Goal: Communication & Community: Answer question/provide support

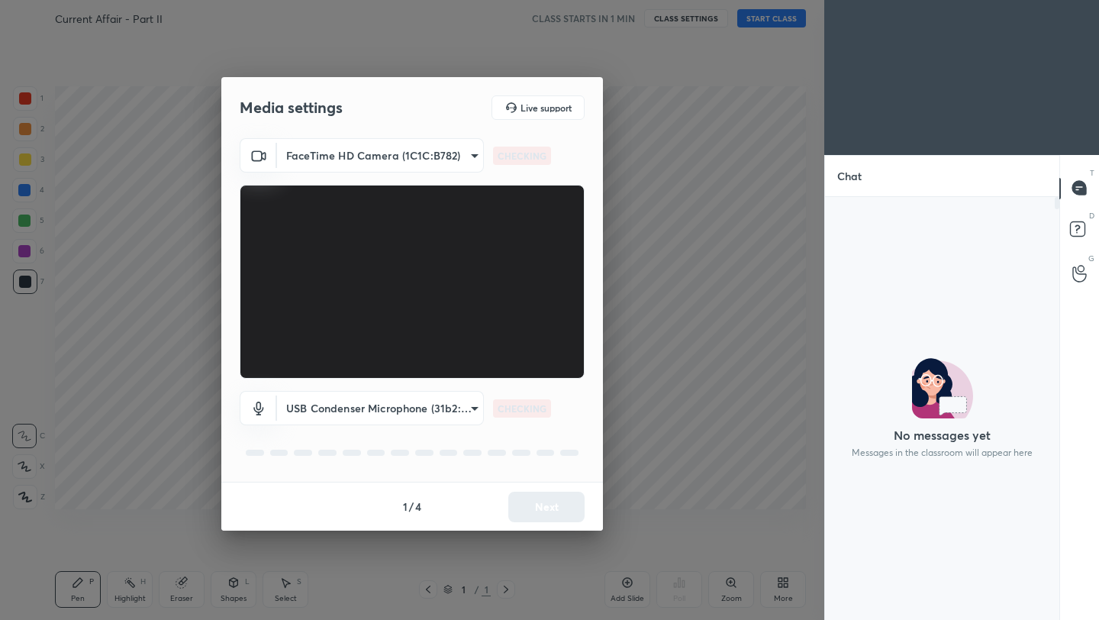
scroll to position [5, 5]
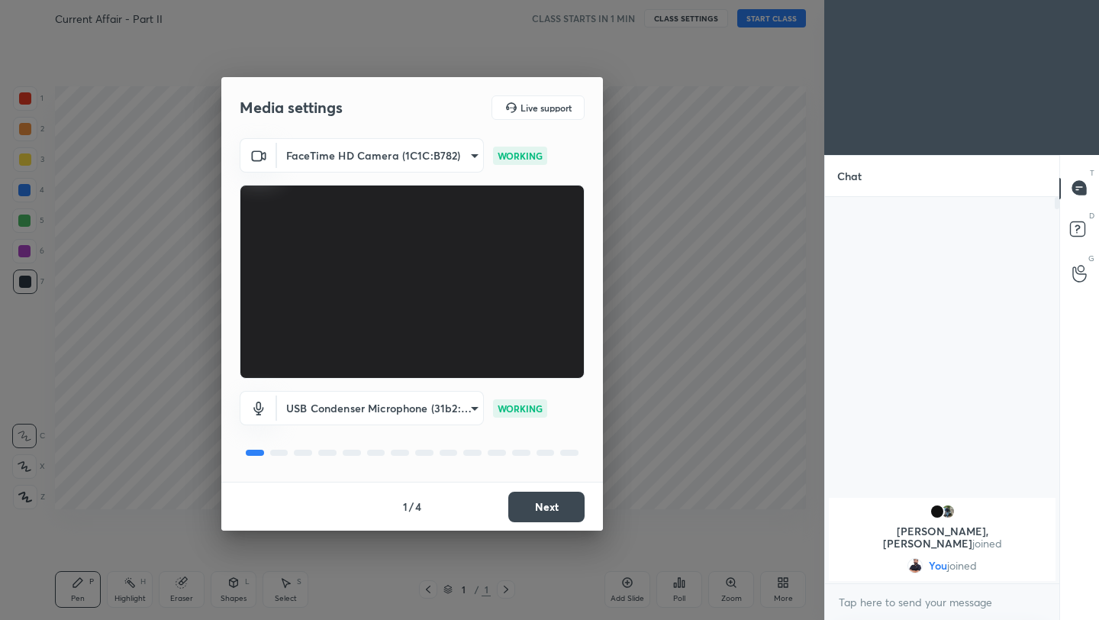
click at [554, 520] on button "Next" at bounding box center [546, 506] width 76 height 31
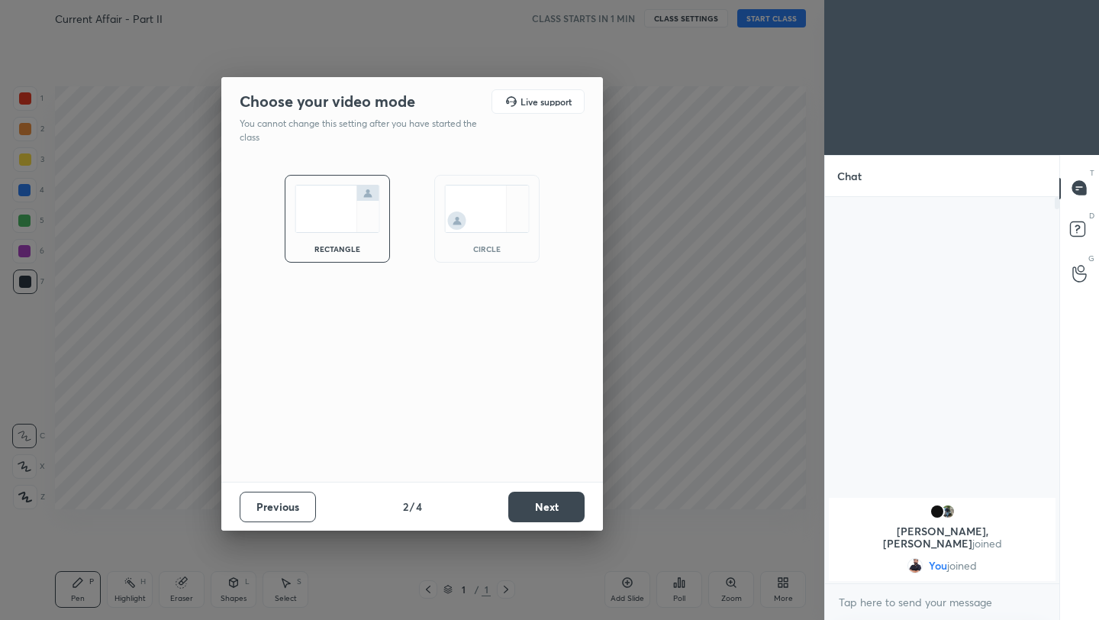
click at [554, 520] on button "Next" at bounding box center [546, 506] width 76 height 31
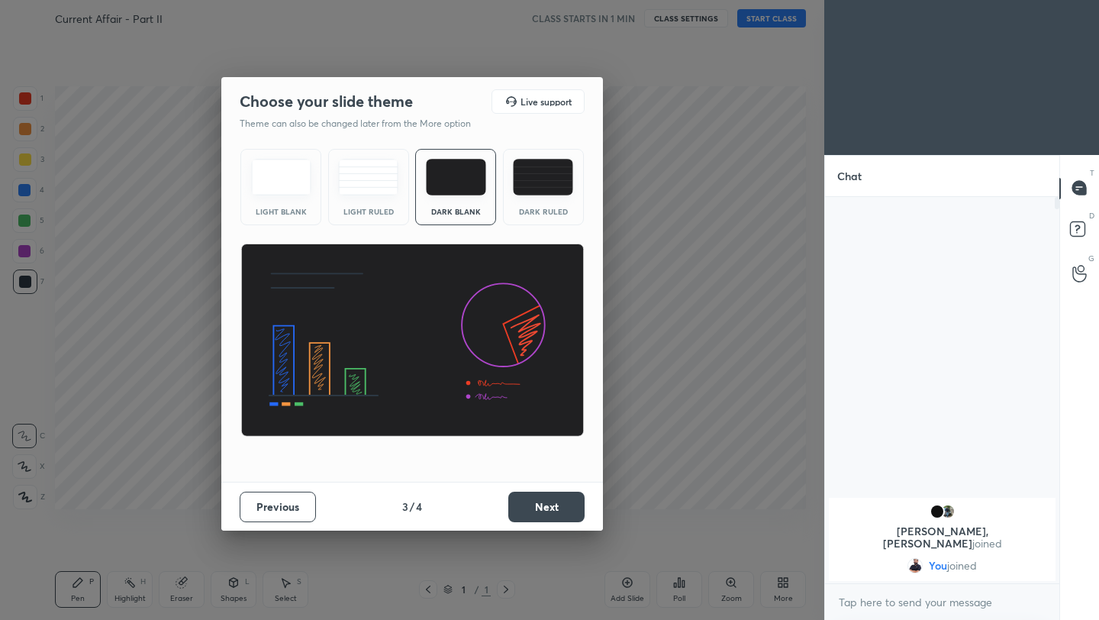
click at [554, 520] on button "Next" at bounding box center [546, 506] width 76 height 31
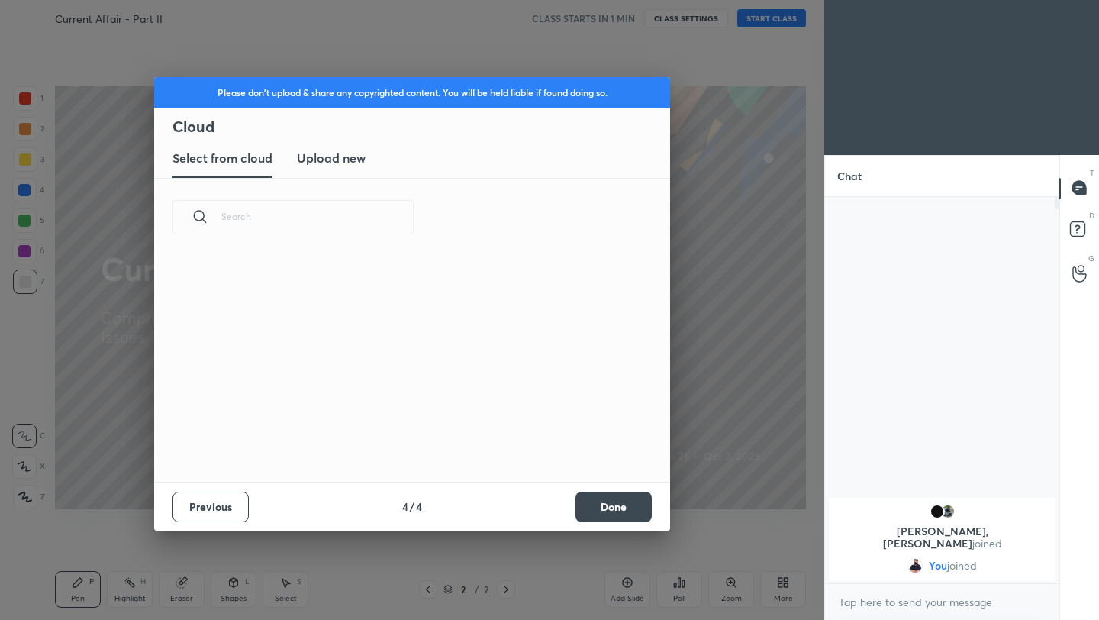
scroll to position [225, 490]
click at [340, 161] on h3 "Upload new" at bounding box center [331, 158] width 69 height 18
click at [418, 422] on label "Browse" at bounding box center [412, 419] width 68 height 24
click at [378, 422] on input "Browse" at bounding box center [378, 419] width 0 height 24
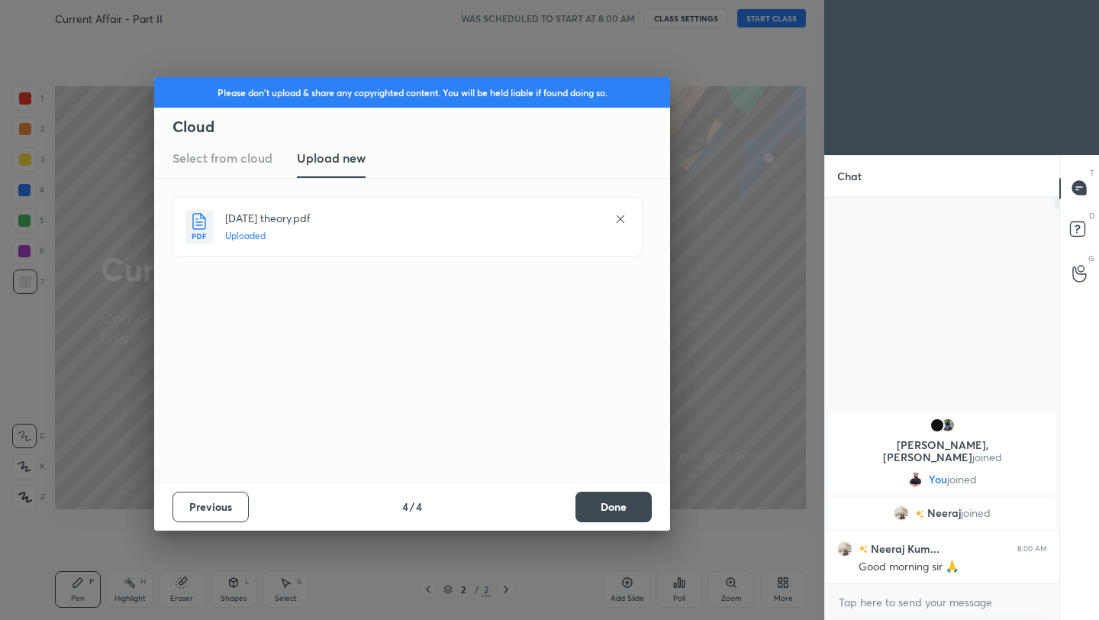
click at [616, 507] on button "Done" at bounding box center [613, 506] width 76 height 31
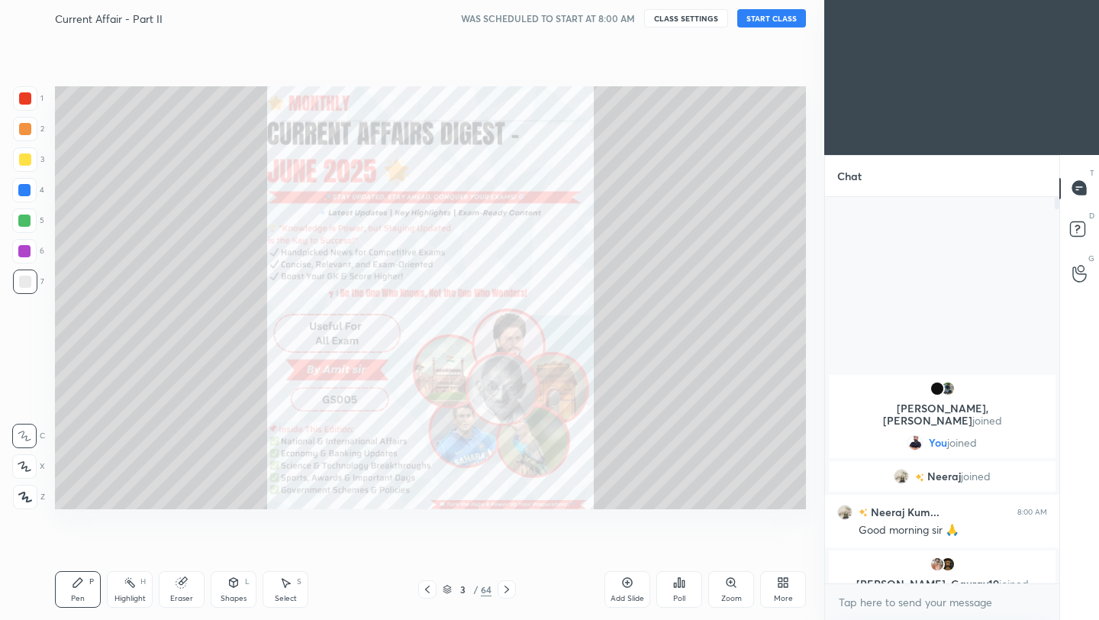
click at [764, 21] on button "START CLASS" at bounding box center [771, 18] width 69 height 18
click at [484, 591] on div "64" at bounding box center [486, 589] width 11 height 14
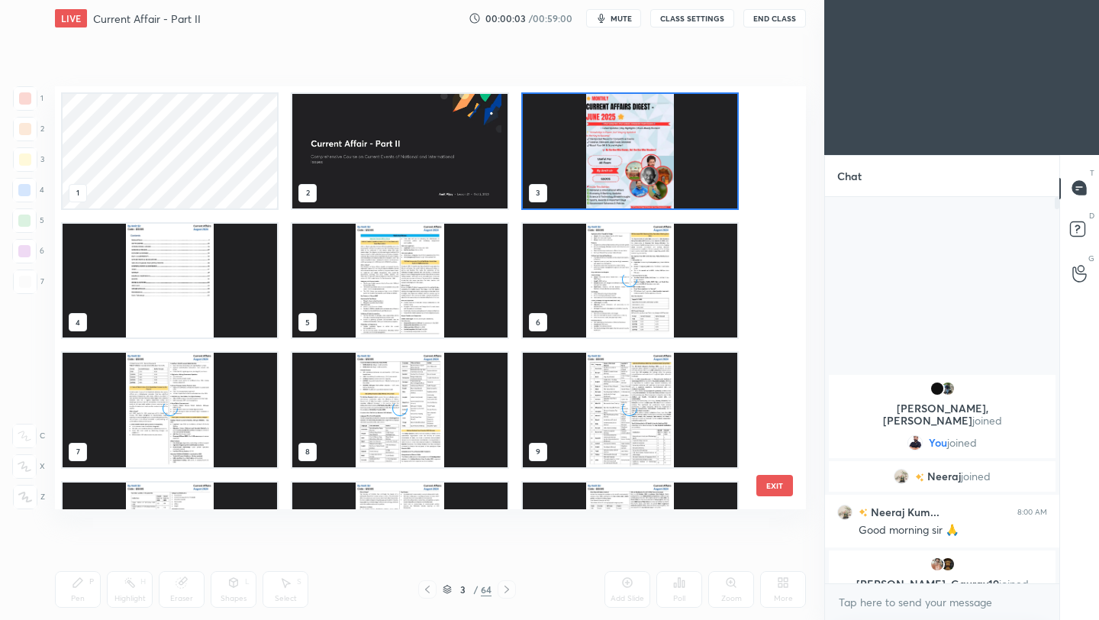
scroll to position [417, 743]
drag, startPoint x: 778, startPoint y: 140, endPoint x: 774, endPoint y: 207, distance: 66.5
click at [774, 214] on div "1 2 3 4 5 6 7 8 9 10 11 12 13 14 15 EXIT" at bounding box center [430, 297] width 751 height 423
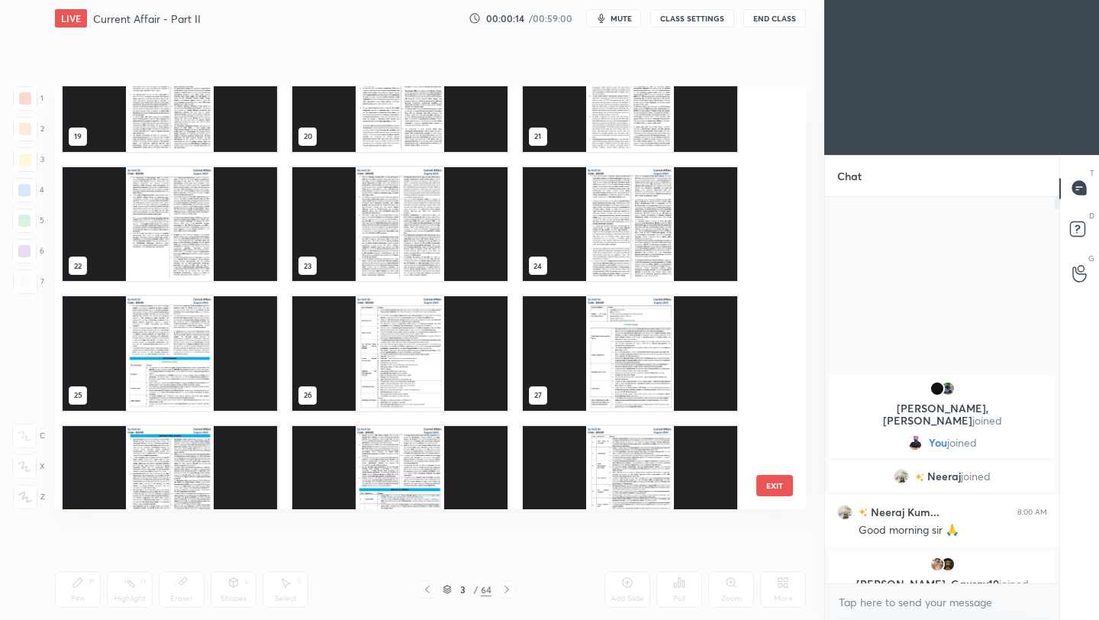
scroll to position [800, 0]
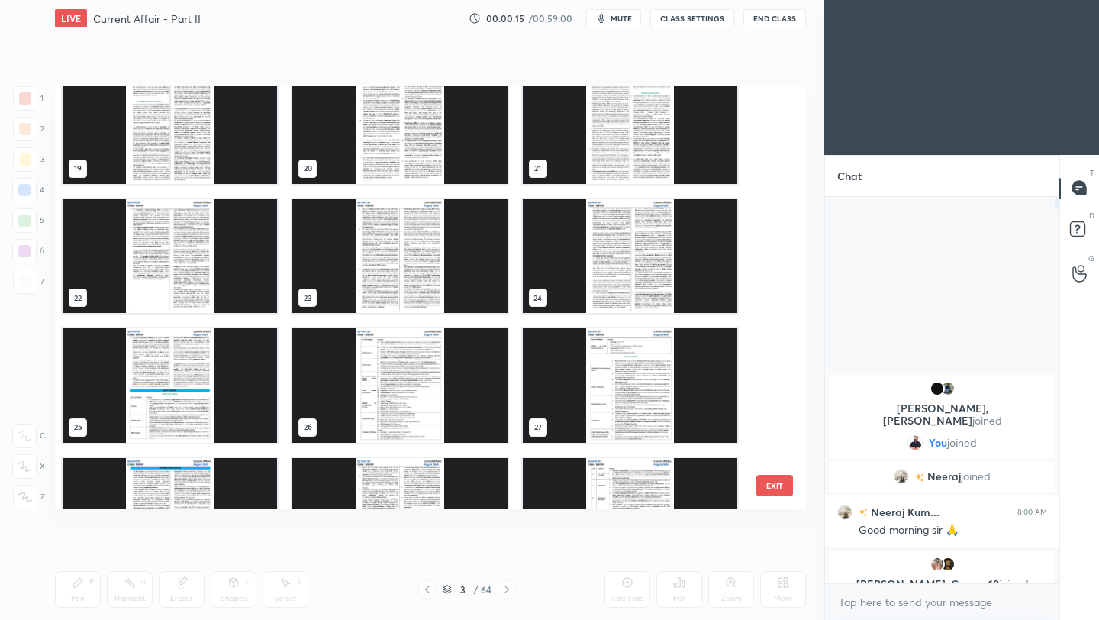
click at [631, 159] on img "grid" at bounding box center [630, 126] width 214 height 114
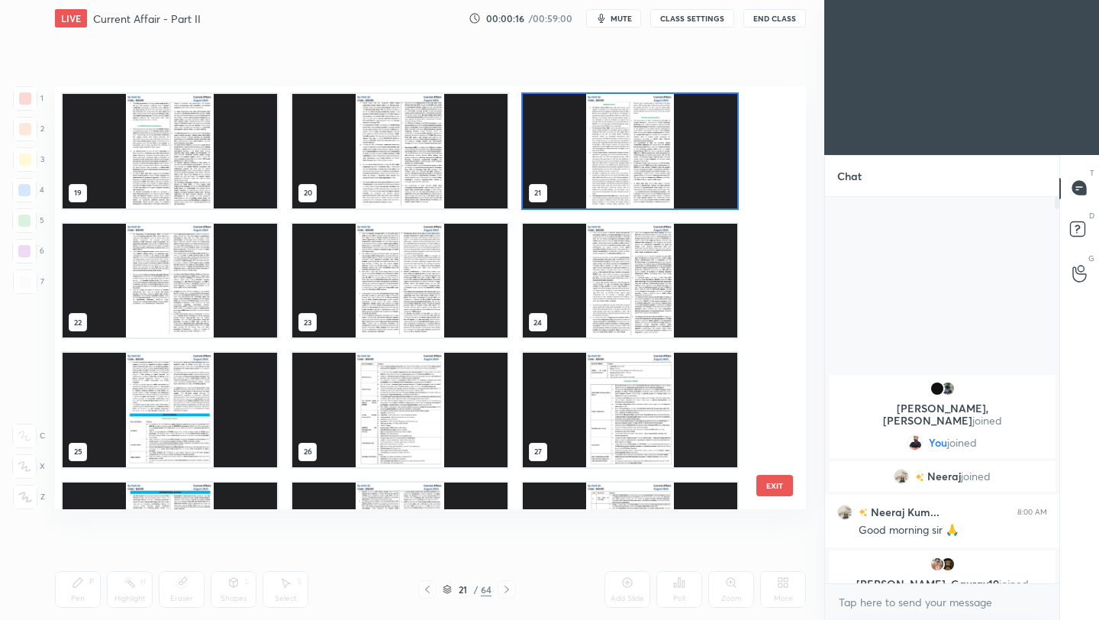
click at [632, 159] on img "grid" at bounding box center [630, 151] width 214 height 114
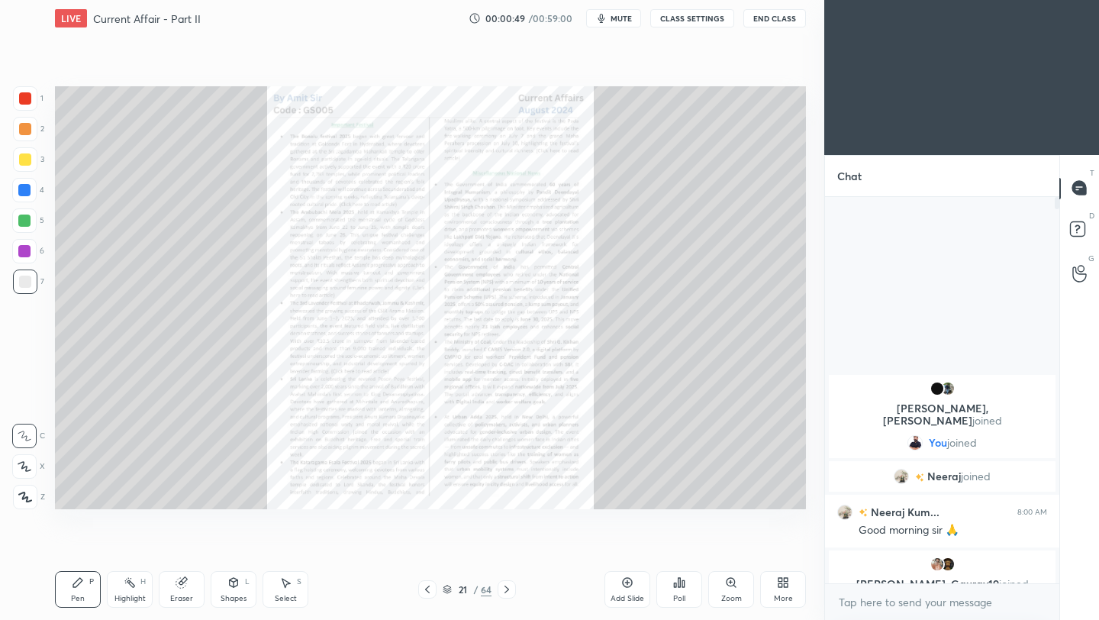
click at [733, 582] on icon at bounding box center [730, 582] width 8 height 8
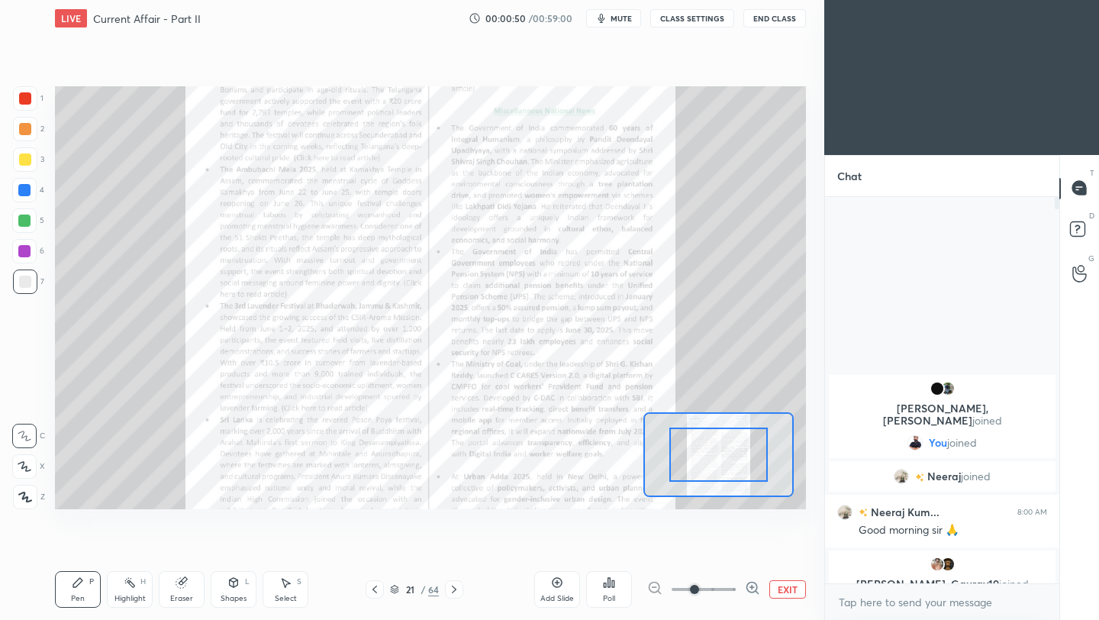
click at [729, 585] on span at bounding box center [703, 589] width 64 height 23
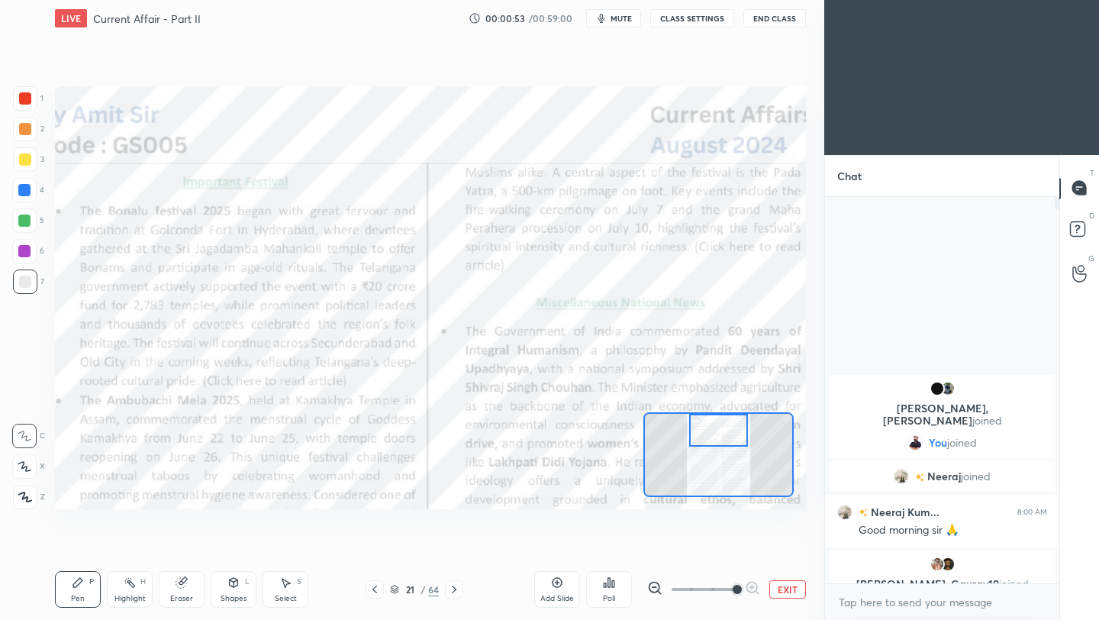
drag, startPoint x: 718, startPoint y: 464, endPoint x: 718, endPoint y: 436, distance: 27.5
click at [718, 436] on div at bounding box center [718, 430] width 59 height 33
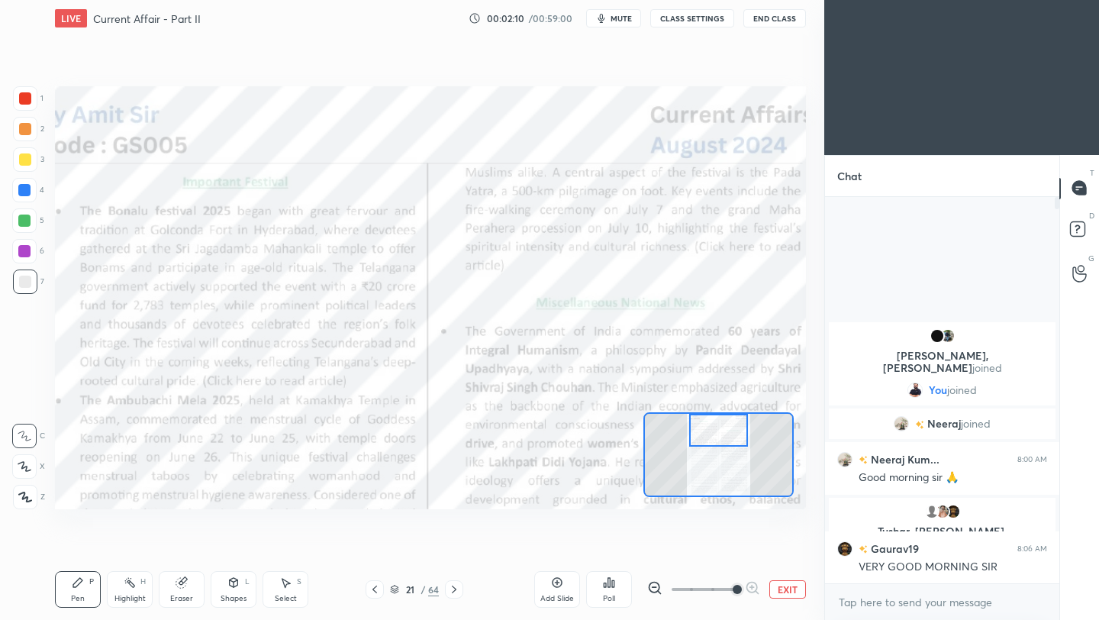
click at [20, 97] on div at bounding box center [25, 98] width 12 height 12
drag, startPoint x: 26, startPoint y: 500, endPoint x: 49, endPoint y: 491, distance: 24.7
click at [29, 500] on icon at bounding box center [25, 496] width 14 height 11
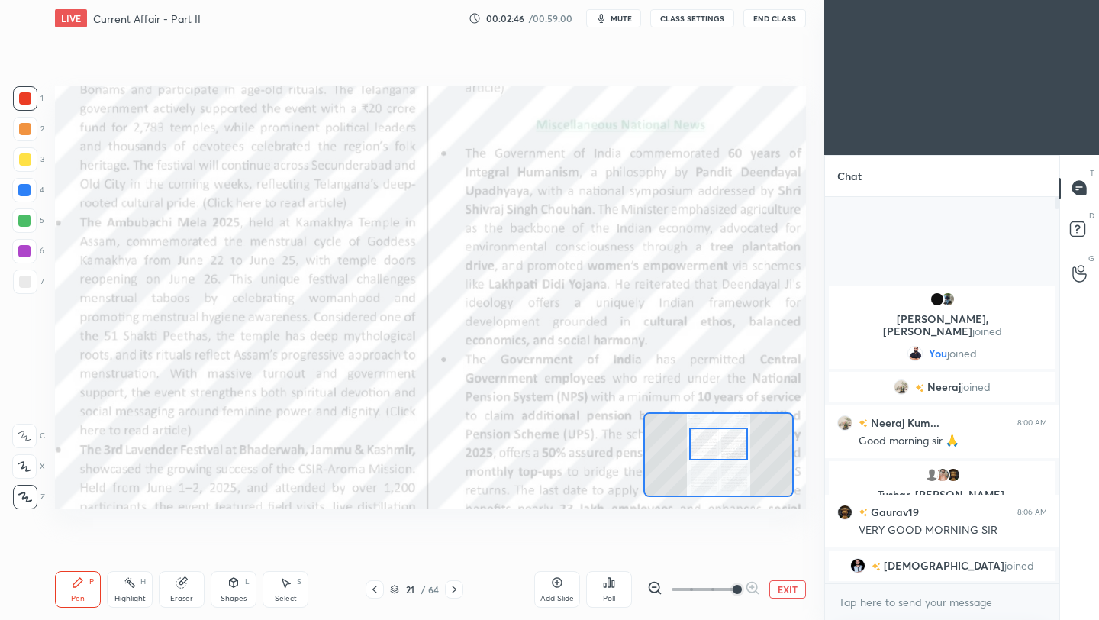
drag, startPoint x: 714, startPoint y: 440, endPoint x: 713, endPoint y: 452, distance: 12.2
click at [714, 454] on div at bounding box center [718, 443] width 59 height 33
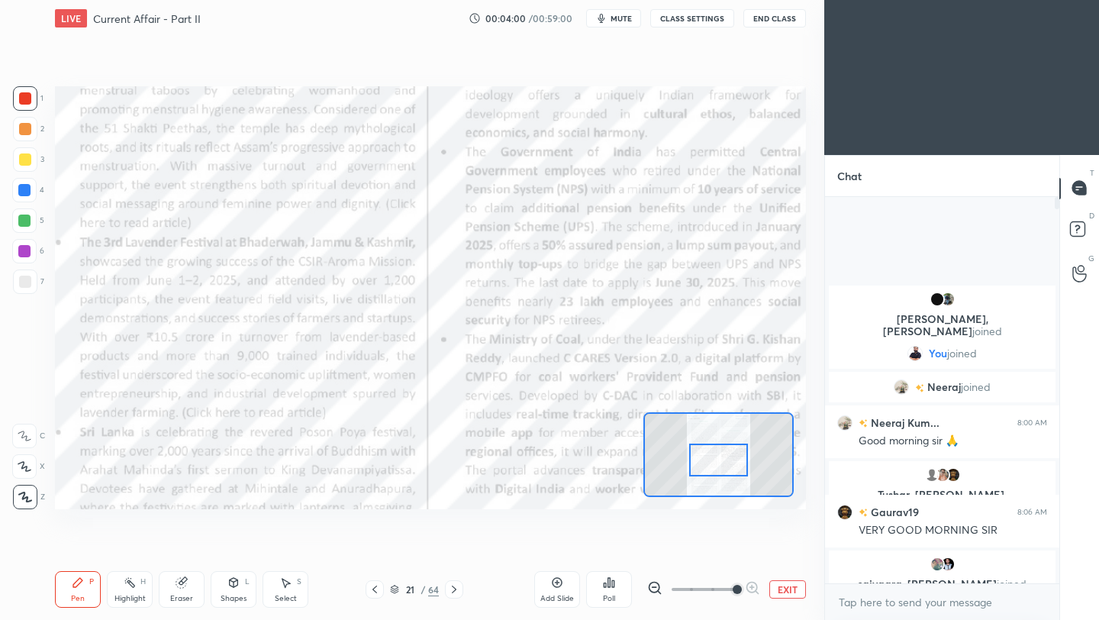
drag, startPoint x: 730, startPoint y: 452, endPoint x: 729, endPoint y: 462, distance: 9.9
click at [729, 462] on div at bounding box center [718, 459] width 59 height 33
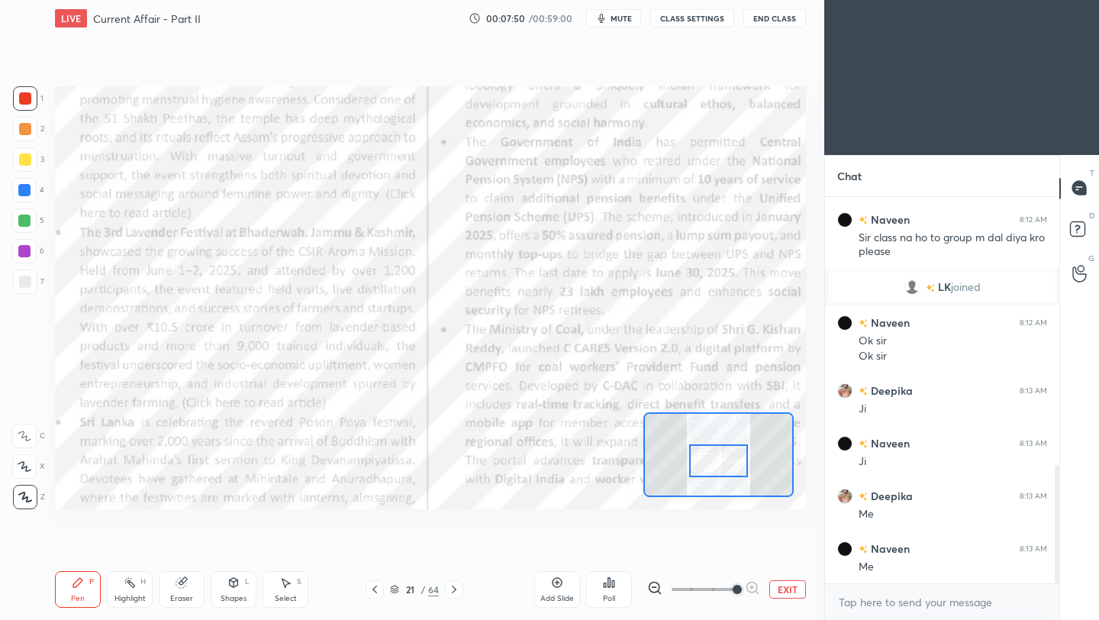
scroll to position [876, 0]
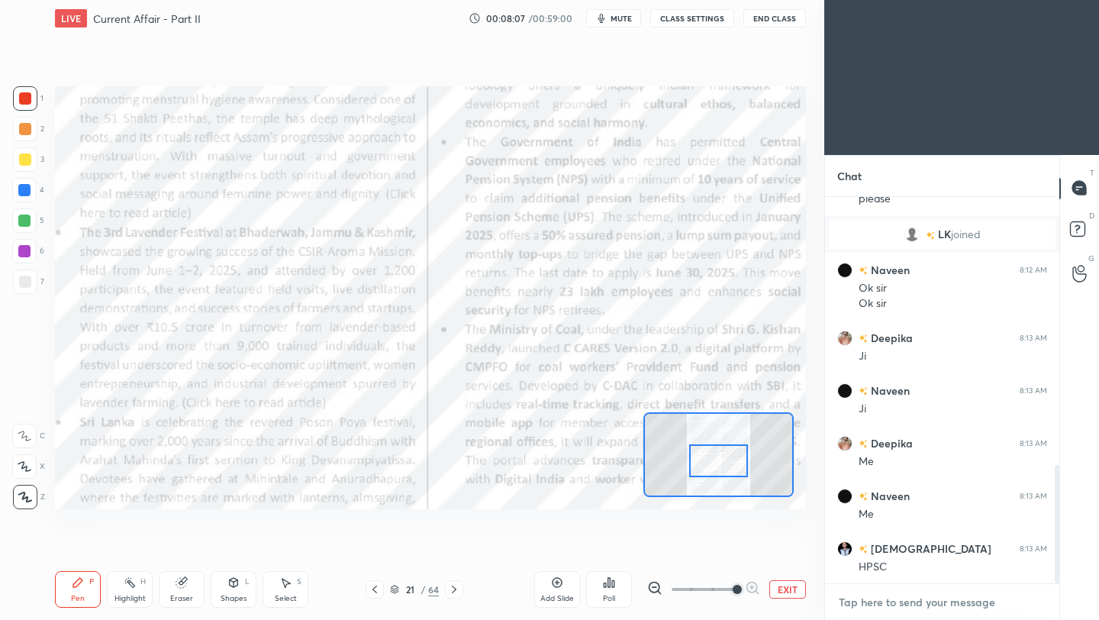
type textarea "x"
click at [904, 607] on textarea at bounding box center [942, 602] width 210 height 24
paste textarea "[URL][DOMAIN_NAME]"
type textarea "[URL][DOMAIN_NAME]"
type textarea "x"
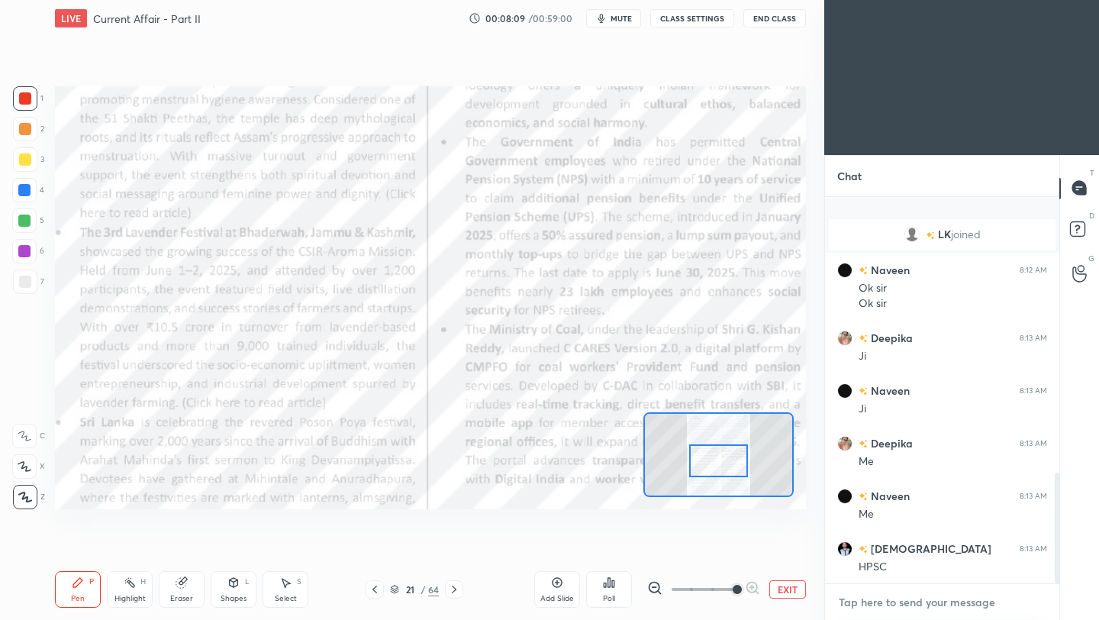
scroll to position [961, 0]
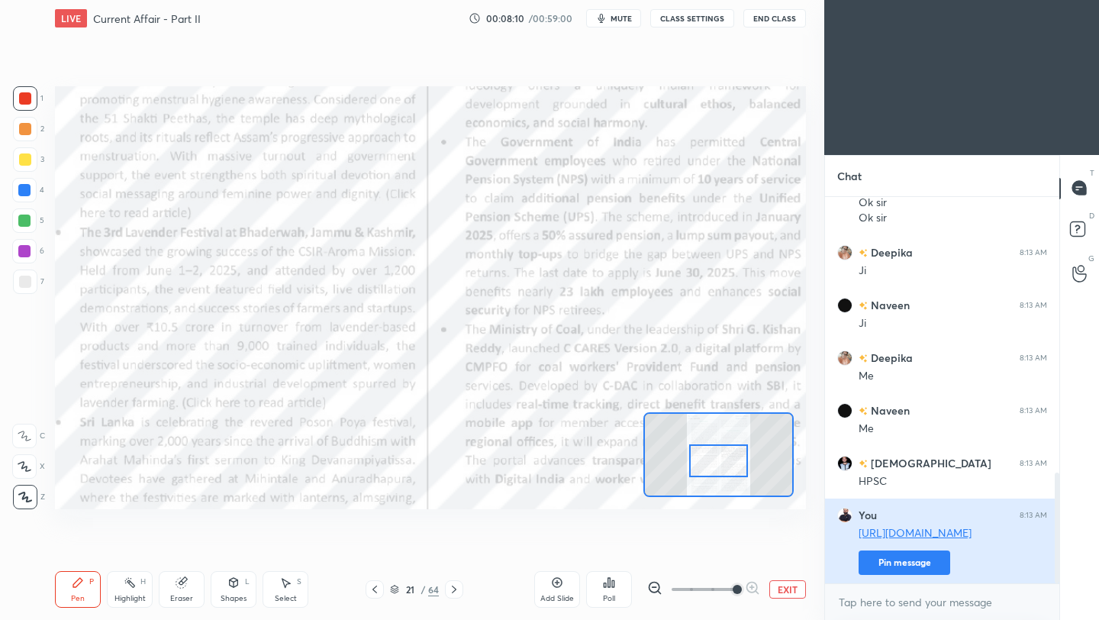
click at [892, 558] on button "Pin message" at bounding box center [904, 562] width 92 height 24
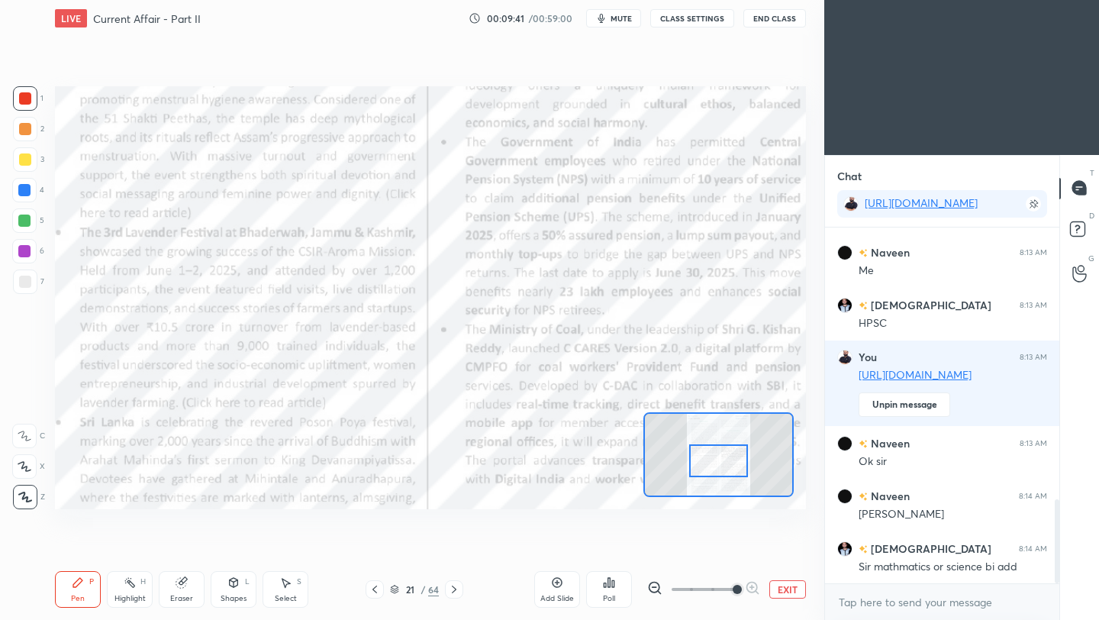
scroll to position [1202, 0]
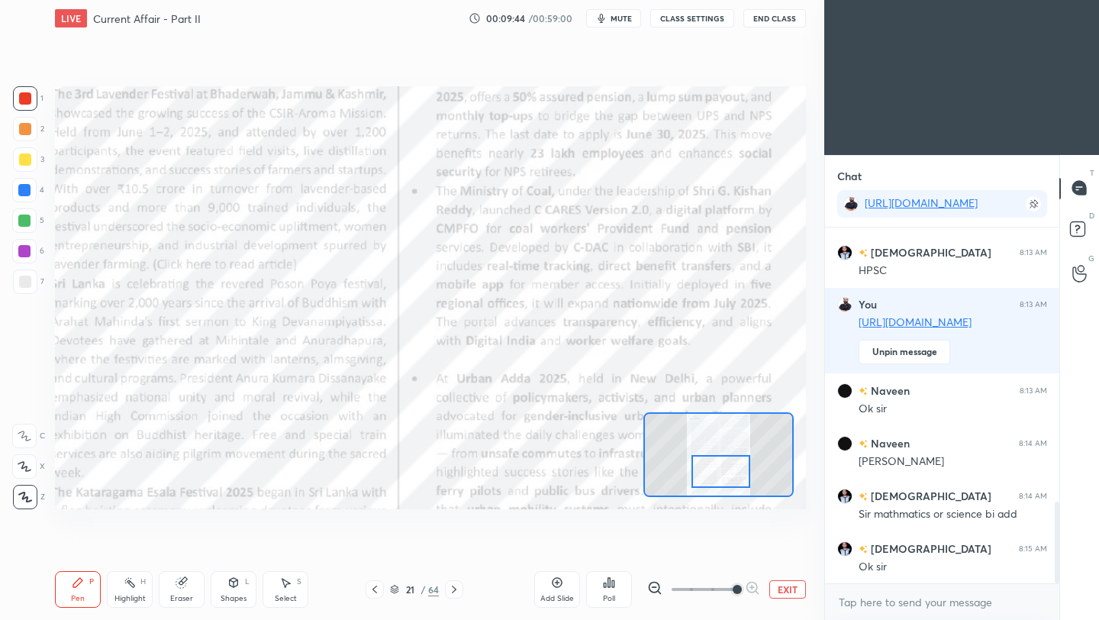
click at [737, 474] on div at bounding box center [720, 471] width 59 height 33
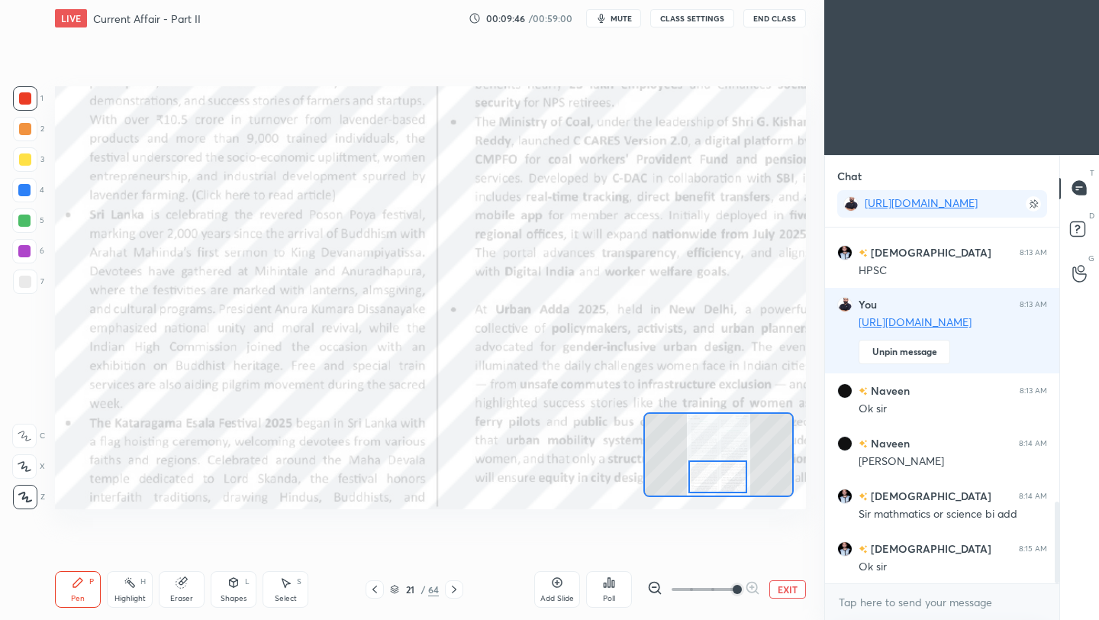
click at [732, 474] on div at bounding box center [717, 476] width 59 height 33
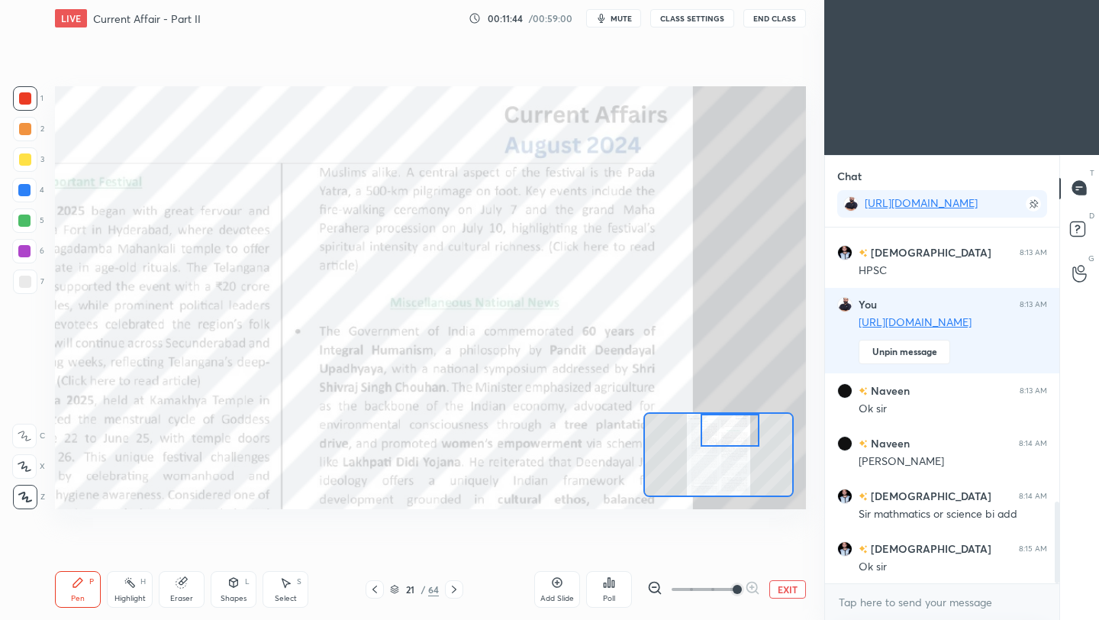
click at [745, 388] on div "Setting up your live class Poll for secs No correct answer Start poll" at bounding box center [430, 297] width 751 height 423
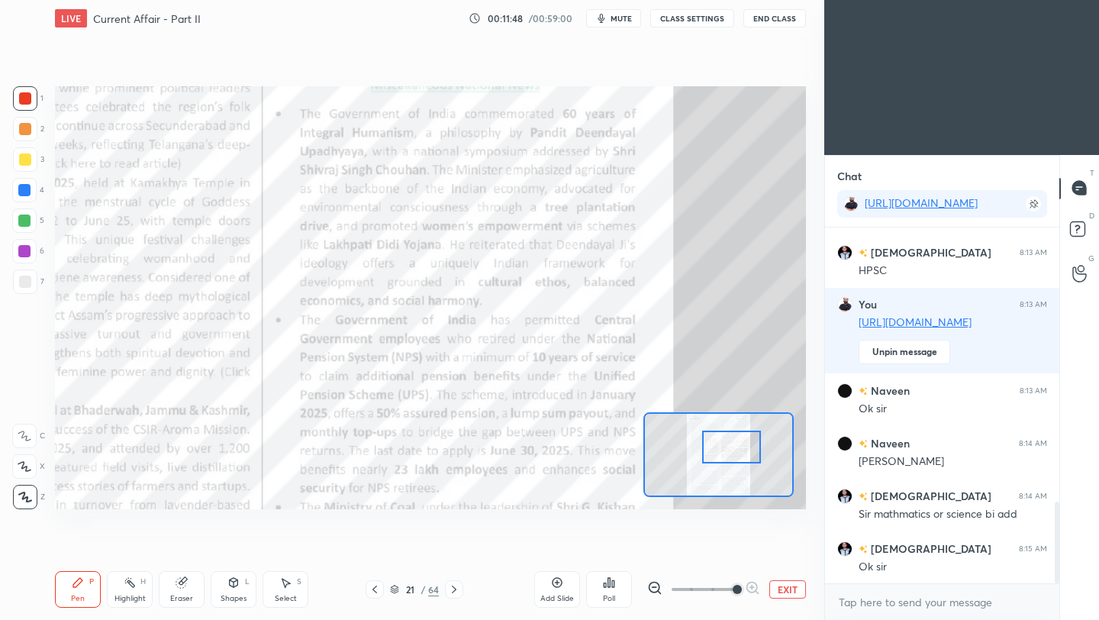
drag, startPoint x: 736, startPoint y: 431, endPoint x: 738, endPoint y: 448, distance: 16.9
click at [738, 449] on div at bounding box center [731, 446] width 59 height 33
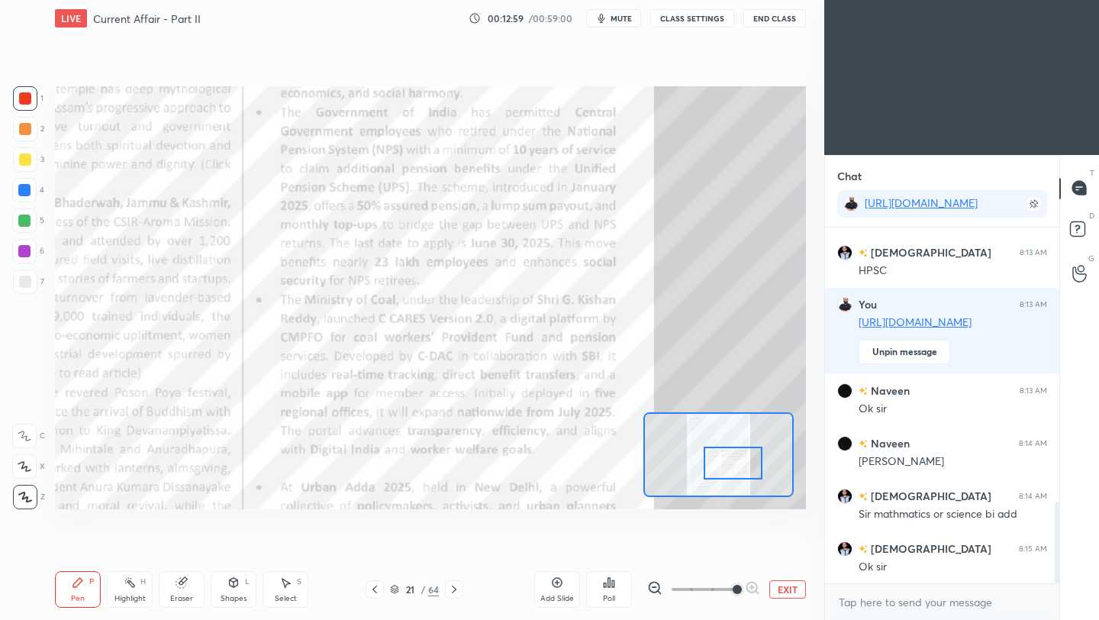
drag, startPoint x: 728, startPoint y: 453, endPoint x: 730, endPoint y: 468, distance: 15.4
click at [730, 468] on div at bounding box center [732, 462] width 59 height 33
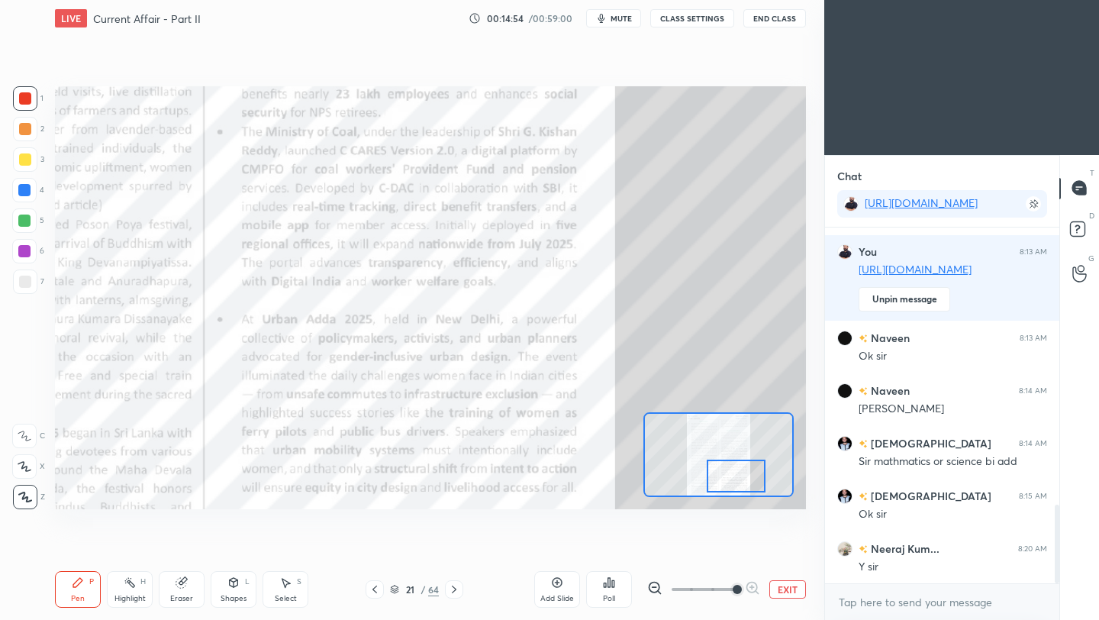
drag, startPoint x: 727, startPoint y: 467, endPoint x: 729, endPoint y: 481, distance: 13.9
click at [729, 481] on div at bounding box center [736, 475] width 59 height 33
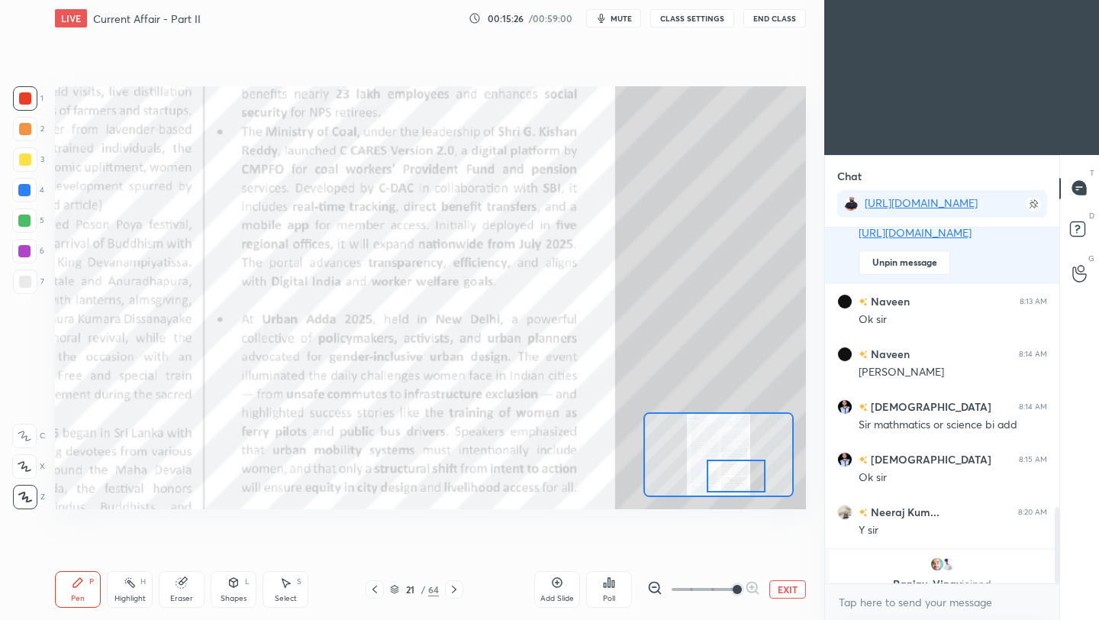
scroll to position [1311, 0]
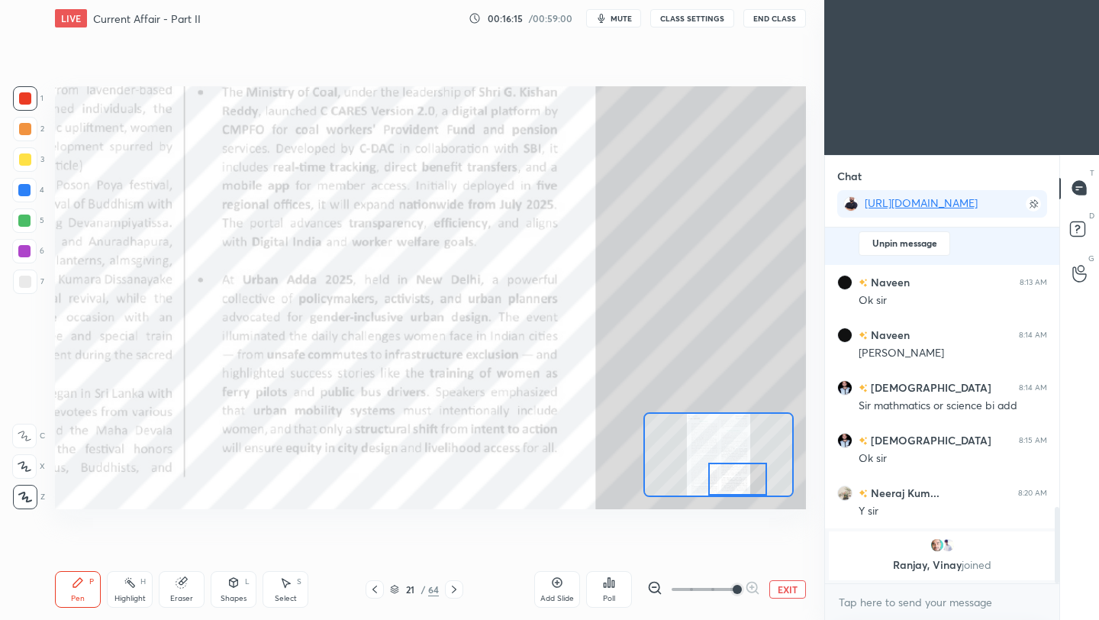
click at [737, 495] on div at bounding box center [718, 454] width 150 height 85
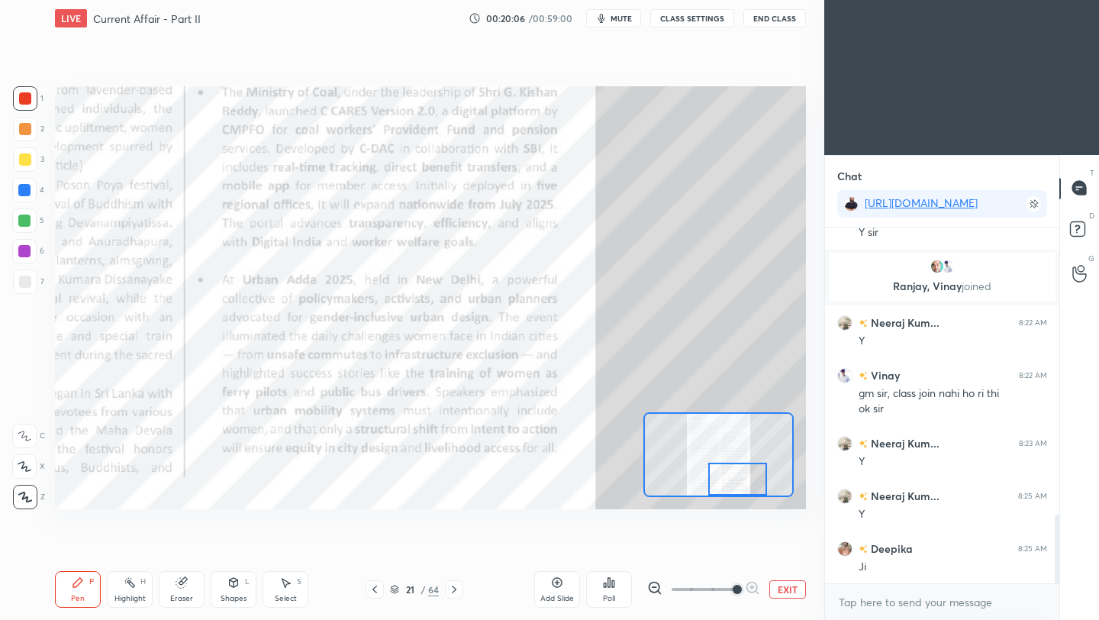
scroll to position [1497, 0]
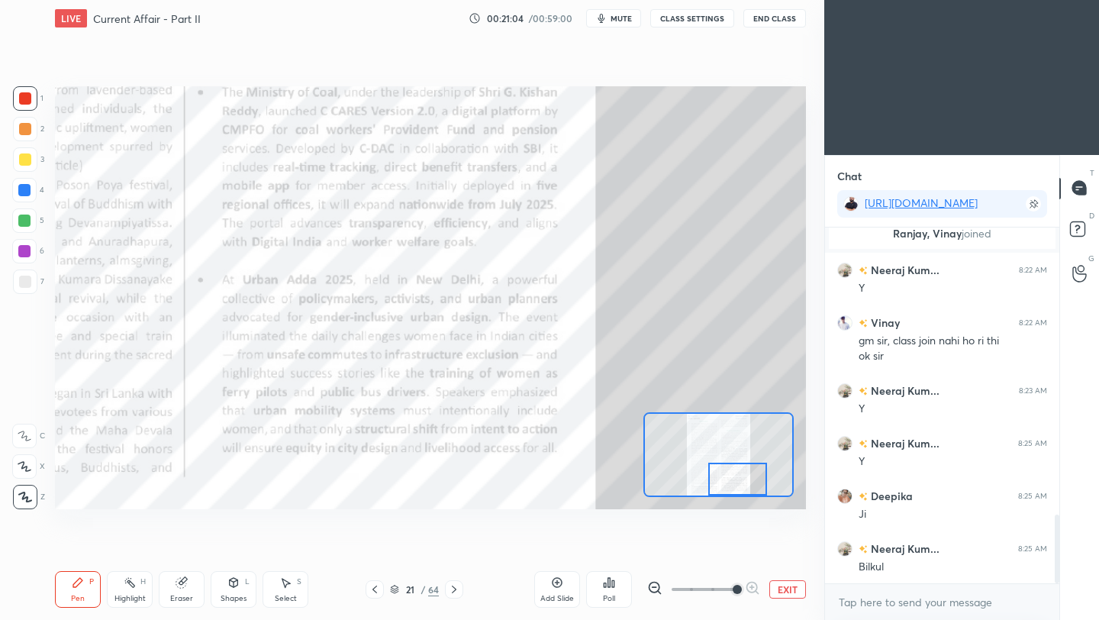
click at [453, 592] on icon at bounding box center [454, 589] width 12 height 12
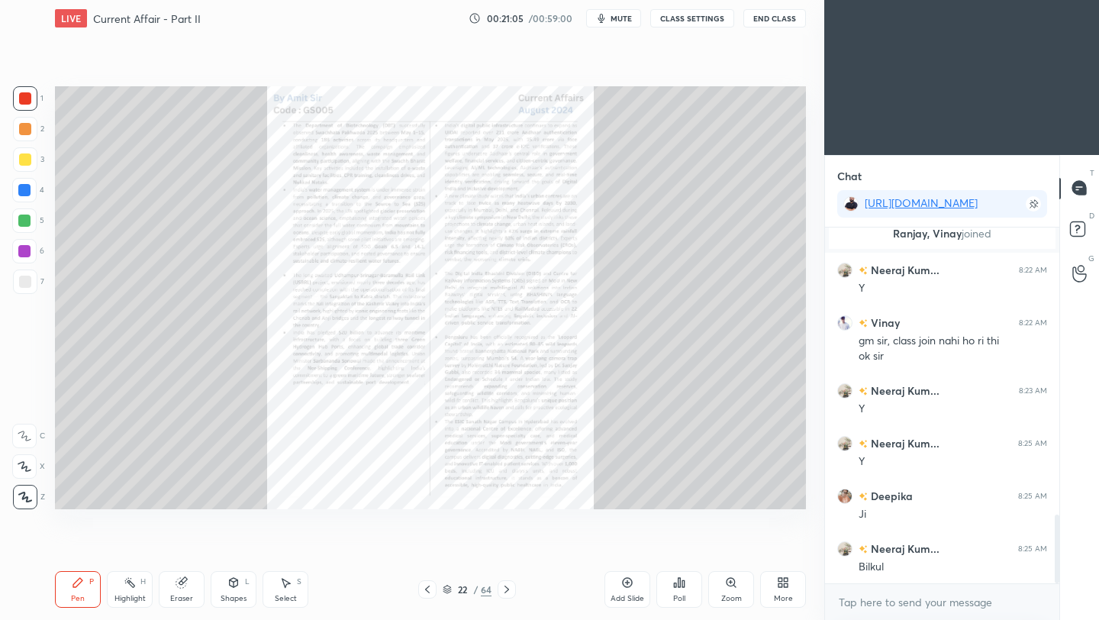
click at [730, 581] on icon at bounding box center [730, 581] width 0 height 3
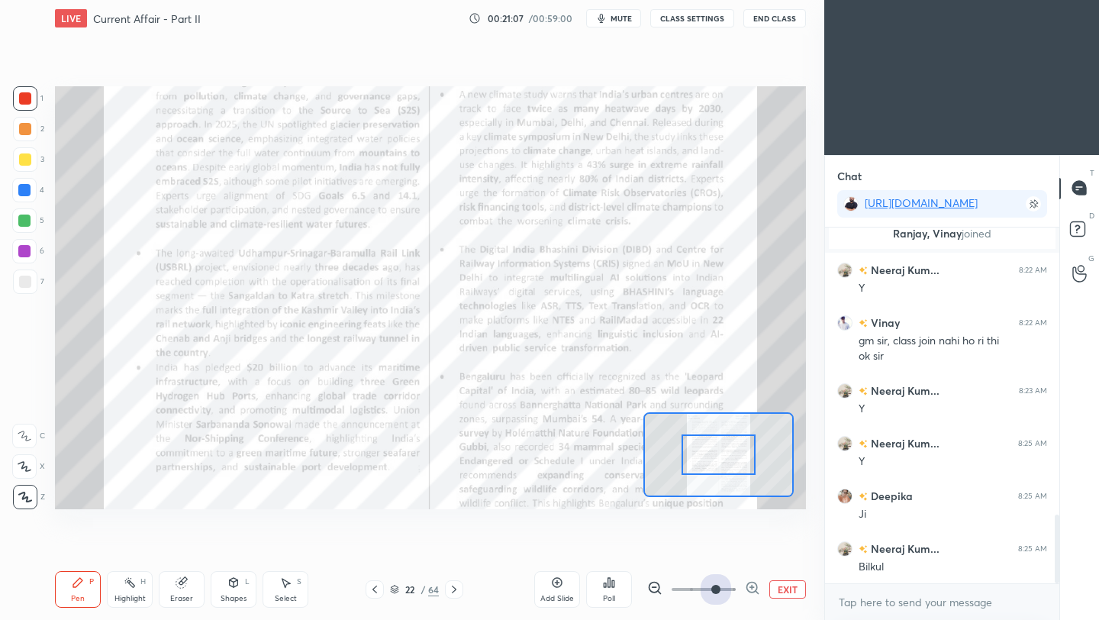
click at [722, 587] on span at bounding box center [703, 589] width 64 height 23
click at [720, 586] on span at bounding box center [715, 588] width 9 height 9
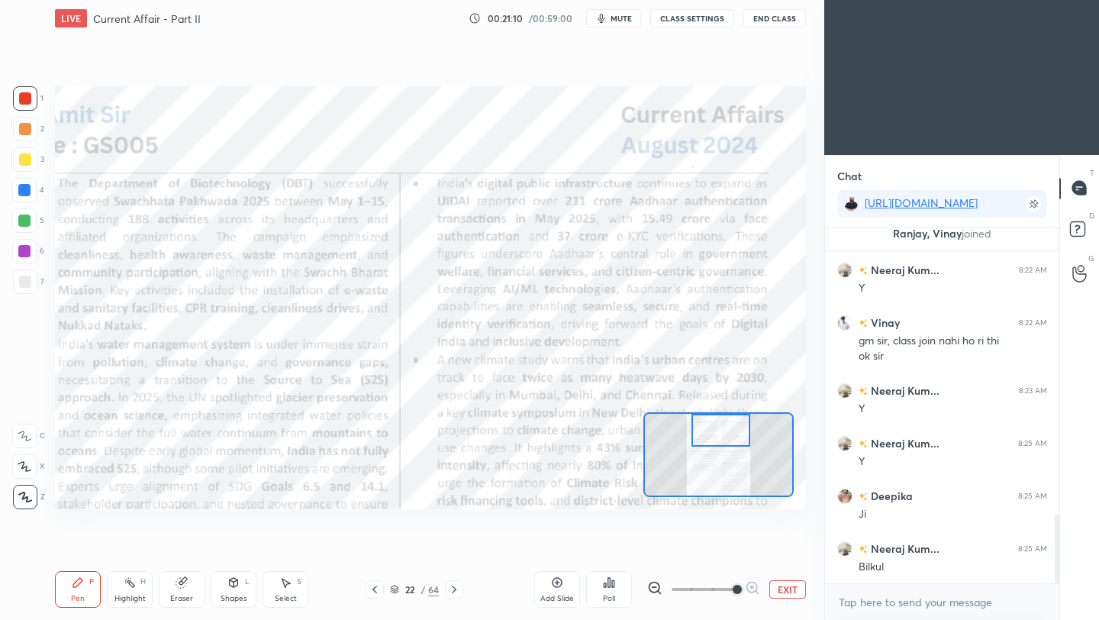
drag, startPoint x: 730, startPoint y: 456, endPoint x: 732, endPoint y: 431, distance: 25.3
click at [732, 431] on div at bounding box center [720, 430] width 59 height 33
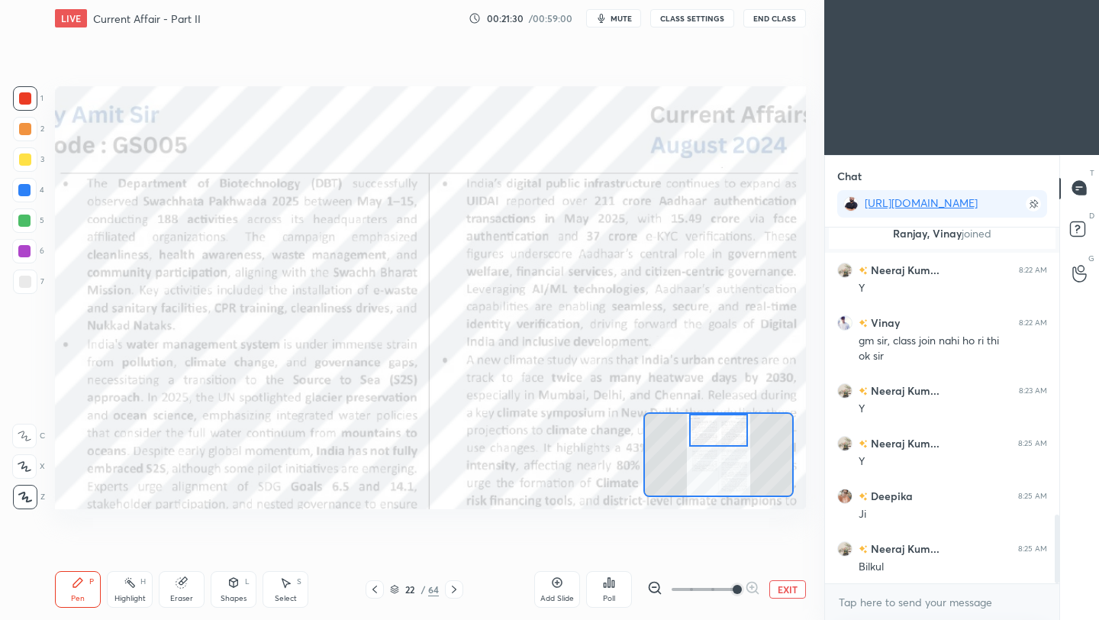
click at [721, 443] on div at bounding box center [718, 430] width 59 height 33
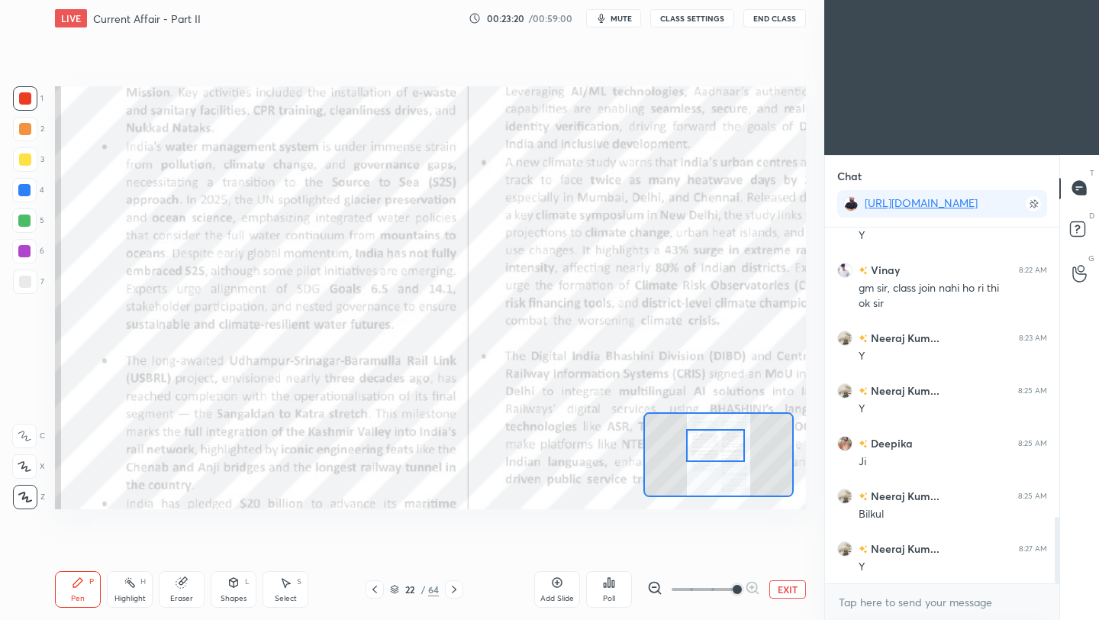
drag, startPoint x: 739, startPoint y: 444, endPoint x: 736, endPoint y: 459, distance: 15.4
click at [736, 459] on div at bounding box center [715, 445] width 59 height 33
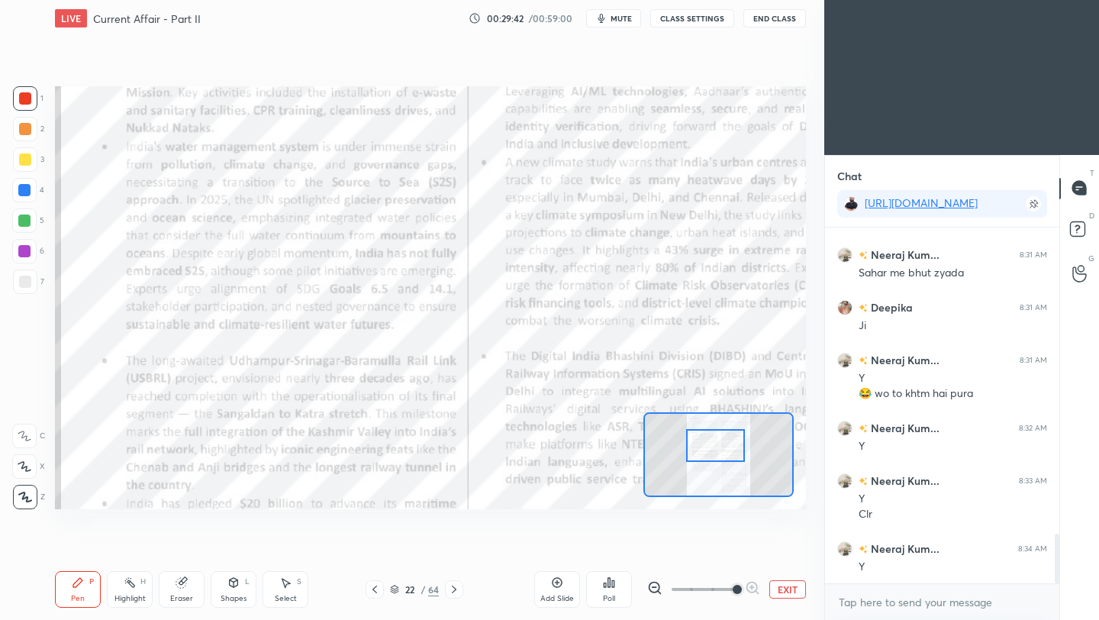
scroll to position [2256, 0]
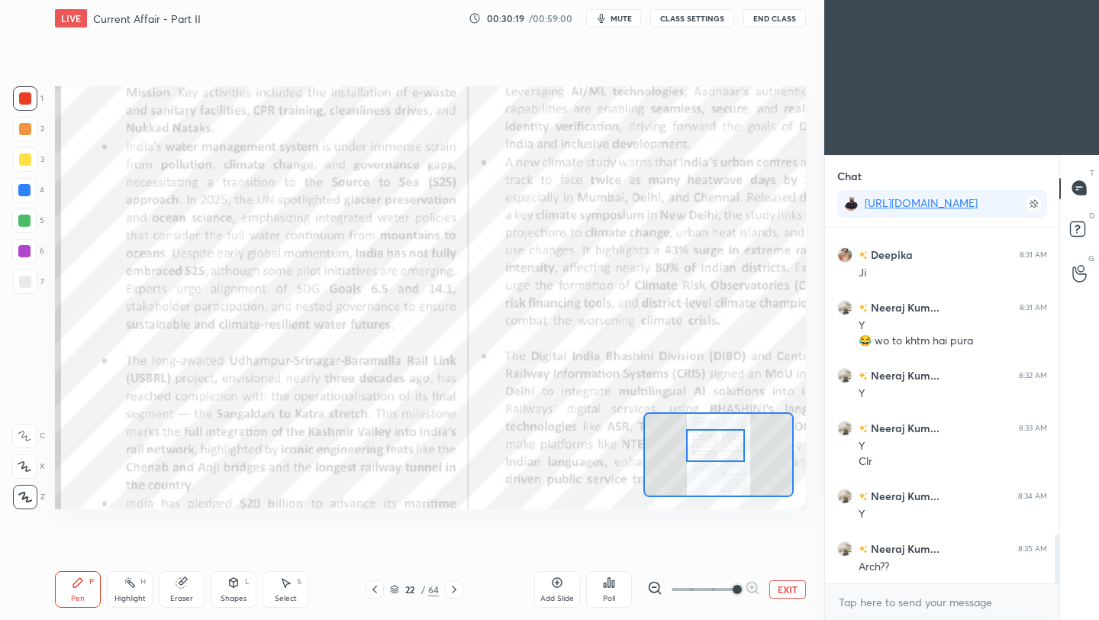
click at [780, 589] on button "EXIT" at bounding box center [787, 589] width 37 height 18
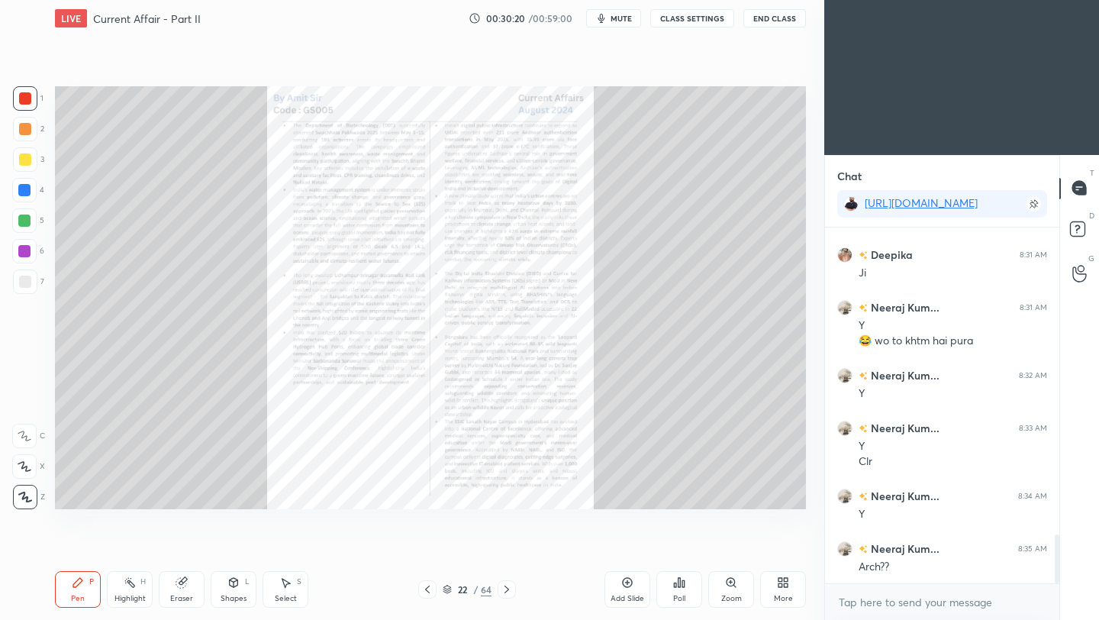
click at [784, 587] on icon at bounding box center [783, 582] width 12 height 12
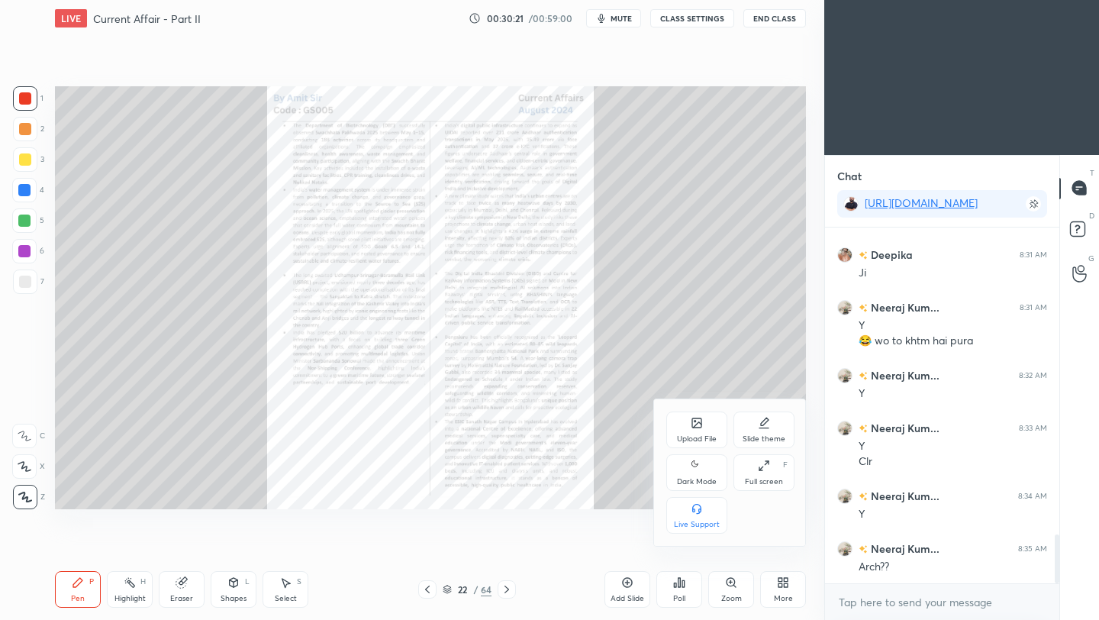
click at [690, 425] on div "Upload File" at bounding box center [696, 429] width 61 height 37
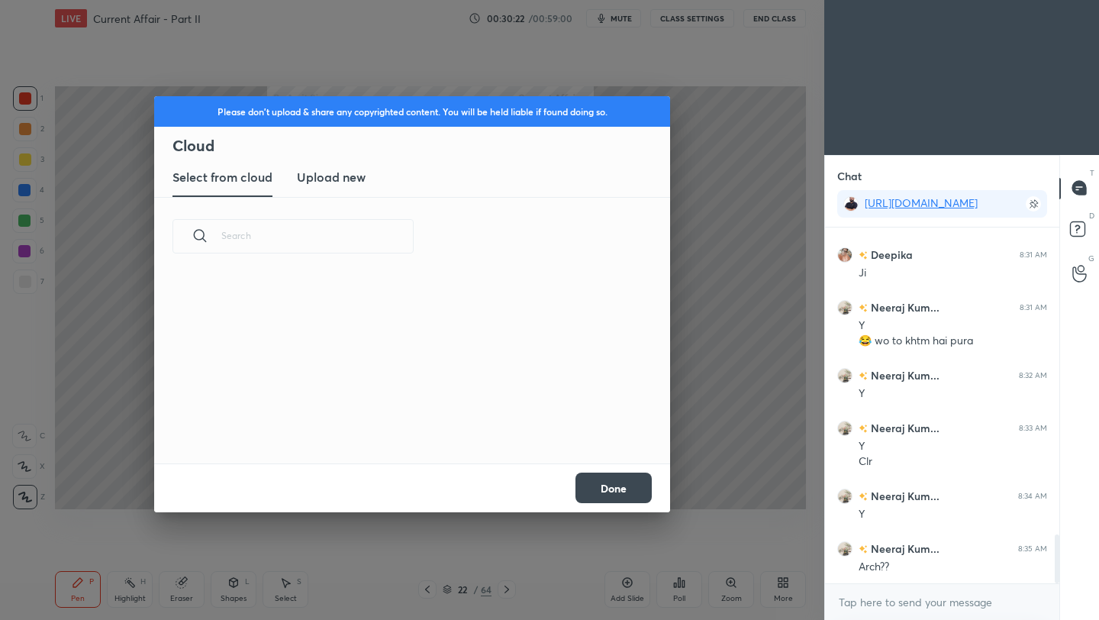
scroll to position [188, 490]
click at [335, 178] on h3 "Upload new" at bounding box center [331, 177] width 69 height 18
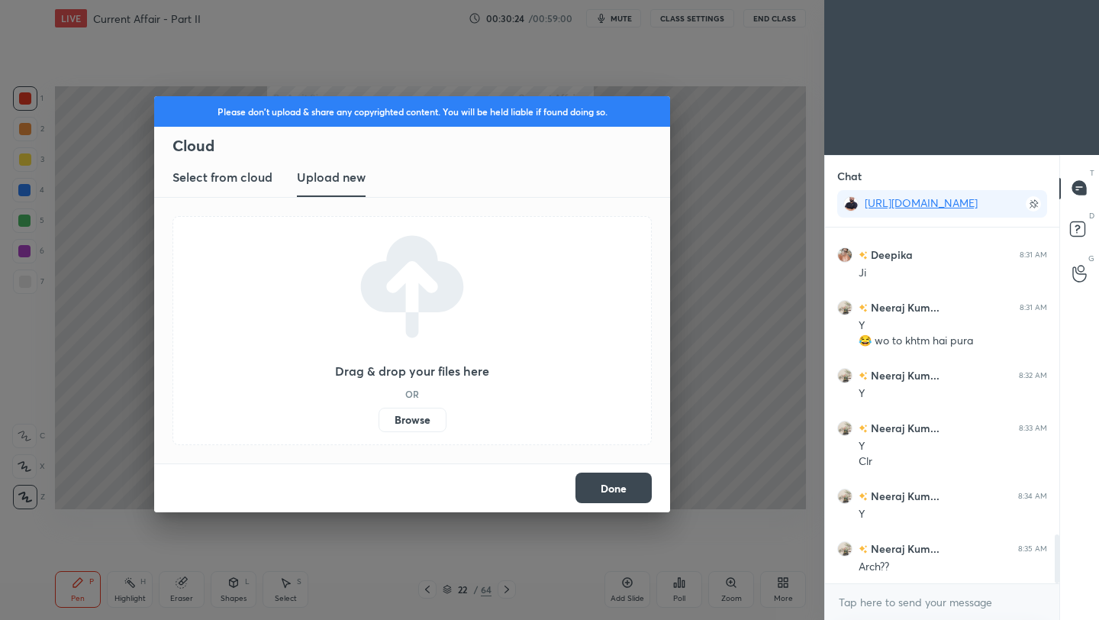
click at [403, 420] on label "Browse" at bounding box center [412, 419] width 68 height 24
click at [378, 420] on input "Browse" at bounding box center [378, 419] width 0 height 24
click at [421, 417] on label "Browse" at bounding box center [412, 419] width 68 height 24
click at [378, 417] on input "Browse" at bounding box center [378, 419] width 0 height 24
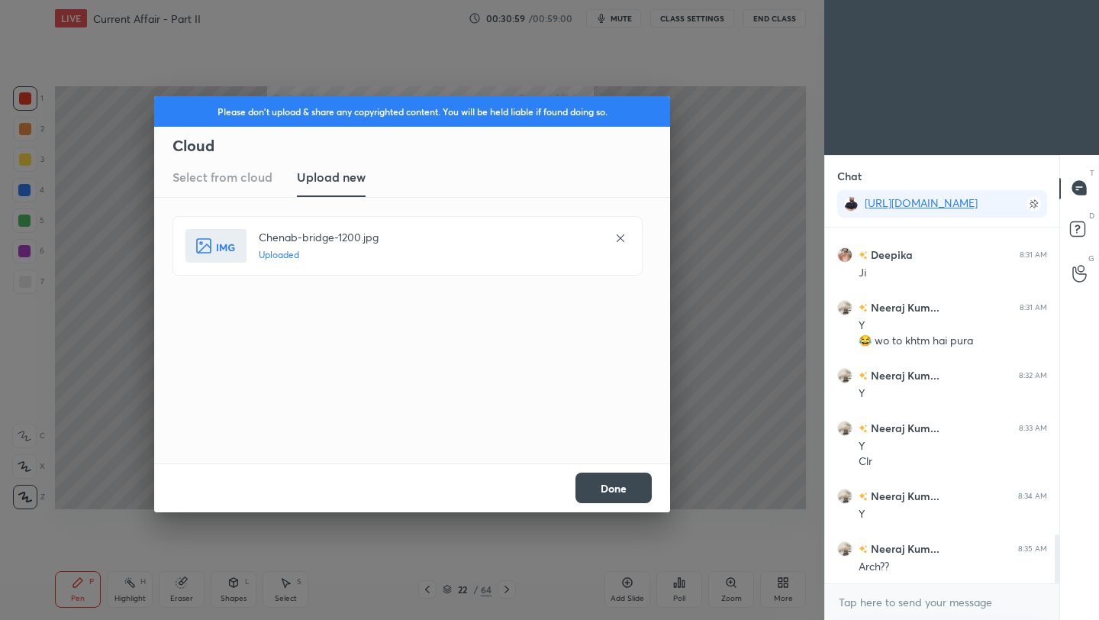
click at [633, 481] on button "Done" at bounding box center [613, 487] width 76 height 31
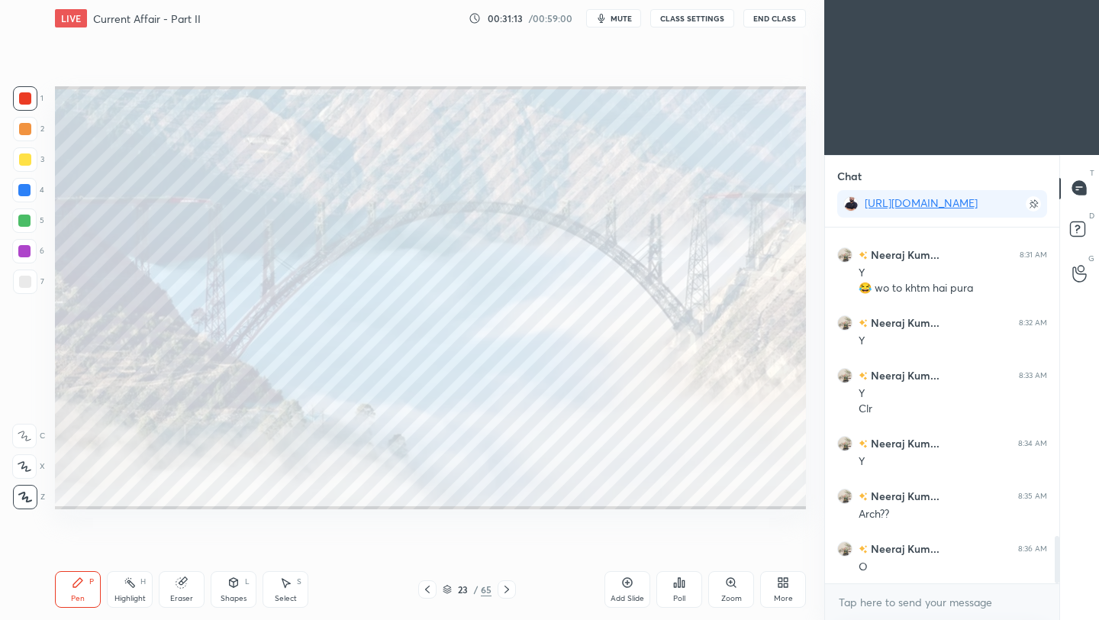
scroll to position [2361, 0]
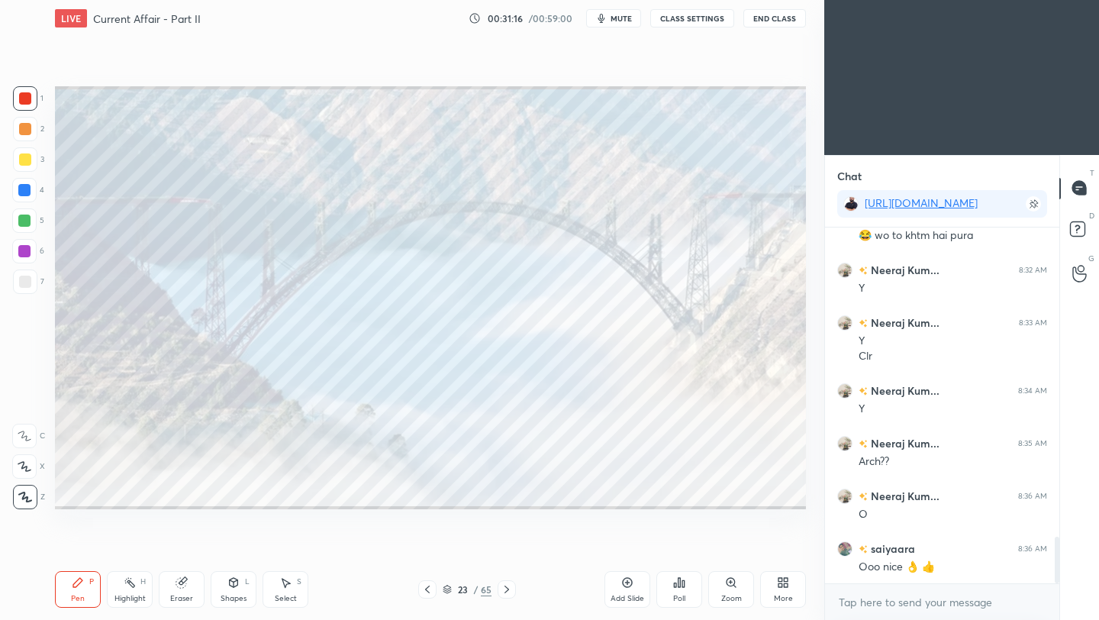
click at [427, 589] on icon at bounding box center [427, 589] width 12 height 12
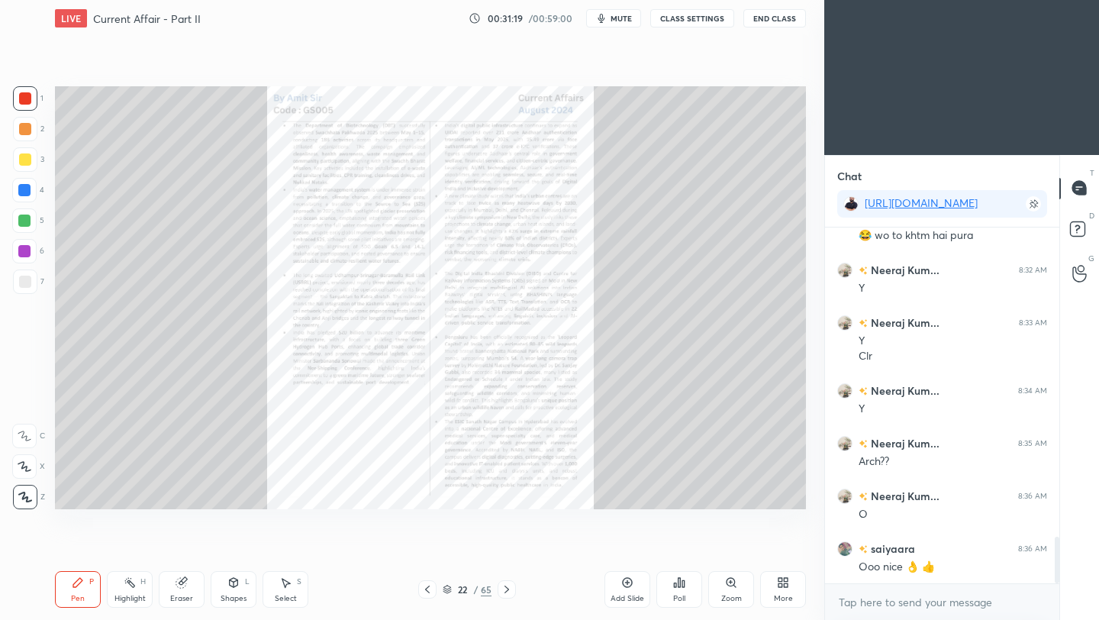
click at [732, 588] on div "Zoom" at bounding box center [731, 589] width 46 height 37
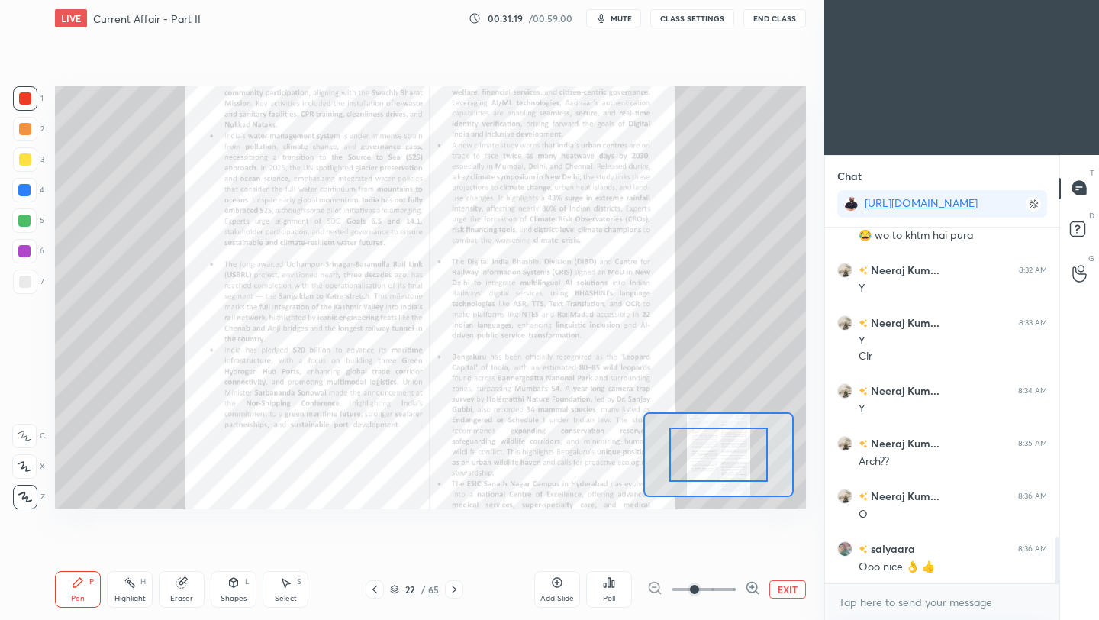
click at [731, 590] on span at bounding box center [703, 589] width 64 height 23
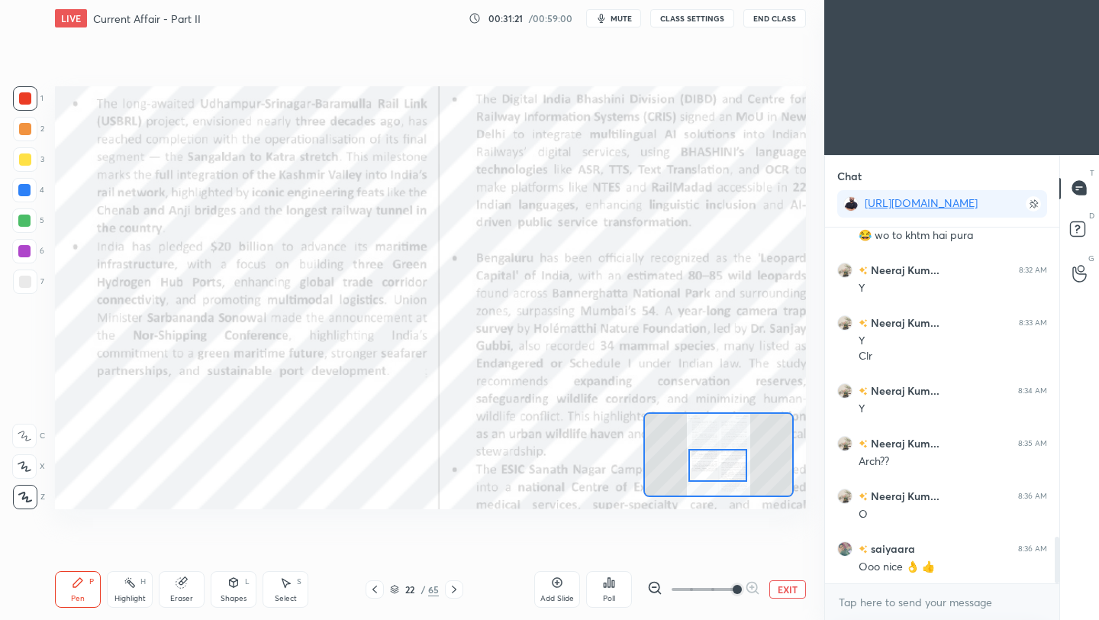
click at [715, 468] on div at bounding box center [717, 465] width 59 height 33
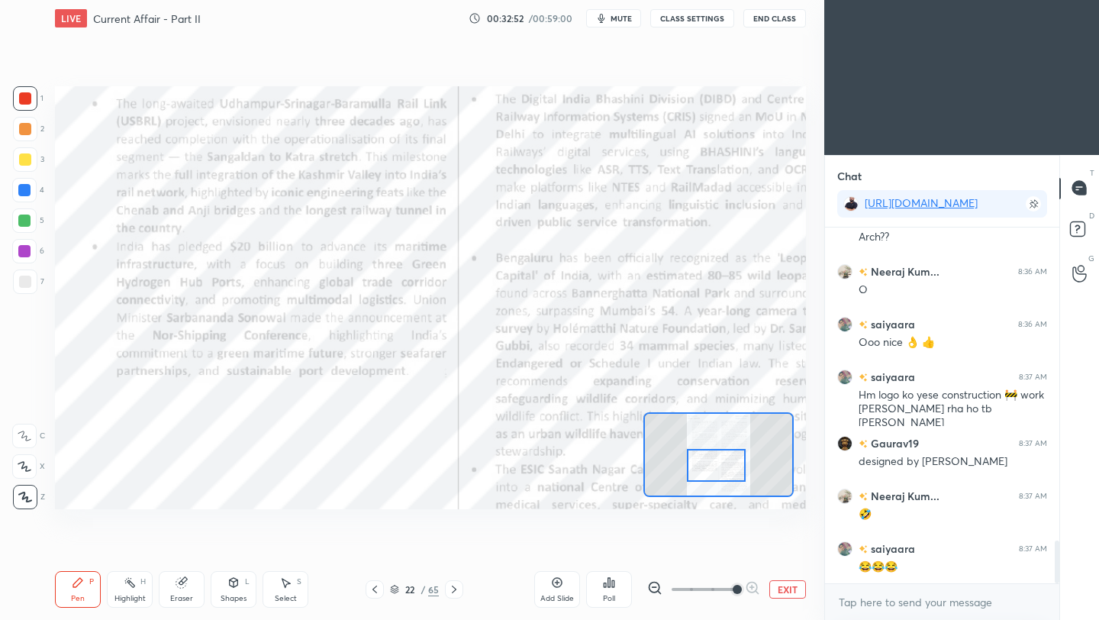
scroll to position [2638, 0]
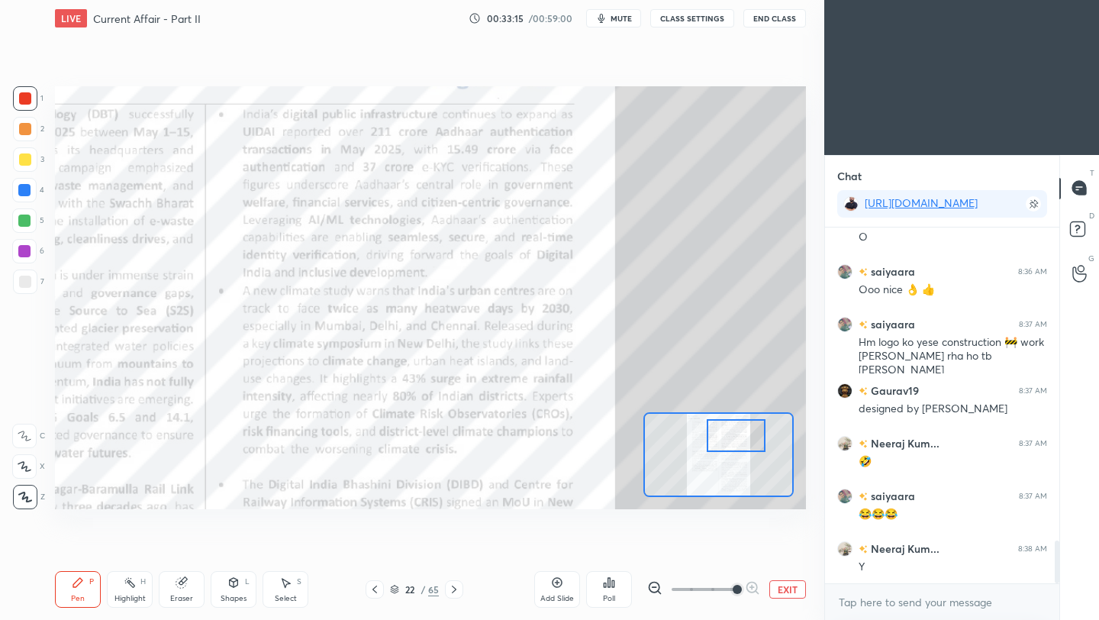
drag, startPoint x: 732, startPoint y: 466, endPoint x: 752, endPoint y: 436, distance: 35.8
click at [752, 436] on div at bounding box center [736, 435] width 59 height 33
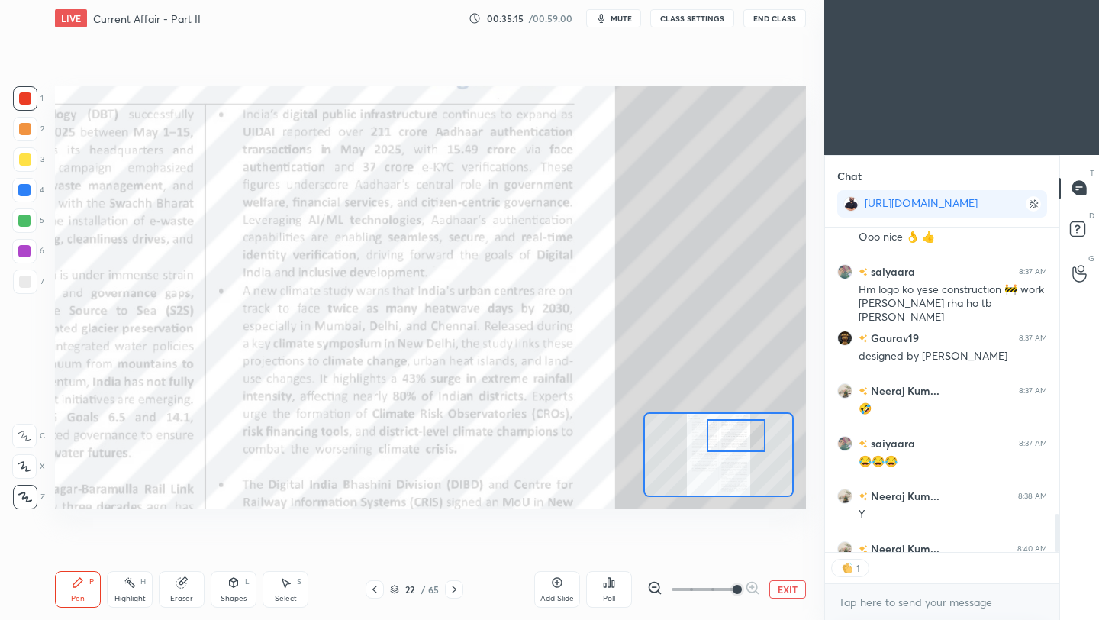
scroll to position [5, 5]
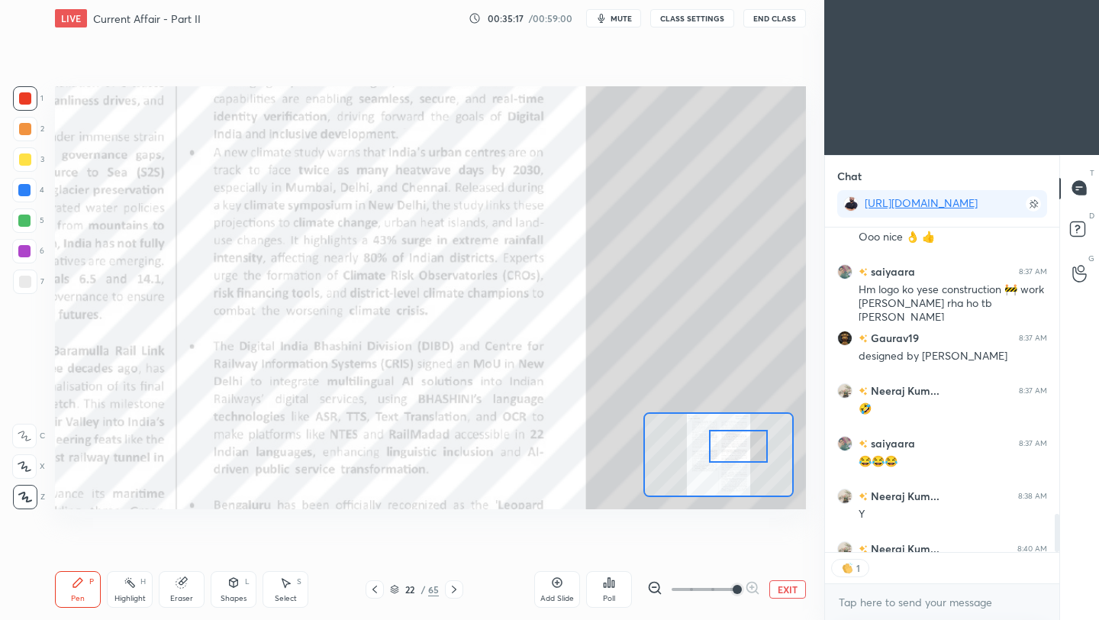
drag, startPoint x: 743, startPoint y: 445, endPoint x: 745, endPoint y: 456, distance: 10.9
click at [745, 456] on div at bounding box center [738, 446] width 59 height 33
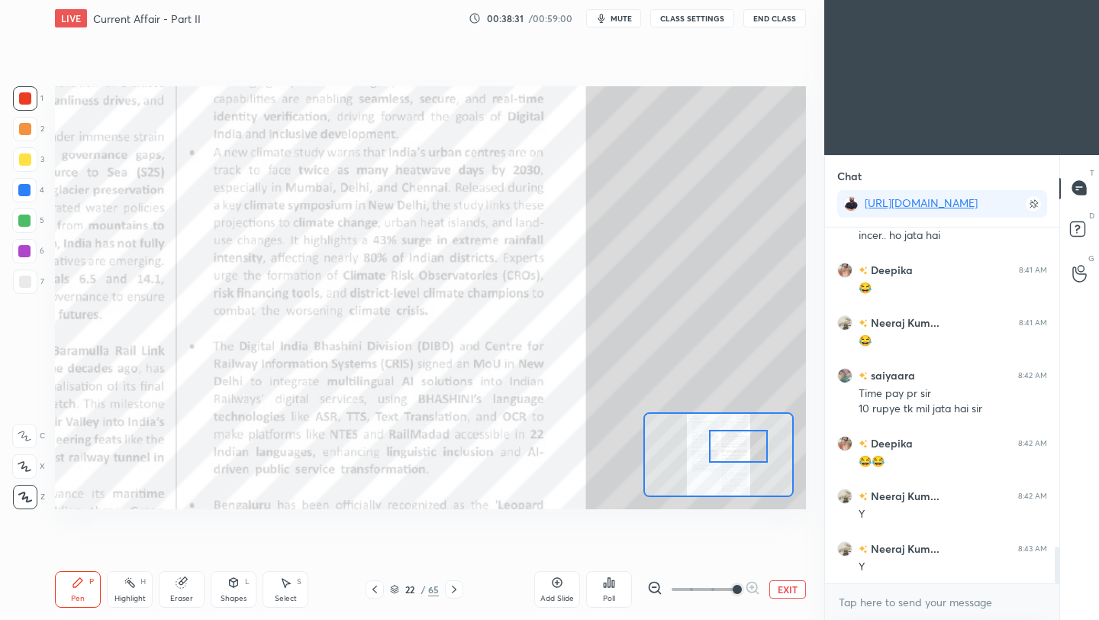
scroll to position [3155, 0]
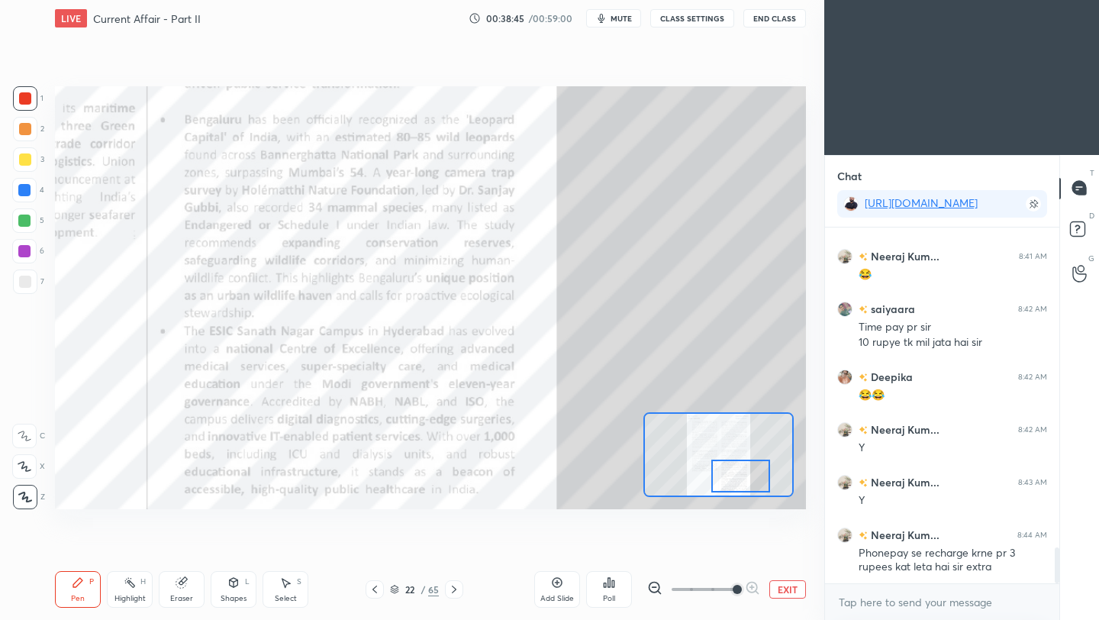
drag, startPoint x: 733, startPoint y: 458, endPoint x: 736, endPoint y: 481, distance: 23.8
click at [736, 481] on div at bounding box center [740, 475] width 59 height 33
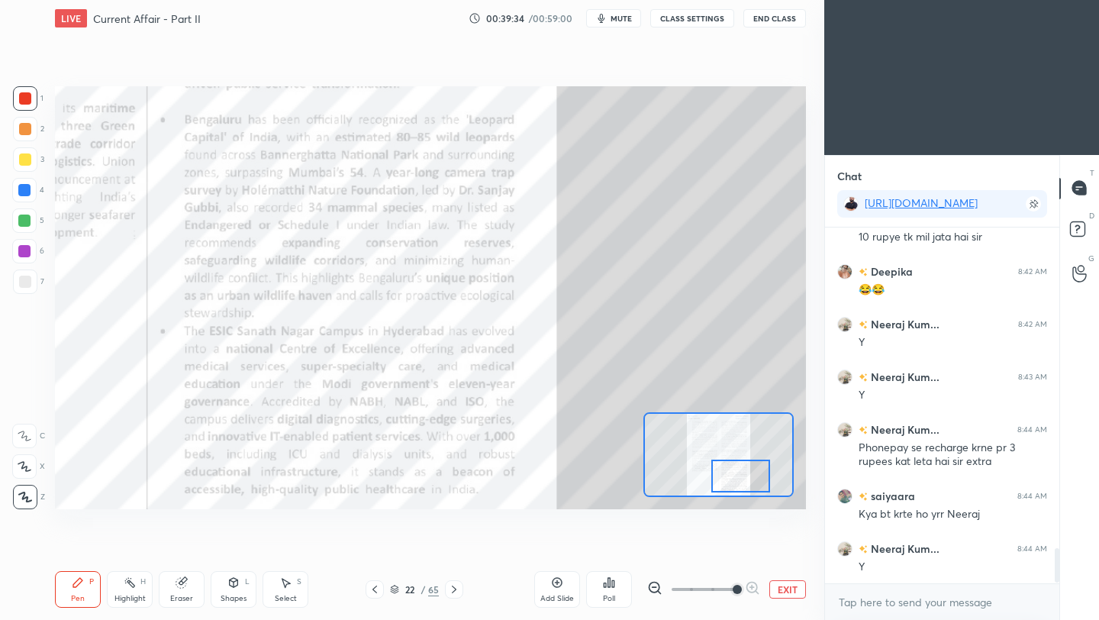
scroll to position [3313, 0]
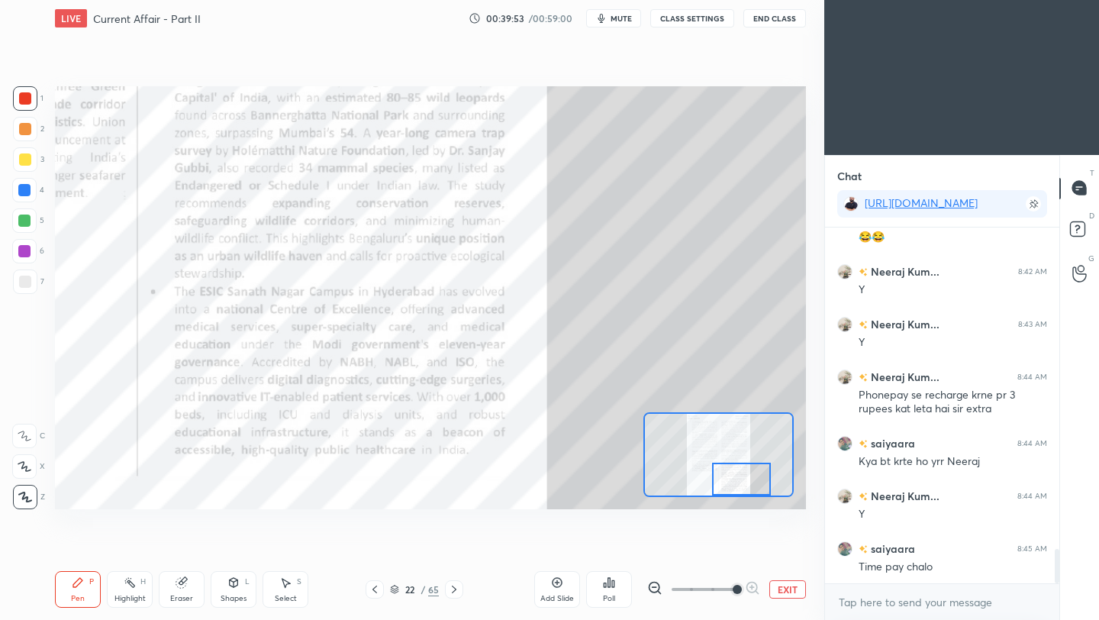
click at [740, 489] on div at bounding box center [741, 478] width 59 height 33
click at [453, 591] on icon at bounding box center [454, 589] width 5 height 8
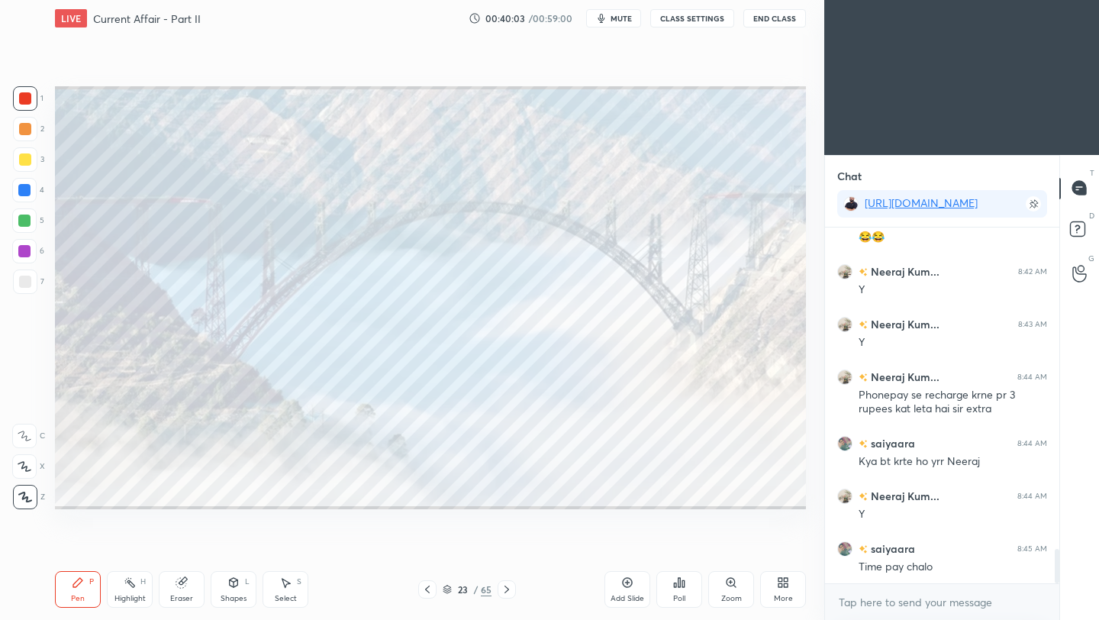
click at [506, 590] on icon at bounding box center [507, 589] width 12 height 12
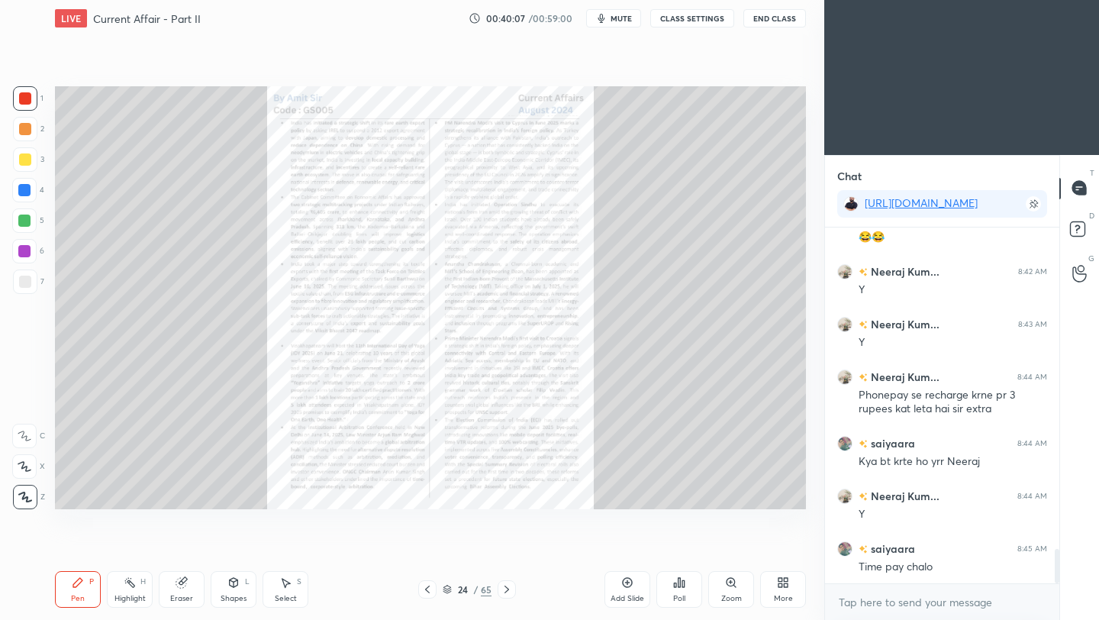
click at [732, 586] on icon at bounding box center [731, 582] width 12 height 12
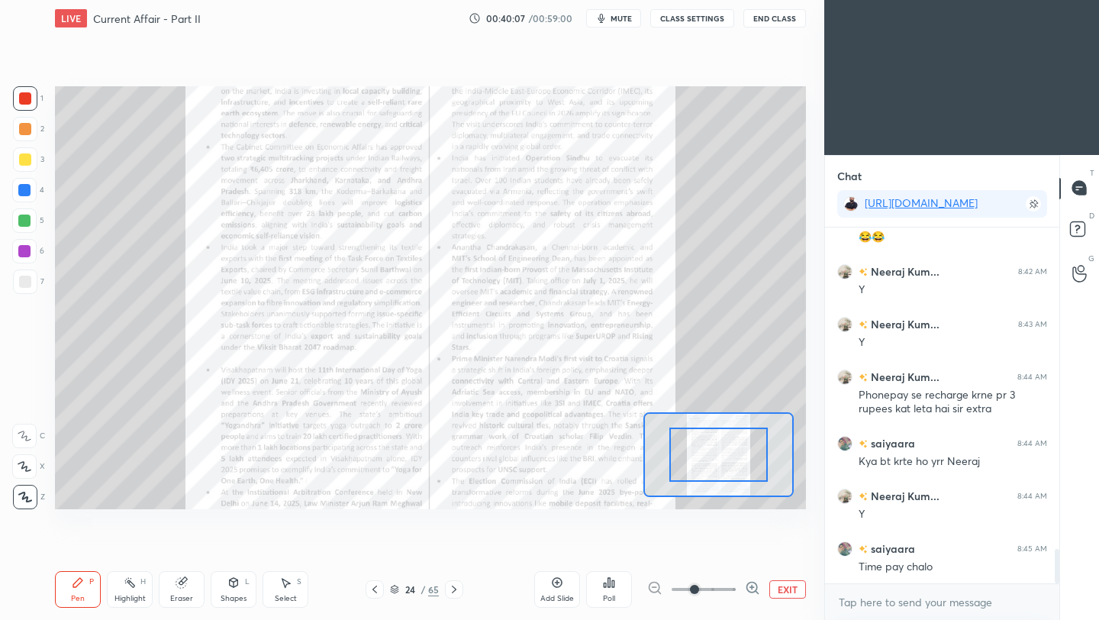
click at [729, 589] on span at bounding box center [703, 589] width 64 height 23
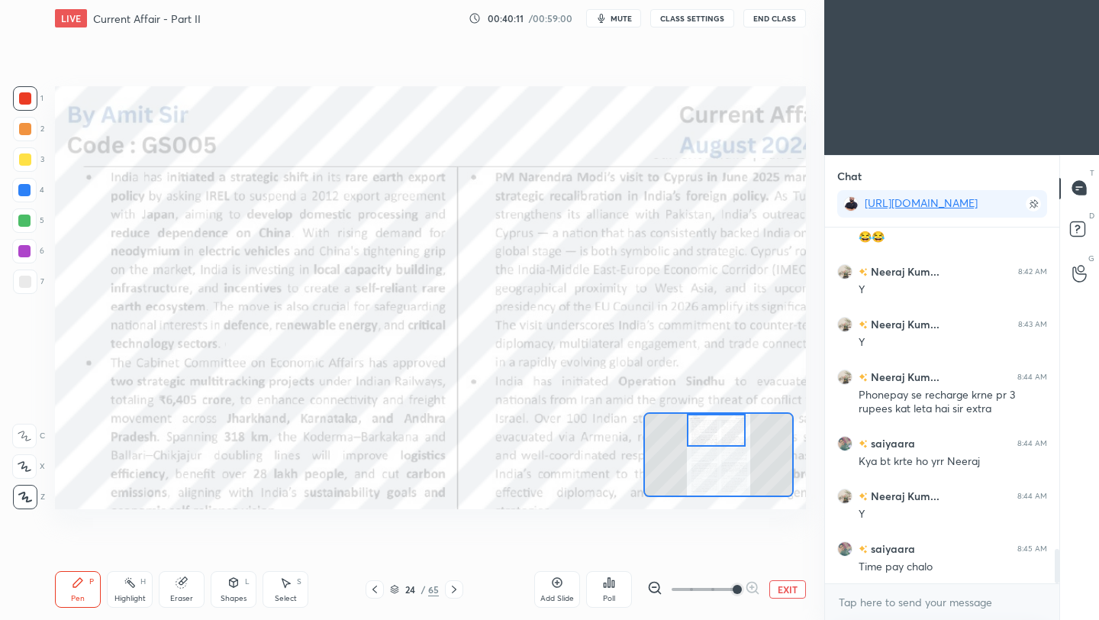
drag, startPoint x: 740, startPoint y: 449, endPoint x: 738, endPoint y: 423, distance: 26.8
click at [738, 423] on div at bounding box center [716, 430] width 59 height 33
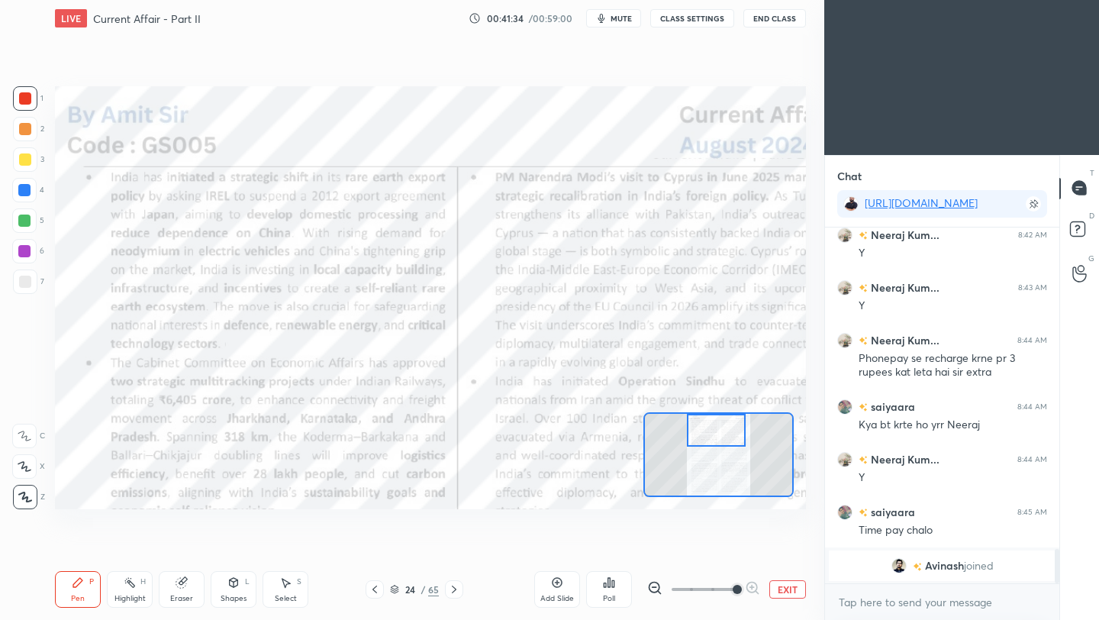
scroll to position [2683, 0]
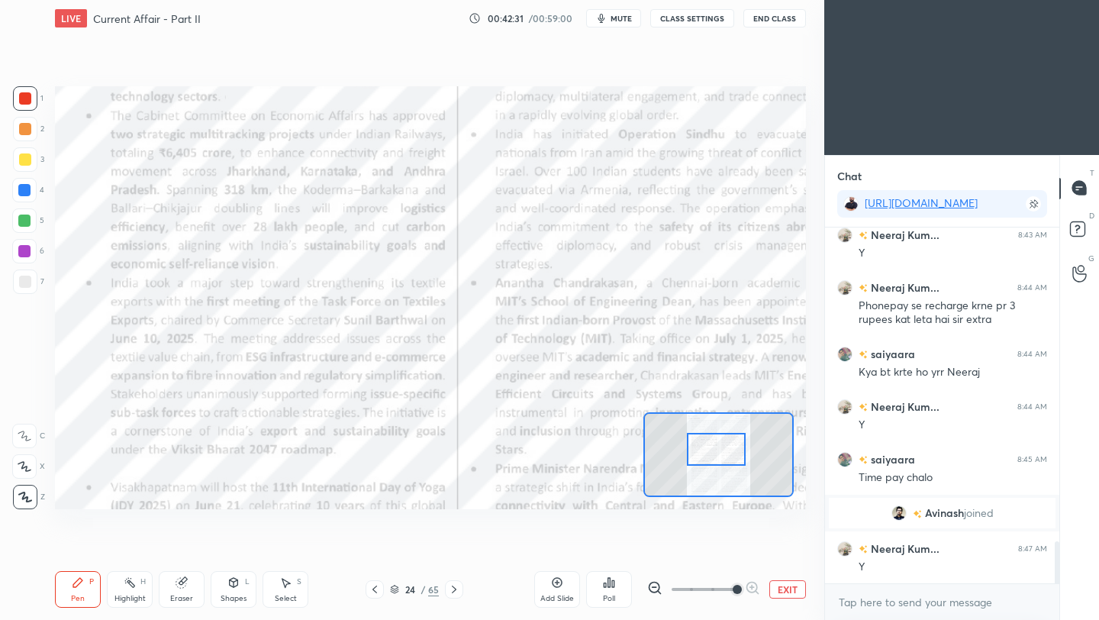
drag, startPoint x: 725, startPoint y: 436, endPoint x: 723, endPoint y: 452, distance: 16.1
click at [724, 453] on div at bounding box center [716, 449] width 59 height 33
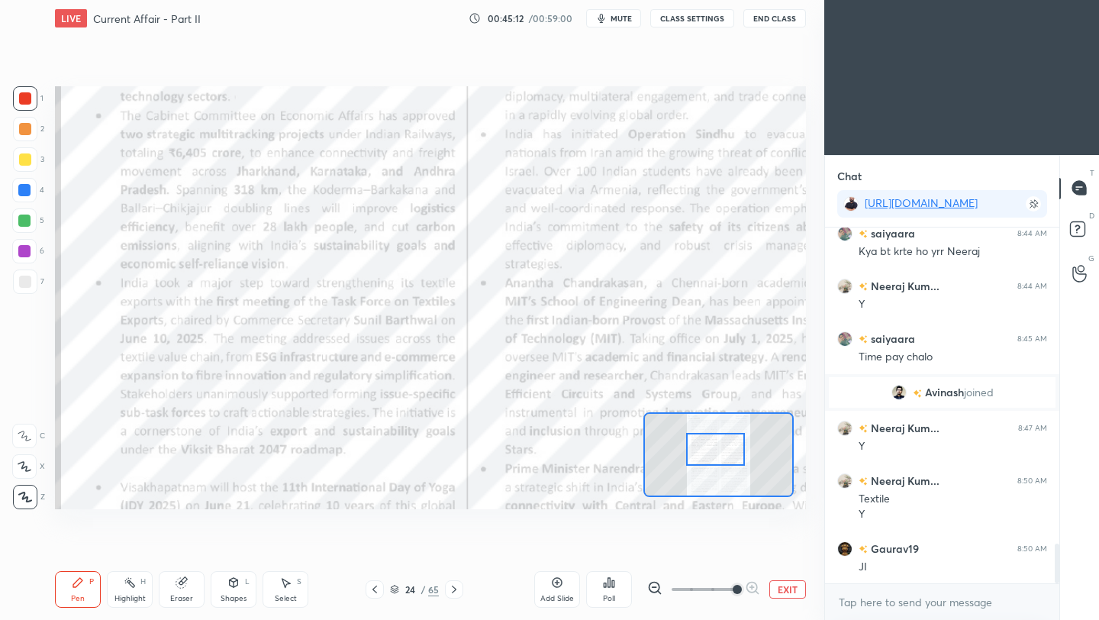
scroll to position [2840, 0]
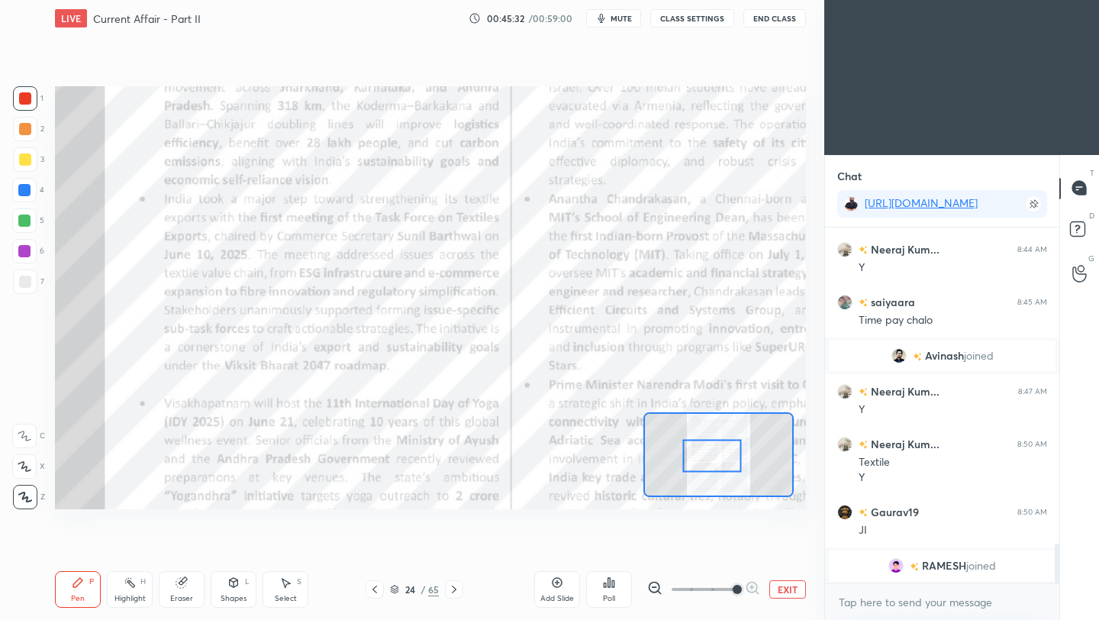
drag, startPoint x: 727, startPoint y: 468, endPoint x: 714, endPoint y: 449, distance: 23.1
click at [714, 449] on div at bounding box center [712, 455] width 59 height 33
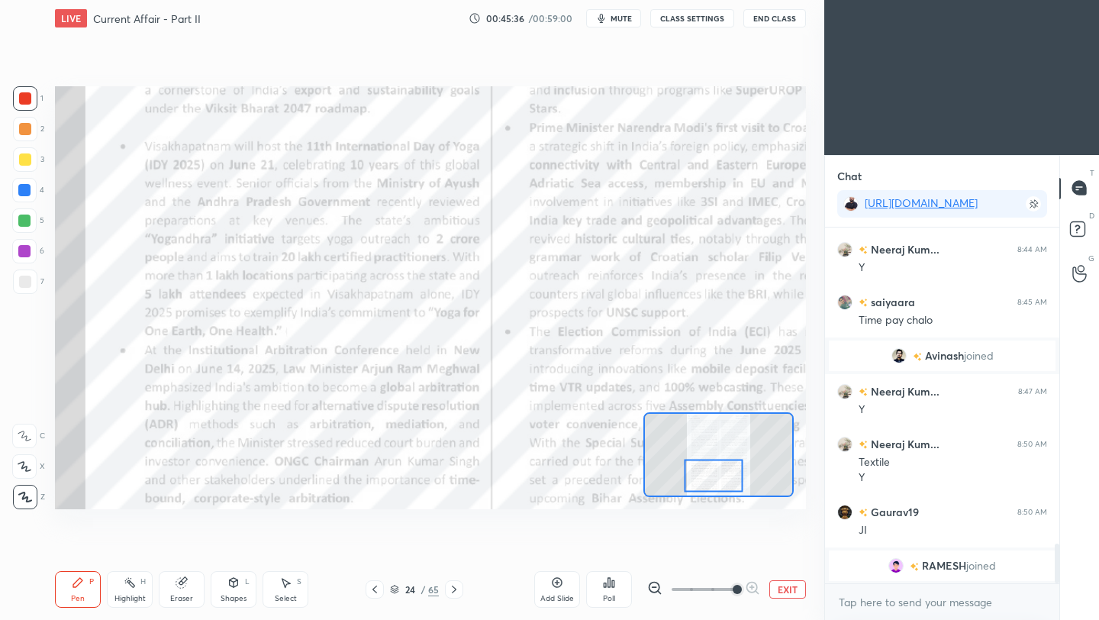
drag, startPoint x: 726, startPoint y: 466, endPoint x: 727, endPoint y: 484, distance: 18.4
click at [728, 485] on div at bounding box center [713, 475] width 59 height 33
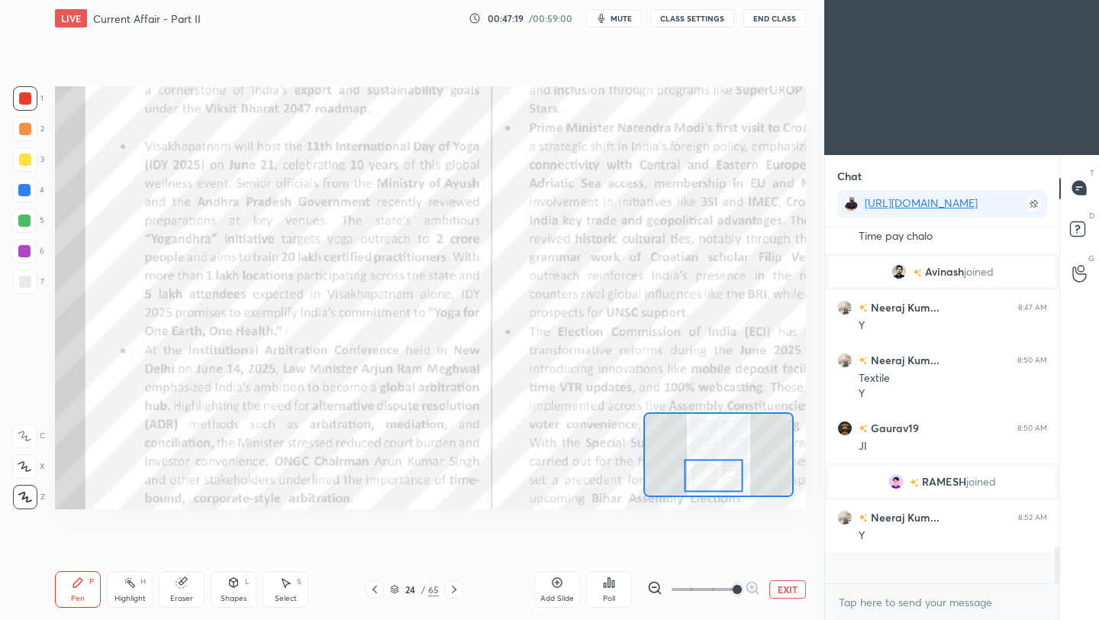
scroll to position [2821, 0]
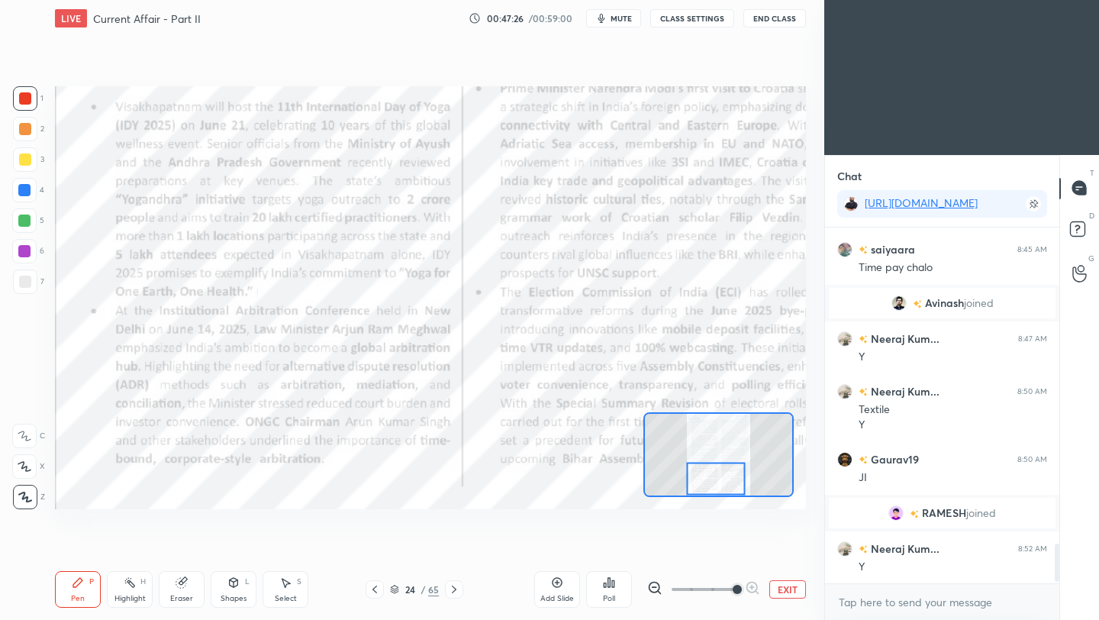
click at [734, 483] on div at bounding box center [716, 478] width 59 height 33
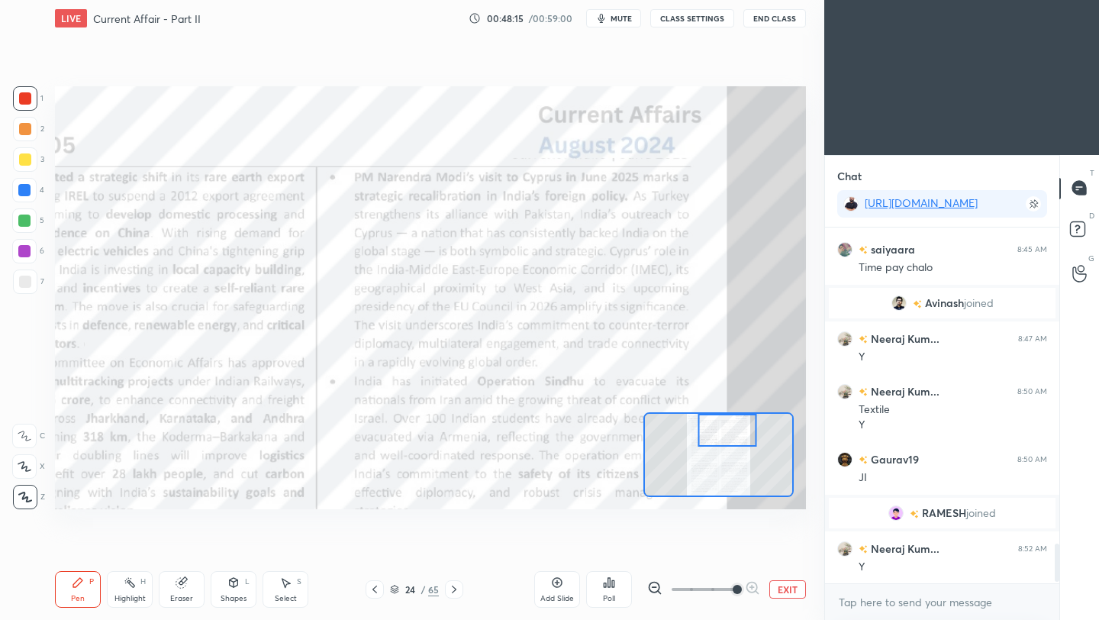
drag, startPoint x: 734, startPoint y: 455, endPoint x: 736, endPoint y: 417, distance: 38.2
click at [736, 417] on div at bounding box center [727, 430] width 59 height 33
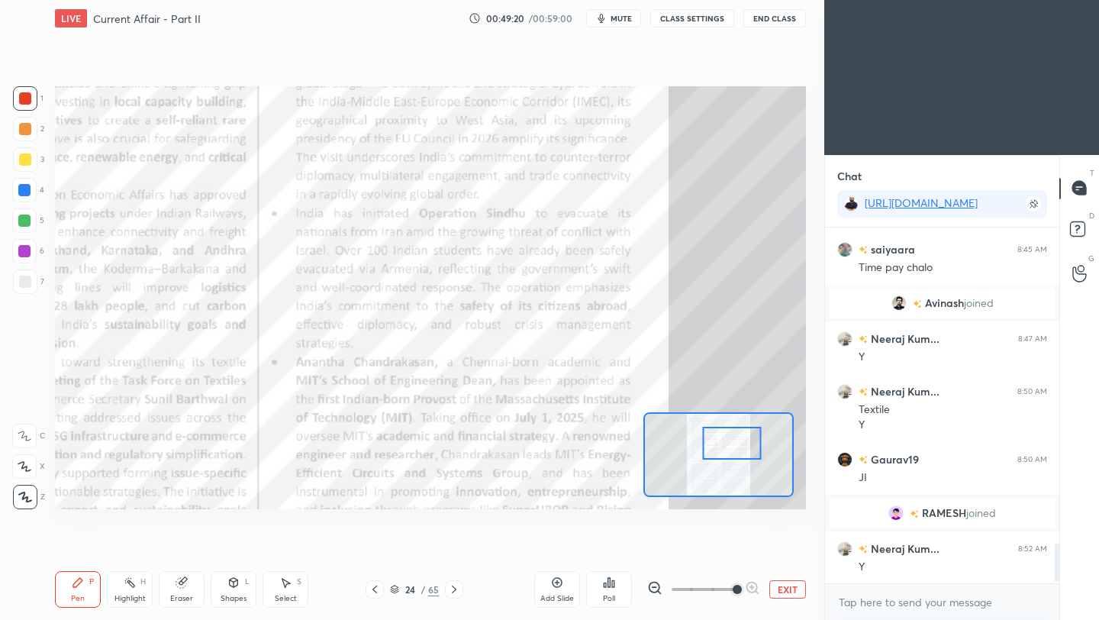
drag, startPoint x: 736, startPoint y: 450, endPoint x: 739, endPoint y: 458, distance: 8.2
click at [739, 458] on div at bounding box center [732, 443] width 59 height 33
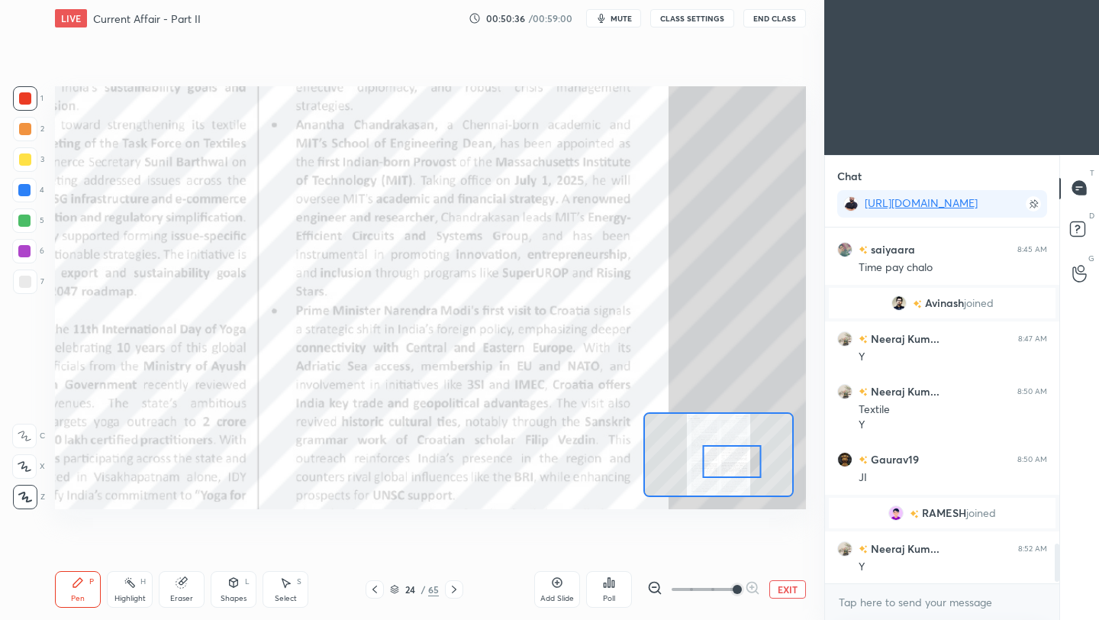
drag, startPoint x: 743, startPoint y: 455, endPoint x: 743, endPoint y: 468, distance: 13.7
click at [743, 468] on div at bounding box center [732, 461] width 59 height 33
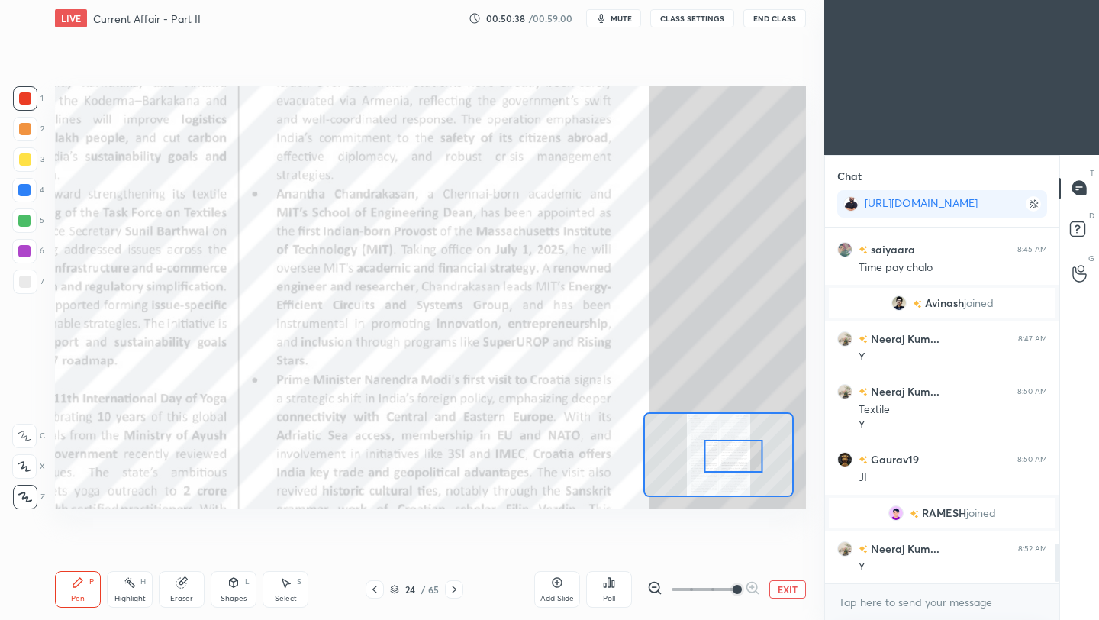
click at [733, 457] on div at bounding box center [733, 455] width 59 height 33
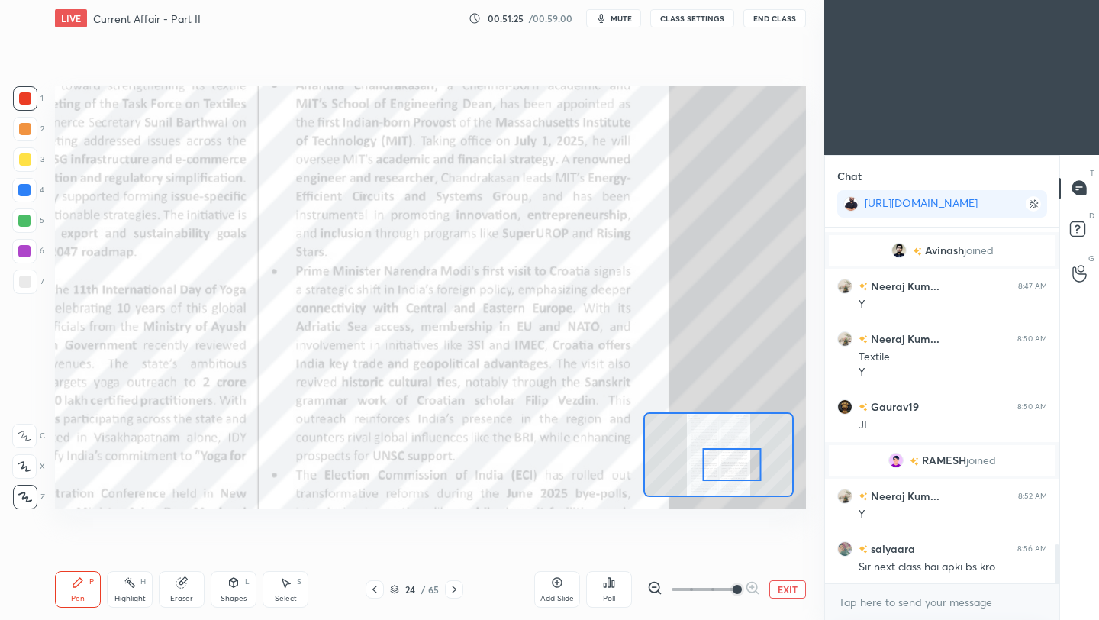
drag, startPoint x: 738, startPoint y: 465, endPoint x: 736, endPoint y: 473, distance: 8.5
click at [736, 474] on div at bounding box center [732, 464] width 59 height 33
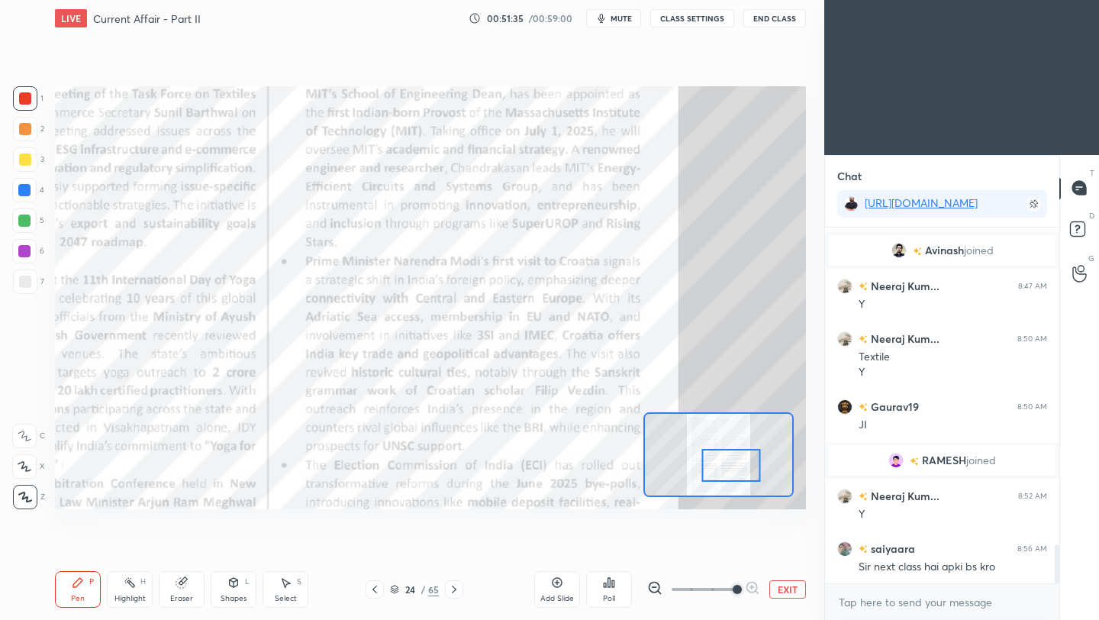
scroll to position [2926, 0]
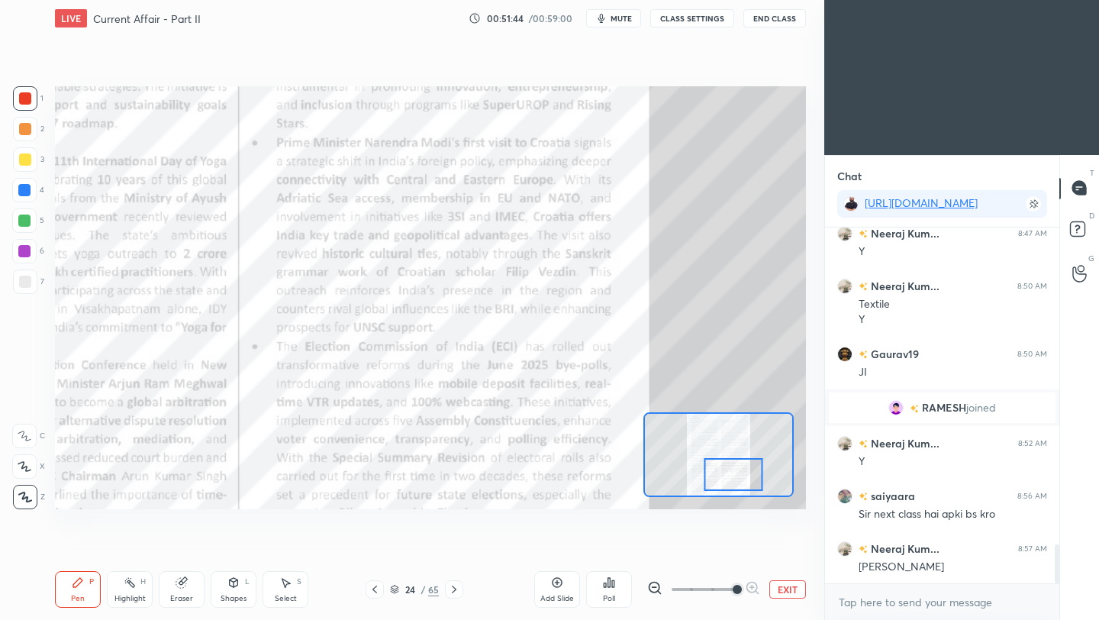
drag, startPoint x: 734, startPoint y: 474, endPoint x: 736, endPoint y: 482, distance: 8.7
click at [736, 482] on div at bounding box center [733, 474] width 59 height 33
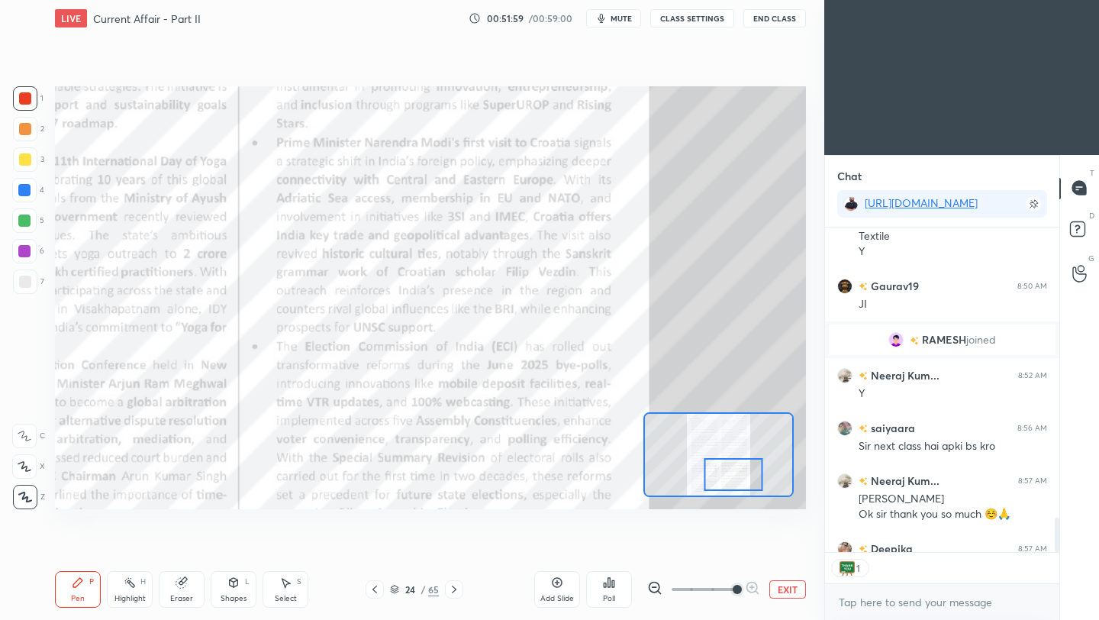
scroll to position [320, 230]
click at [784, 24] on button "End Class" at bounding box center [774, 18] width 63 height 18
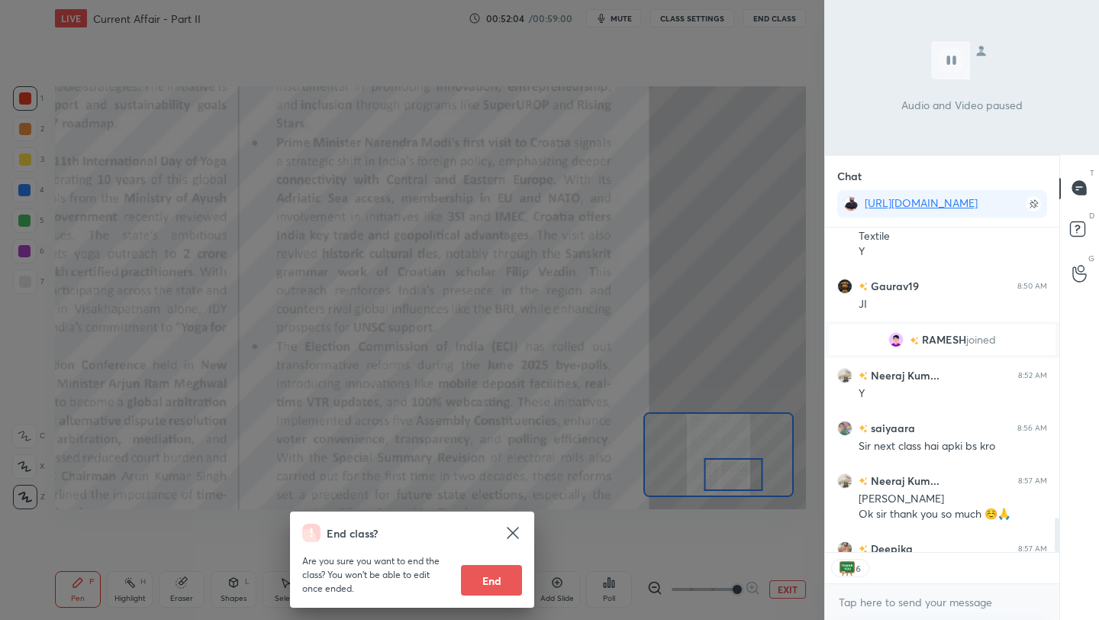
click at [507, 588] on button "End" at bounding box center [491, 580] width 61 height 31
type textarea "x"
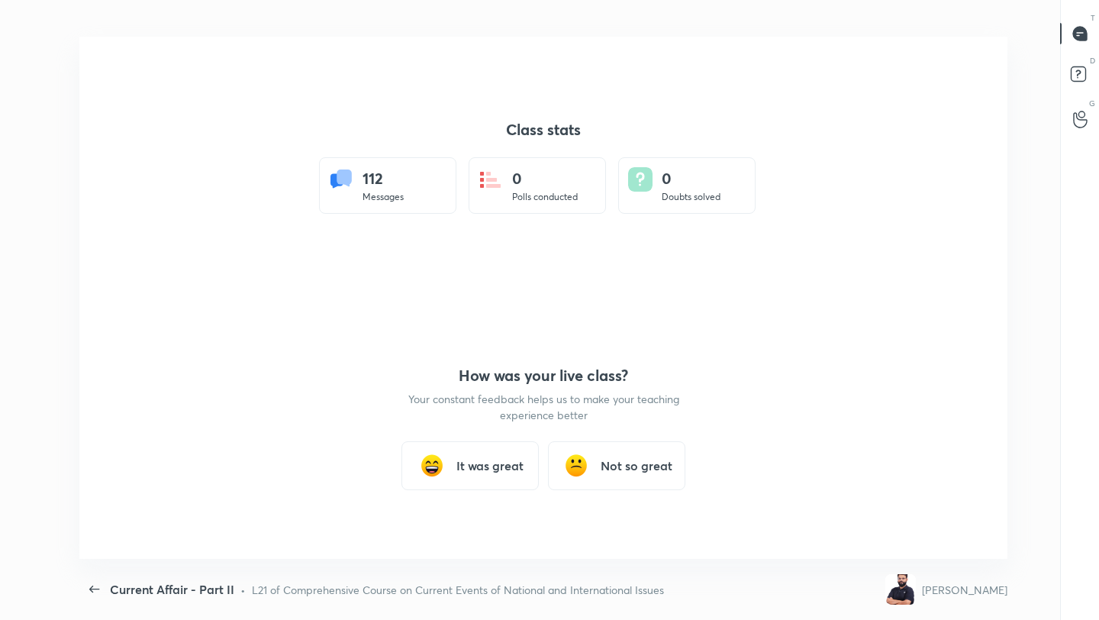
scroll to position [0, 0]
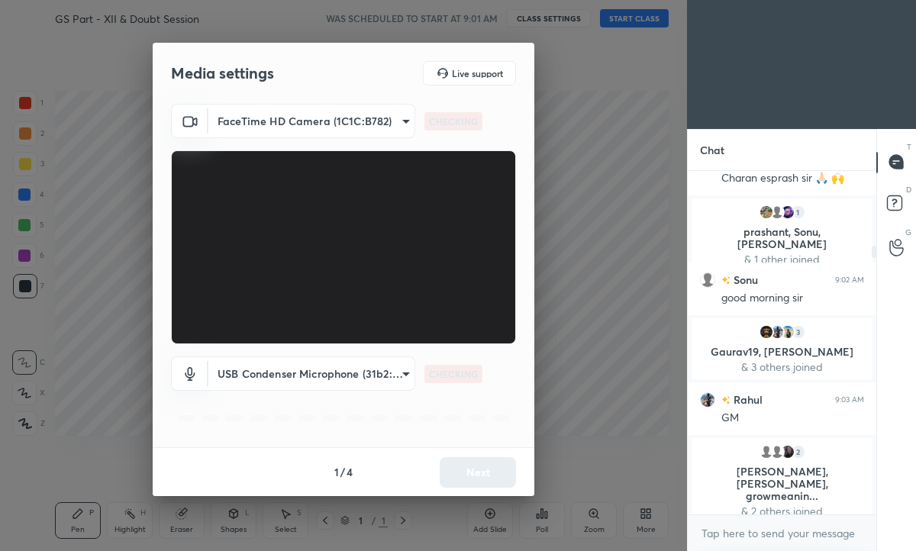
scroll to position [129, 0]
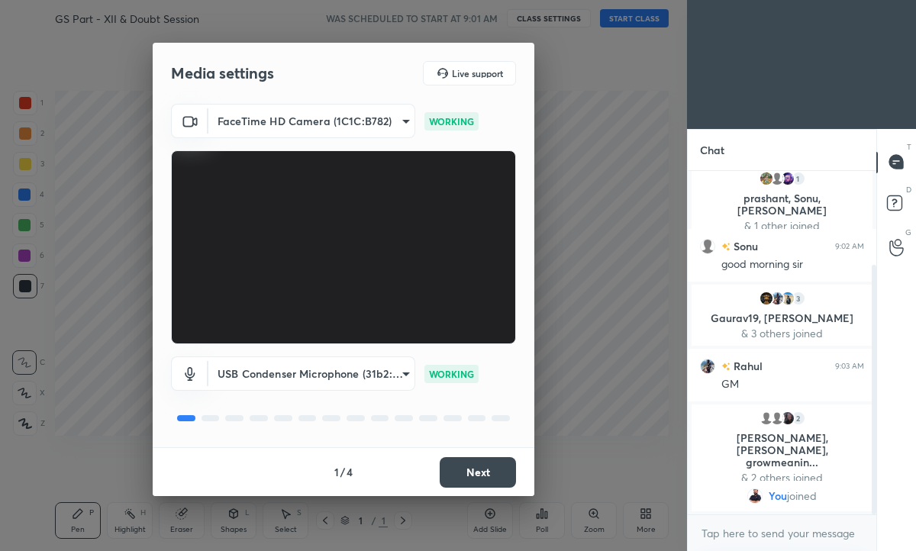
click at [477, 464] on button "Next" at bounding box center [477, 472] width 76 height 31
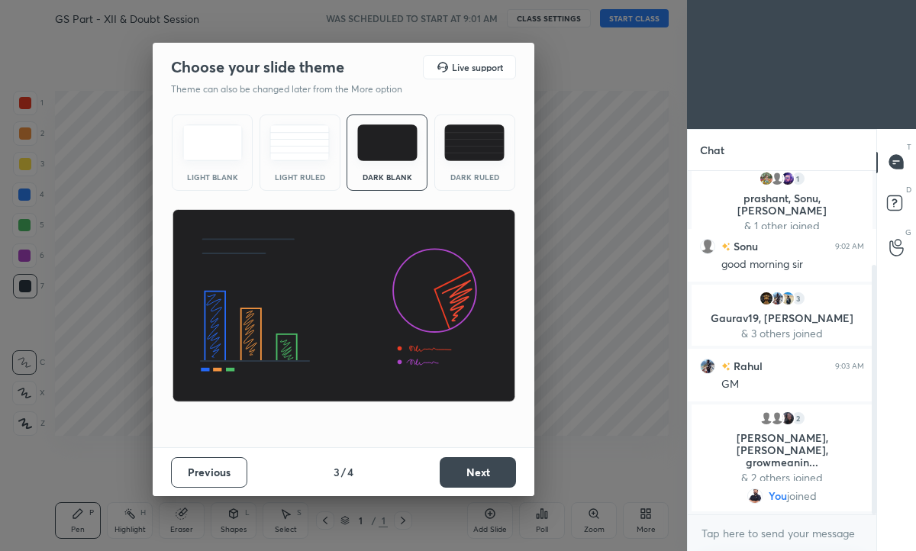
click at [477, 464] on button "Next" at bounding box center [477, 472] width 76 height 31
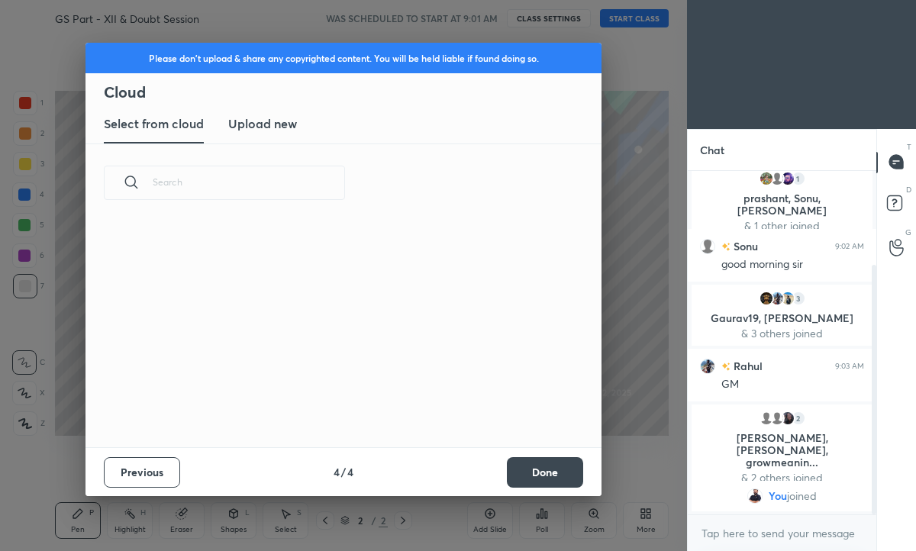
scroll to position [225, 490]
click at [545, 471] on button "Done" at bounding box center [545, 472] width 76 height 31
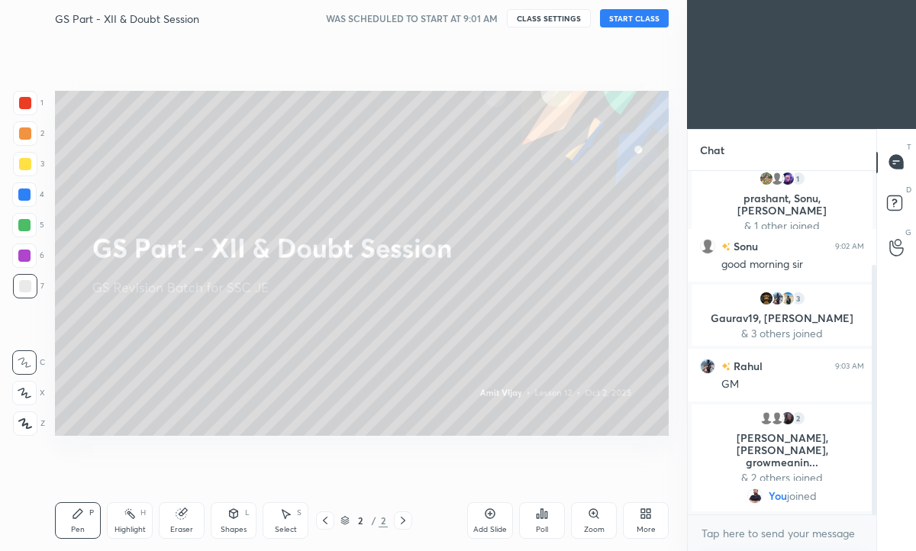
click at [641, 520] on div "More" at bounding box center [646, 520] width 46 height 37
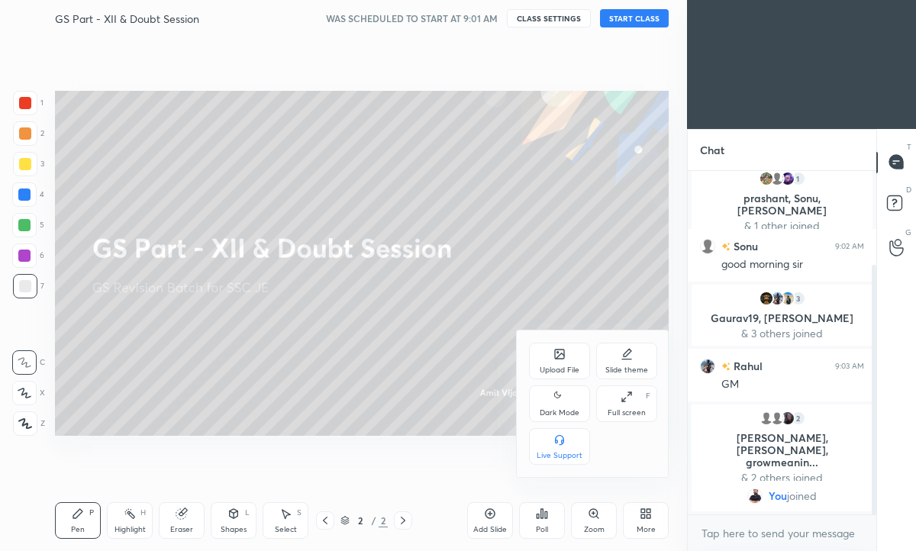
click at [557, 356] on icon at bounding box center [559, 353] width 9 height 9
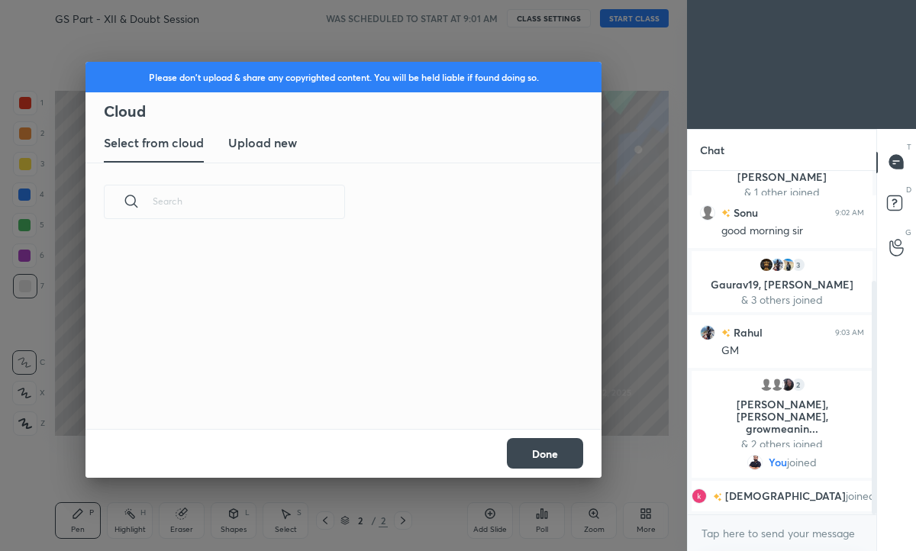
scroll to position [188, 490]
click at [266, 142] on h3 "Upload new" at bounding box center [262, 143] width 69 height 18
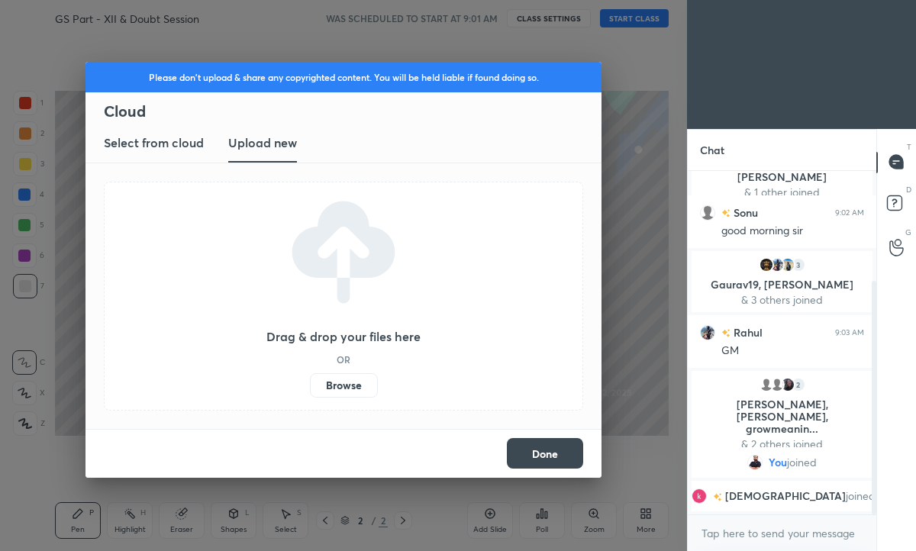
click at [348, 384] on label "Browse" at bounding box center [344, 385] width 68 height 24
click at [310, 384] on input "Browse" at bounding box center [310, 385] width 0 height 24
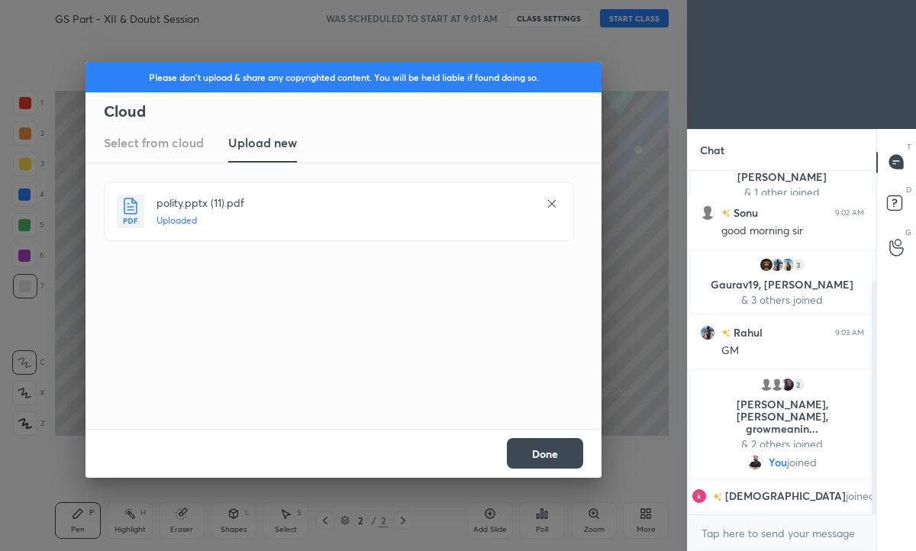
click at [542, 468] on div "Done" at bounding box center [343, 453] width 516 height 49
click at [548, 455] on button "Done" at bounding box center [545, 453] width 76 height 31
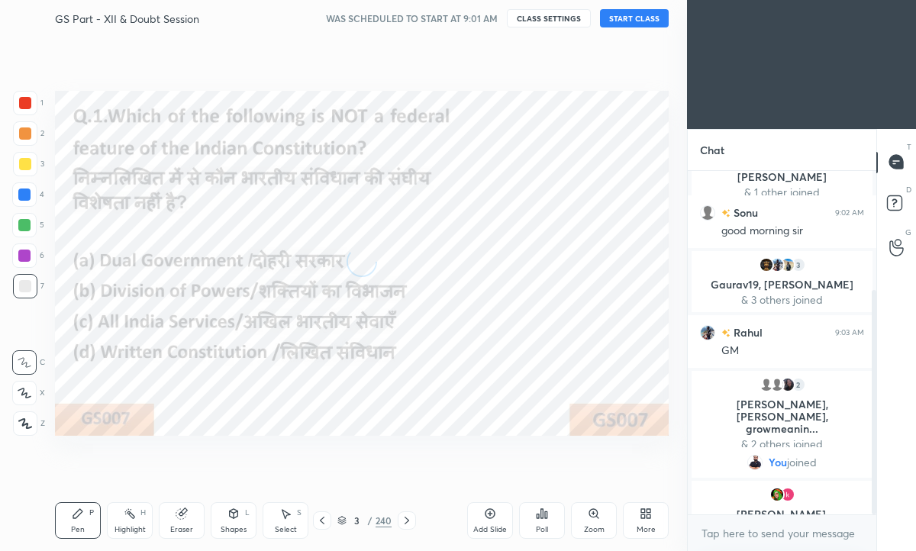
scroll to position [182, 0]
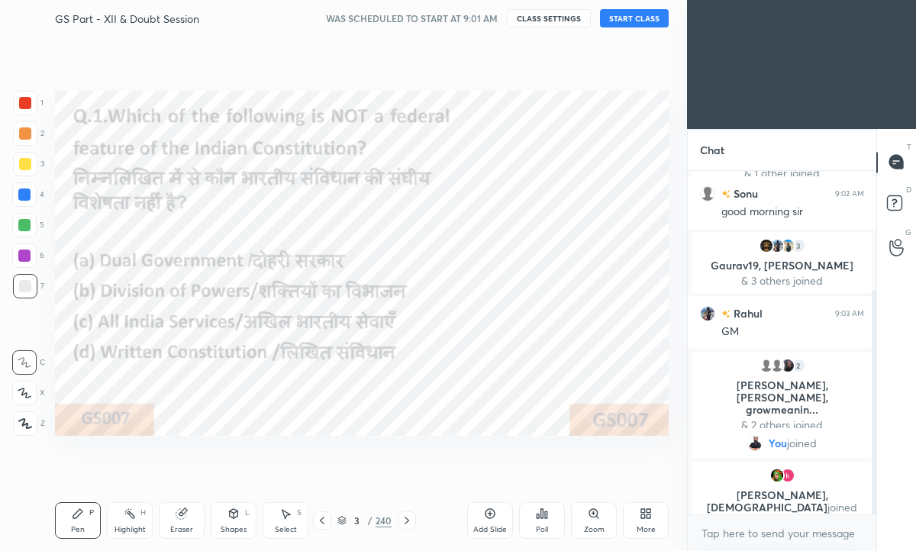
click at [381, 519] on div "240" at bounding box center [383, 520] width 16 height 14
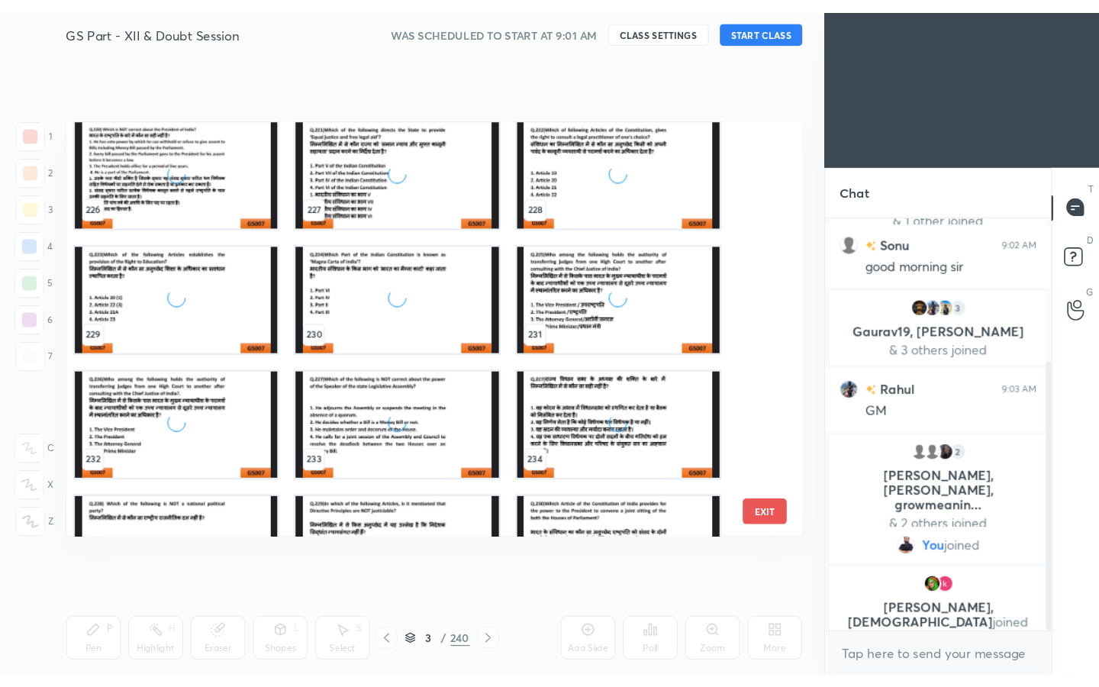
scroll to position [7941, 0]
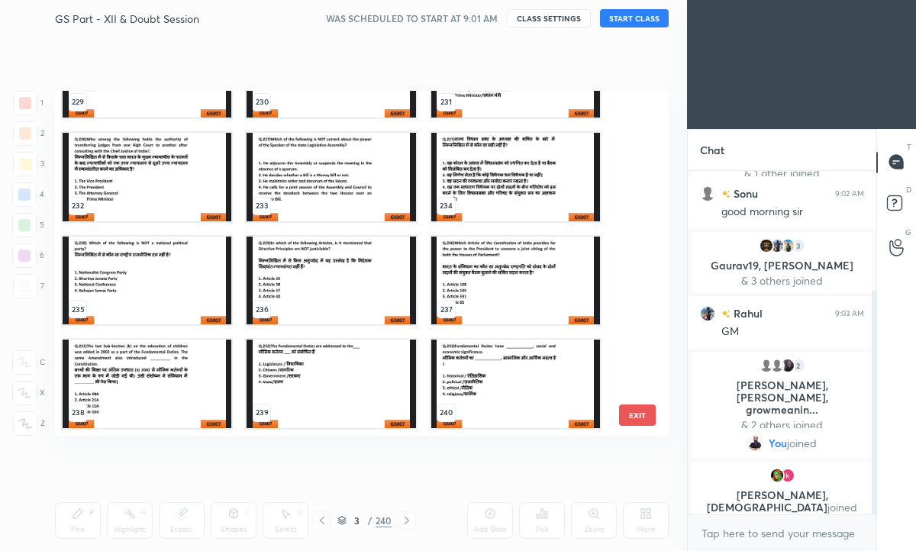
click at [510, 381] on img "grid" at bounding box center [515, 384] width 169 height 89
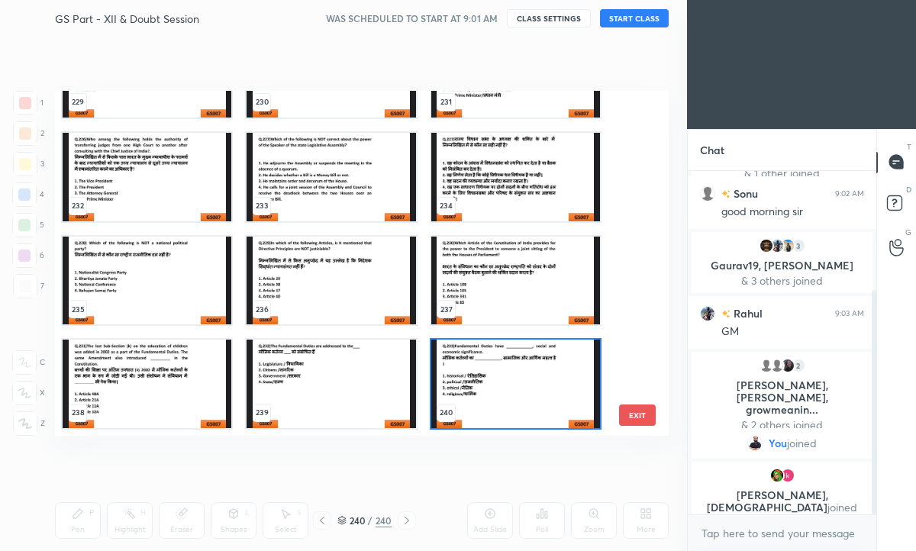
click at [510, 381] on img "grid" at bounding box center [515, 384] width 169 height 89
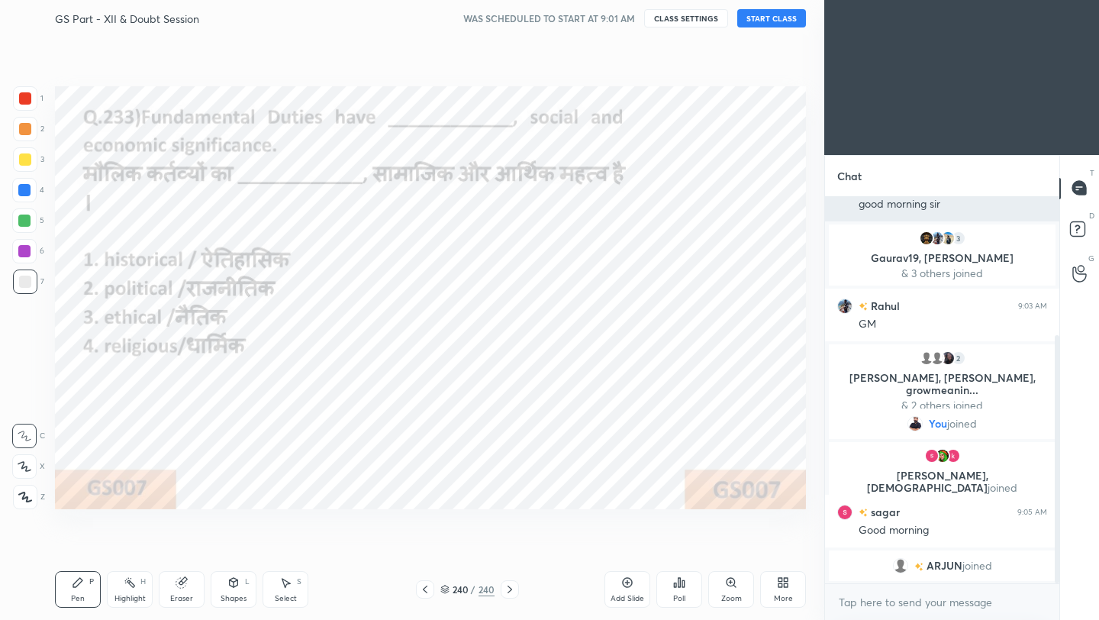
scroll to position [234, 0]
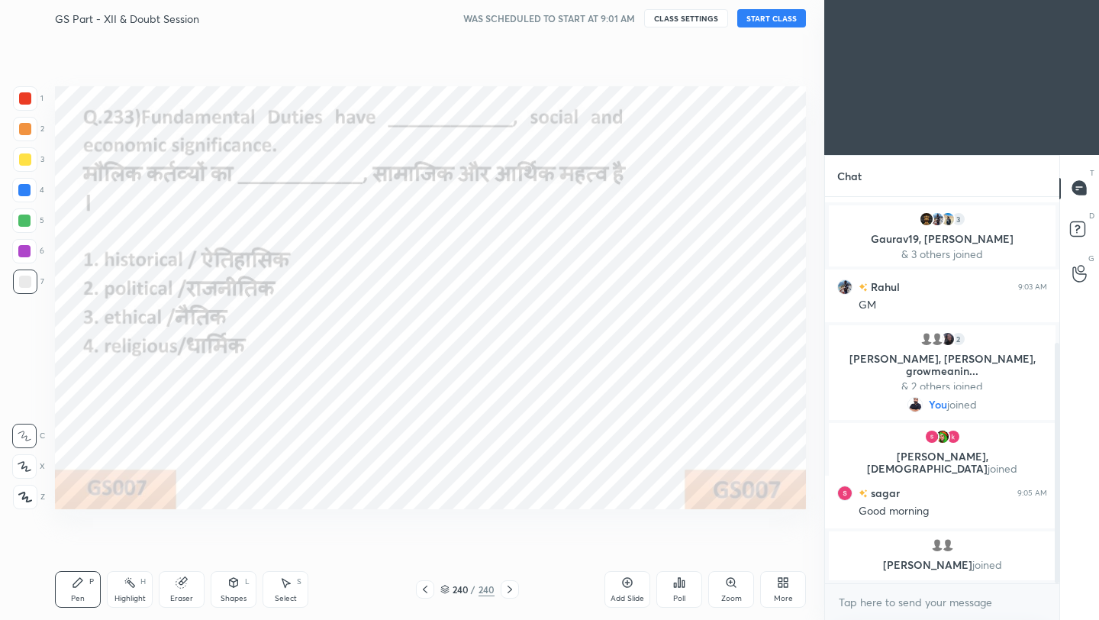
click at [768, 25] on button "START CLASS" at bounding box center [771, 18] width 69 height 18
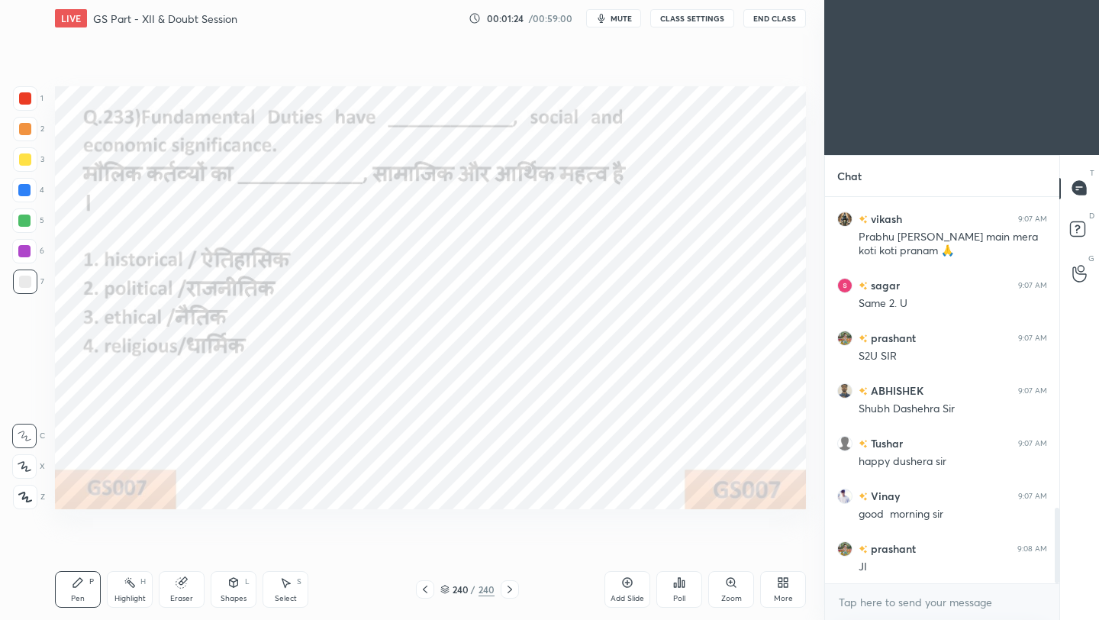
scroll to position [1601, 0]
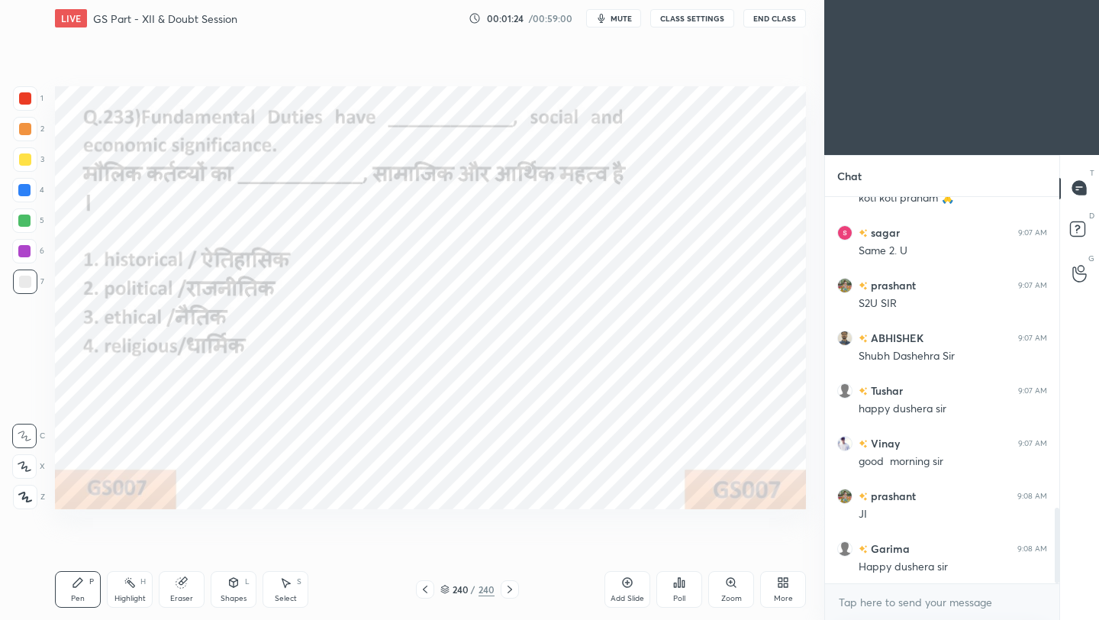
click at [24, 92] on div at bounding box center [25, 98] width 12 height 12
click at [30, 499] on icon at bounding box center [25, 496] width 14 height 11
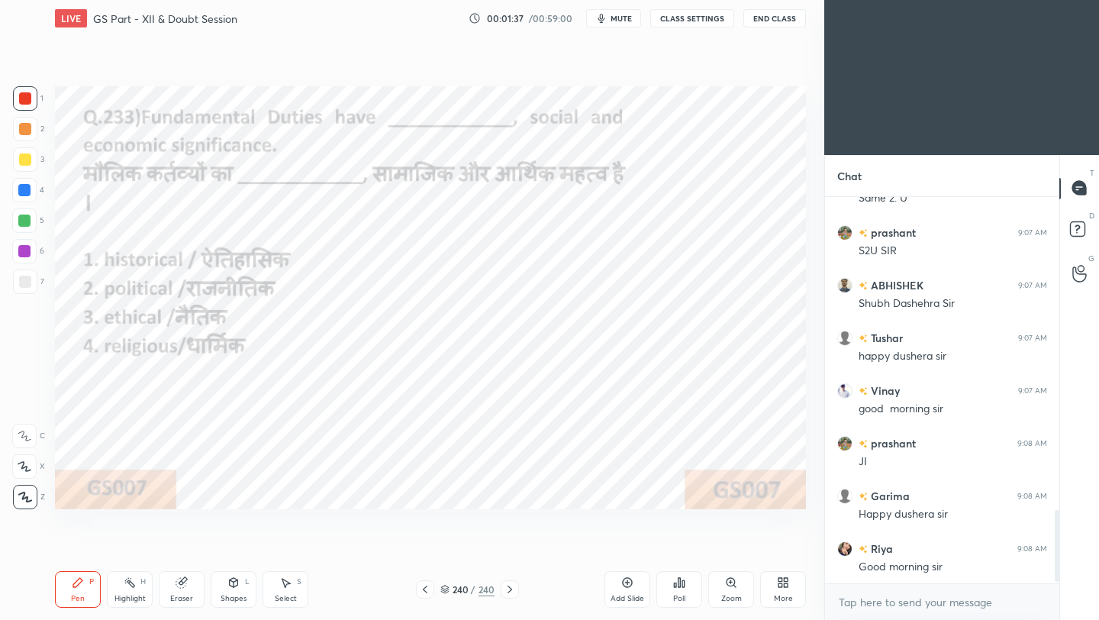
scroll to position [1720, 0]
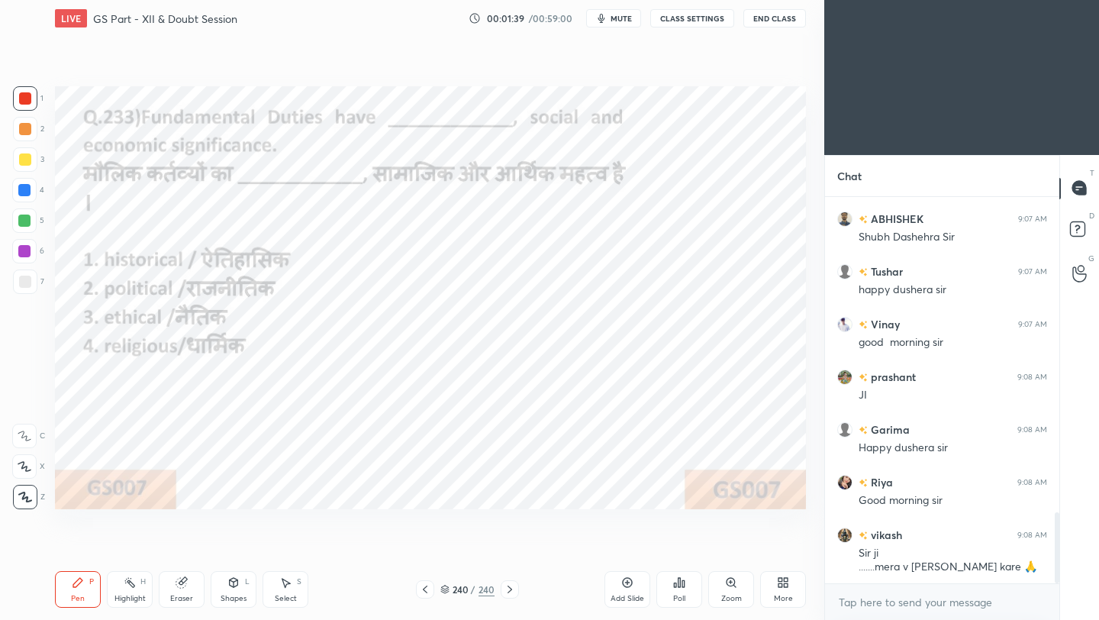
click at [684, 550] on div "Poll" at bounding box center [679, 598] width 12 height 8
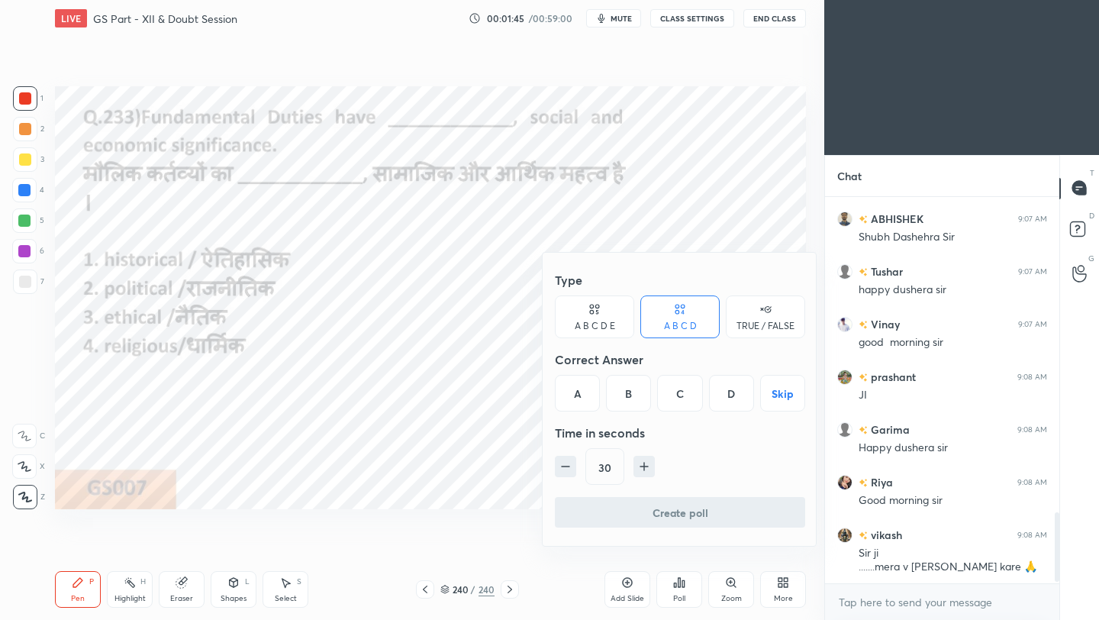
scroll to position [1772, 0]
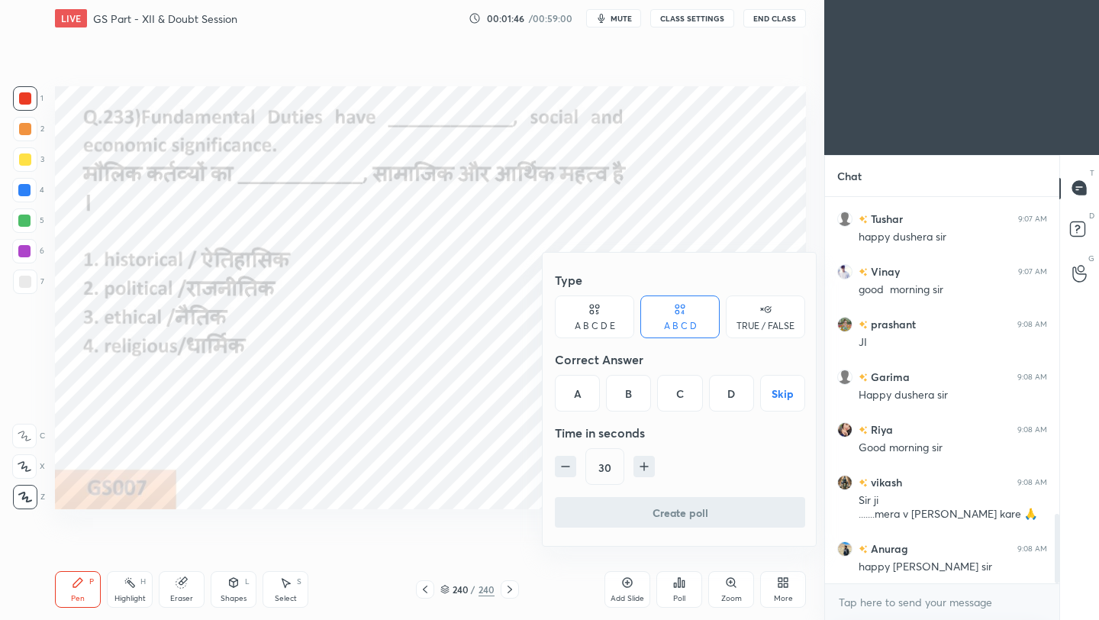
click at [682, 395] on div "C" at bounding box center [679, 393] width 45 height 37
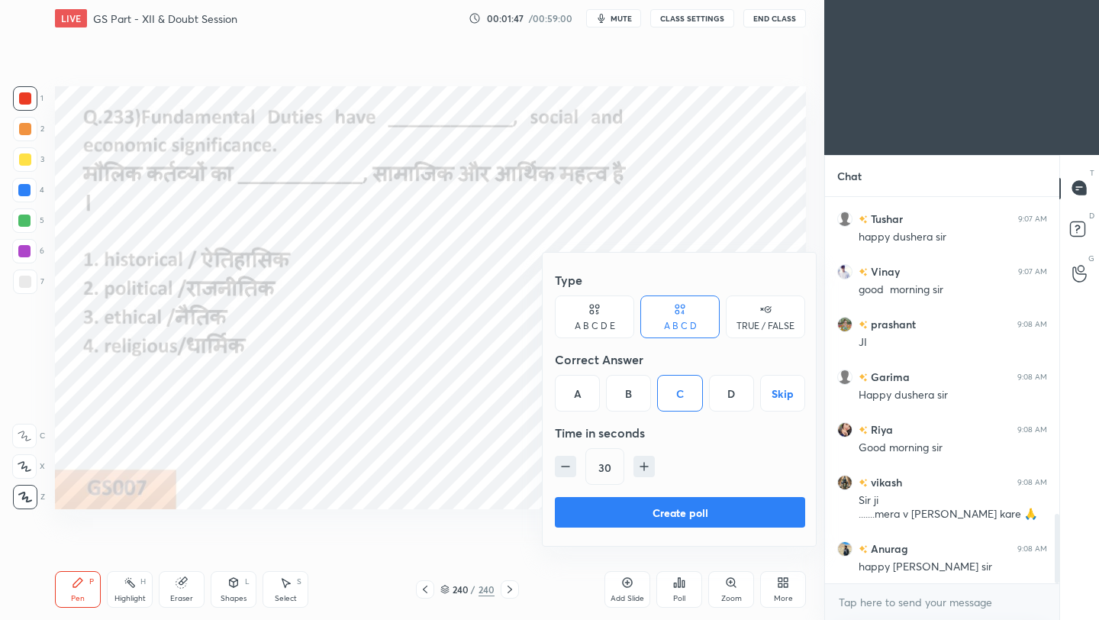
click at [694, 511] on button "Create poll" at bounding box center [680, 512] width 250 height 31
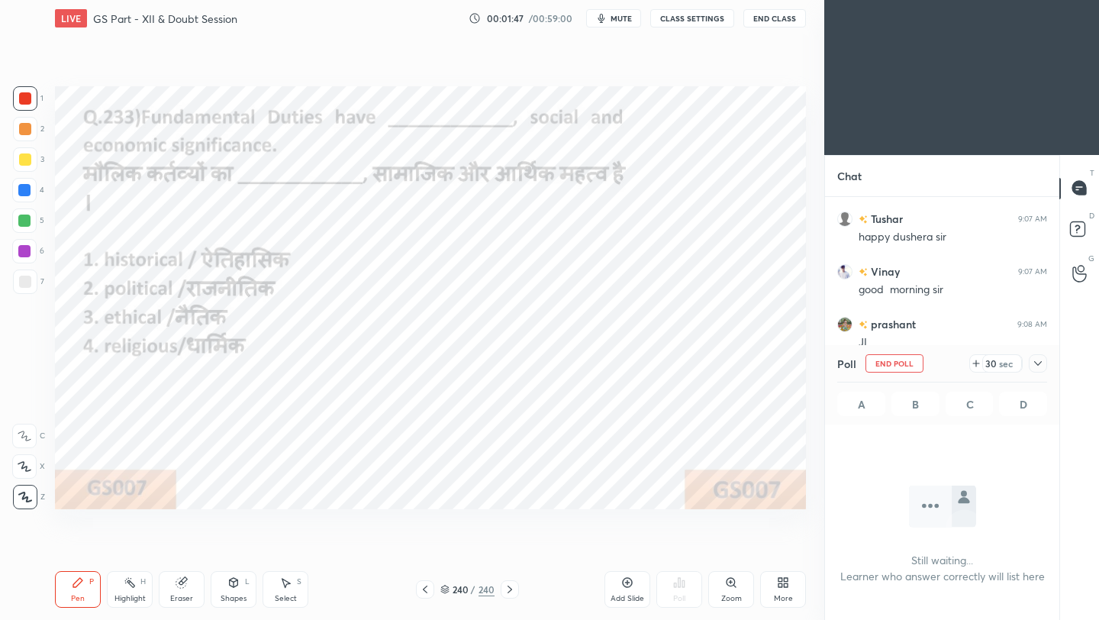
scroll to position [175, 230]
click at [915, 365] on div at bounding box center [1038, 363] width 18 height 18
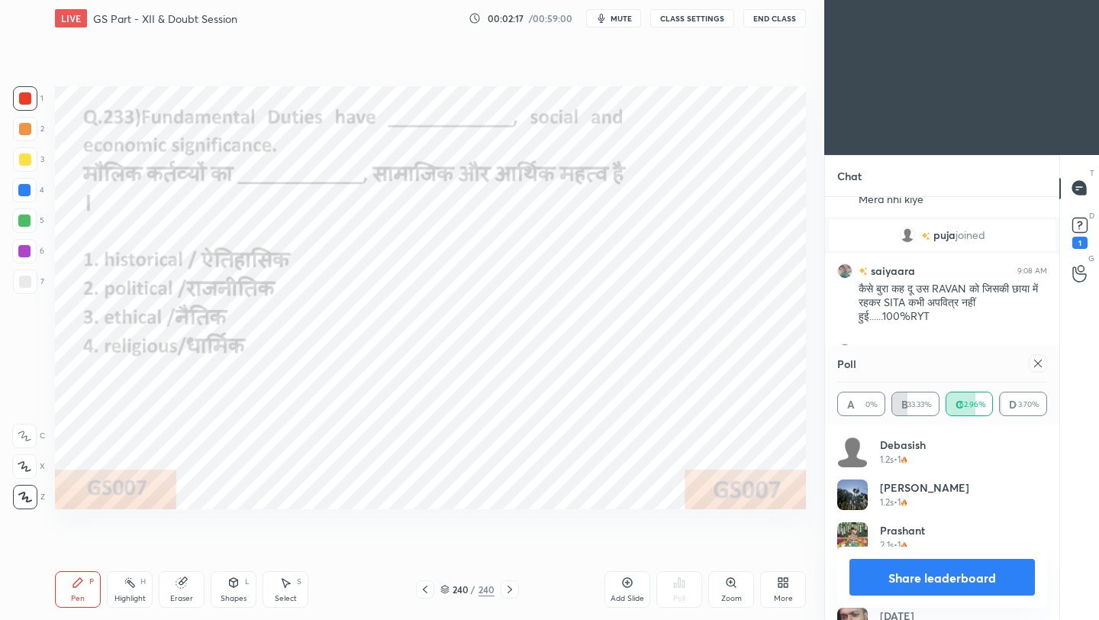
scroll to position [179, 205]
click at [915, 363] on icon at bounding box center [1038, 363] width 12 height 12
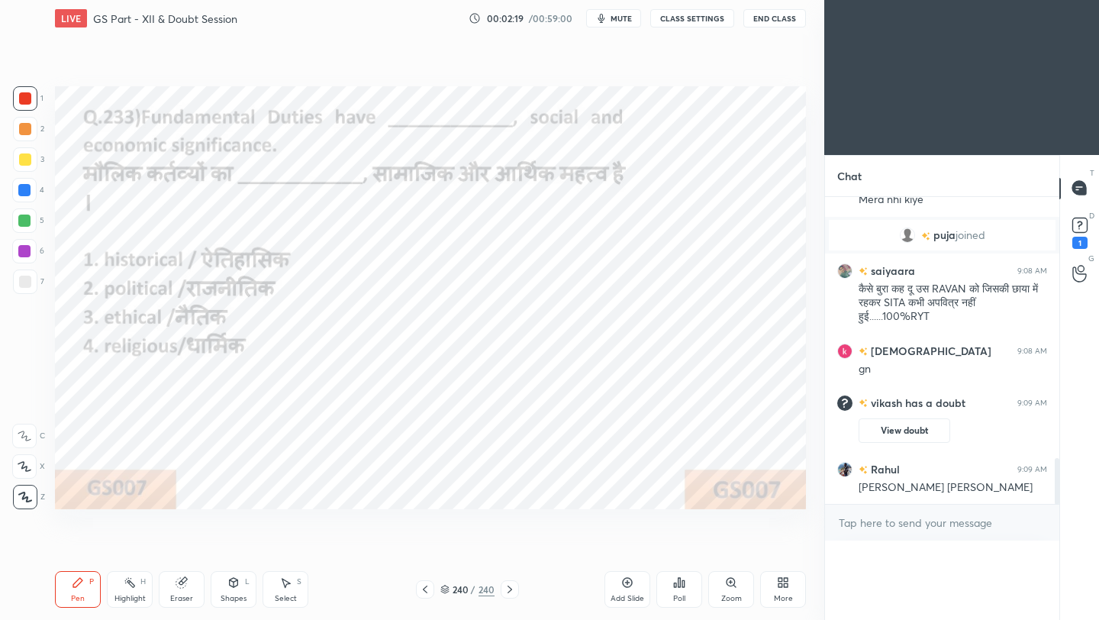
scroll to position [1, 5]
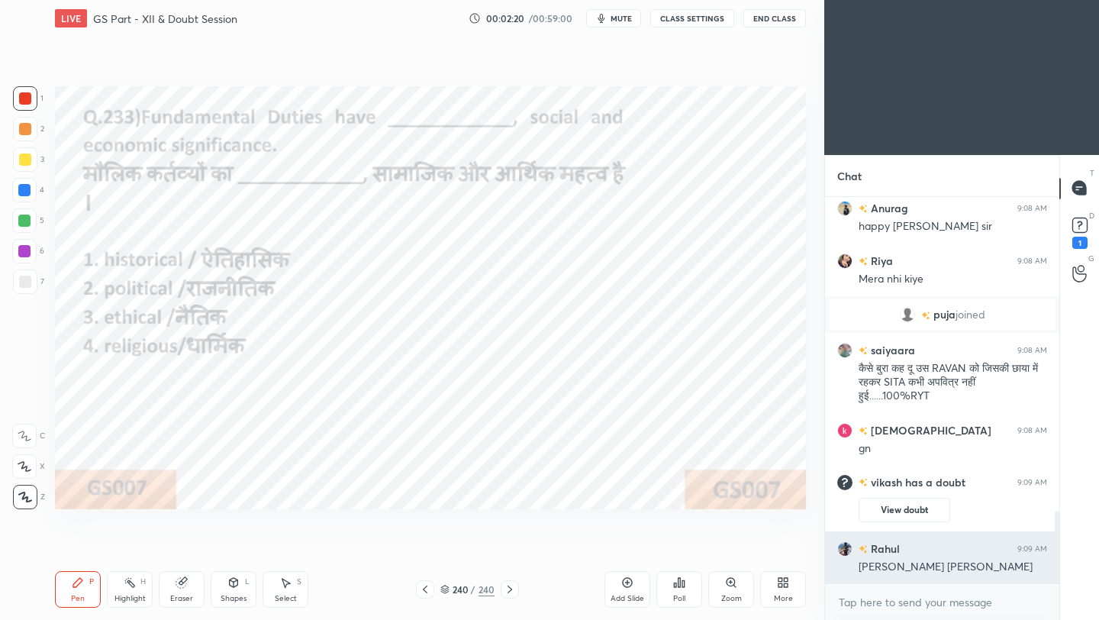
click at [911, 550] on div "[PERSON_NAME] [PERSON_NAME]" at bounding box center [952, 566] width 188 height 15
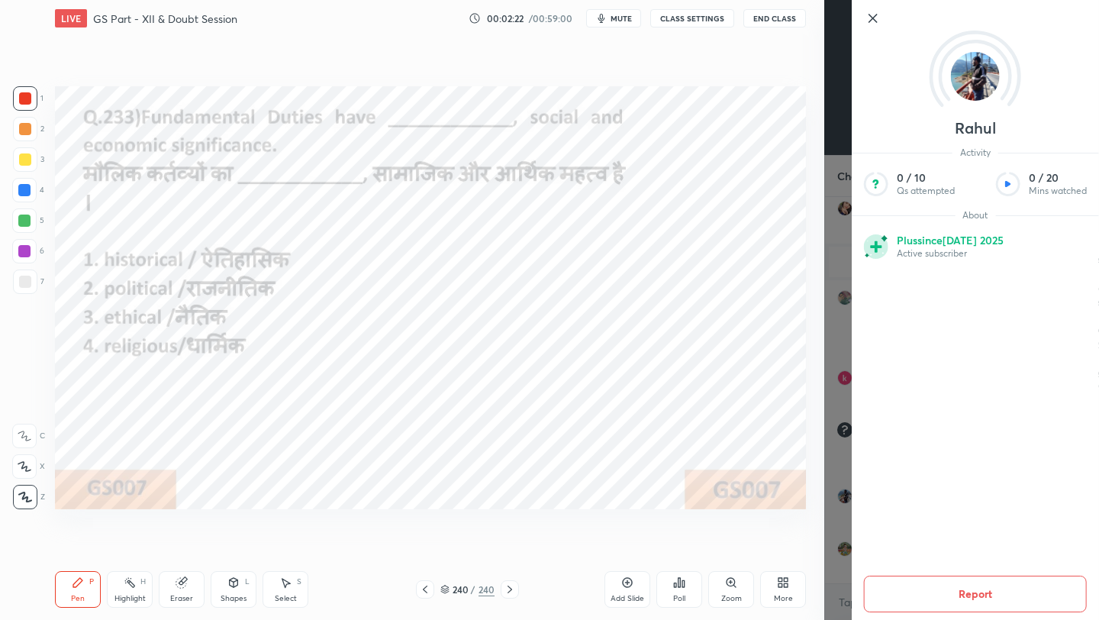
click at [871, 24] on icon at bounding box center [873, 18] width 18 height 18
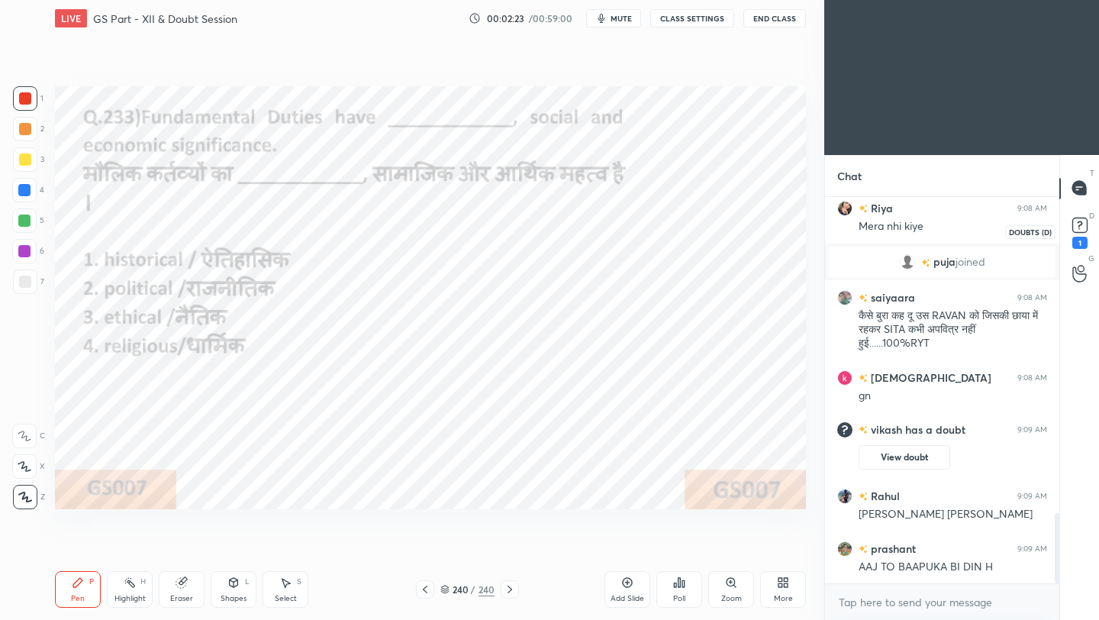
click at [915, 230] on rect at bounding box center [1079, 224] width 14 height 14
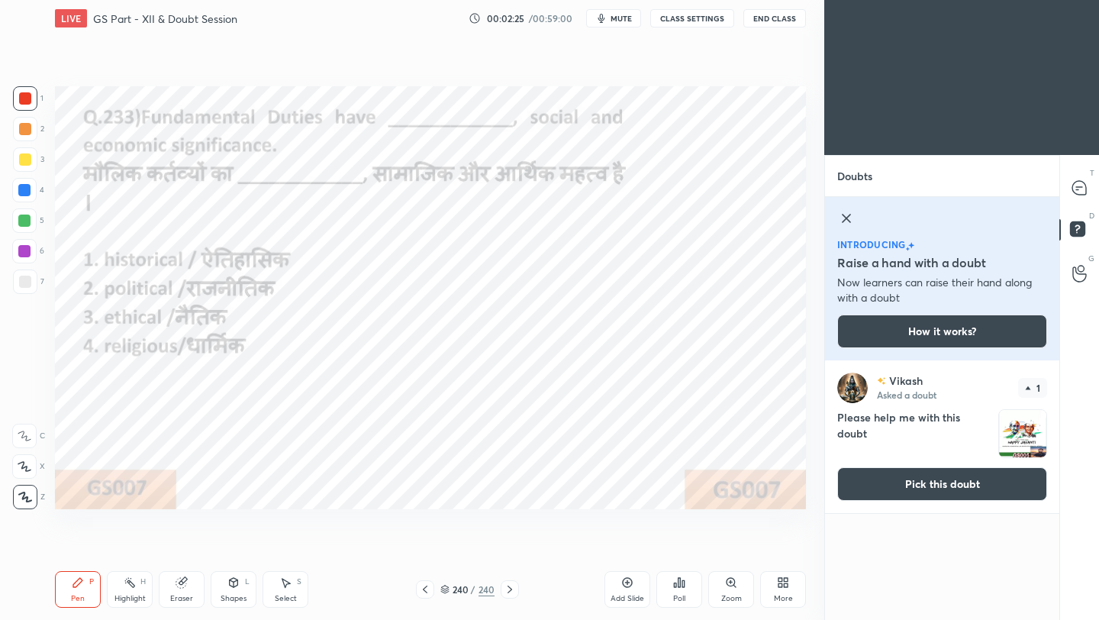
click at [915, 445] on img "grid" at bounding box center [1022, 433] width 47 height 47
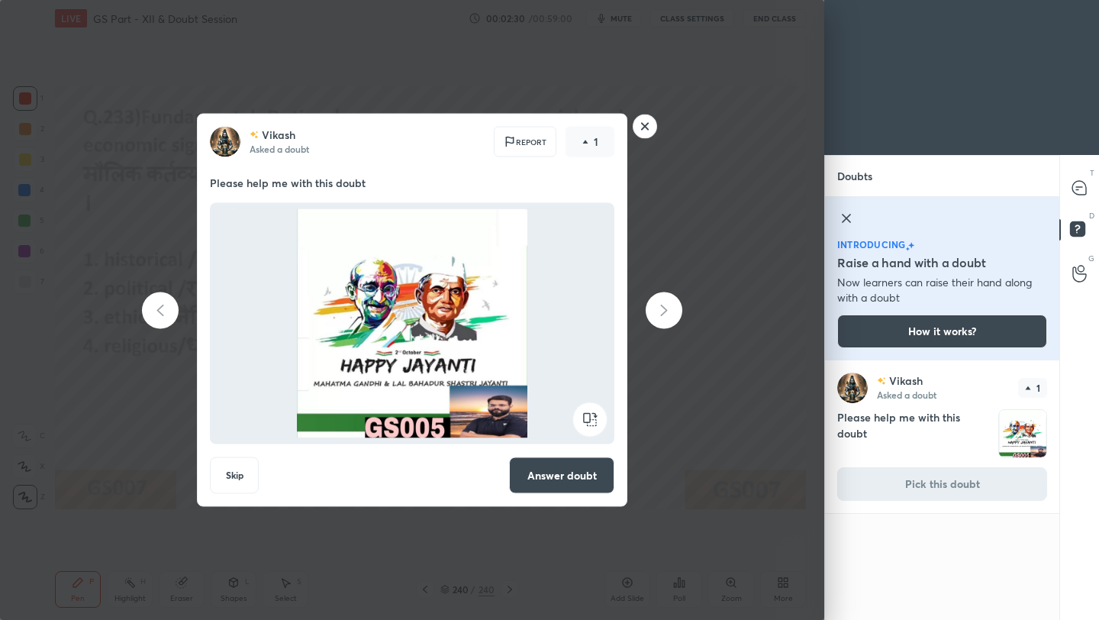
click at [646, 121] on rect at bounding box center [645, 126] width 24 height 24
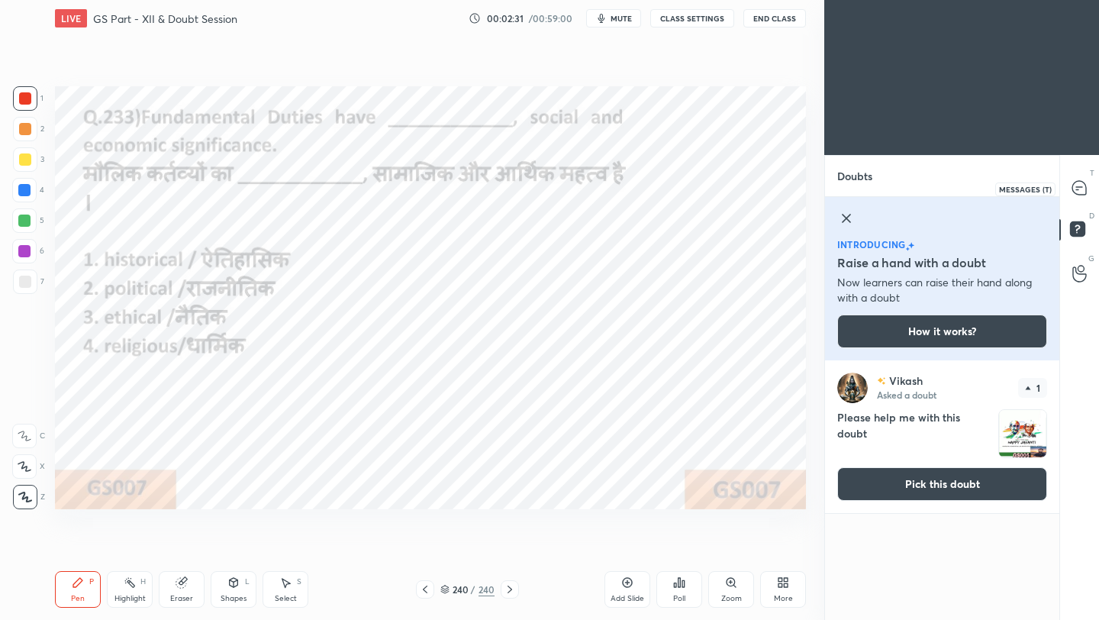
click at [915, 188] on icon at bounding box center [1079, 188] width 14 height 14
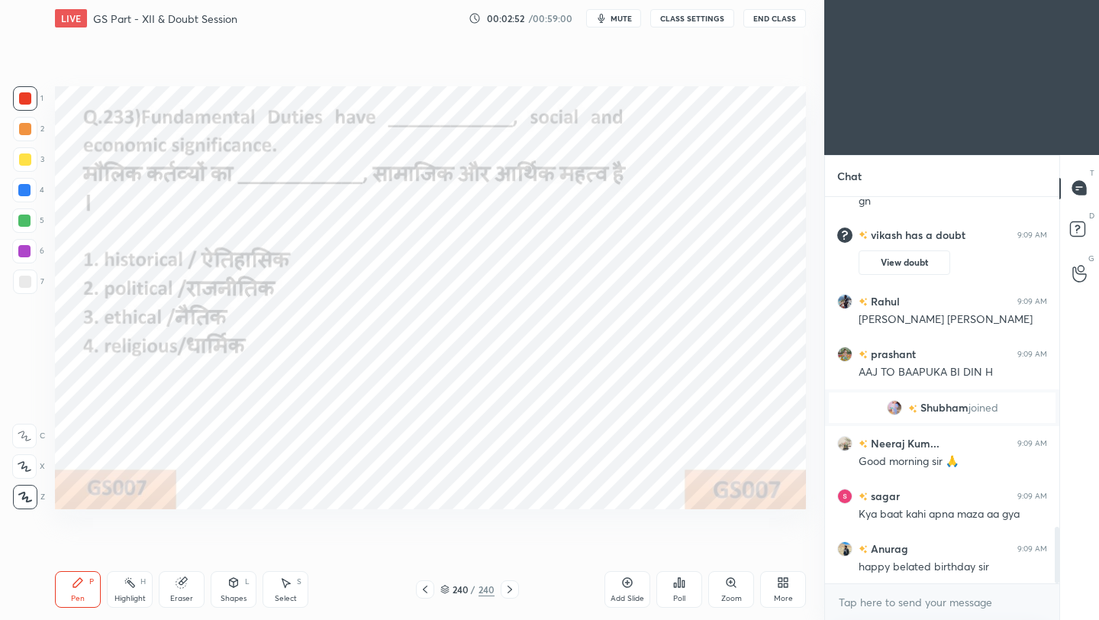
click at [510, 550] on icon at bounding box center [510, 589] width 12 height 12
click at [427, 550] on icon at bounding box center [425, 589] width 12 height 12
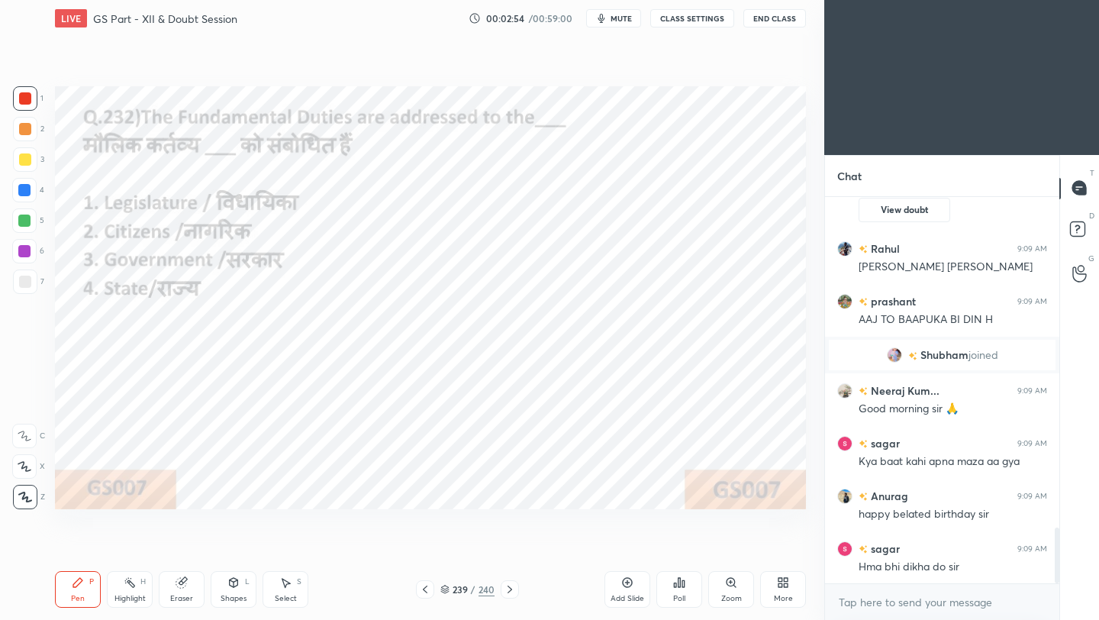
click at [428, 550] on icon at bounding box center [425, 589] width 12 height 12
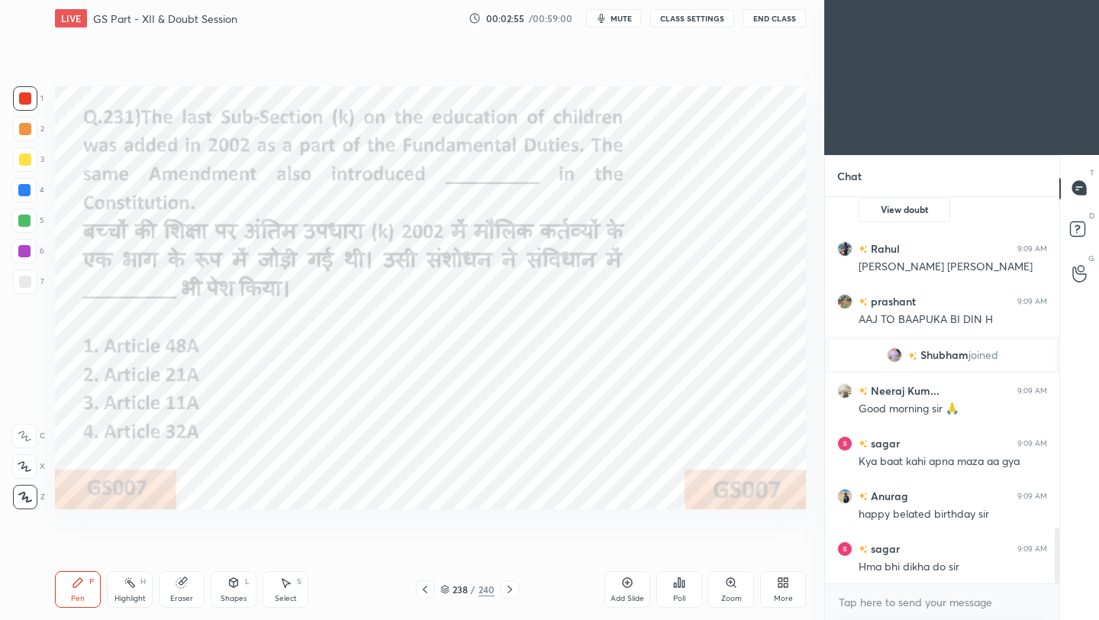
click at [510, 550] on icon at bounding box center [510, 589] width 12 height 12
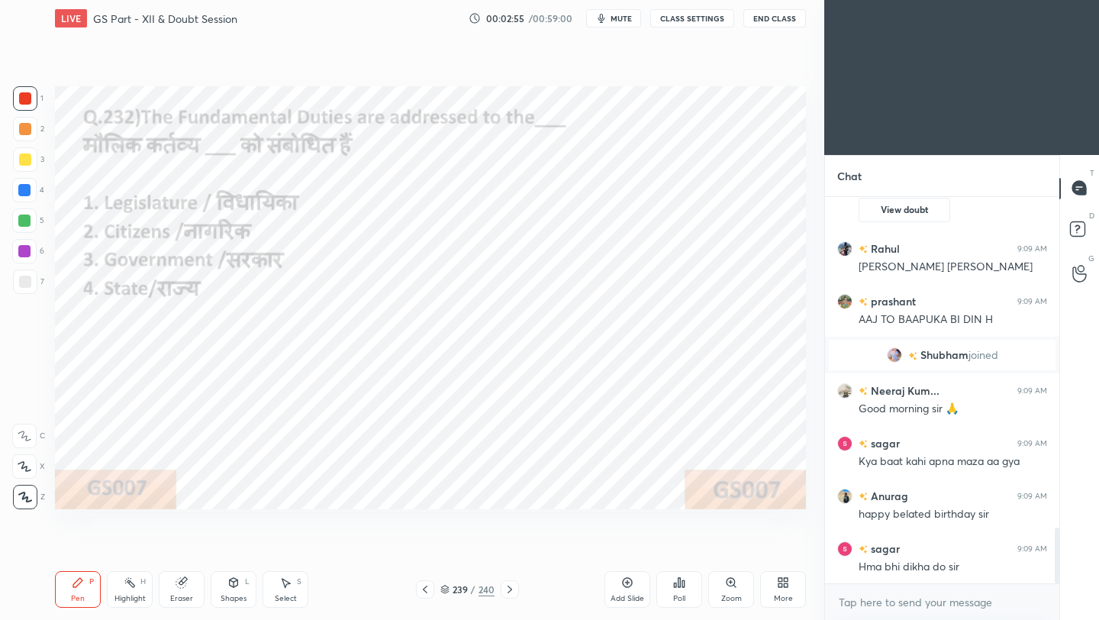
click at [510, 550] on icon at bounding box center [510, 589] width 12 height 12
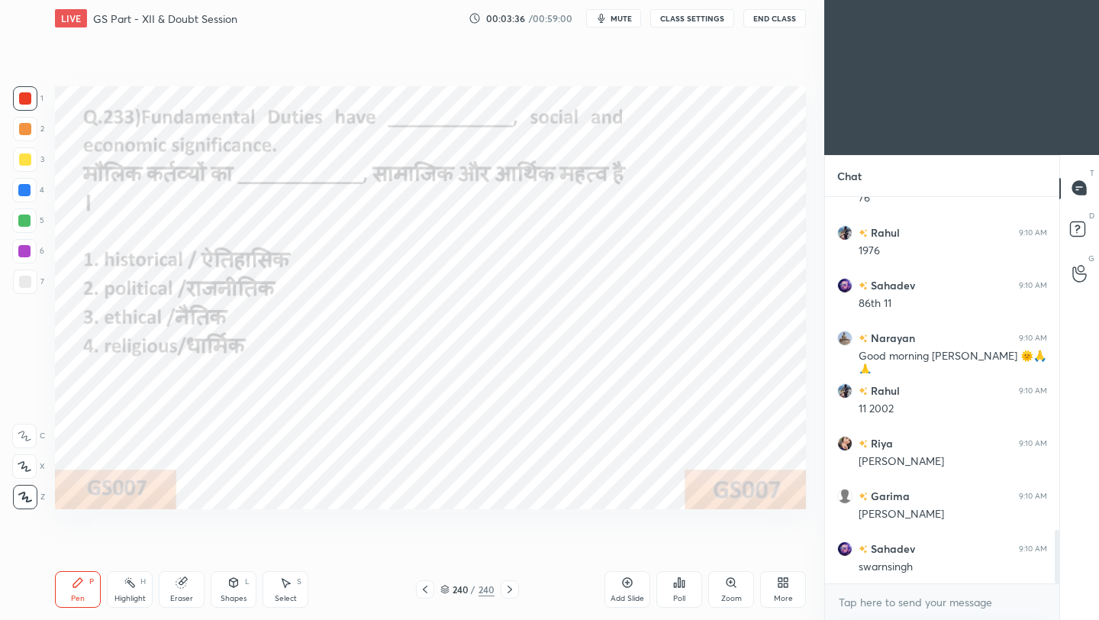
scroll to position [2458, 0]
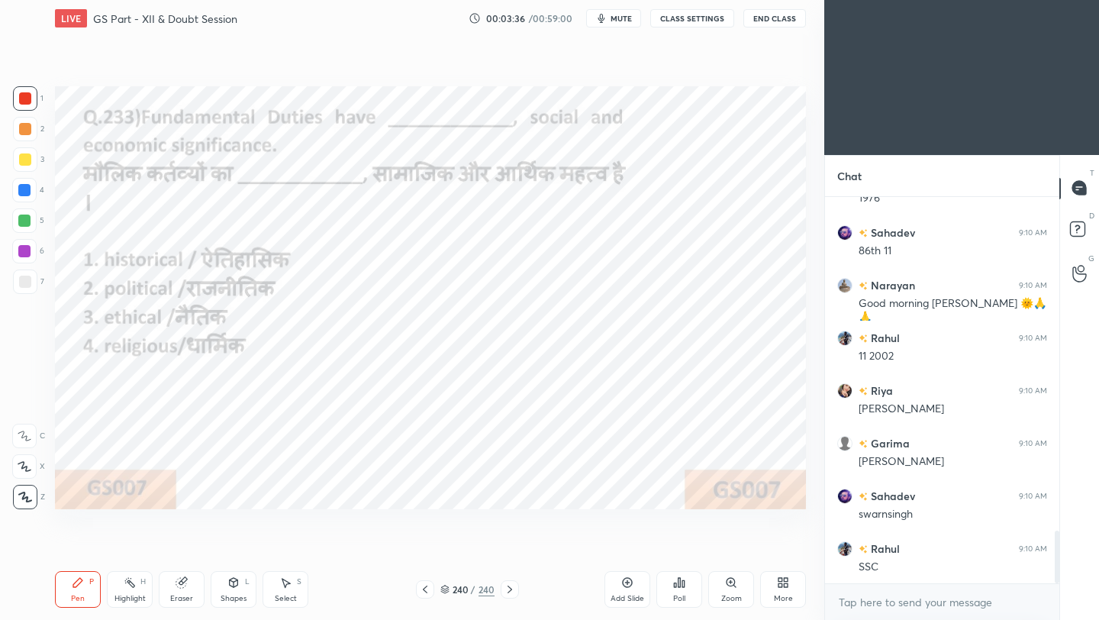
click at [426, 550] on icon at bounding box center [425, 589] width 5 height 8
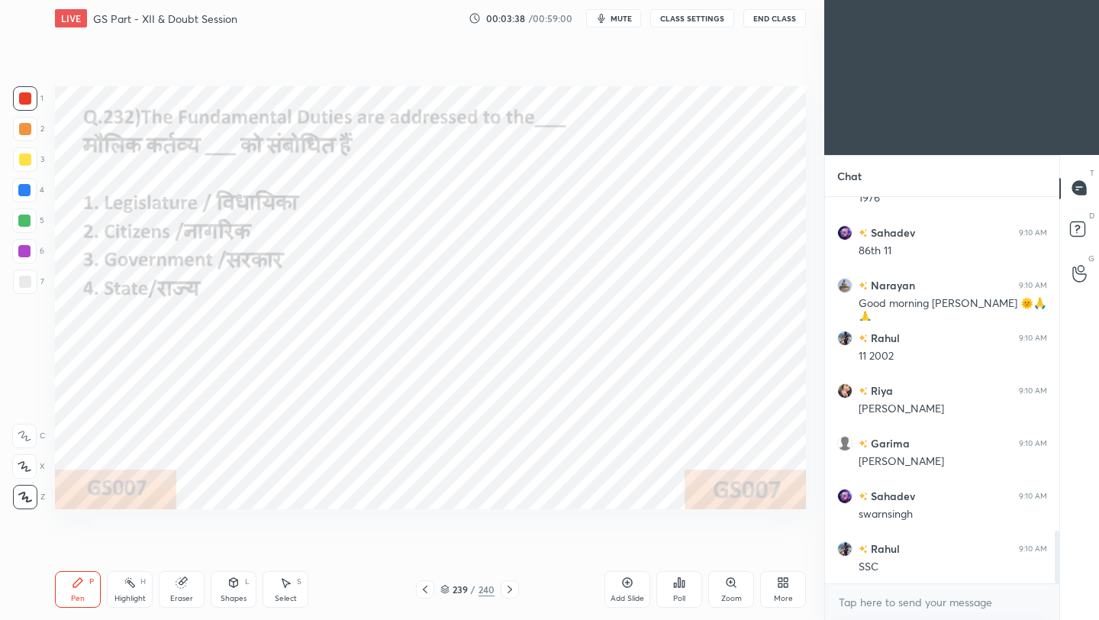
click at [678, 550] on icon at bounding box center [679, 582] width 2 height 9
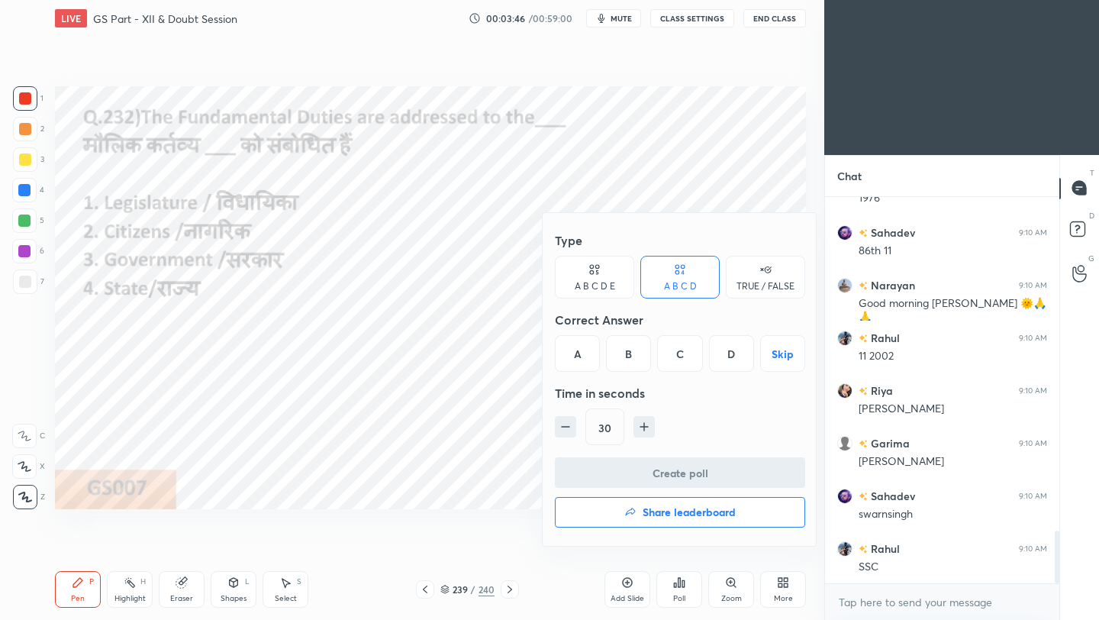
click at [631, 354] on div "B" at bounding box center [628, 353] width 45 height 37
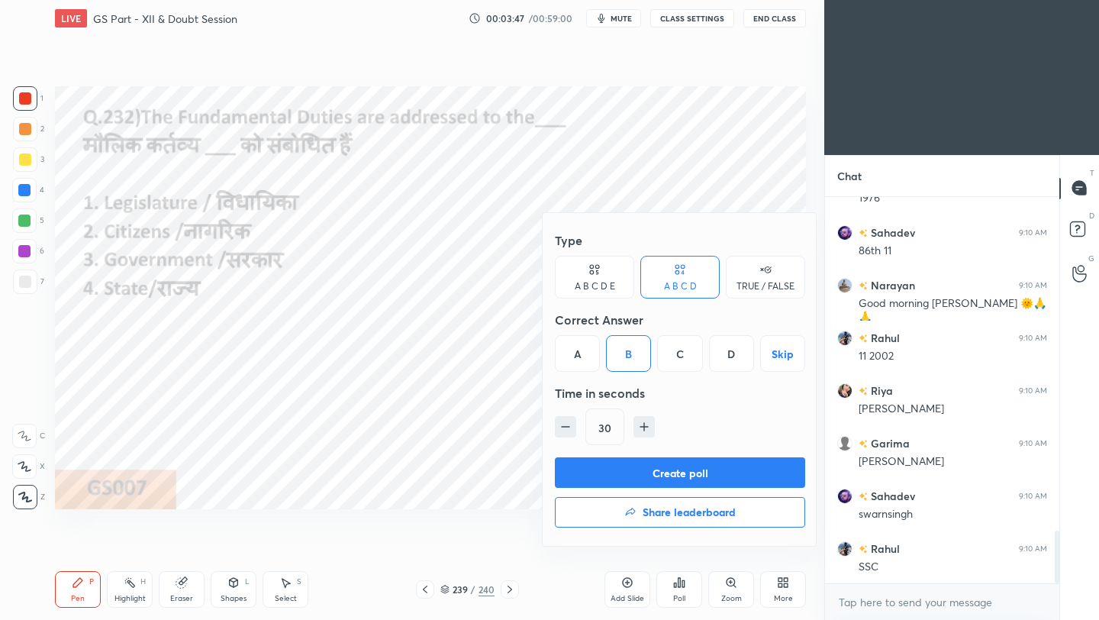
click at [664, 466] on button "Create poll" at bounding box center [680, 472] width 250 height 31
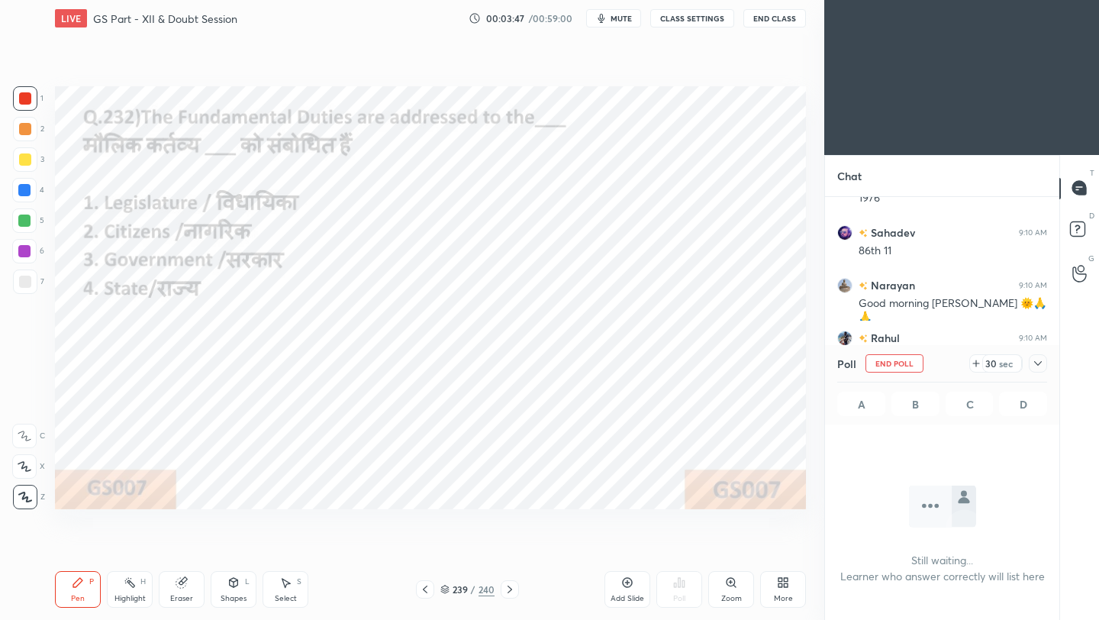
scroll to position [175, 230]
click at [915, 358] on icon at bounding box center [1038, 363] width 12 height 12
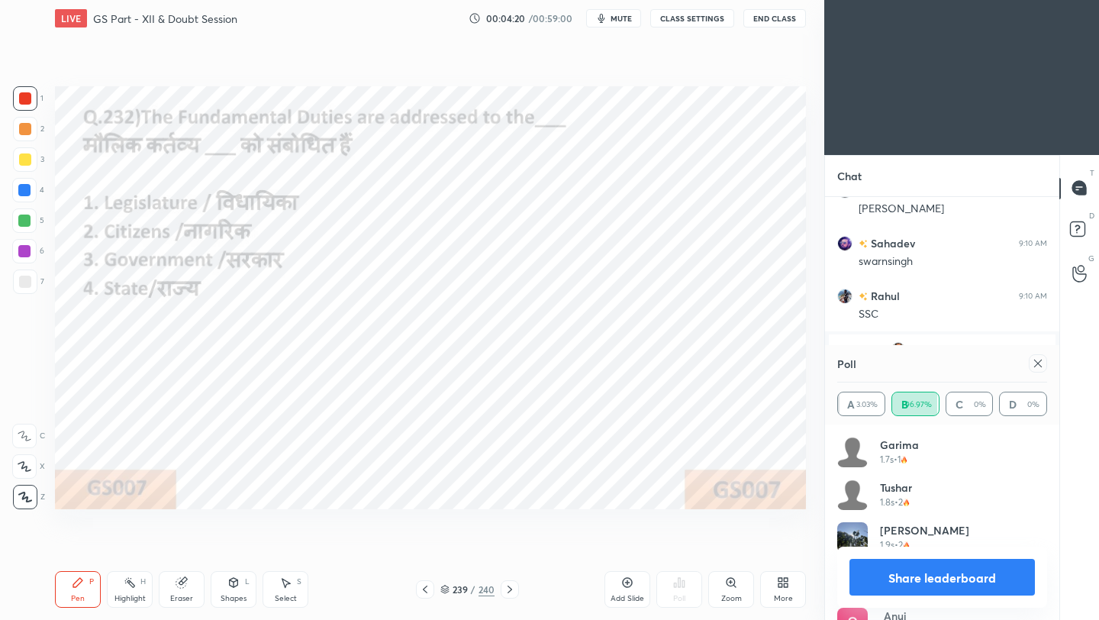
scroll to position [302, 230]
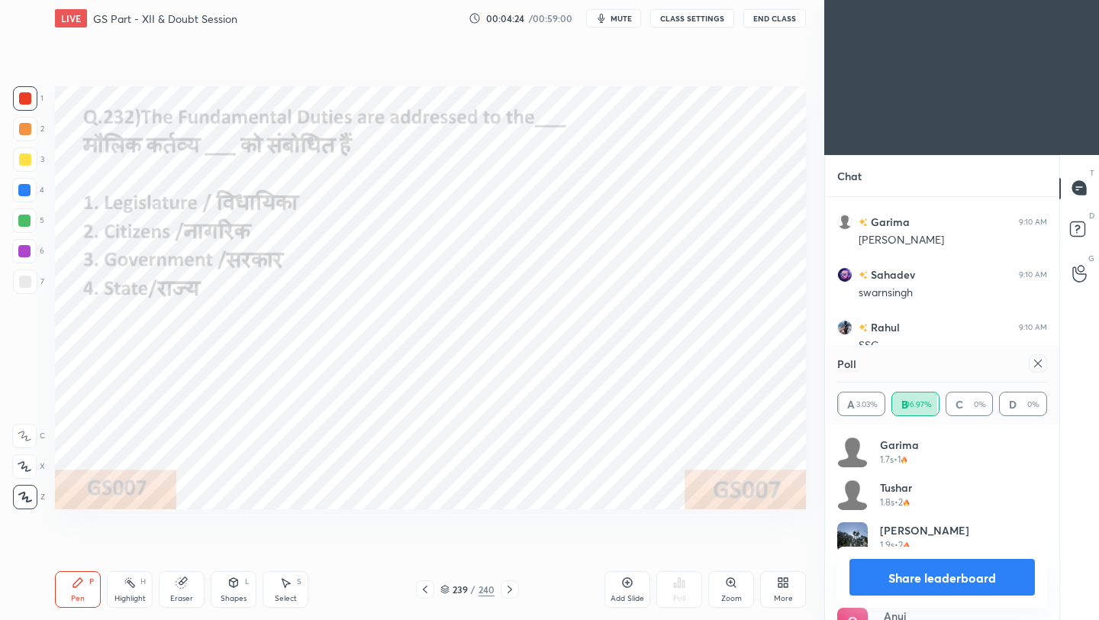
click at [915, 363] on icon at bounding box center [1038, 363] width 12 height 12
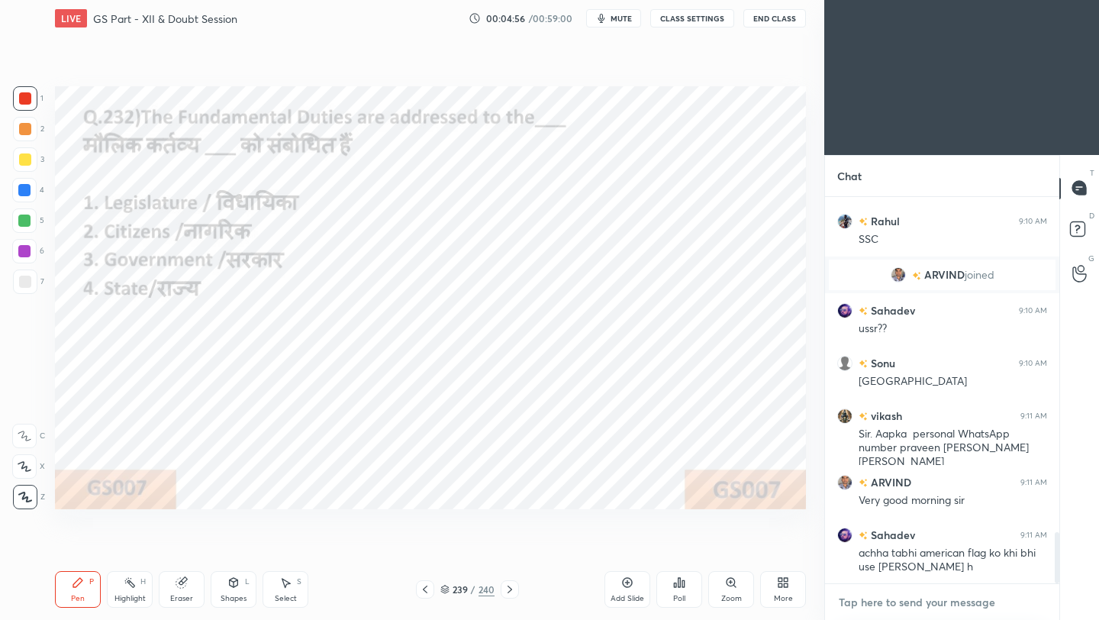
type textarea "x"
click at [874, 550] on textarea at bounding box center [942, 602] width 210 height 24
paste textarea "[URL][DOMAIN_NAME]"
type textarea "[URL][DOMAIN_NAME]"
type textarea "x"
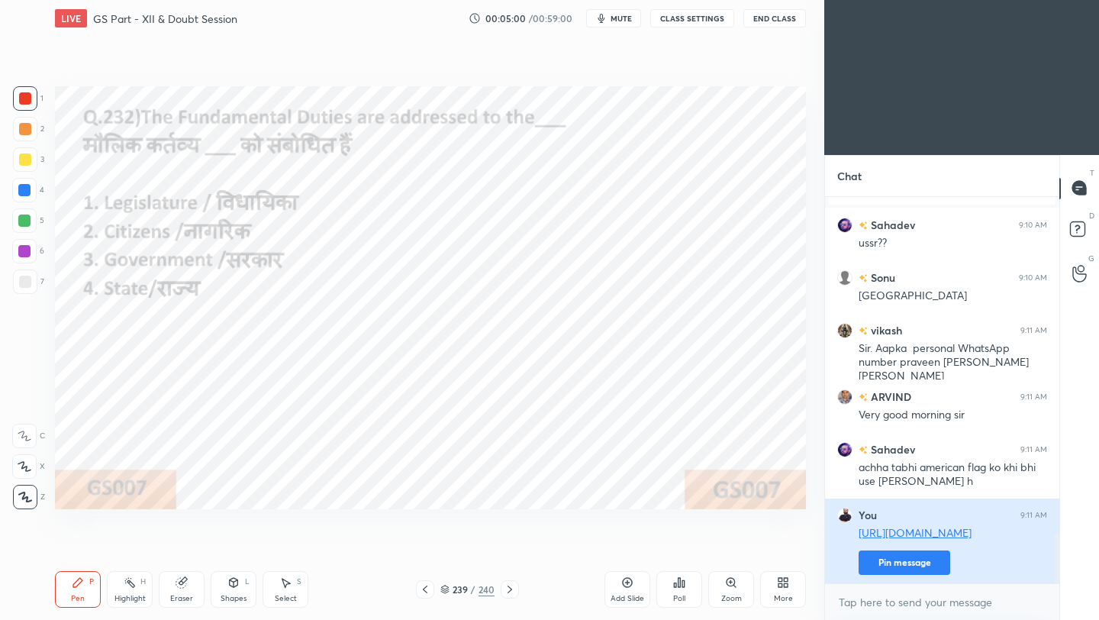
click at [887, 550] on button "Pin message" at bounding box center [904, 562] width 92 height 24
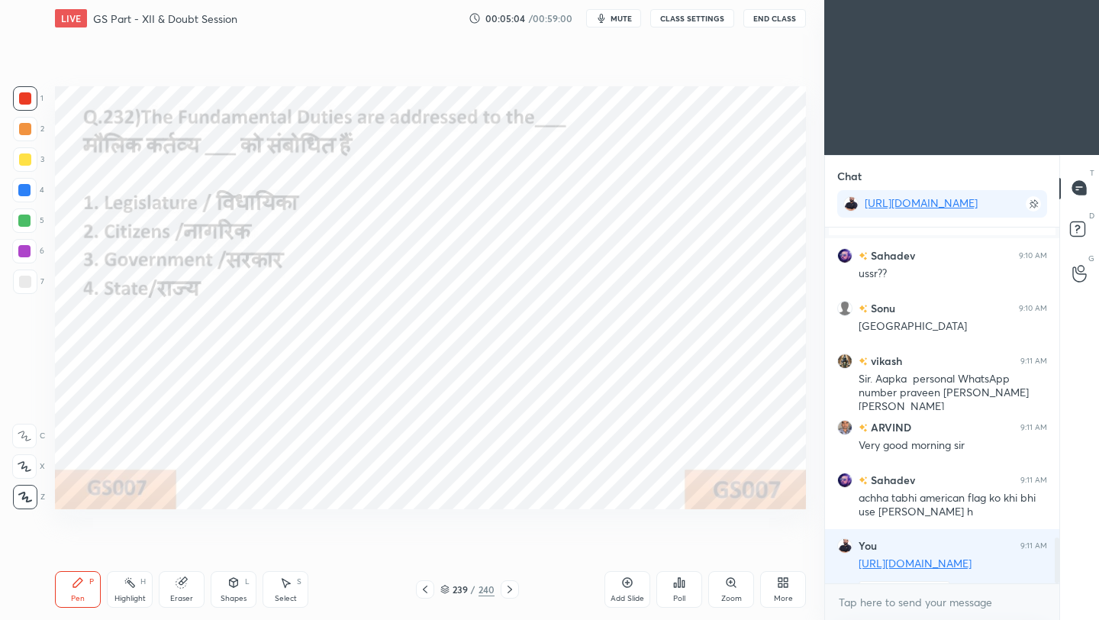
click at [428, 550] on icon at bounding box center [425, 589] width 12 height 12
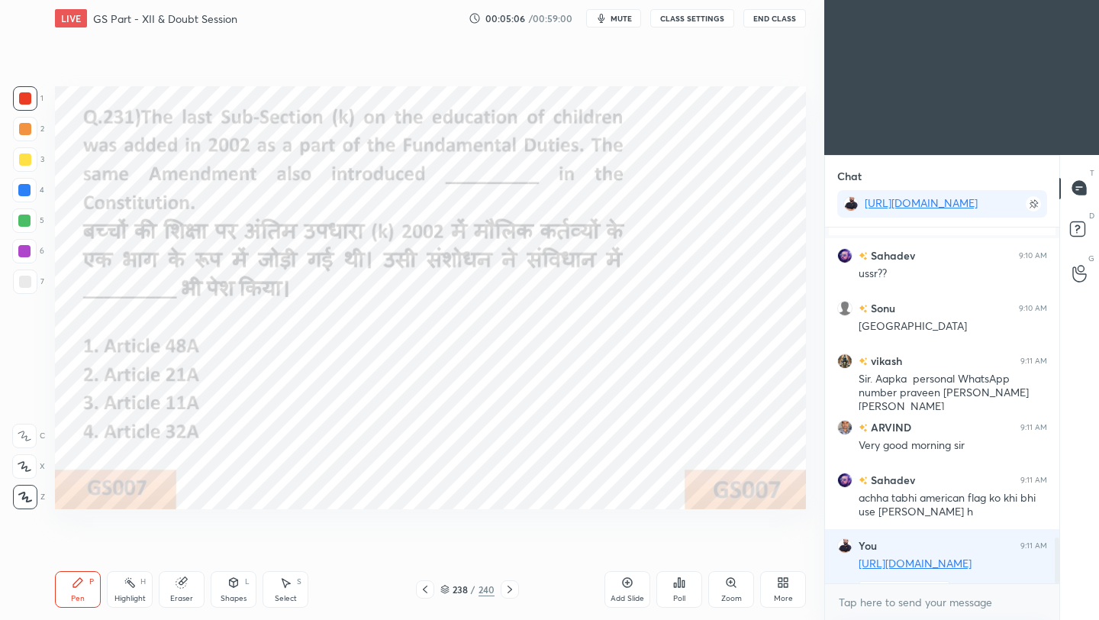
click at [684, 550] on icon at bounding box center [683, 583] width 2 height 7
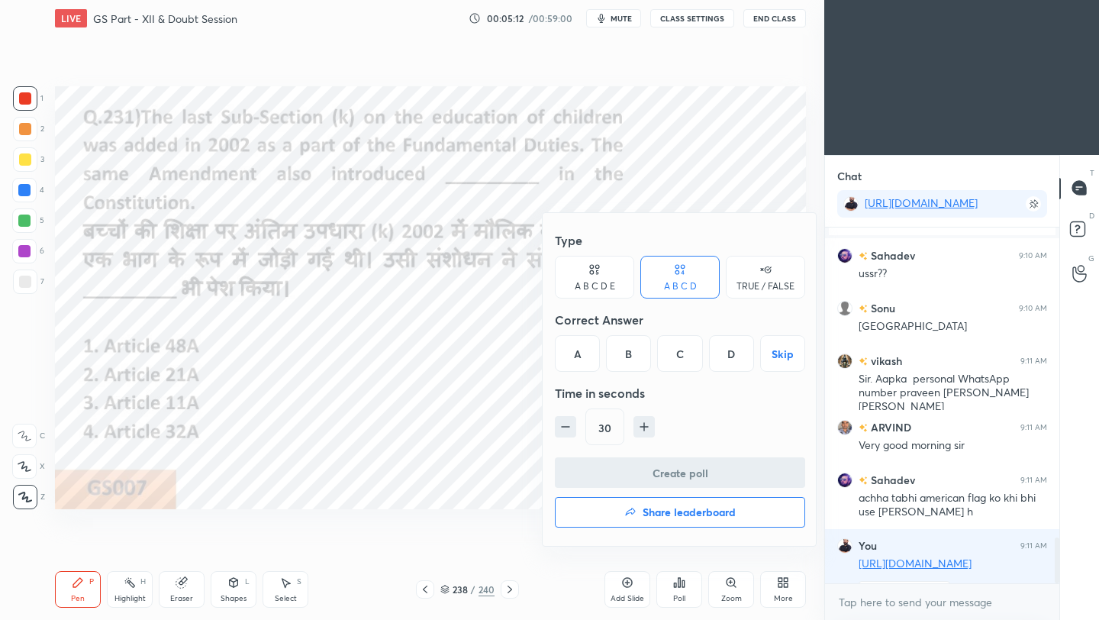
click at [626, 352] on div "B" at bounding box center [628, 353] width 45 height 37
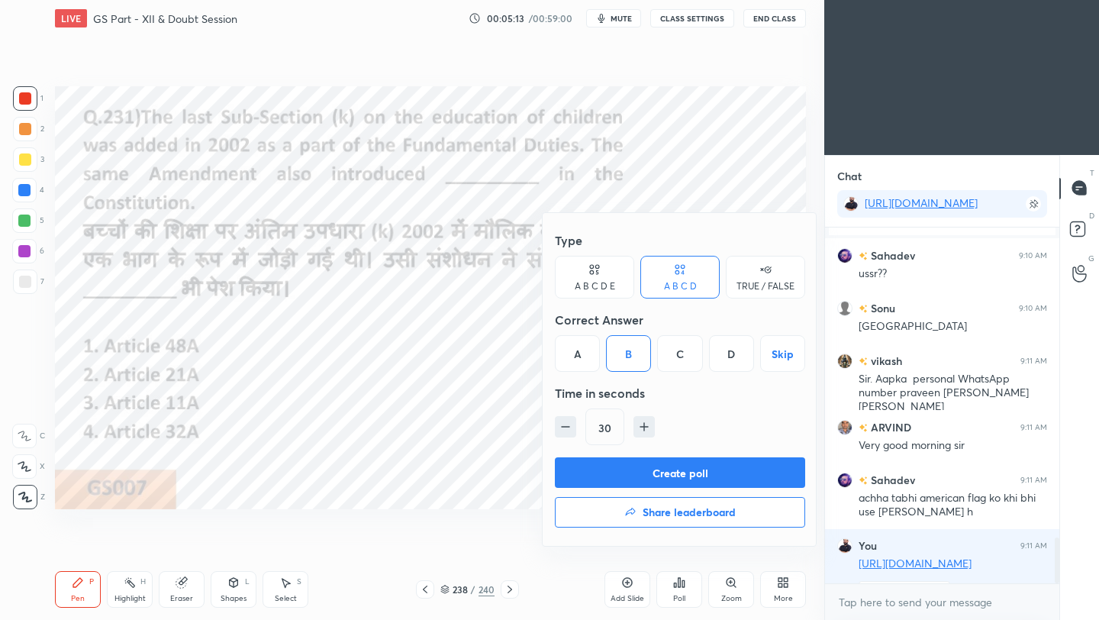
click at [622, 472] on button "Create poll" at bounding box center [680, 472] width 250 height 31
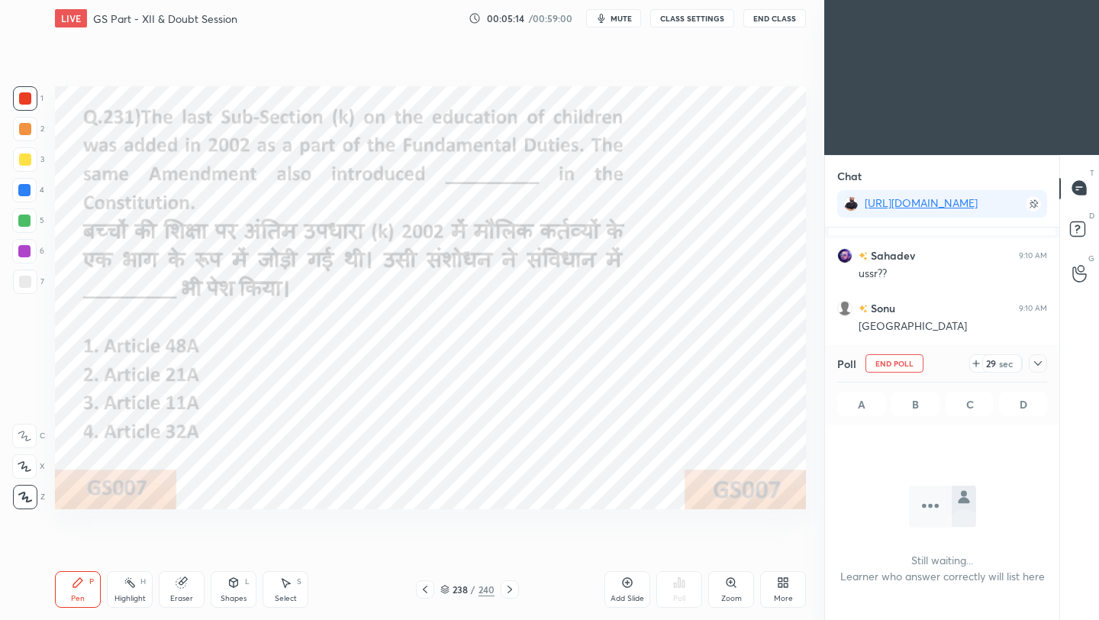
click at [915, 363] on icon at bounding box center [1038, 363] width 12 height 12
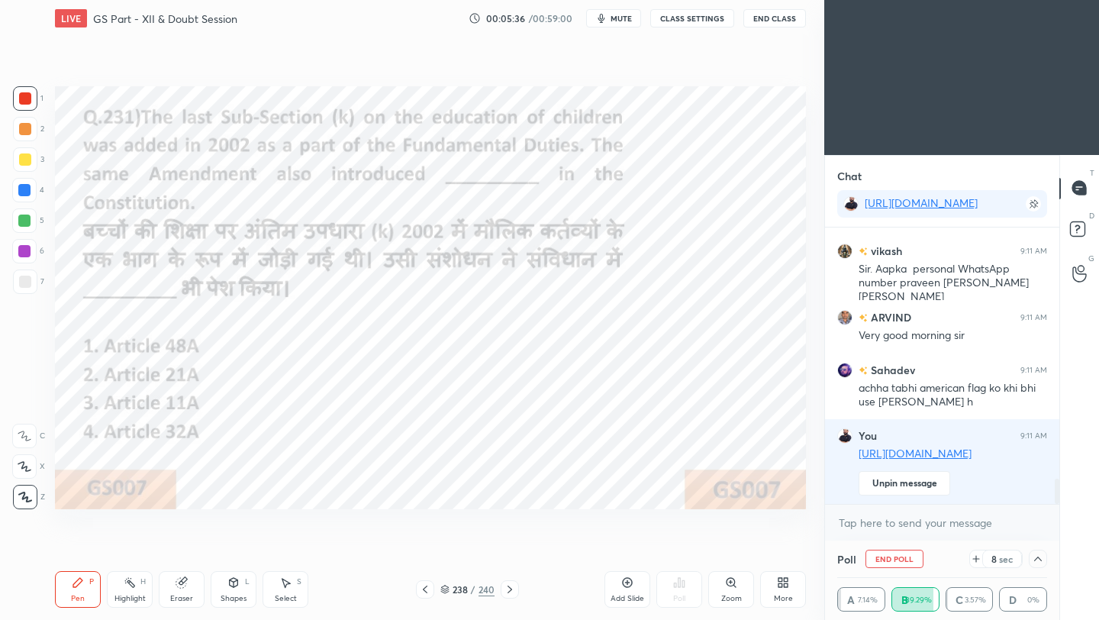
click at [782, 21] on button "End Class" at bounding box center [774, 18] width 63 height 18
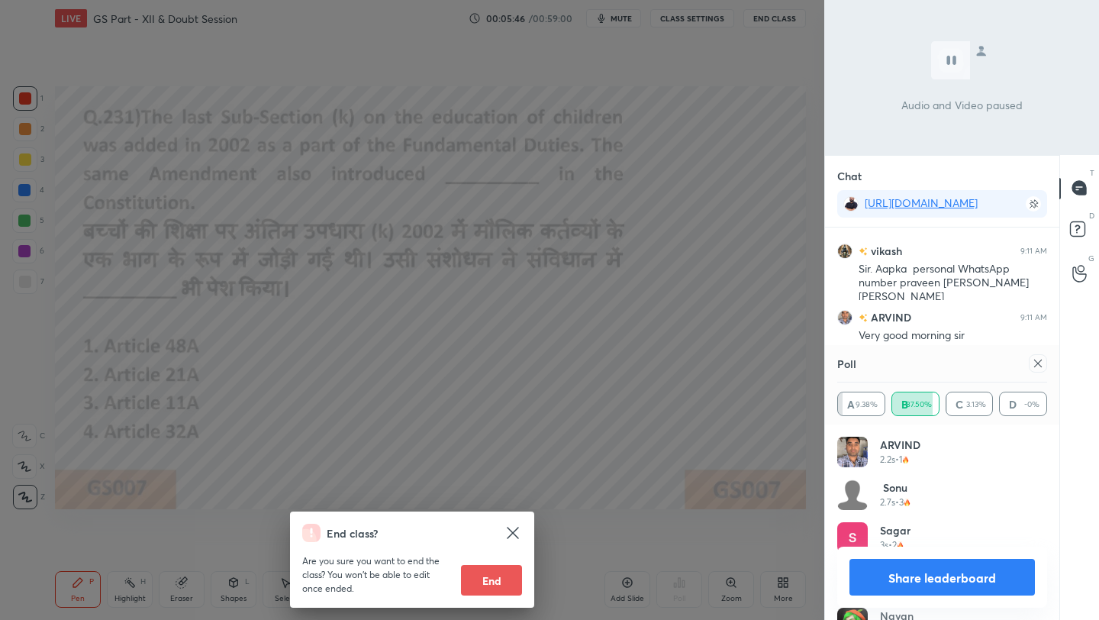
scroll to position [2792, 0]
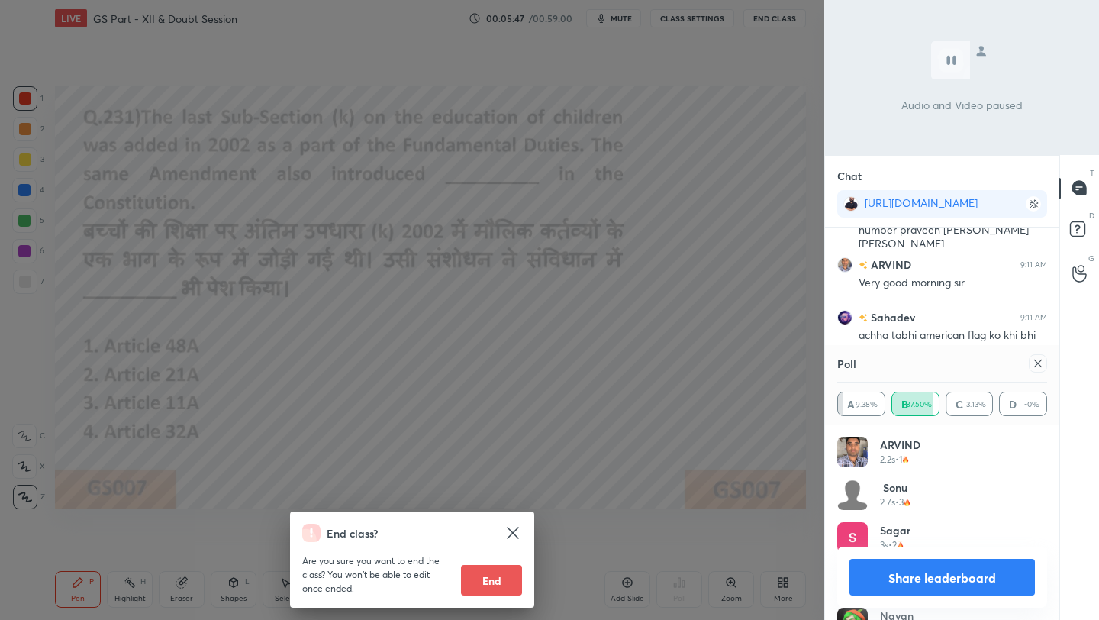
click at [741, 137] on div "End class? Are you sure you want to end the class? You won’t be able to edit on…" at bounding box center [412, 310] width 824 height 620
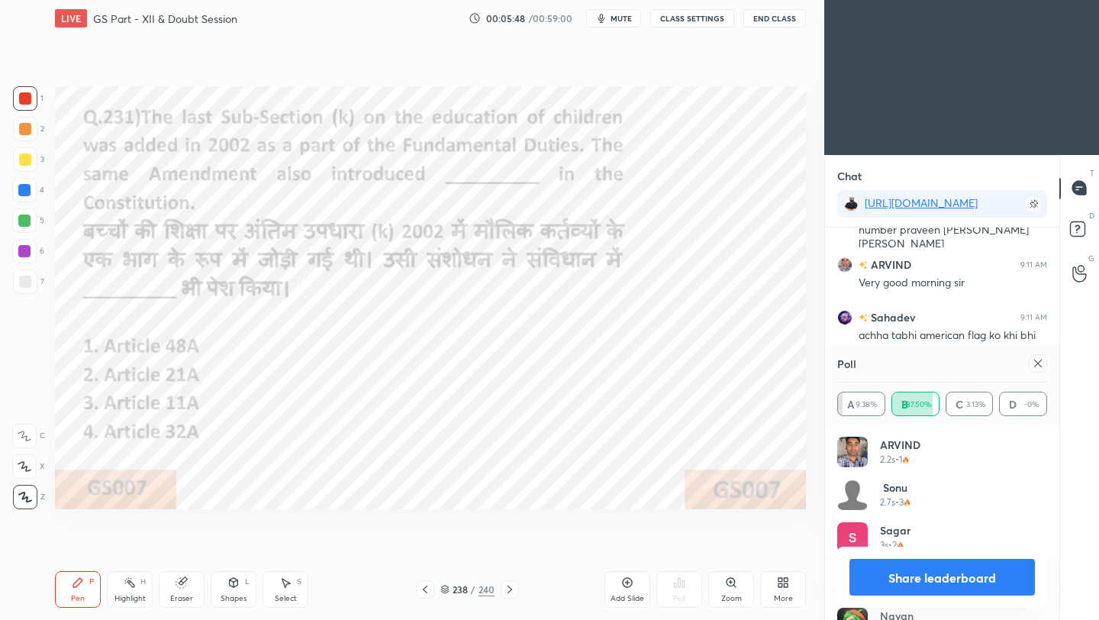
click at [915, 363] on icon at bounding box center [1038, 363] width 12 height 12
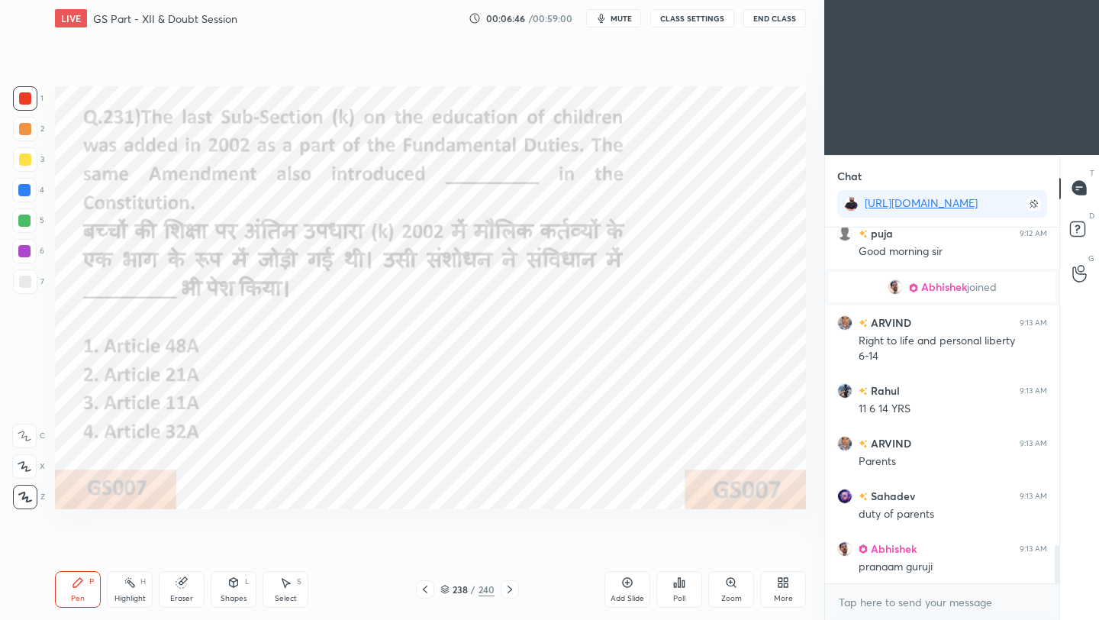
scroll to position [2996, 0]
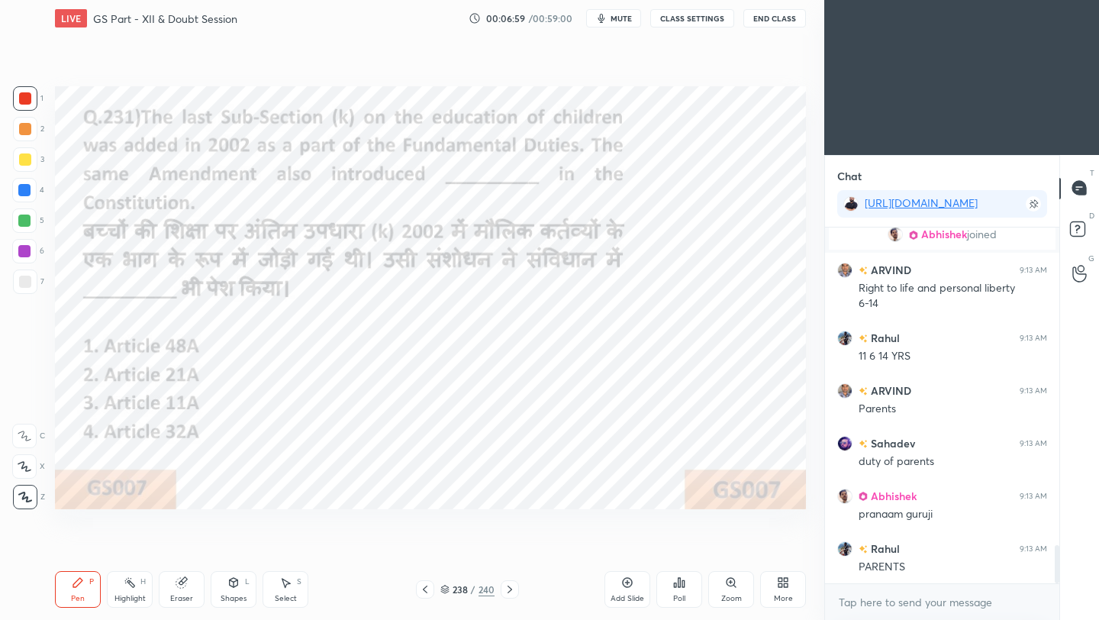
click at [426, 550] on icon at bounding box center [425, 589] width 12 height 12
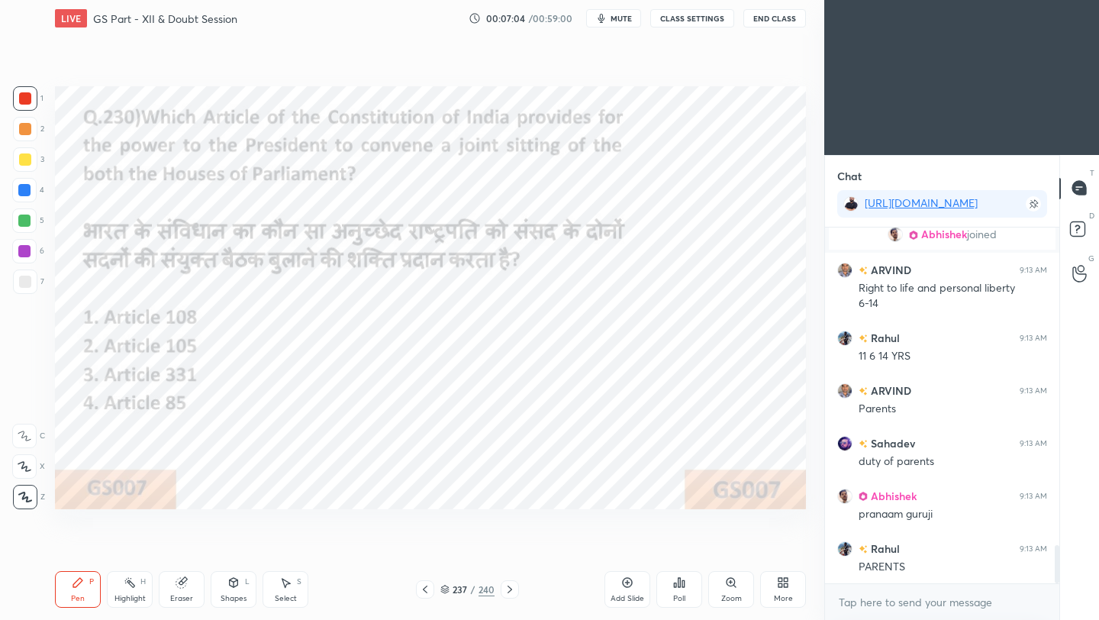
click at [683, 550] on div "Poll" at bounding box center [679, 589] width 46 height 37
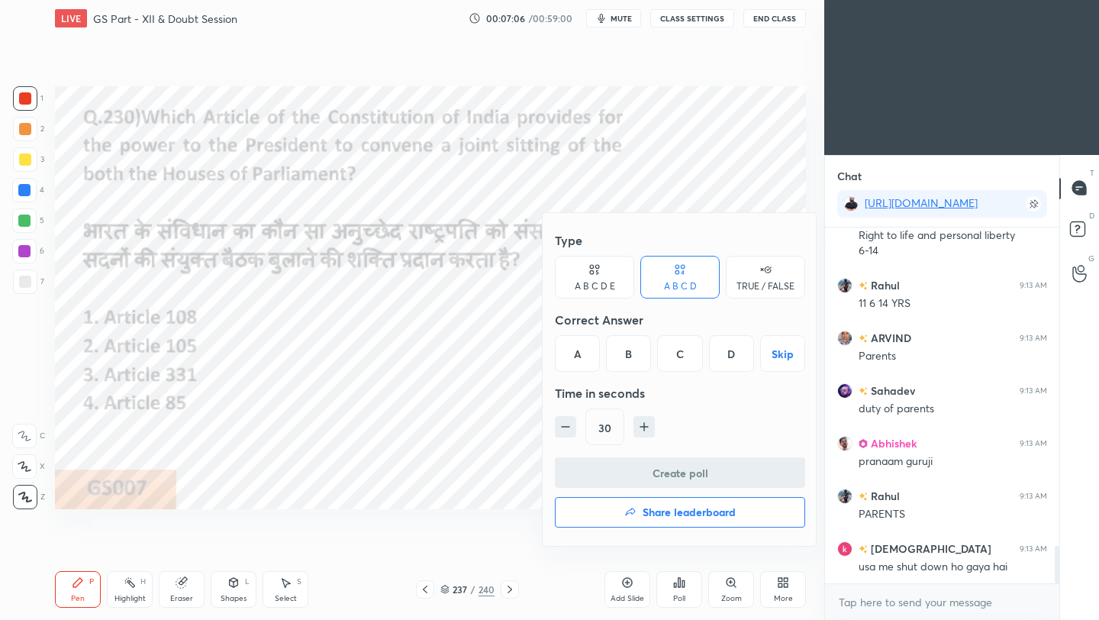
scroll to position [3115, 0]
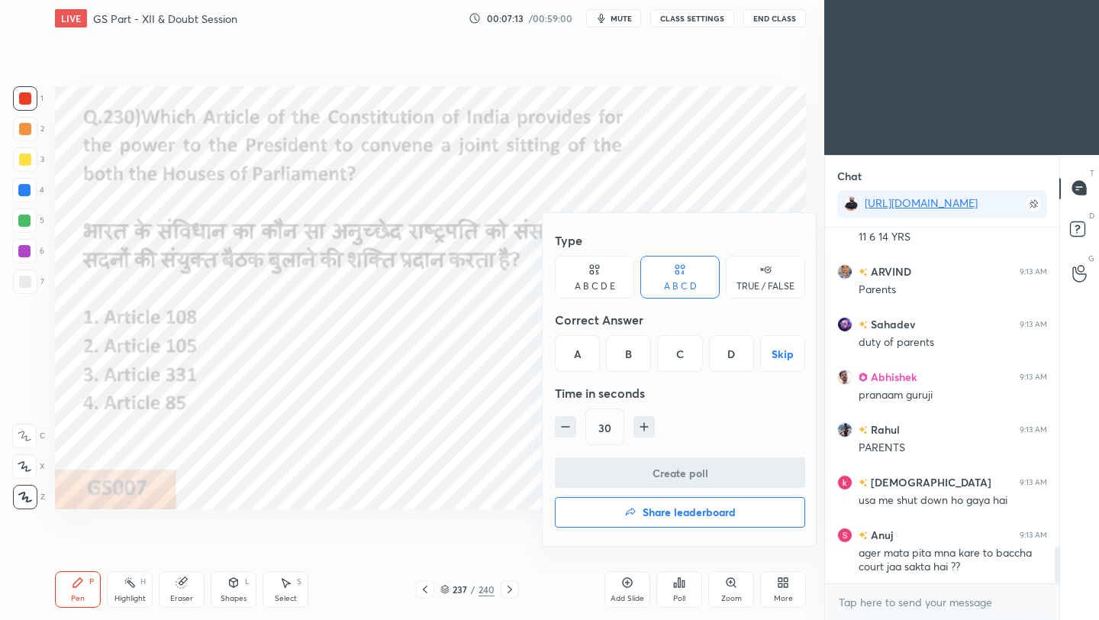
click at [575, 354] on div "A" at bounding box center [577, 353] width 45 height 37
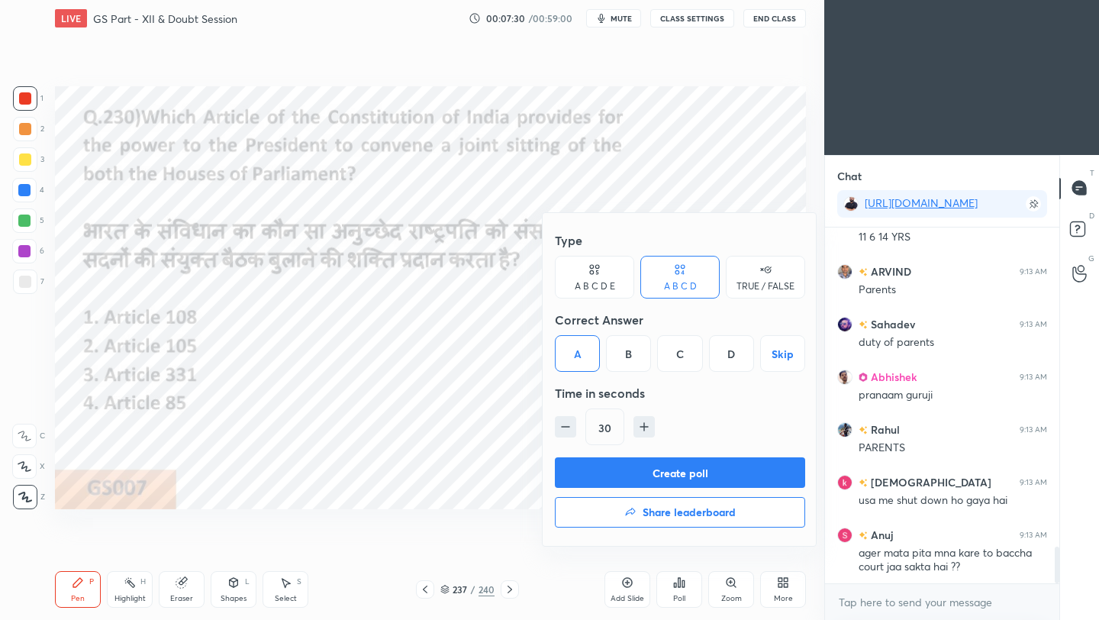
click at [668, 475] on button "Create poll" at bounding box center [680, 472] width 250 height 31
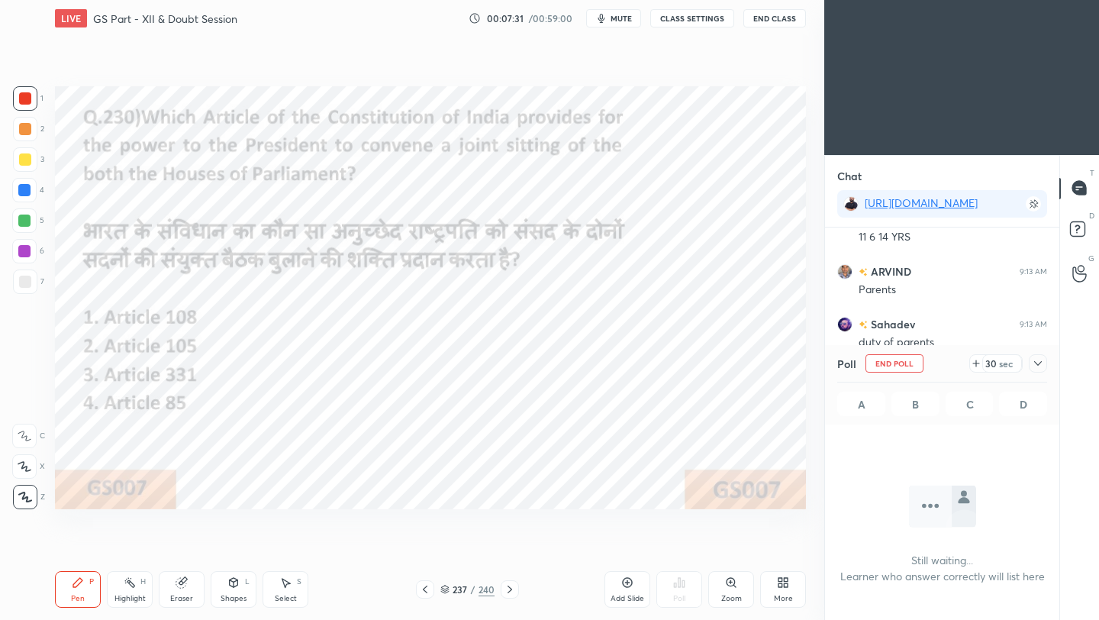
scroll to position [3247, 0]
click at [915, 361] on icon at bounding box center [1038, 363] width 12 height 12
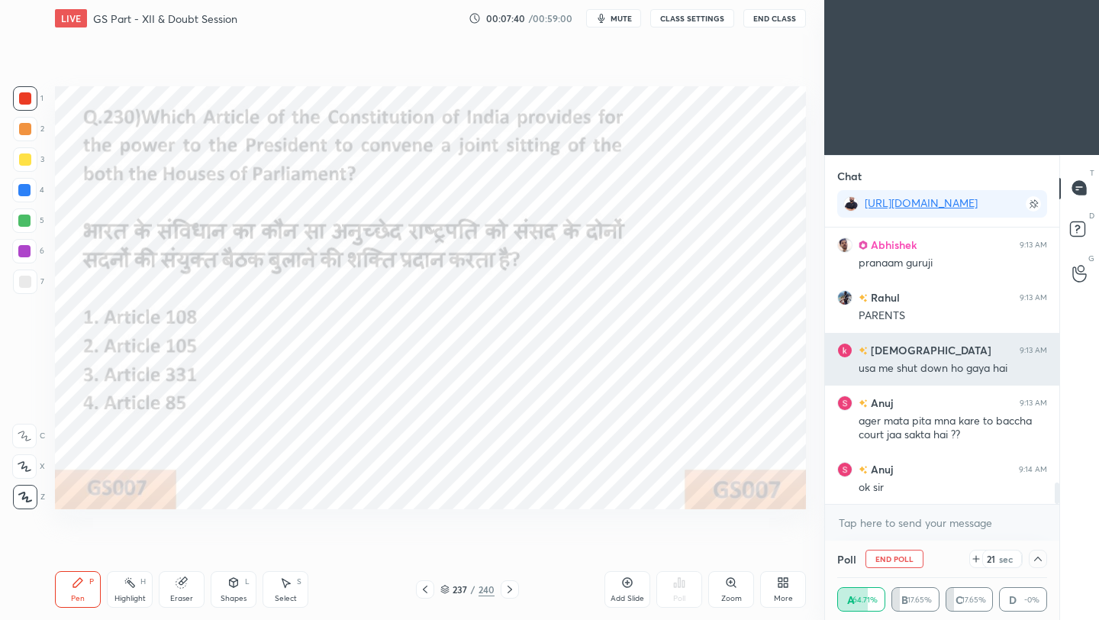
scroll to position [3300, 0]
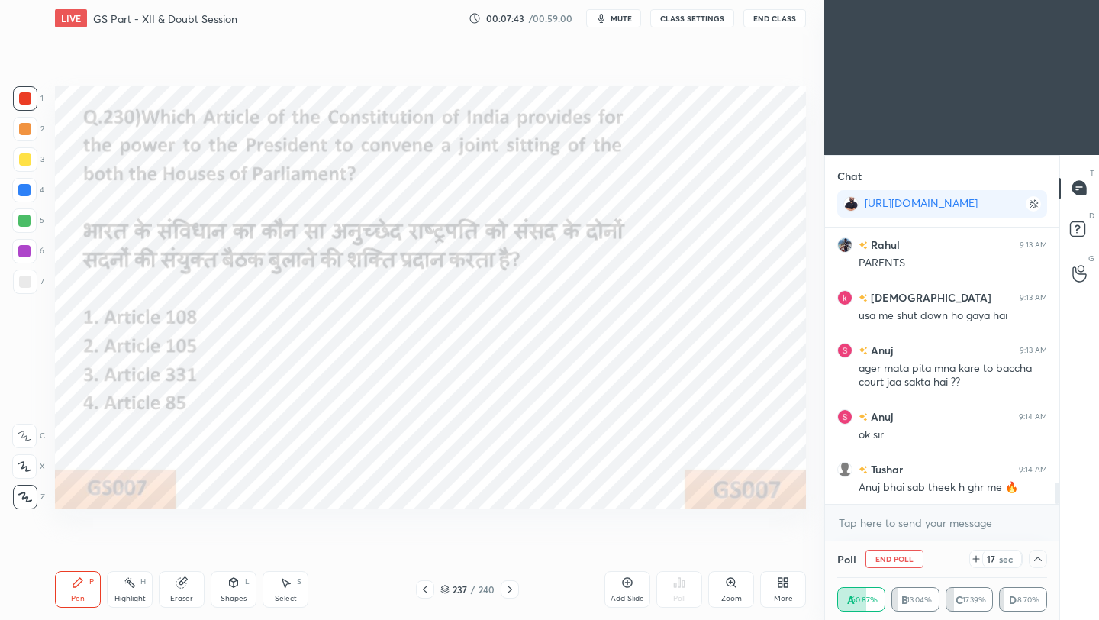
click at [788, 23] on button "End Class" at bounding box center [774, 18] width 63 height 18
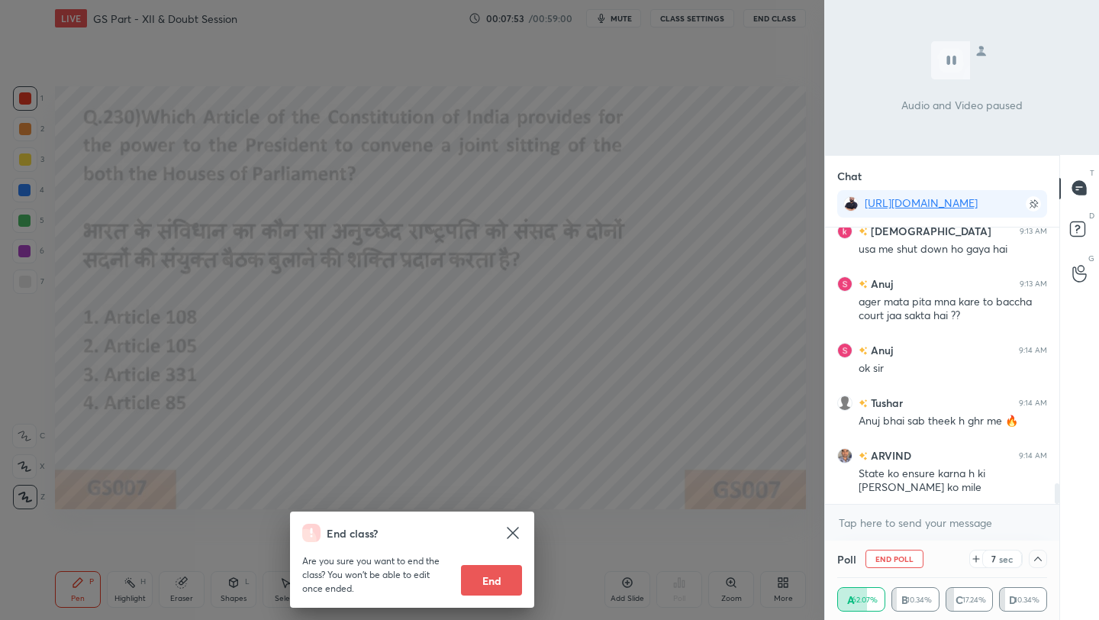
scroll to position [3419, 0]
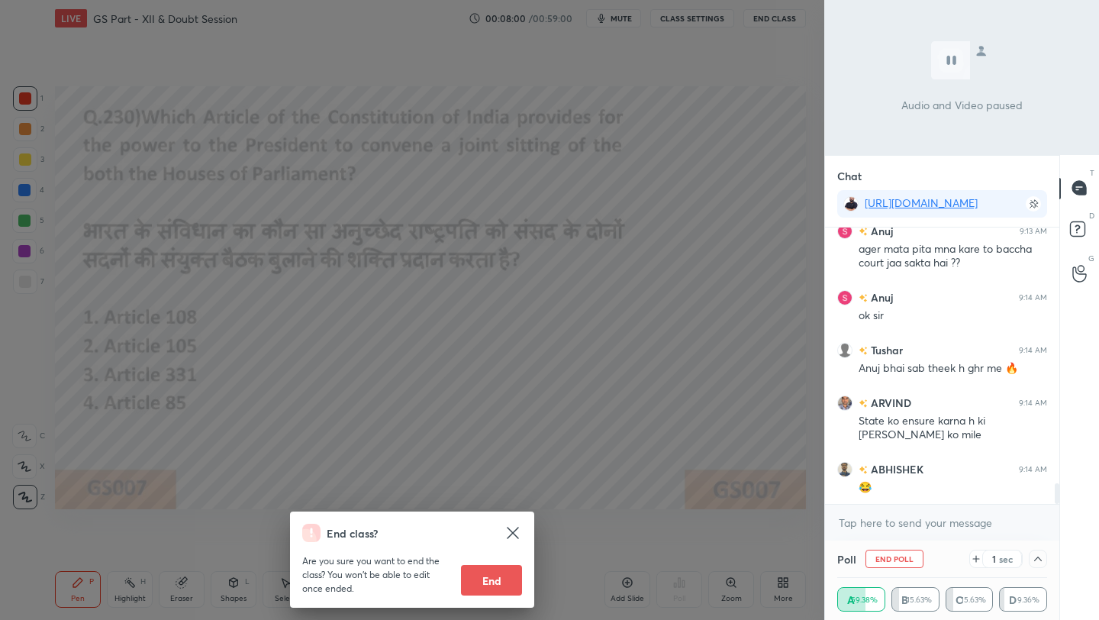
click at [697, 194] on div "End class? Are you sure you want to end the class? You won’t be able to edit on…" at bounding box center [412, 310] width 824 height 620
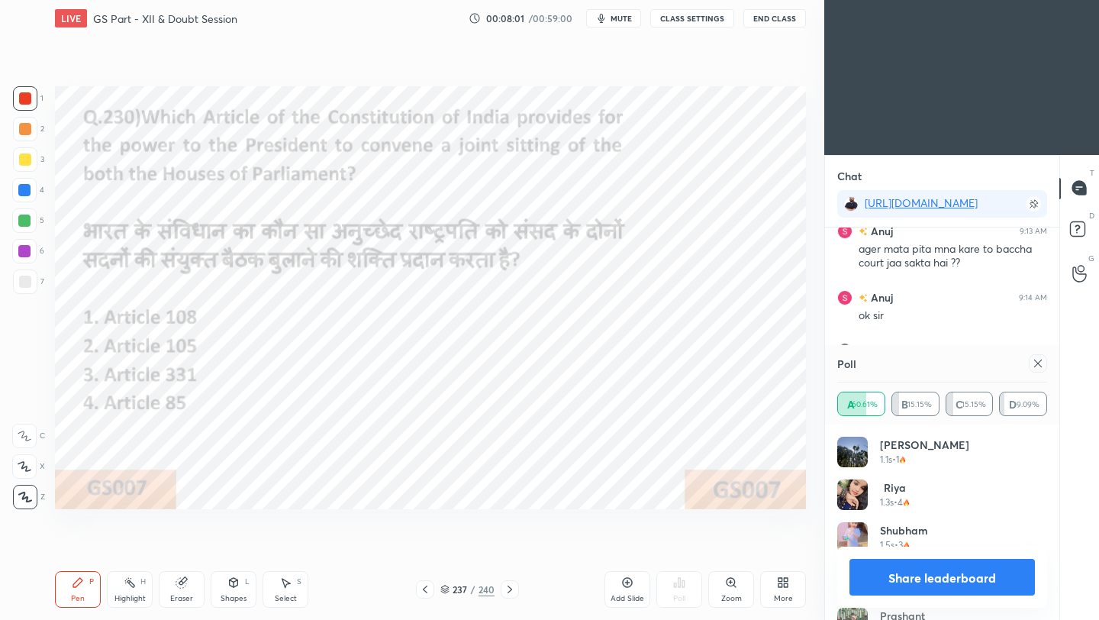
scroll to position [179, 205]
click at [915, 364] on icon at bounding box center [1038, 363] width 12 height 12
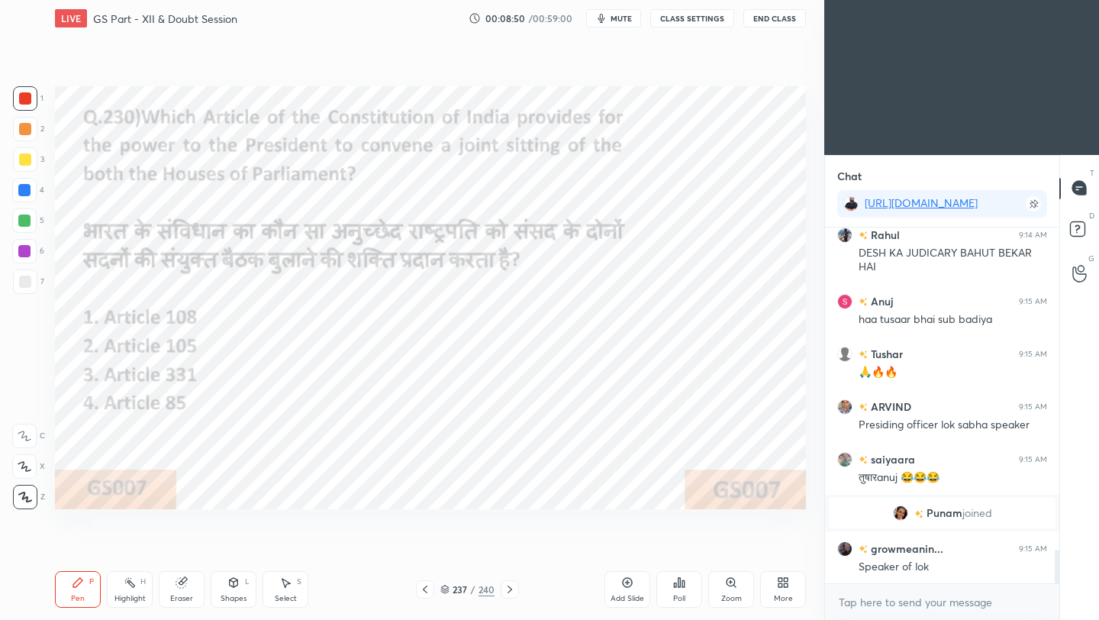
scroll to position [3482, 0]
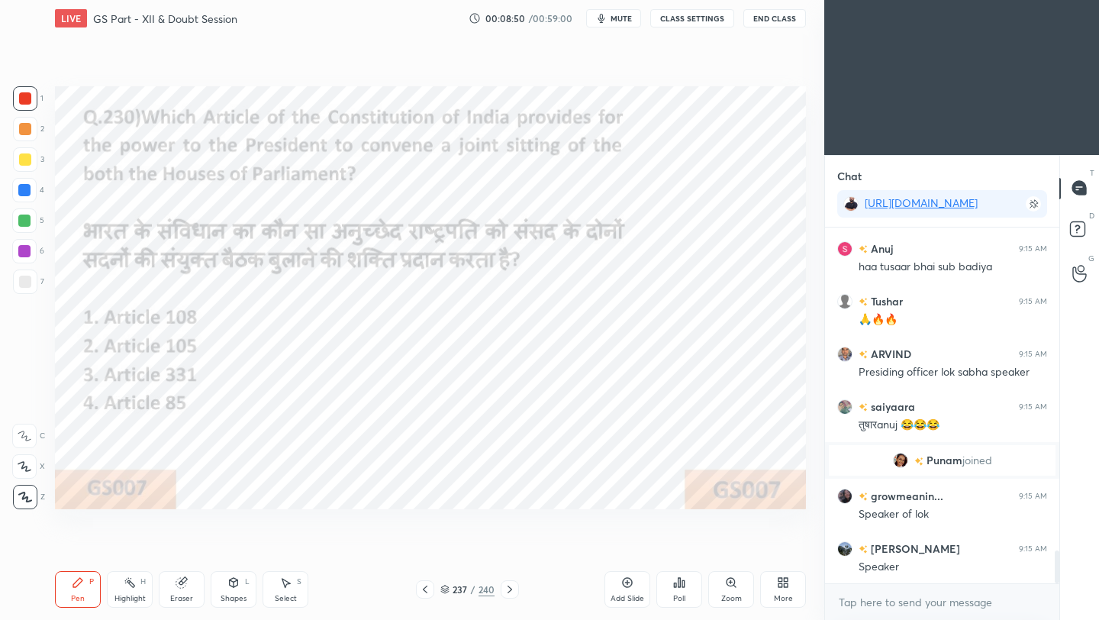
click at [426, 550] on icon at bounding box center [425, 589] width 12 height 12
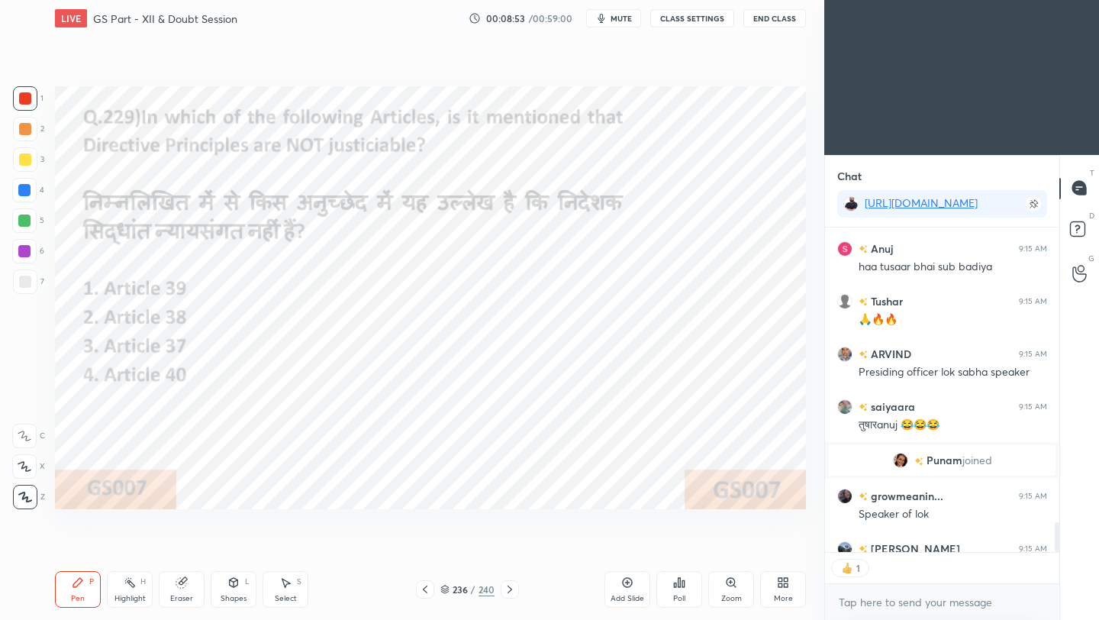
scroll to position [3566, 0]
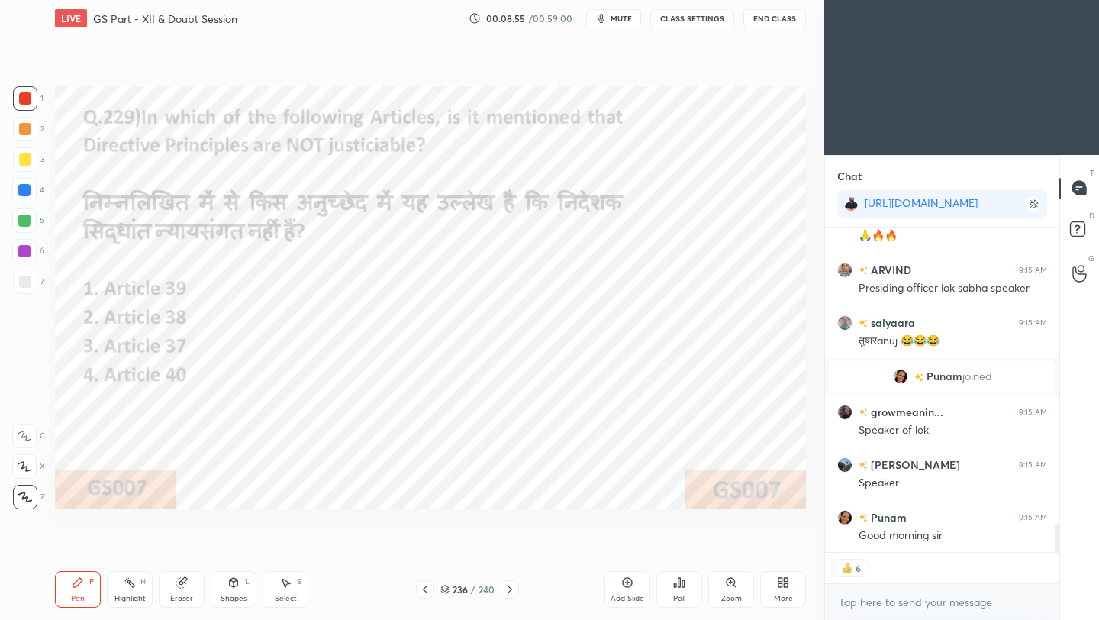
click at [682, 550] on icon at bounding box center [683, 583] width 2 height 7
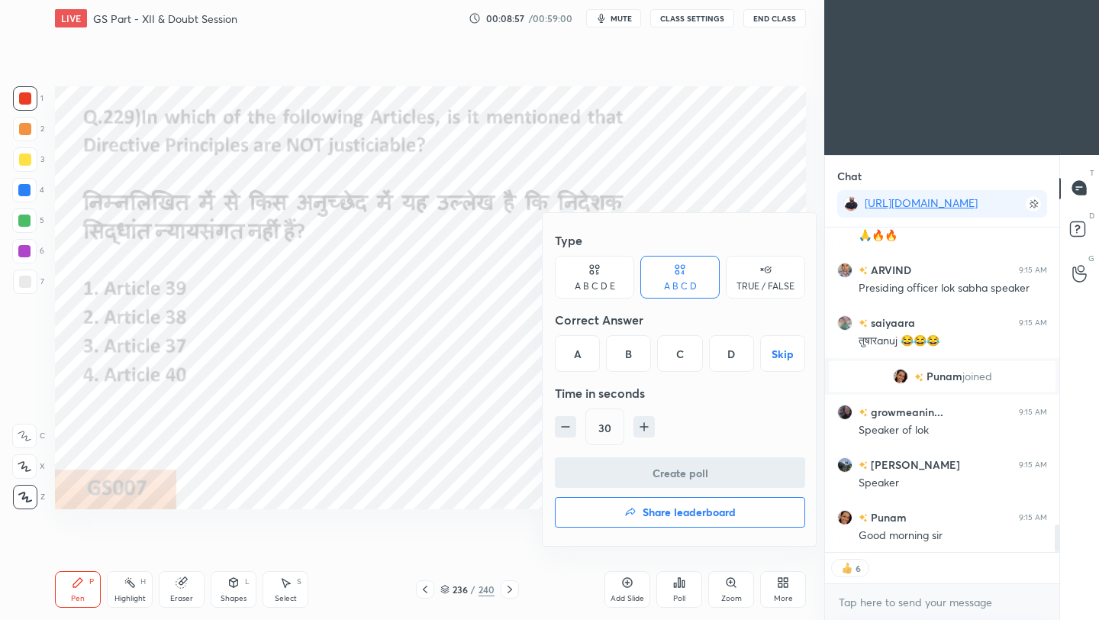
click at [682, 359] on div "C" at bounding box center [679, 353] width 45 height 37
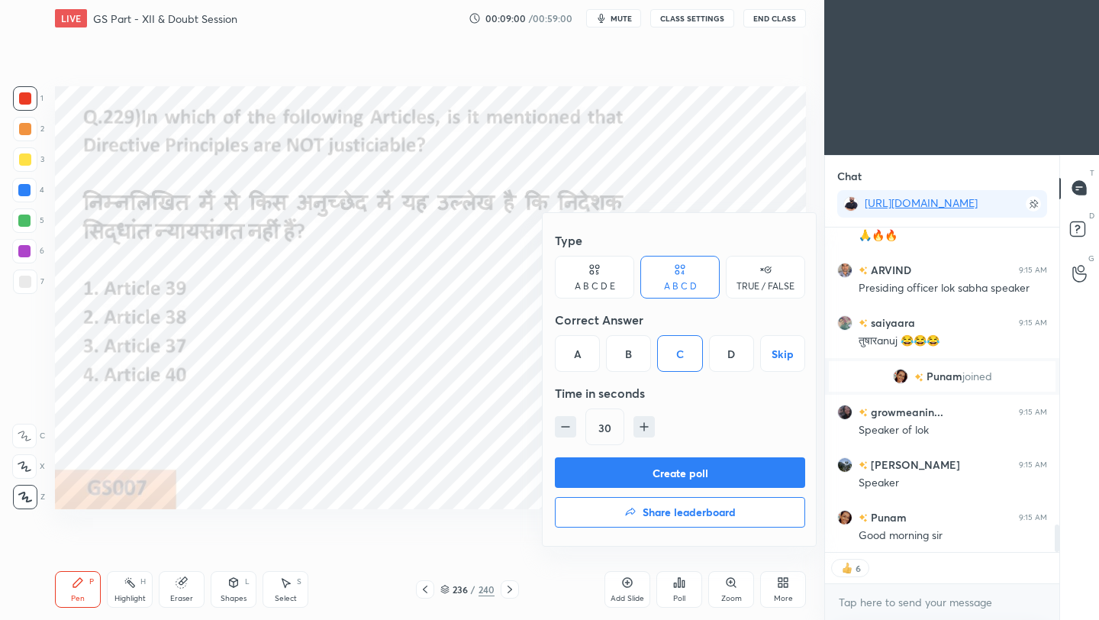
click at [674, 472] on button "Create poll" at bounding box center [680, 472] width 250 height 31
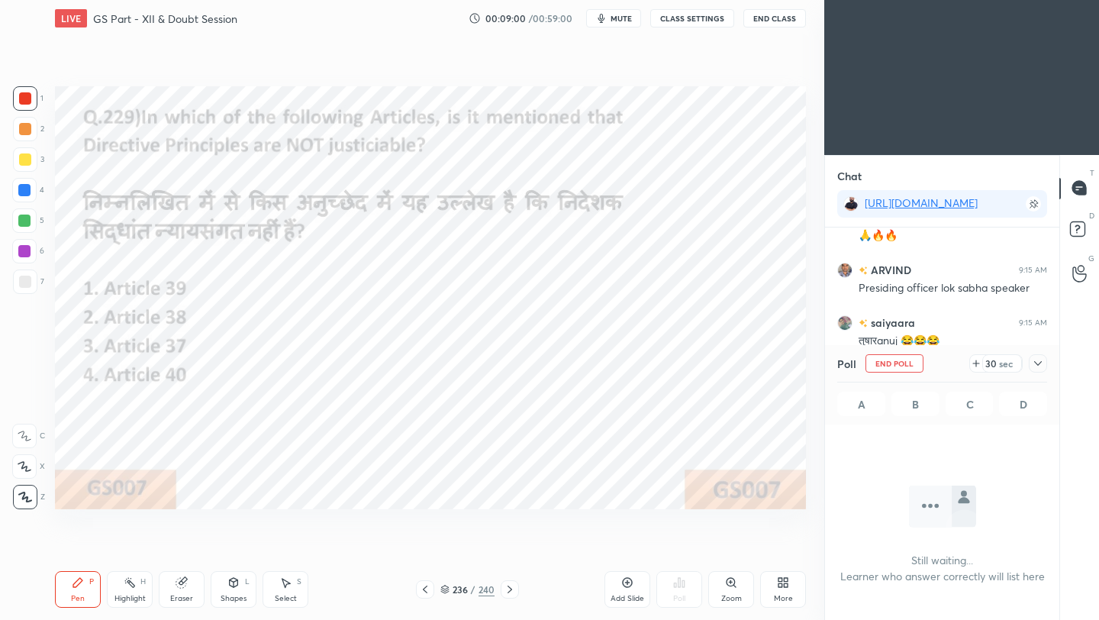
scroll to position [153, 230]
click at [915, 350] on div "T Messages (T) D Doubts (D) G Raise Hand (G)" at bounding box center [1079, 387] width 40 height 465
click at [915, 363] on icon at bounding box center [1038, 363] width 12 height 12
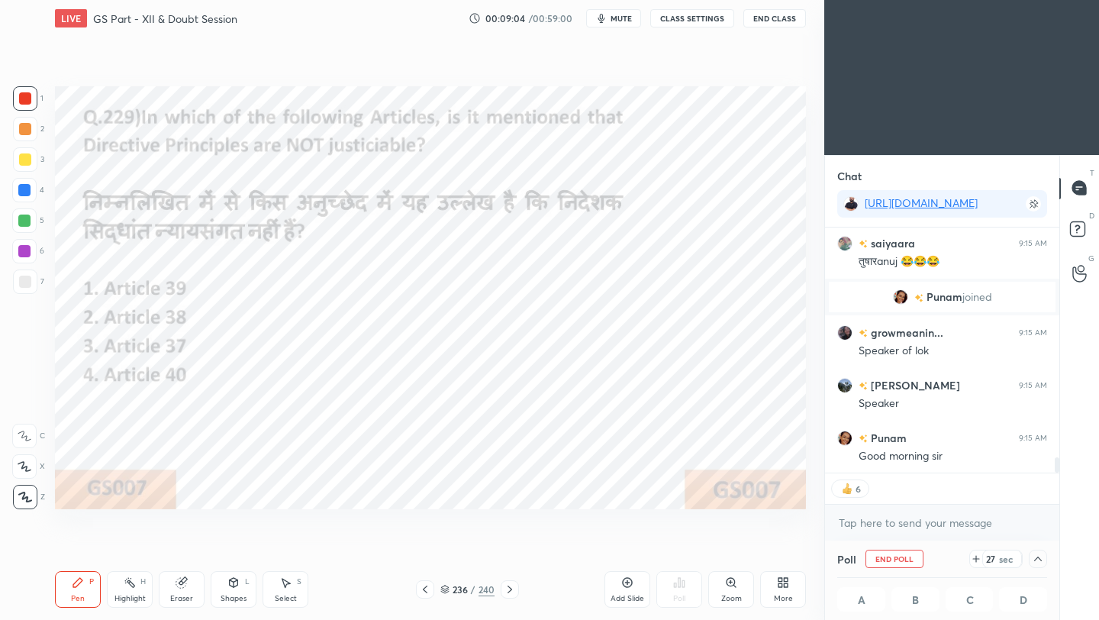
scroll to position [3614, 0]
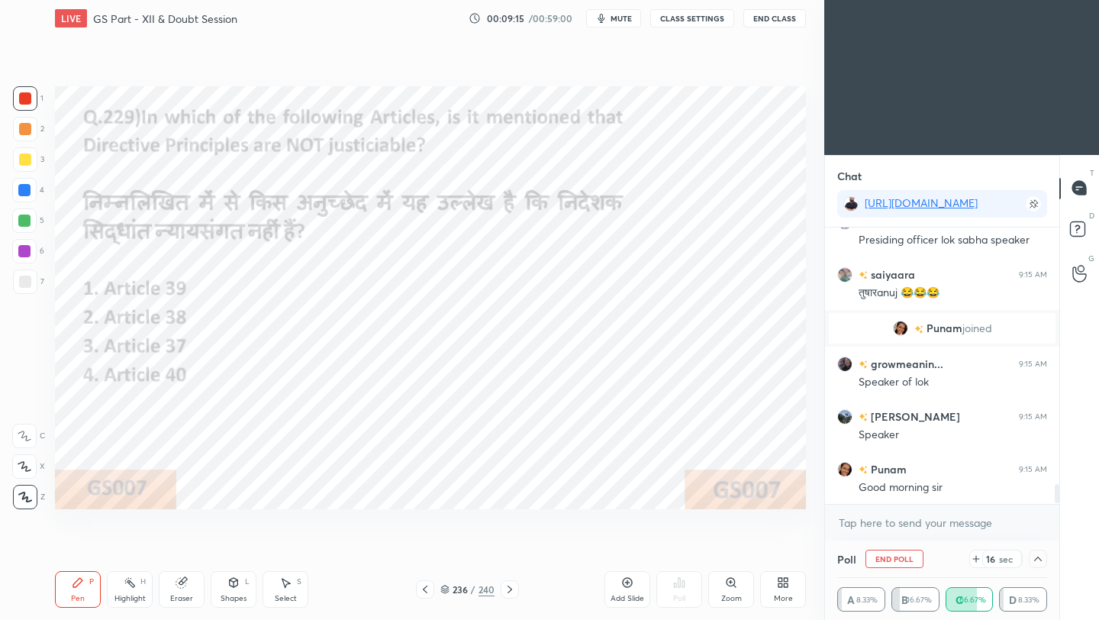
click at [784, 24] on button "End Class" at bounding box center [774, 18] width 63 height 18
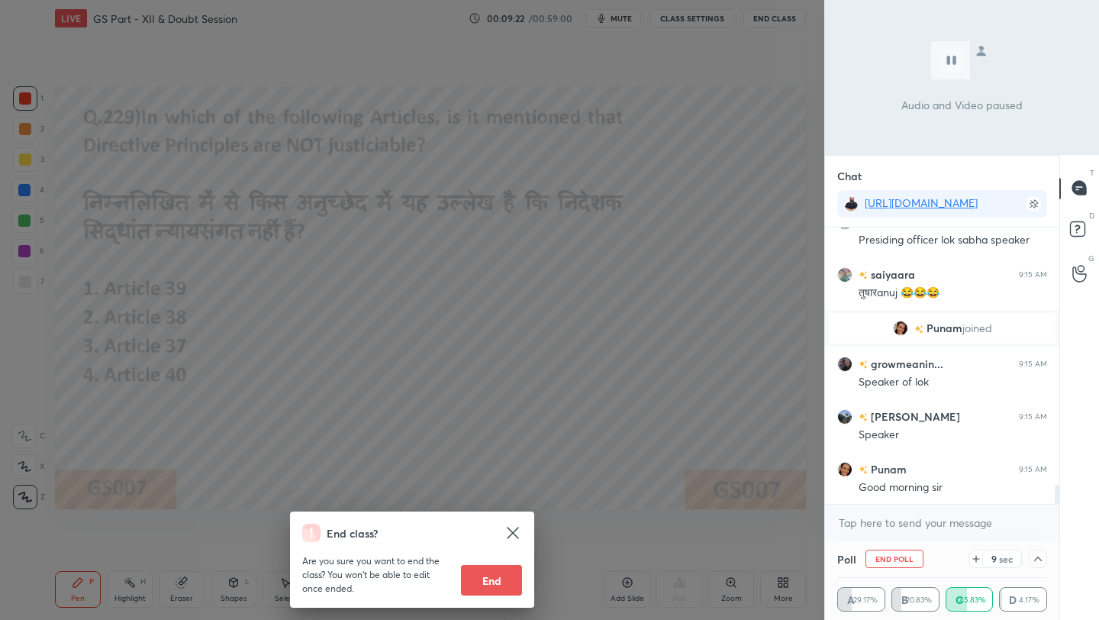
scroll to position [3667, 0]
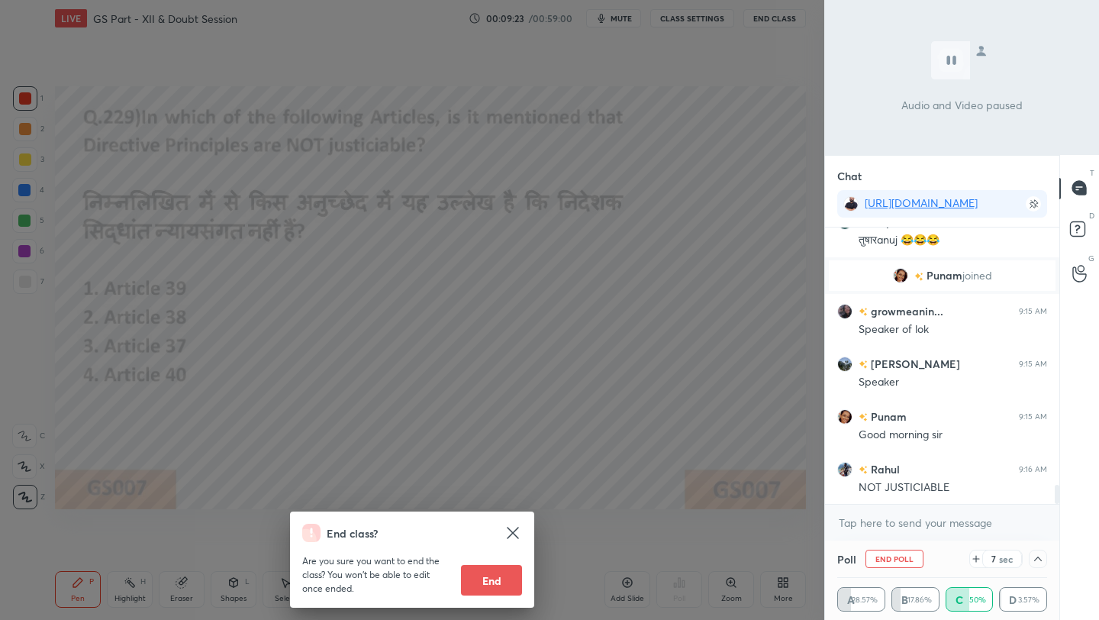
click at [681, 253] on div "End class? Are you sure you want to end the class? You won’t be able to edit on…" at bounding box center [412, 310] width 824 height 620
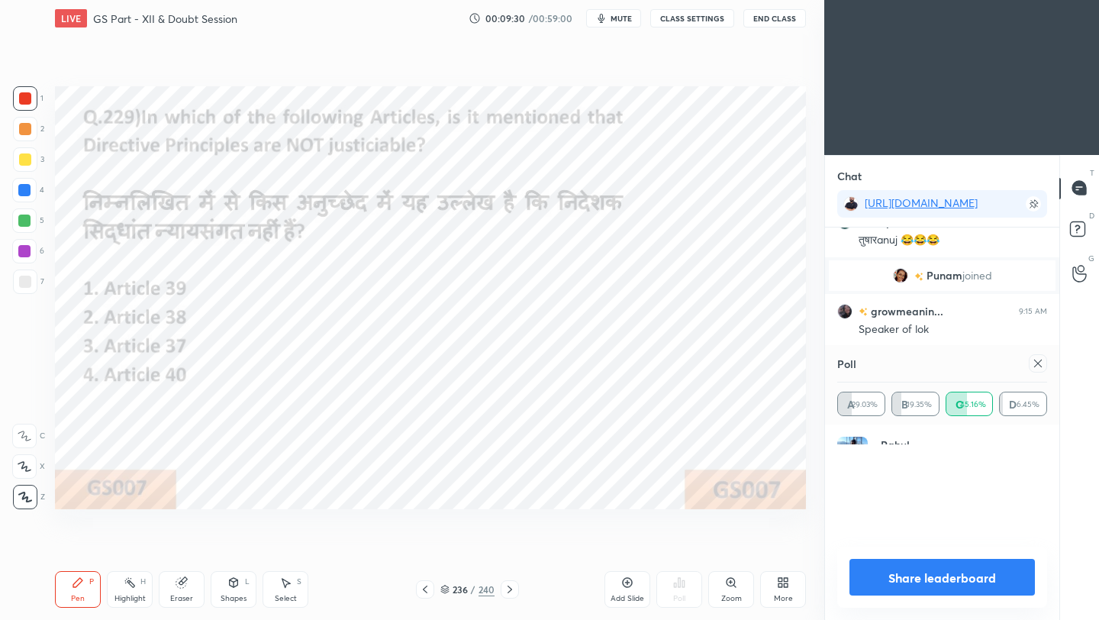
scroll to position [179, 205]
click at [915, 365] on icon at bounding box center [1038, 363] width 12 height 12
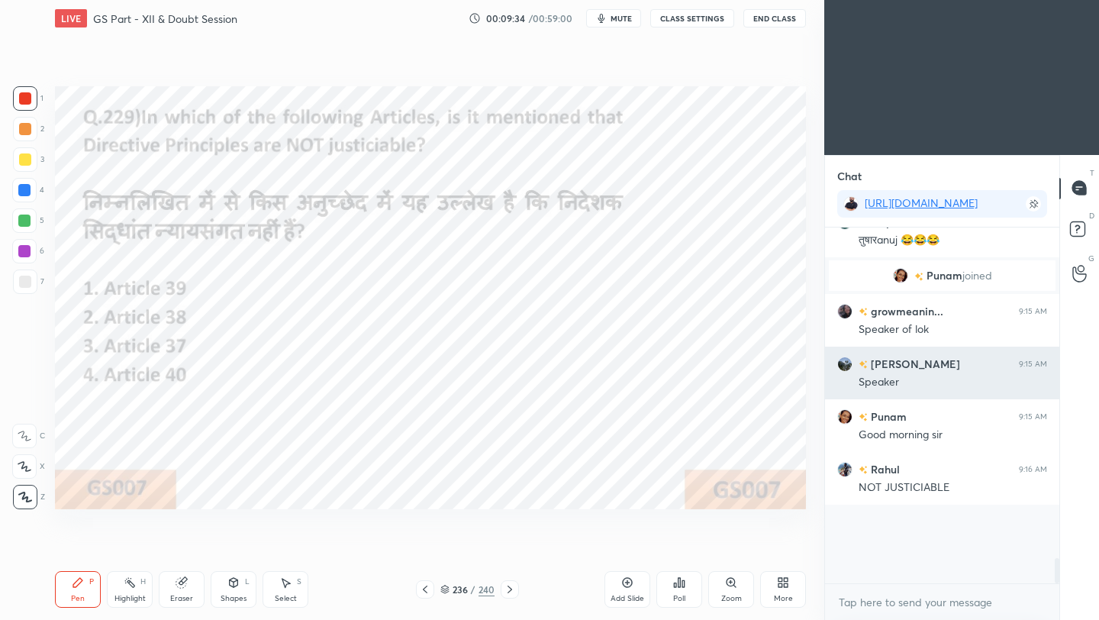
scroll to position [5, 5]
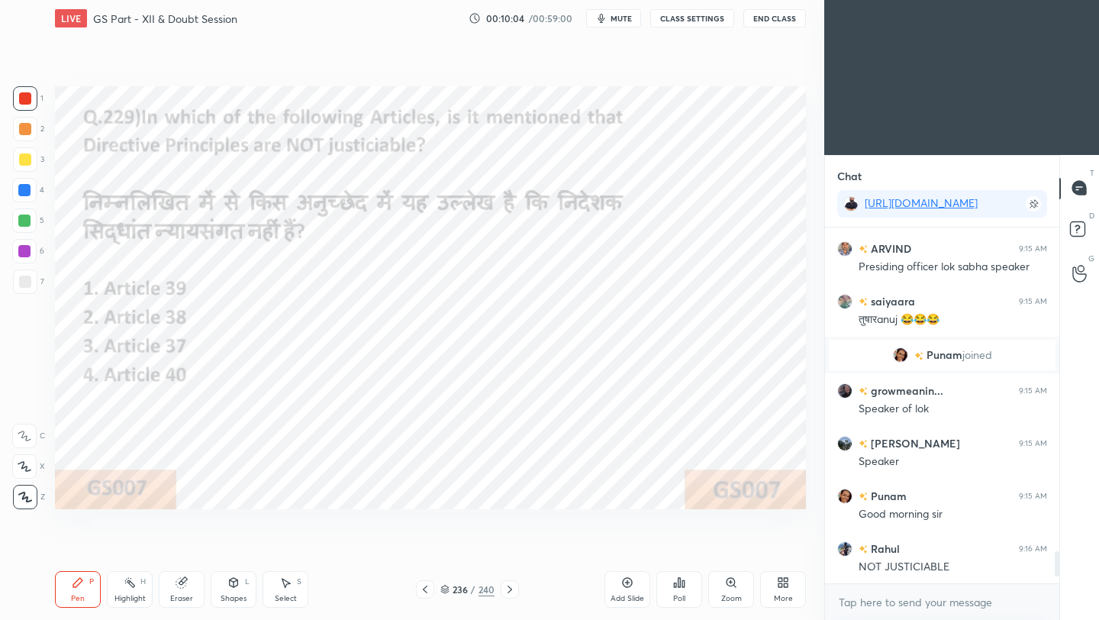
click at [426, 550] on icon at bounding box center [425, 589] width 5 height 8
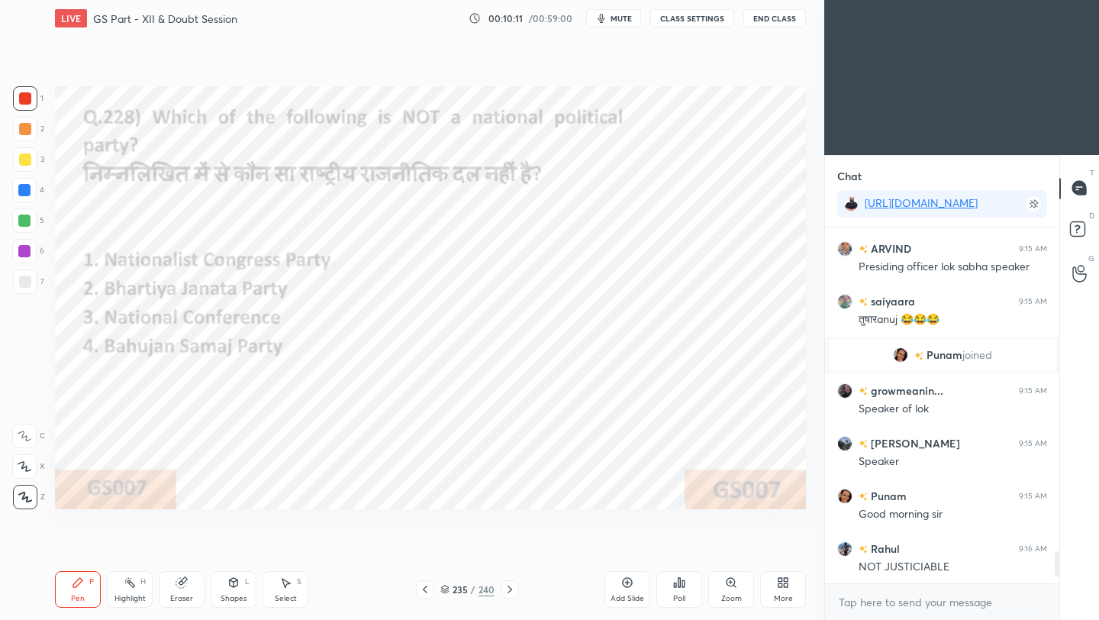
click at [674, 550] on div "Poll" at bounding box center [679, 598] width 12 height 8
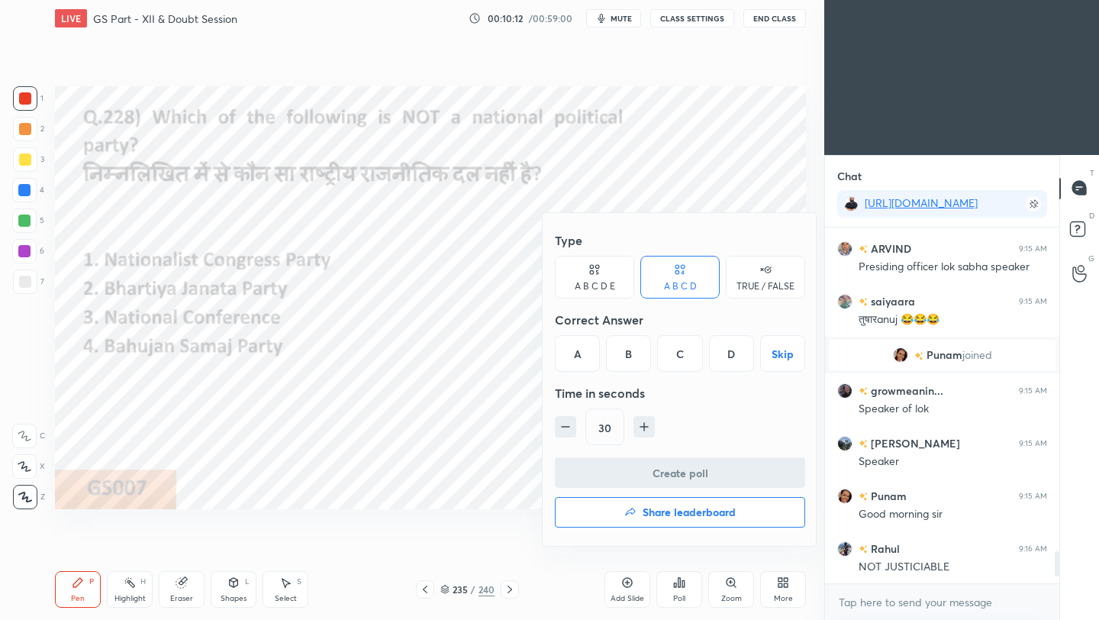
click at [679, 362] on div "C" at bounding box center [679, 353] width 45 height 37
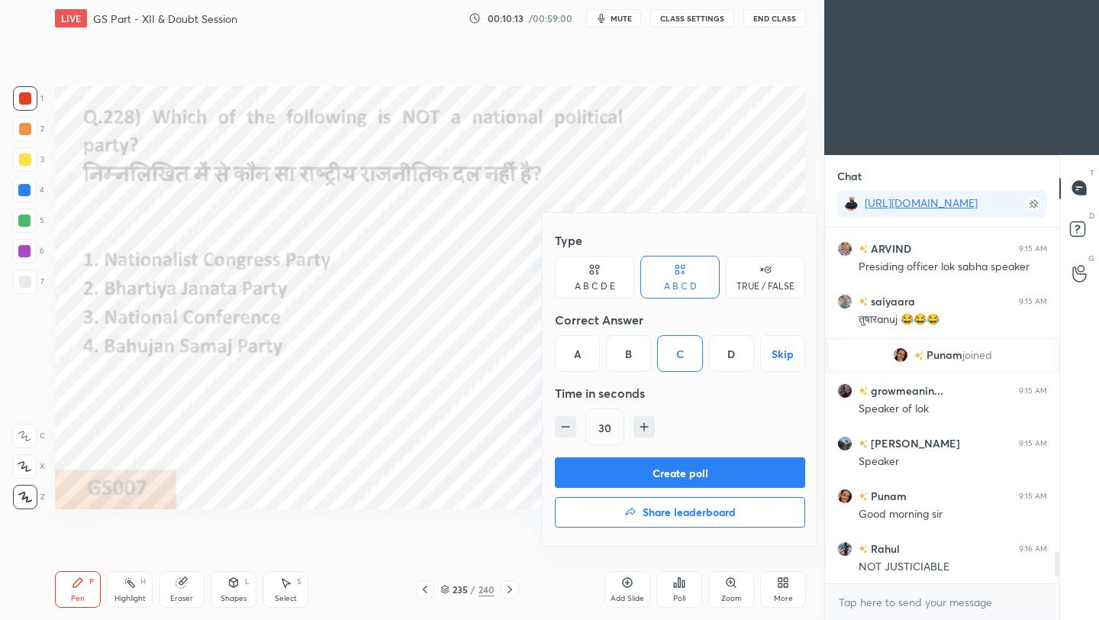
click at [658, 478] on button "Create poll" at bounding box center [680, 472] width 250 height 31
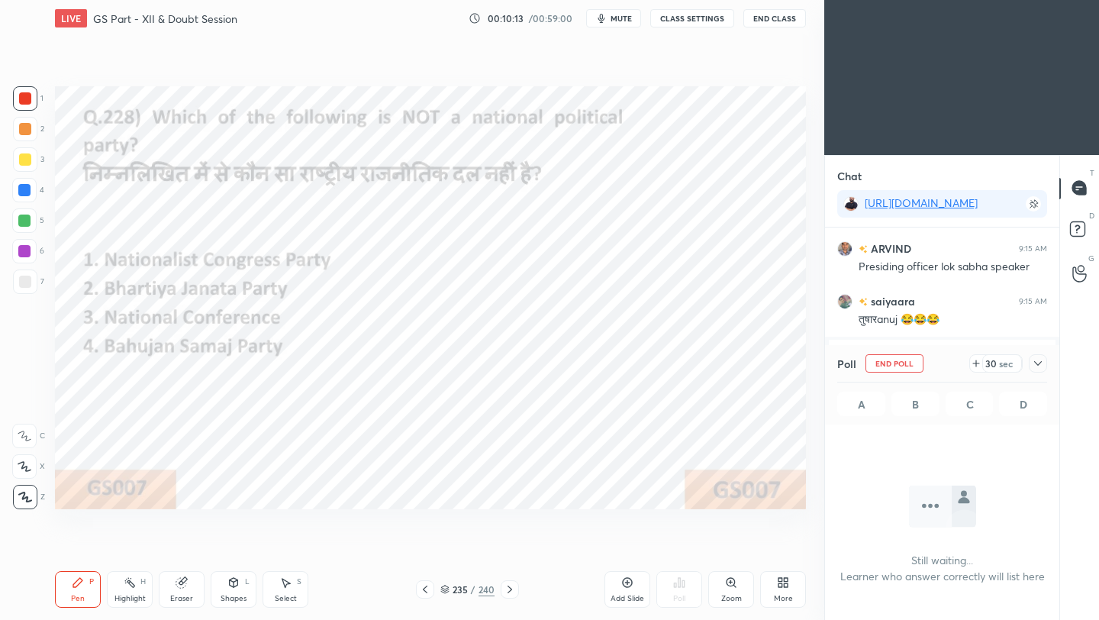
scroll to position [144, 230]
click at [915, 363] on icon at bounding box center [1038, 363] width 8 height 5
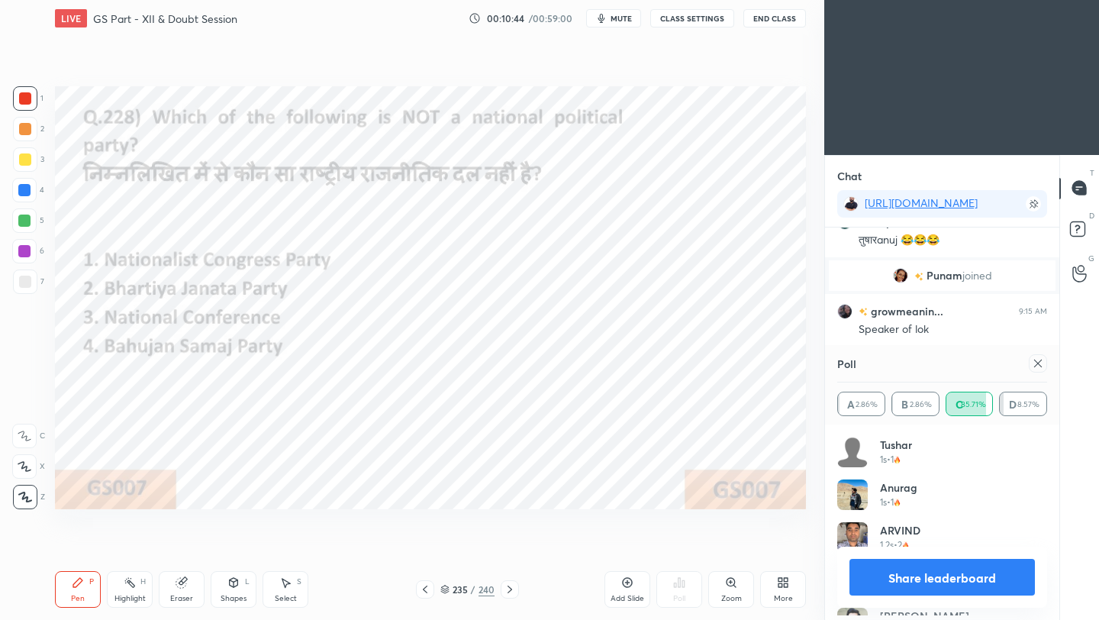
scroll to position [179, 205]
click at [915, 362] on icon at bounding box center [1038, 363] width 12 height 12
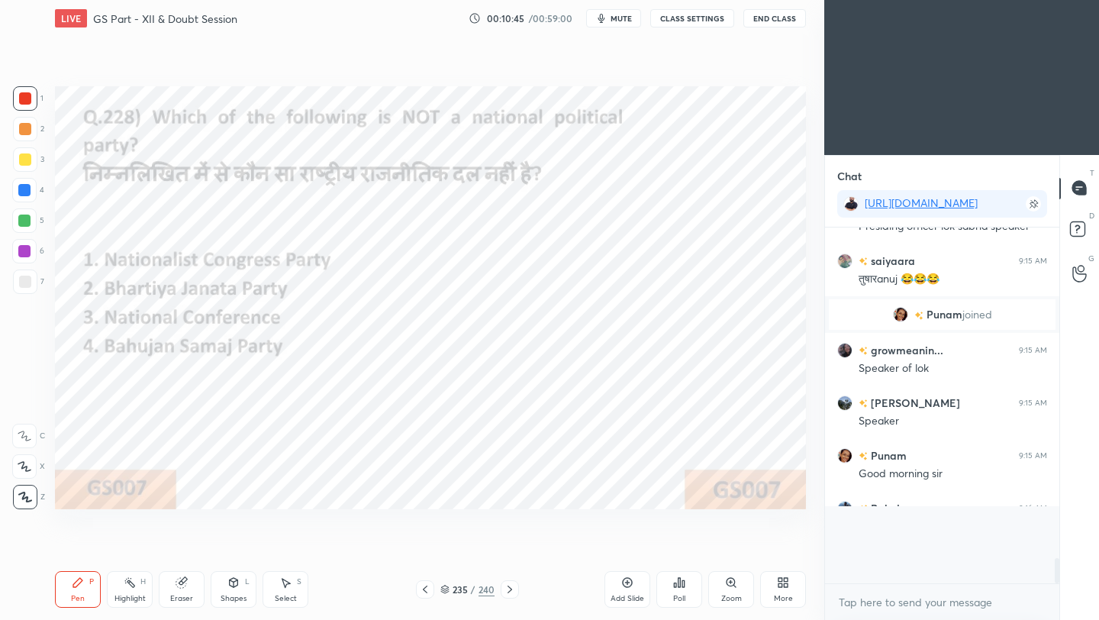
scroll to position [338, 230]
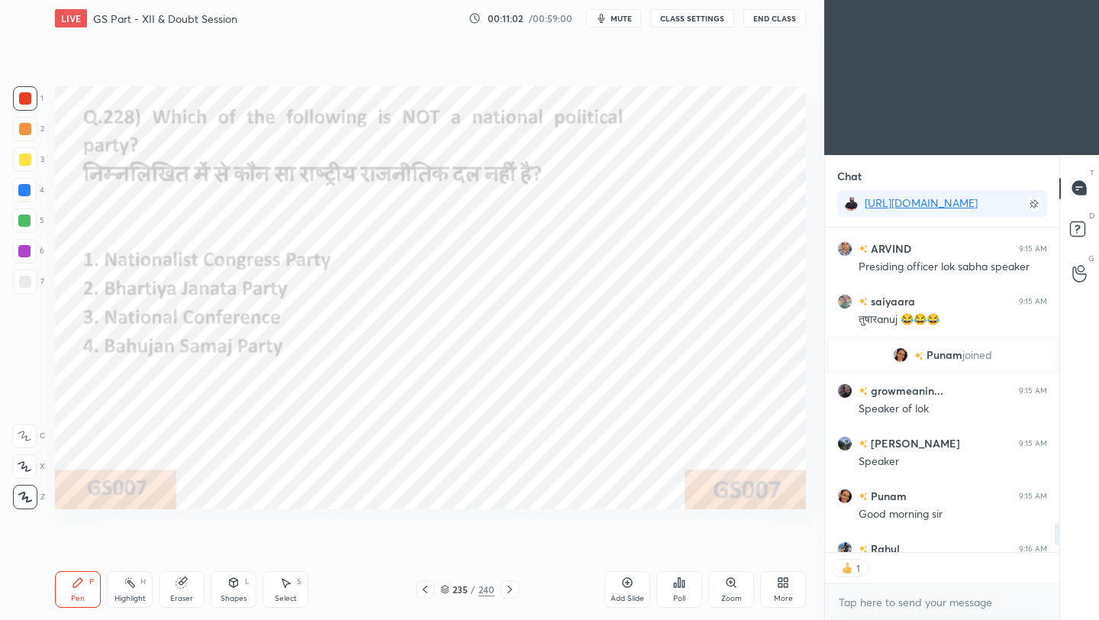
click at [427, 550] on icon at bounding box center [425, 589] width 12 height 12
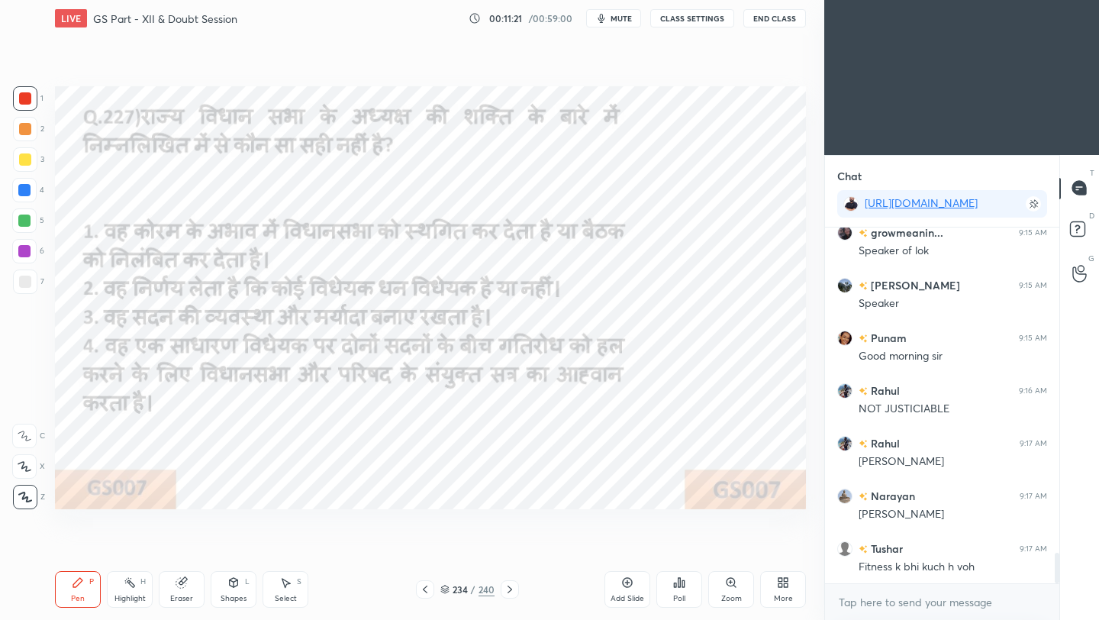
scroll to position [3798, 0]
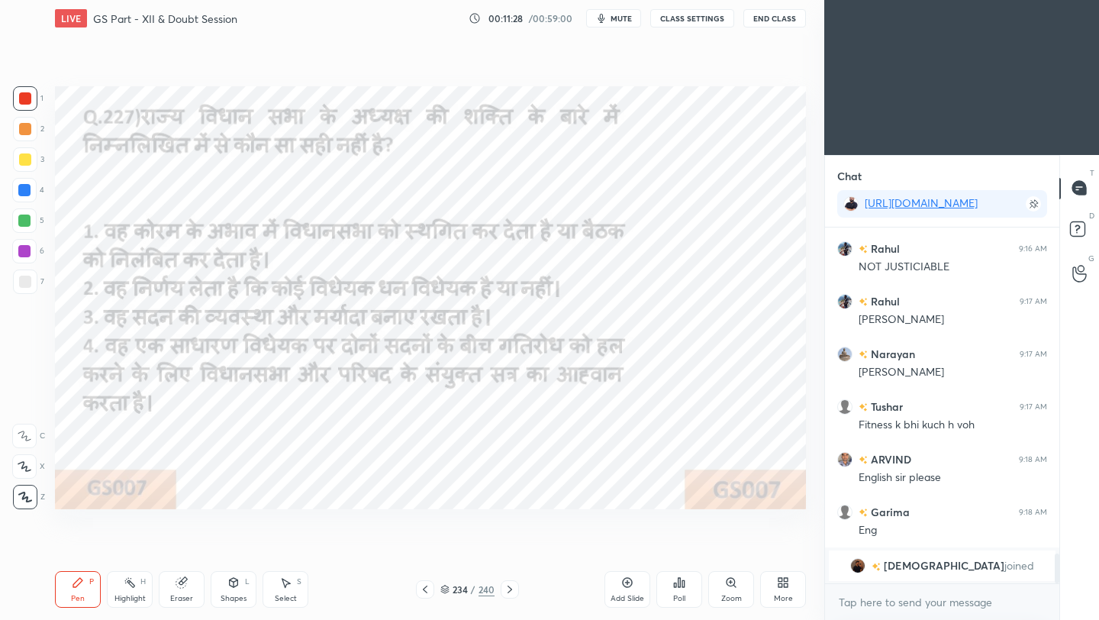
click at [423, 550] on div at bounding box center [425, 589] width 18 height 18
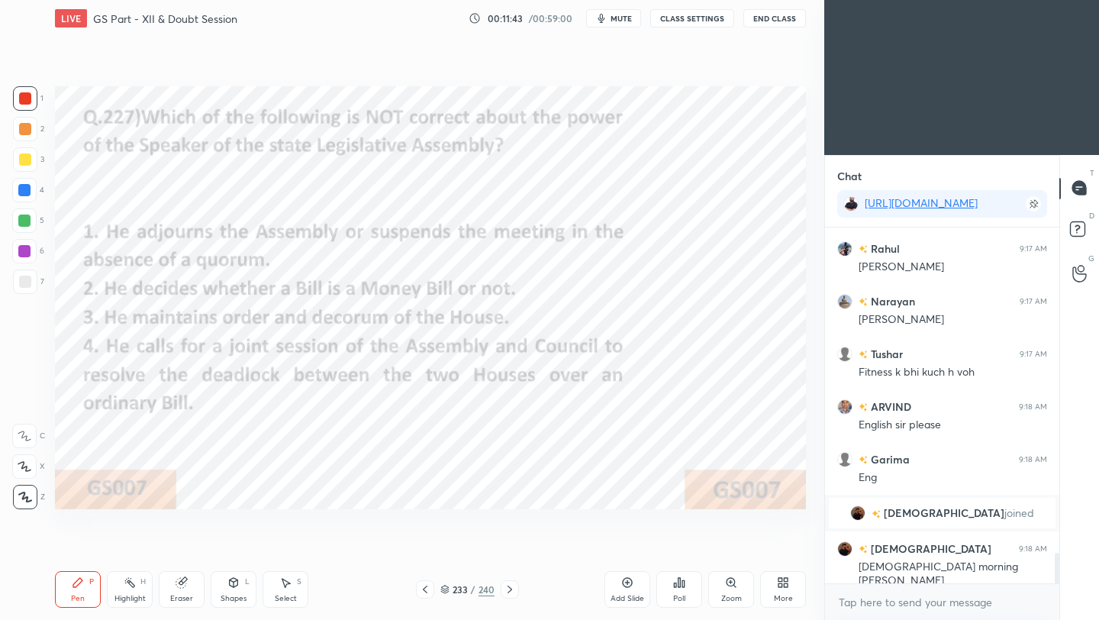
scroll to position [3797, 0]
click at [678, 550] on div "Poll" at bounding box center [679, 589] width 46 height 37
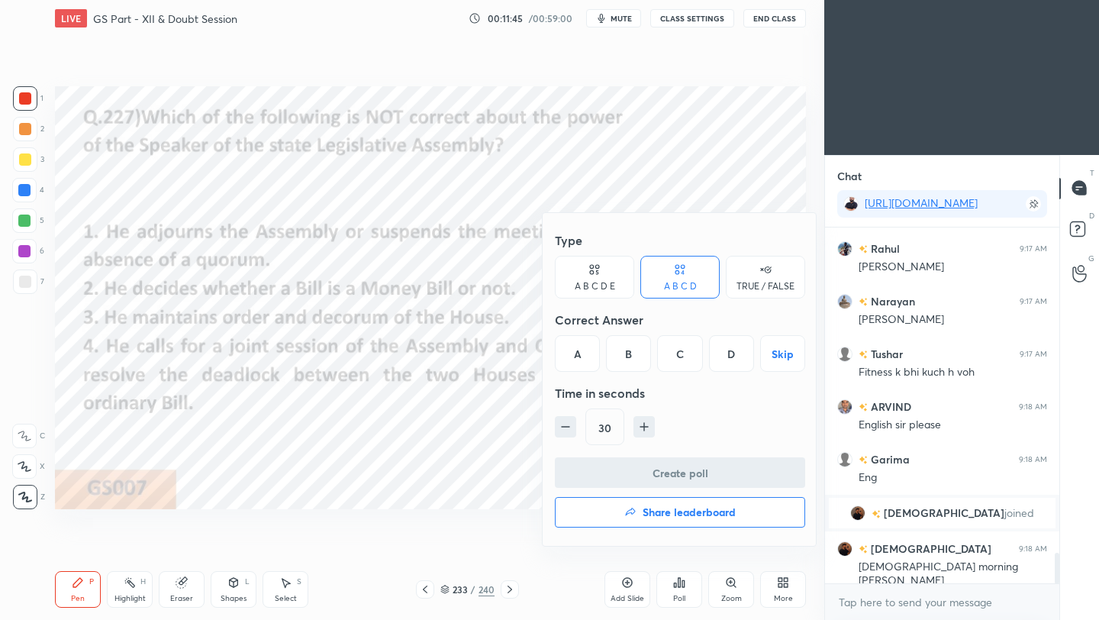
click at [737, 354] on div "D" at bounding box center [731, 353] width 45 height 37
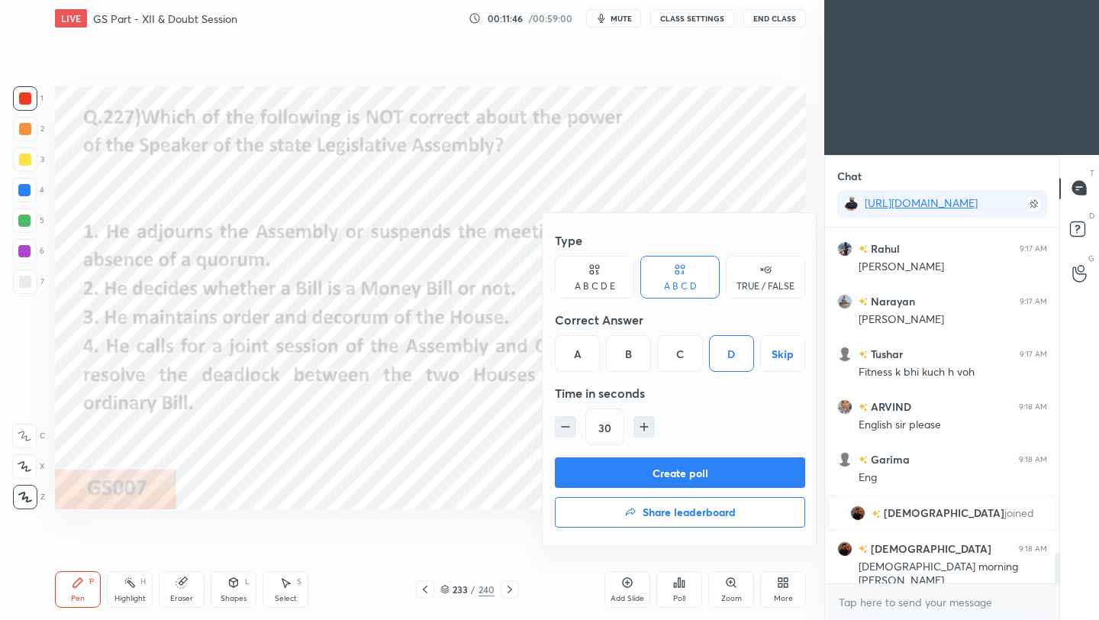
click at [701, 474] on button "Create poll" at bounding box center [680, 472] width 250 height 31
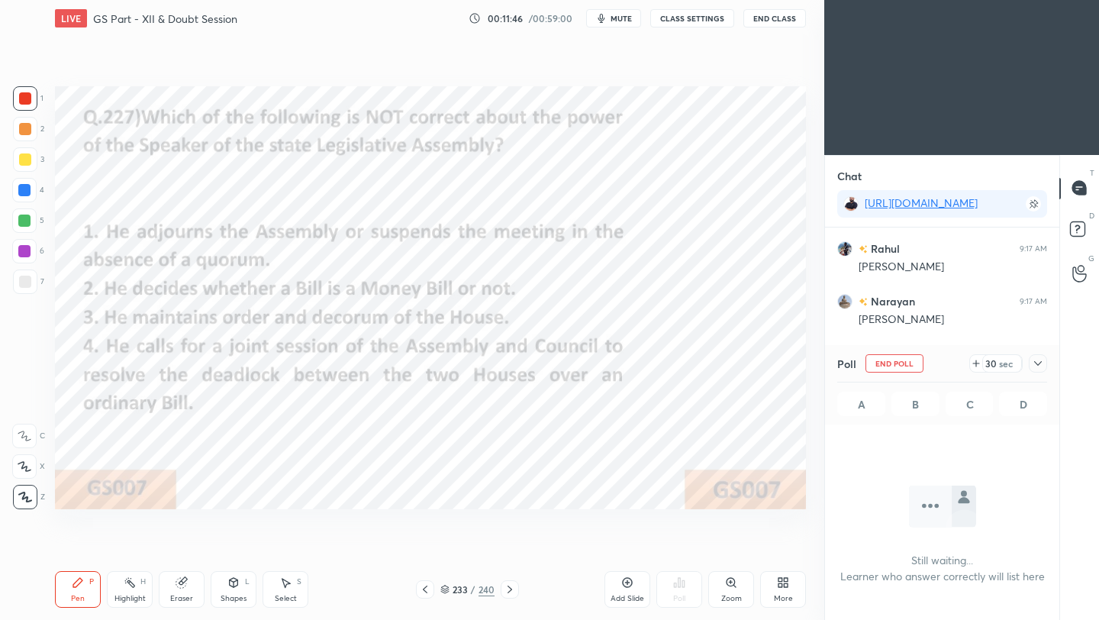
scroll to position [144, 230]
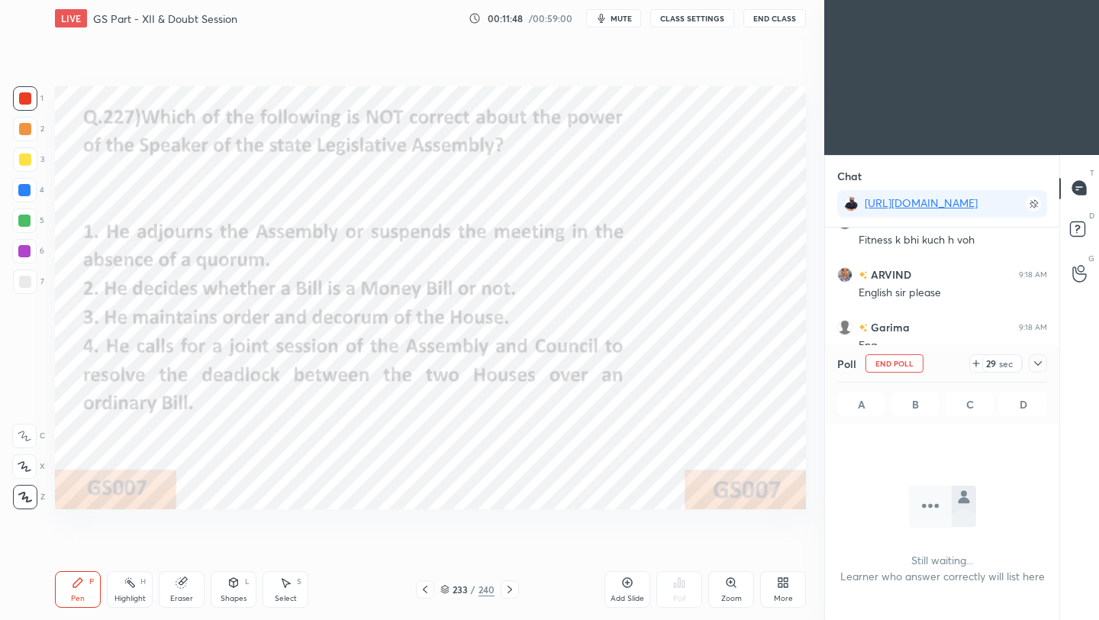
click at [915, 362] on icon at bounding box center [1038, 363] width 12 height 12
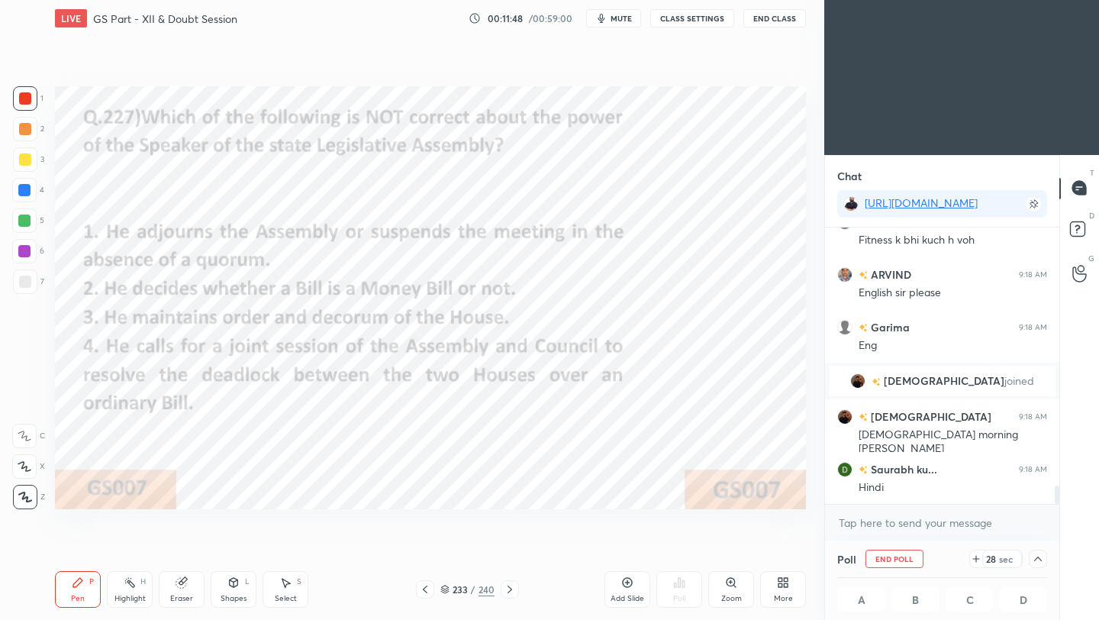
scroll to position [1, 5]
click at [510, 550] on icon at bounding box center [510, 589] width 12 height 12
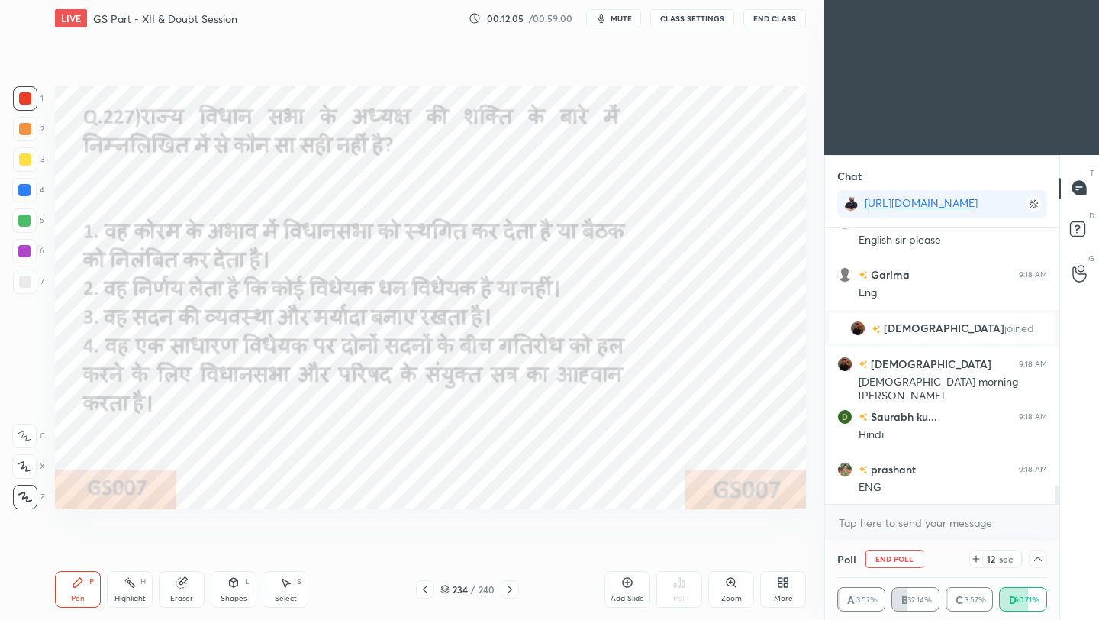
scroll to position [4034, 0]
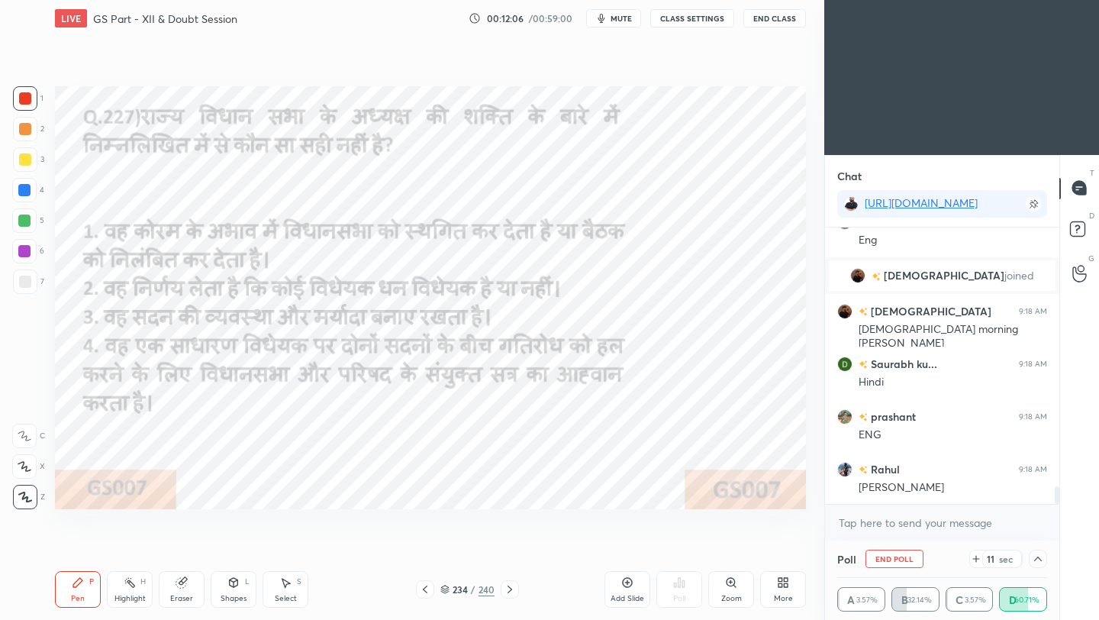
click at [427, 550] on icon at bounding box center [425, 589] width 12 height 12
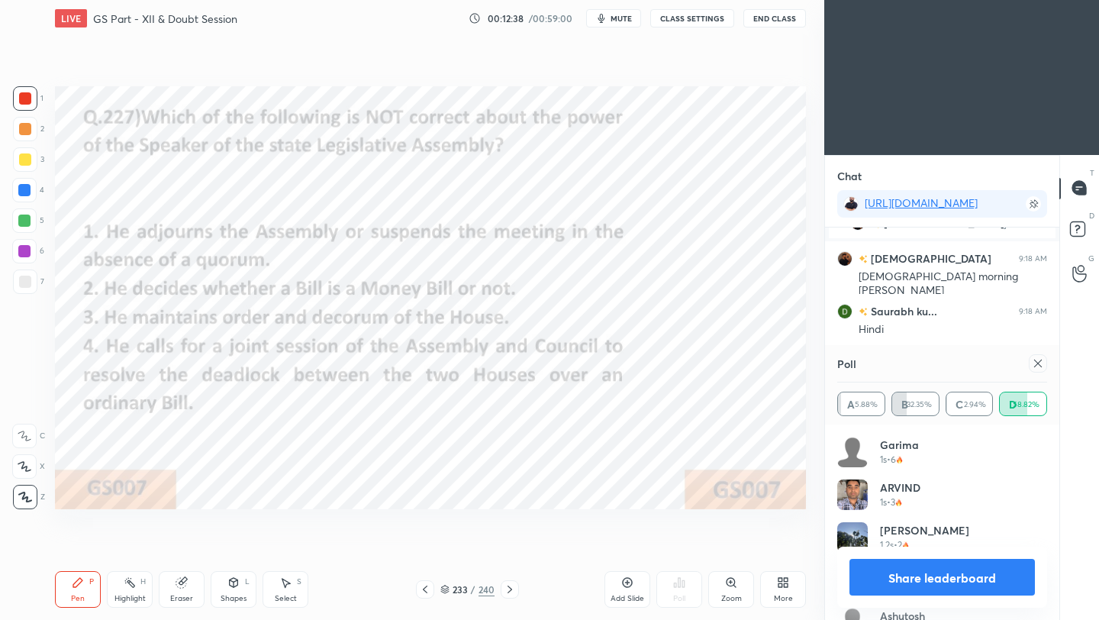
scroll to position [4153, 0]
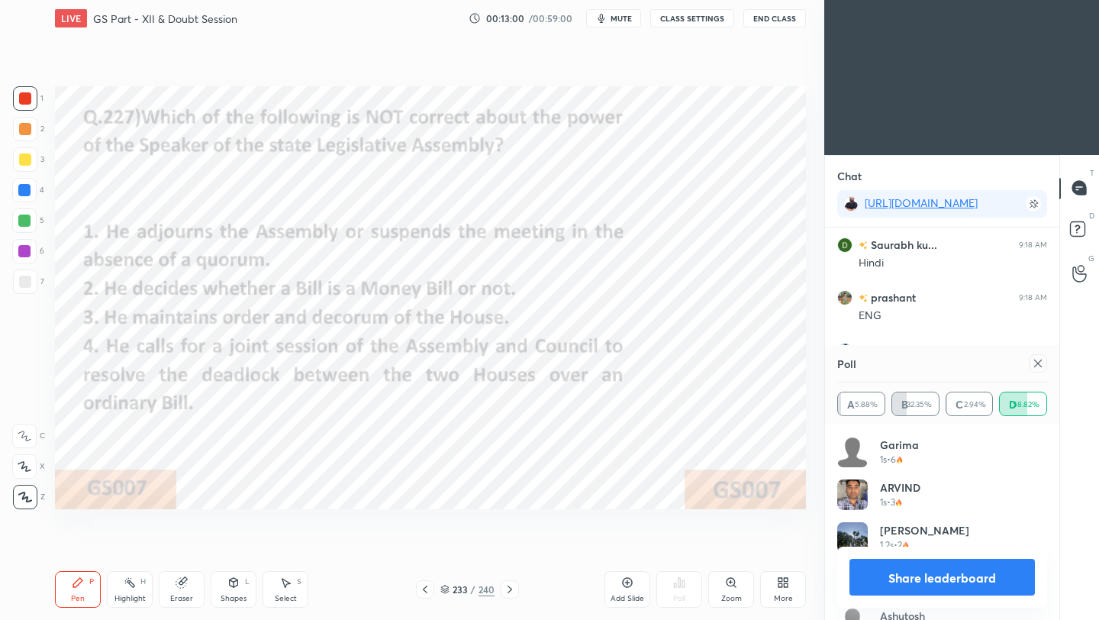
click at [915, 359] on icon at bounding box center [1038, 363] width 12 height 12
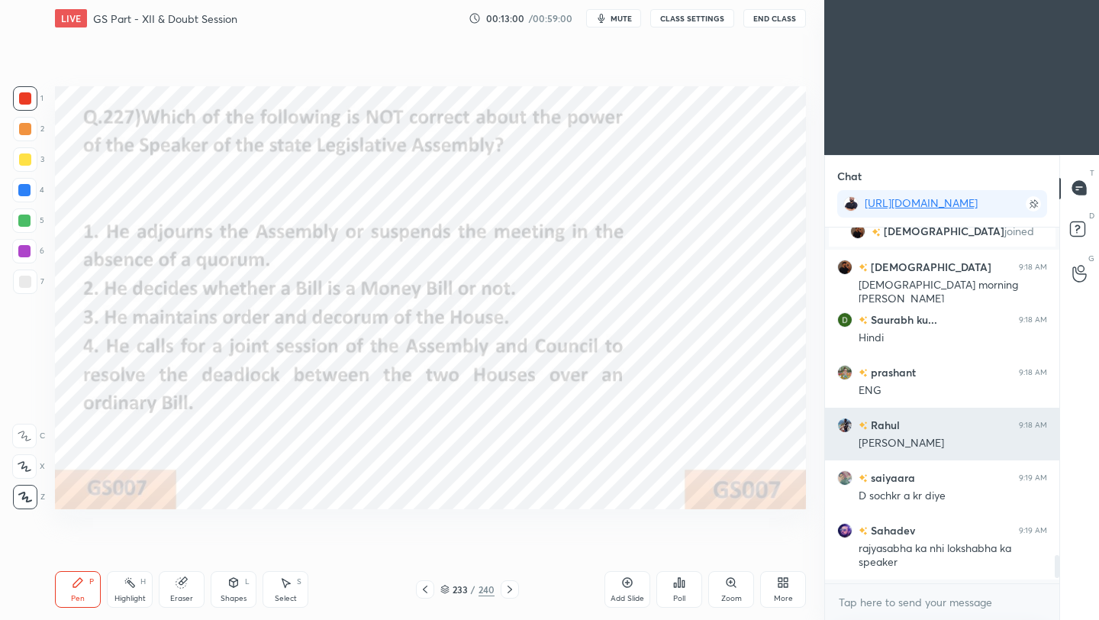
scroll to position [4074, 0]
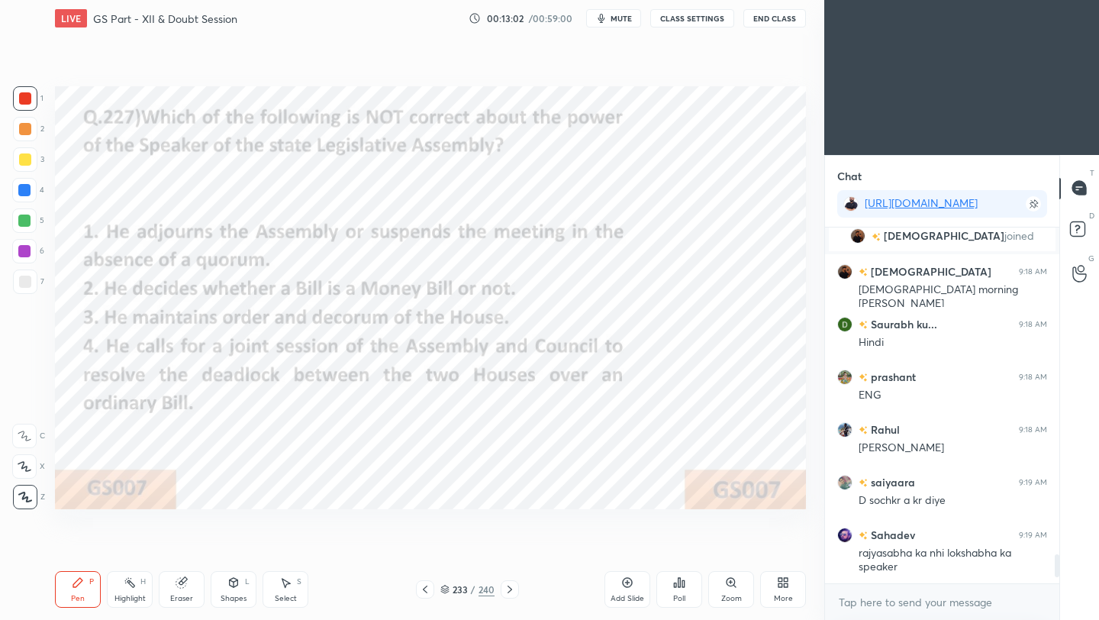
click at [181, 333] on div "Setting up your live class Poll for secs No correct answer Start poll" at bounding box center [430, 298] width 763 height 522
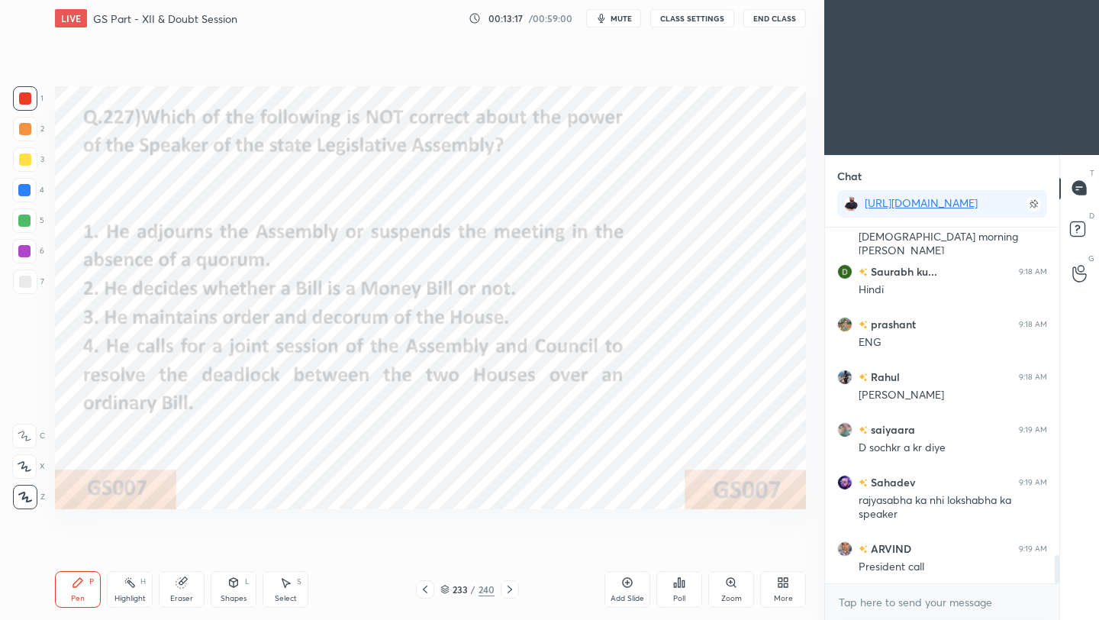
click at [509, 550] on icon at bounding box center [510, 589] width 12 height 12
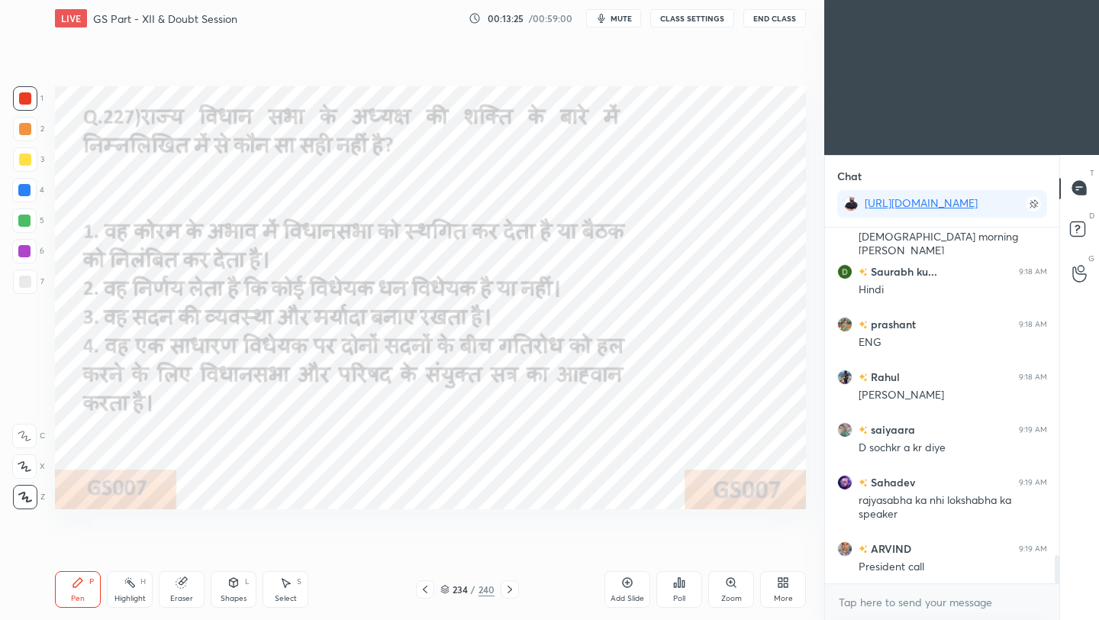
click at [423, 550] on icon at bounding box center [425, 589] width 12 height 12
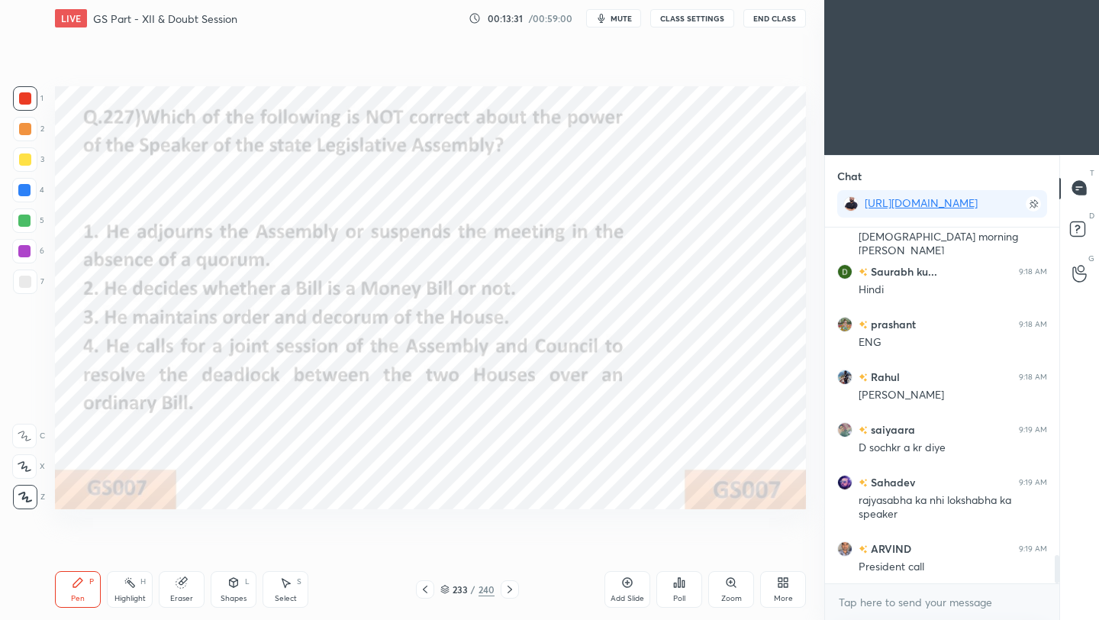
click at [428, 550] on icon at bounding box center [425, 589] width 12 height 12
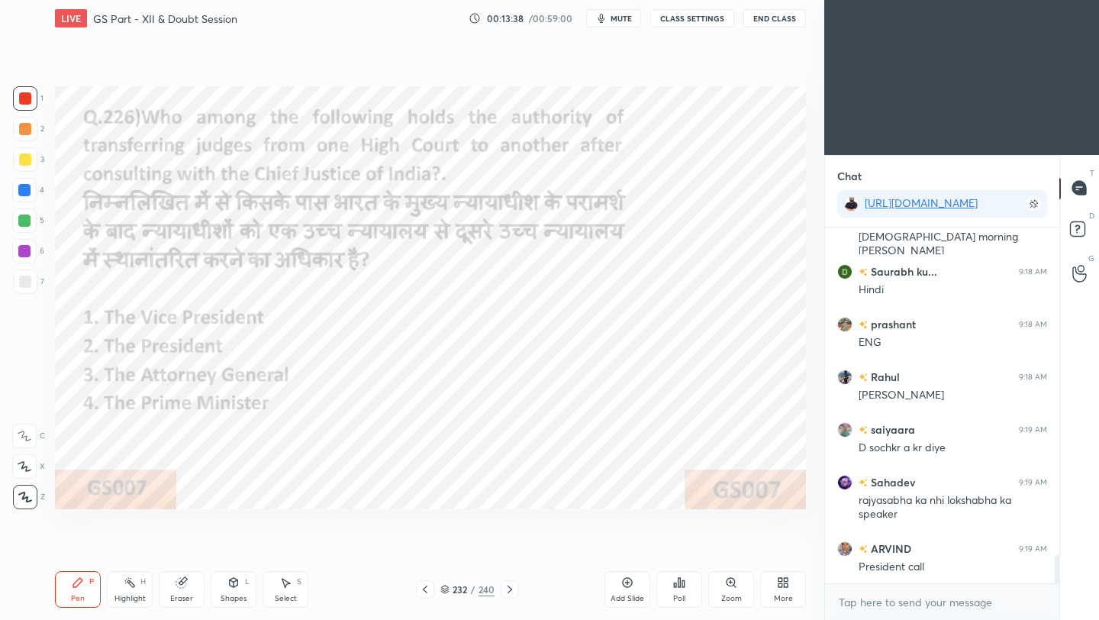
scroll to position [4179, 0]
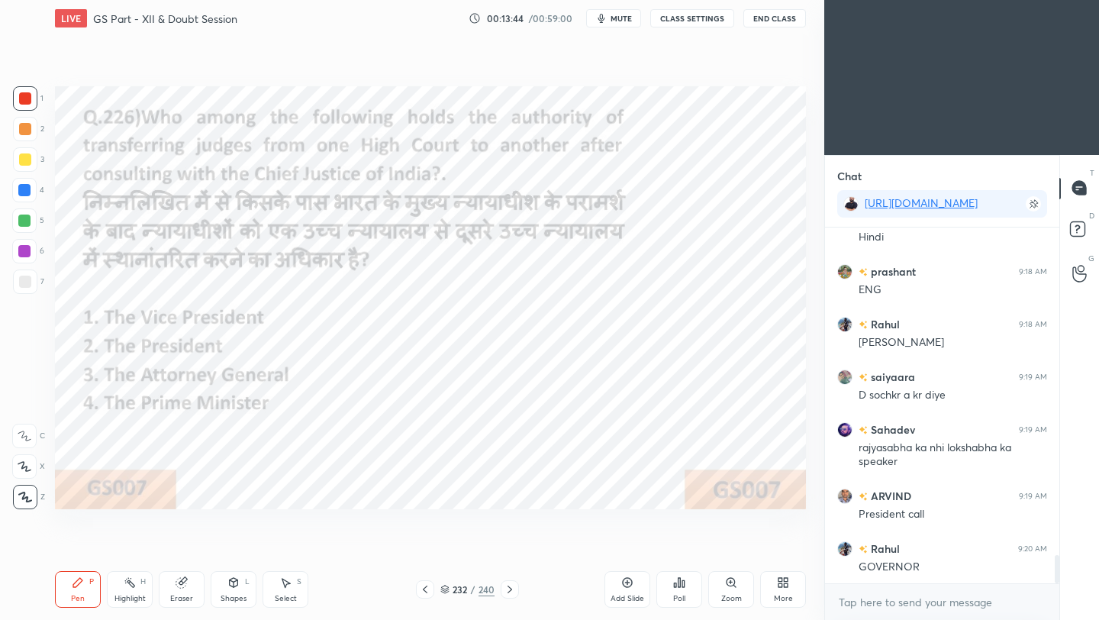
click at [692, 550] on div "Poll" at bounding box center [679, 589] width 46 height 37
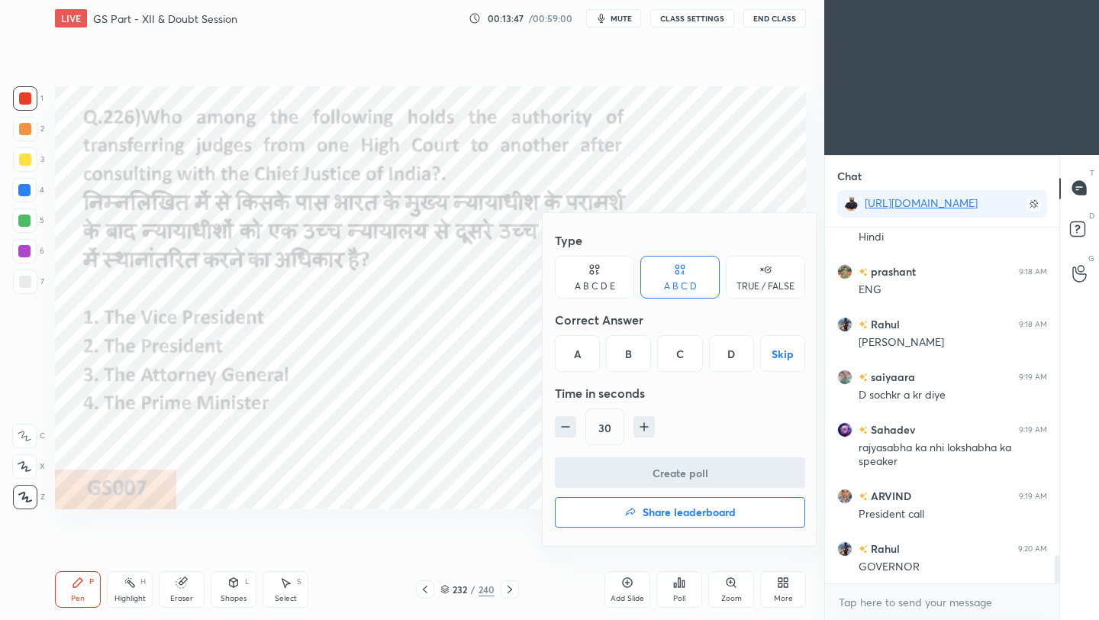
click at [626, 349] on div "B" at bounding box center [628, 353] width 45 height 37
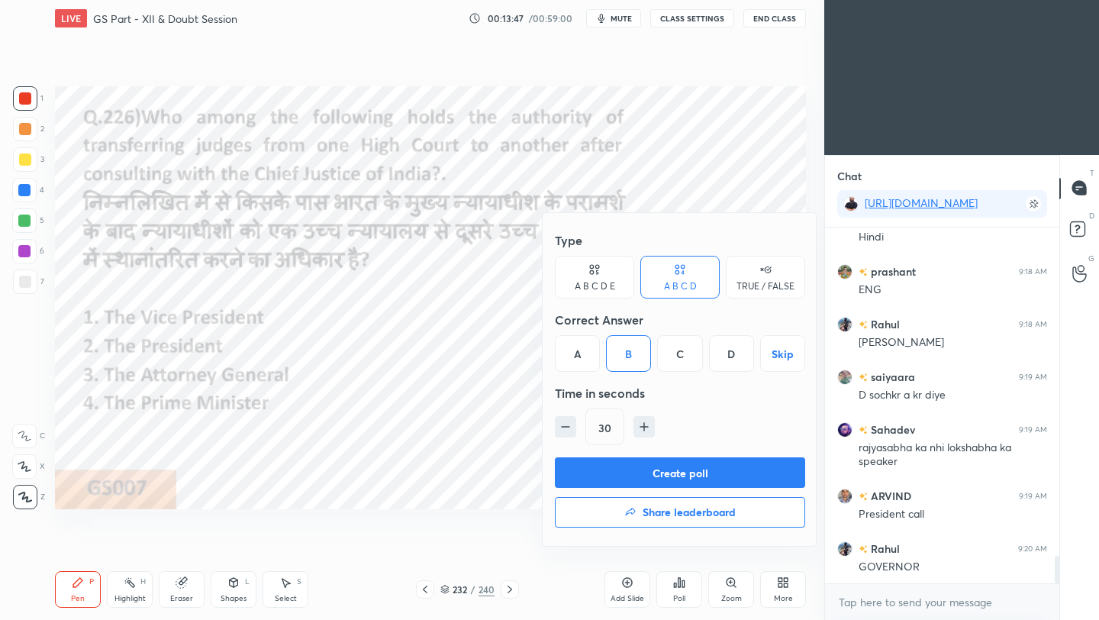
scroll to position [4215, 0]
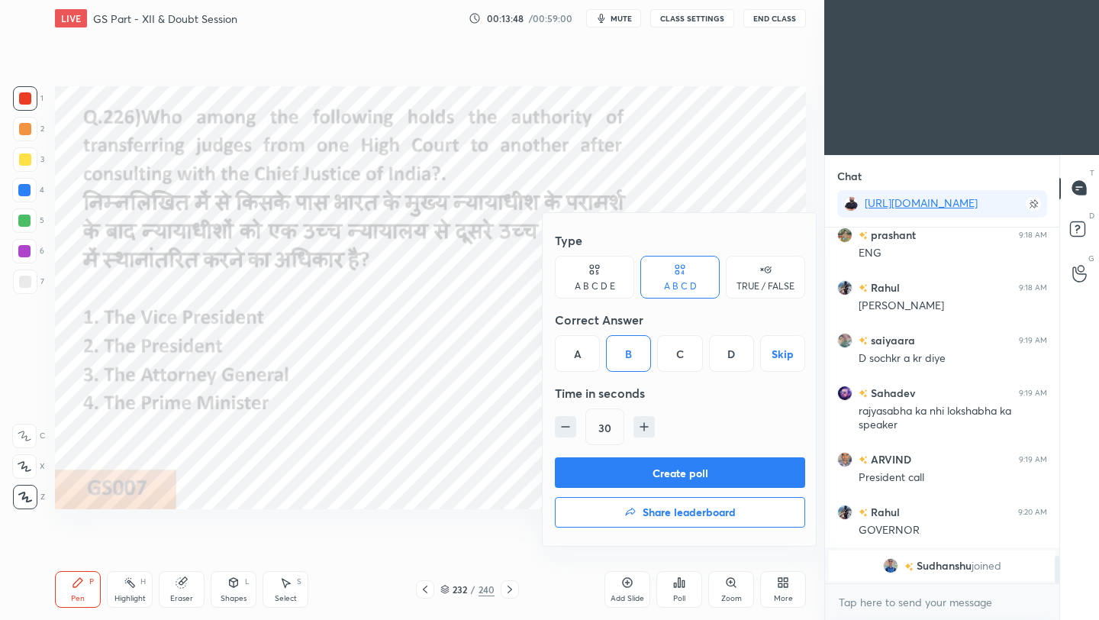
click at [629, 478] on button "Create poll" at bounding box center [680, 472] width 250 height 31
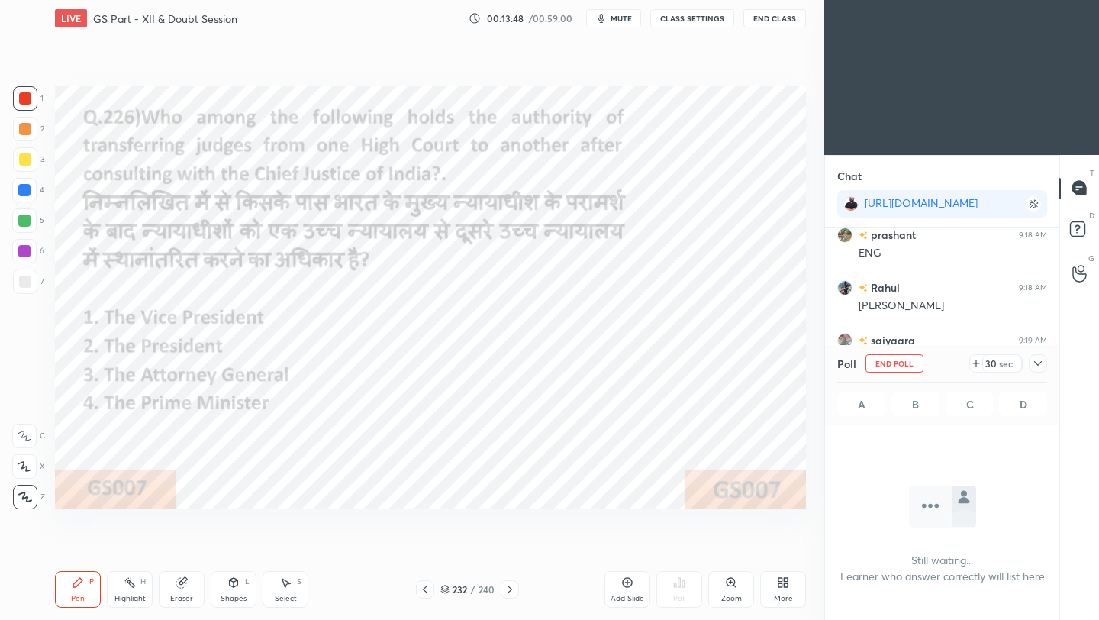
scroll to position [5, 5]
click at [915, 363] on icon at bounding box center [1038, 363] width 12 height 12
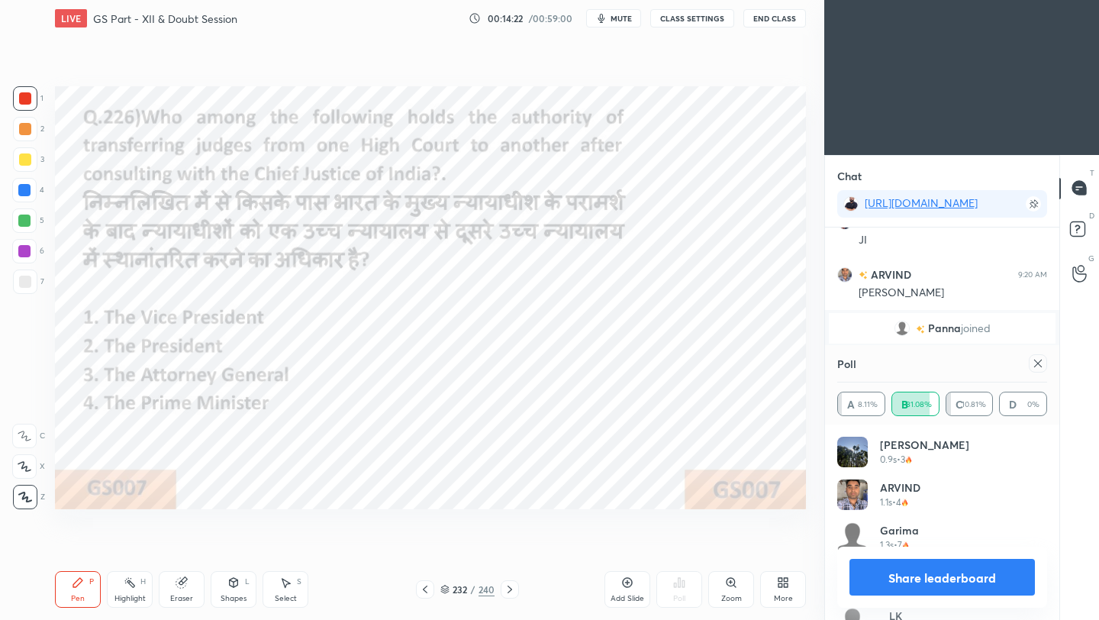
scroll to position [4418, 0]
click at [915, 362] on icon at bounding box center [1038, 363] width 8 height 8
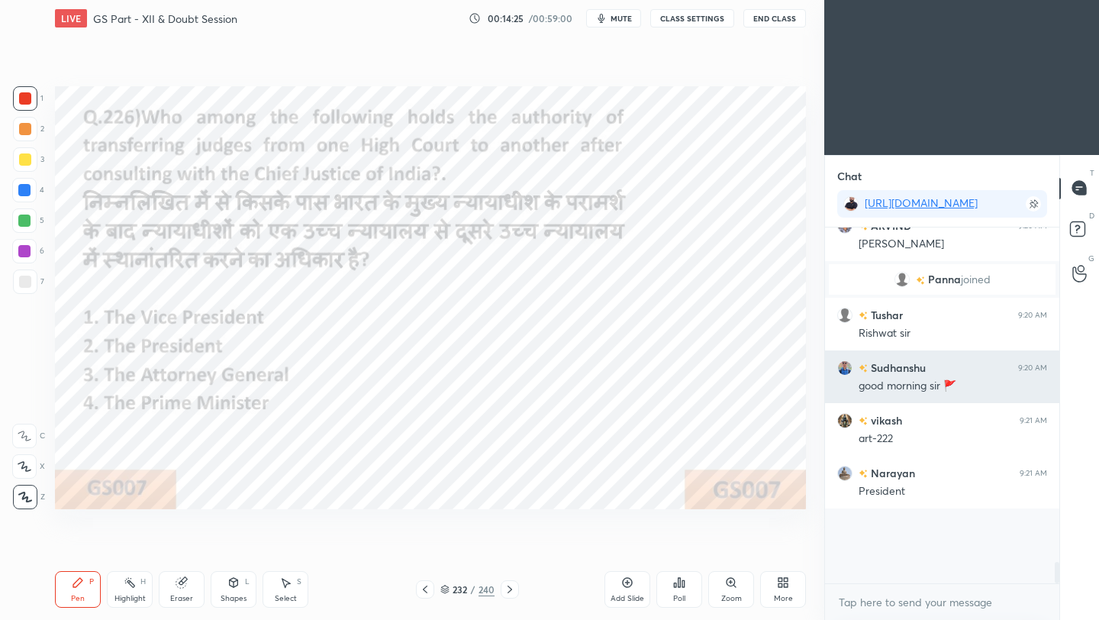
scroll to position [5, 5]
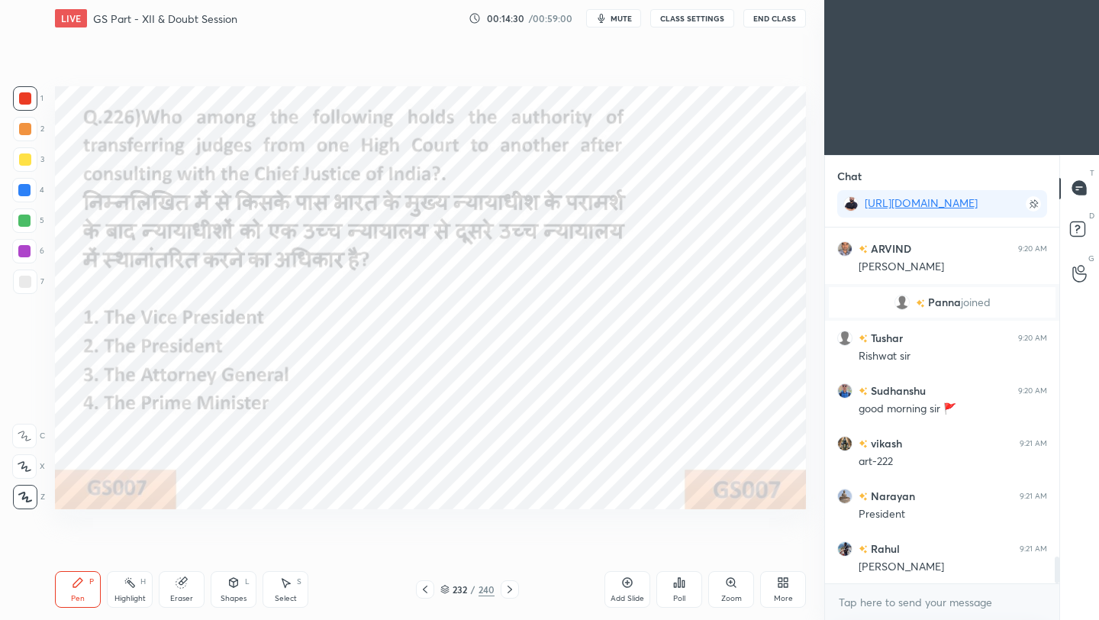
click at [426, 550] on icon at bounding box center [425, 589] width 12 height 12
click at [684, 550] on icon at bounding box center [683, 583] width 2 height 7
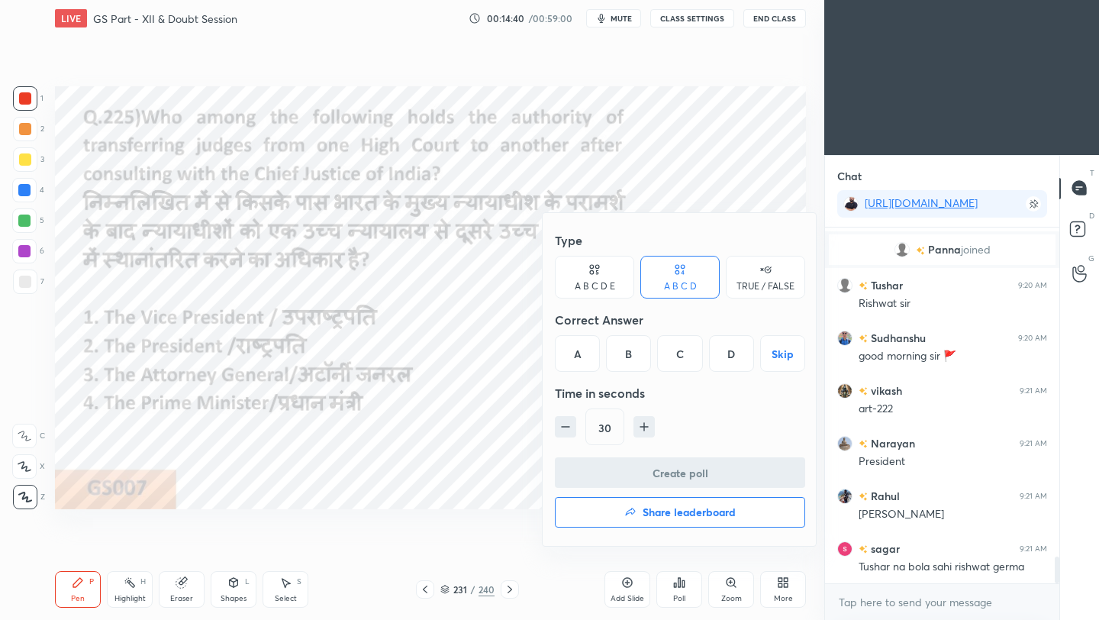
click at [495, 489] on div at bounding box center [549, 310] width 1099 height 620
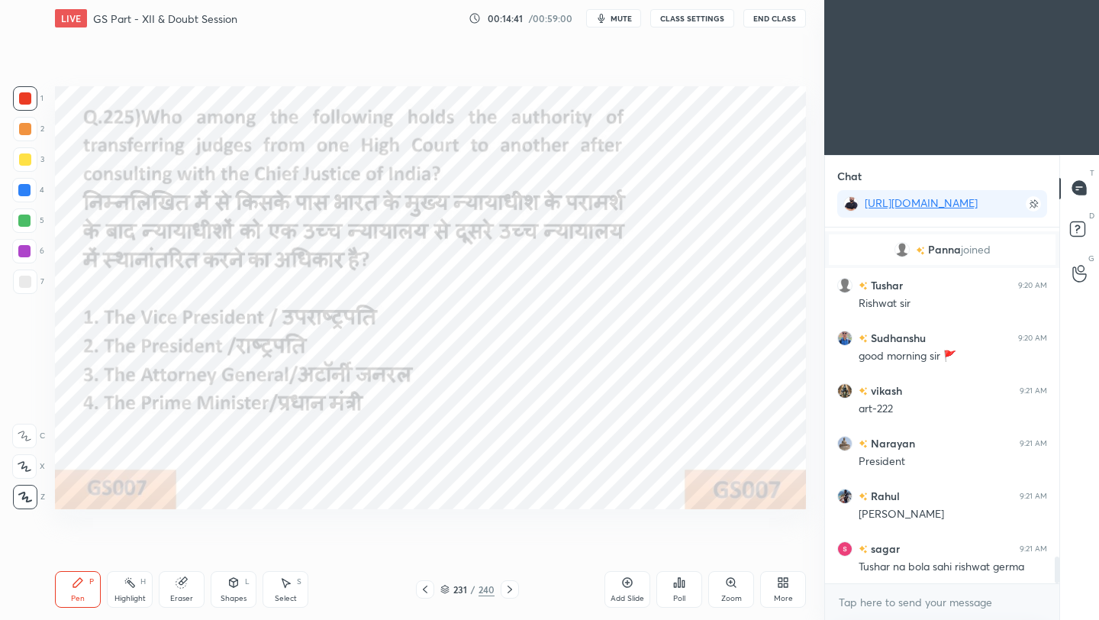
click at [425, 550] on icon at bounding box center [425, 589] width 5 height 8
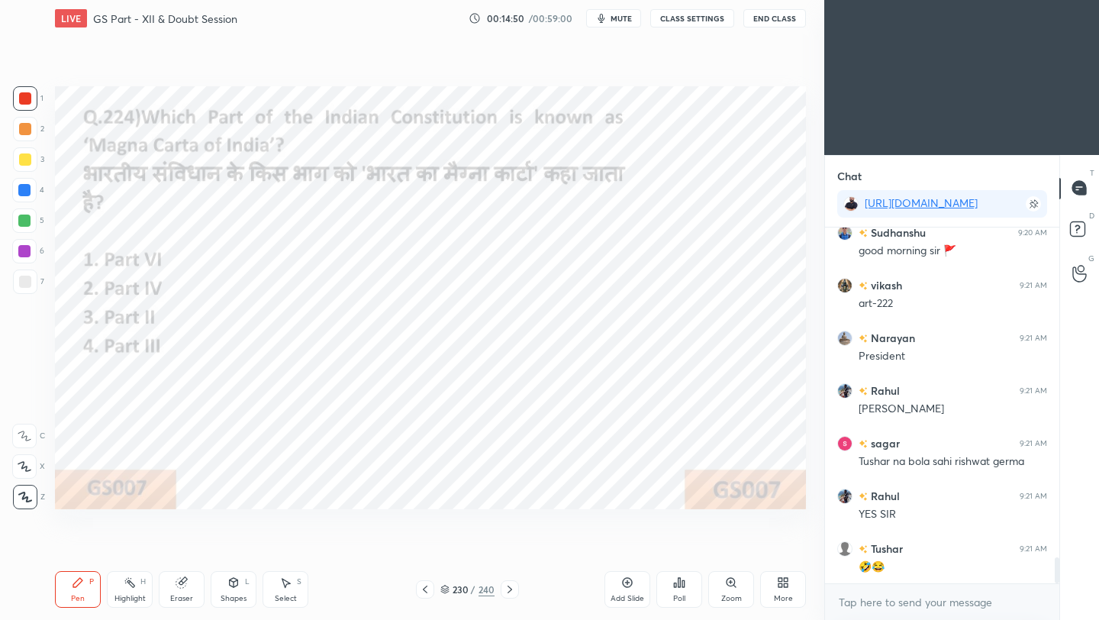
click at [680, 550] on div "Poll" at bounding box center [679, 589] width 46 height 37
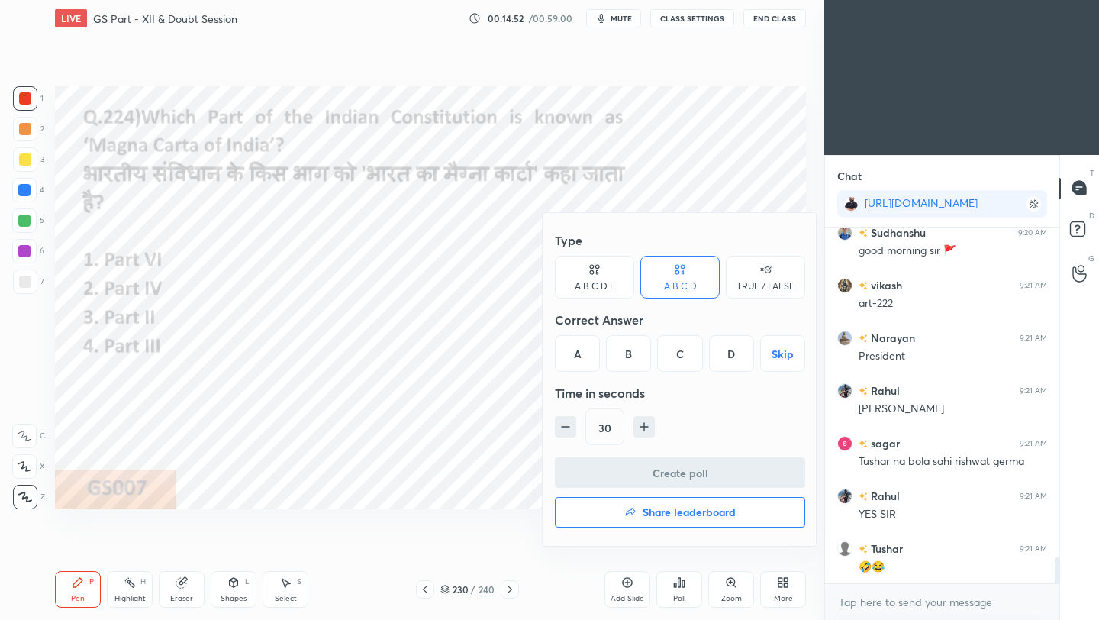
click at [727, 356] on div "D" at bounding box center [731, 353] width 45 height 37
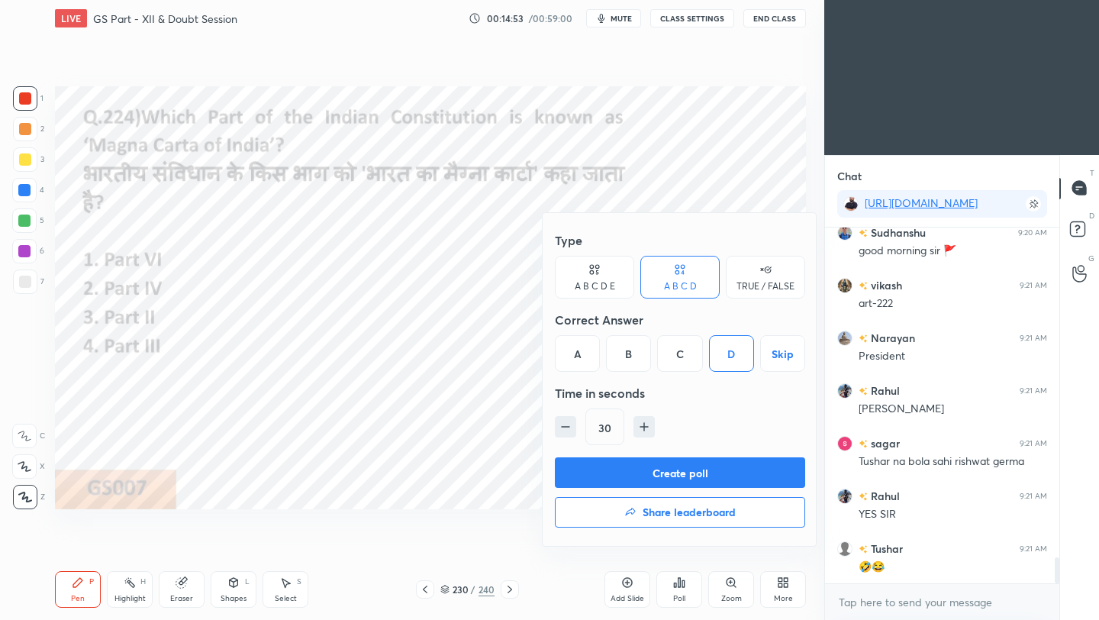
click at [712, 479] on button "Create poll" at bounding box center [680, 472] width 250 height 31
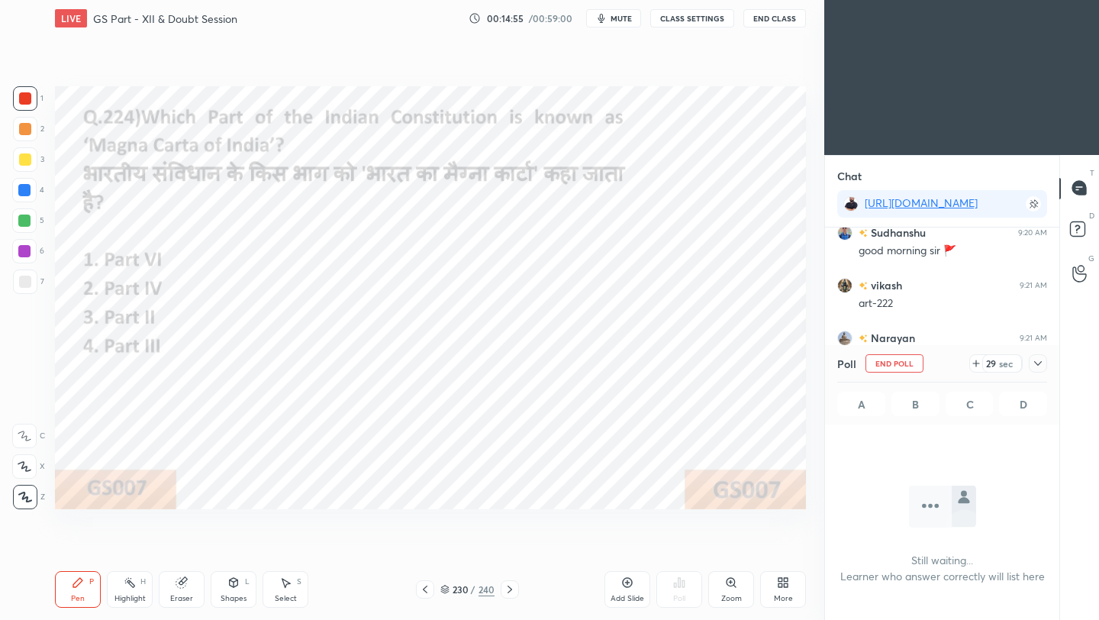
click at [915, 363] on icon at bounding box center [1038, 363] width 12 height 12
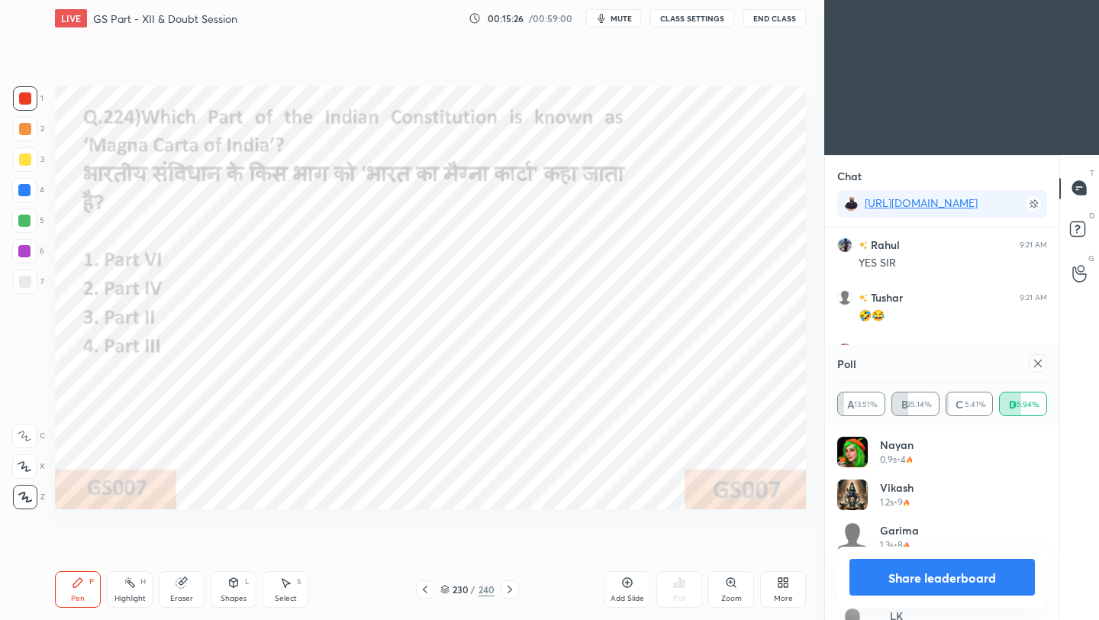
scroll to position [4867, 0]
click at [915, 365] on icon at bounding box center [1038, 363] width 12 height 12
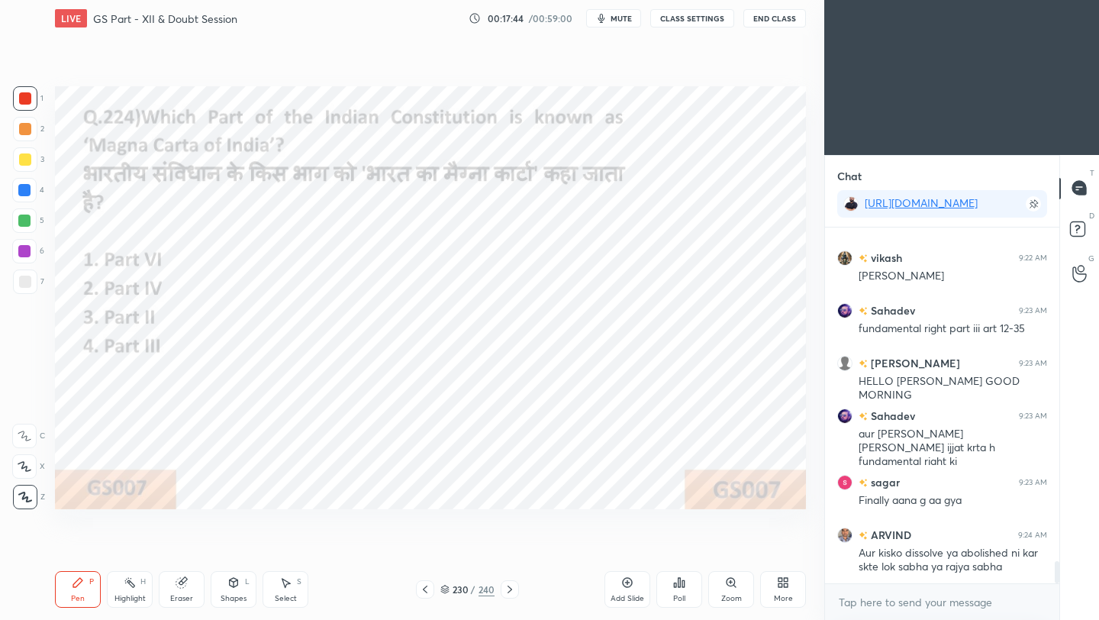
scroll to position [5355, 0]
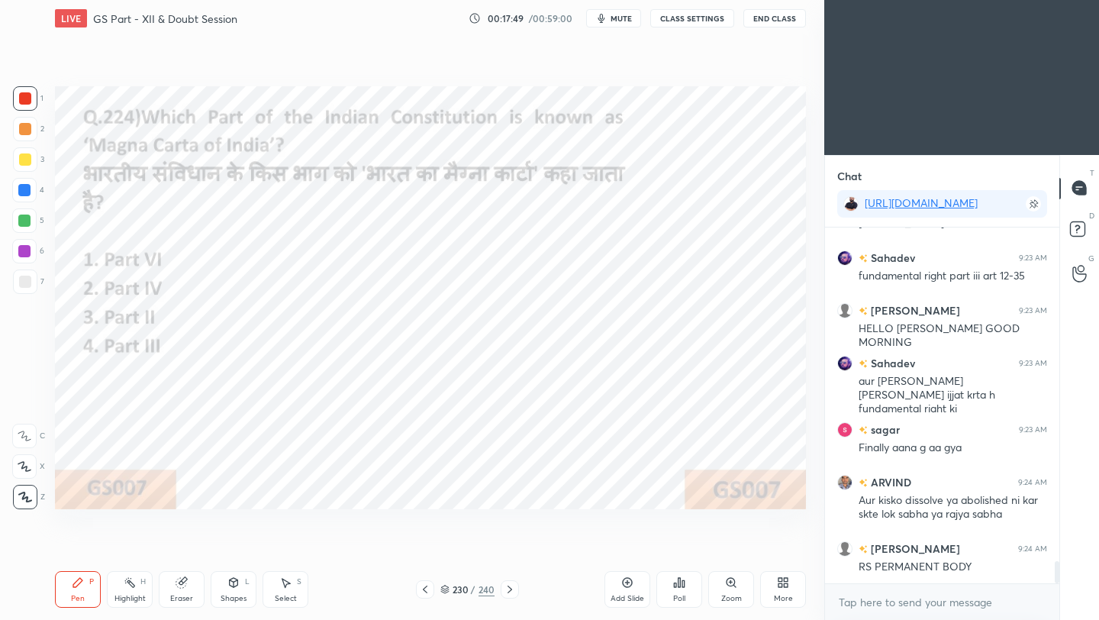
click at [509, 550] on icon at bounding box center [509, 589] width 5 height 8
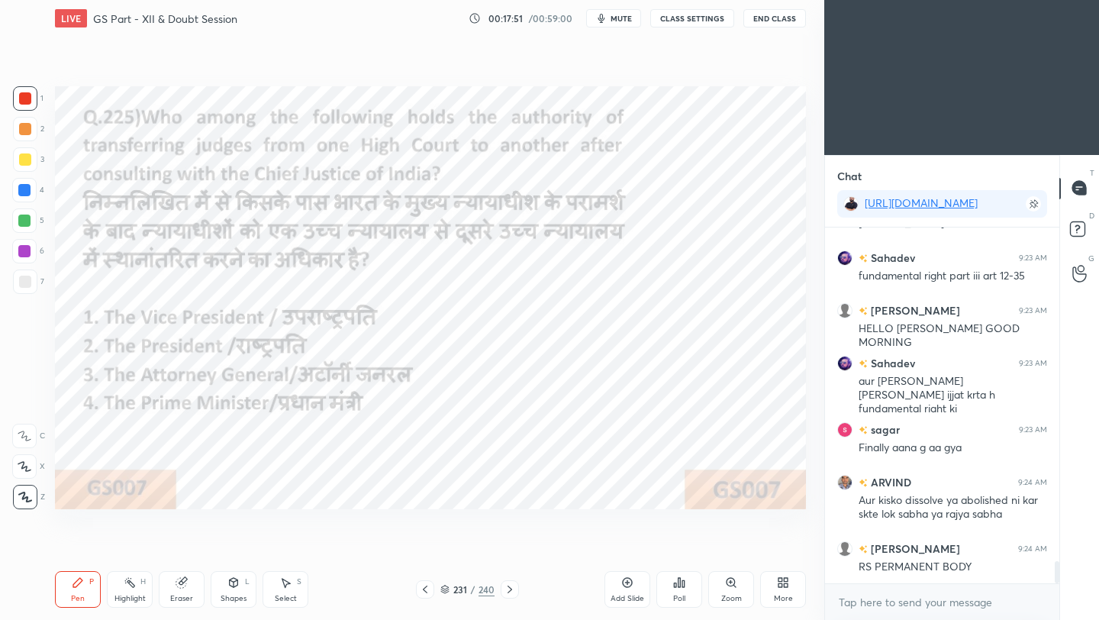
click at [423, 550] on icon at bounding box center [425, 589] width 12 height 12
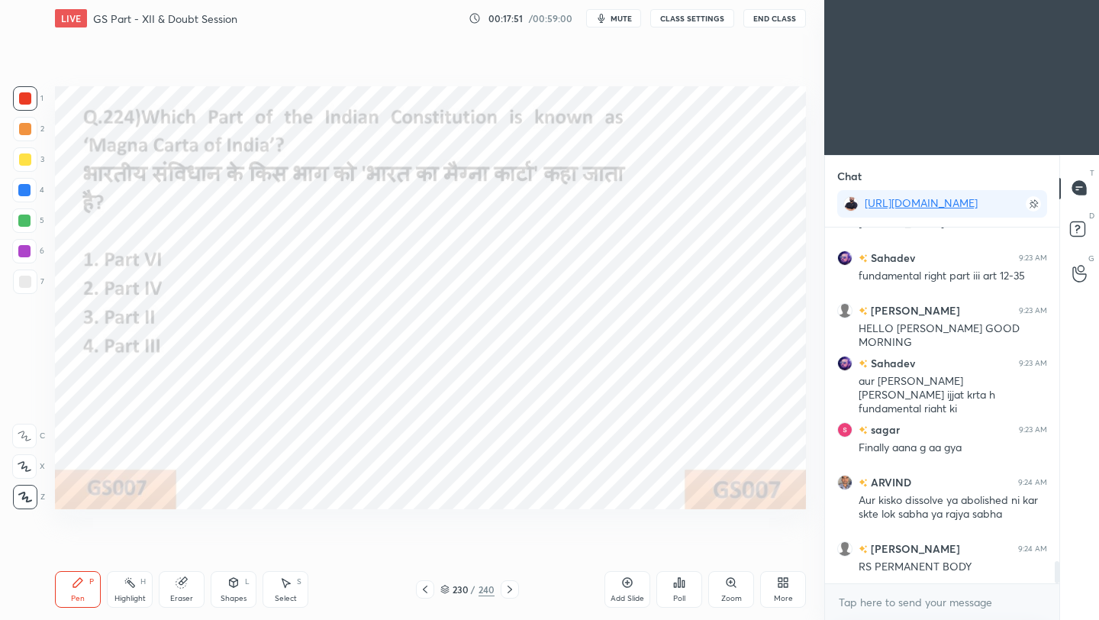
click at [424, 550] on icon at bounding box center [425, 589] width 12 height 12
click at [684, 550] on icon at bounding box center [683, 583] width 2 height 7
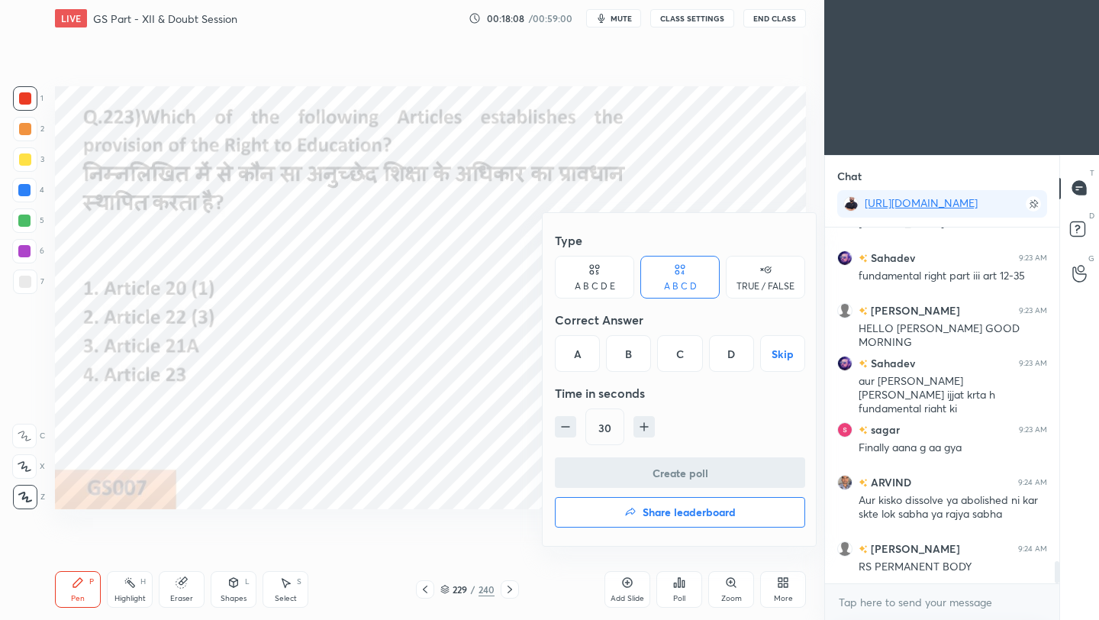
scroll to position [5408, 0]
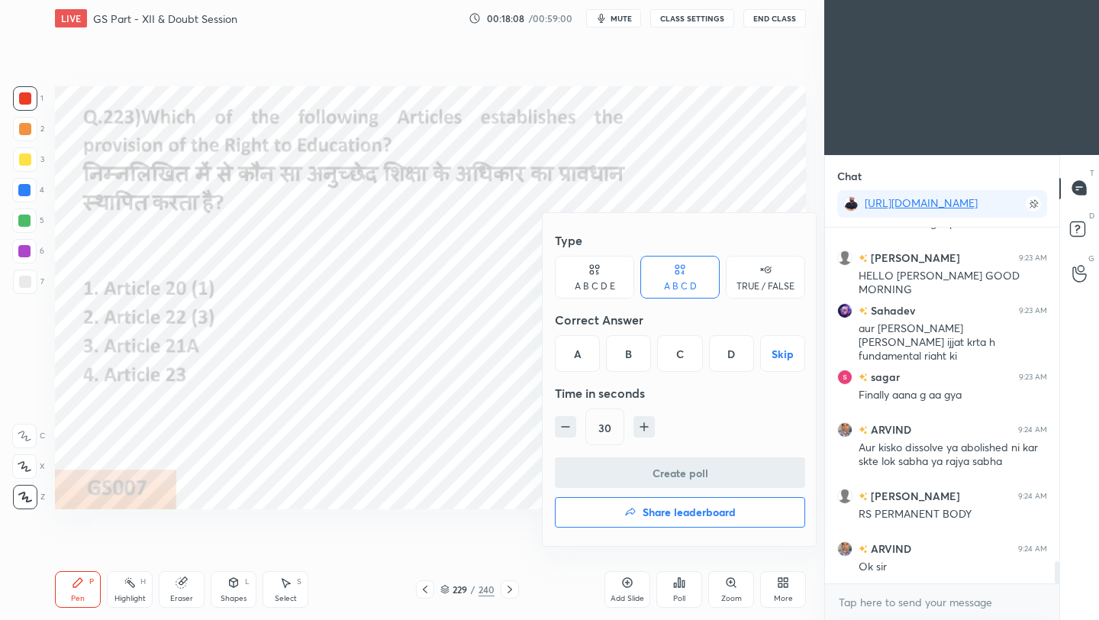
click at [674, 357] on div "C" at bounding box center [679, 353] width 45 height 37
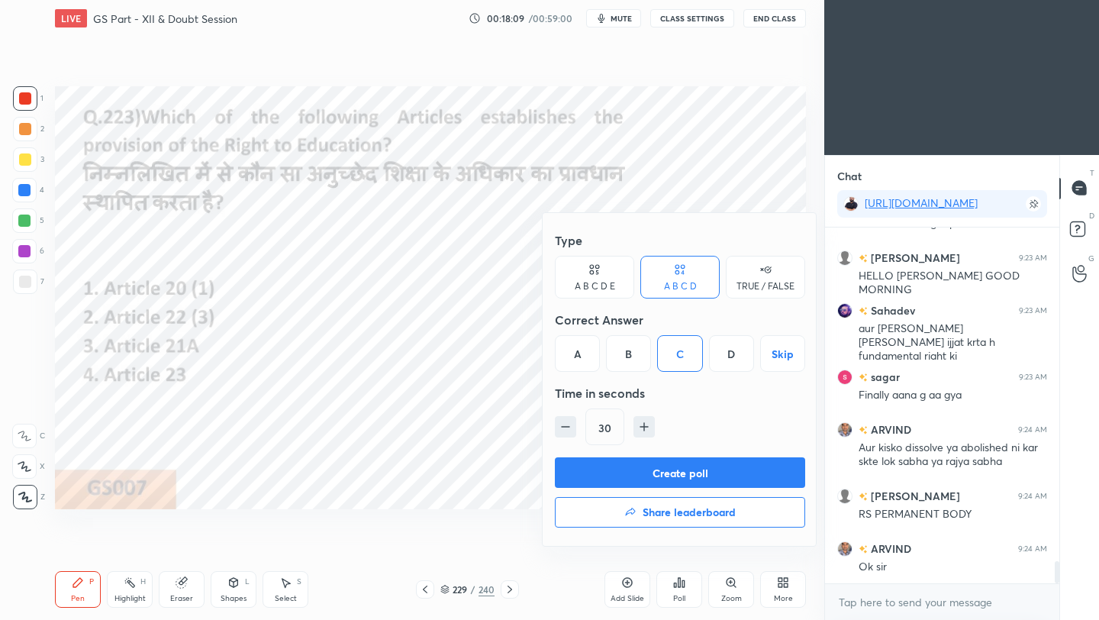
click at [679, 474] on button "Create poll" at bounding box center [680, 472] width 250 height 31
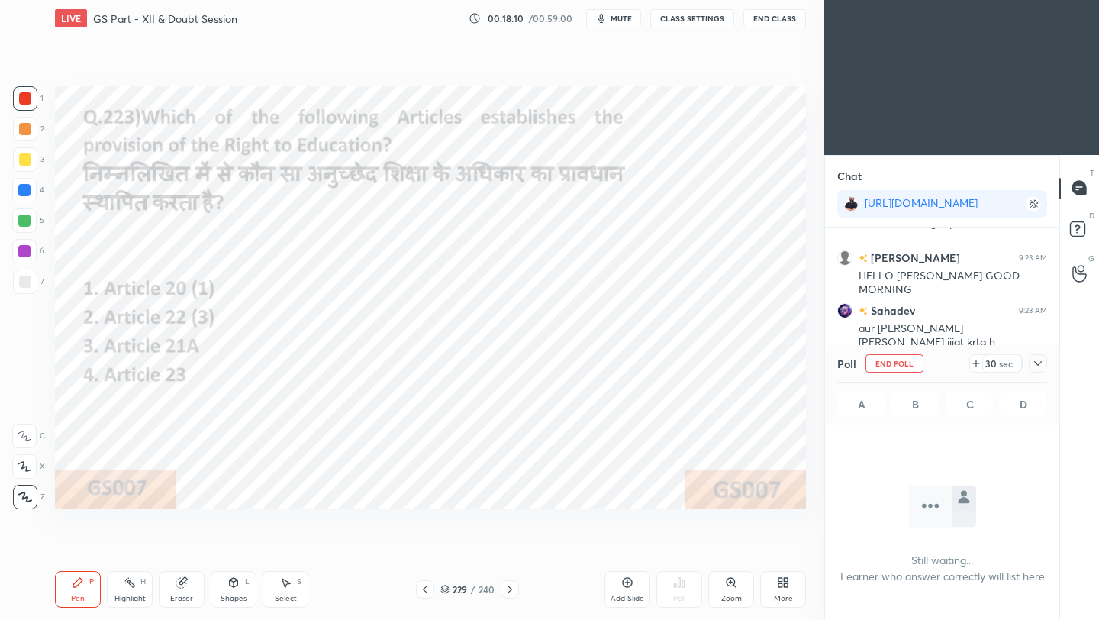
scroll to position [5, 5]
click at [915, 362] on icon at bounding box center [1038, 363] width 12 height 12
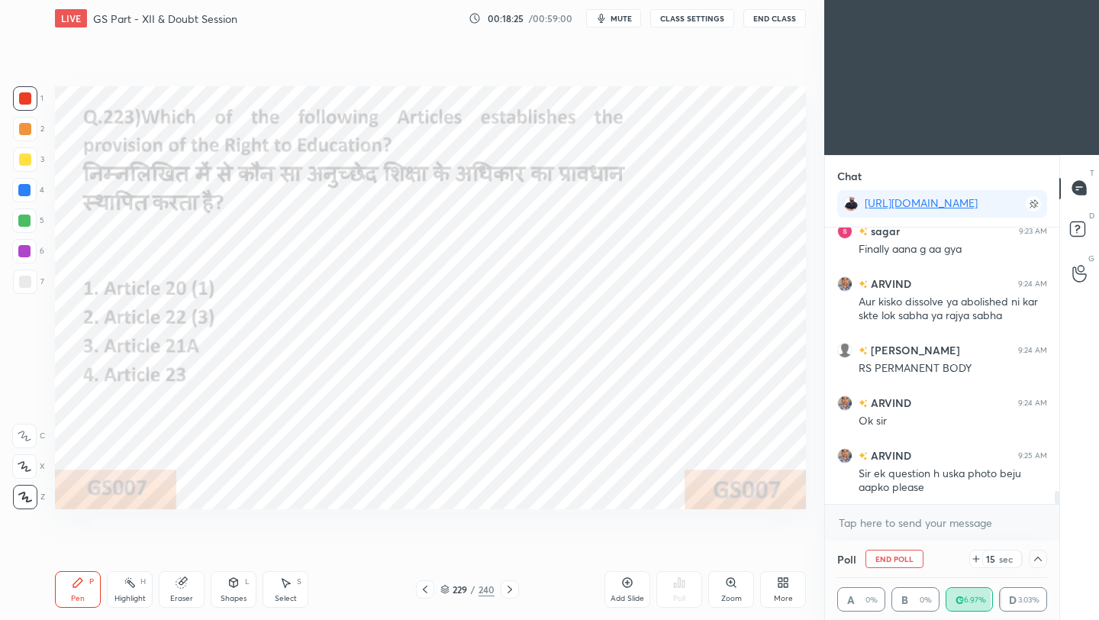
scroll to position [5606, 0]
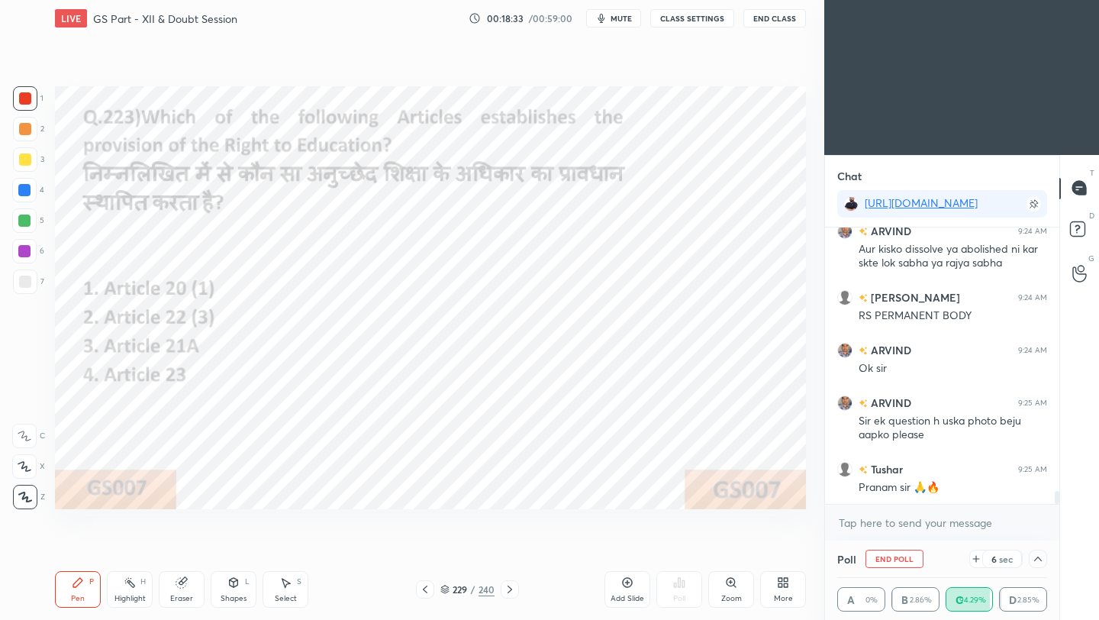
click at [786, 24] on button "End Class" at bounding box center [774, 18] width 63 height 18
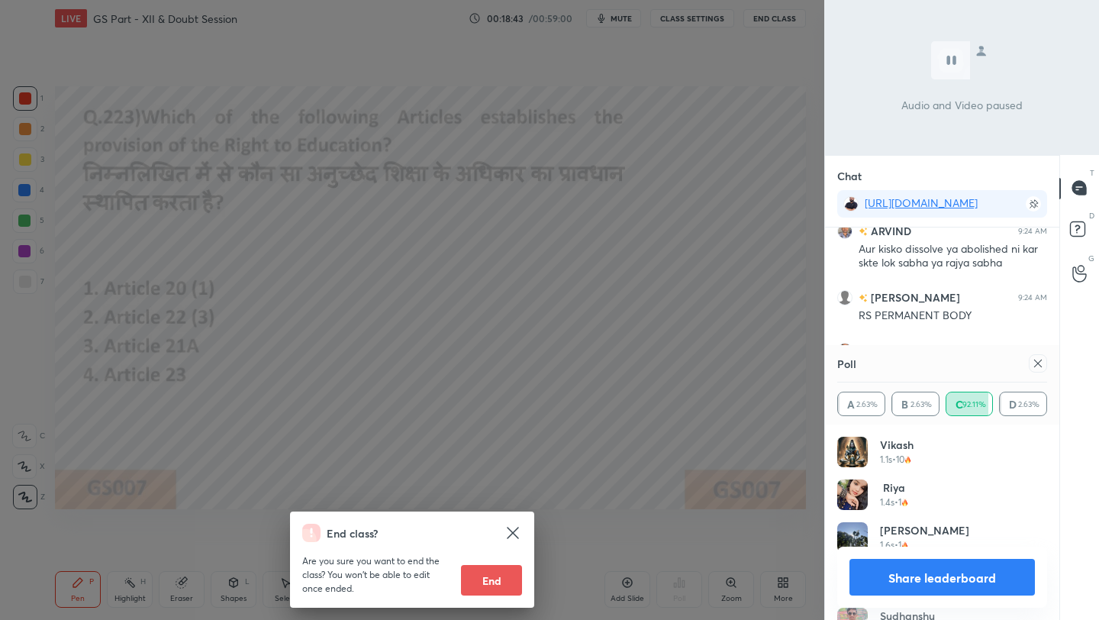
scroll to position [5643, 0]
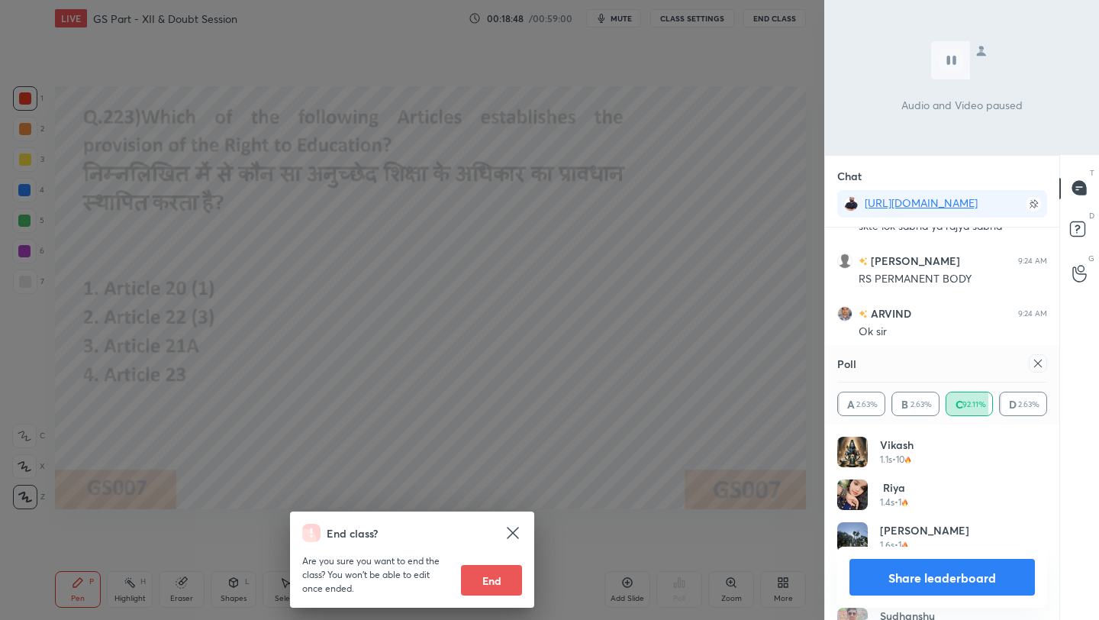
click at [714, 164] on div "End class? Are you sure you want to end the class? You won’t be able to edit on…" at bounding box center [412, 310] width 824 height 620
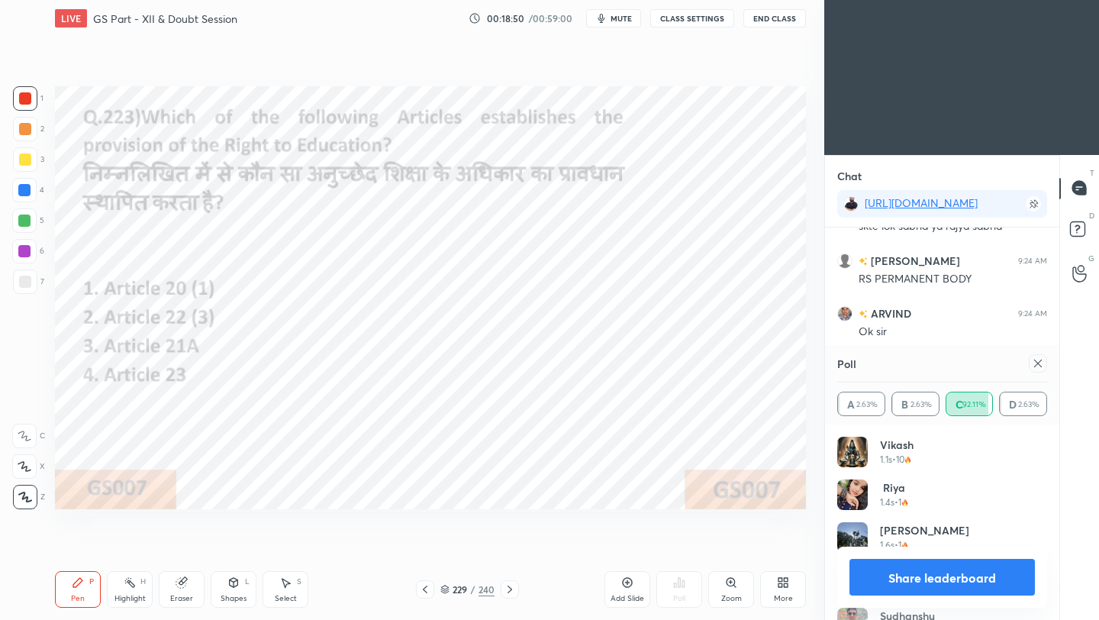
click at [915, 361] on icon at bounding box center [1038, 363] width 12 height 12
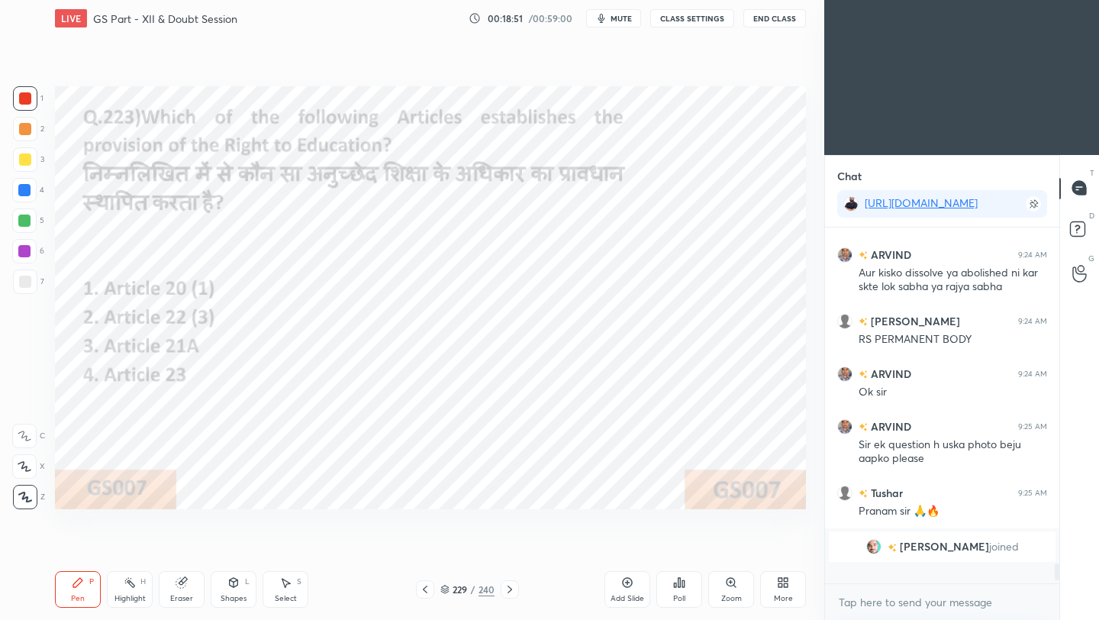
scroll to position [351, 230]
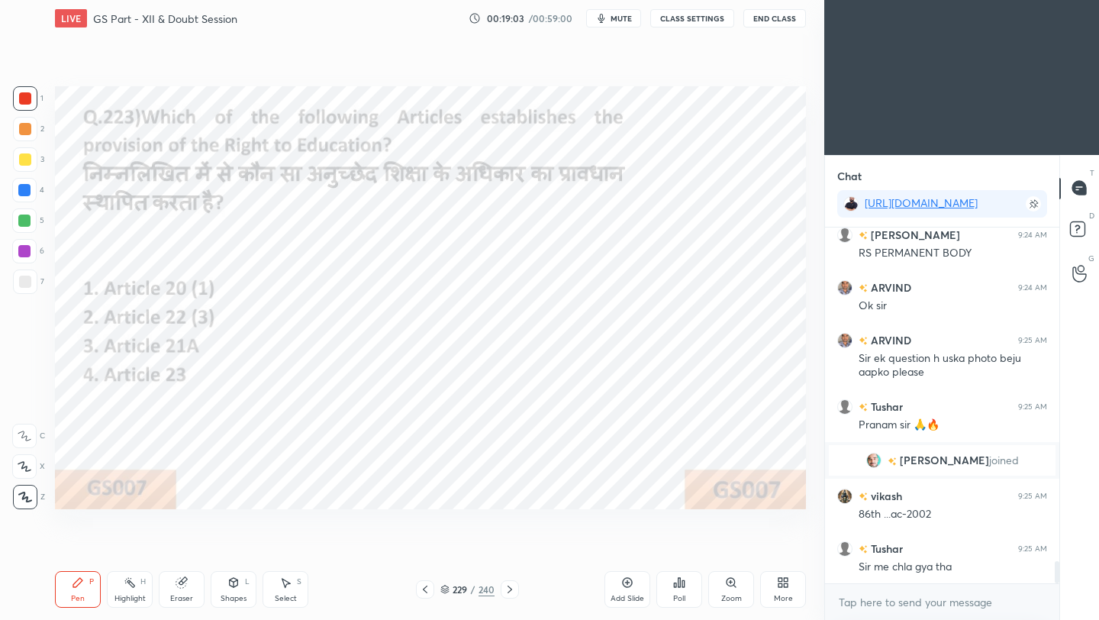
click at [508, 550] on icon at bounding box center [510, 589] width 12 height 12
click at [424, 550] on icon at bounding box center [425, 589] width 5 height 8
click at [423, 550] on icon at bounding box center [425, 589] width 5 height 8
click at [682, 550] on div "Poll" at bounding box center [679, 589] width 46 height 37
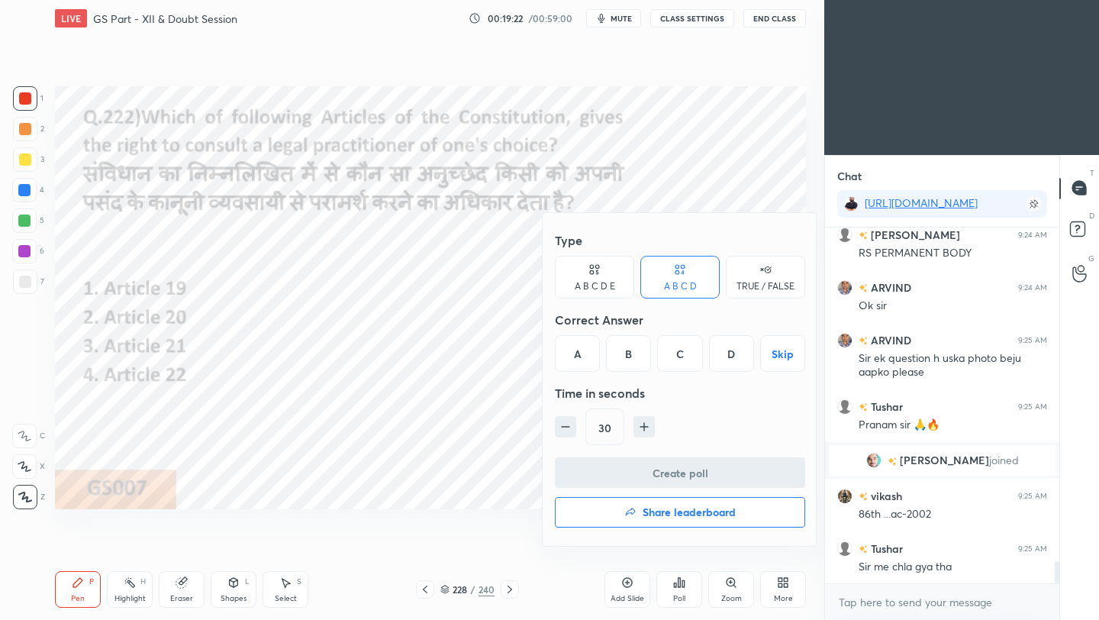
click at [732, 359] on div "D" at bounding box center [731, 353] width 45 height 37
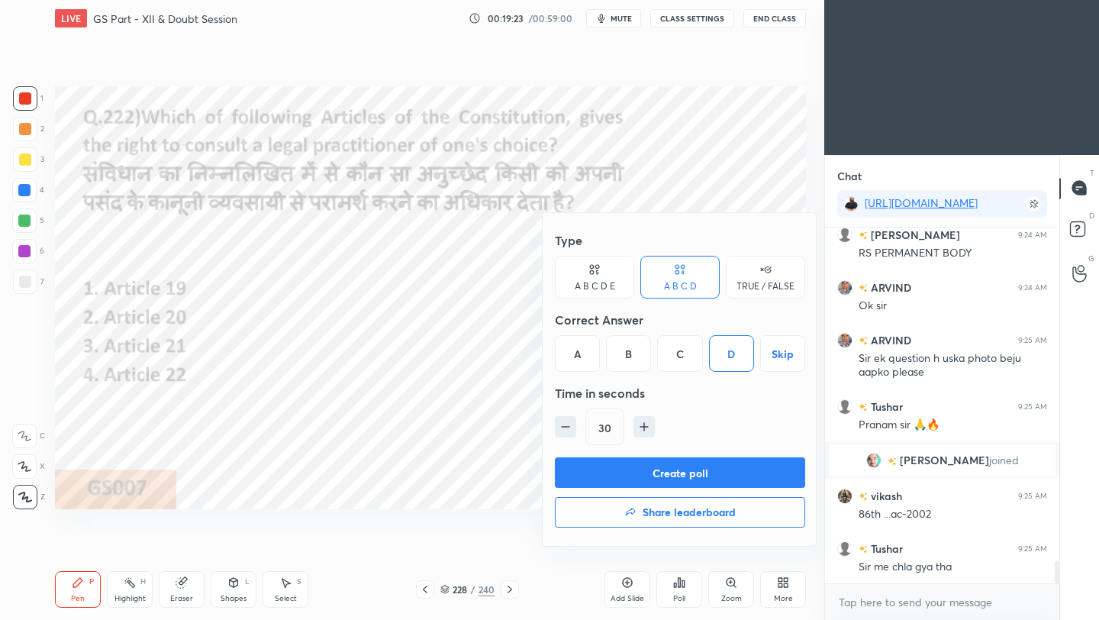
click at [703, 473] on button "Create poll" at bounding box center [680, 472] width 250 height 31
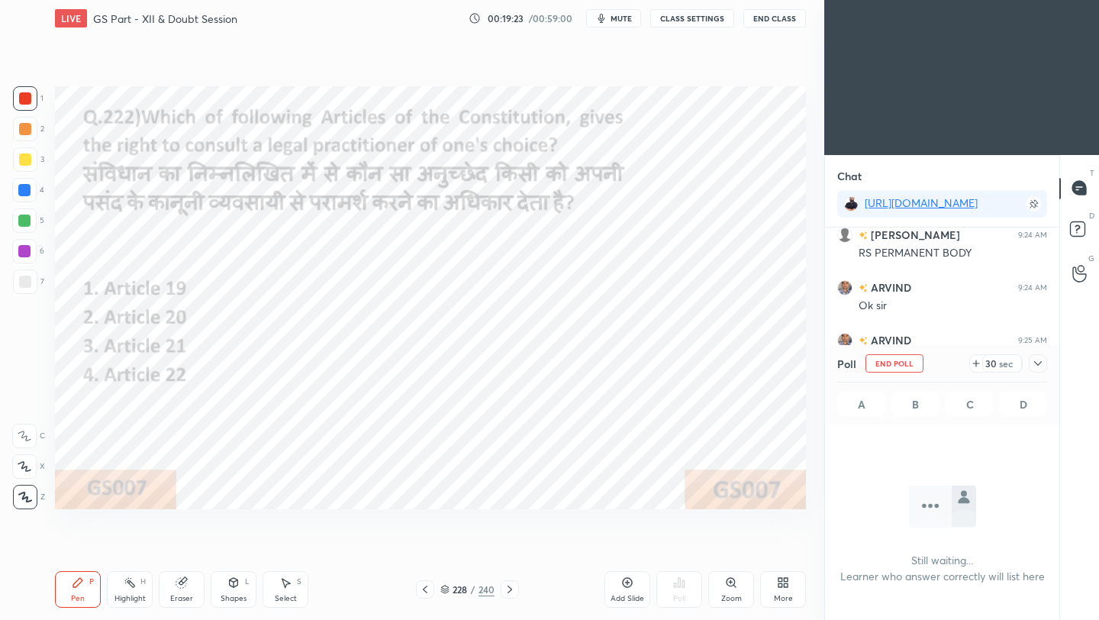
scroll to position [276, 230]
click at [915, 362] on icon at bounding box center [1038, 363] width 12 height 12
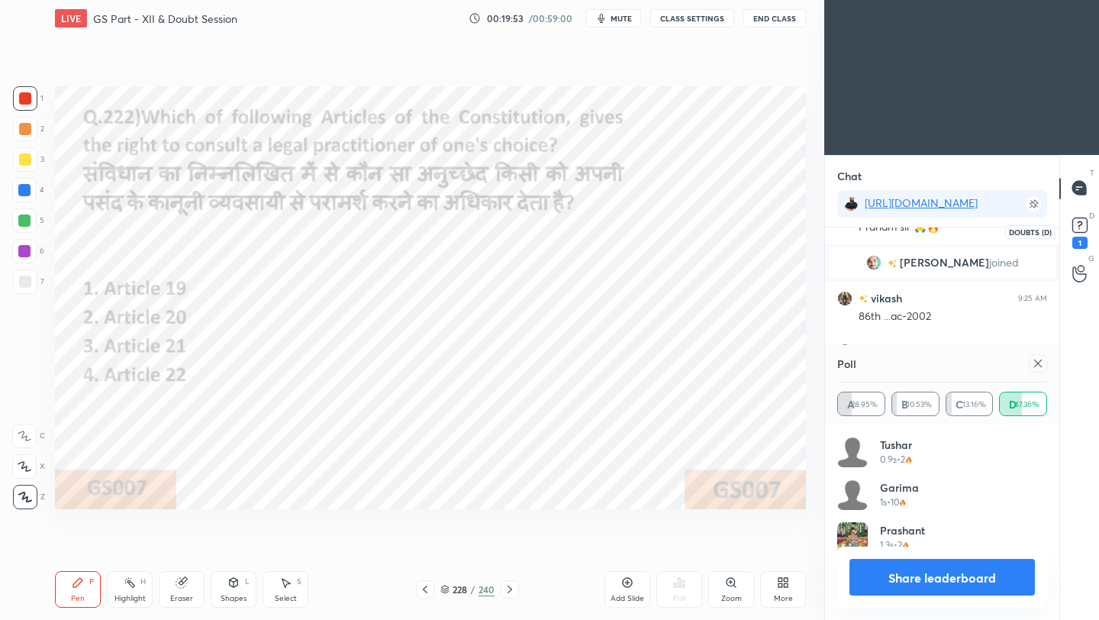
scroll to position [179, 205]
click at [915, 360] on icon at bounding box center [1038, 363] width 12 height 12
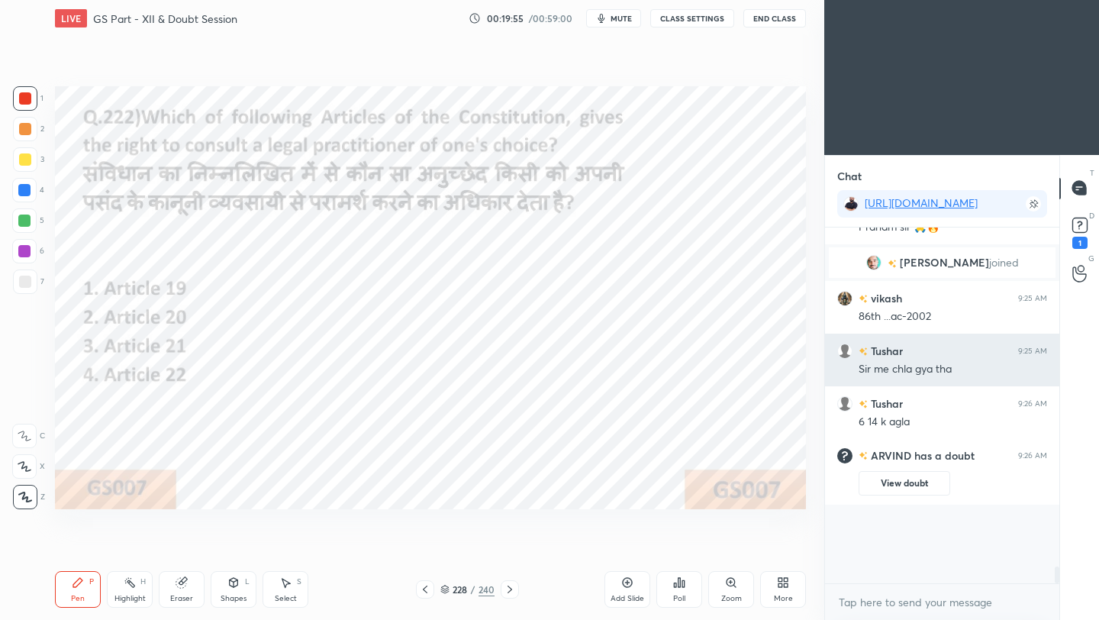
scroll to position [5436, 0]
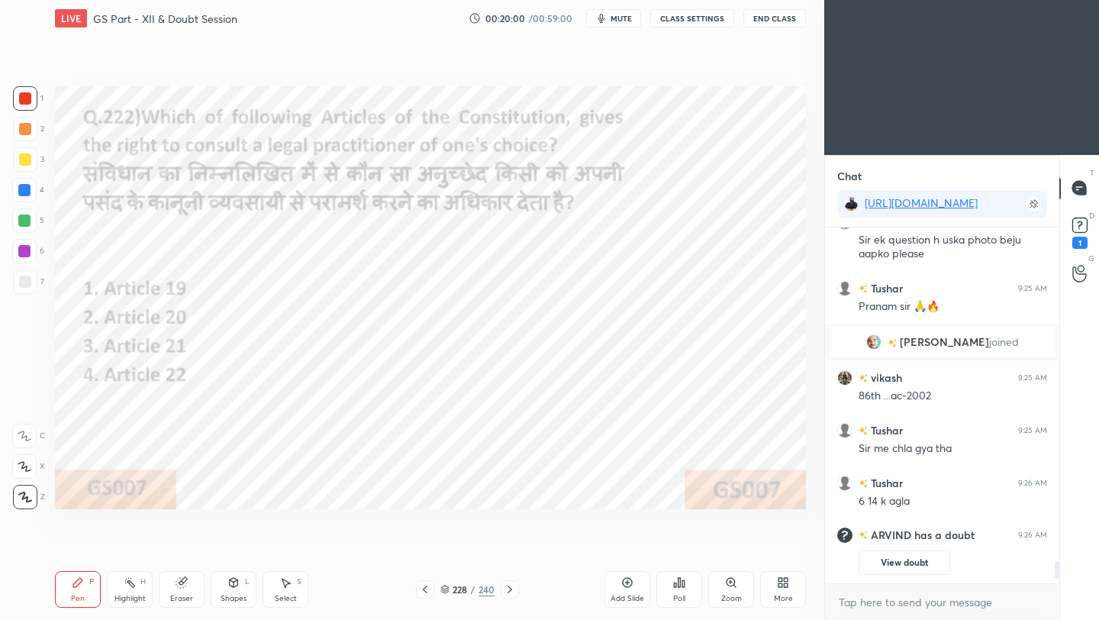
click at [427, 550] on icon at bounding box center [425, 589] width 12 height 12
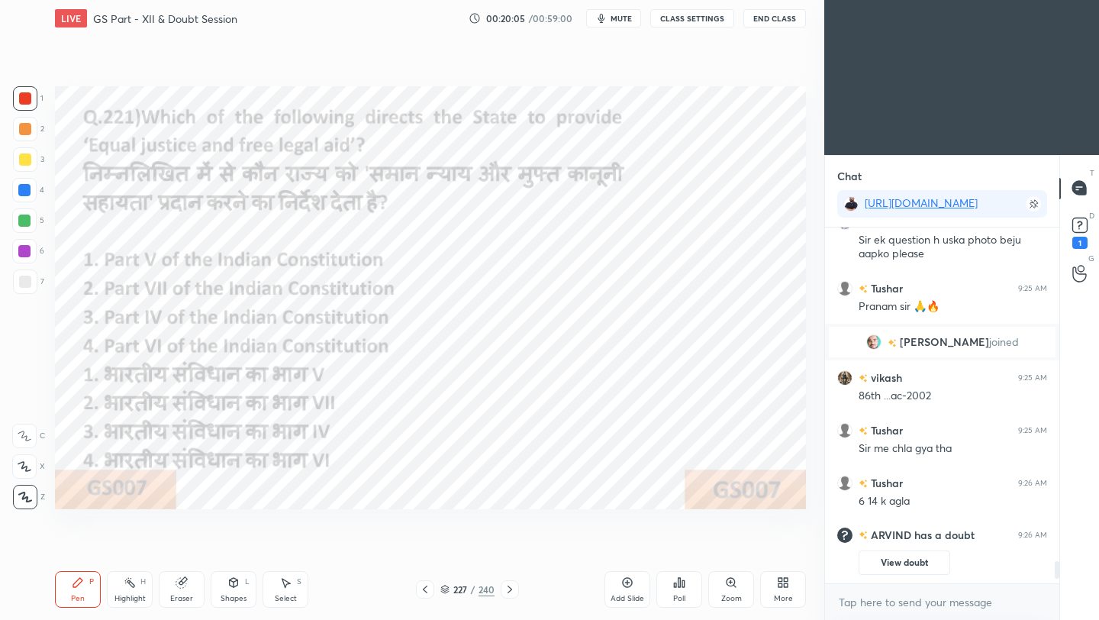
click at [686, 550] on div "Poll" at bounding box center [679, 589] width 46 height 37
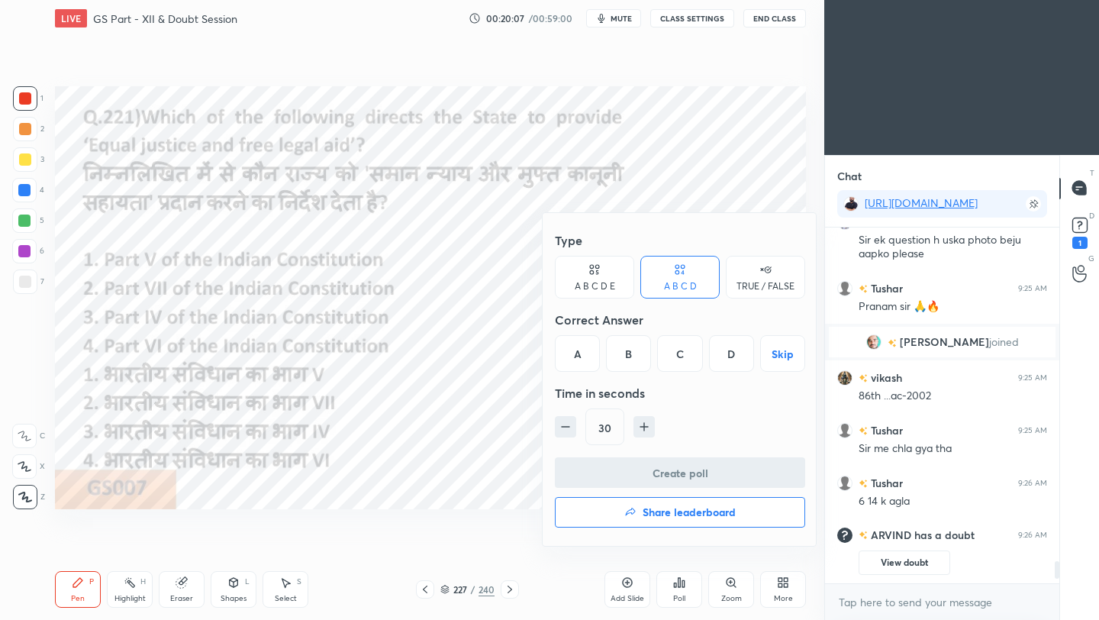
drag, startPoint x: 681, startPoint y: 359, endPoint x: 674, endPoint y: 391, distance: 33.7
click at [681, 358] on div "C" at bounding box center [679, 353] width 45 height 37
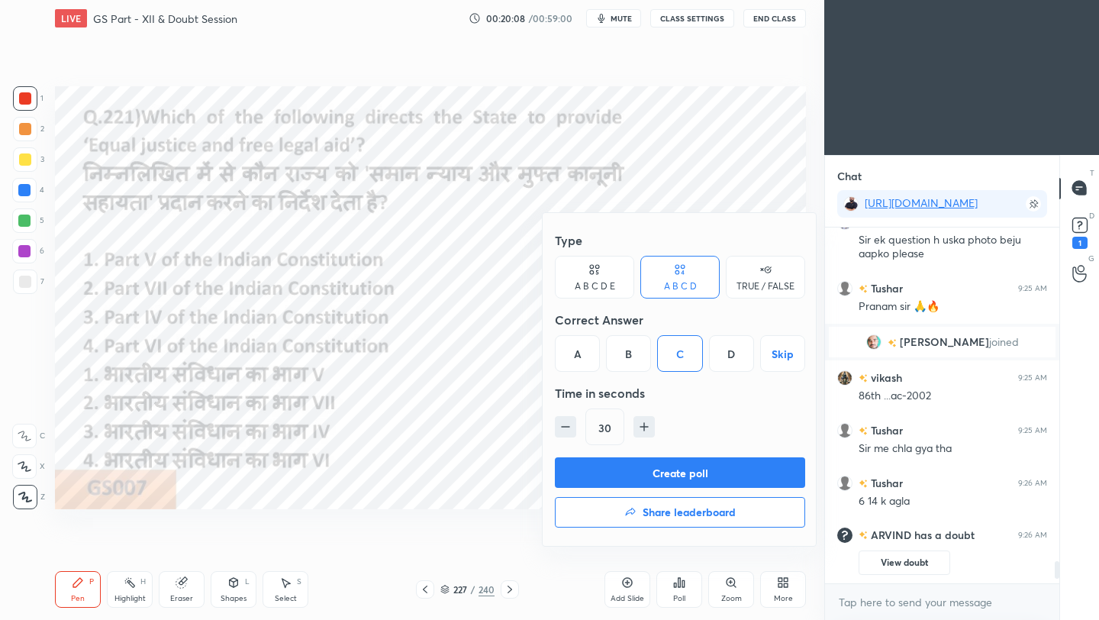
click at [661, 471] on button "Create poll" at bounding box center [680, 472] width 250 height 31
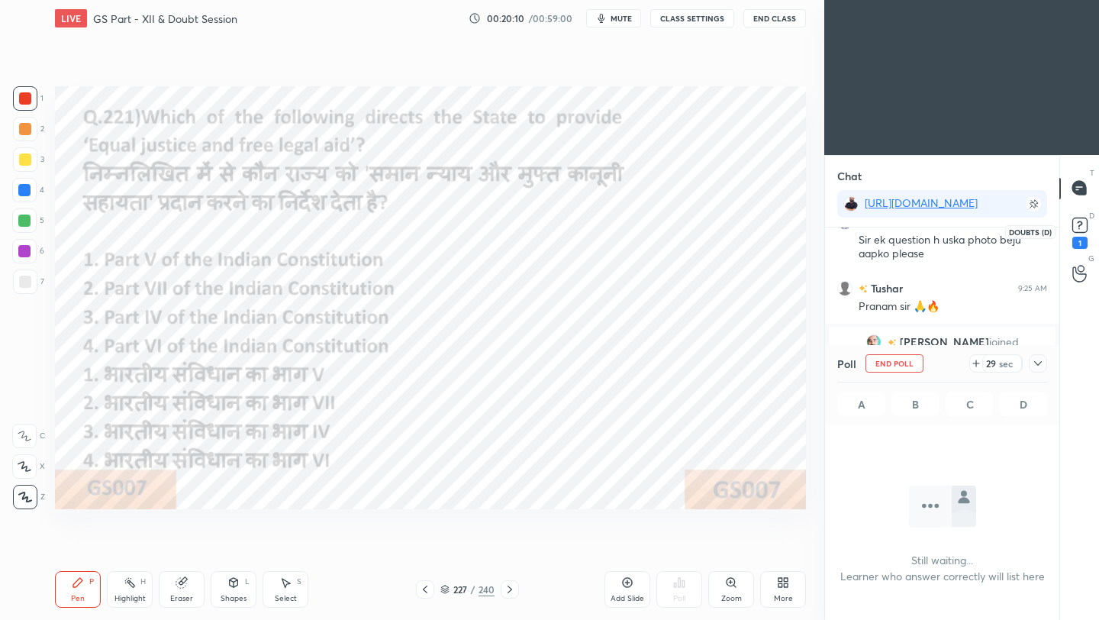
click at [915, 224] on rect at bounding box center [1079, 224] width 14 height 14
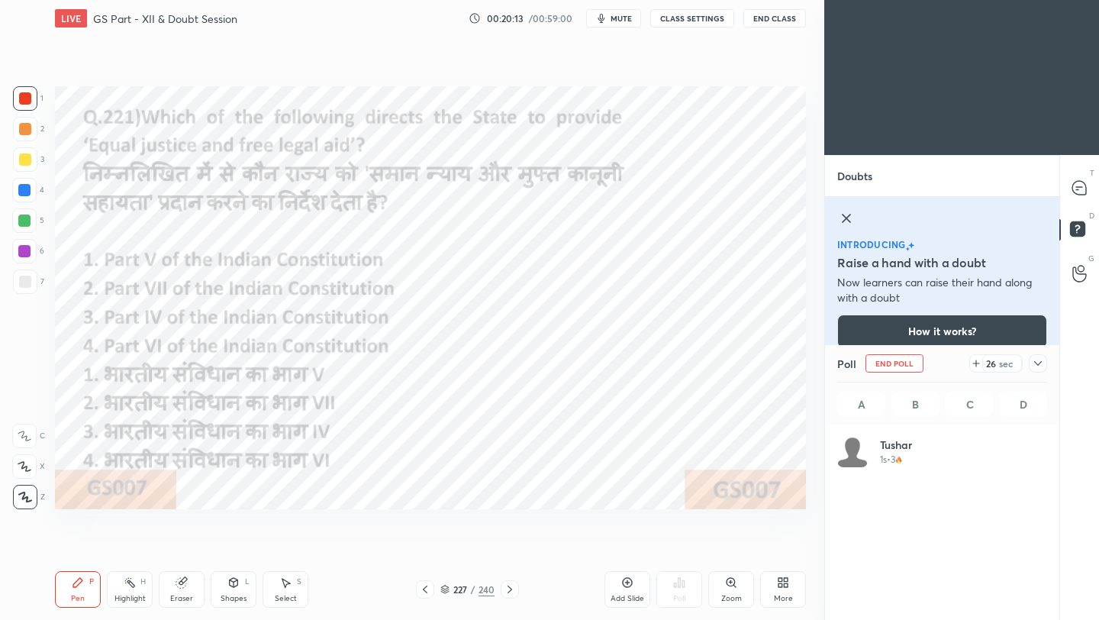
click at [915, 362] on icon at bounding box center [1038, 363] width 12 height 12
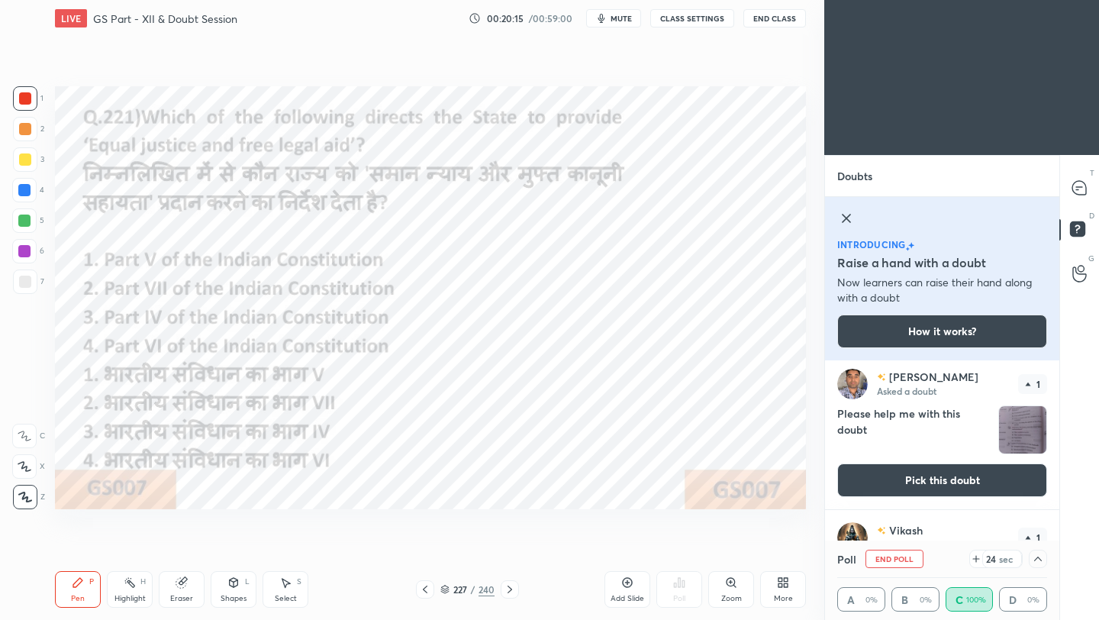
click at [915, 430] on img "grid" at bounding box center [1022, 429] width 47 height 47
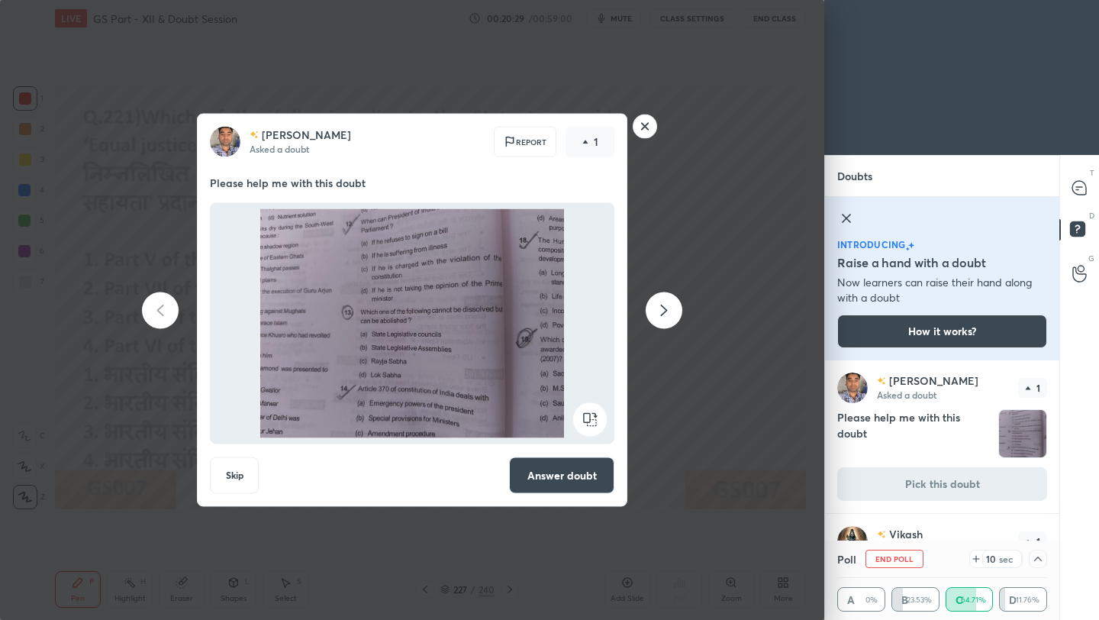
click at [646, 128] on rect at bounding box center [645, 126] width 24 height 24
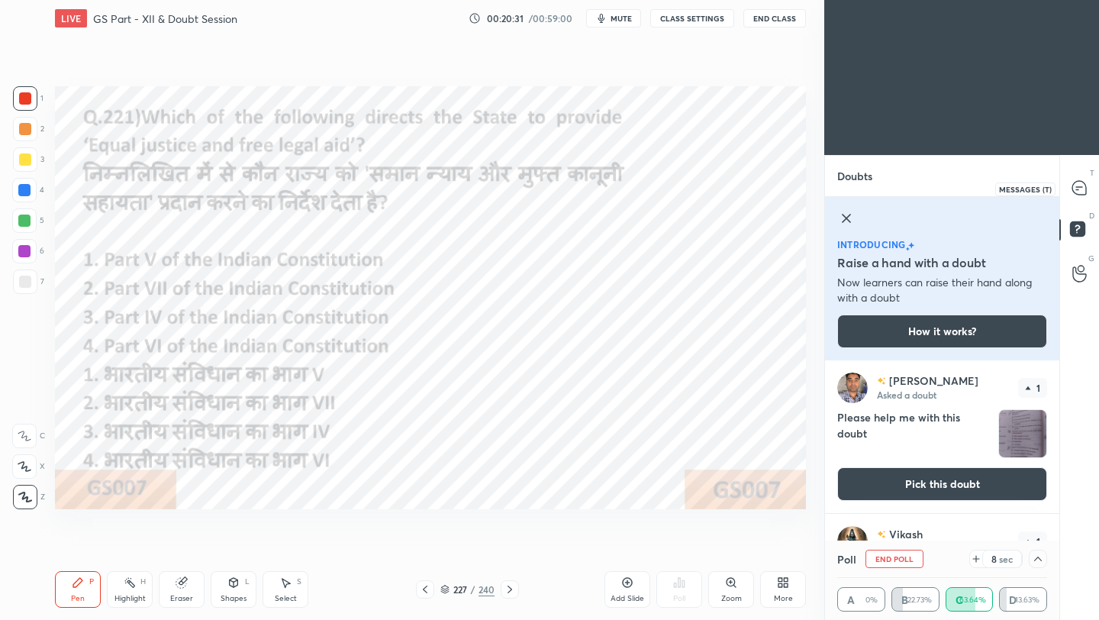
click at [915, 187] on icon at bounding box center [1079, 188] width 14 height 14
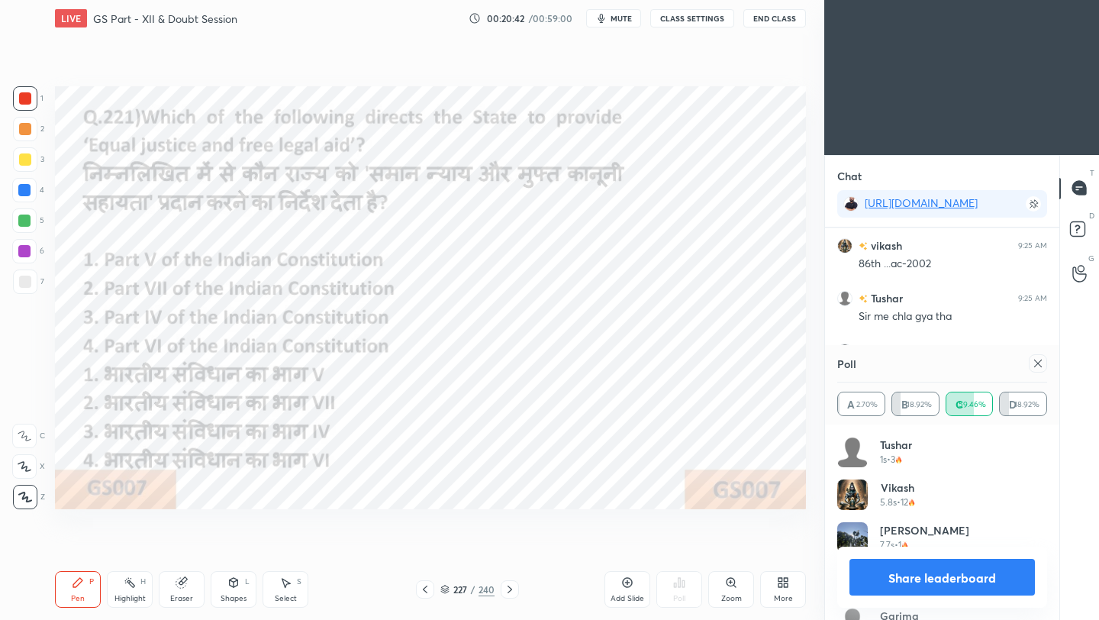
click at [915, 363] on icon at bounding box center [1038, 363] width 8 height 8
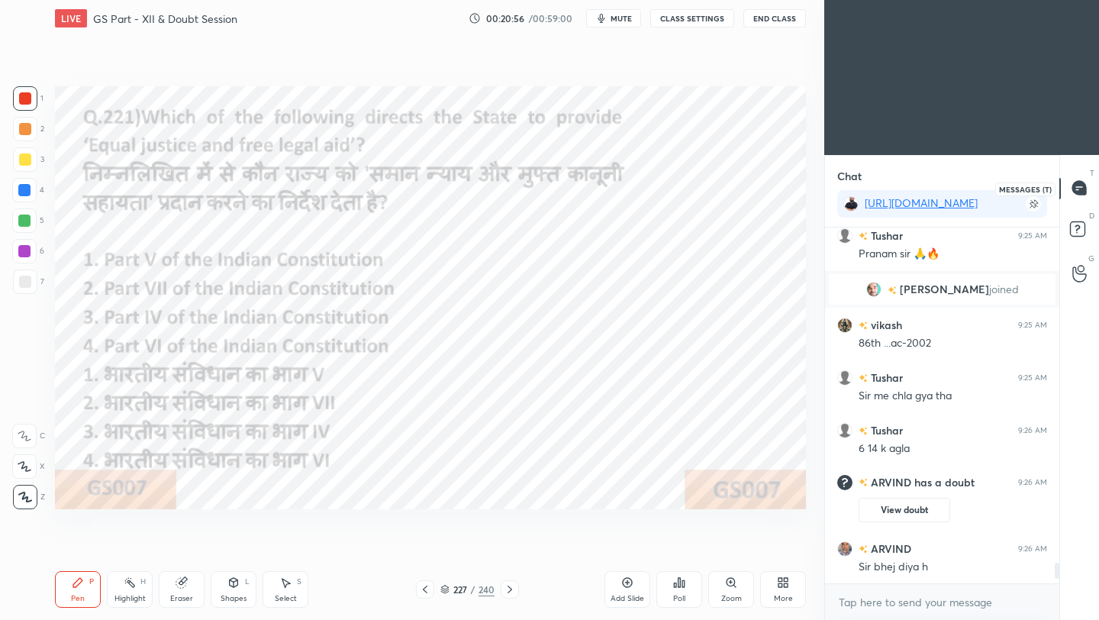
click at [915, 191] on icon at bounding box center [1079, 188] width 14 height 14
click at [915, 195] on icon at bounding box center [1079, 188] width 16 height 16
click at [915, 229] on rect at bounding box center [1077, 228] width 14 height 14
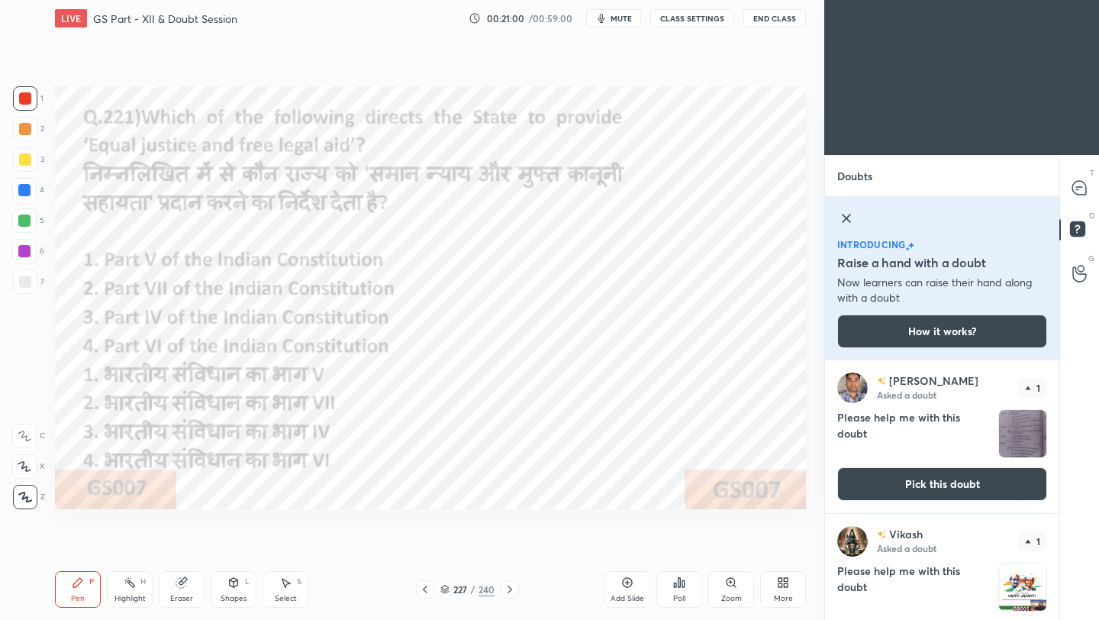
click at [915, 430] on img "grid" at bounding box center [1022, 433] width 47 height 47
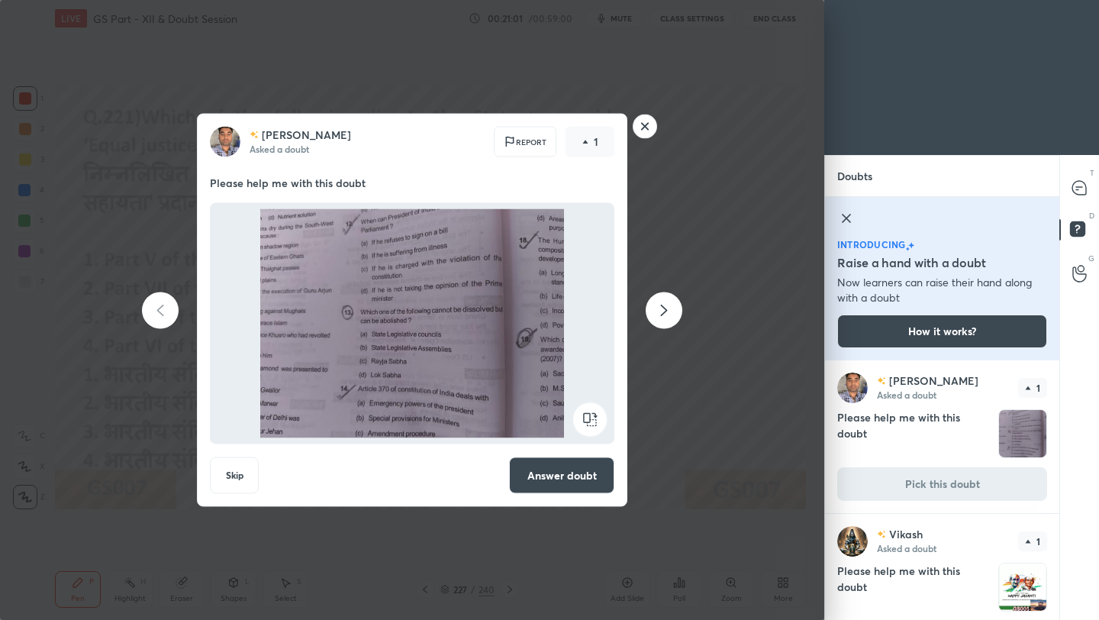
click at [574, 478] on button "Answer doubt" at bounding box center [561, 475] width 105 height 37
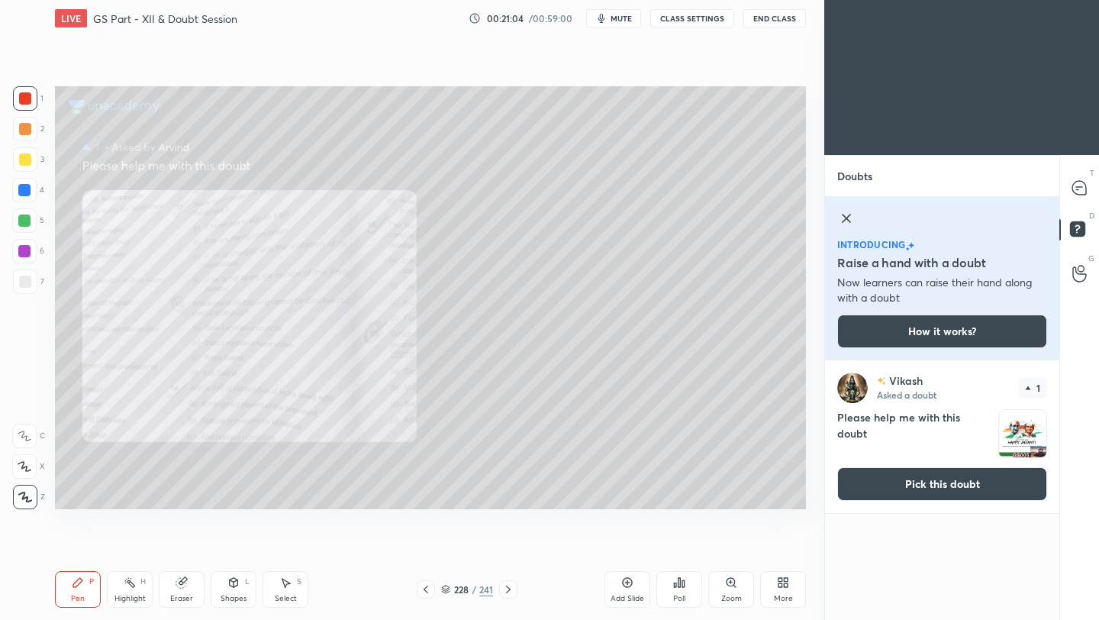
click at [733, 550] on icon at bounding box center [731, 582] width 12 height 12
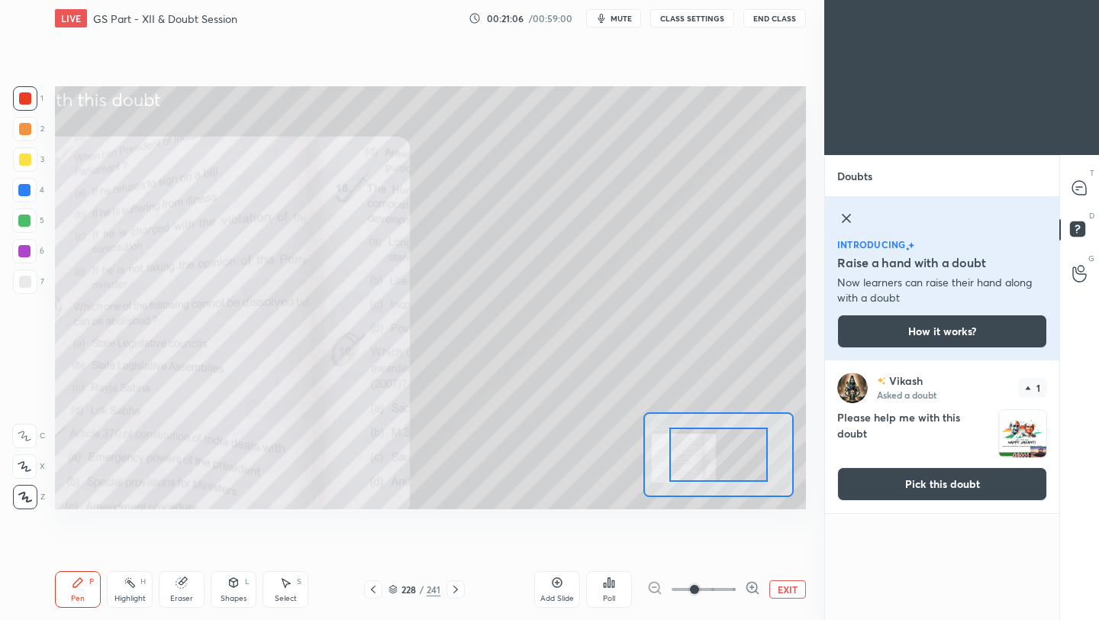
click at [723, 550] on span at bounding box center [703, 589] width 64 height 23
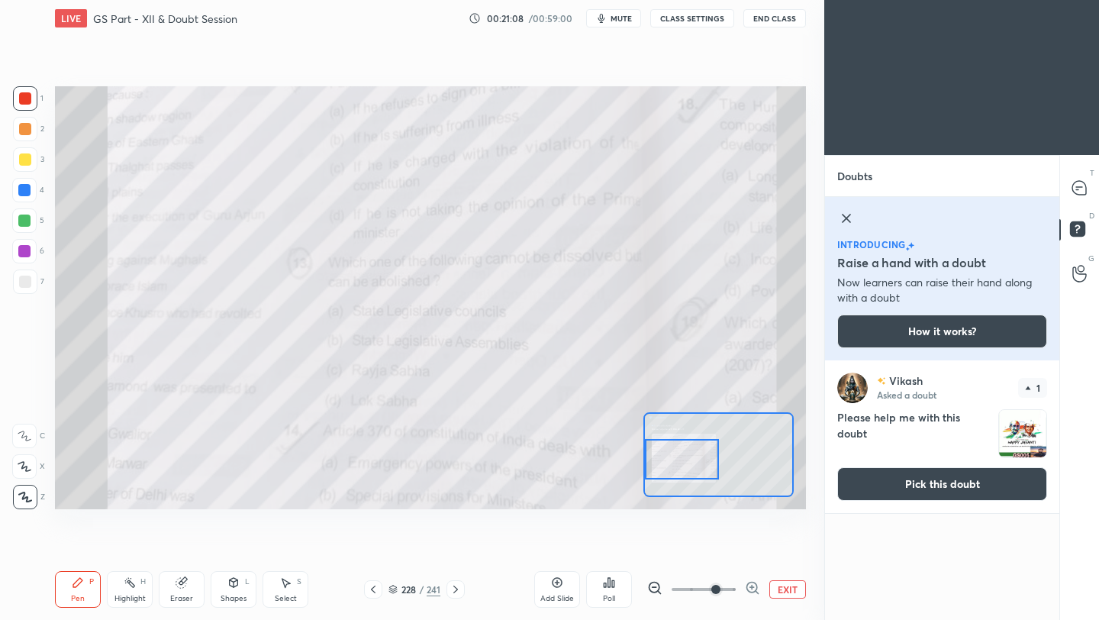
drag, startPoint x: 727, startPoint y: 452, endPoint x: 688, endPoint y: 456, distance: 39.1
click at [687, 457] on div at bounding box center [681, 459] width 73 height 40
click at [732, 550] on span at bounding box center [703, 589] width 64 height 23
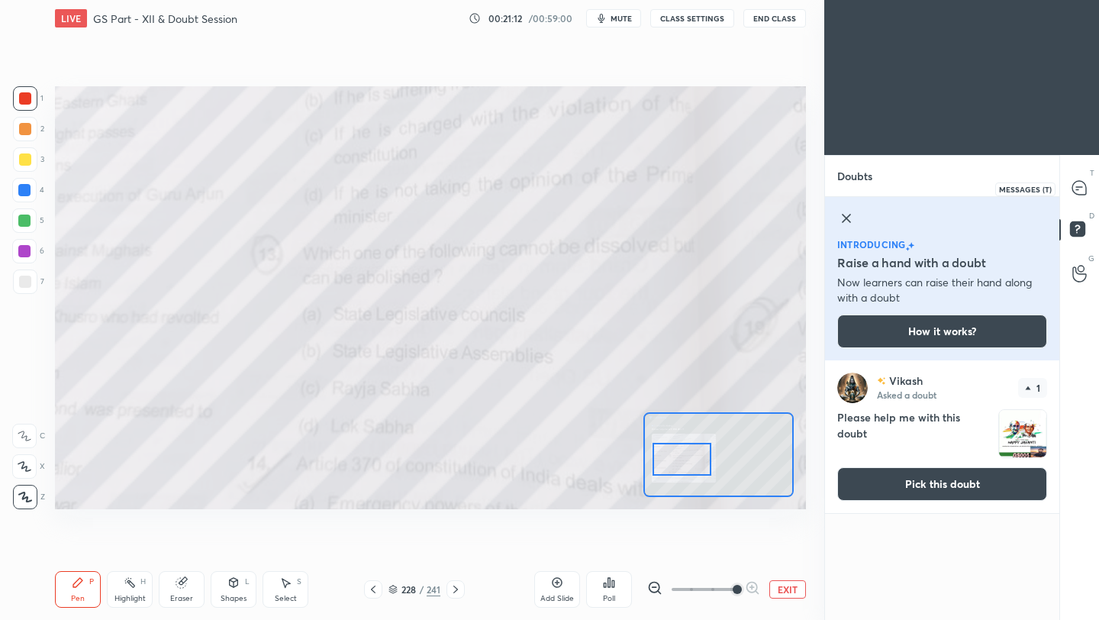
click at [915, 185] on icon at bounding box center [1079, 188] width 14 height 14
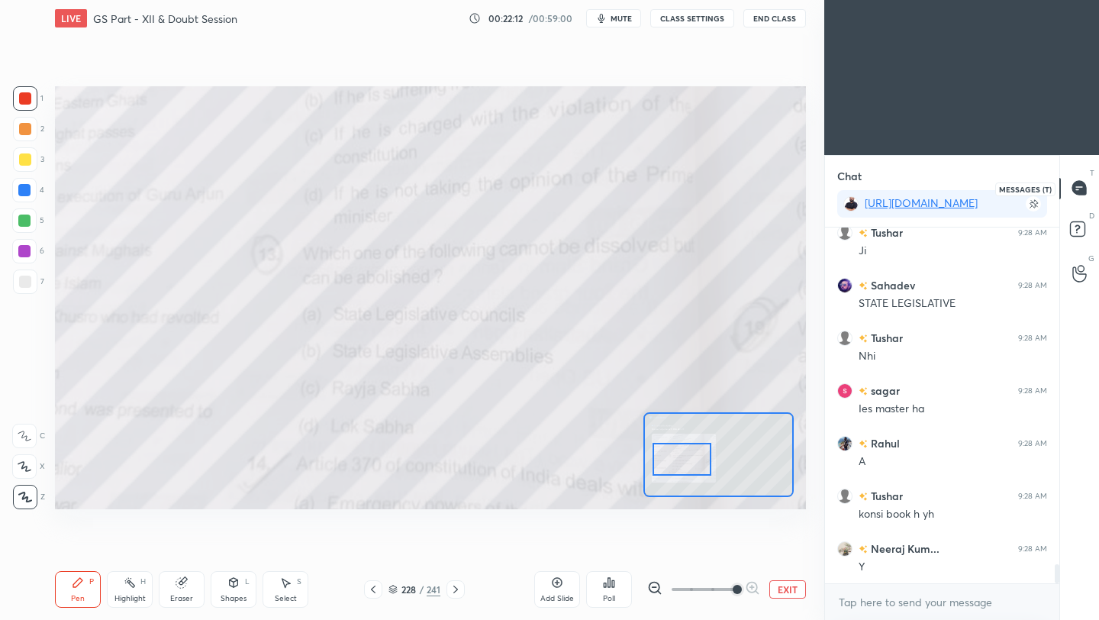
scroll to position [6339, 0]
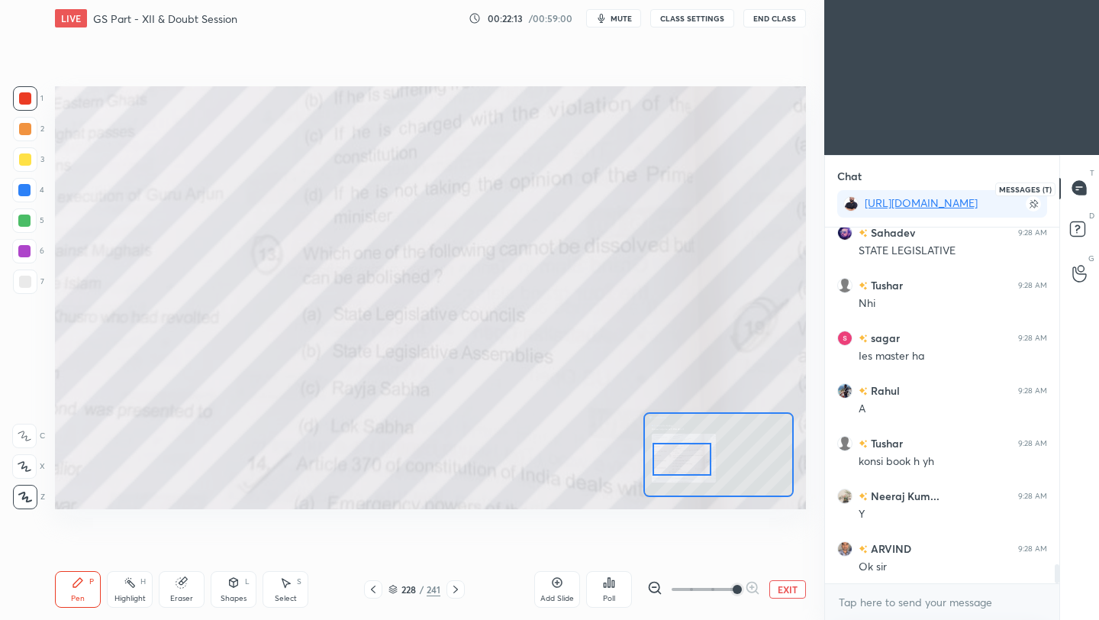
click at [915, 190] on icon at bounding box center [1079, 188] width 14 height 14
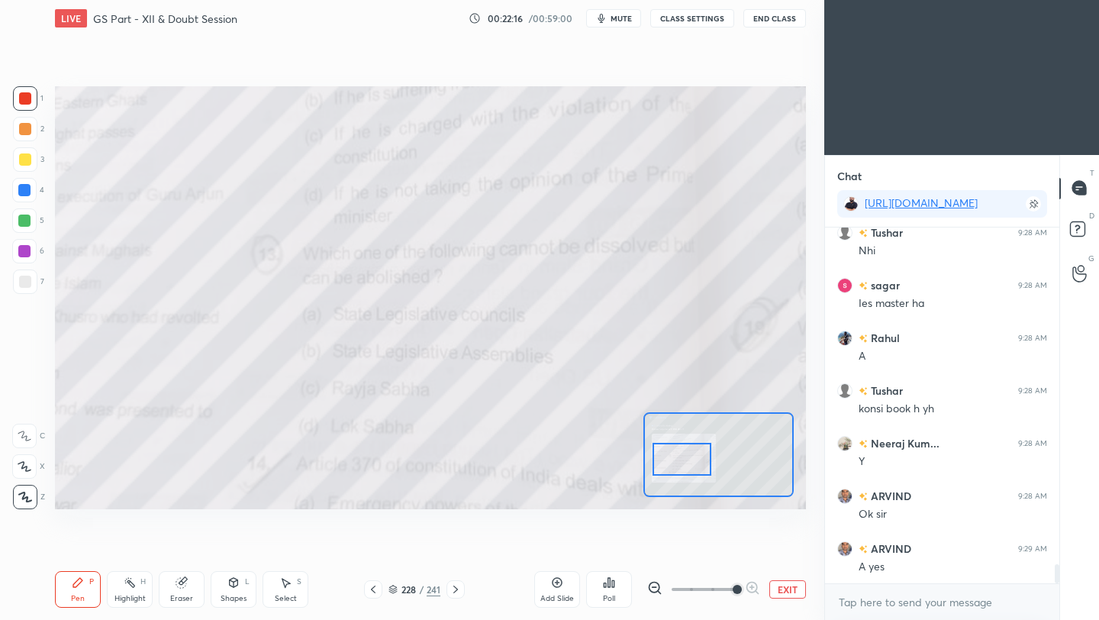
click at [371, 550] on icon at bounding box center [373, 589] width 5 height 8
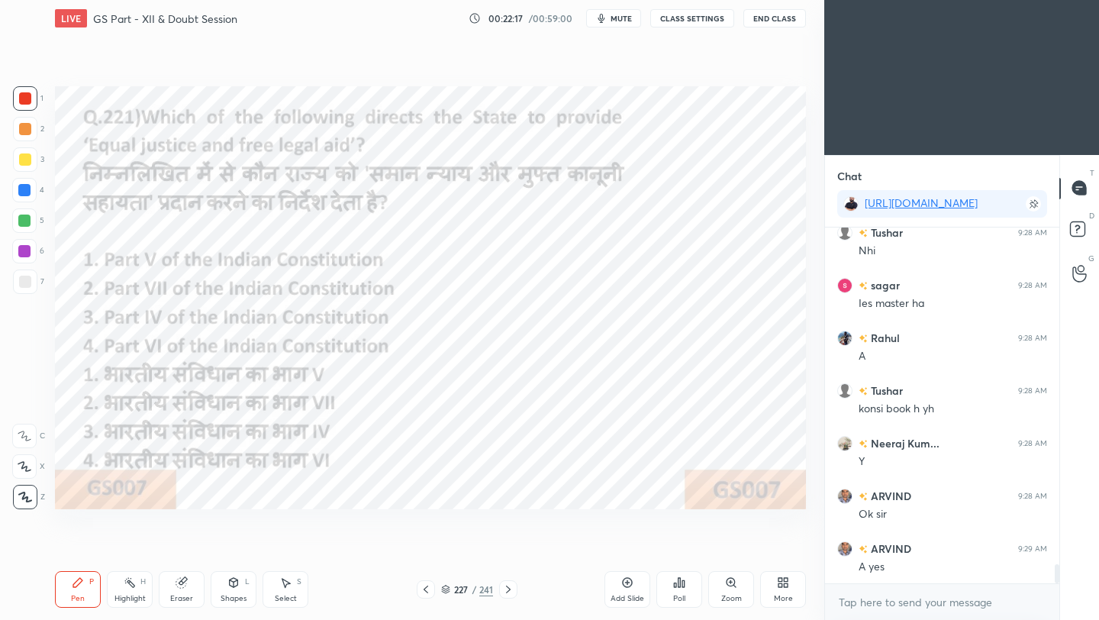
click at [371, 550] on div "227 / 241" at bounding box center [467, 589] width 275 height 18
click at [427, 550] on icon at bounding box center [426, 589] width 12 height 12
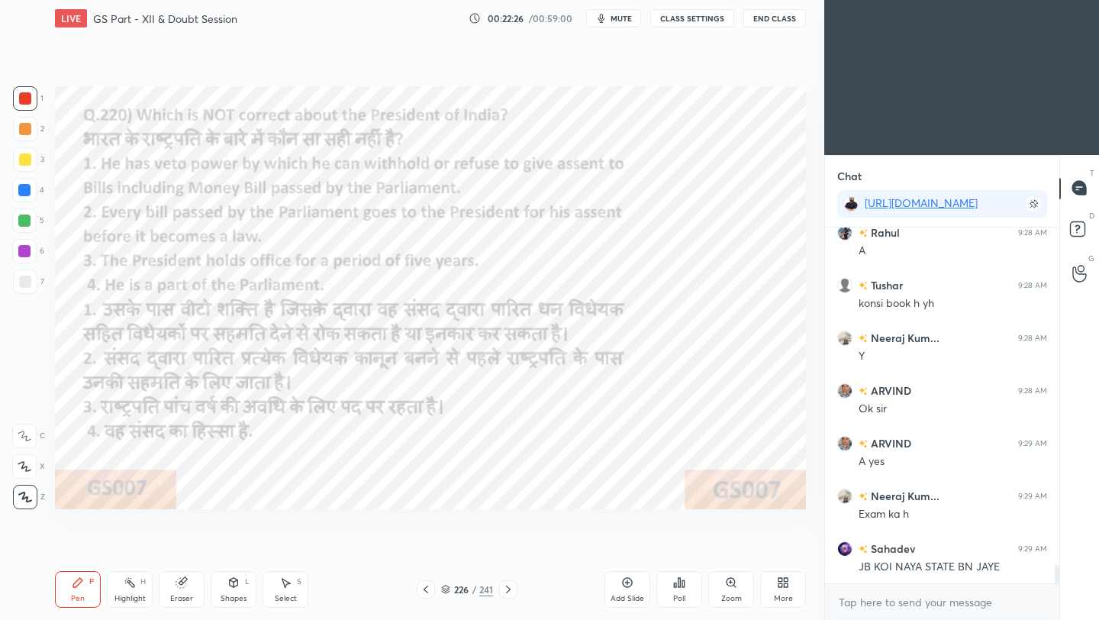
scroll to position [6549, 0]
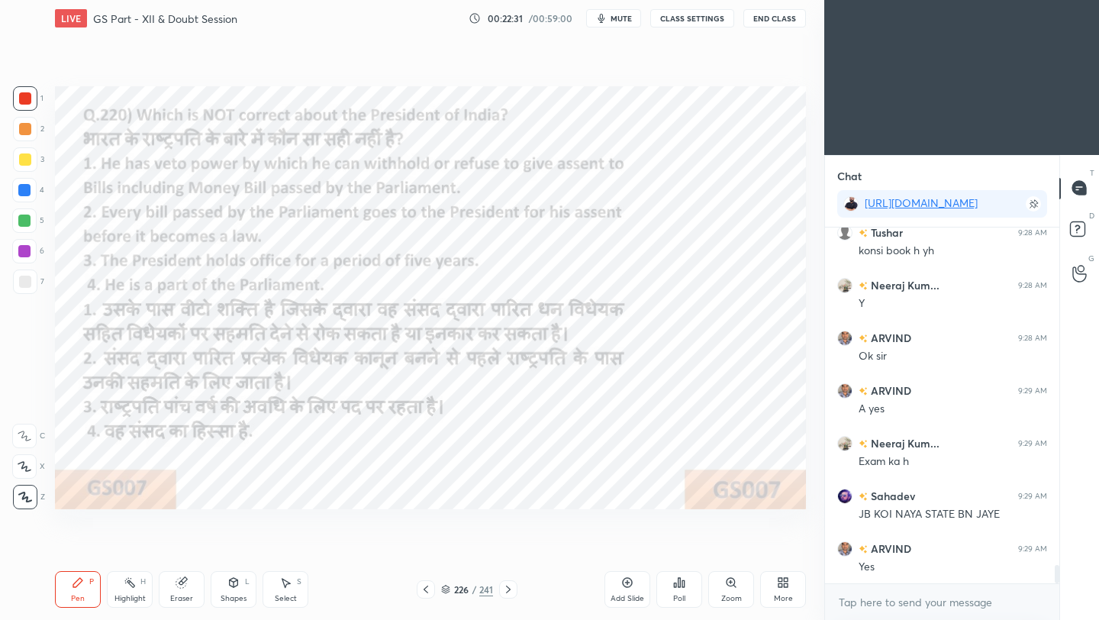
click at [679, 550] on div "Poll" at bounding box center [679, 598] width 12 height 8
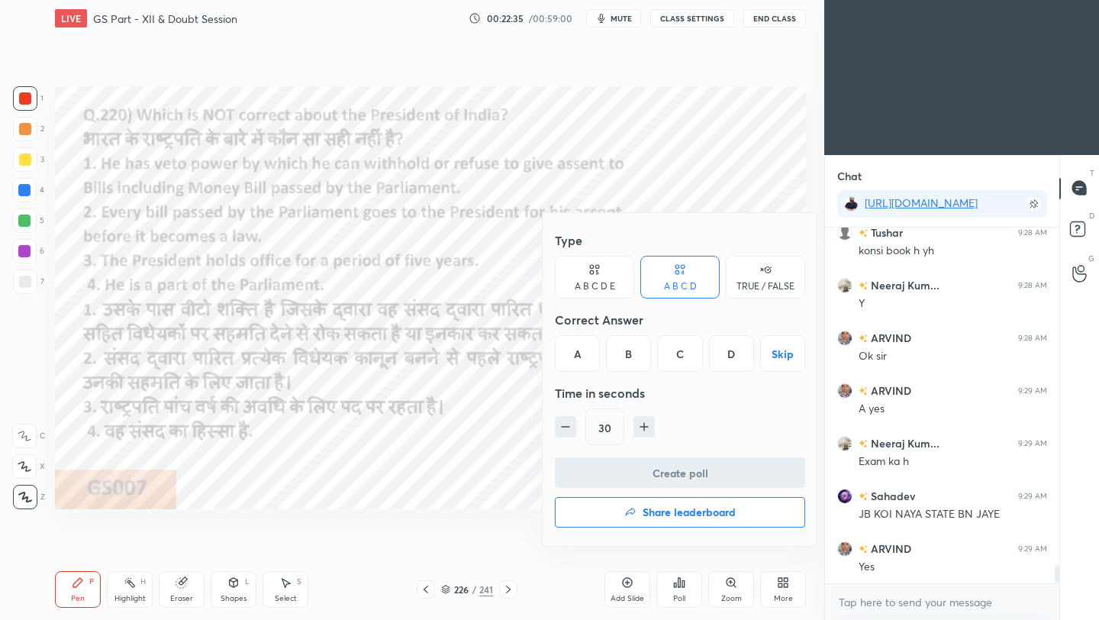
click at [581, 362] on div "A" at bounding box center [577, 353] width 45 height 37
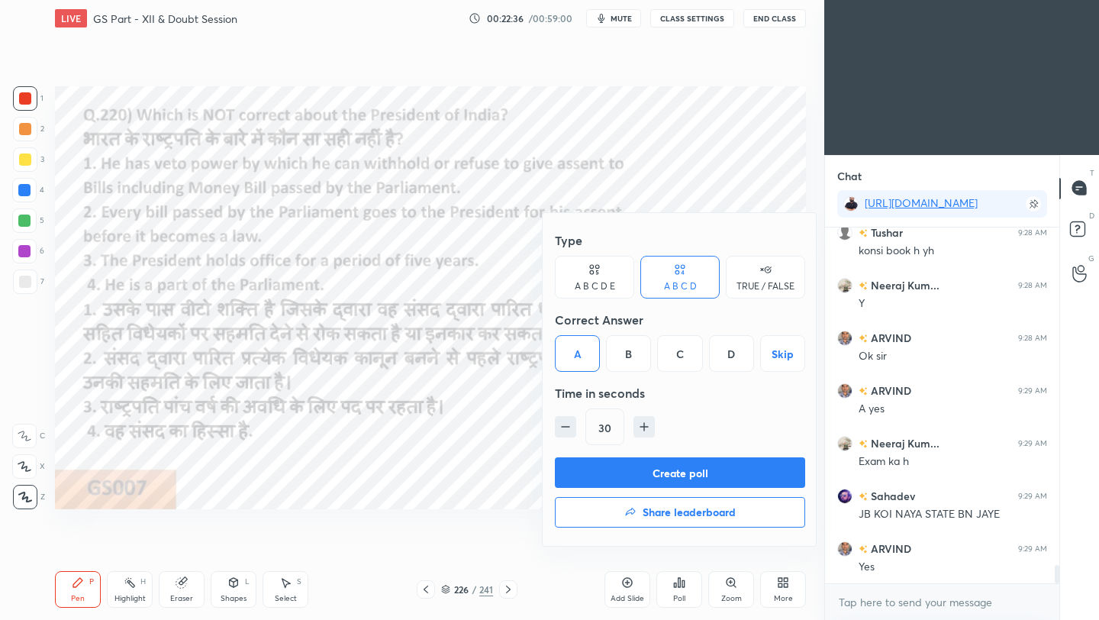
click at [651, 472] on button "Create poll" at bounding box center [680, 472] width 250 height 31
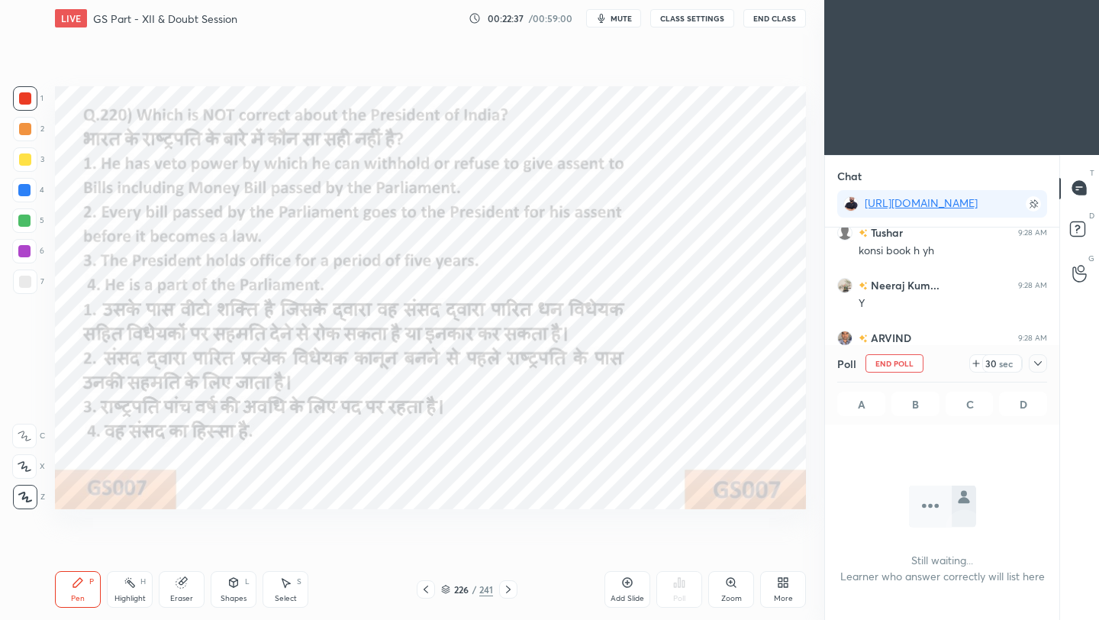
scroll to position [5, 5]
click at [915, 362] on icon at bounding box center [1038, 363] width 8 height 5
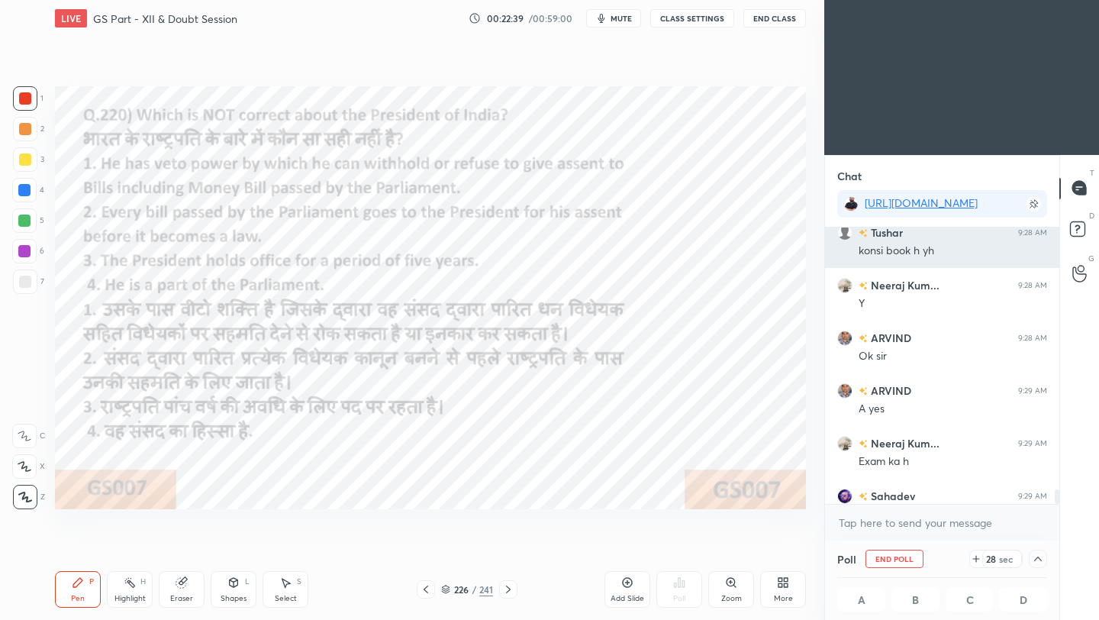
scroll to position [1, 5]
click at [781, 19] on button "End Class" at bounding box center [774, 18] width 63 height 18
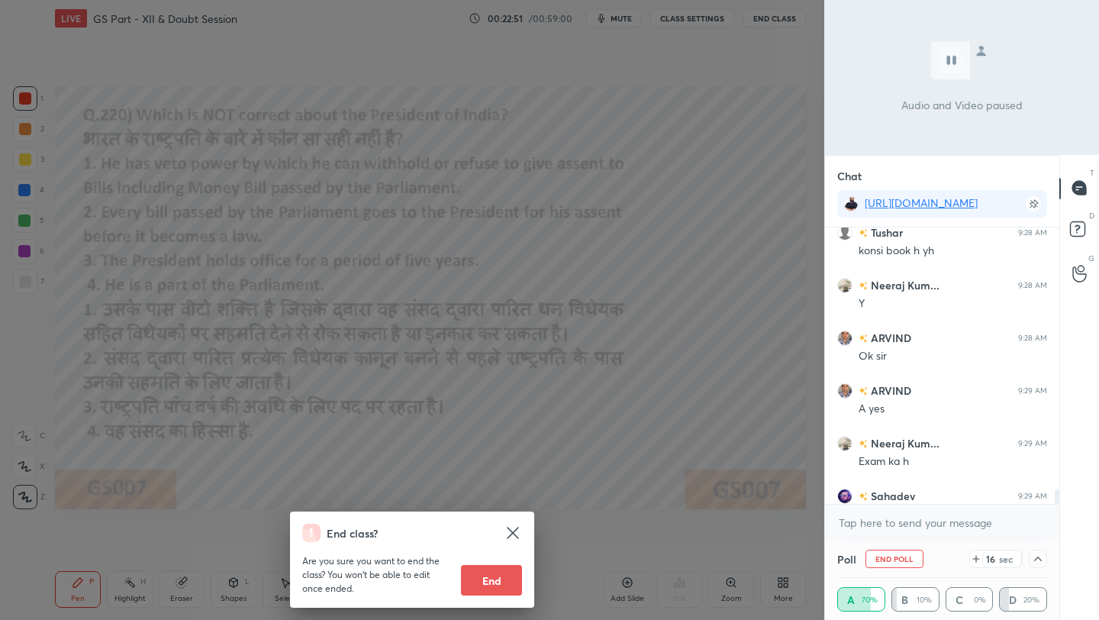
click at [713, 201] on div "End class? Are you sure you want to end the class? You won’t be able to edit on…" at bounding box center [412, 310] width 824 height 620
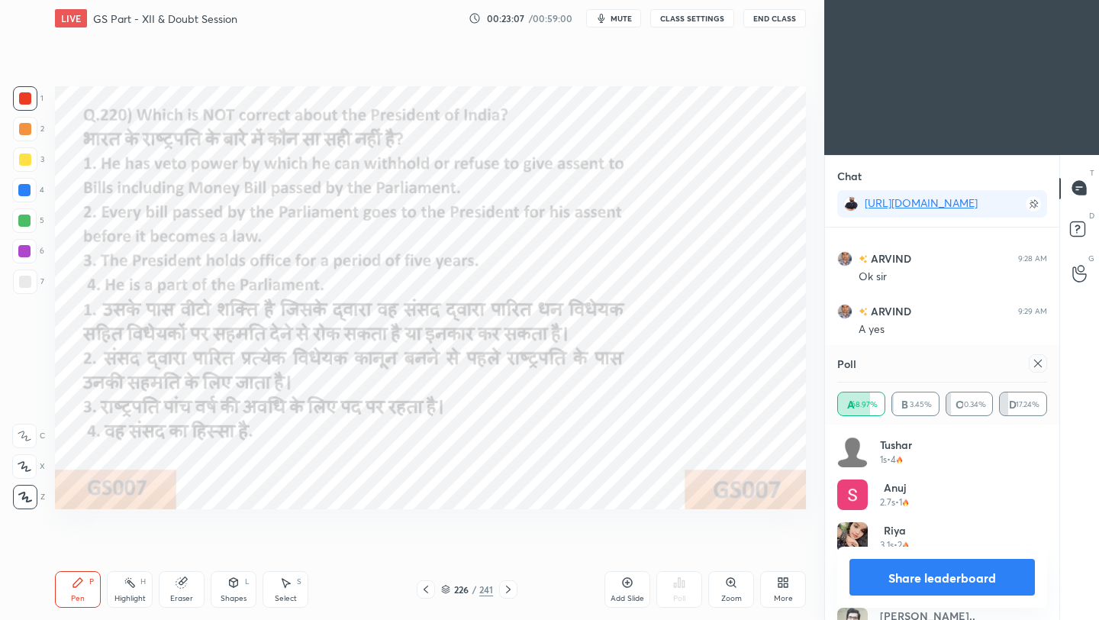
scroll to position [179, 205]
click at [915, 361] on icon at bounding box center [1038, 363] width 12 height 12
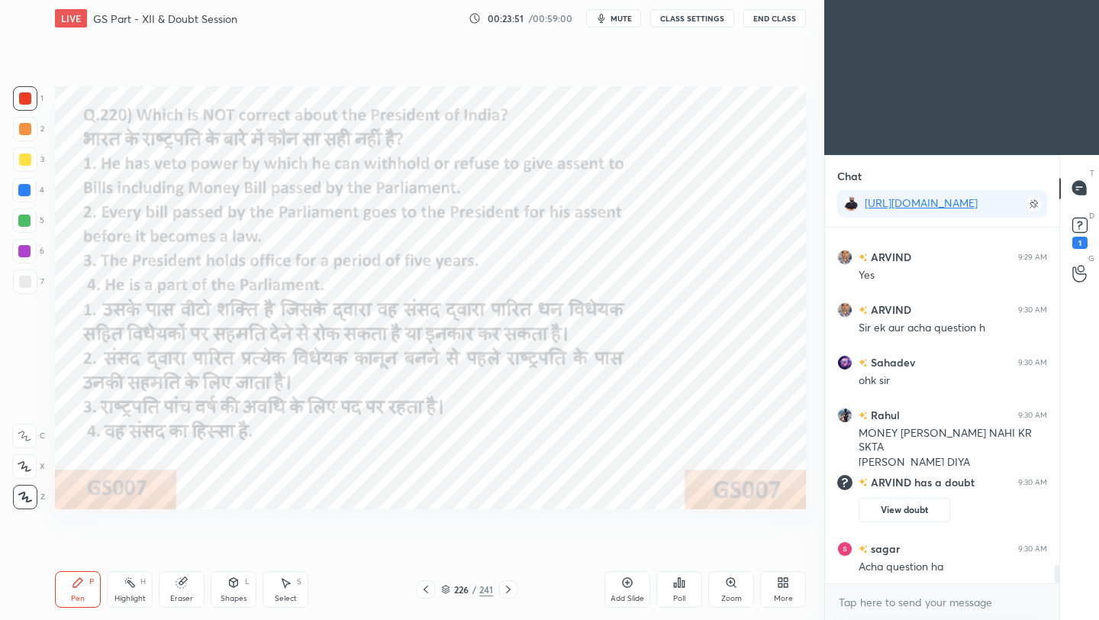
scroll to position [6623, 0]
click at [915, 227] on rect at bounding box center [1079, 224] width 14 height 14
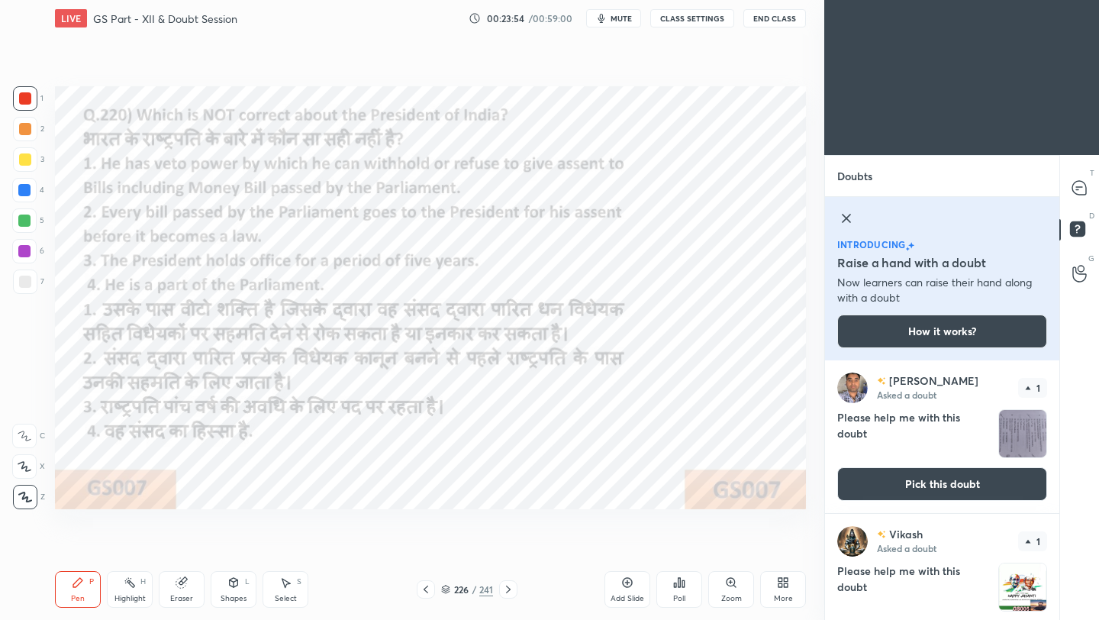
click at [915, 444] on img "grid" at bounding box center [1022, 433] width 47 height 47
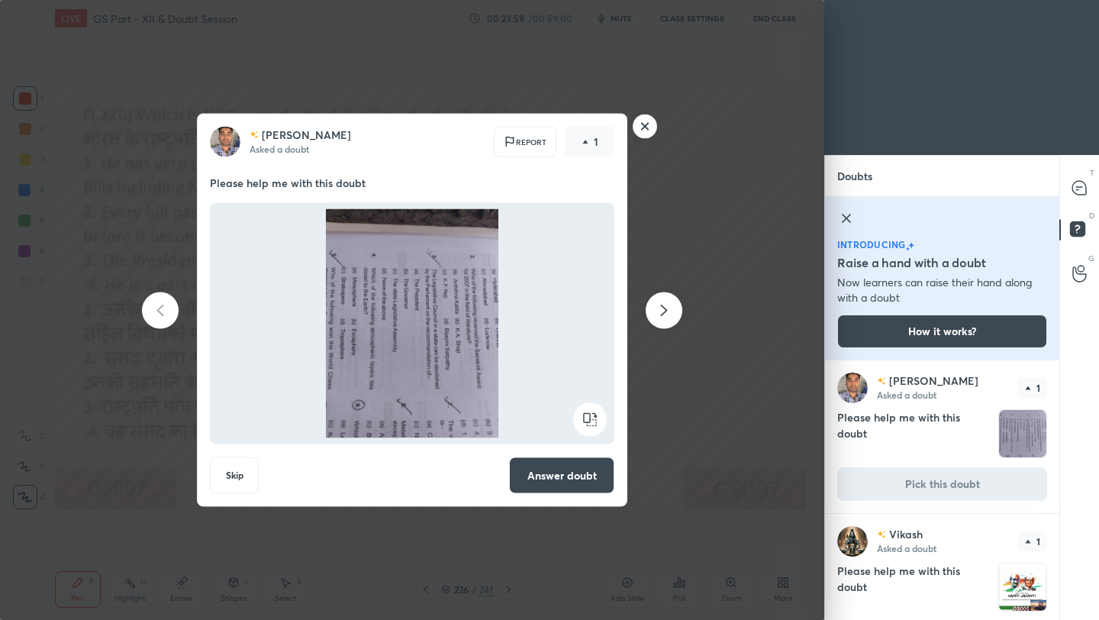
click at [588, 420] on rect at bounding box center [589, 419] width 34 height 34
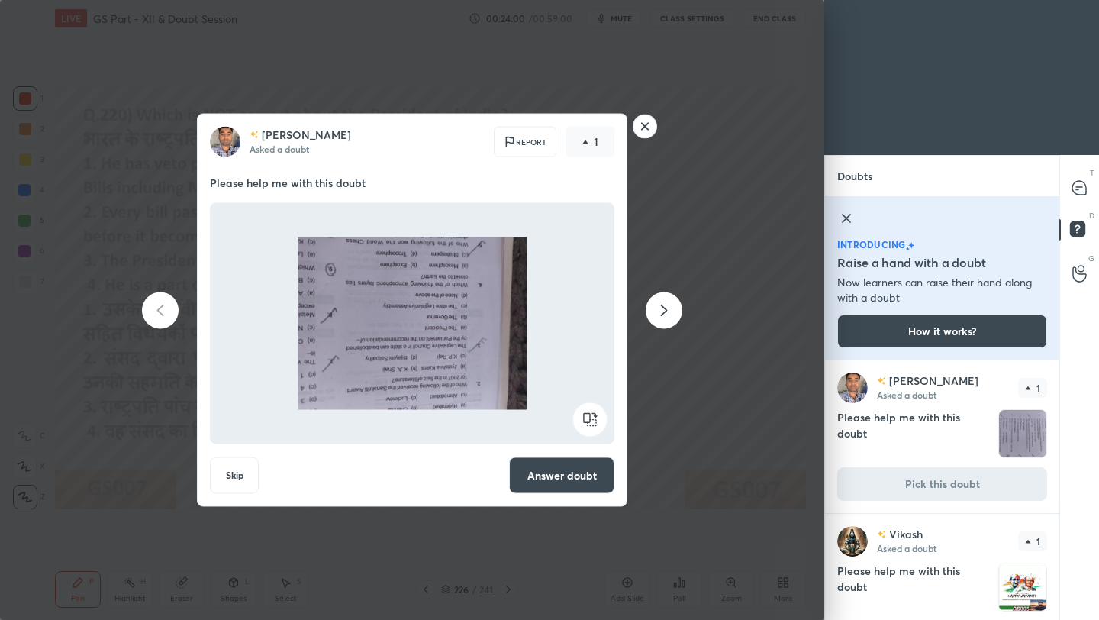
click at [587, 420] on rect at bounding box center [589, 419] width 34 height 34
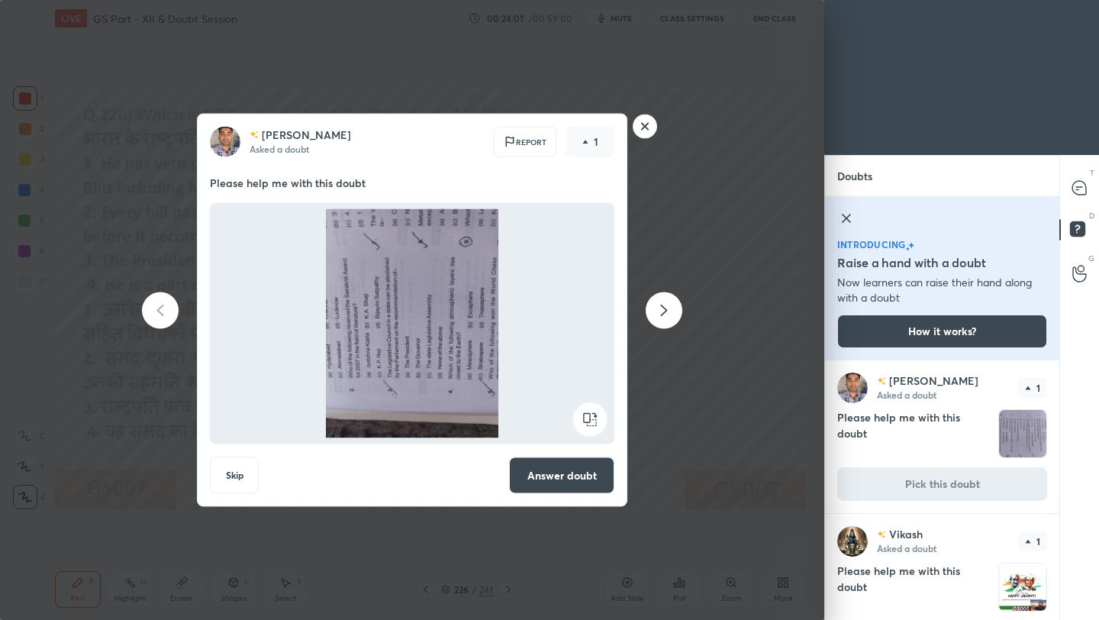
click at [587, 421] on rect at bounding box center [589, 419] width 34 height 34
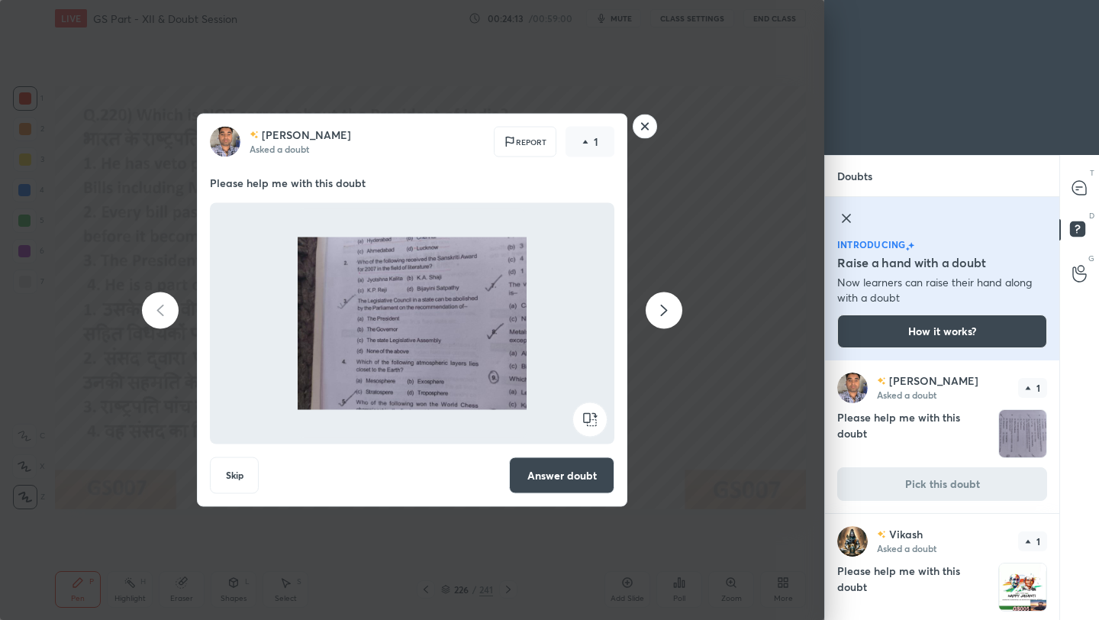
click at [648, 129] on rect at bounding box center [645, 126] width 24 height 24
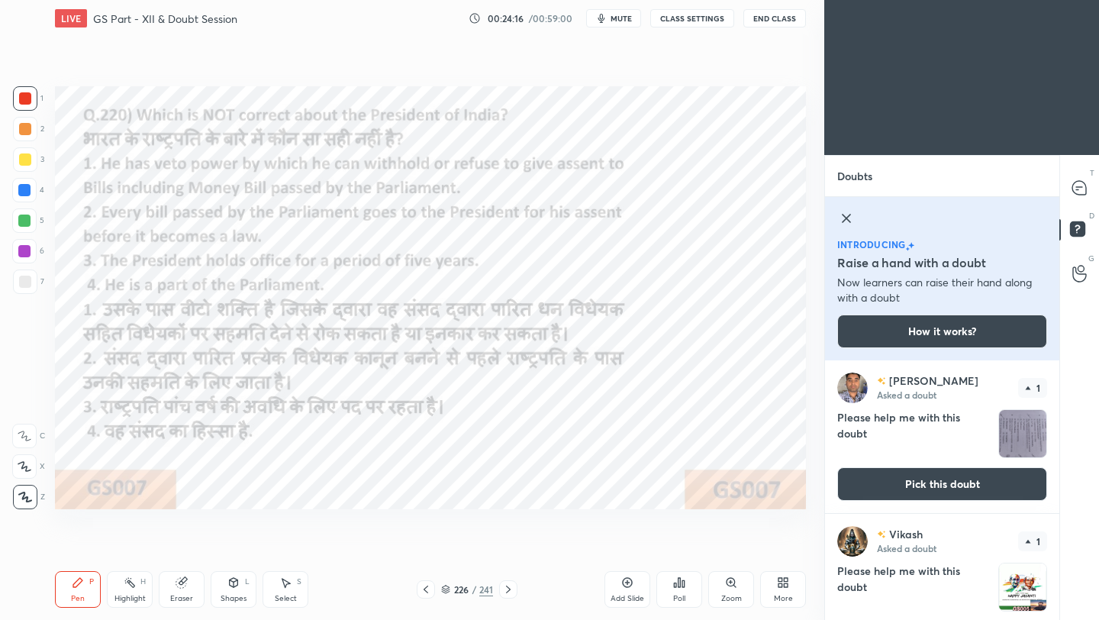
click at [427, 550] on icon at bounding box center [426, 589] width 12 height 12
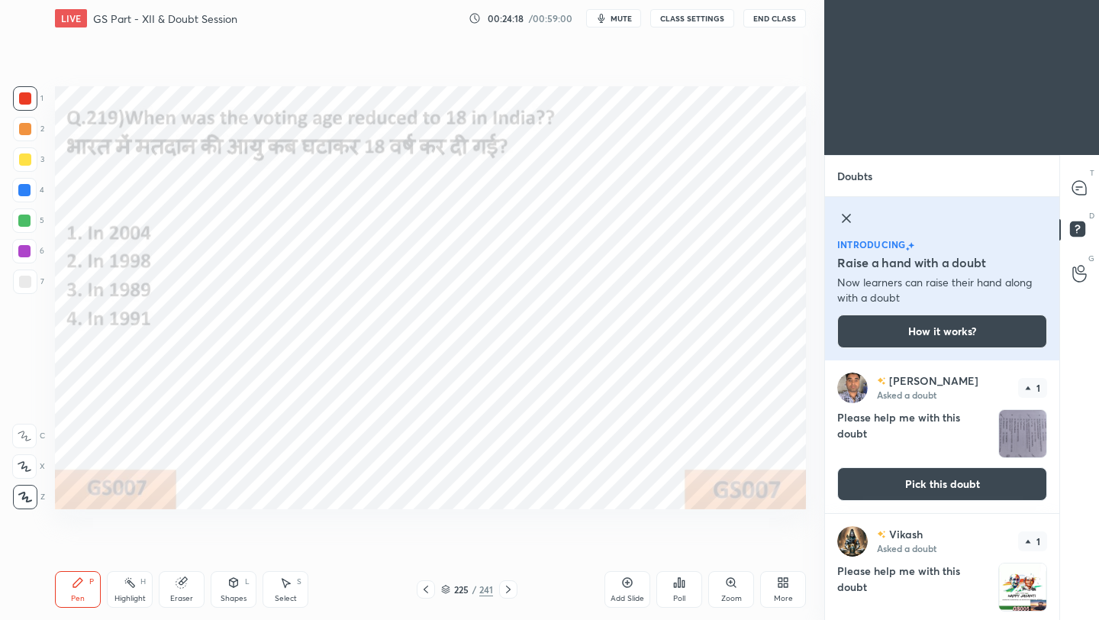
click at [681, 550] on div "Poll" at bounding box center [679, 589] width 46 height 37
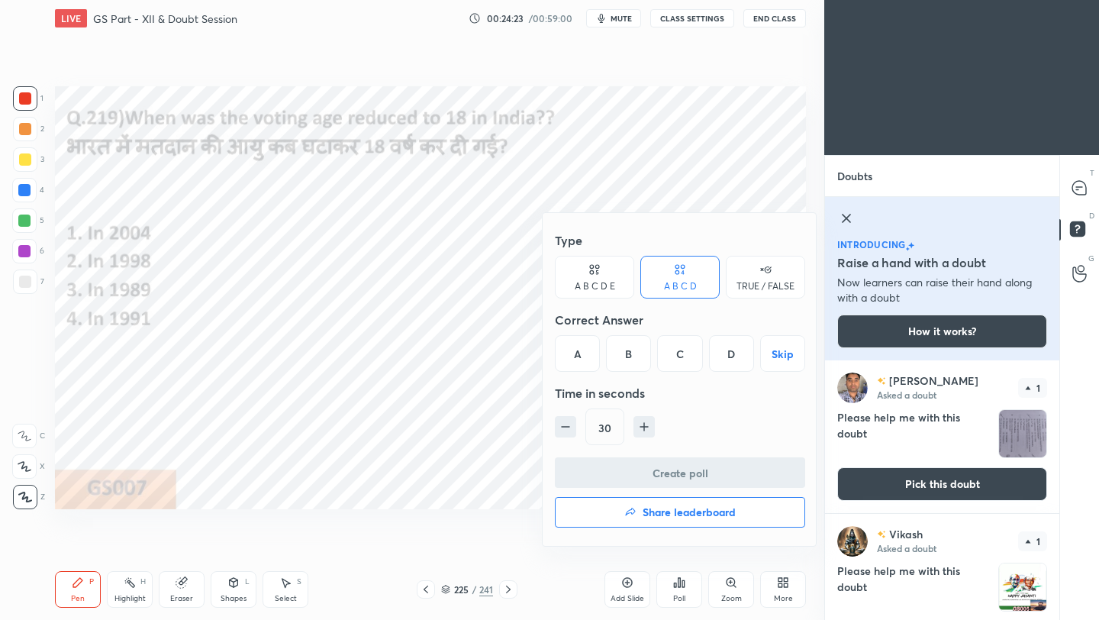
click at [687, 359] on div "C" at bounding box center [679, 353] width 45 height 37
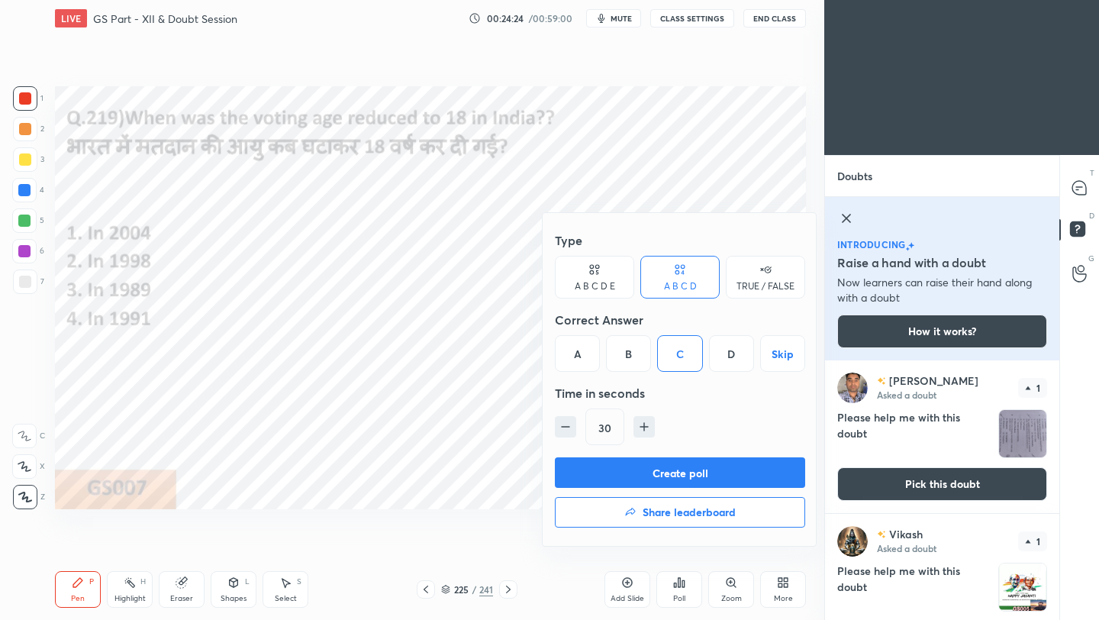
click at [694, 475] on button "Create poll" at bounding box center [680, 472] width 250 height 31
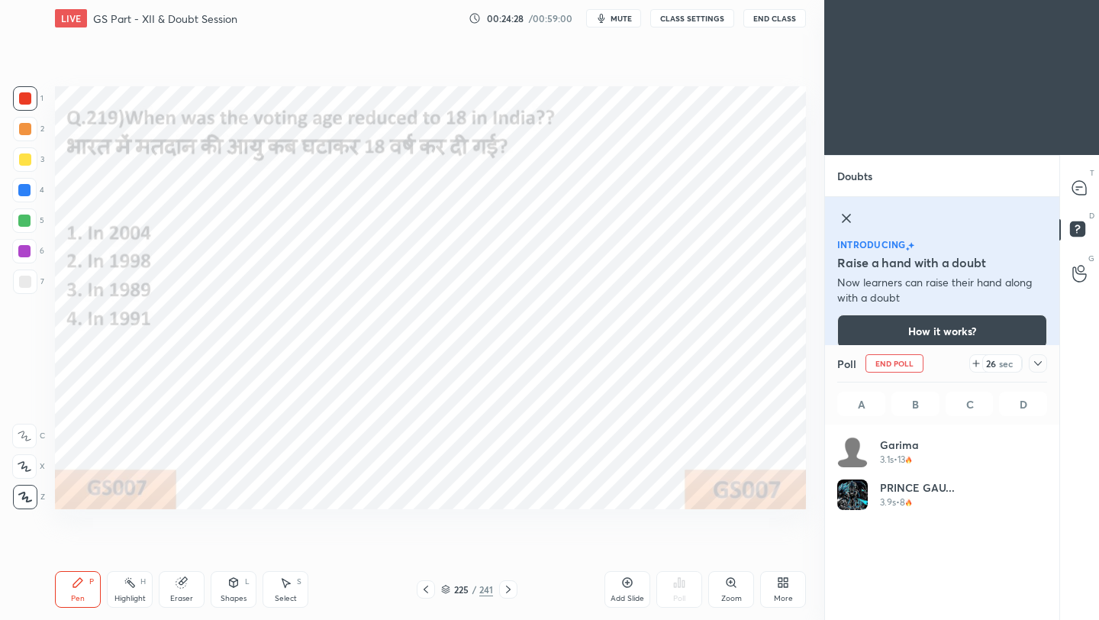
scroll to position [179, 205]
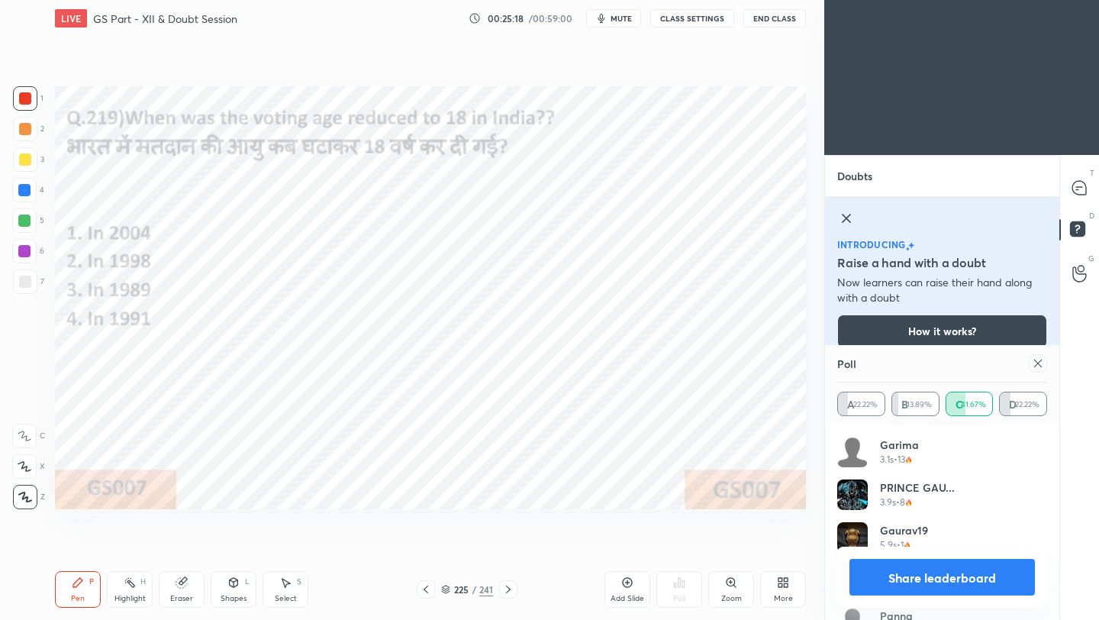
click at [915, 362] on icon at bounding box center [1038, 363] width 12 height 12
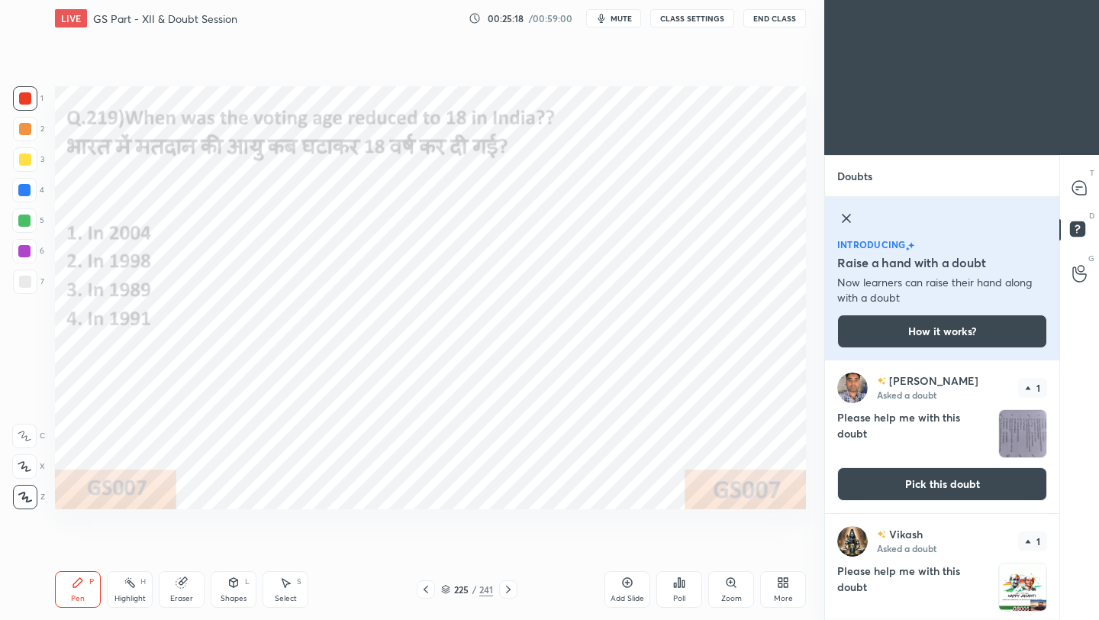
scroll to position [254, 230]
click at [915, 187] on icon at bounding box center [1079, 188] width 14 height 14
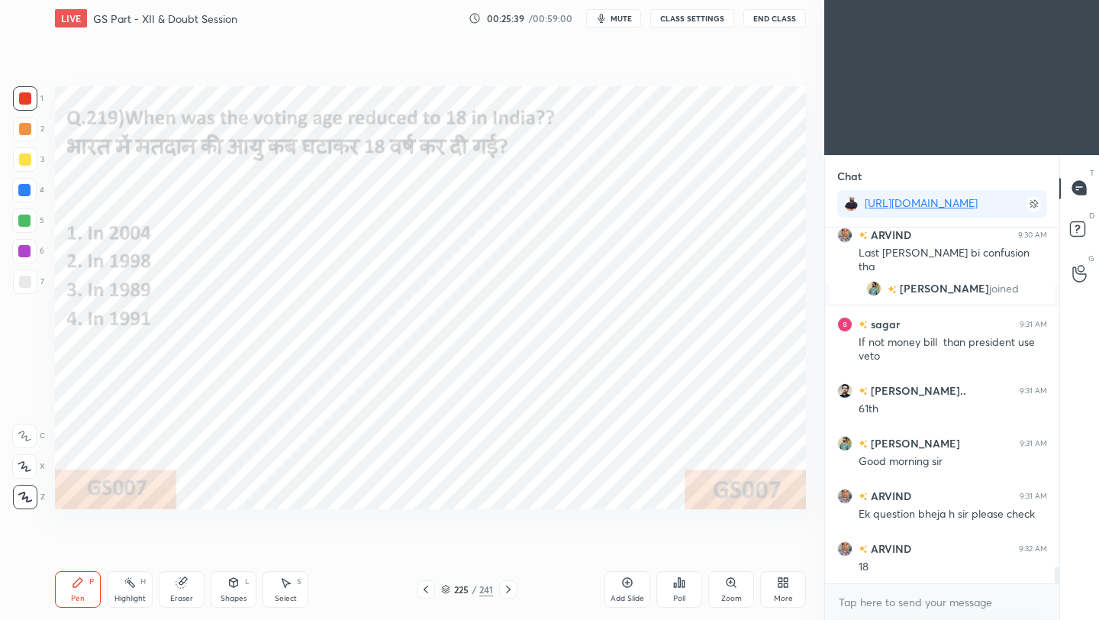
scroll to position [7321, 0]
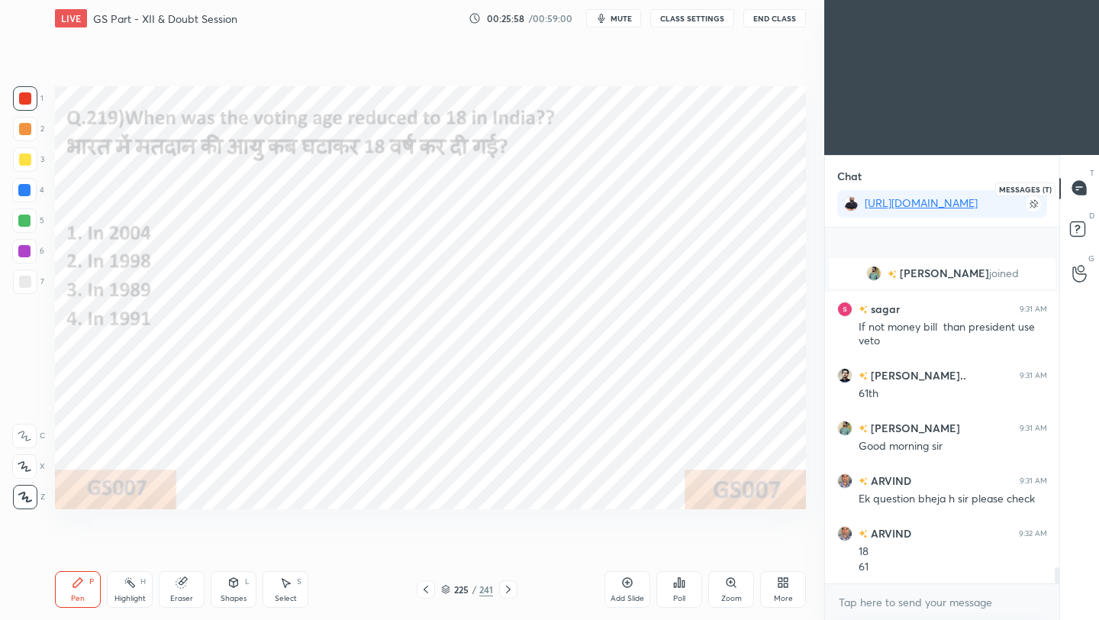
click at [915, 188] on icon at bounding box center [1079, 188] width 14 height 14
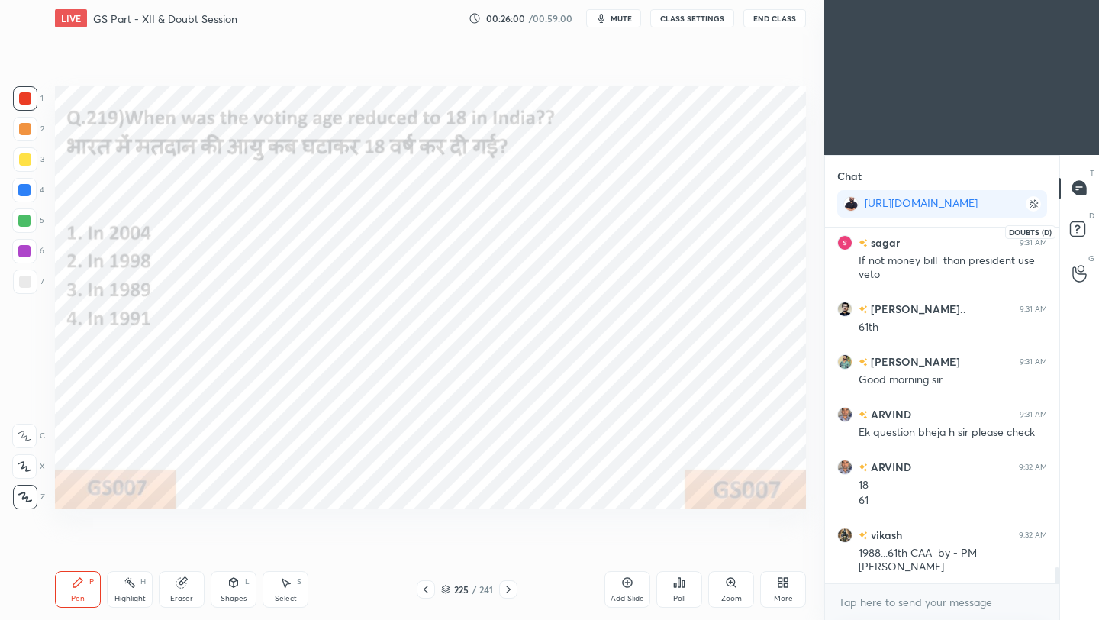
click at [915, 226] on icon at bounding box center [1079, 230] width 27 height 27
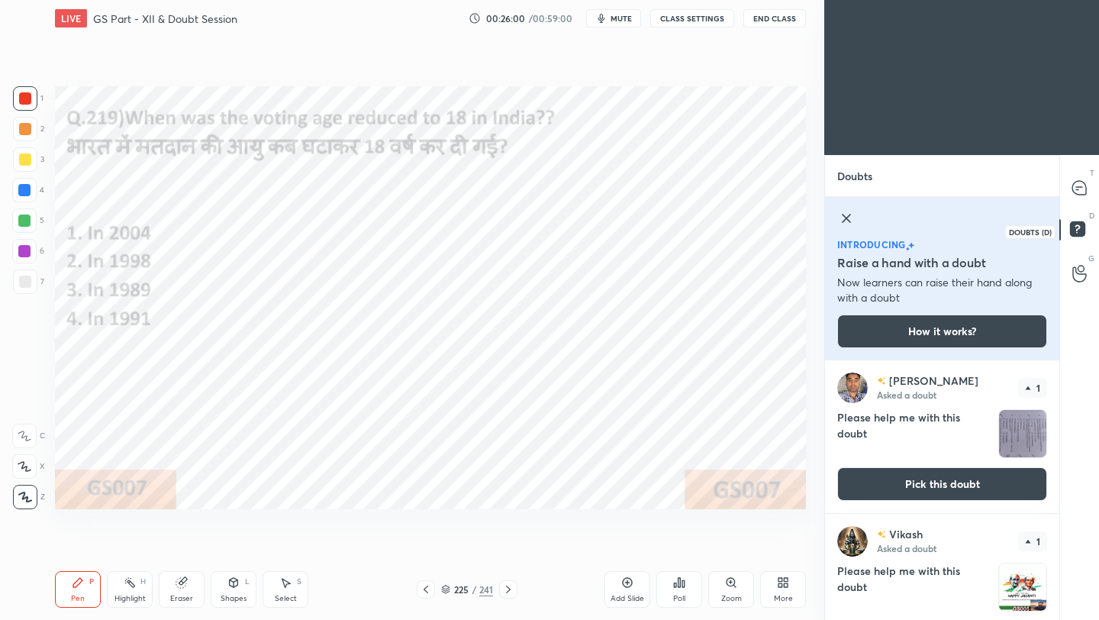
scroll to position [254, 230]
click at [915, 441] on img "grid" at bounding box center [1022, 433] width 47 height 47
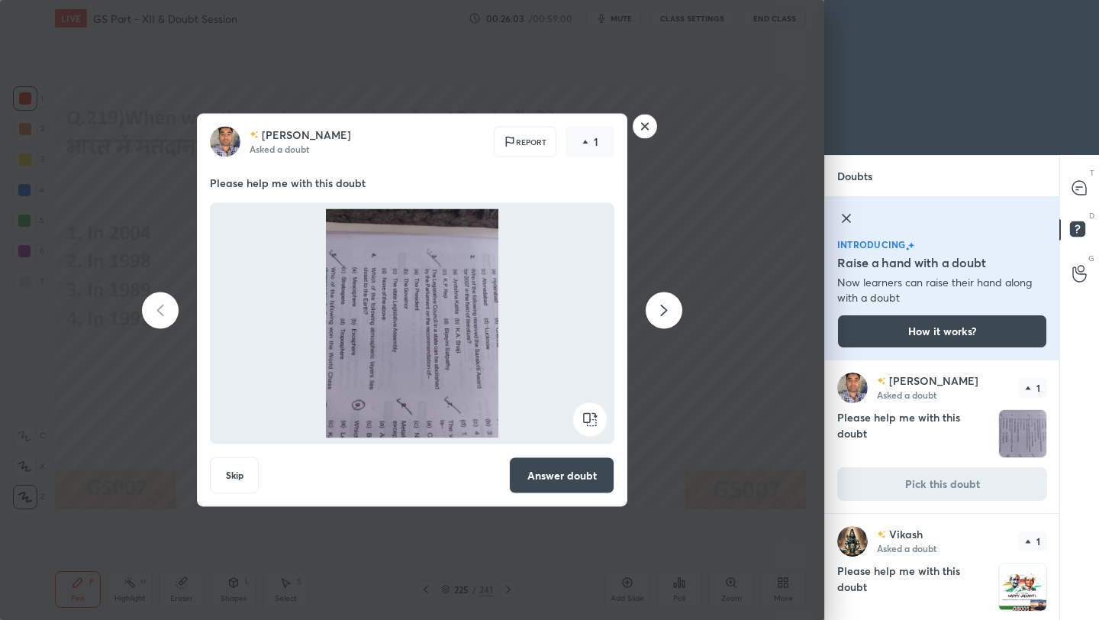
click at [587, 414] on rect at bounding box center [589, 419] width 34 height 34
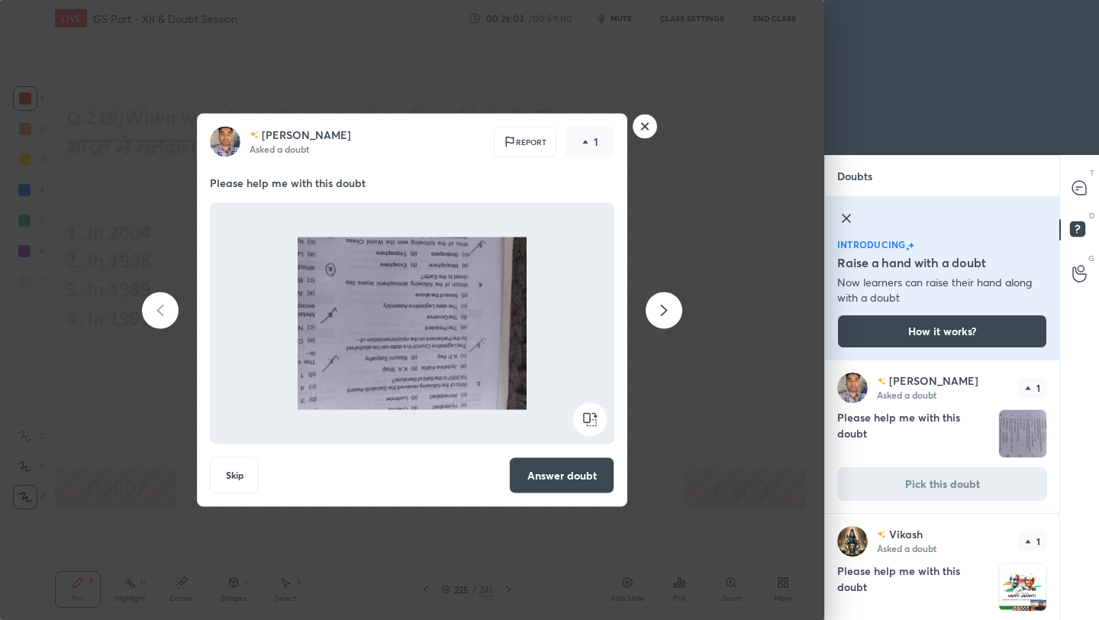
click at [587, 414] on rect at bounding box center [589, 419] width 34 height 34
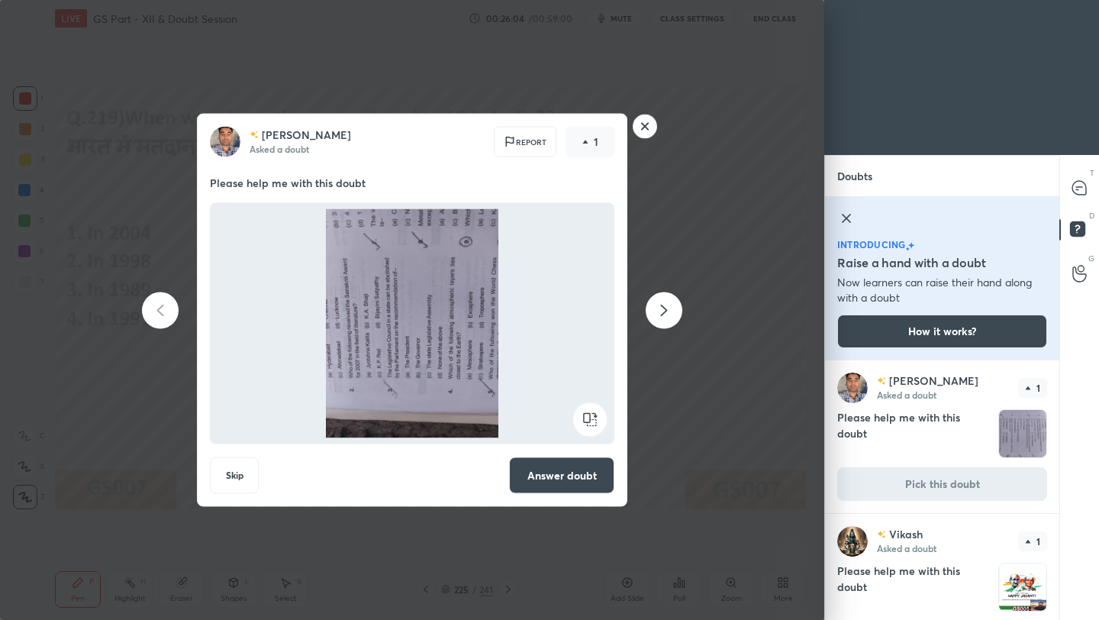
click at [583, 419] on rect at bounding box center [589, 419] width 34 height 34
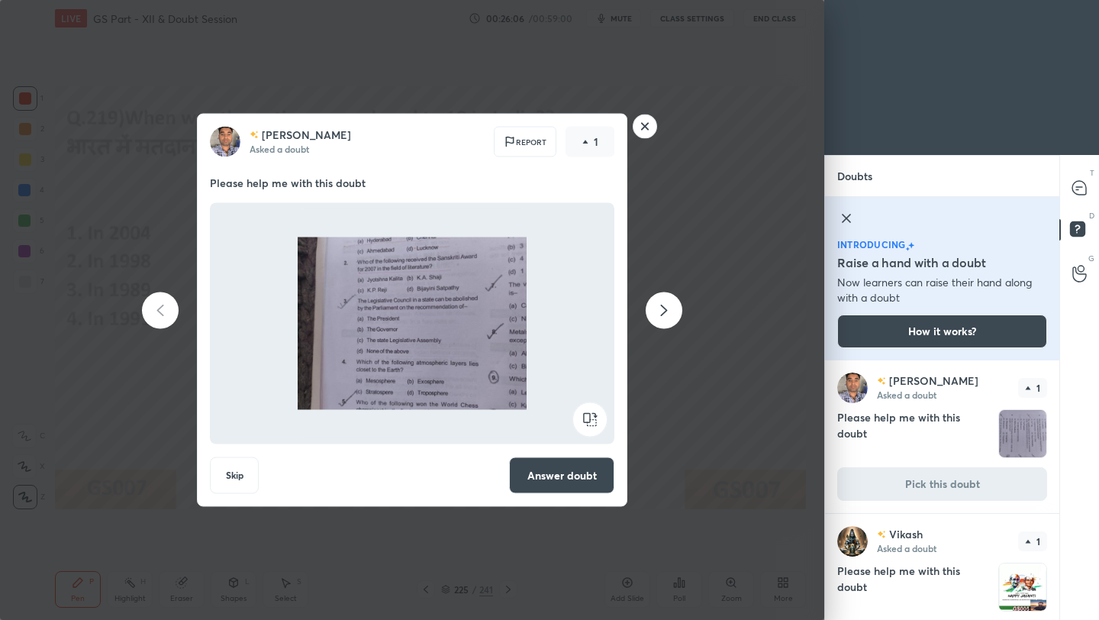
click at [579, 483] on button "Answer doubt" at bounding box center [561, 475] width 105 height 37
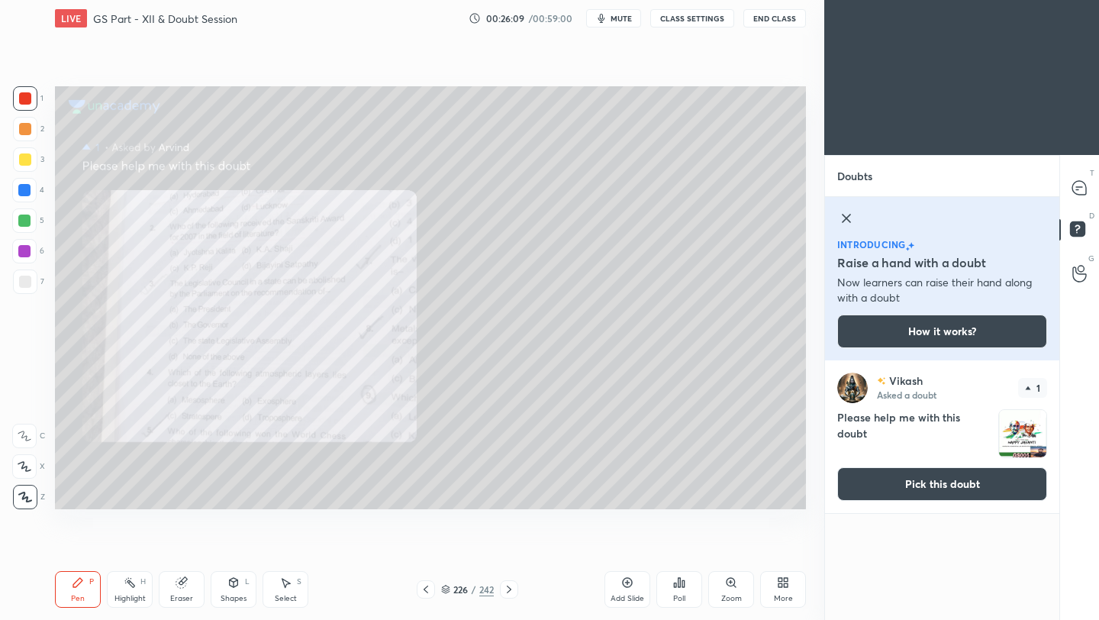
click at [733, 550] on icon at bounding box center [731, 582] width 12 height 12
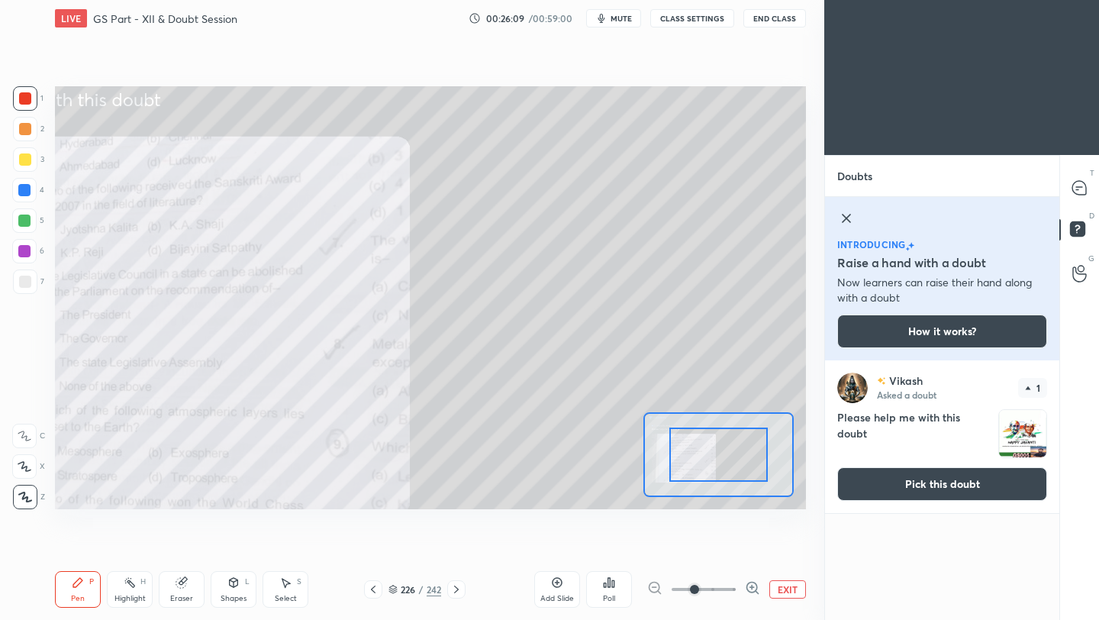
click at [732, 550] on span at bounding box center [703, 589] width 64 height 23
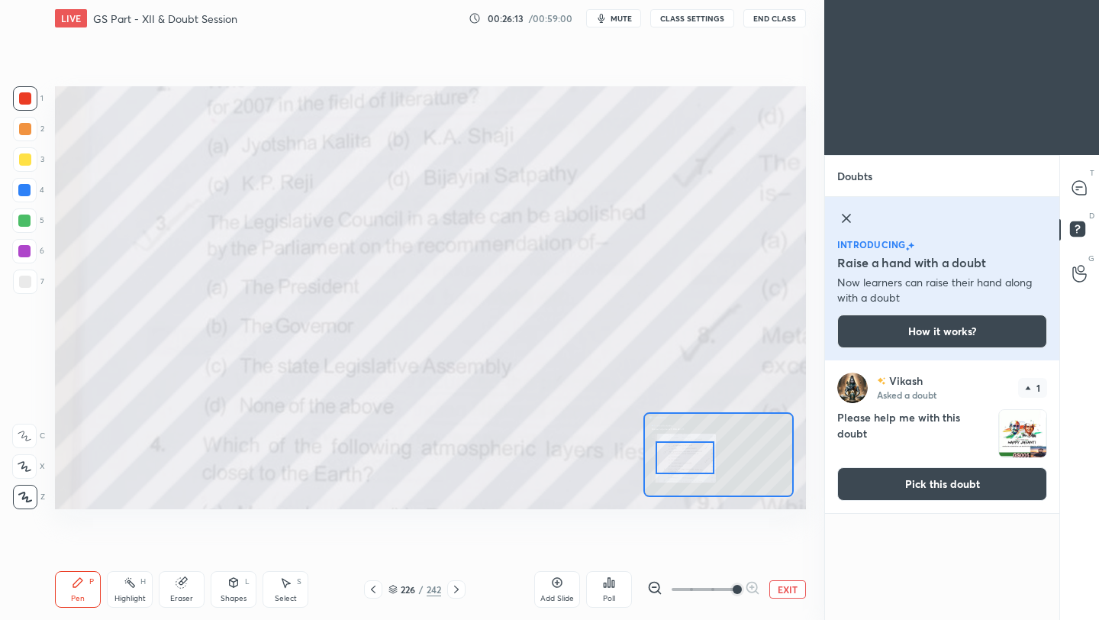
drag, startPoint x: 726, startPoint y: 455, endPoint x: 698, endPoint y: 457, distance: 27.6
click at [698, 457] on div at bounding box center [684, 457] width 59 height 33
click at [915, 189] on icon at bounding box center [1079, 188] width 14 height 14
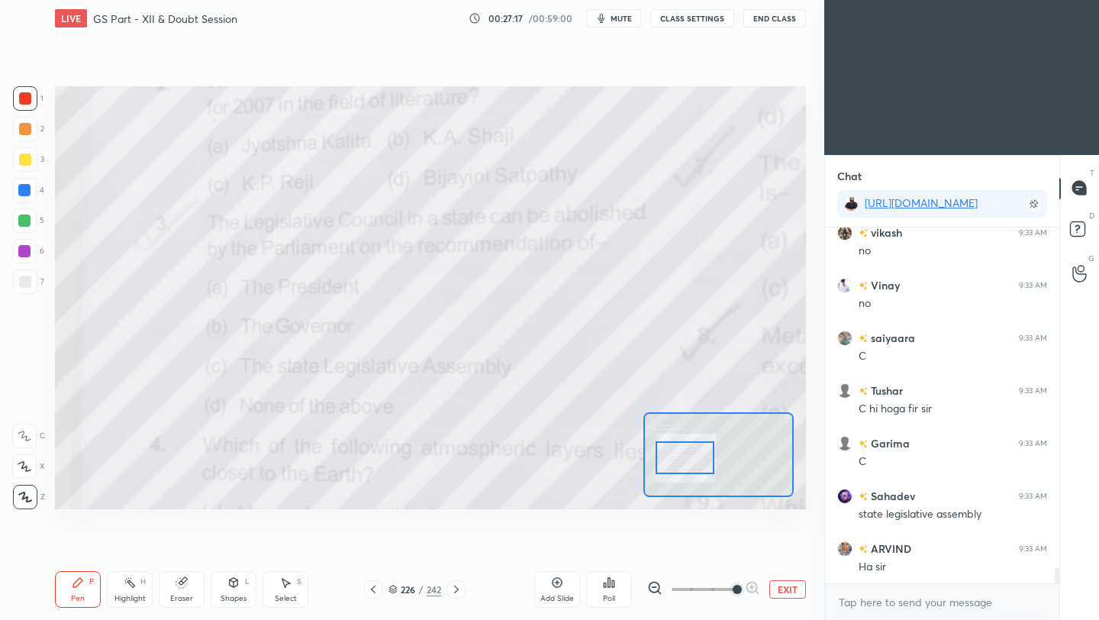
scroll to position [5, 5]
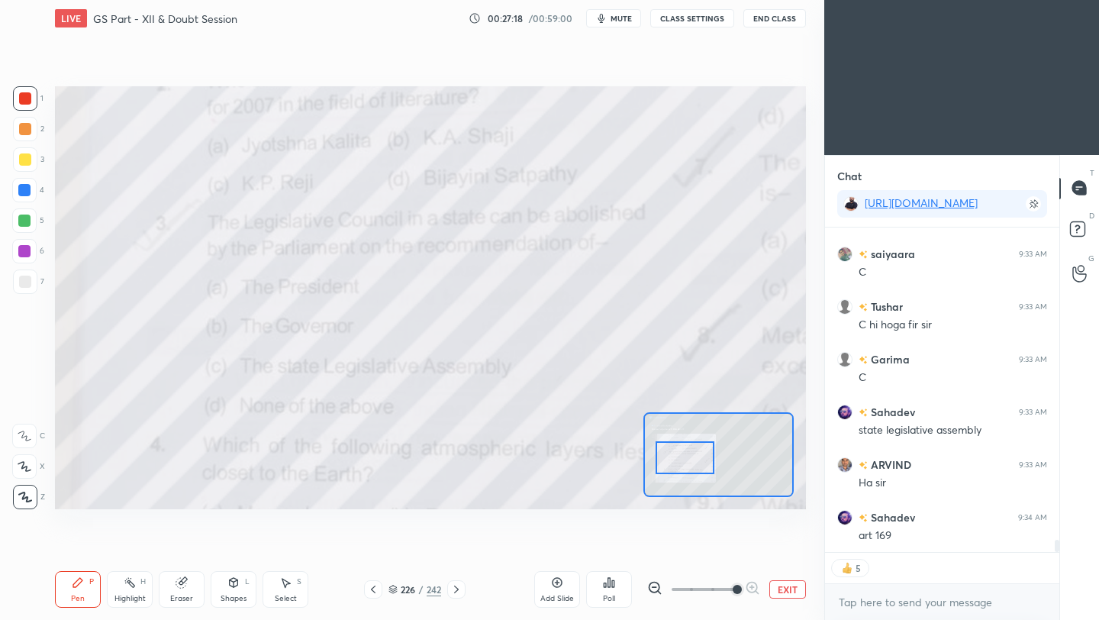
click at [377, 550] on icon at bounding box center [373, 589] width 12 height 12
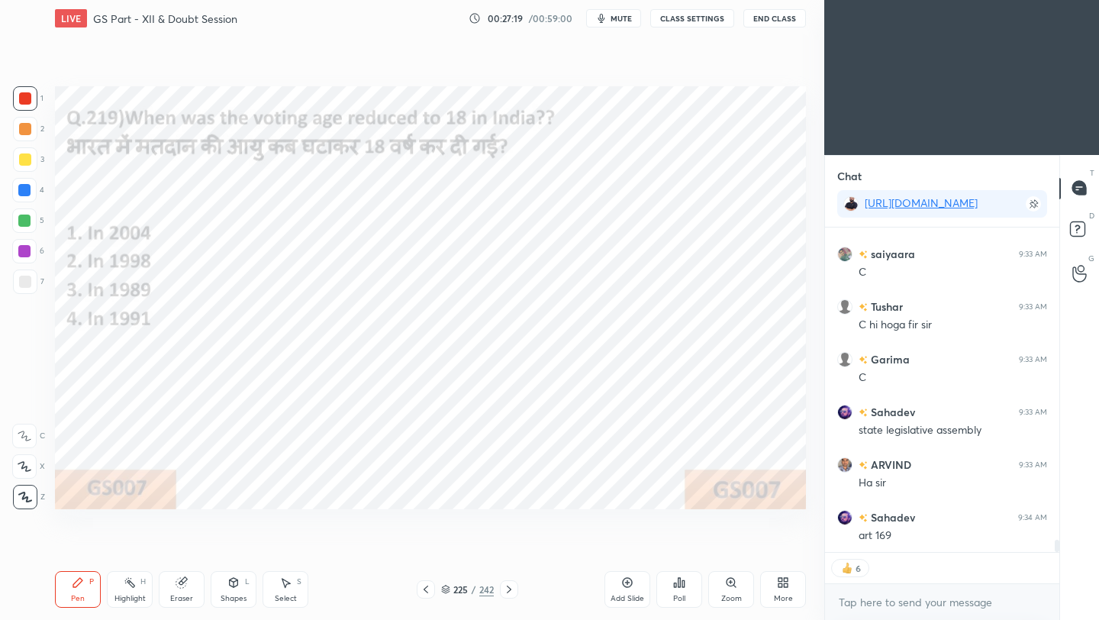
scroll to position [8301, 0]
click at [380, 550] on div "225 / 242" at bounding box center [467, 589] width 275 height 18
click at [427, 550] on icon at bounding box center [426, 589] width 12 height 12
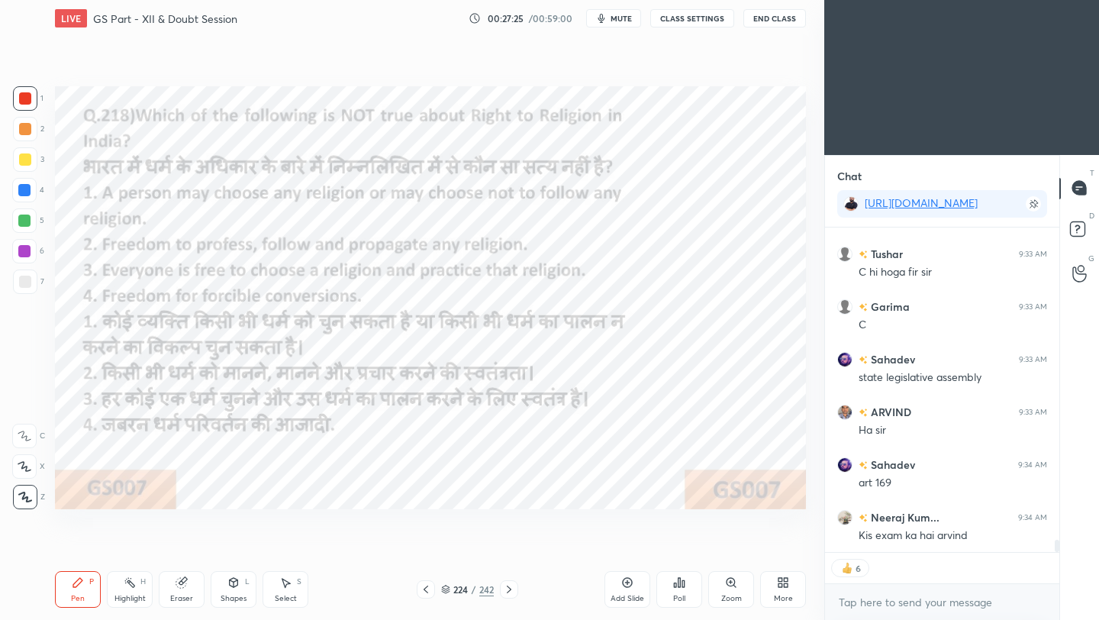
scroll to position [8353, 0]
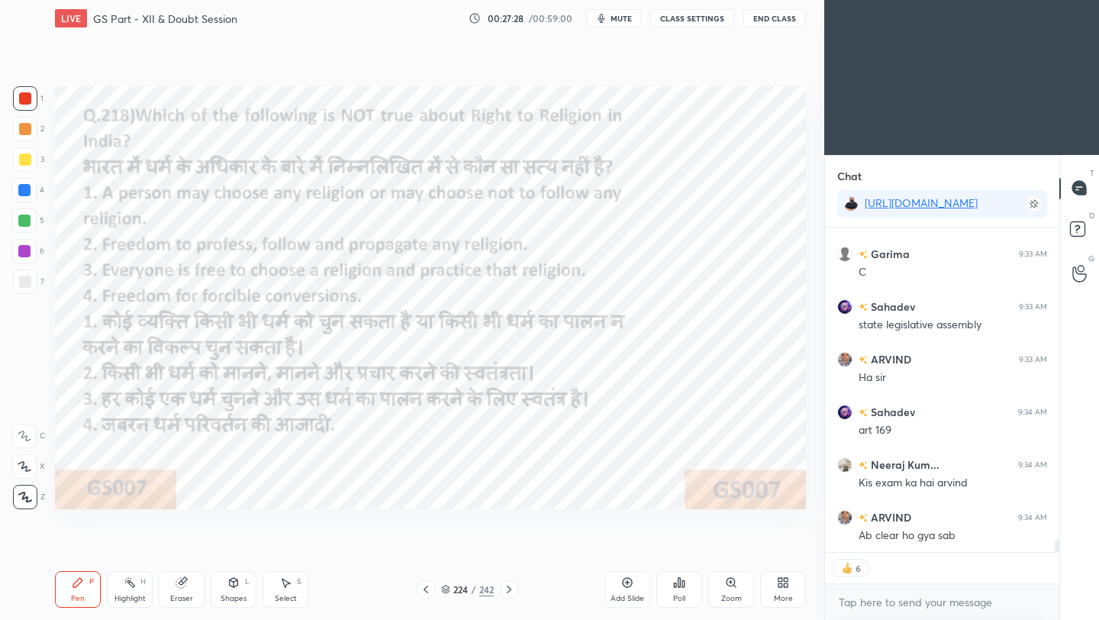
click at [679, 550] on icon at bounding box center [679, 582] width 12 height 12
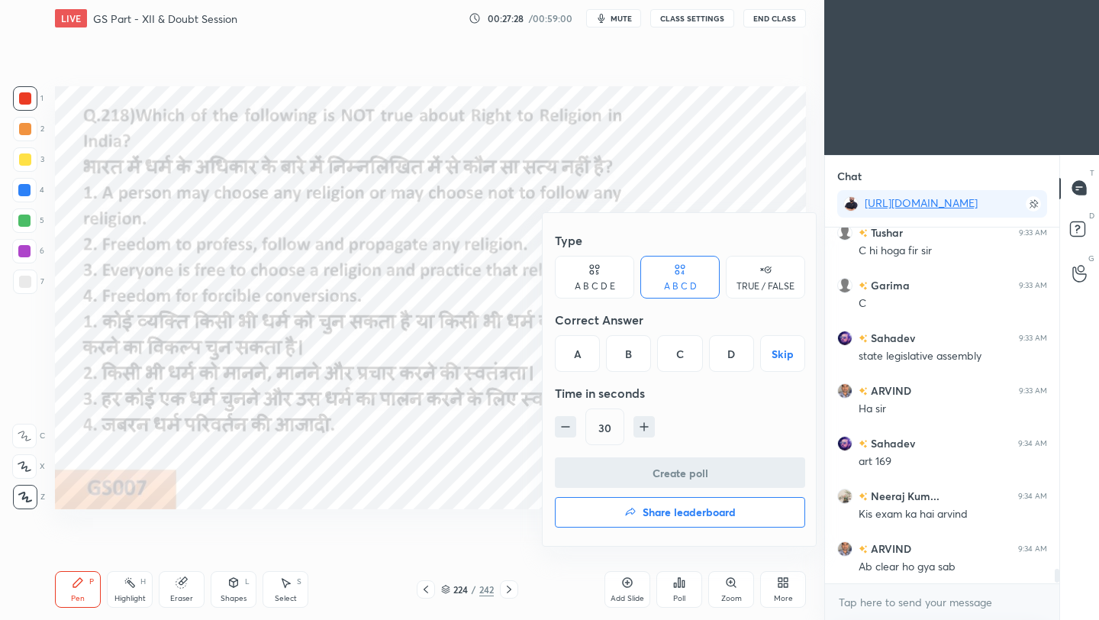
scroll to position [8322, 0]
click at [733, 361] on div "D" at bounding box center [731, 353] width 45 height 37
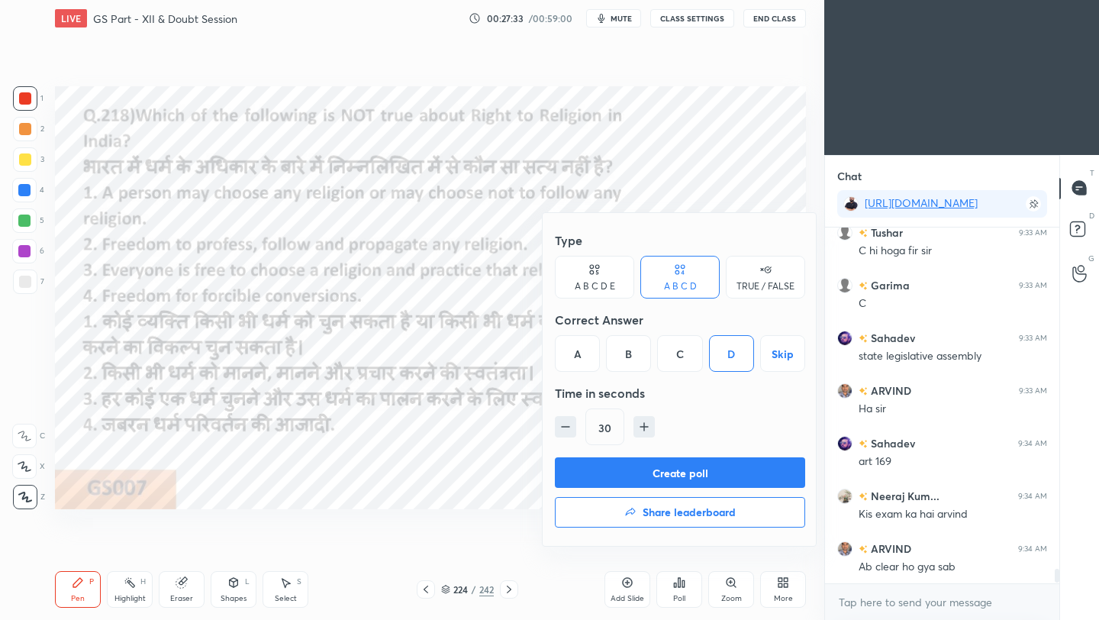
click at [734, 472] on button "Create poll" at bounding box center [680, 472] width 250 height 31
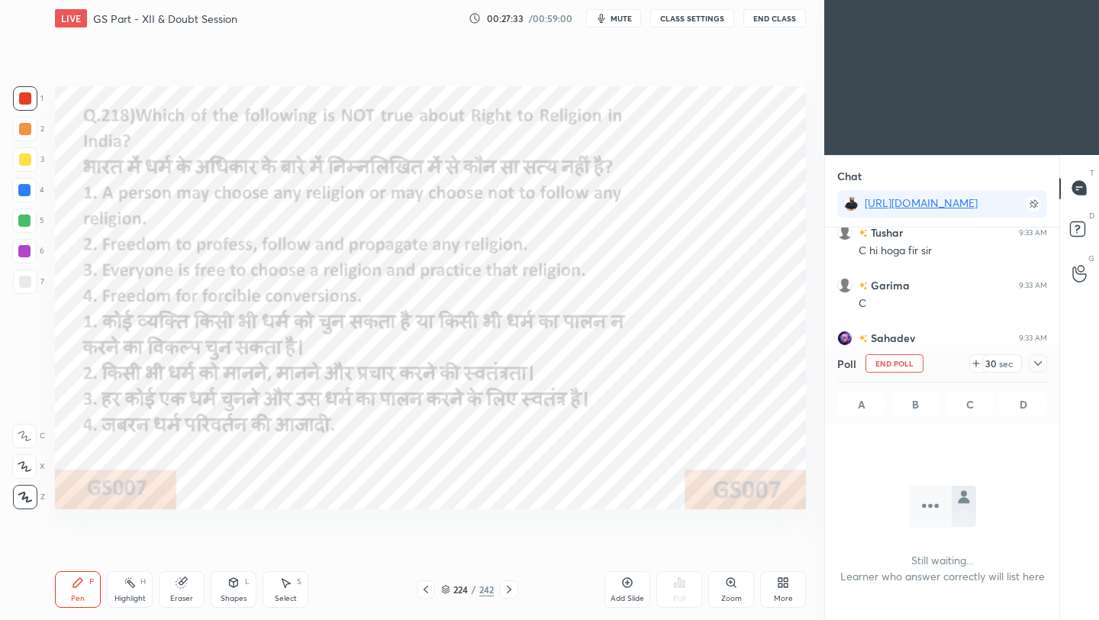
scroll to position [5, 5]
click at [915, 362] on icon at bounding box center [1038, 363] width 12 height 12
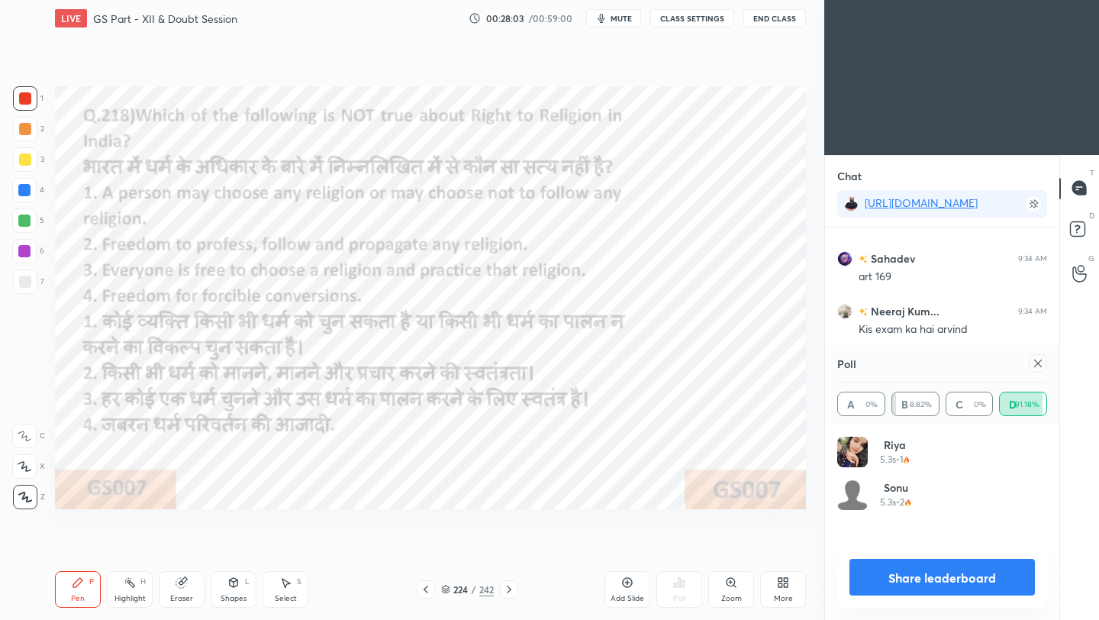
scroll to position [179, 205]
click at [915, 365] on icon at bounding box center [1038, 363] width 12 height 12
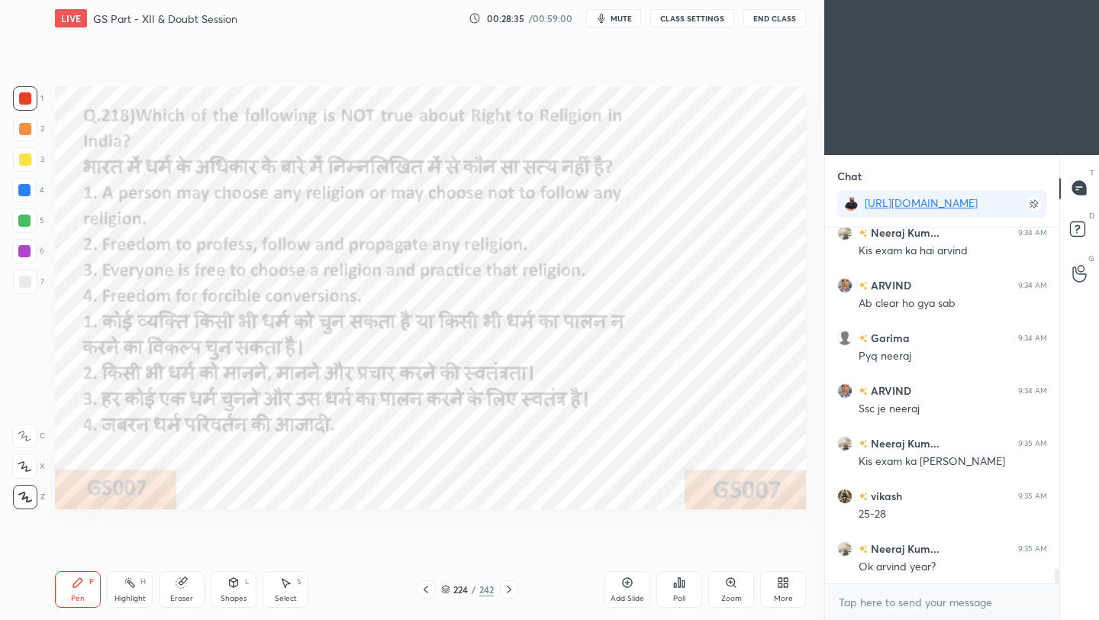
scroll to position [8638, 0]
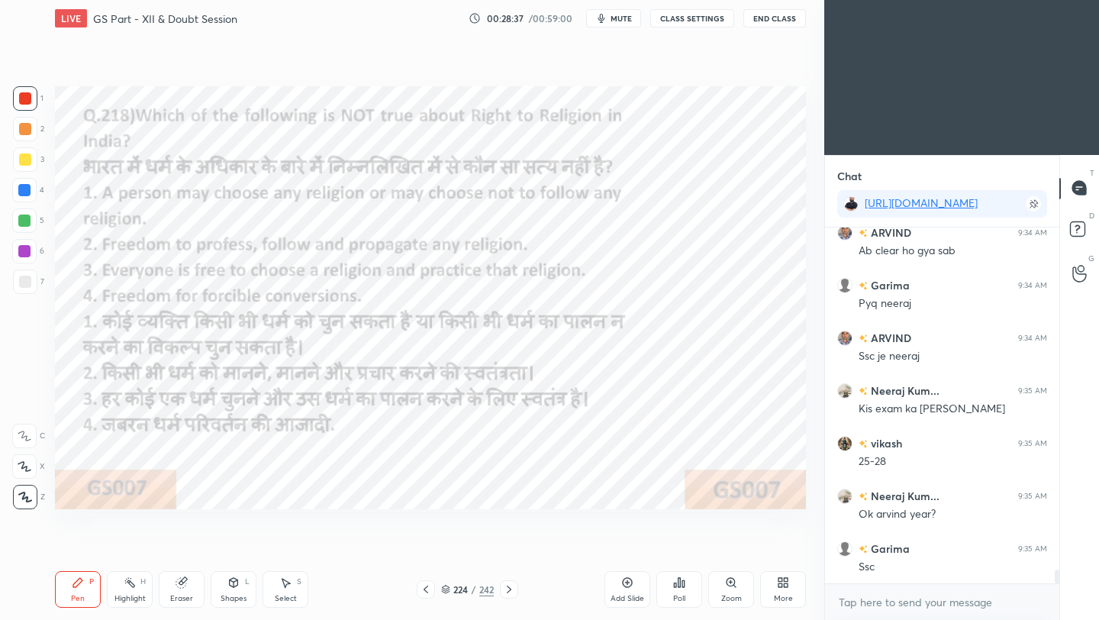
click at [426, 550] on icon at bounding box center [426, 589] width 12 height 12
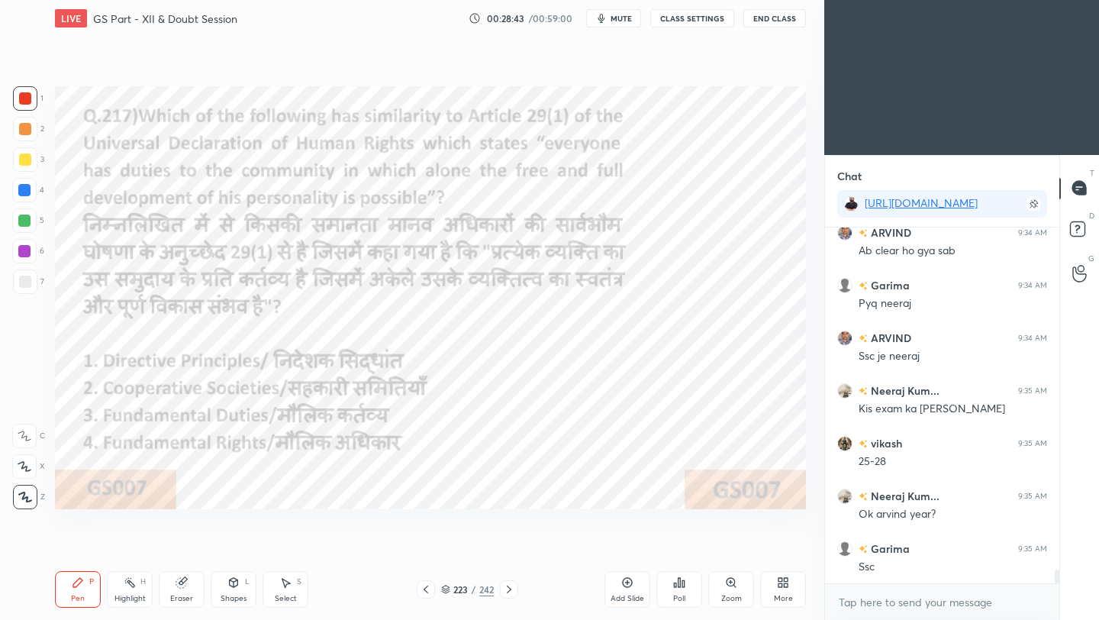
click at [685, 550] on div "Poll" at bounding box center [679, 589] width 46 height 37
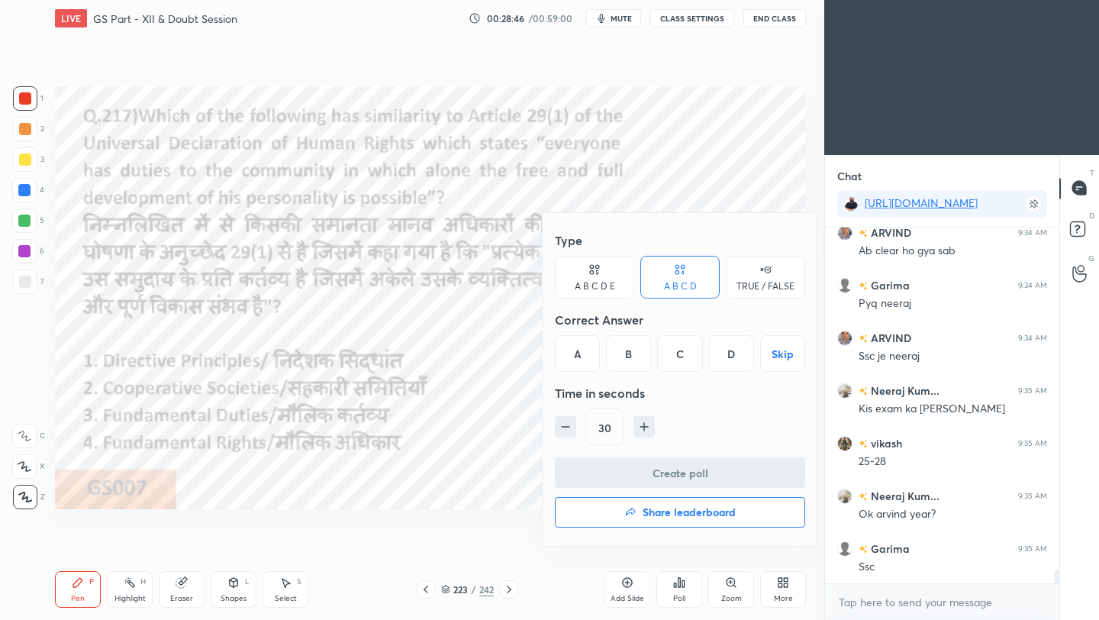
click at [681, 364] on div "C" at bounding box center [679, 353] width 45 height 37
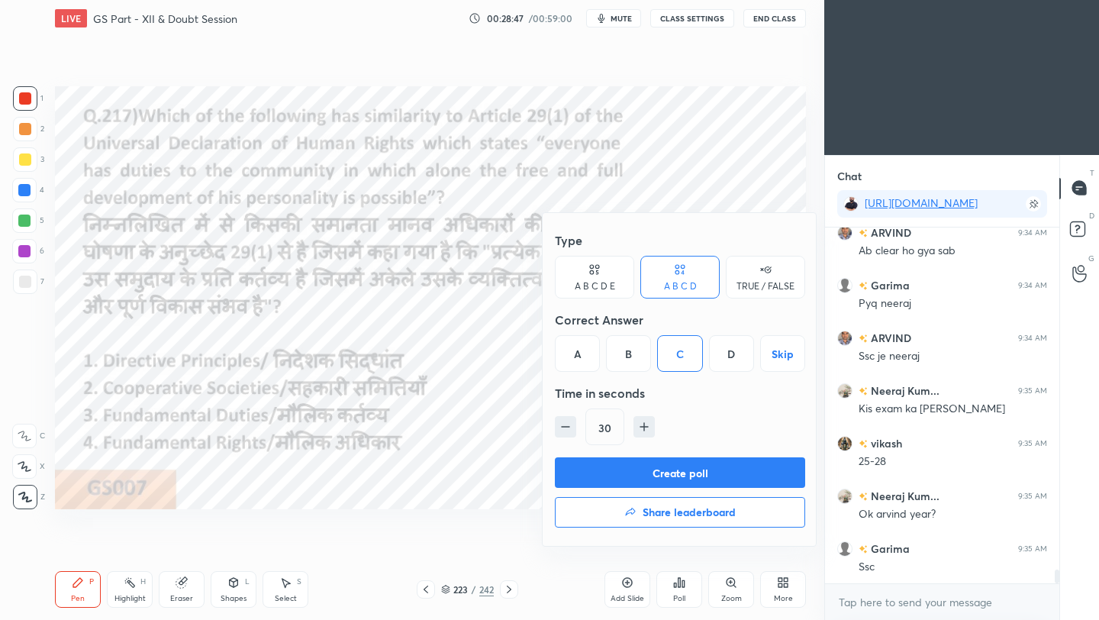
click at [697, 477] on button "Create poll" at bounding box center [680, 472] width 250 height 31
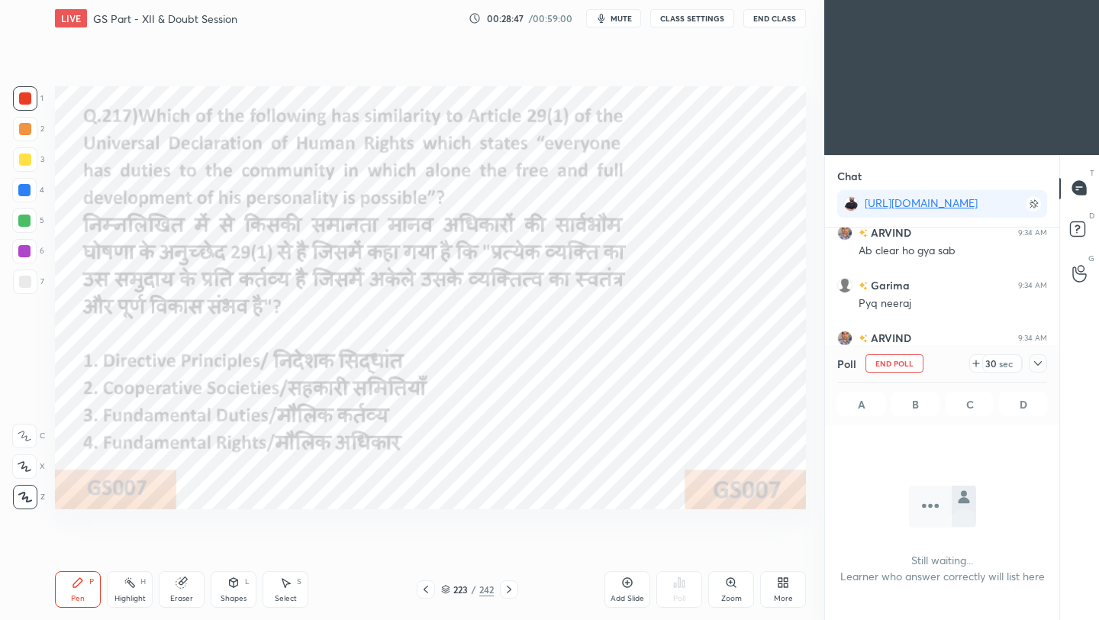
scroll to position [5, 5]
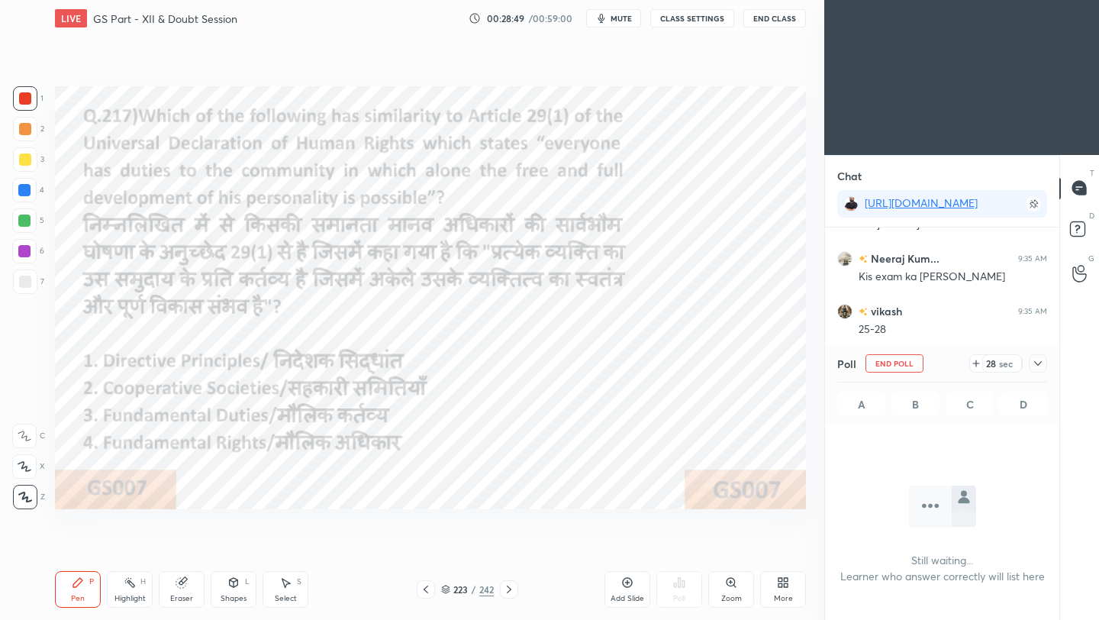
click at [915, 364] on icon at bounding box center [1038, 363] width 8 height 5
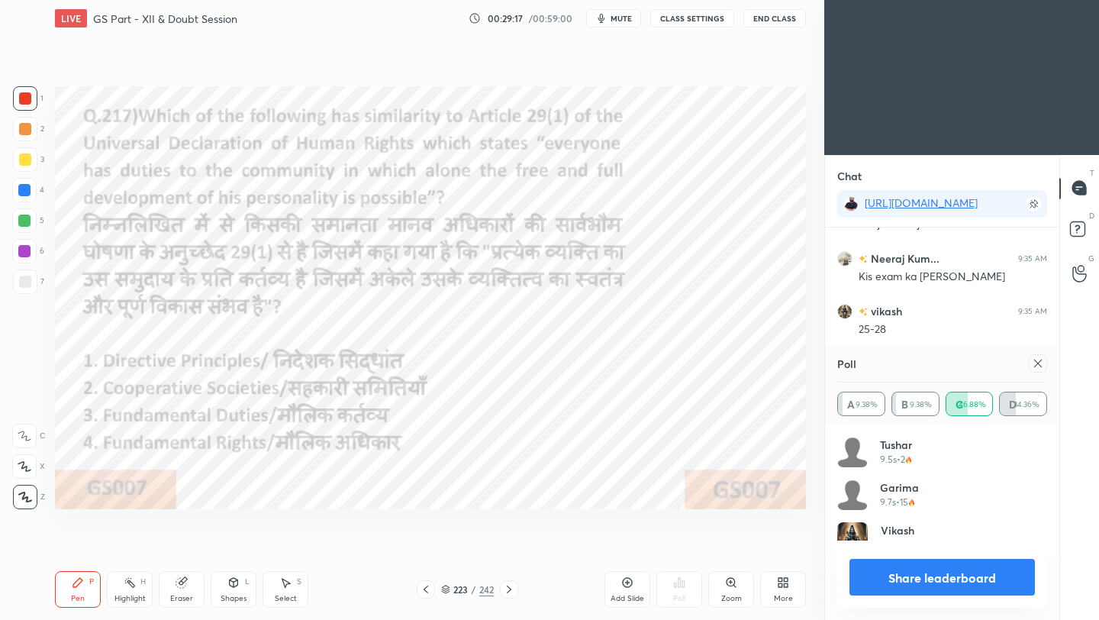
scroll to position [179, 205]
click at [915, 362] on icon at bounding box center [1038, 363] width 12 height 12
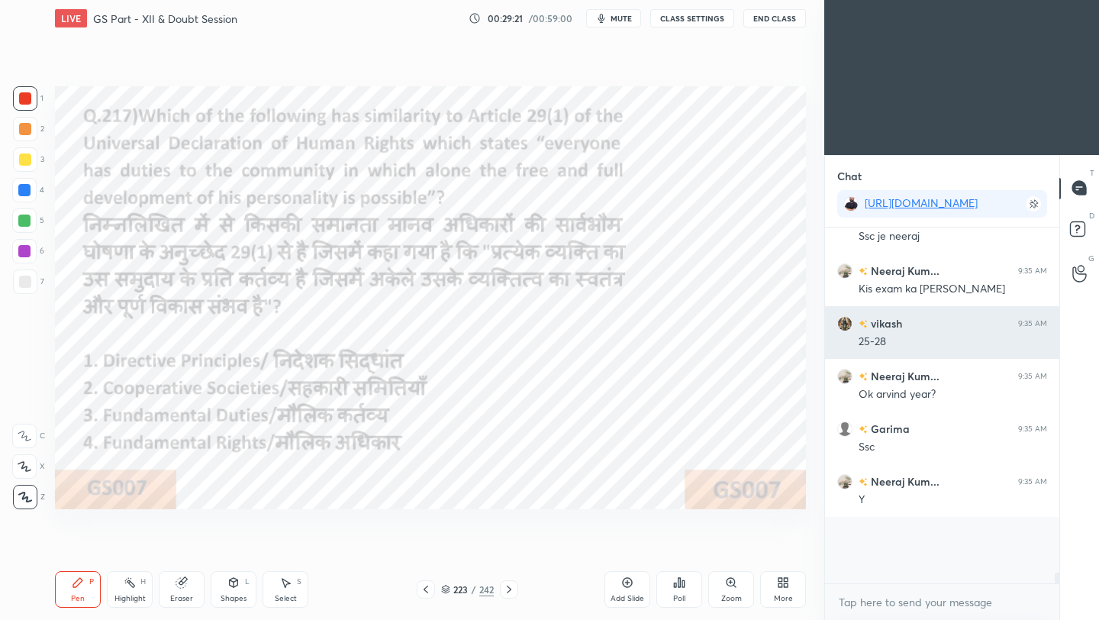
scroll to position [8699, 0]
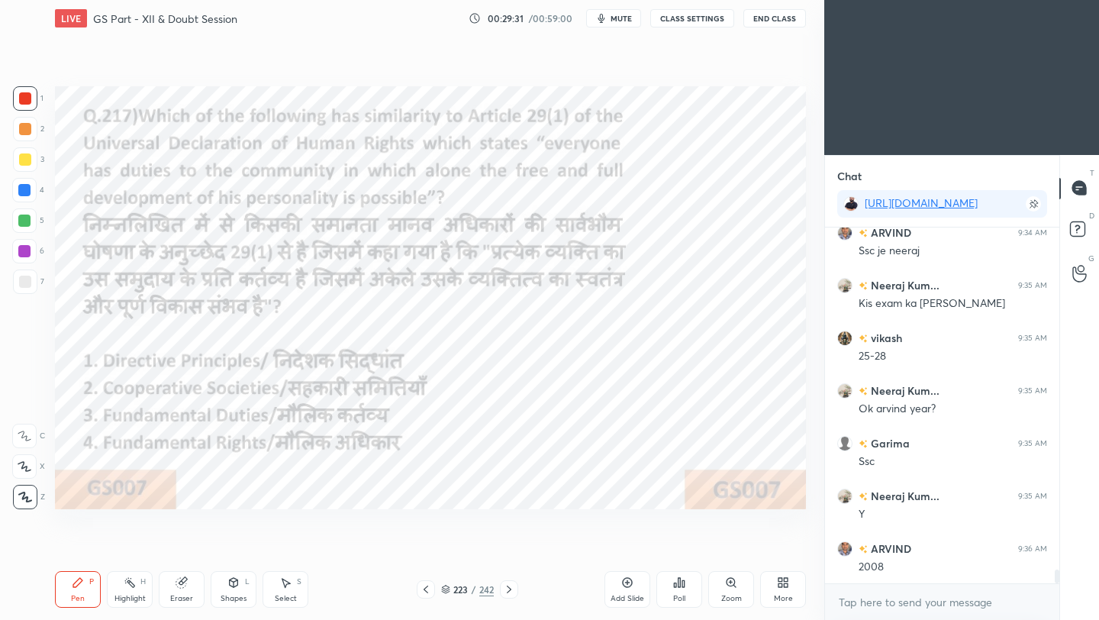
click at [427, 550] on icon at bounding box center [426, 589] width 12 height 12
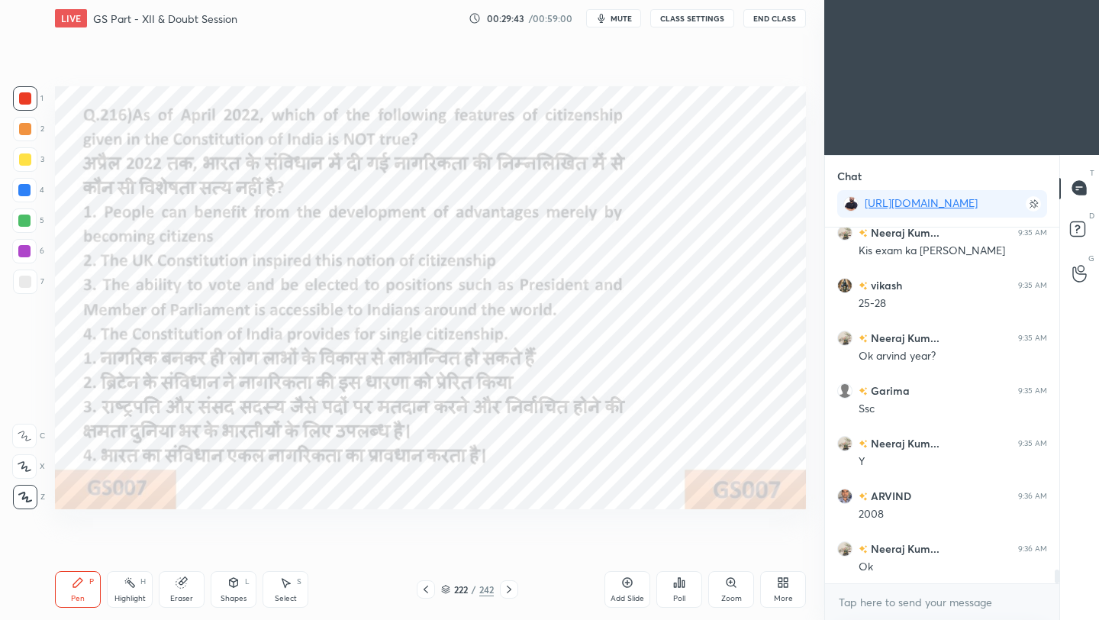
click at [682, 550] on icon at bounding box center [679, 582] width 12 height 12
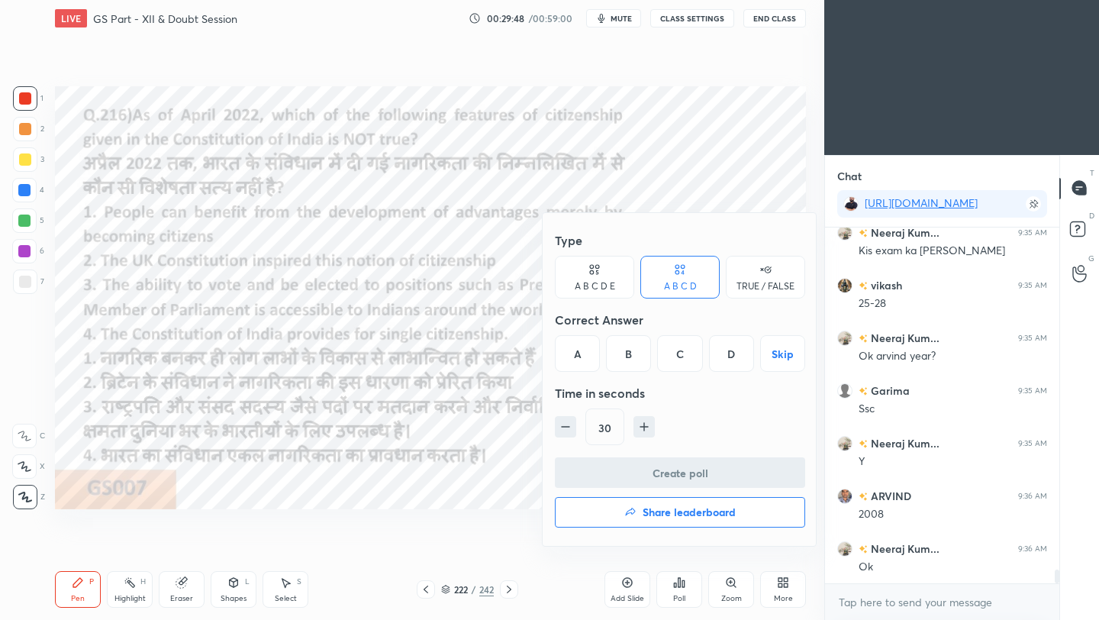
click at [690, 356] on div "C" at bounding box center [679, 353] width 45 height 37
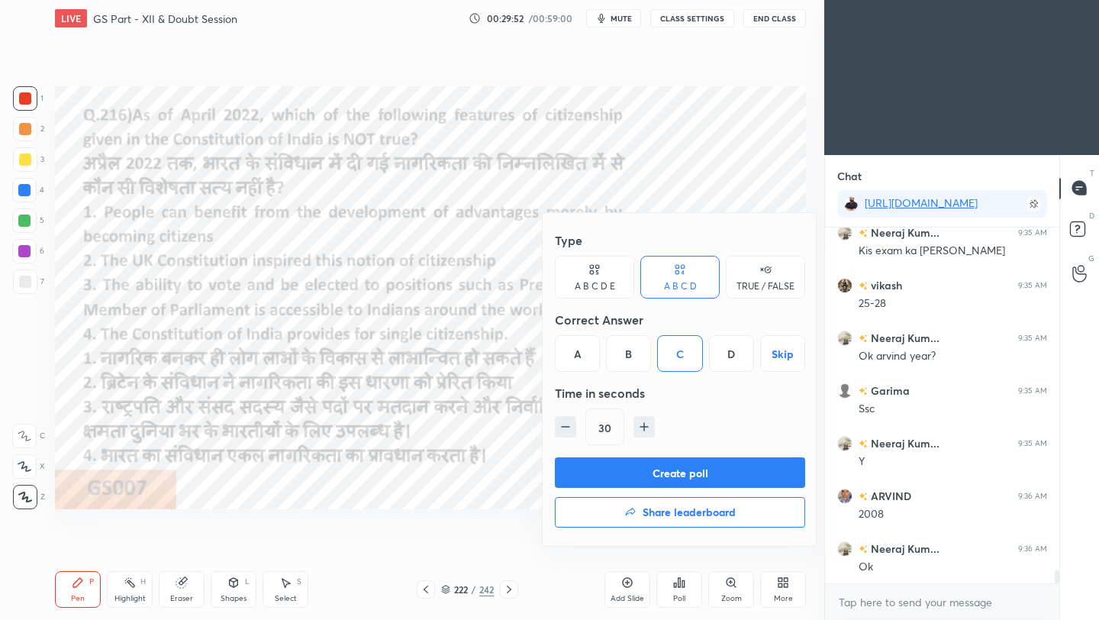
click at [702, 477] on button "Create poll" at bounding box center [680, 472] width 250 height 31
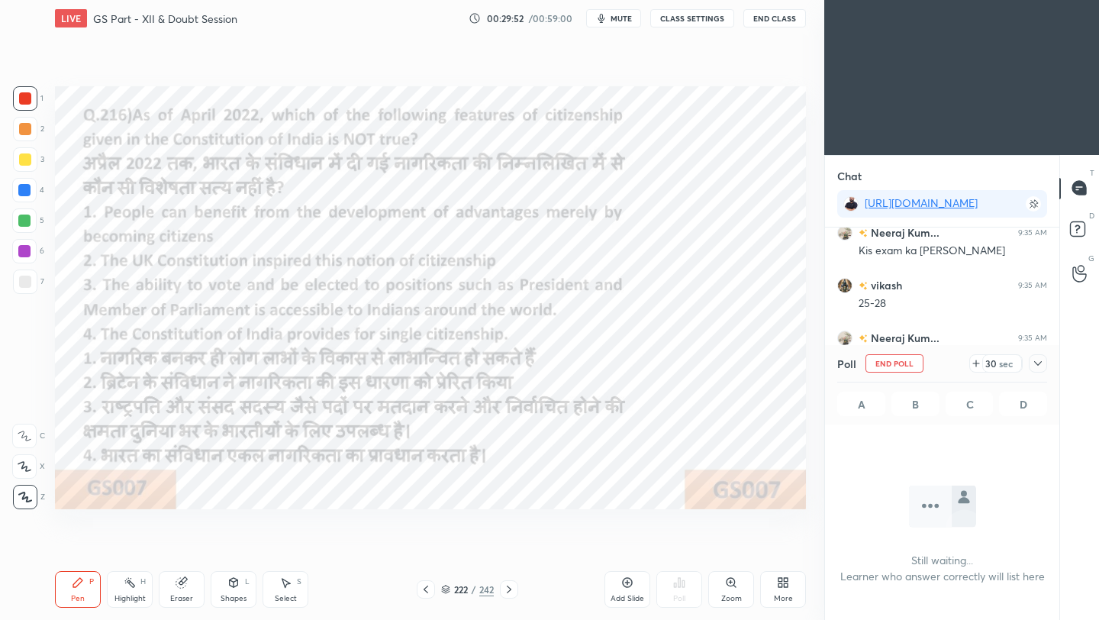
scroll to position [5, 5]
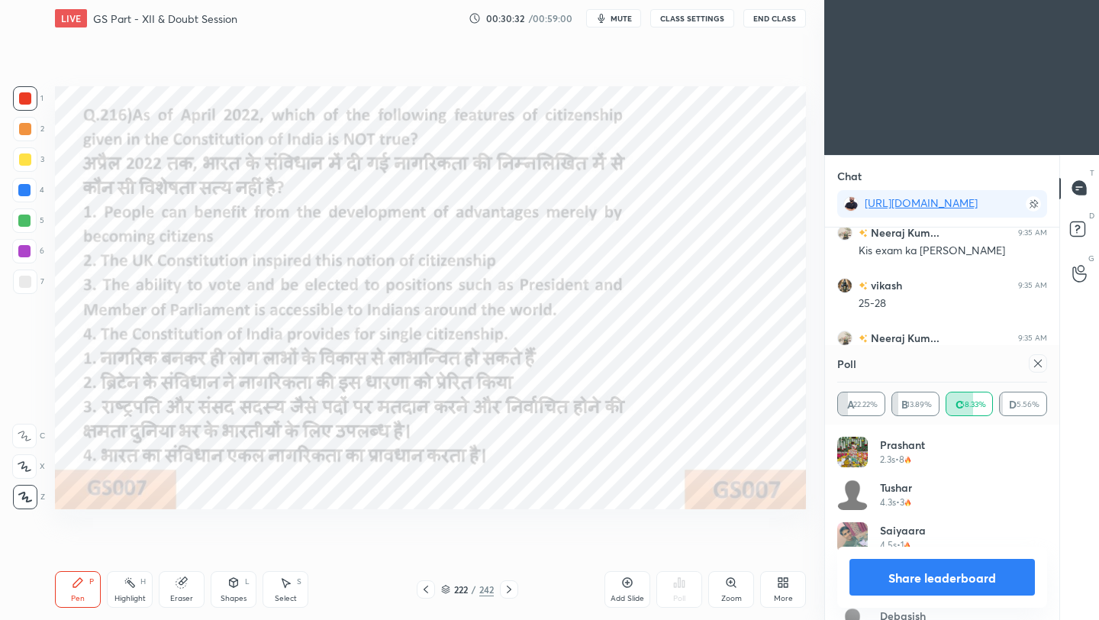
click at [915, 359] on icon at bounding box center [1038, 363] width 12 height 12
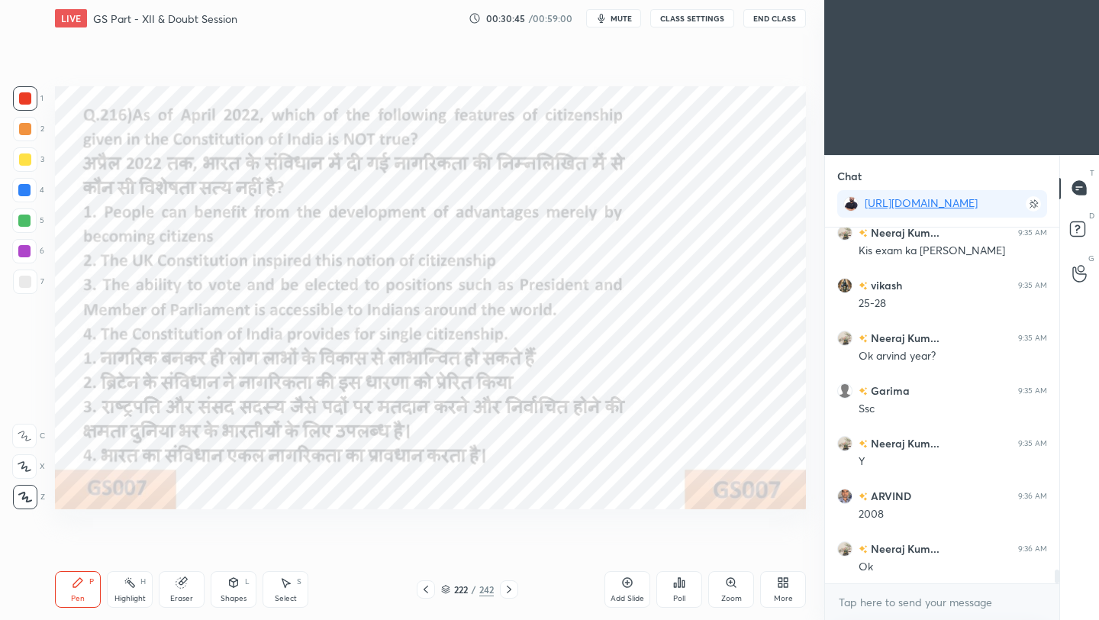
scroll to position [8862, 0]
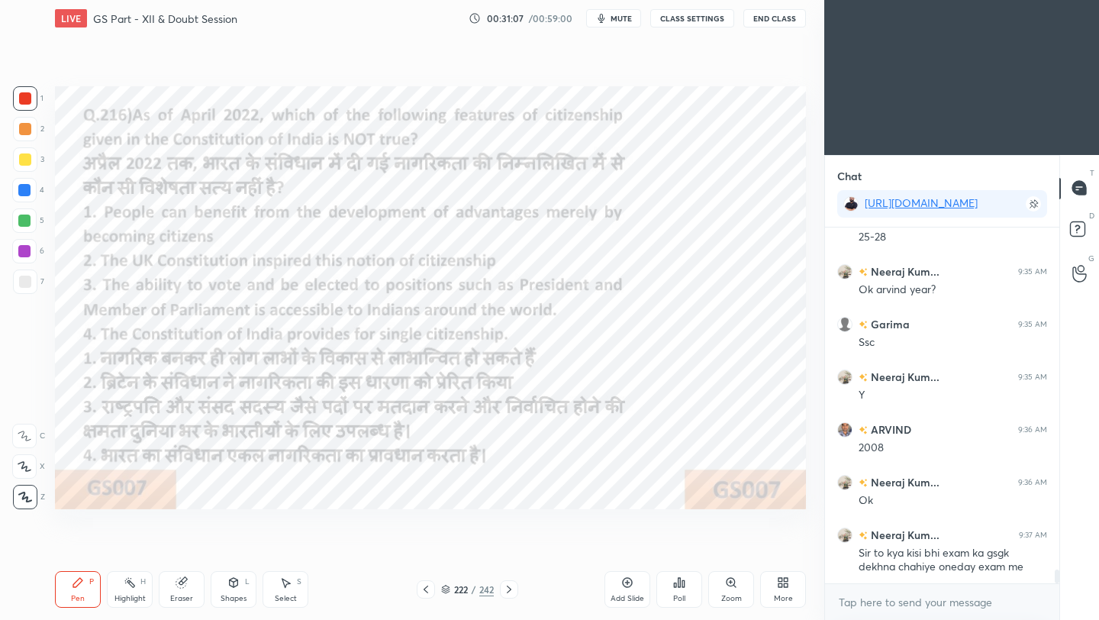
click at [426, 550] on icon at bounding box center [425, 589] width 5 height 8
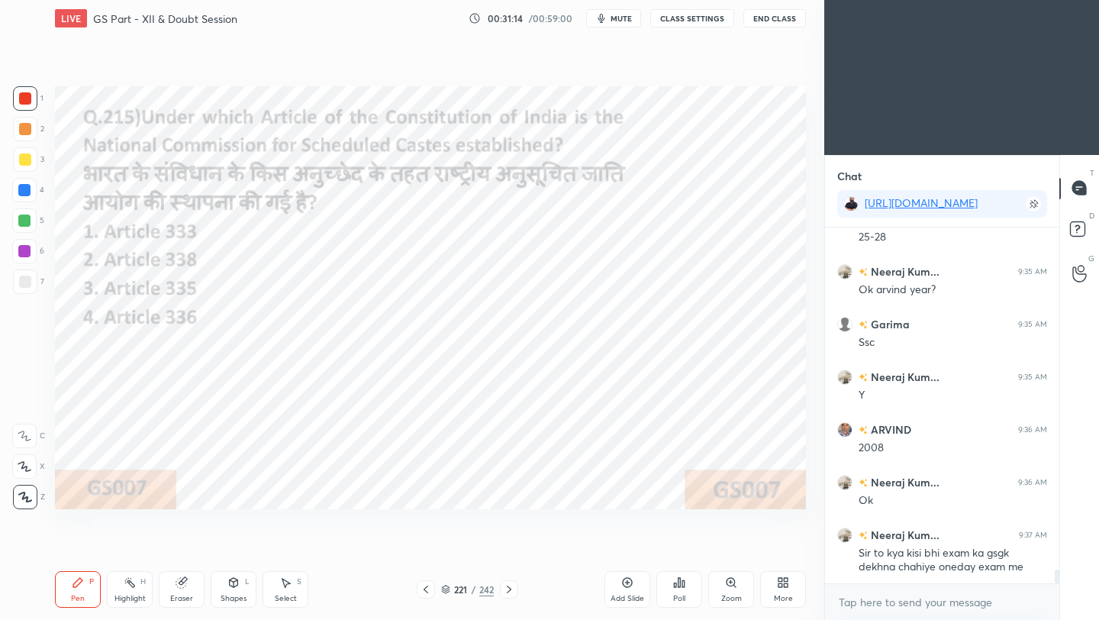
click at [684, 550] on icon at bounding box center [679, 582] width 12 height 12
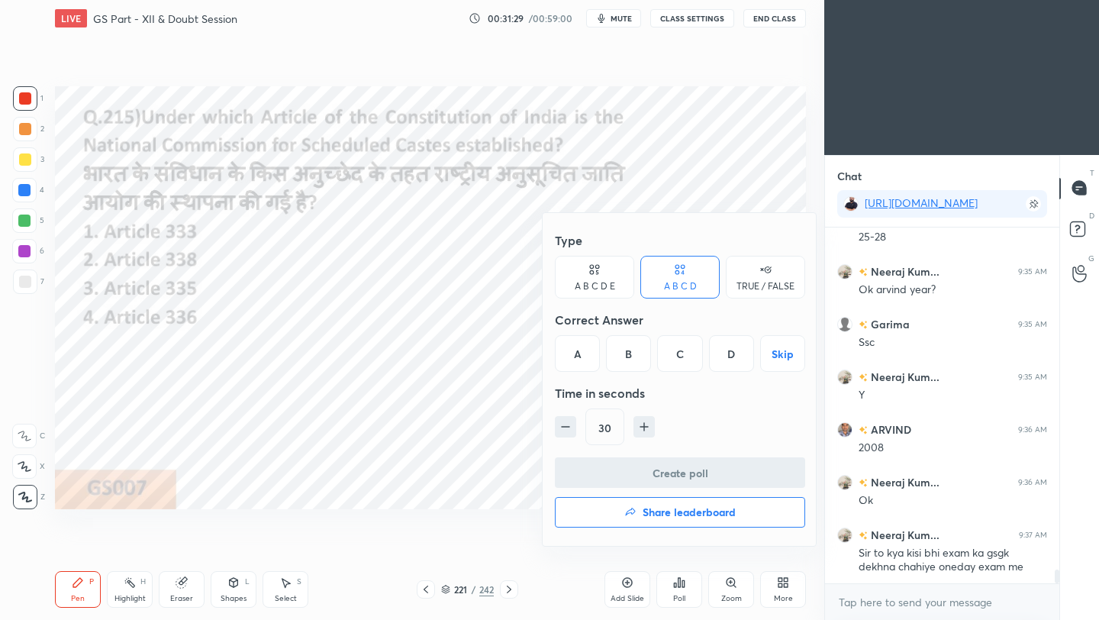
click at [634, 356] on div "B" at bounding box center [628, 353] width 45 height 37
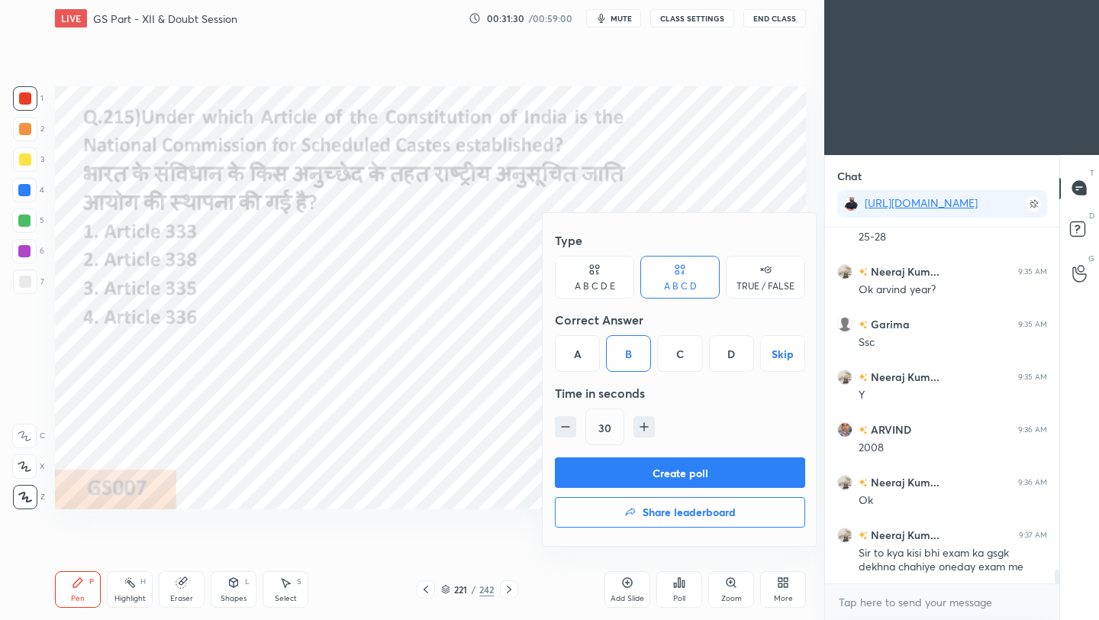
click at [662, 471] on button "Create poll" at bounding box center [680, 472] width 250 height 31
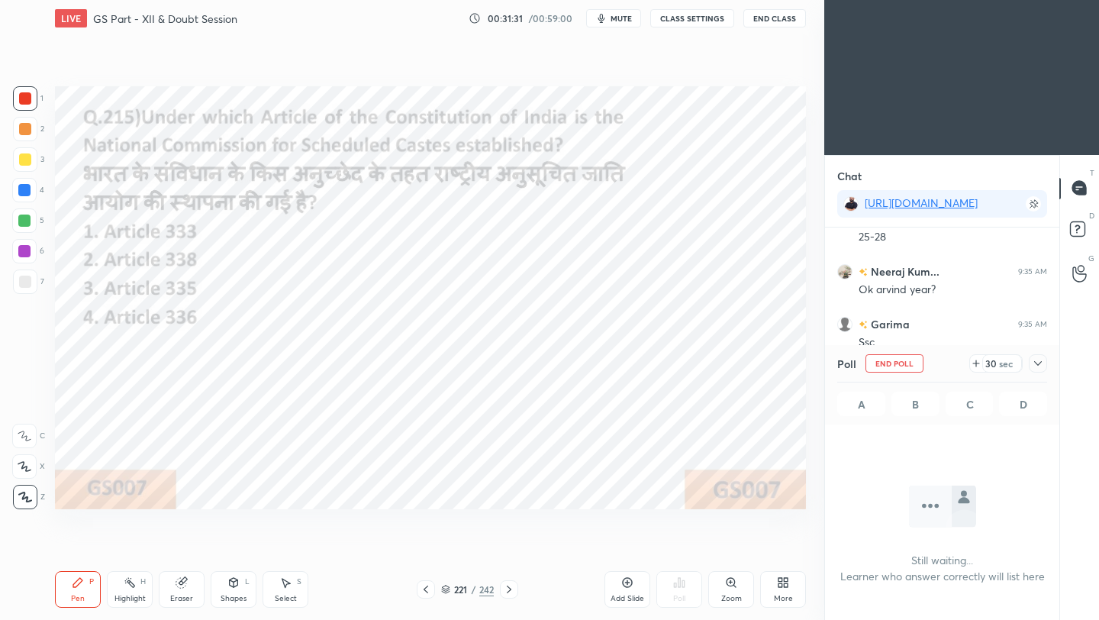
scroll to position [5, 5]
click at [915, 367] on icon at bounding box center [1038, 363] width 12 height 12
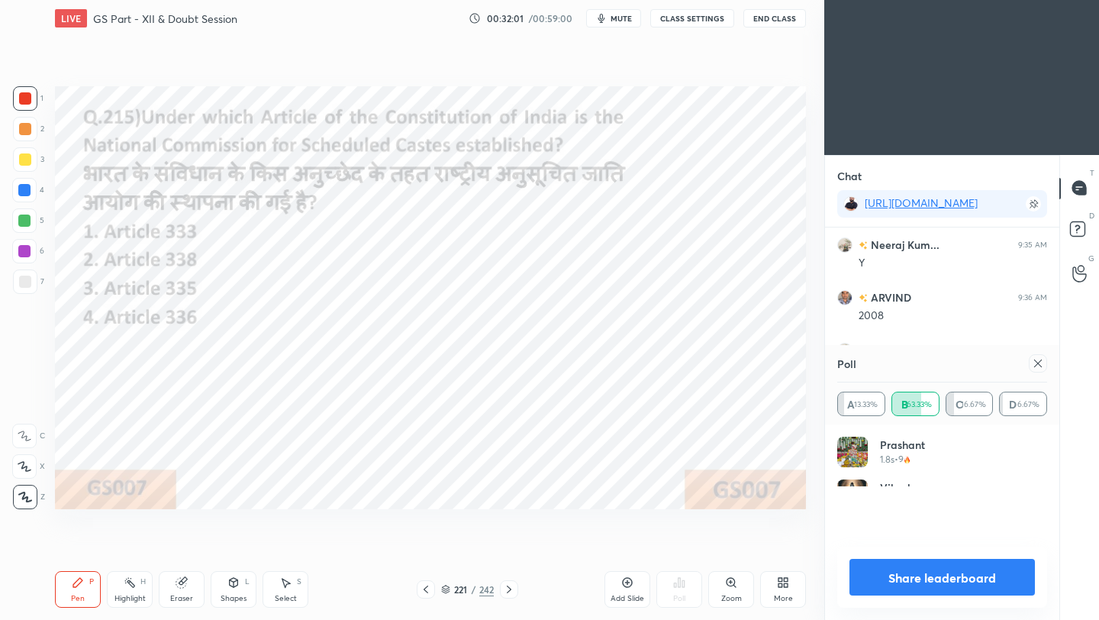
scroll to position [179, 205]
click at [915, 367] on div at bounding box center [1038, 363] width 18 height 18
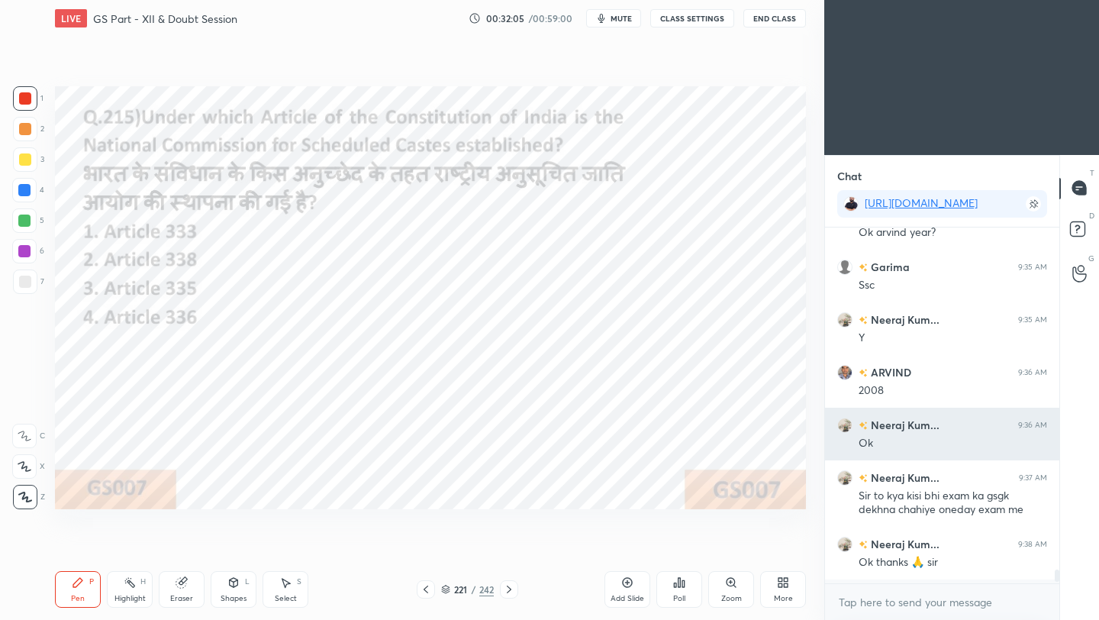
scroll to position [224, 230]
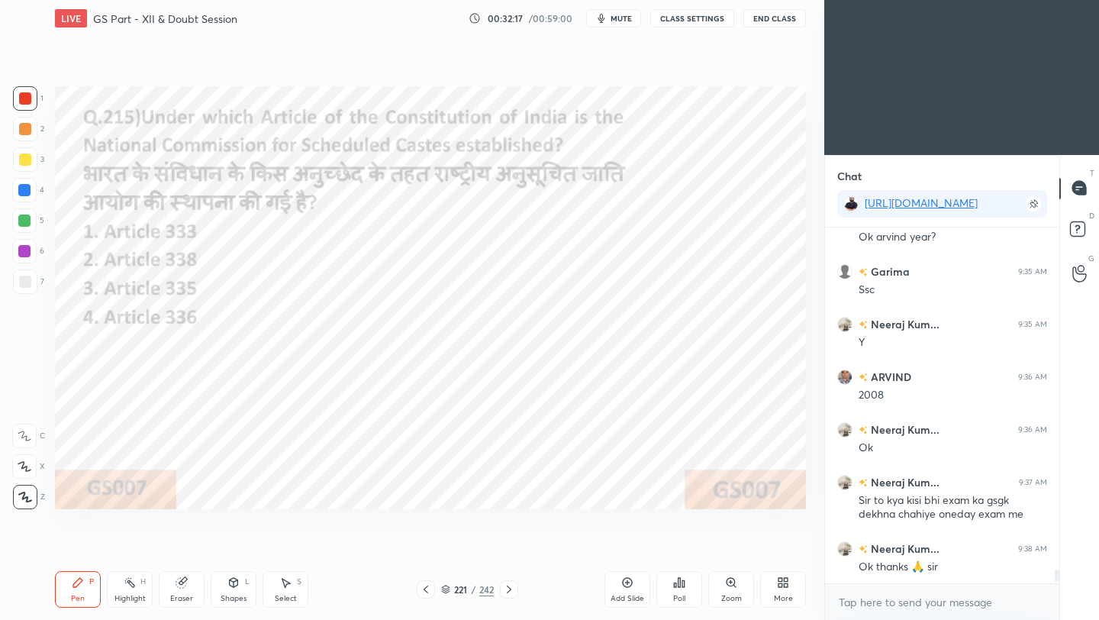
click at [425, 550] on icon at bounding box center [426, 589] width 12 height 12
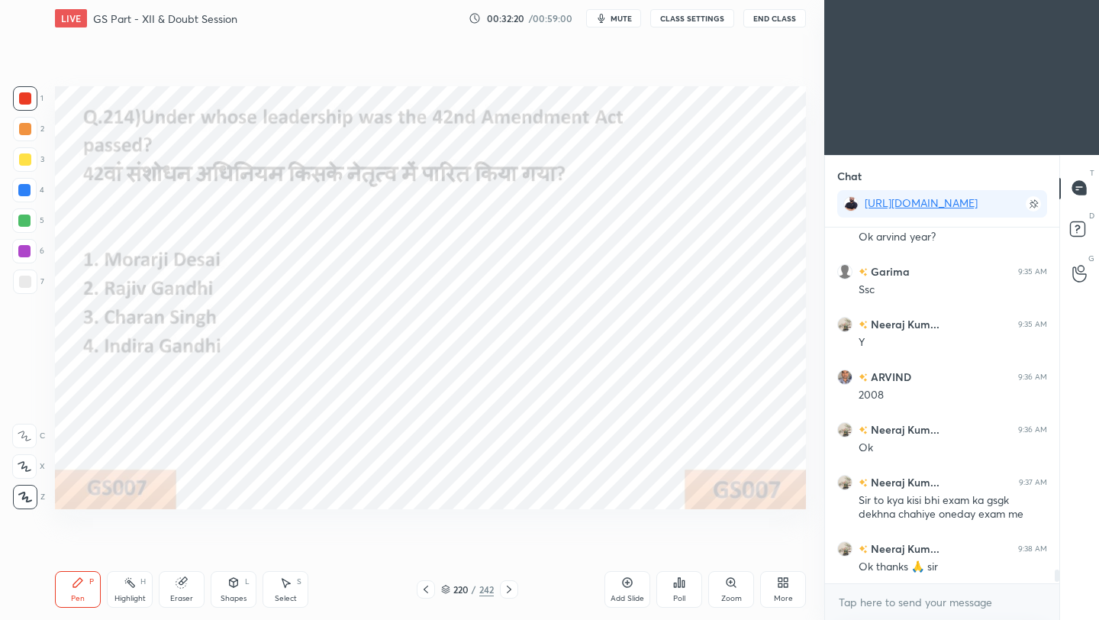
click at [677, 550] on icon at bounding box center [679, 582] width 12 height 12
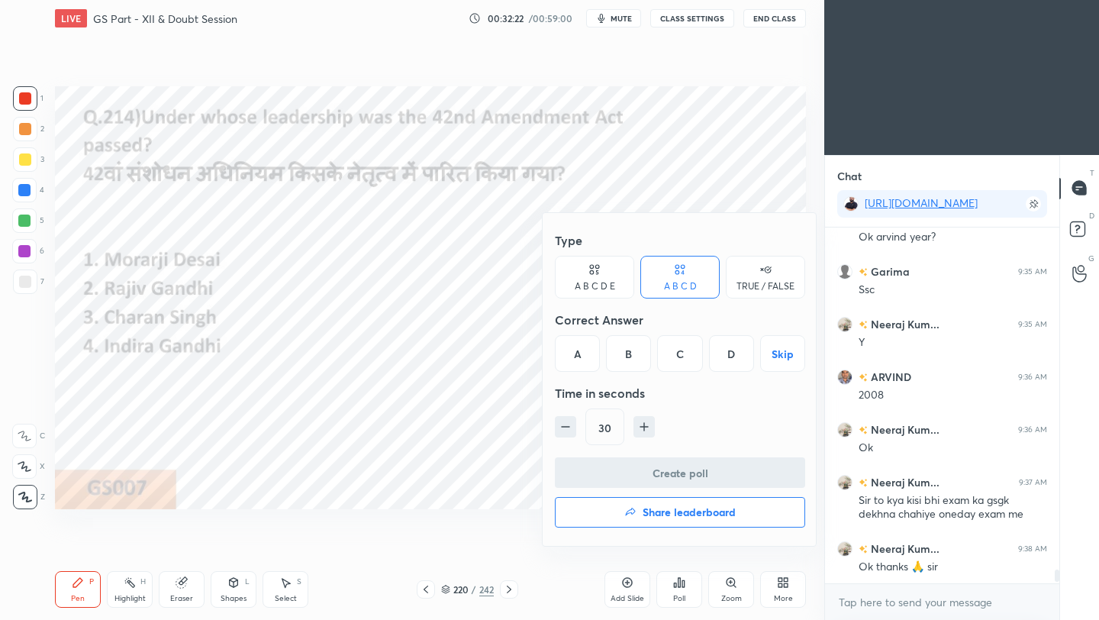
click at [723, 356] on div "D" at bounding box center [731, 353] width 45 height 37
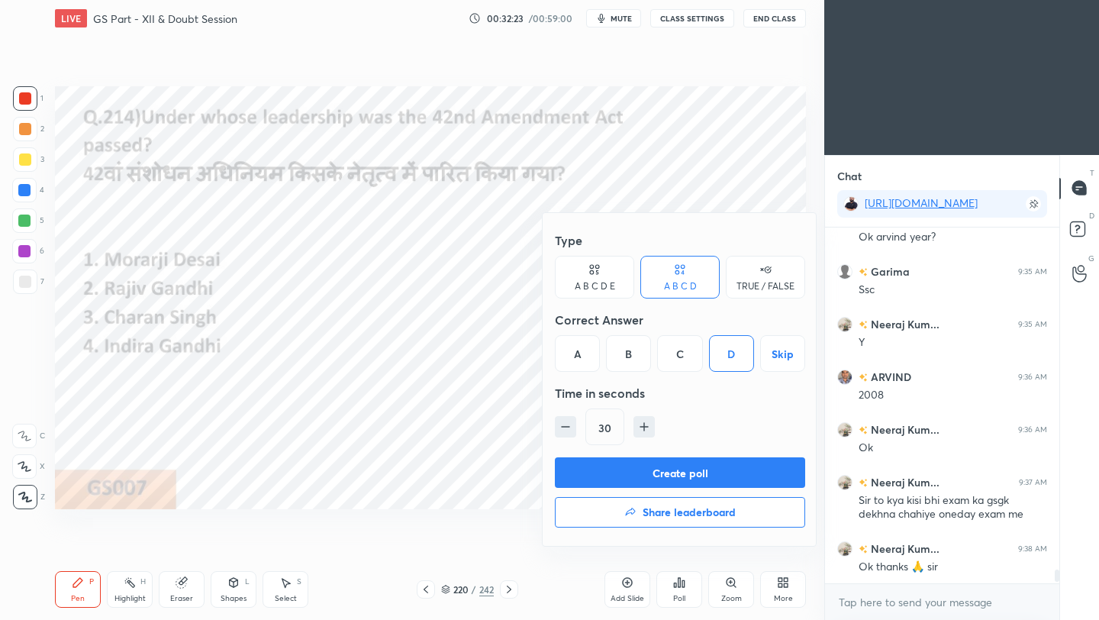
click at [743, 471] on button "Create poll" at bounding box center [680, 472] width 250 height 31
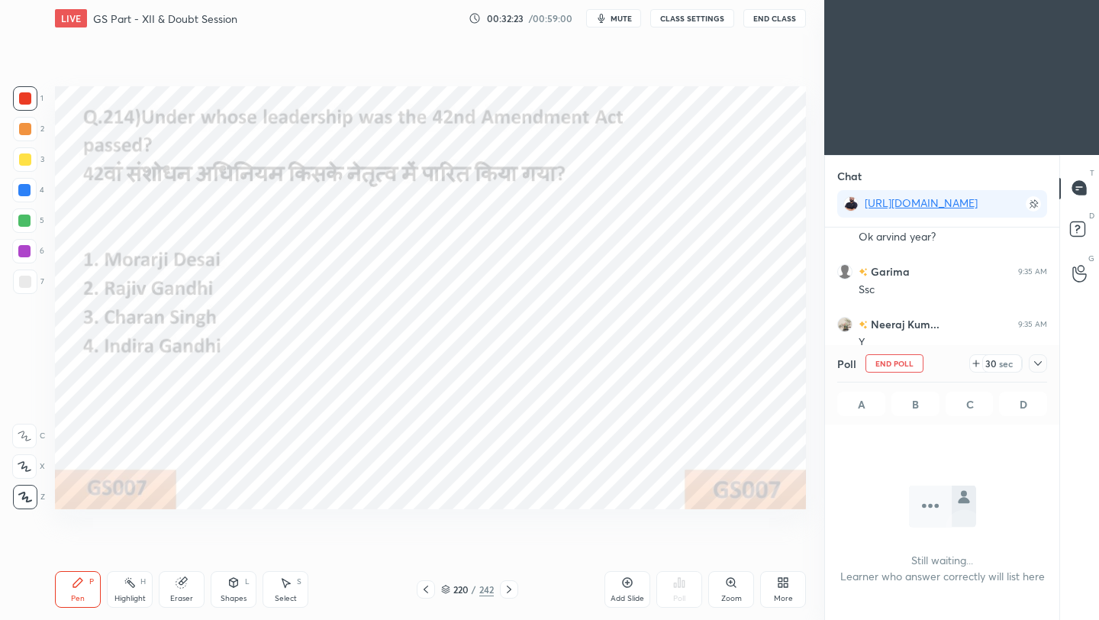
scroll to position [192, 230]
click at [915, 361] on icon at bounding box center [1038, 363] width 12 height 12
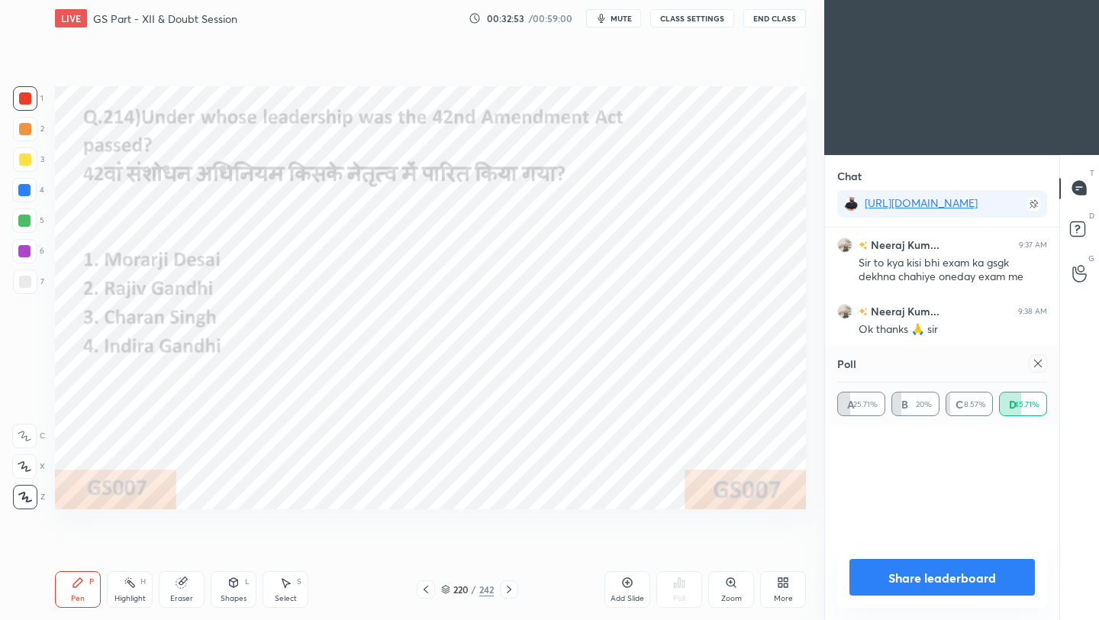
scroll to position [99, 205]
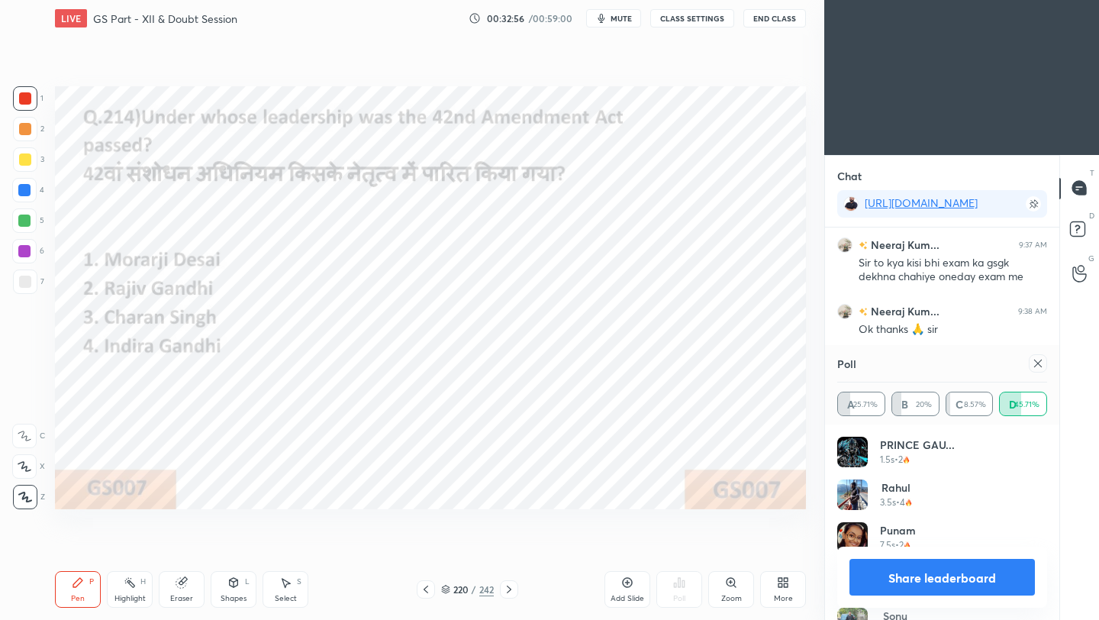
click at [915, 362] on icon at bounding box center [1038, 363] width 12 height 12
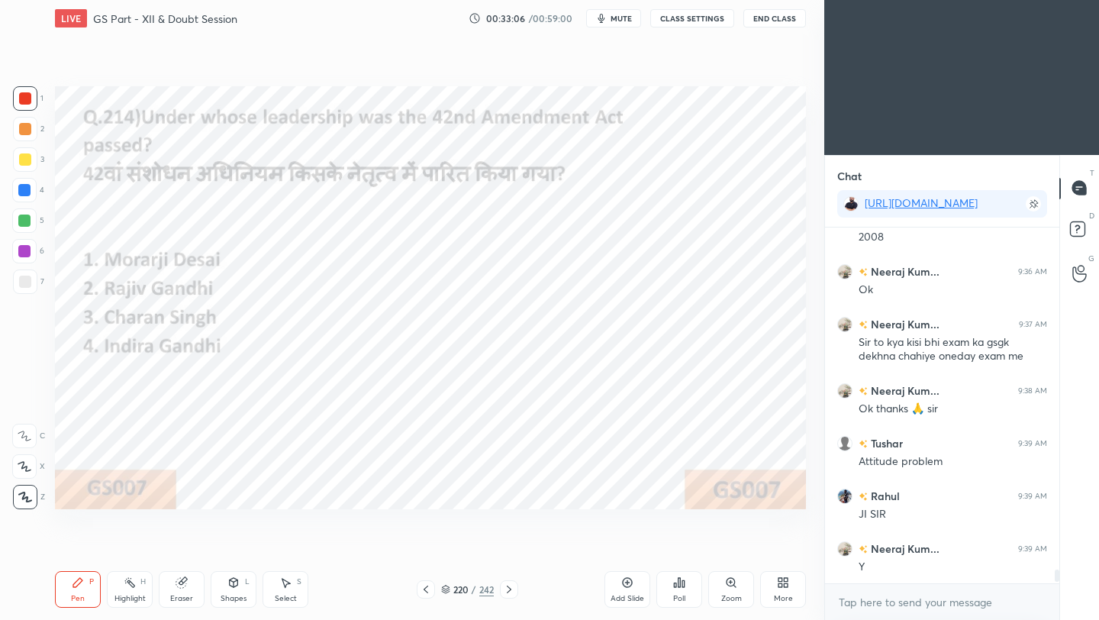
click at [424, 550] on icon at bounding box center [426, 589] width 12 height 12
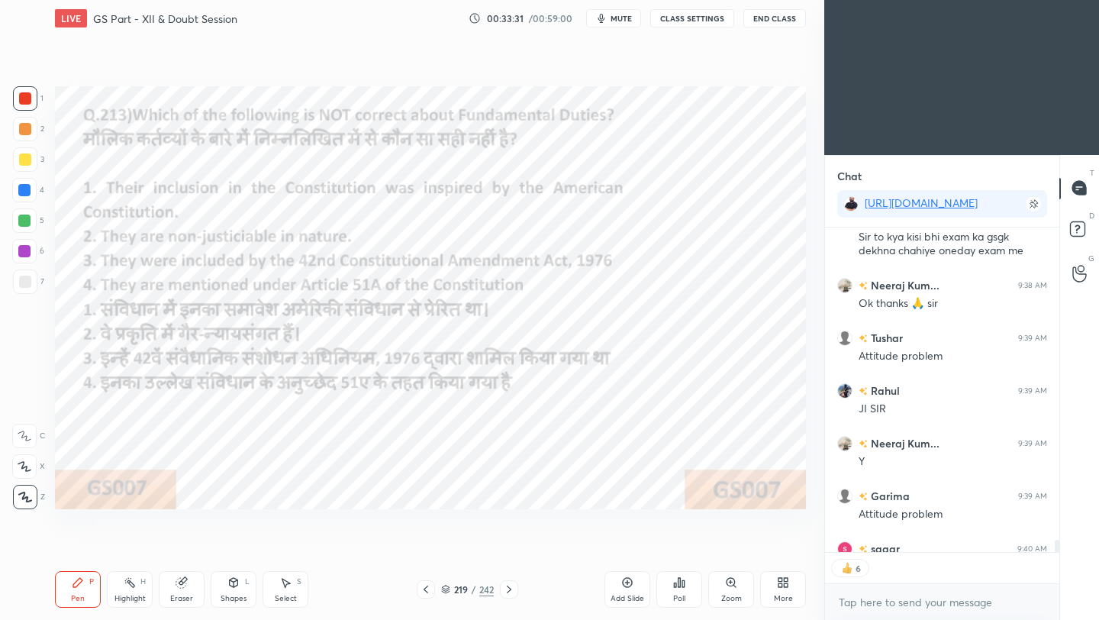
scroll to position [9276, 0]
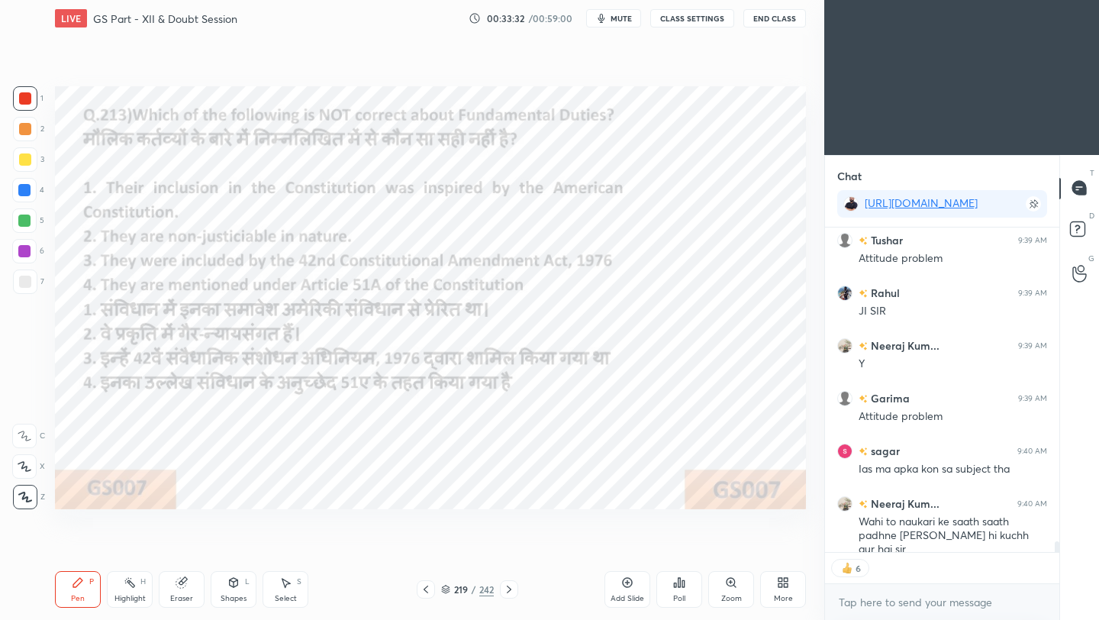
click at [679, 550] on icon at bounding box center [679, 582] width 2 height 9
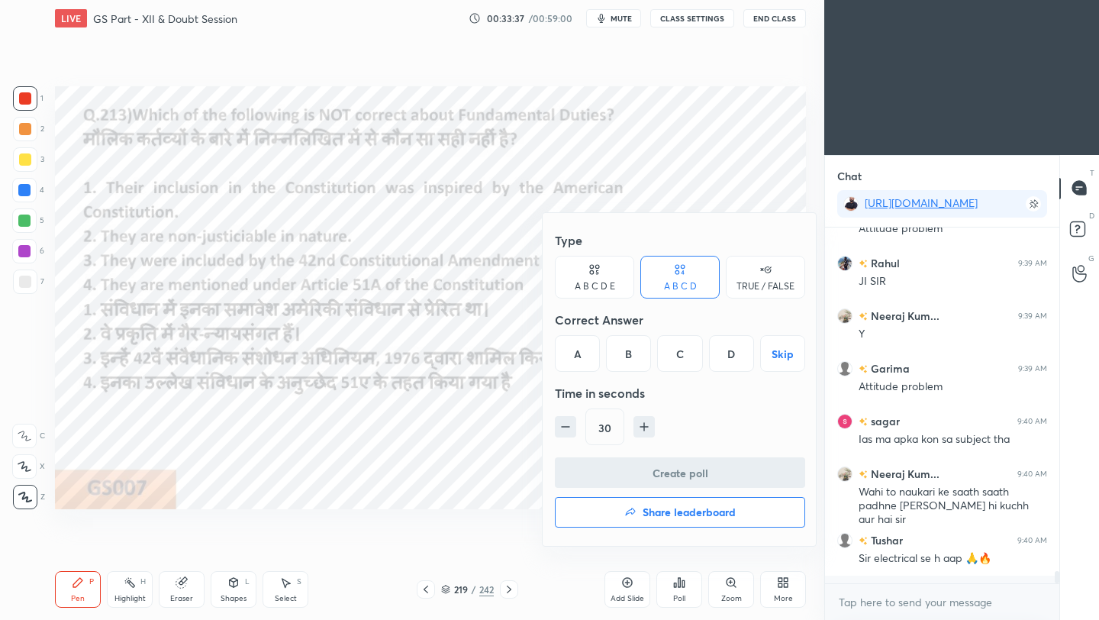
scroll to position [9297, 0]
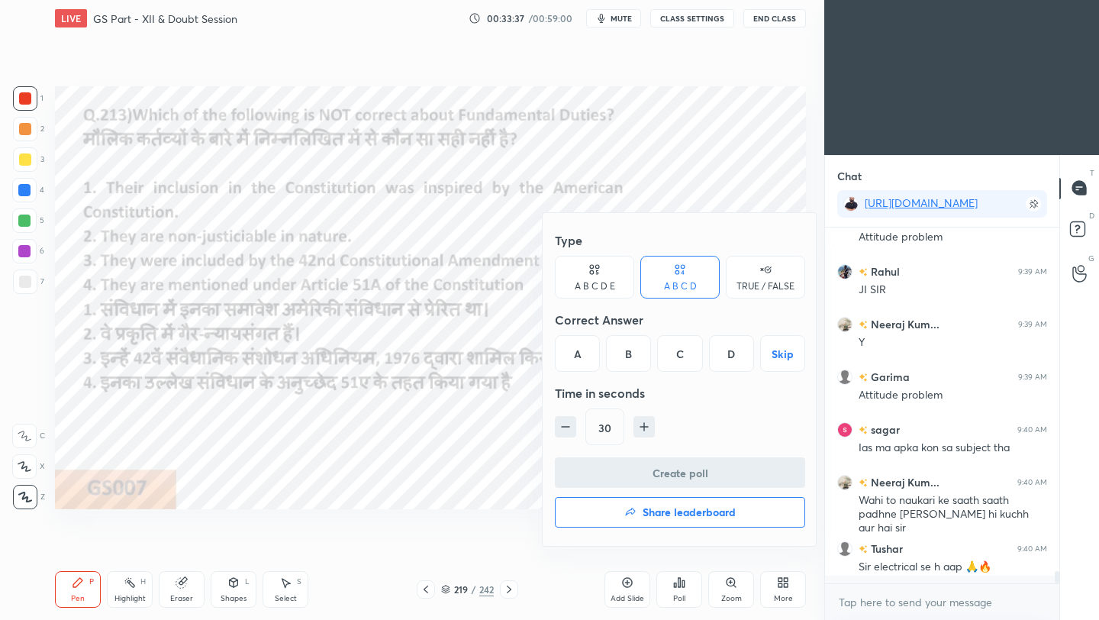
click at [576, 356] on div "A" at bounding box center [577, 353] width 45 height 37
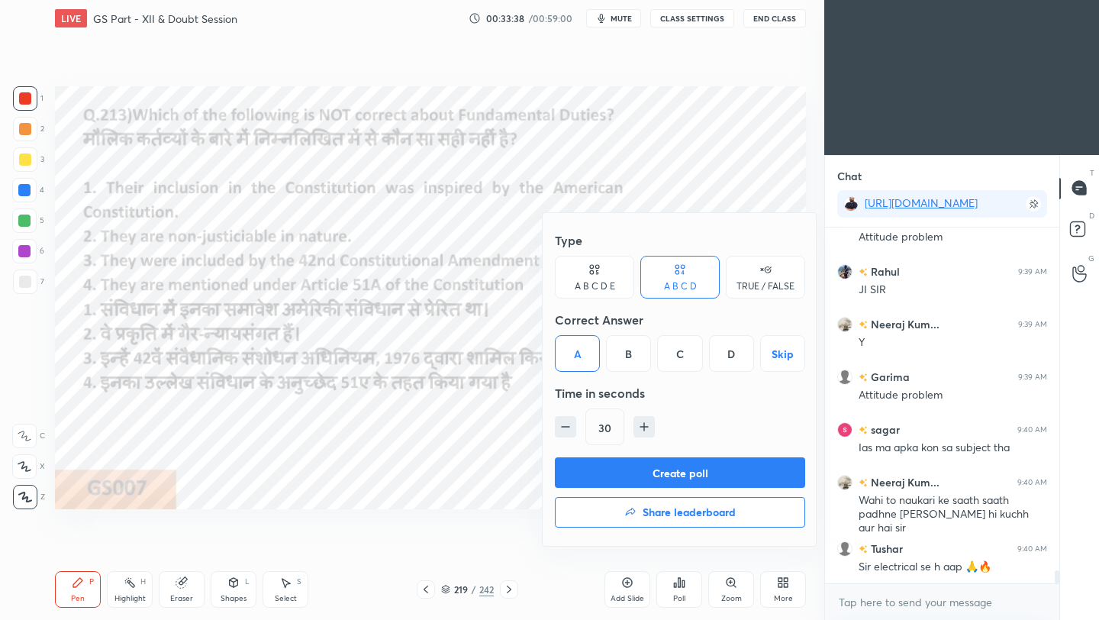
click at [620, 473] on button "Create poll" at bounding box center [680, 472] width 250 height 31
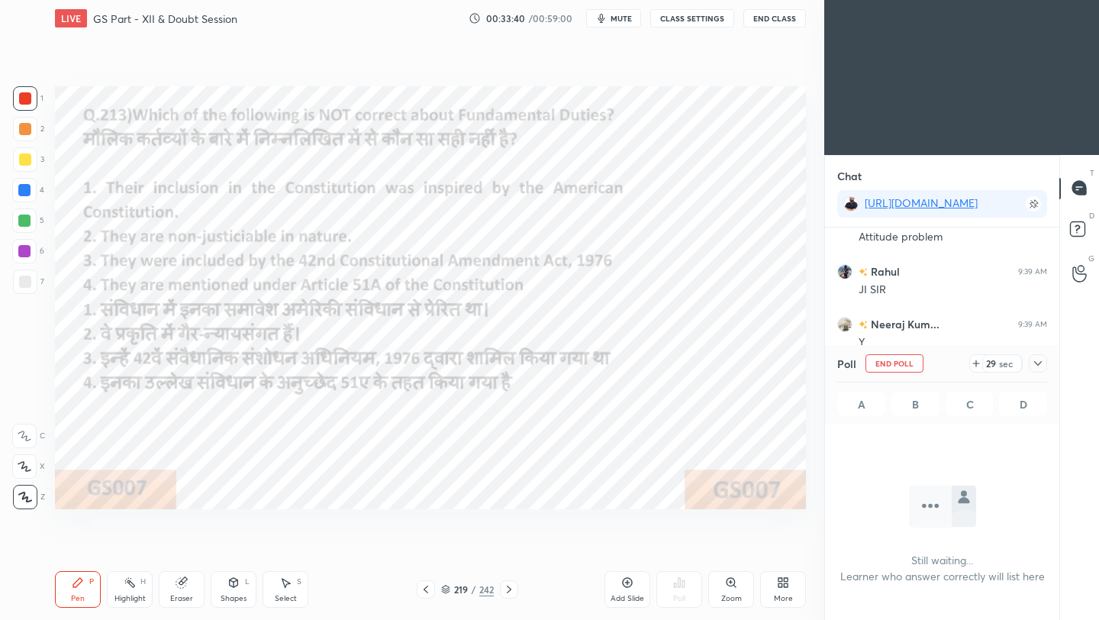
click at [915, 364] on icon at bounding box center [1038, 363] width 12 height 12
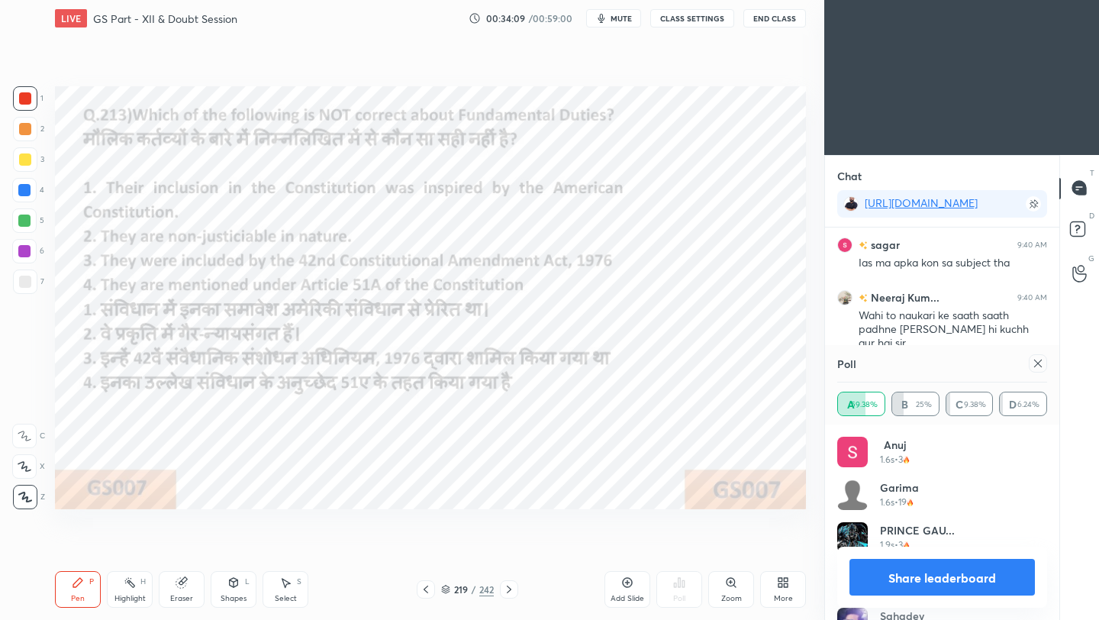
scroll to position [179, 205]
click at [915, 363] on icon at bounding box center [1038, 363] width 12 height 12
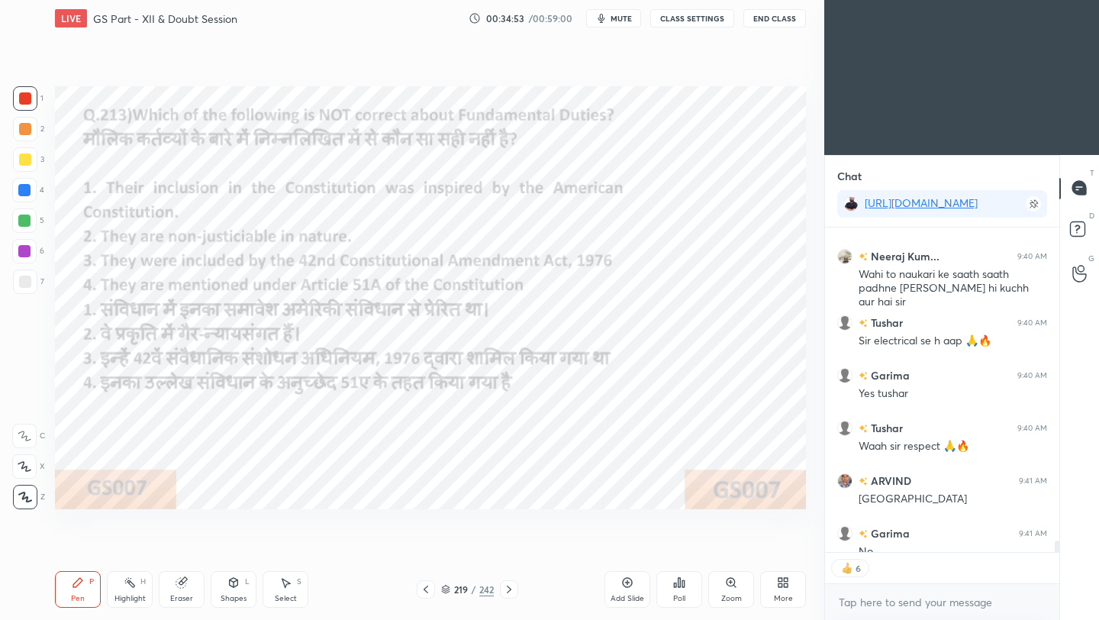
scroll to position [9607, 0]
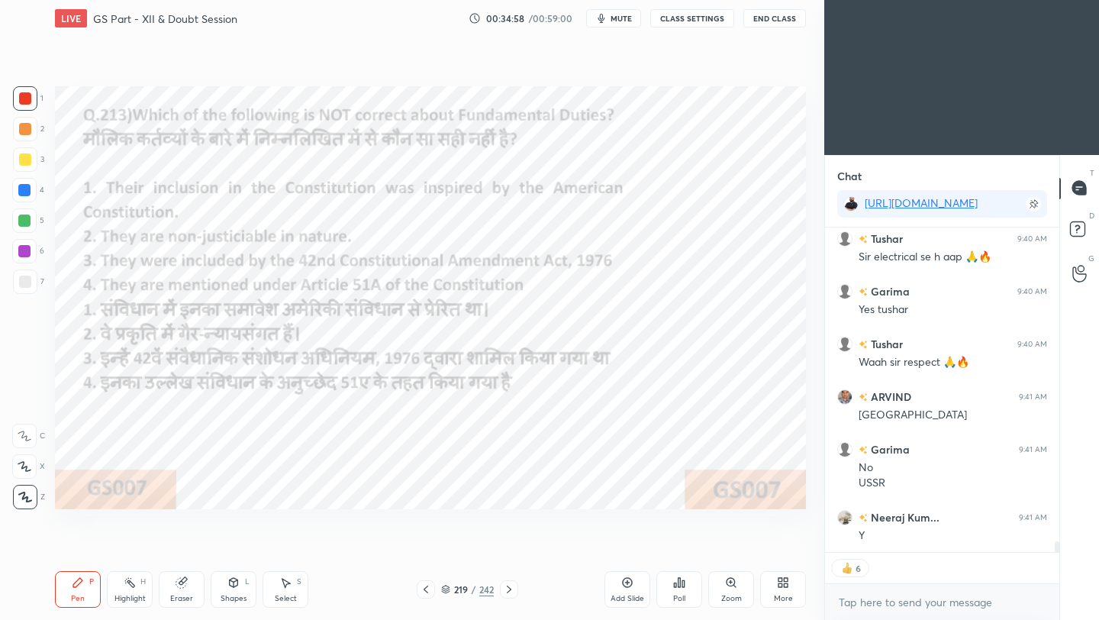
click at [425, 550] on icon at bounding box center [426, 589] width 12 height 12
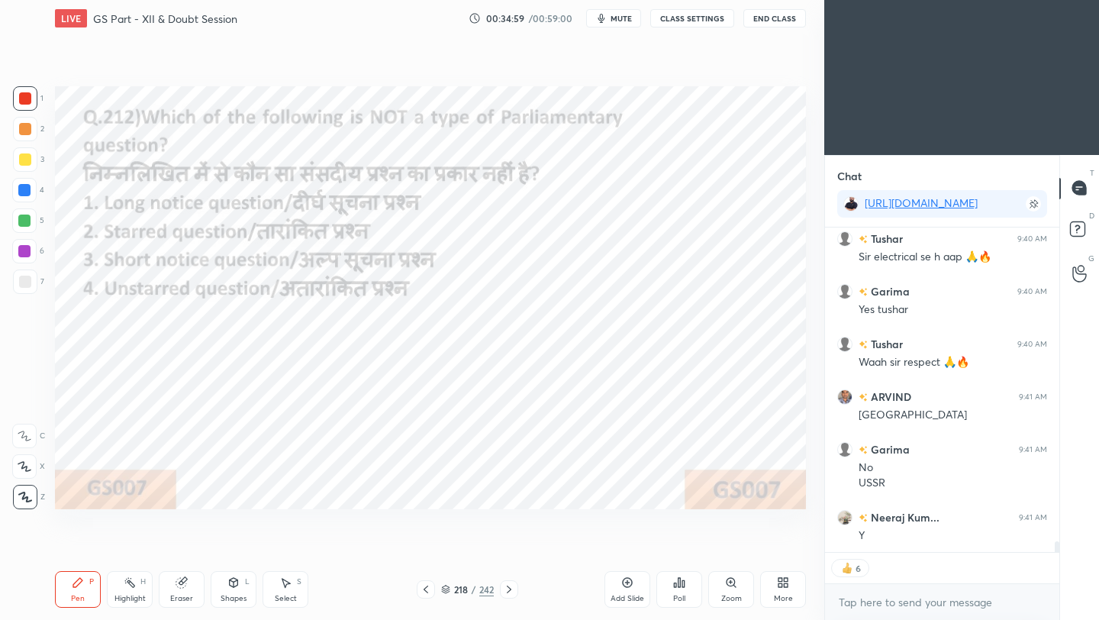
scroll to position [9575, 0]
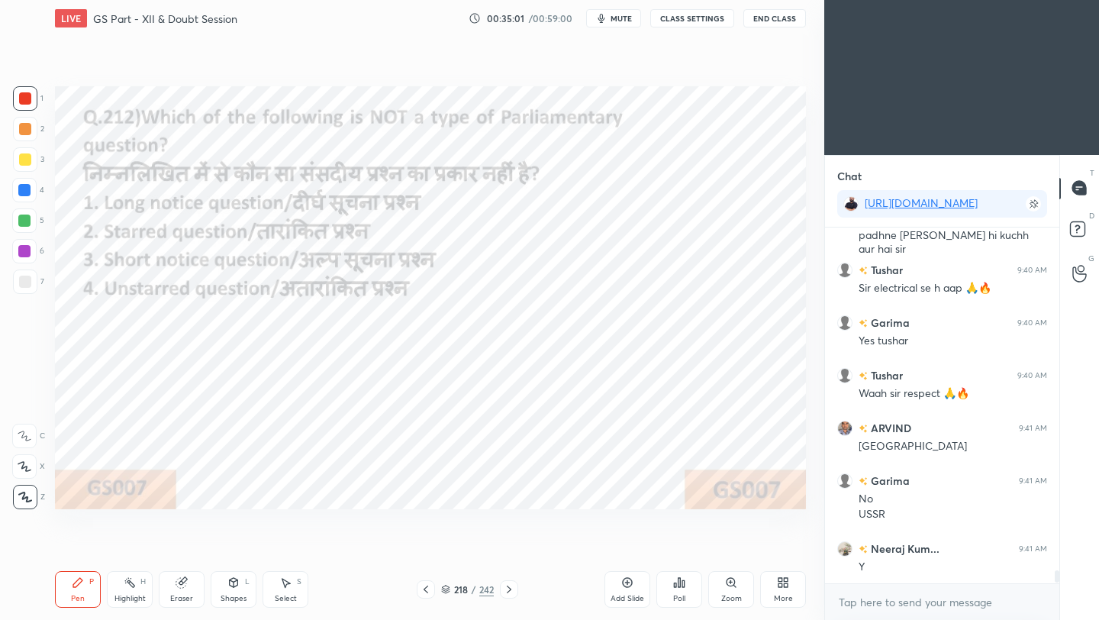
click at [674, 550] on div "Poll" at bounding box center [679, 589] width 46 height 37
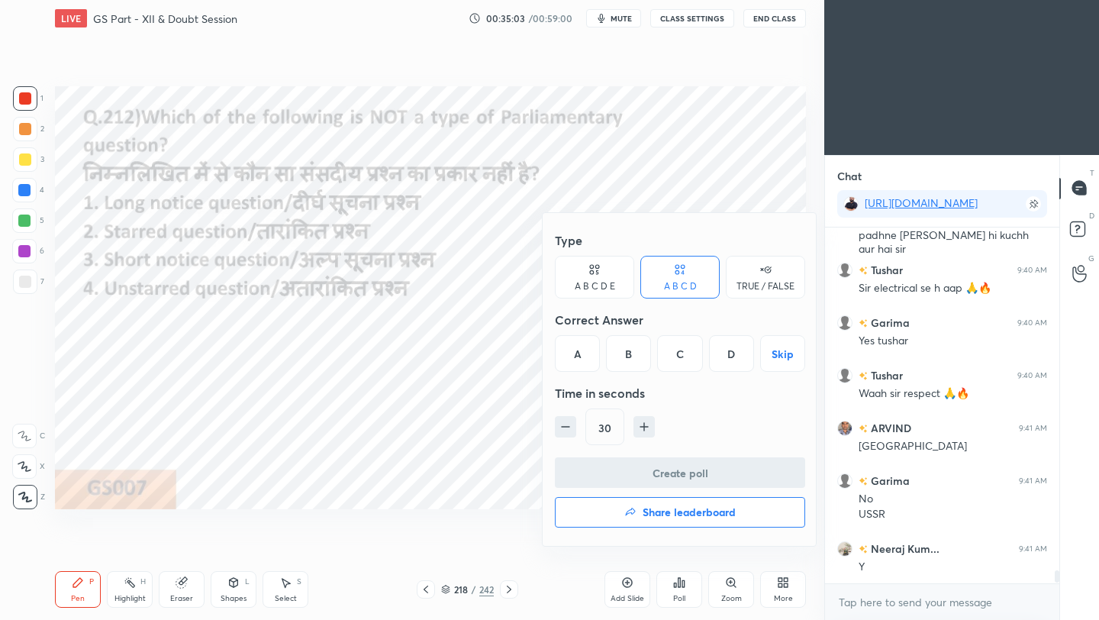
click at [575, 357] on div "A" at bounding box center [577, 353] width 45 height 37
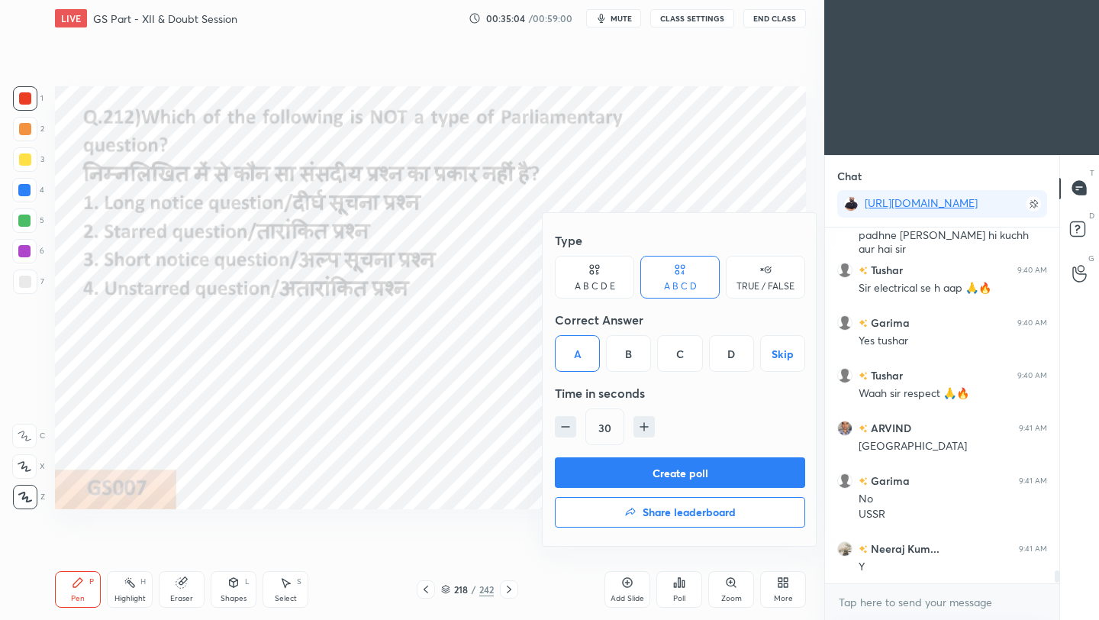
click at [636, 475] on button "Create poll" at bounding box center [680, 472] width 250 height 31
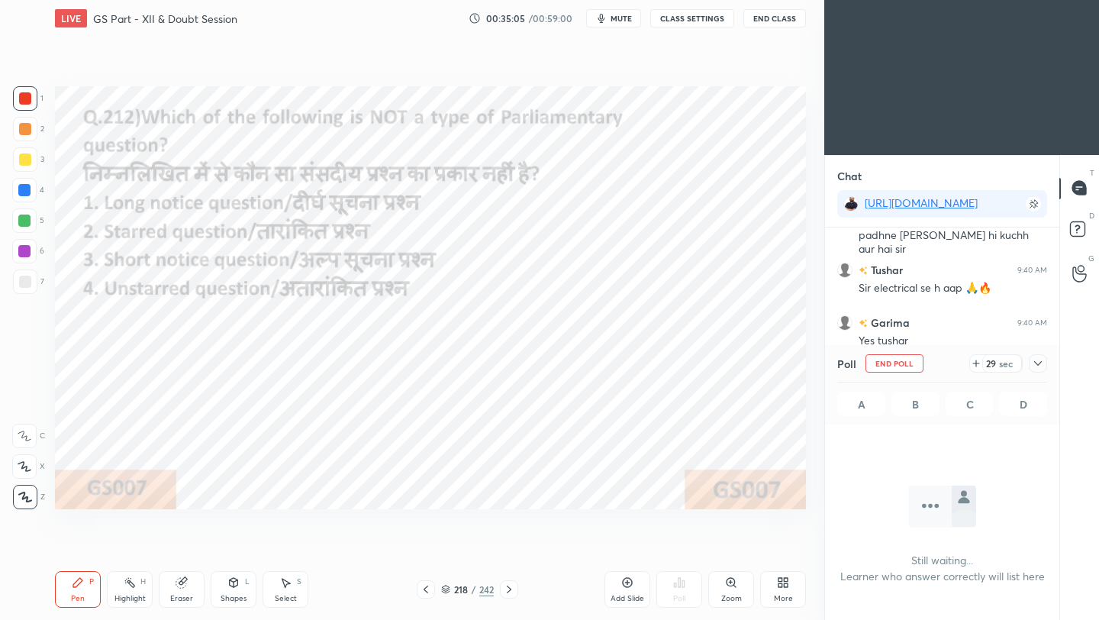
click at [915, 361] on icon at bounding box center [1038, 363] width 8 height 5
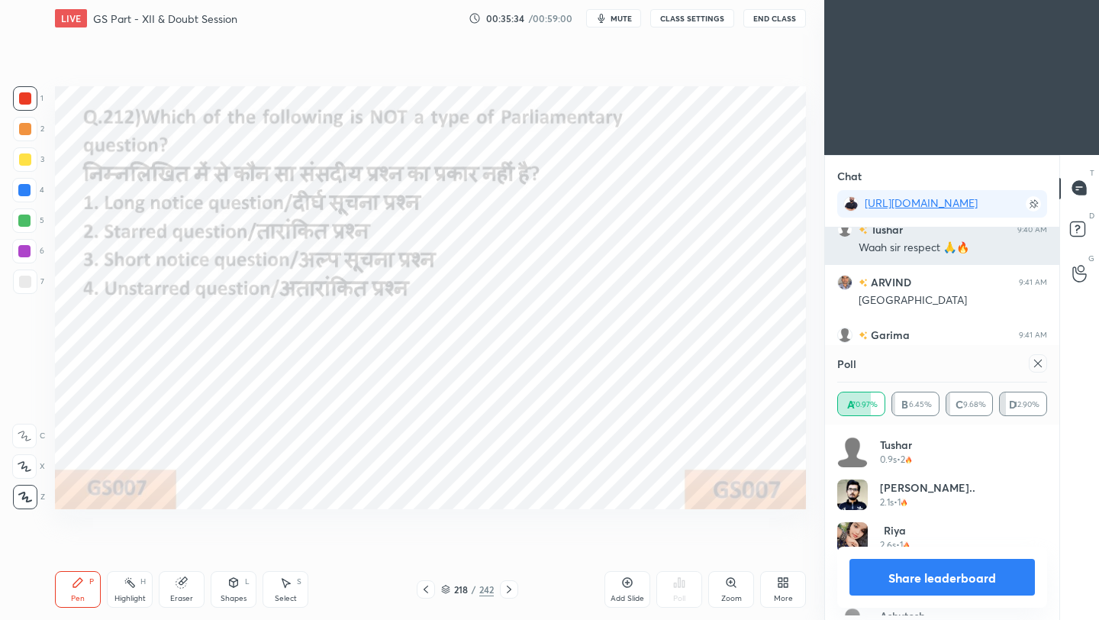
scroll to position [179, 205]
click at [915, 366] on icon at bounding box center [1038, 363] width 12 height 12
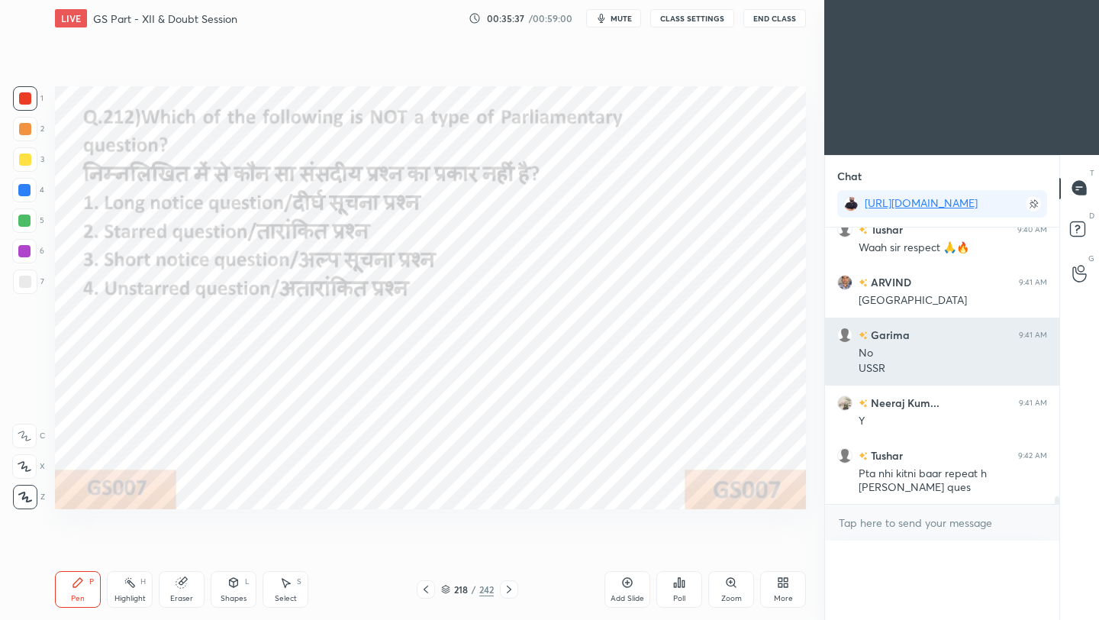
scroll to position [0, 0]
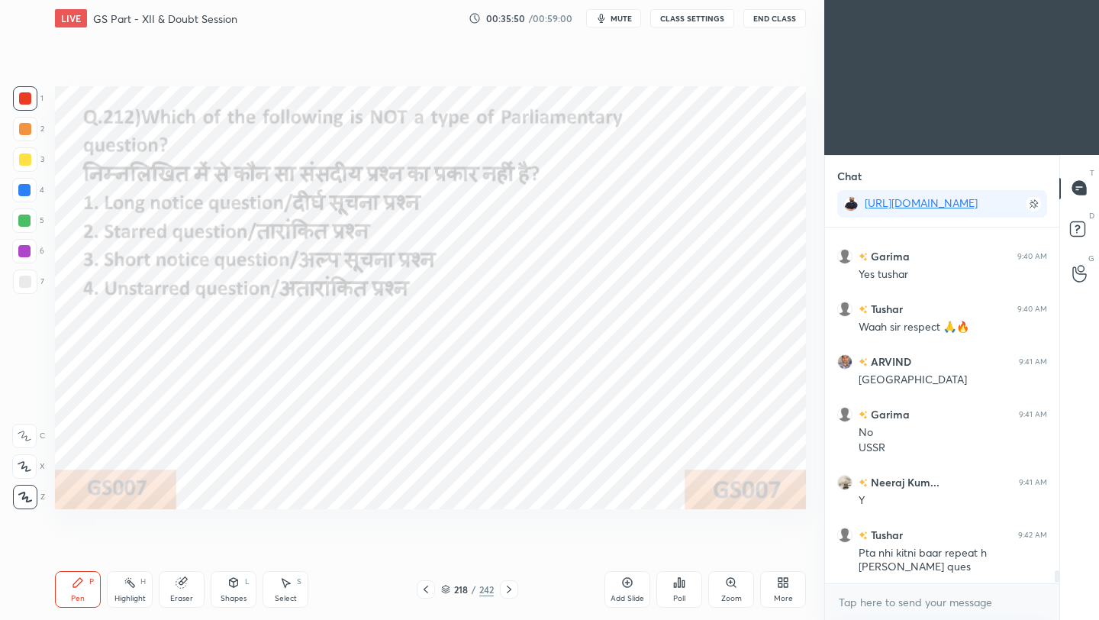
click at [428, 550] on icon at bounding box center [426, 589] width 12 height 12
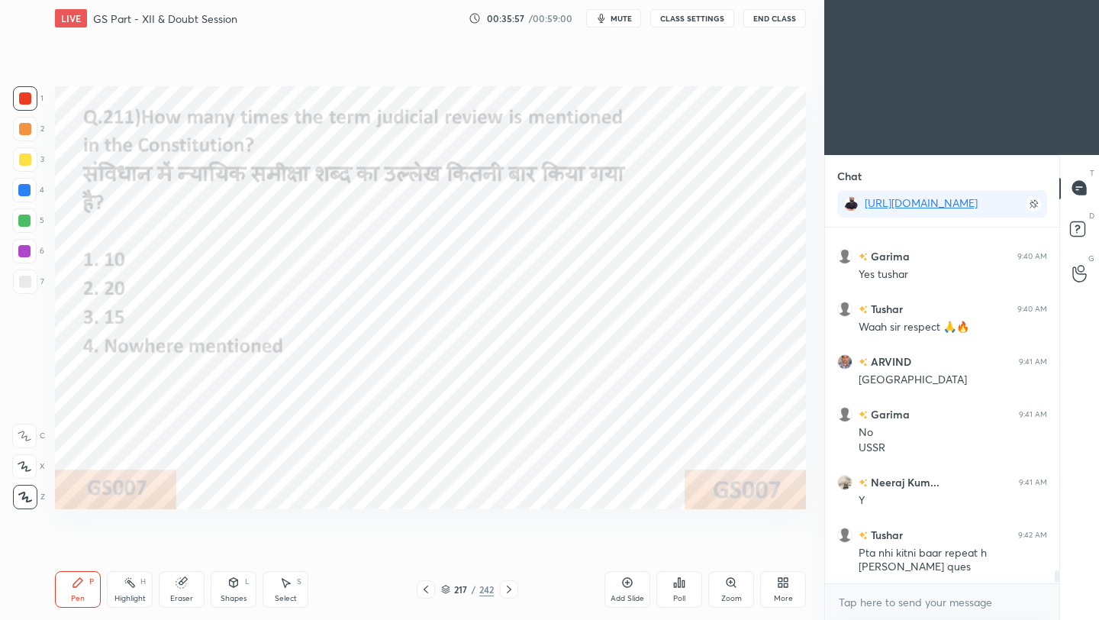
click at [680, 550] on icon at bounding box center [679, 582] width 2 height 9
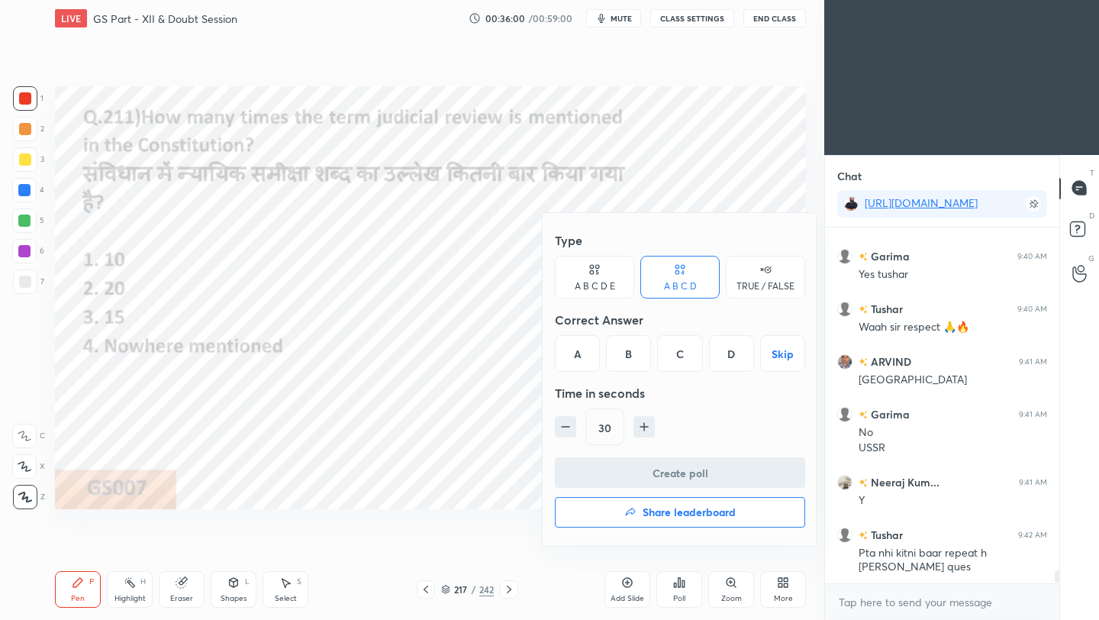
click at [732, 358] on div "D" at bounding box center [731, 353] width 45 height 37
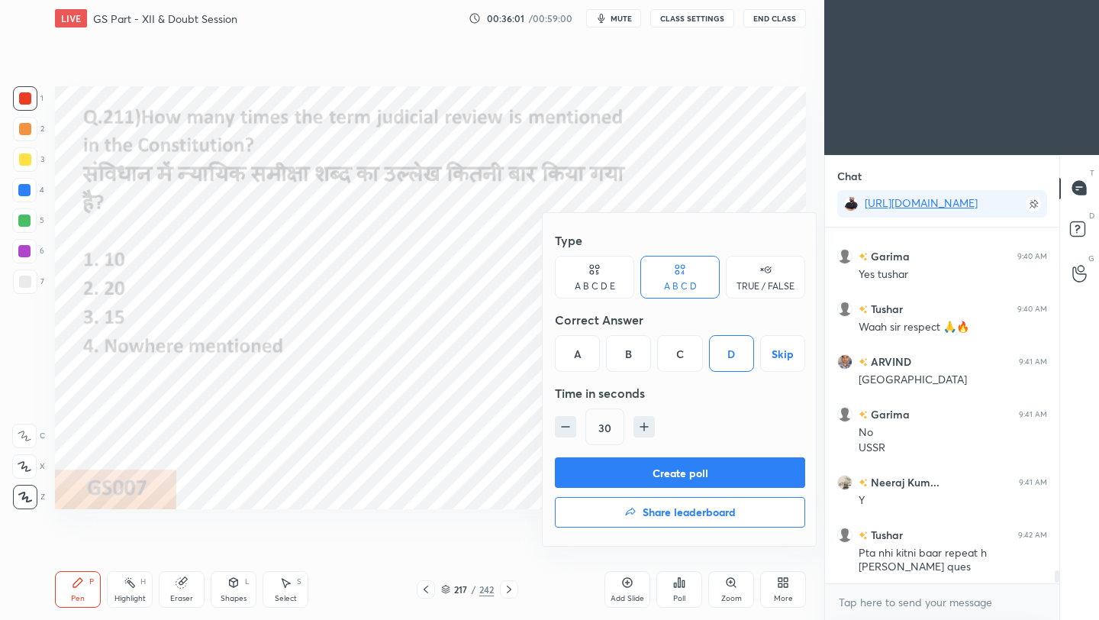
click at [724, 470] on button "Create poll" at bounding box center [680, 472] width 250 height 31
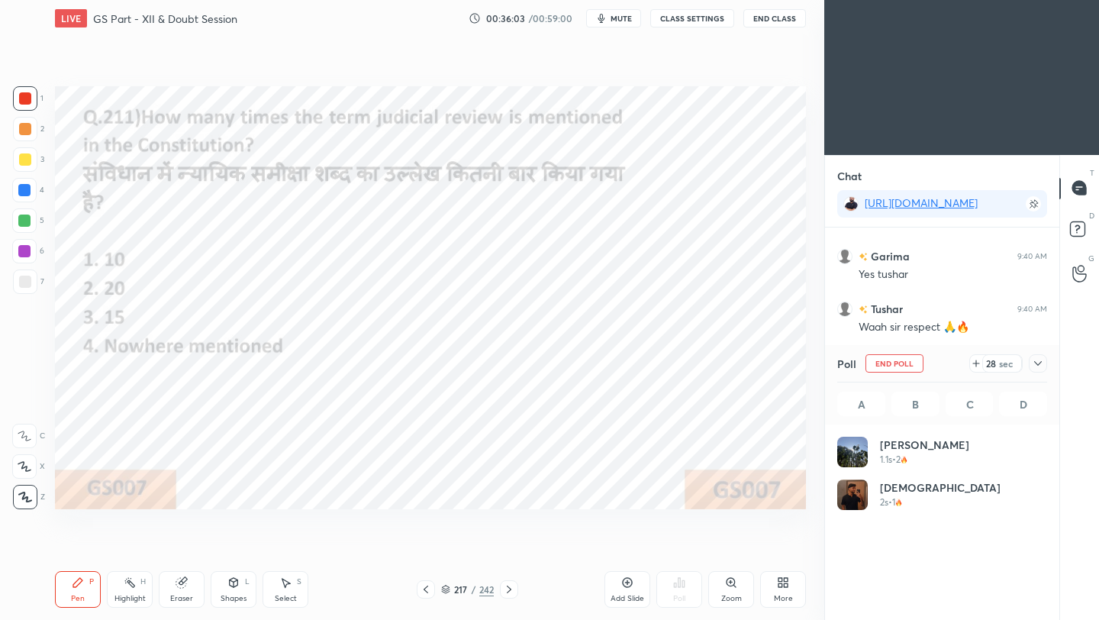
click at [915, 365] on icon at bounding box center [1038, 363] width 12 height 12
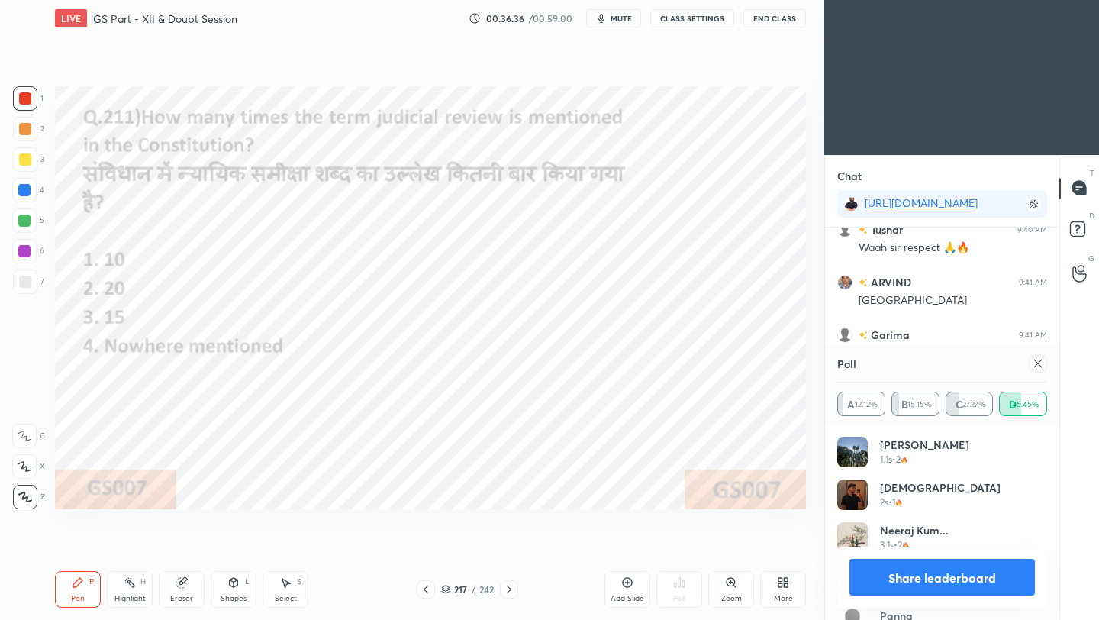
click at [915, 361] on icon at bounding box center [1038, 363] width 12 height 12
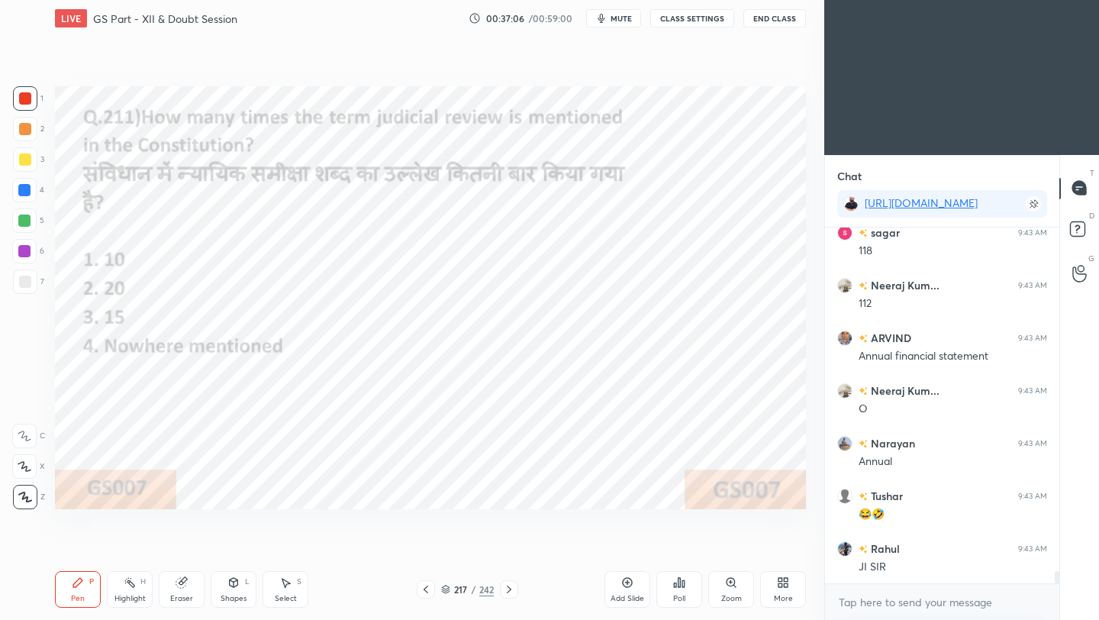
scroll to position [10274, 0]
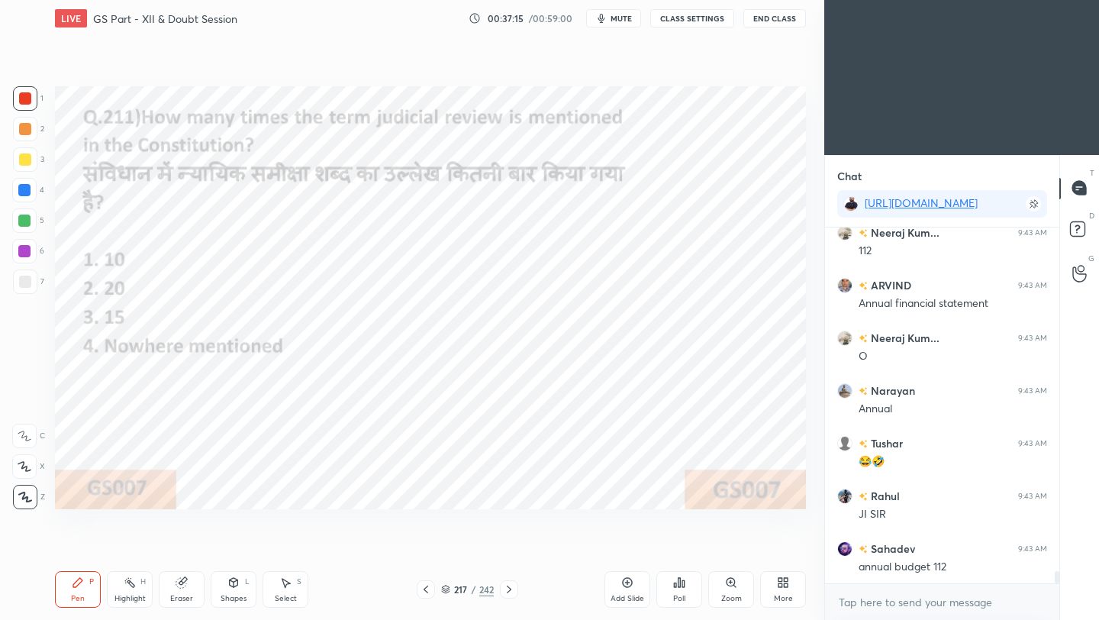
click at [423, 550] on icon at bounding box center [425, 589] width 5 height 8
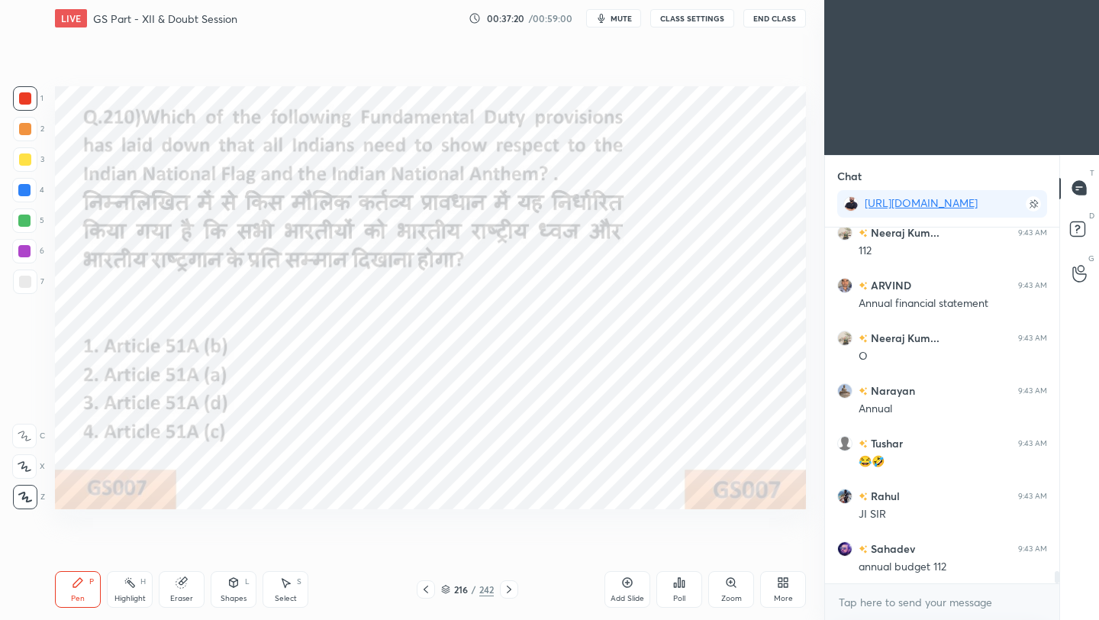
click at [681, 550] on div "Poll" at bounding box center [679, 589] width 46 height 37
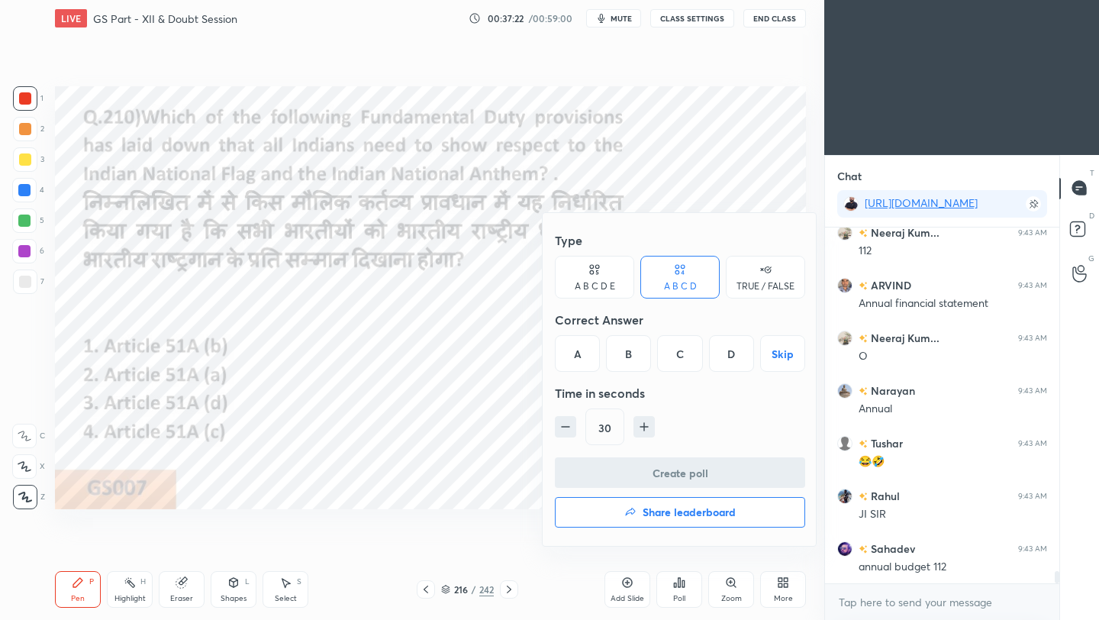
click at [633, 358] on div "B" at bounding box center [628, 353] width 45 height 37
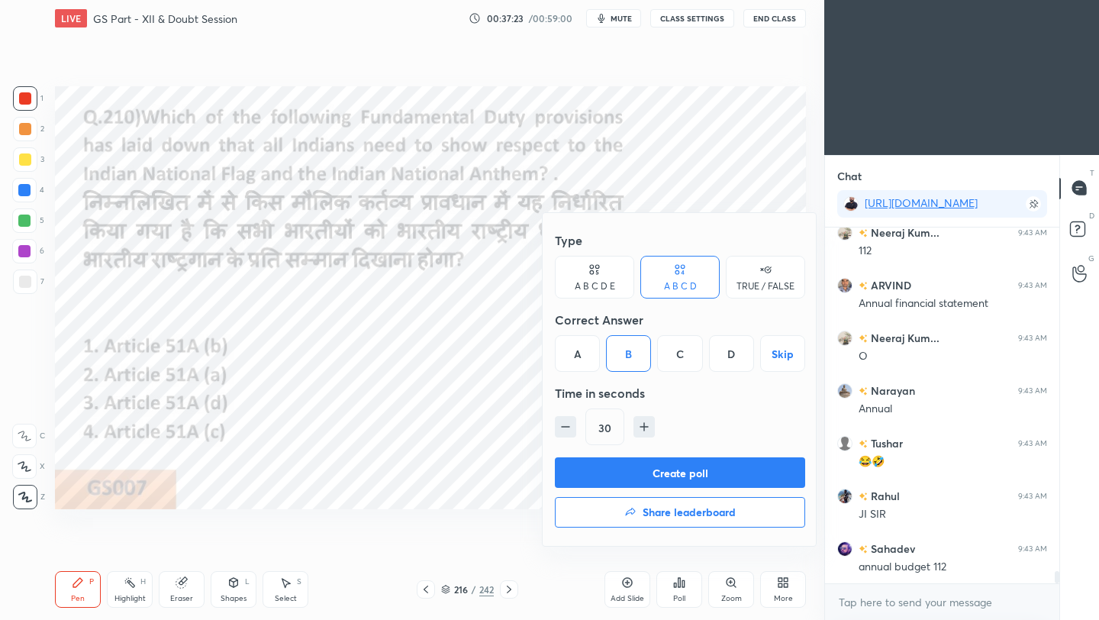
click at [641, 475] on button "Create poll" at bounding box center [680, 472] width 250 height 31
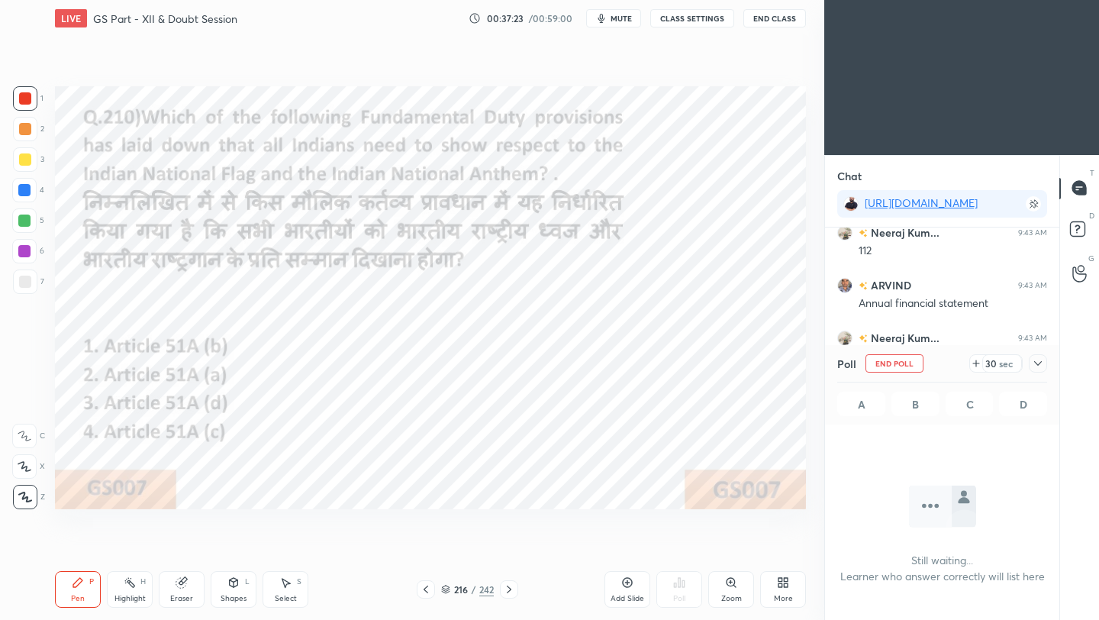
scroll to position [5, 5]
click at [915, 362] on icon at bounding box center [1038, 363] width 12 height 12
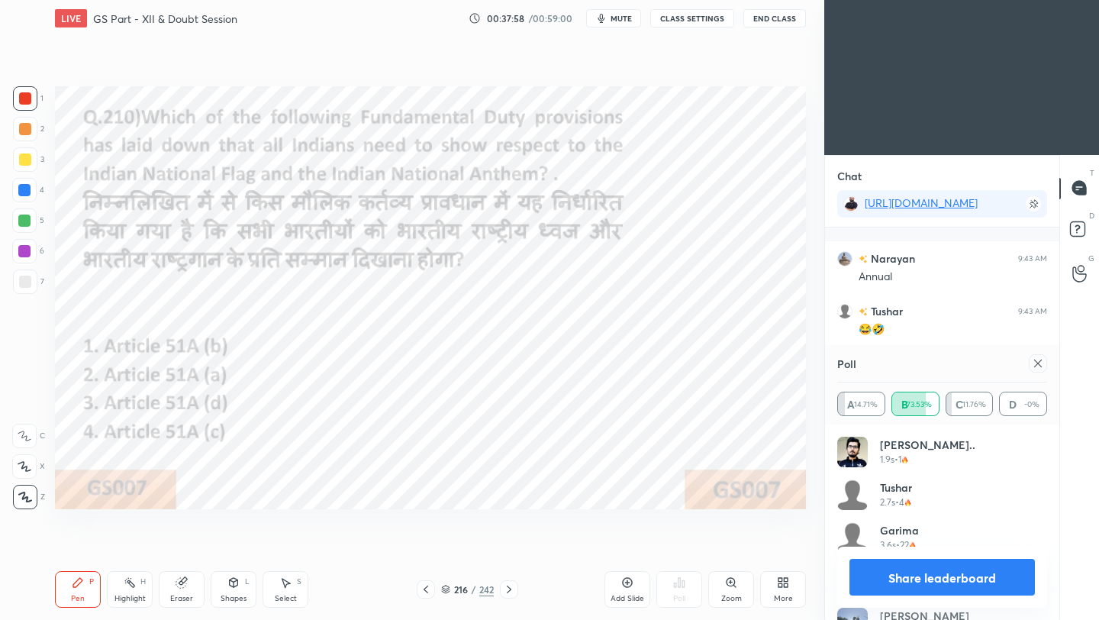
scroll to position [10472, 0]
click at [915, 366] on icon at bounding box center [1038, 363] width 12 height 12
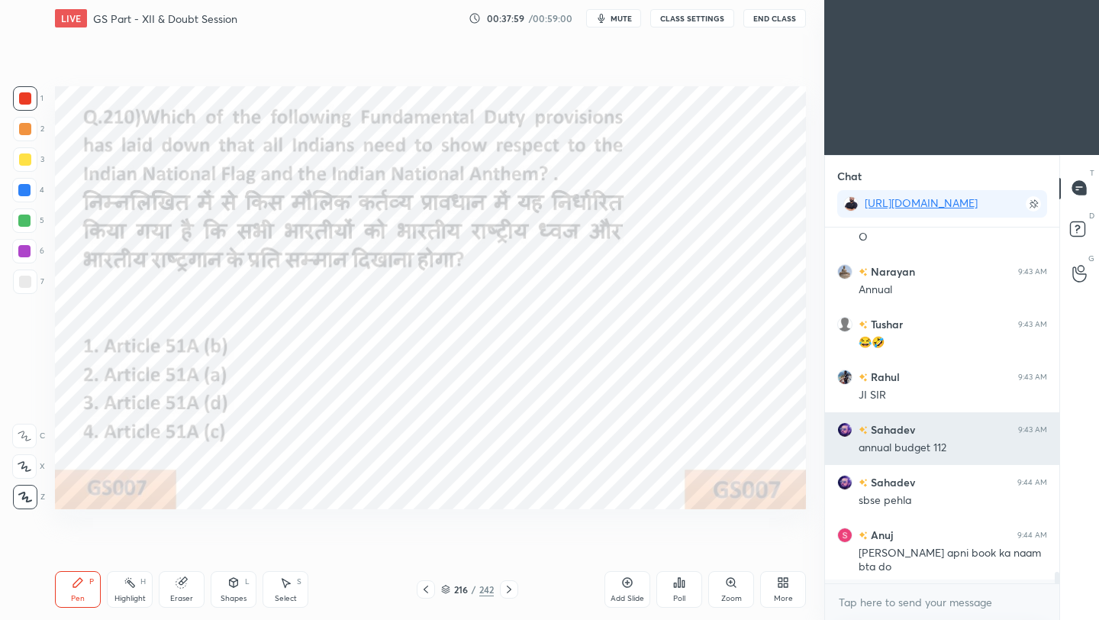
scroll to position [5, 5]
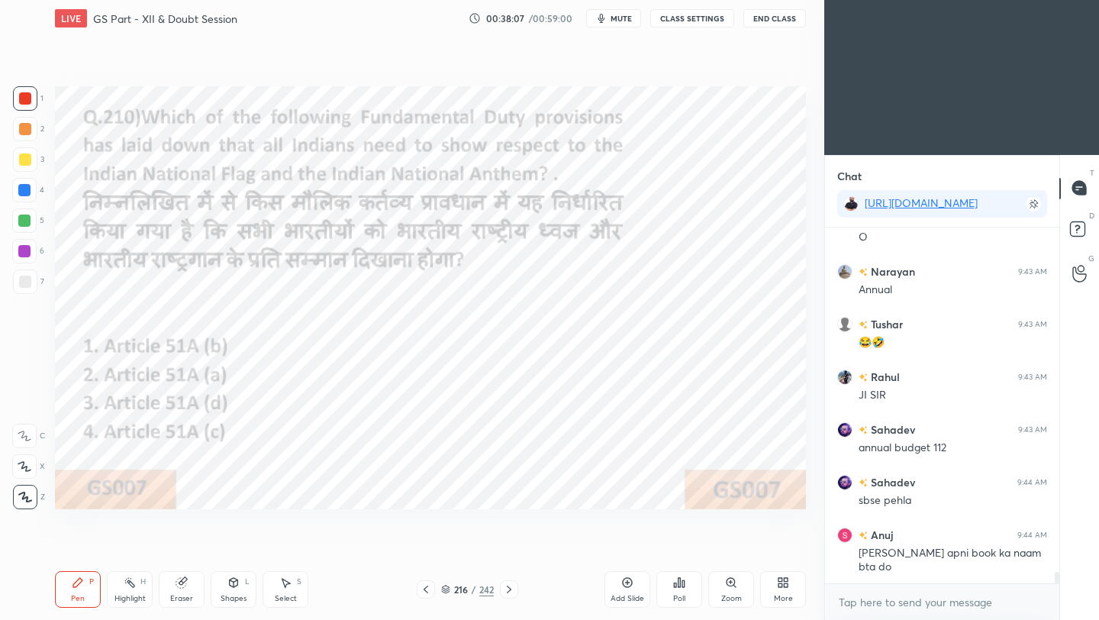
click at [423, 550] on icon at bounding box center [426, 589] width 12 height 12
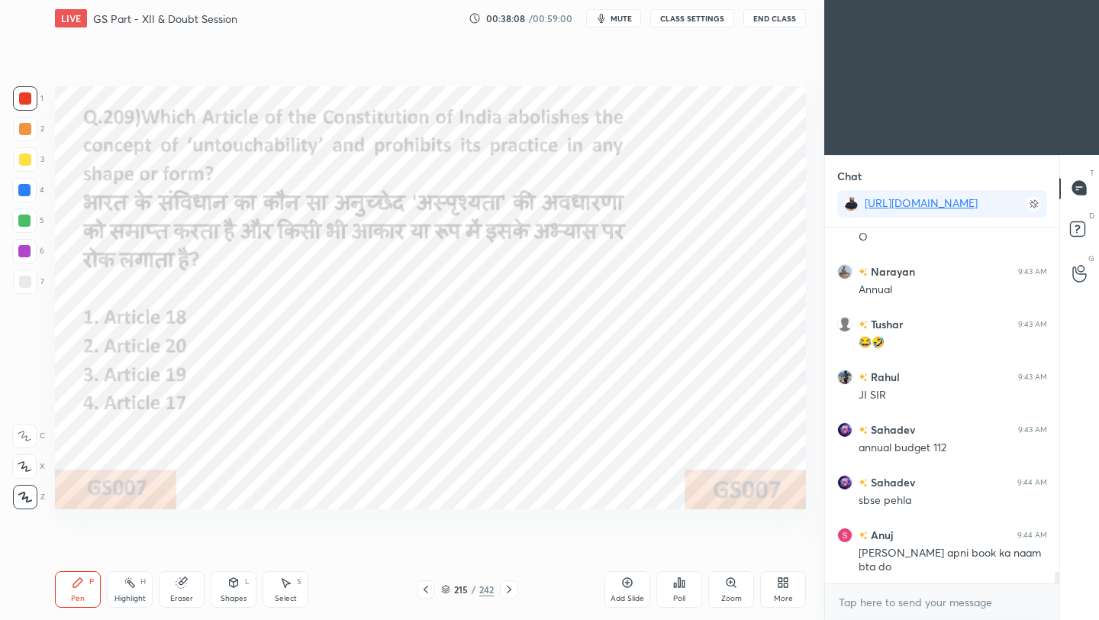
scroll to position [10445, 0]
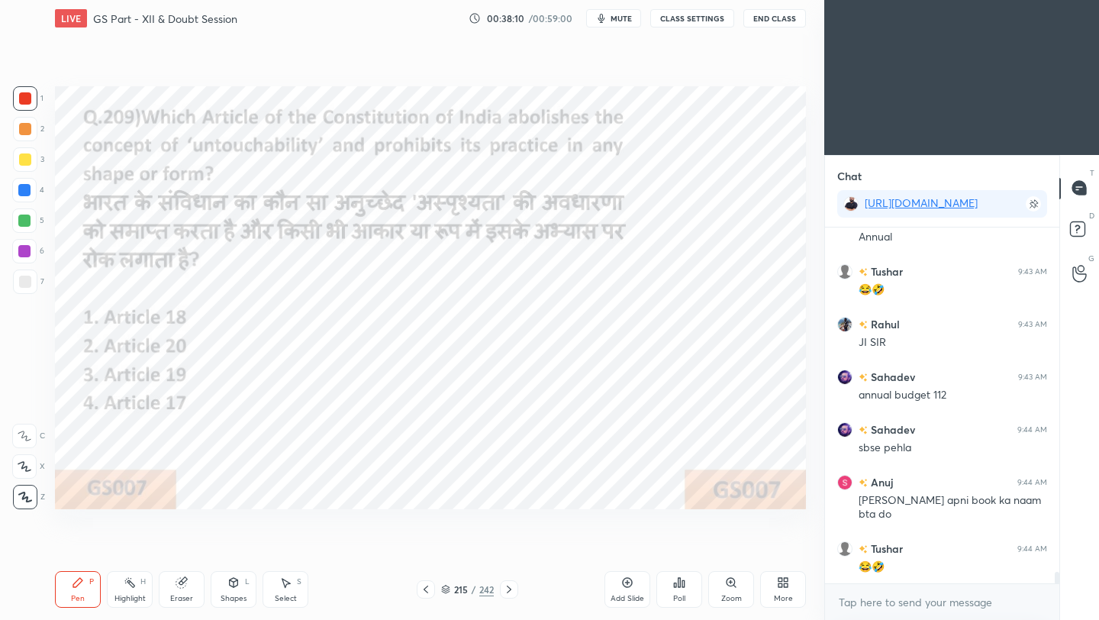
click at [667, 550] on div "Poll" at bounding box center [679, 589] width 46 height 37
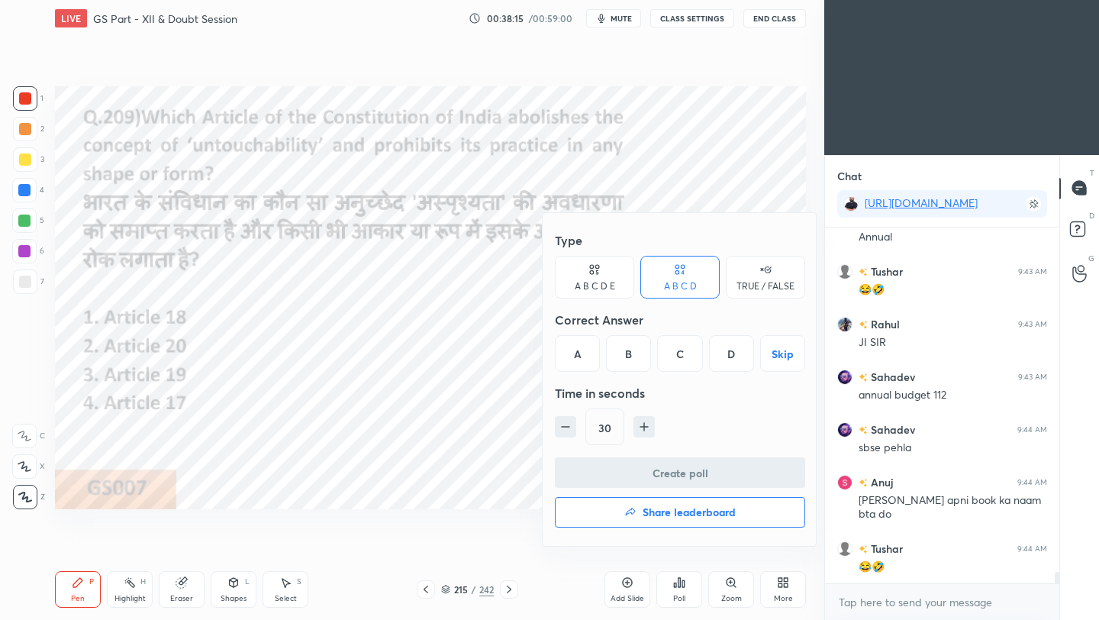
click at [728, 368] on div "D" at bounding box center [731, 353] width 45 height 37
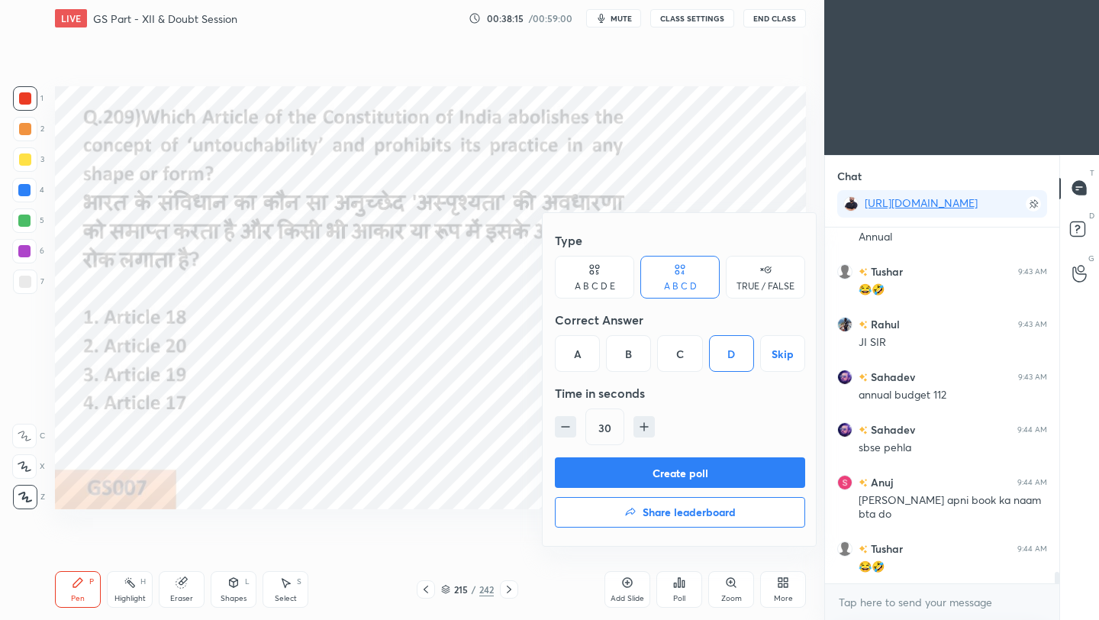
scroll to position [10498, 0]
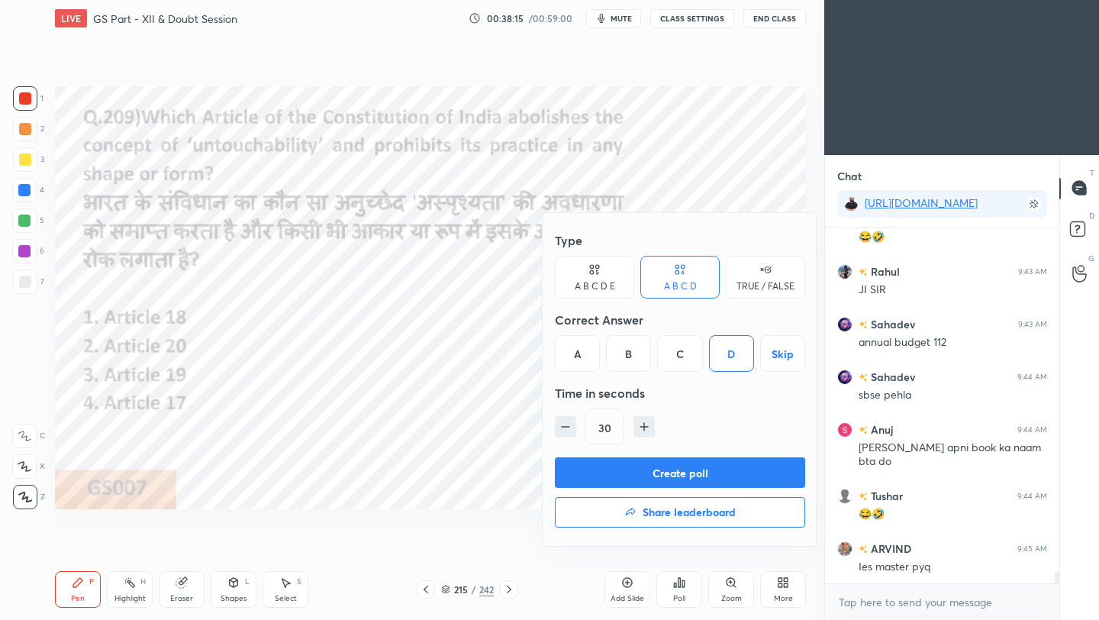
click at [739, 477] on button "Create poll" at bounding box center [680, 472] width 250 height 31
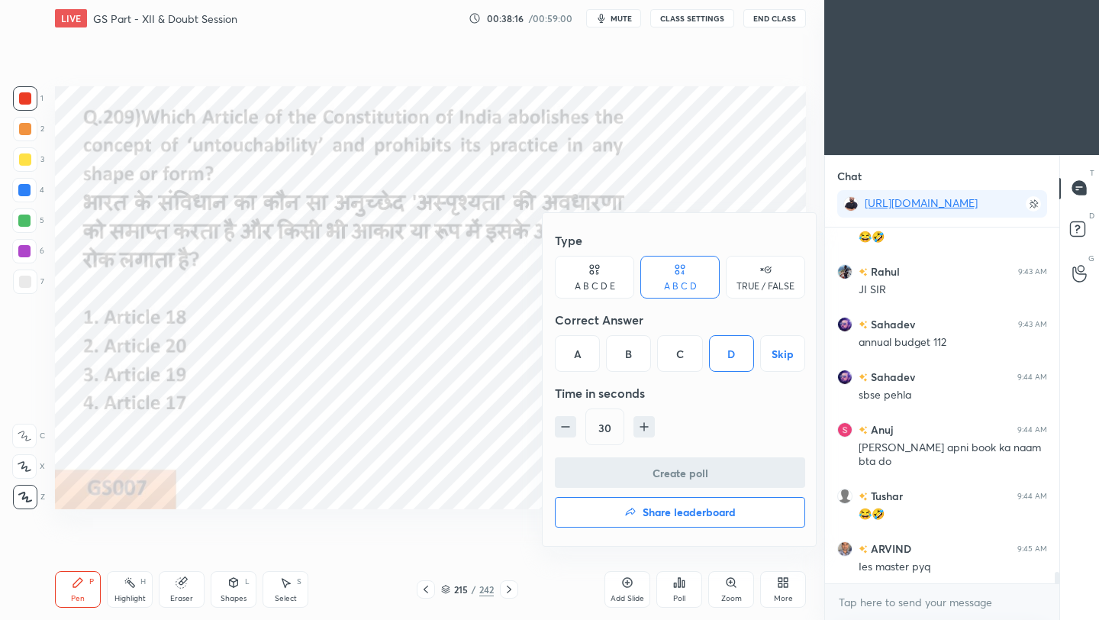
scroll to position [320, 230]
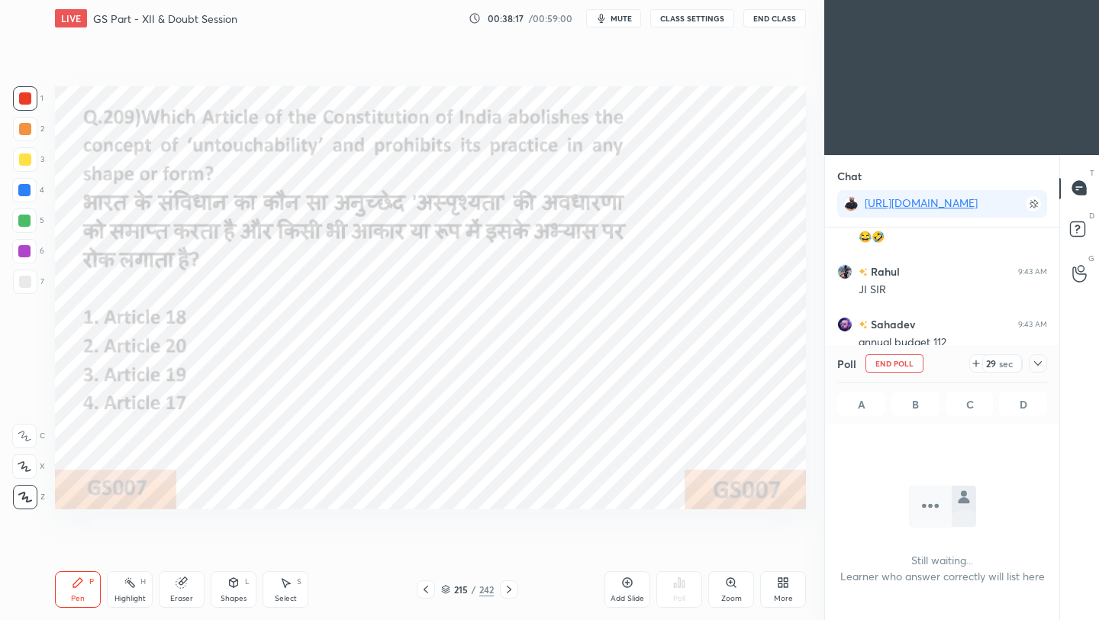
click at [915, 365] on icon at bounding box center [1038, 363] width 12 height 12
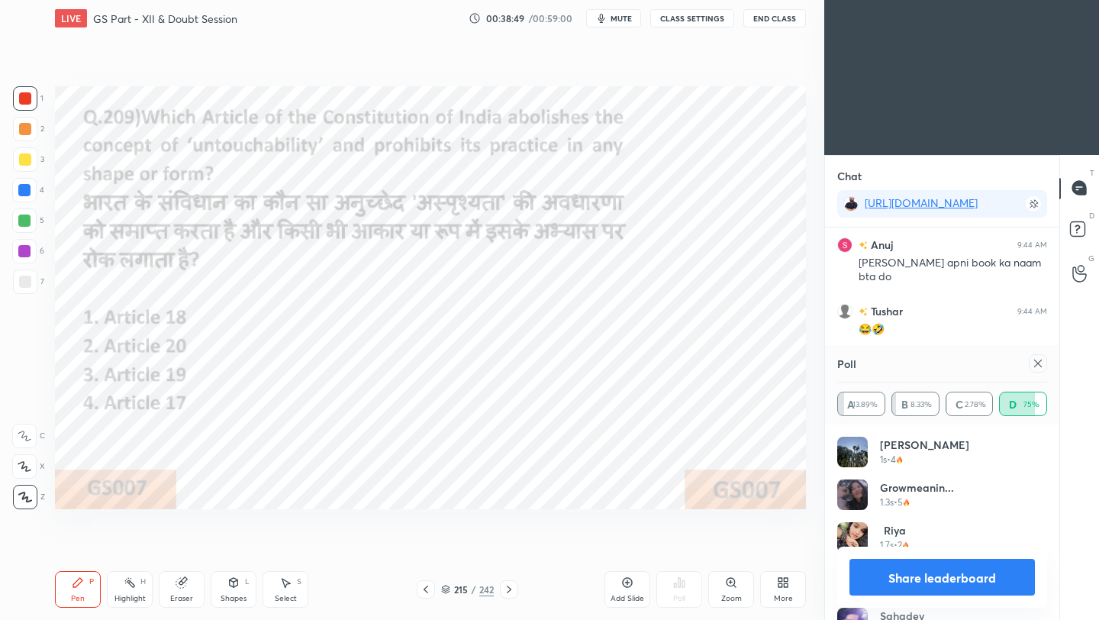
click at [915, 366] on icon at bounding box center [1038, 363] width 12 height 12
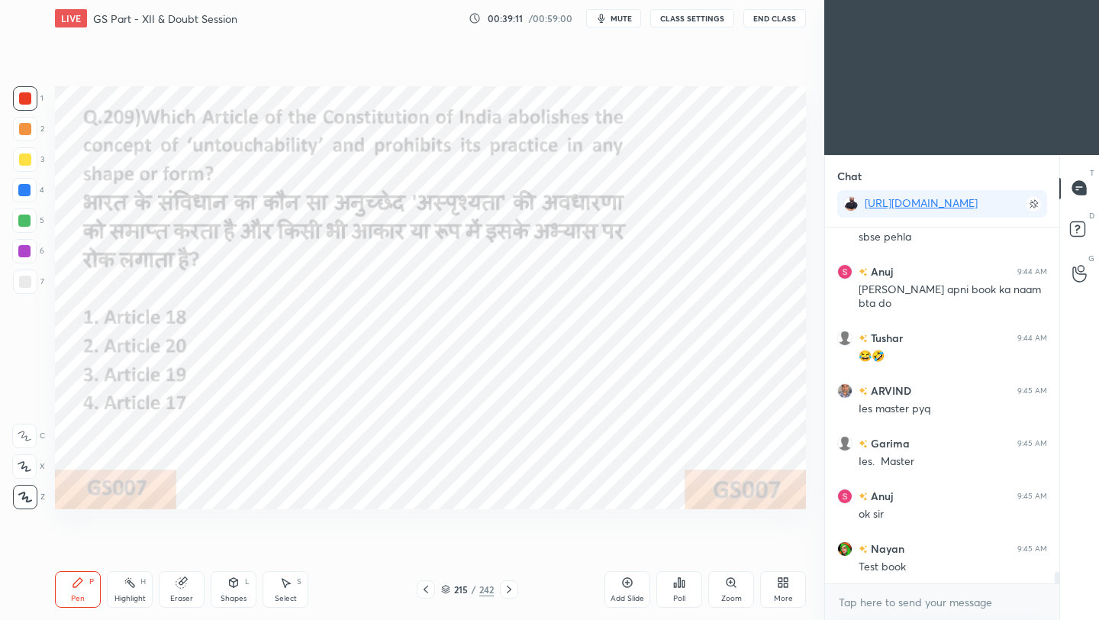
click at [427, 550] on icon at bounding box center [426, 589] width 12 height 12
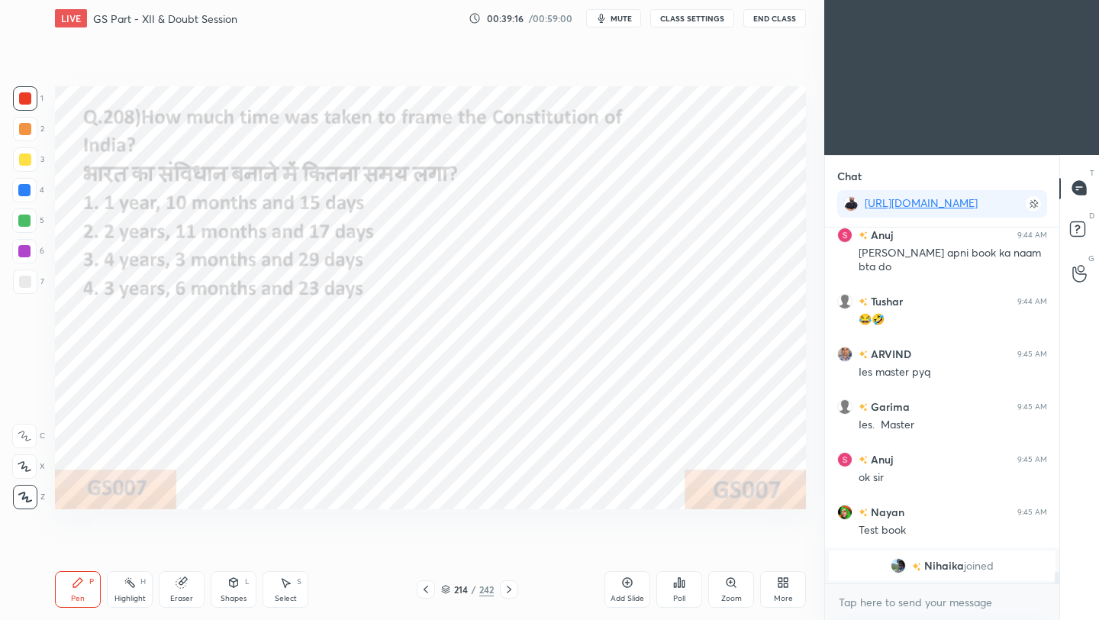
click at [685, 550] on div "Poll" at bounding box center [679, 589] width 46 height 37
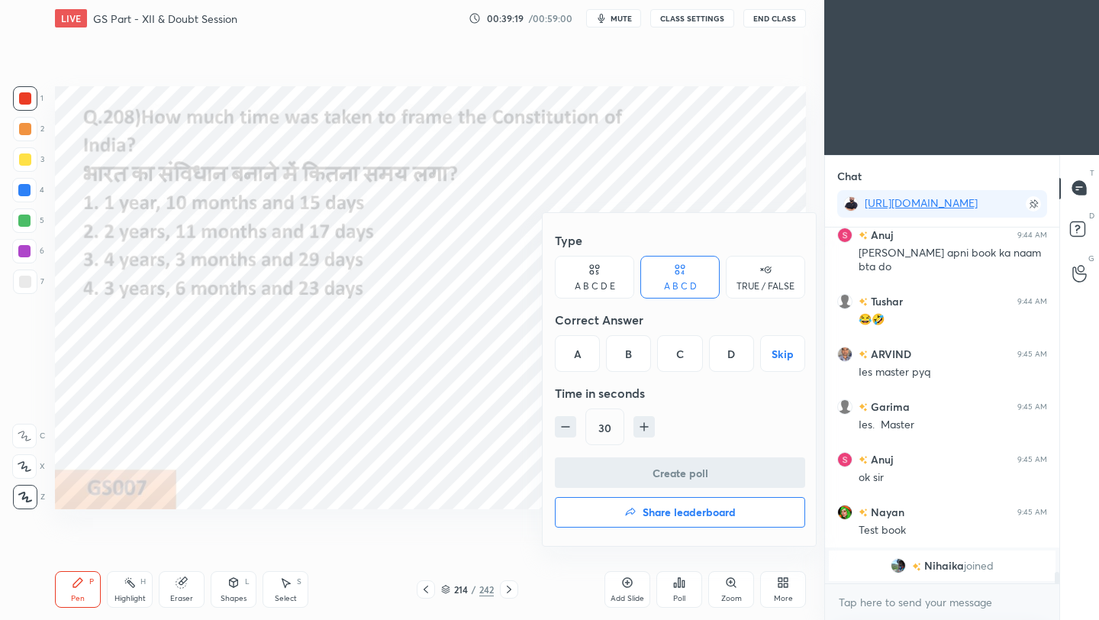
click at [631, 357] on div "B" at bounding box center [628, 353] width 45 height 37
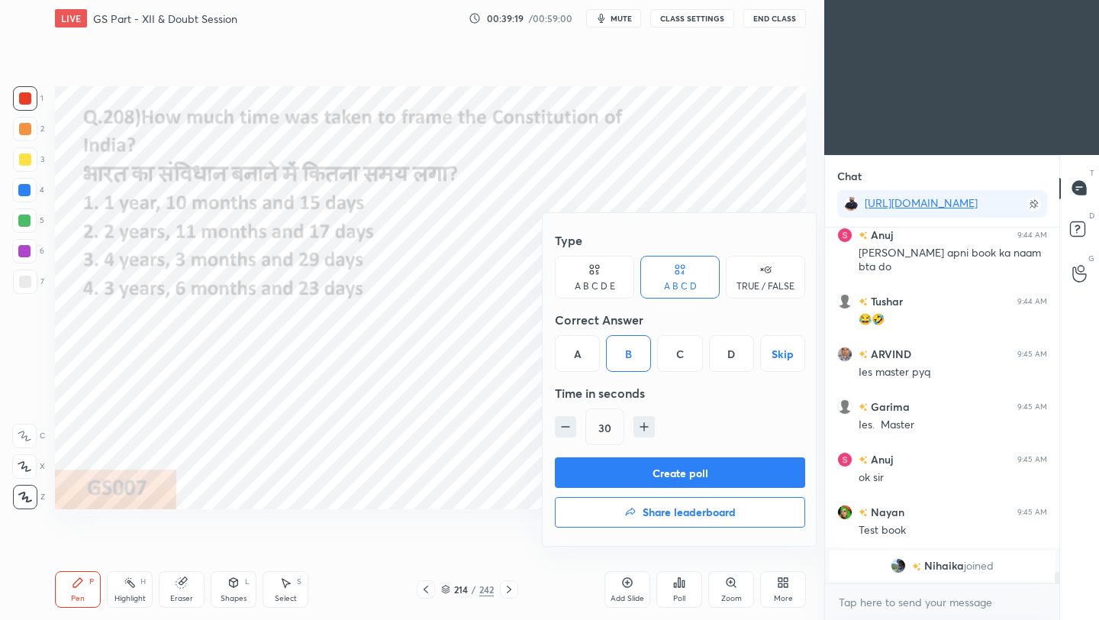
click at [655, 475] on button "Create poll" at bounding box center [680, 472] width 250 height 31
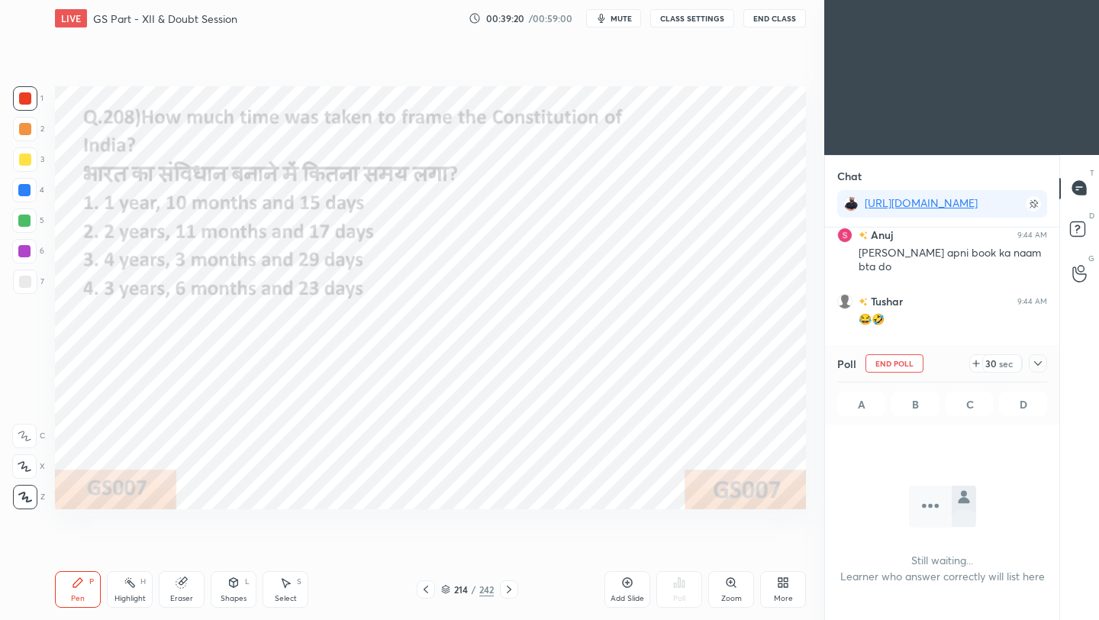
scroll to position [272, 230]
click at [915, 363] on icon at bounding box center [1038, 363] width 12 height 12
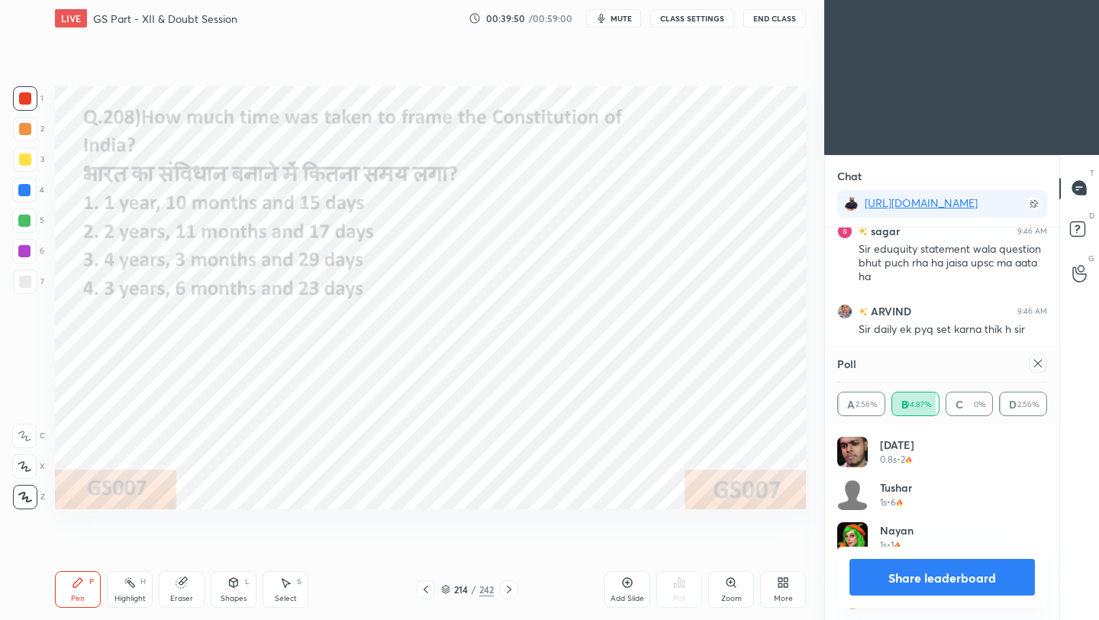
scroll to position [179, 205]
click at [915, 362] on icon at bounding box center [1038, 363] width 12 height 12
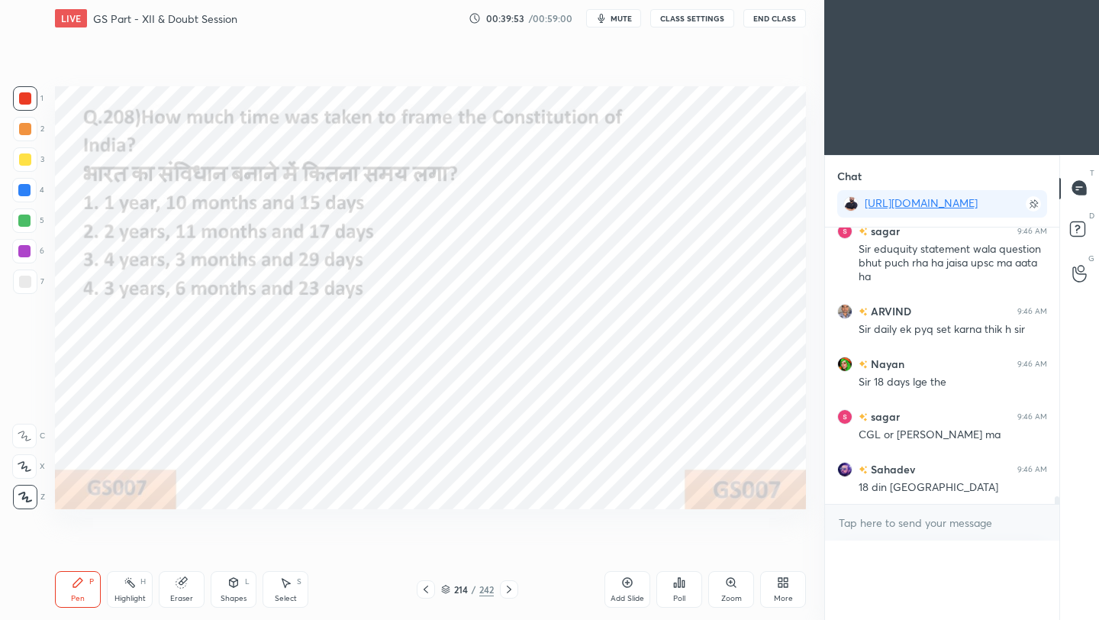
scroll to position [170, 230]
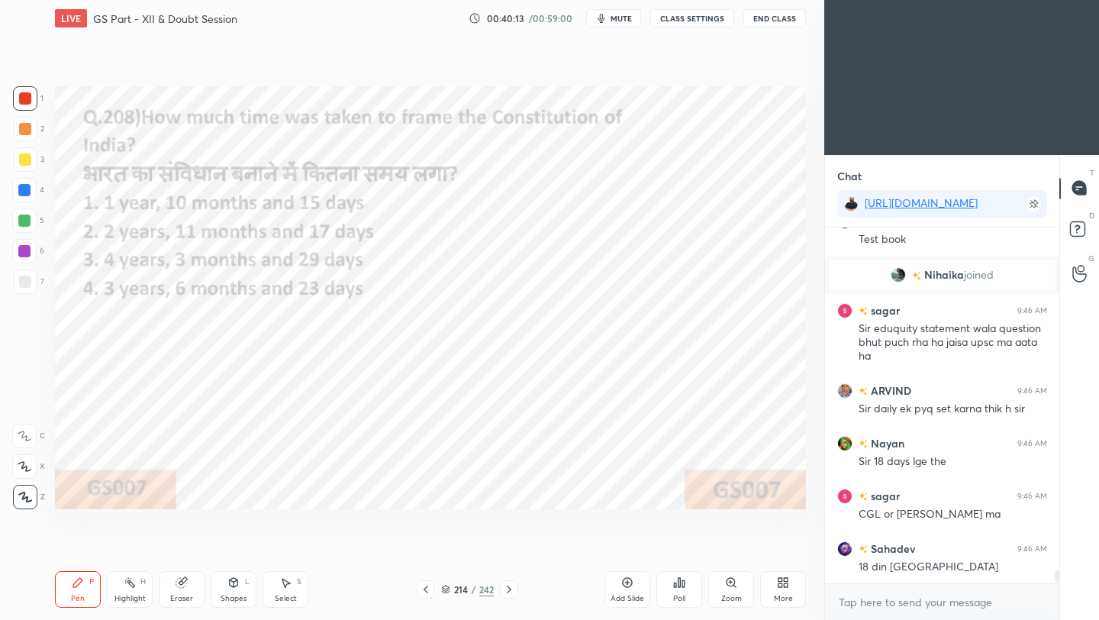
click at [427, 550] on icon at bounding box center [426, 589] width 12 height 12
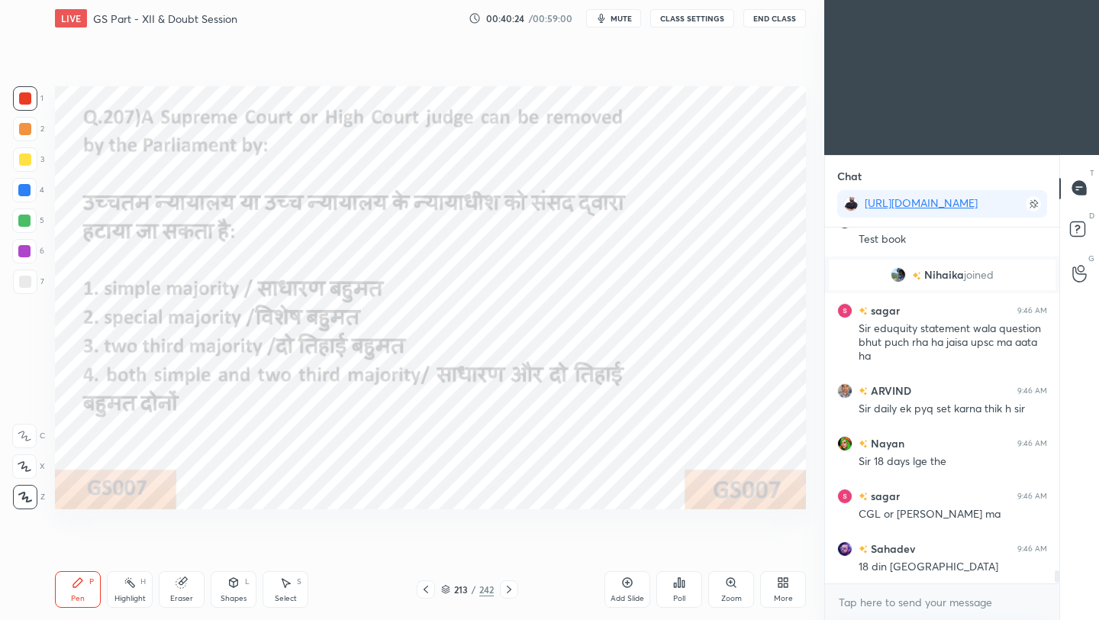
click at [684, 550] on icon at bounding box center [679, 582] width 12 height 12
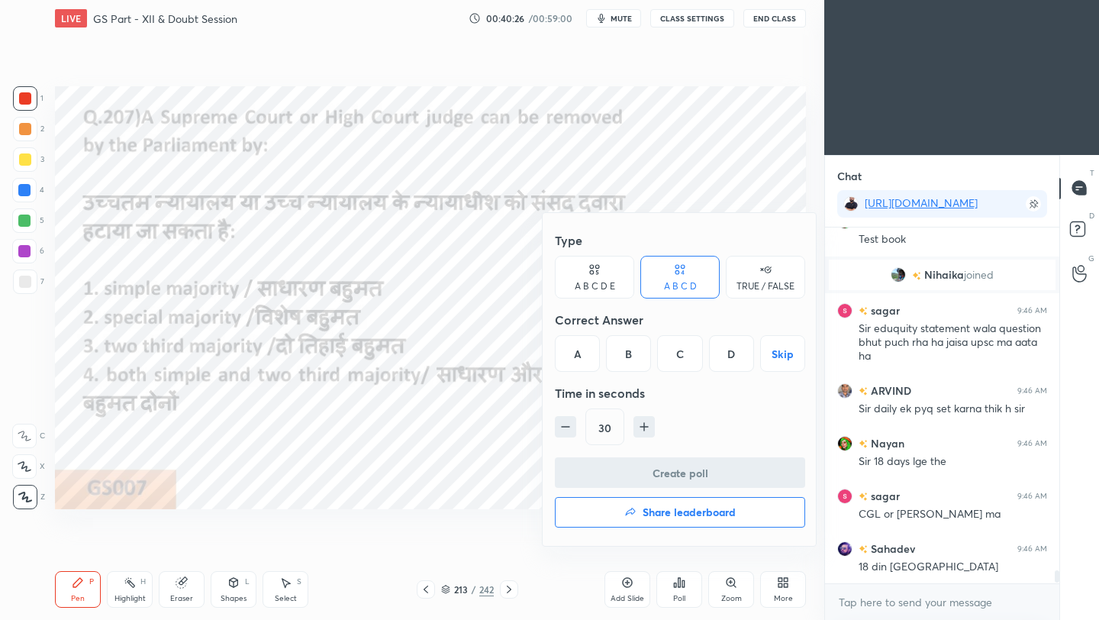
click at [637, 359] on div "B" at bounding box center [628, 353] width 45 height 37
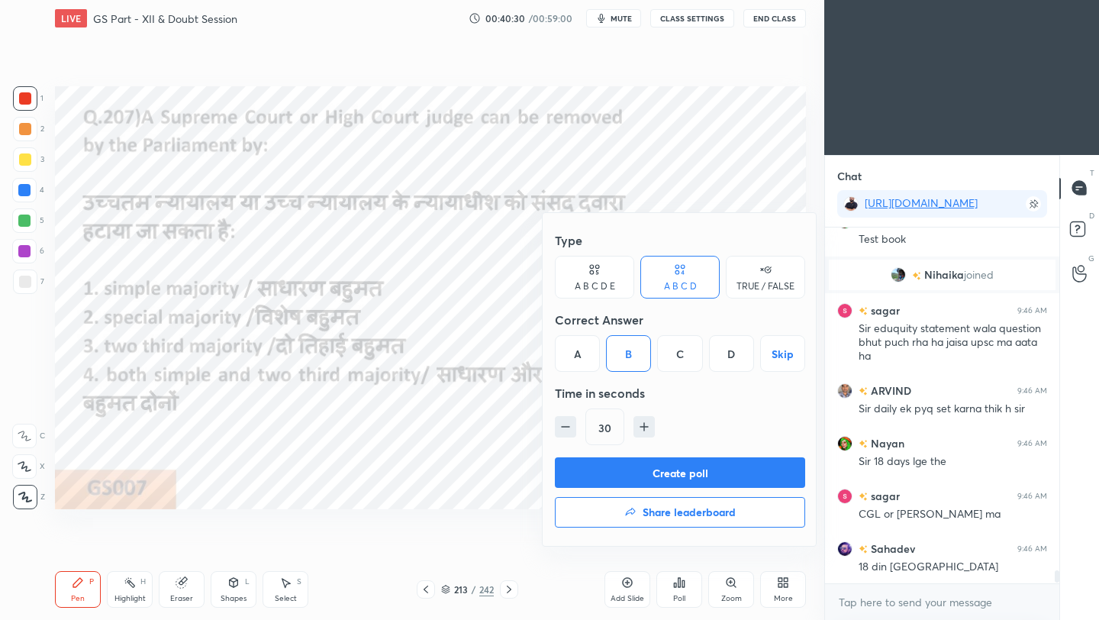
click at [664, 475] on button "Create poll" at bounding box center [680, 472] width 250 height 31
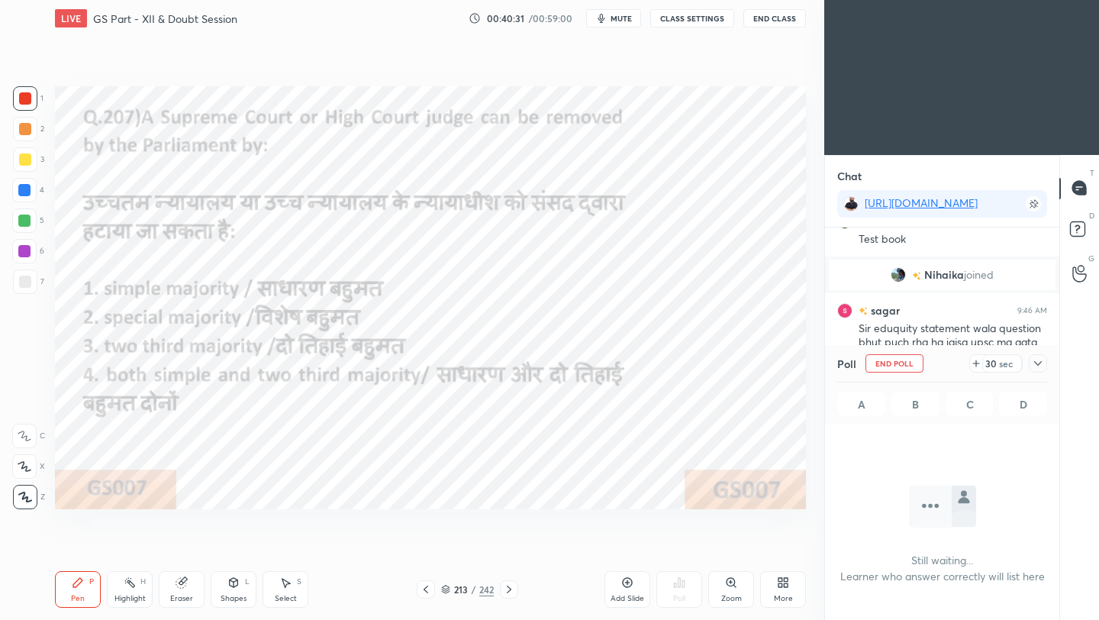
scroll to position [5, 5]
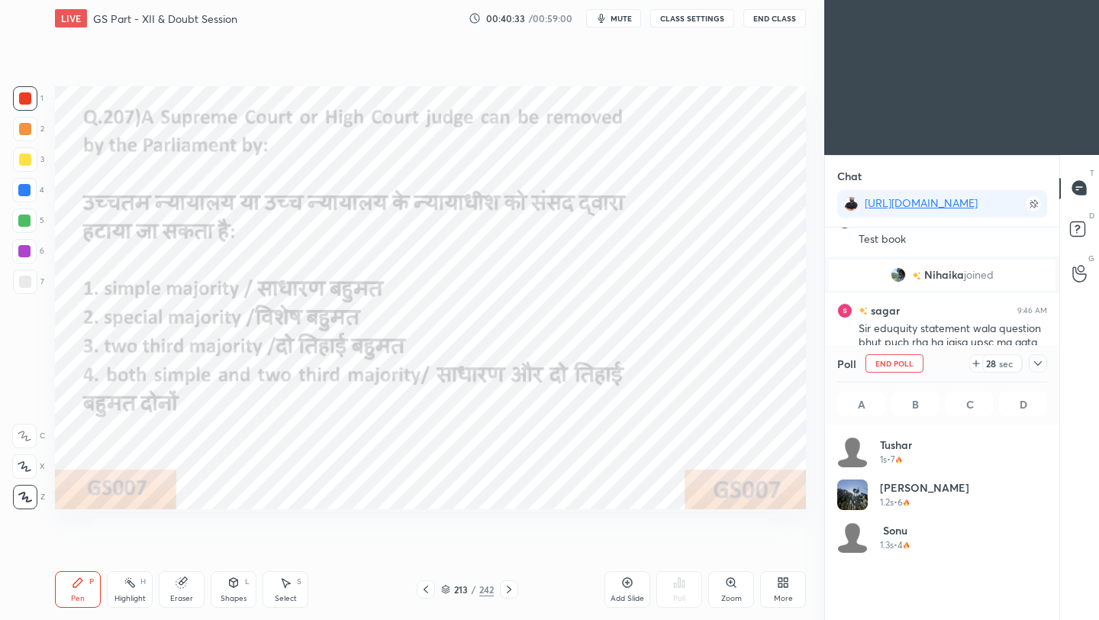
click at [915, 362] on icon at bounding box center [1038, 363] width 8 height 5
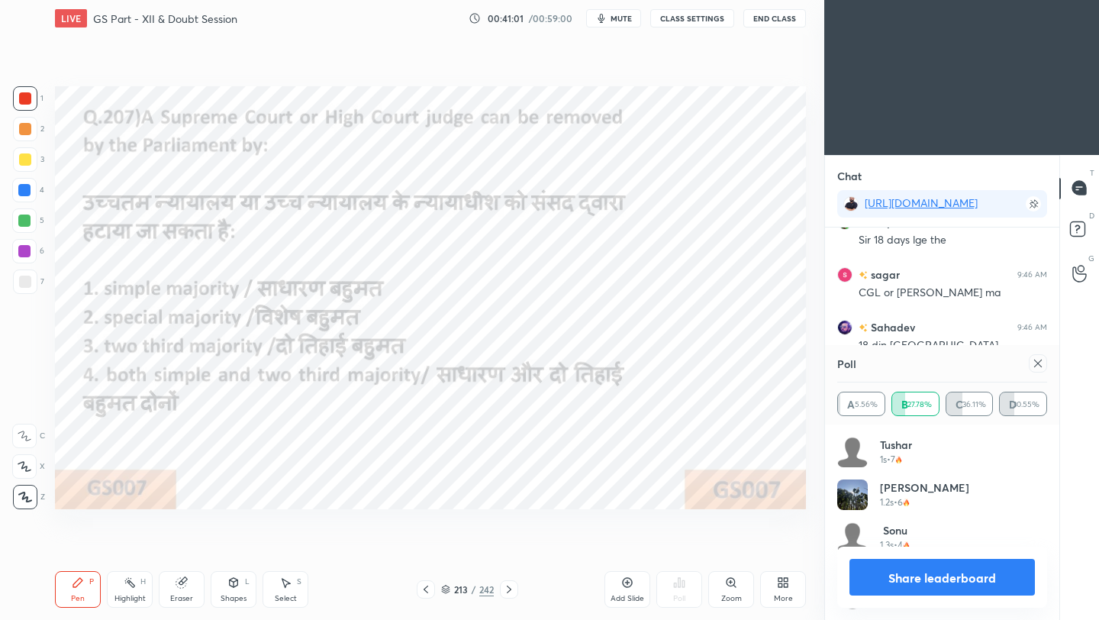
scroll to position [179, 205]
click at [915, 361] on icon at bounding box center [1038, 363] width 12 height 12
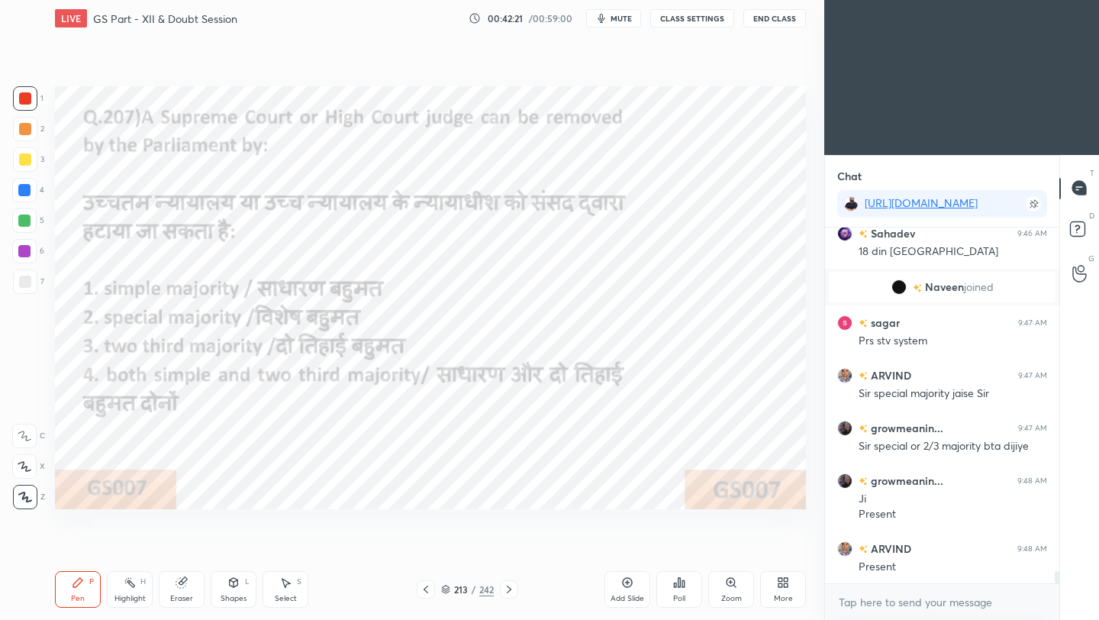
scroll to position [9820, 0]
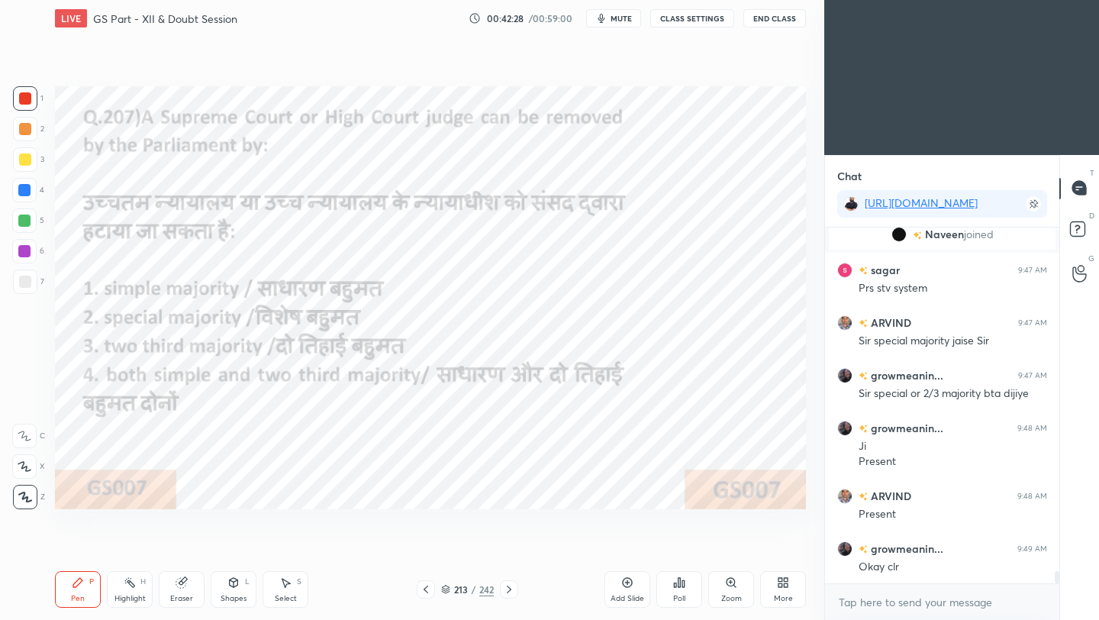
click at [424, 550] on icon at bounding box center [425, 589] width 5 height 8
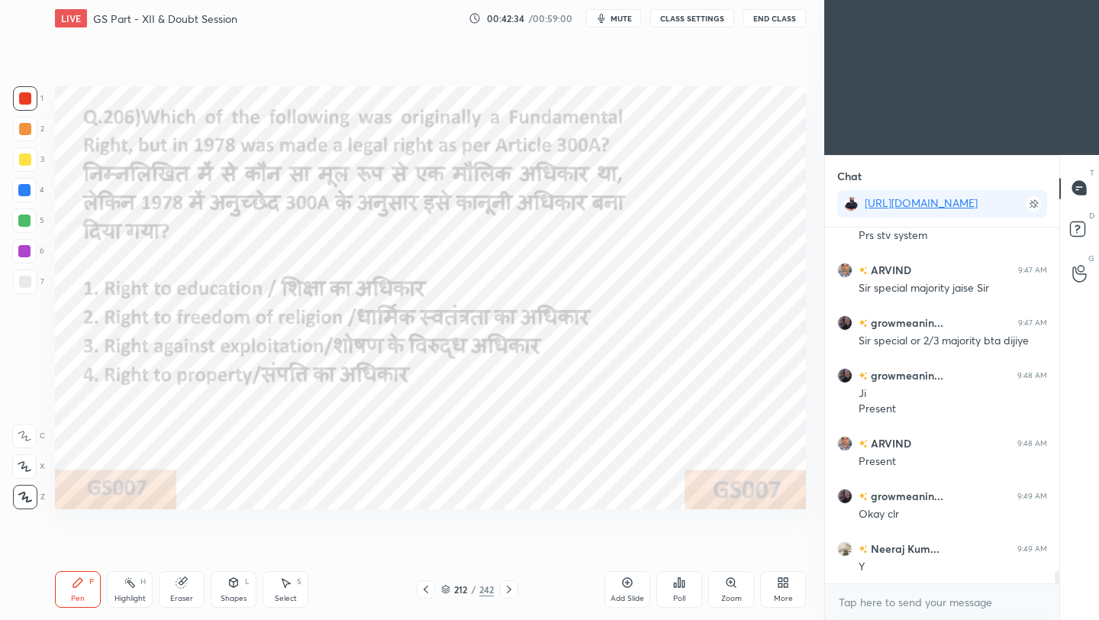
scroll to position [9926, 0]
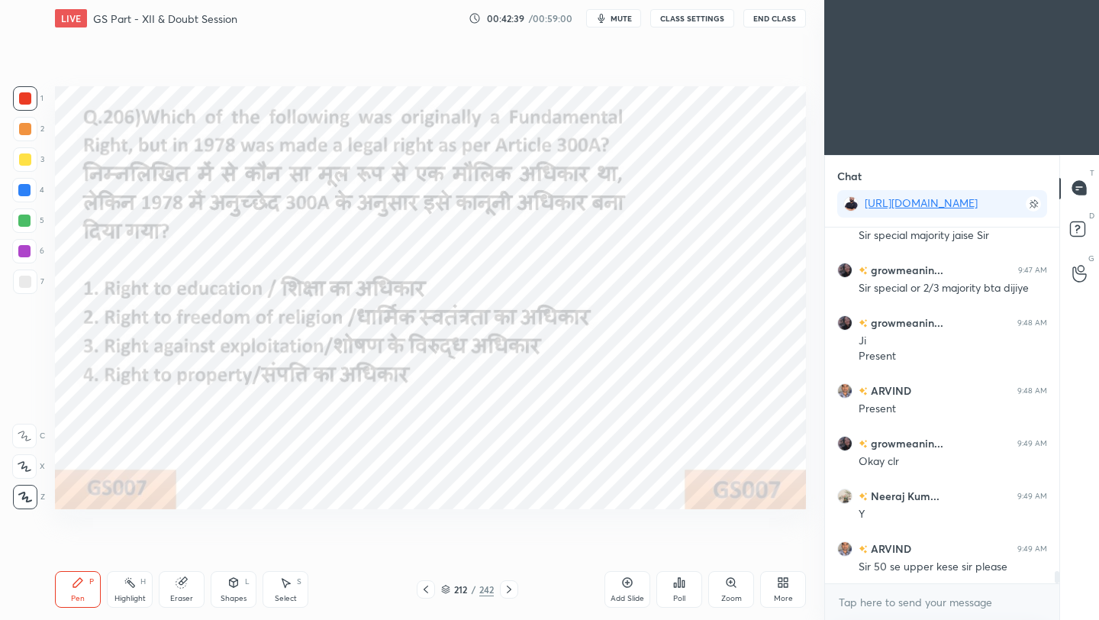
click at [636, 550] on div "Add Slide" at bounding box center [627, 589] width 46 height 37
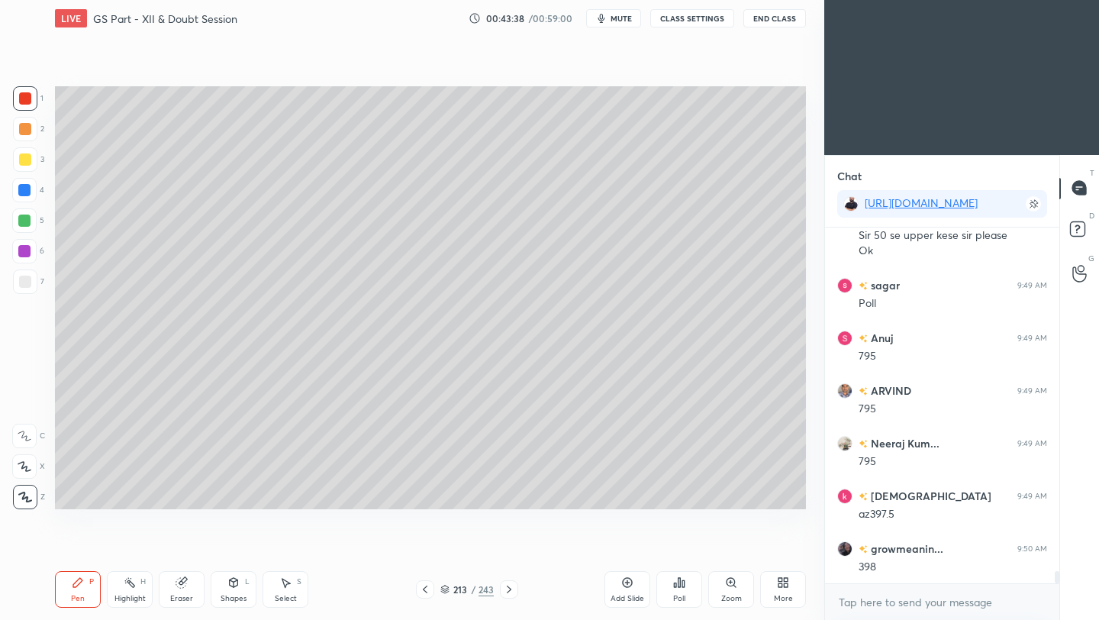
scroll to position [10309, 0]
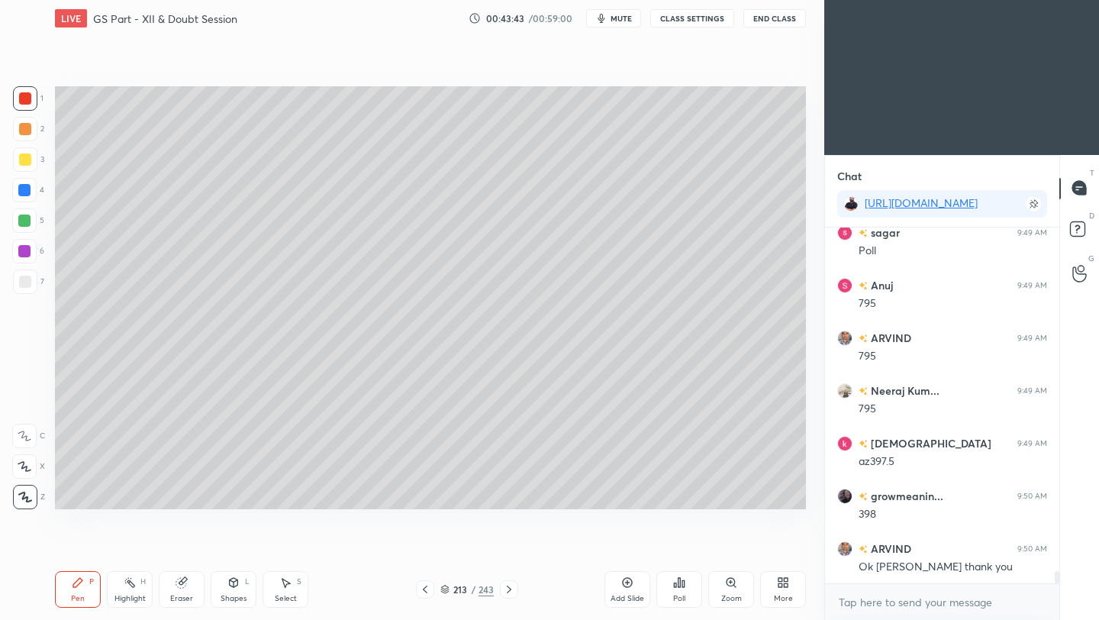
click at [427, 550] on icon at bounding box center [425, 589] width 12 height 12
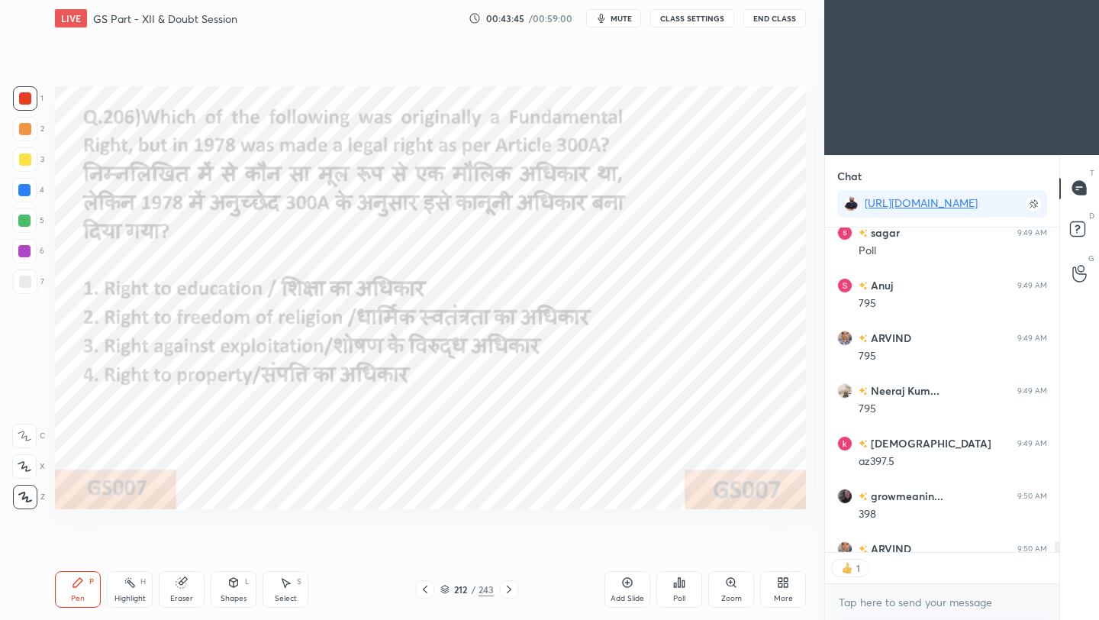
scroll to position [5, 5]
click at [675, 550] on icon at bounding box center [679, 582] width 12 height 12
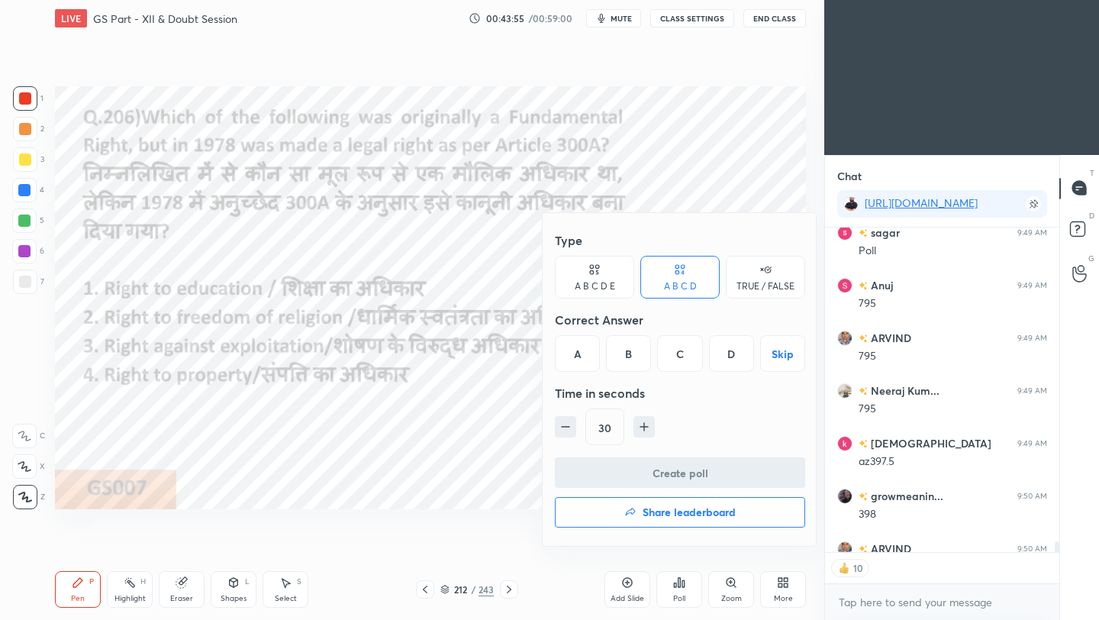
click at [731, 357] on div "D" at bounding box center [731, 353] width 45 height 37
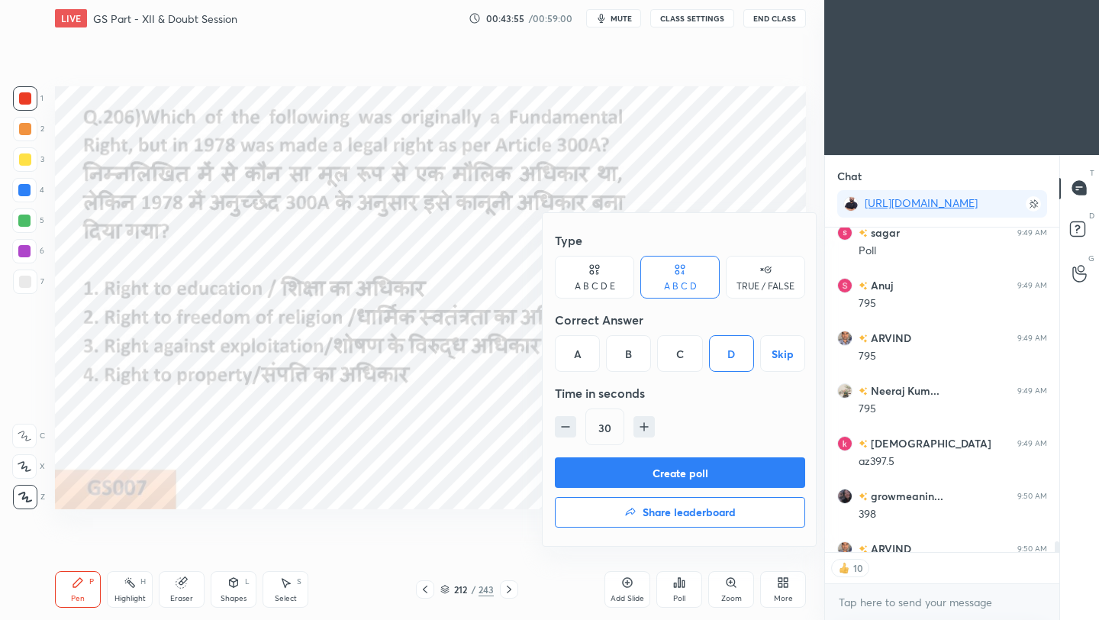
drag, startPoint x: 706, startPoint y: 474, endPoint x: 716, endPoint y: 470, distance: 10.6
click at [707, 473] on button "Create poll" at bounding box center [680, 472] width 250 height 31
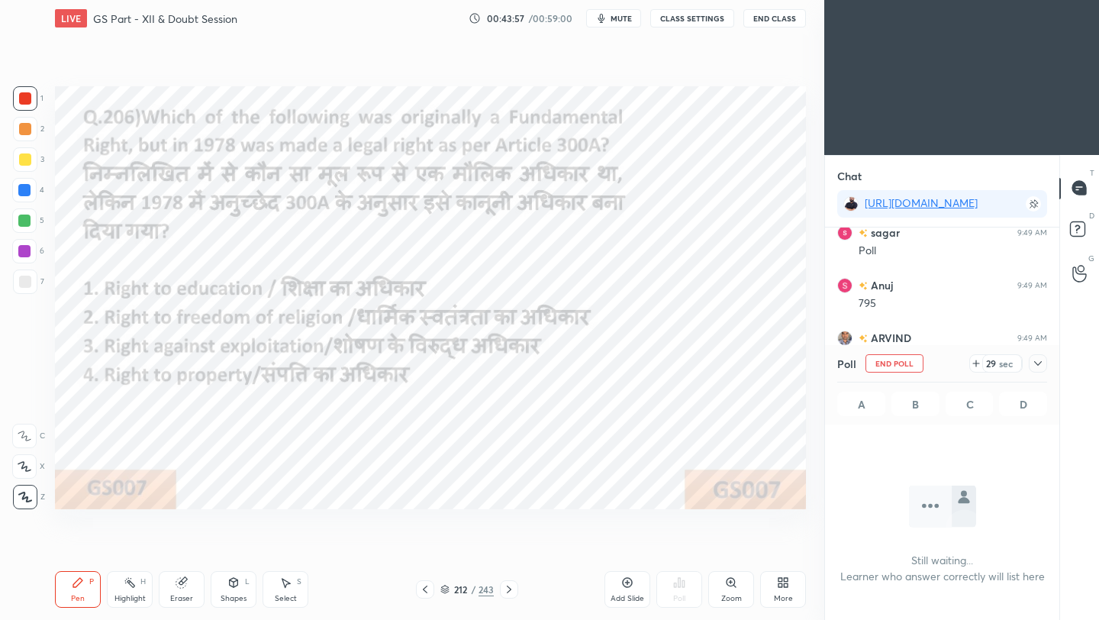
click at [915, 356] on div at bounding box center [1038, 363] width 18 height 18
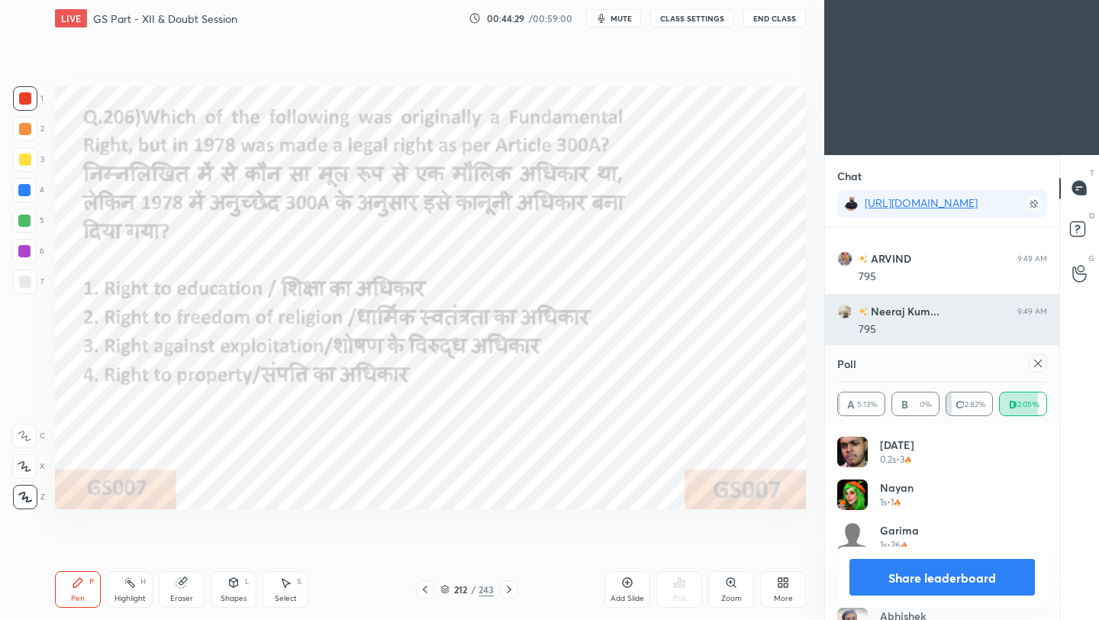
scroll to position [10441, 0]
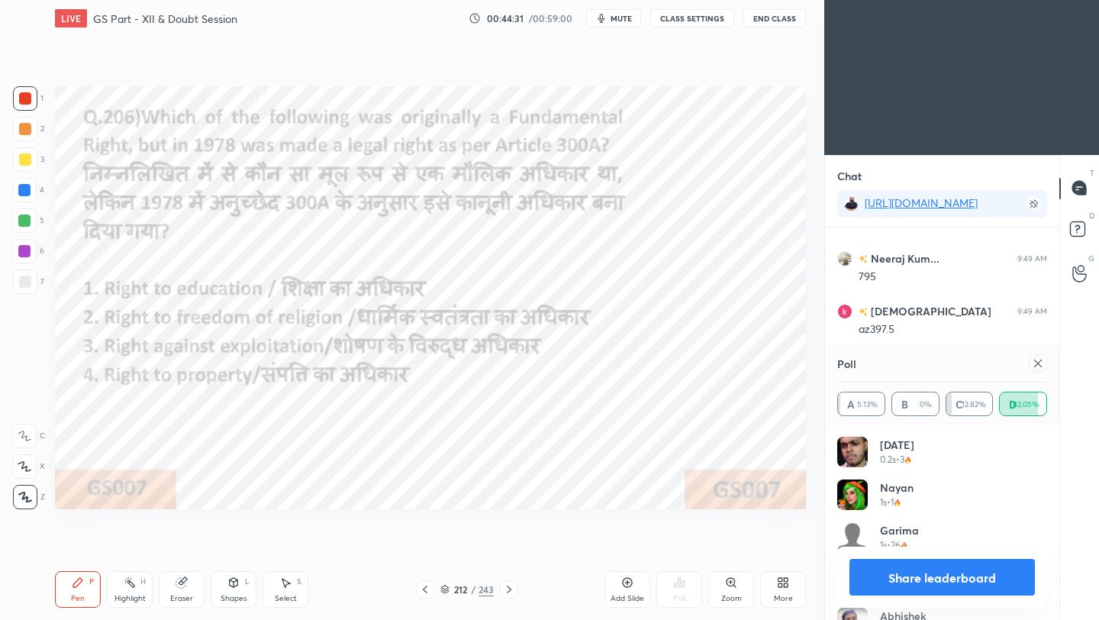
click at [915, 363] on icon at bounding box center [1038, 363] width 12 height 12
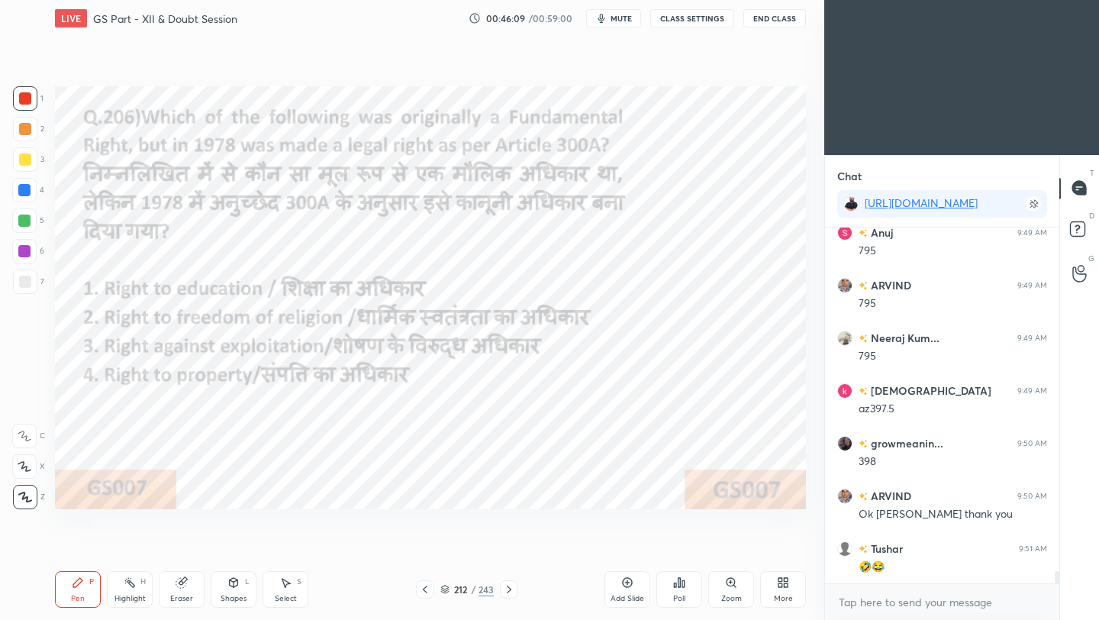
scroll to position [10415, 0]
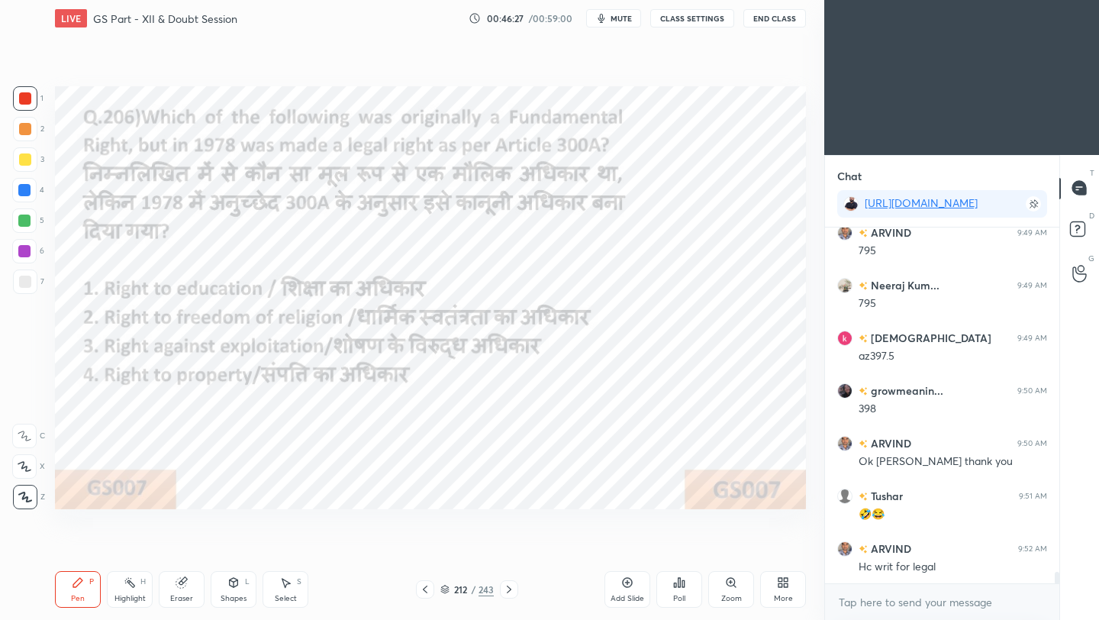
click at [423, 550] on icon at bounding box center [425, 589] width 12 height 12
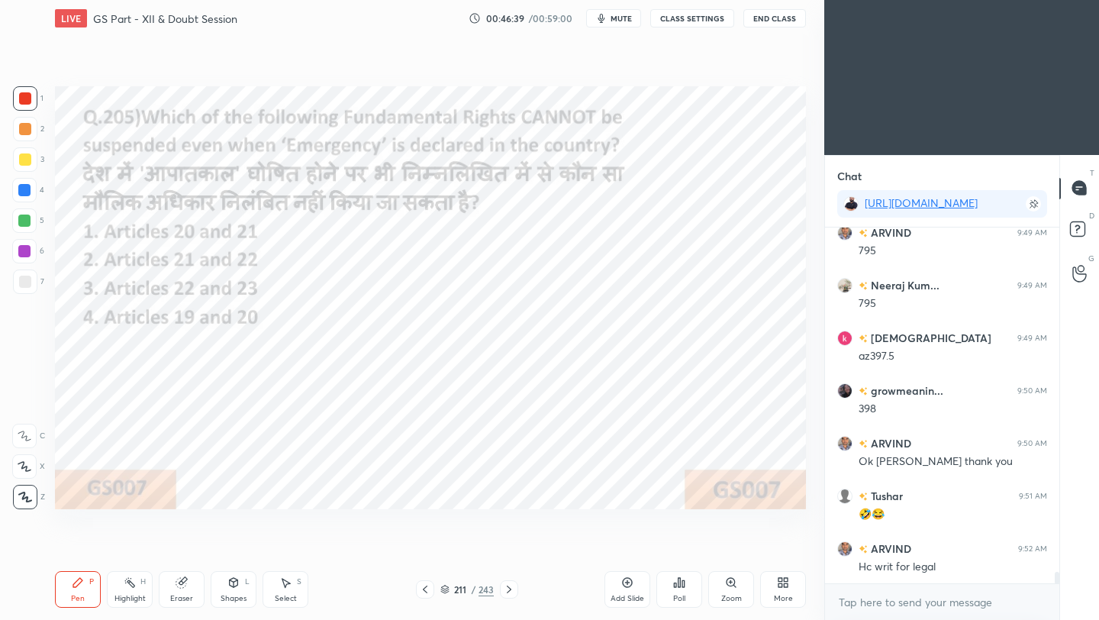
click at [687, 550] on div "Poll" at bounding box center [679, 589] width 46 height 37
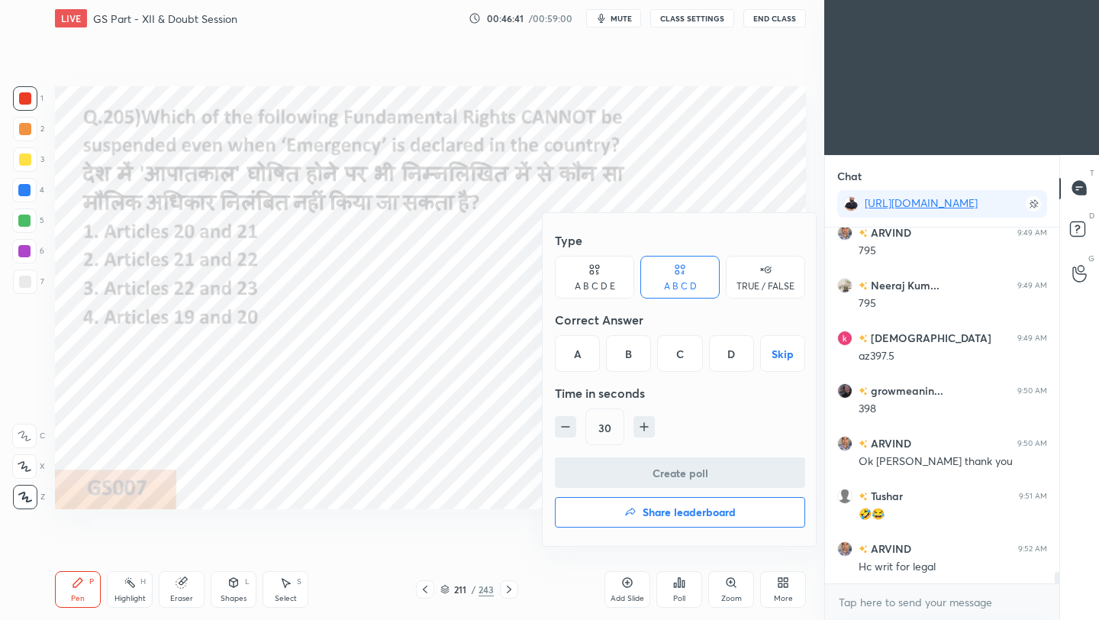
click at [582, 361] on div "A" at bounding box center [577, 353] width 45 height 37
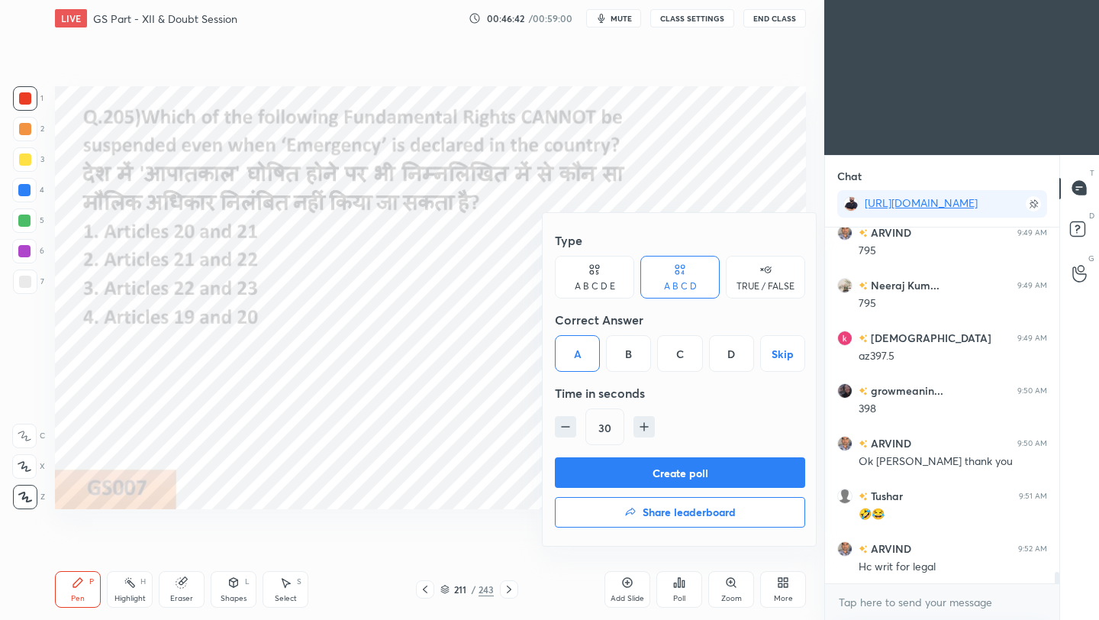
click at [645, 467] on button "Create poll" at bounding box center [680, 472] width 250 height 31
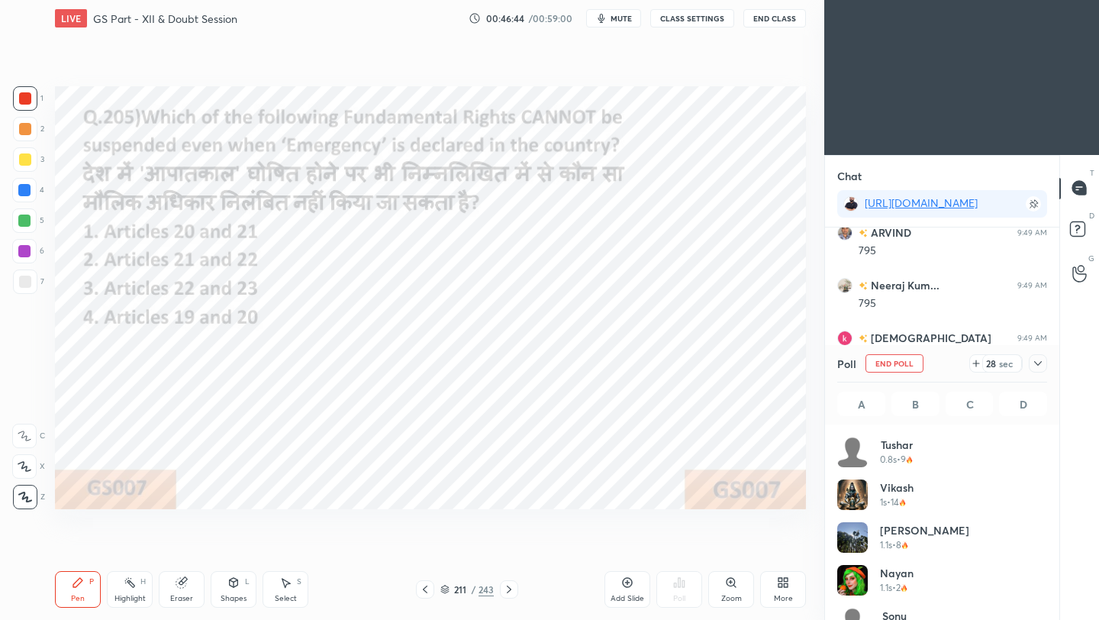
scroll to position [179, 205]
click at [915, 369] on icon at bounding box center [1038, 363] width 12 height 12
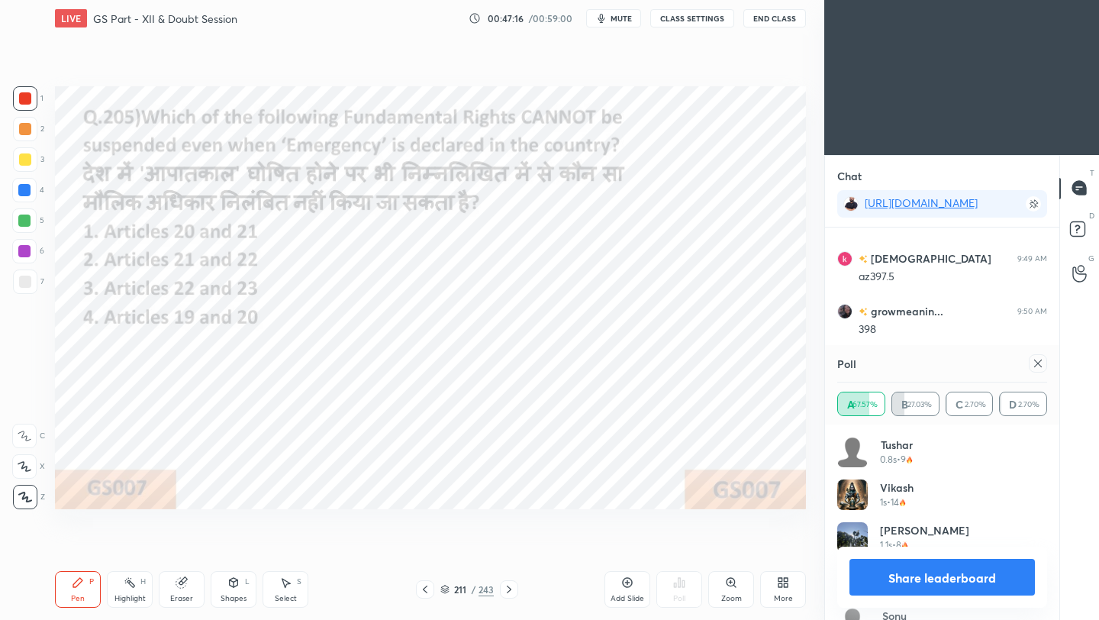
click at [915, 365] on icon at bounding box center [1038, 363] width 8 height 8
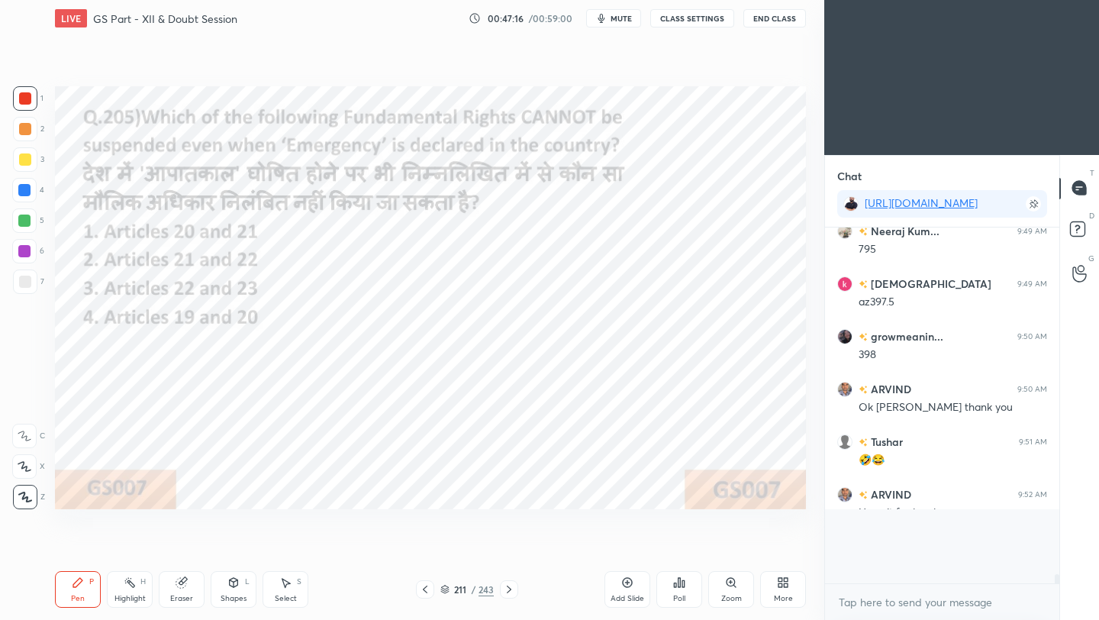
scroll to position [10423, 0]
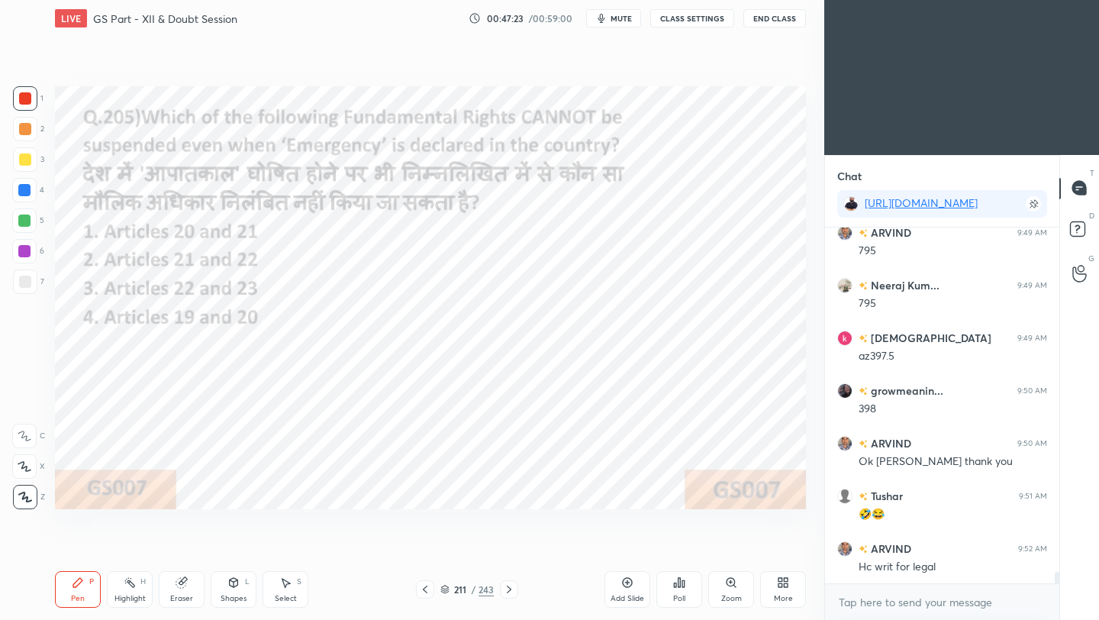
click at [429, 550] on icon at bounding box center [425, 589] width 12 height 12
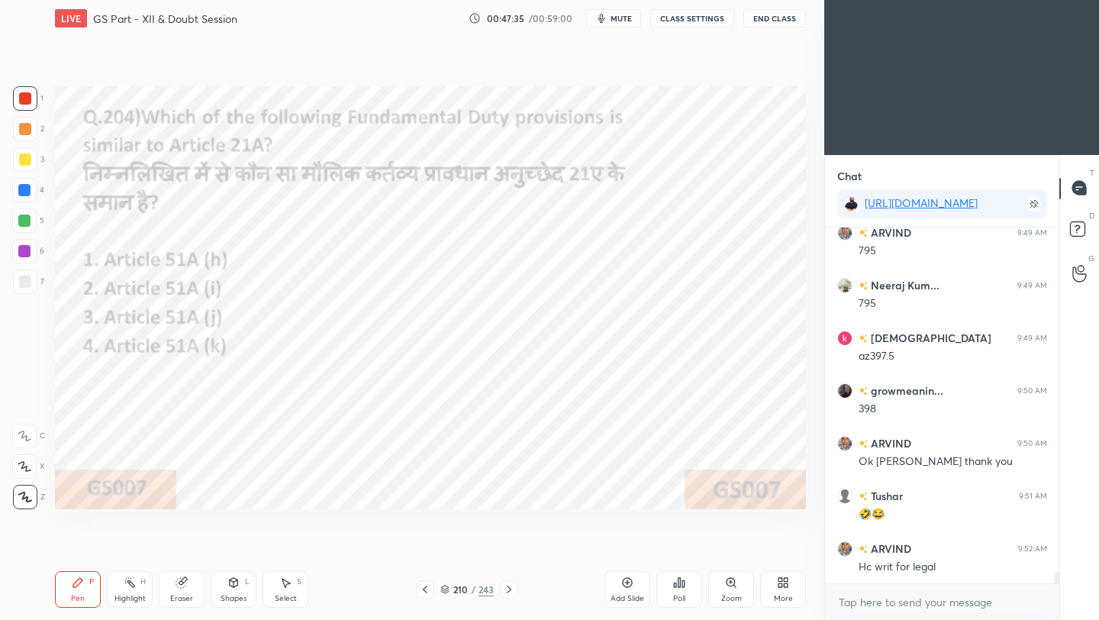
click at [687, 550] on div "Poll" at bounding box center [679, 589] width 46 height 37
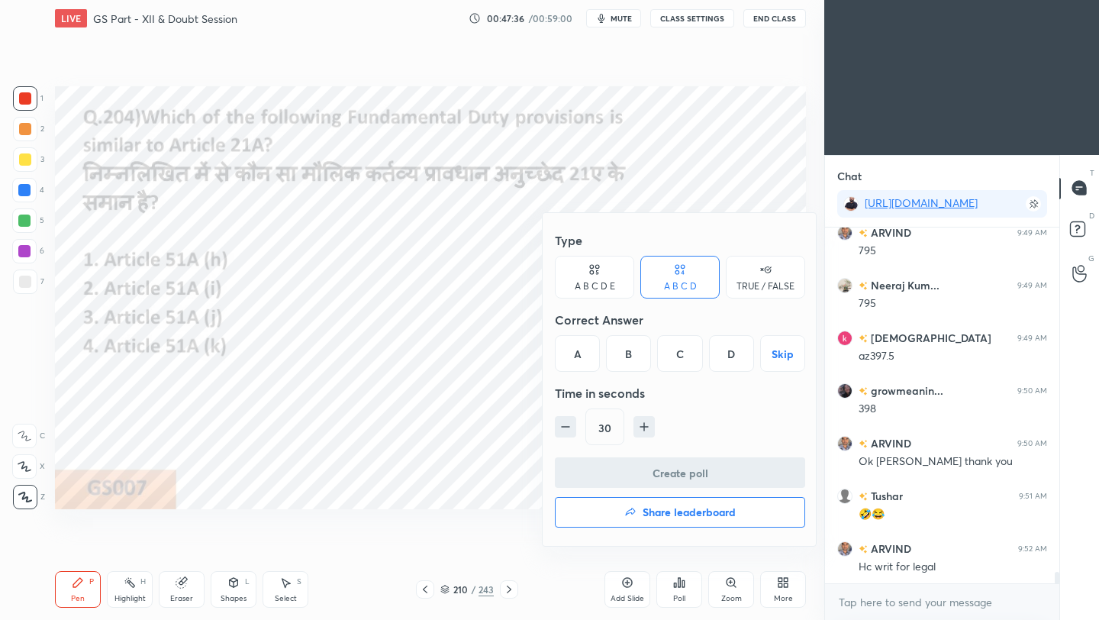
click at [730, 359] on div "D" at bounding box center [731, 353] width 45 height 37
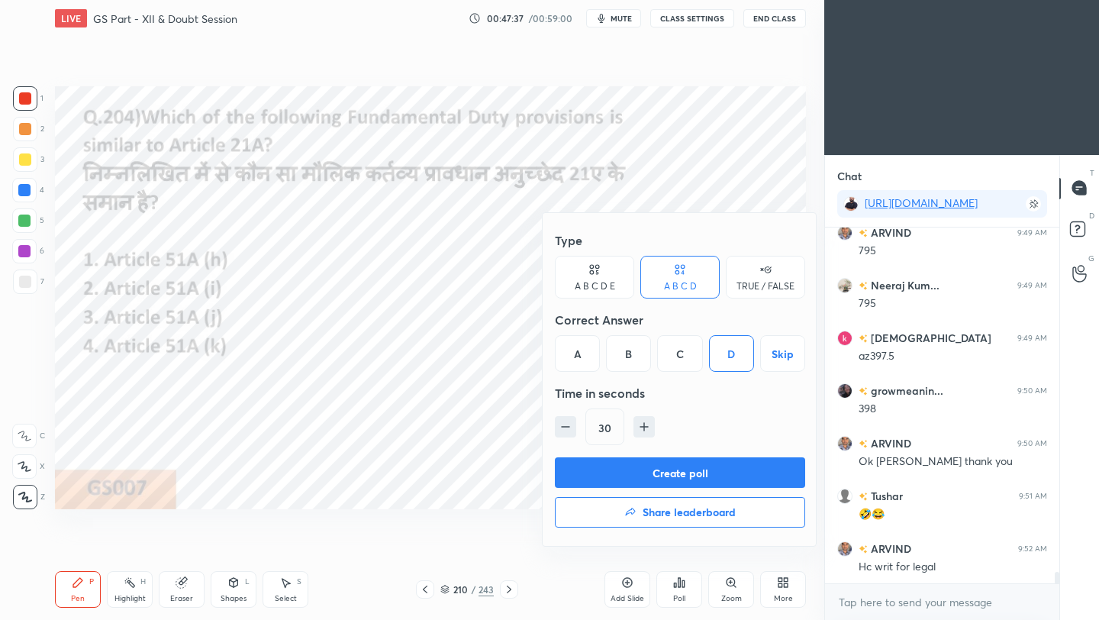
click at [707, 477] on button "Create poll" at bounding box center [680, 472] width 250 height 31
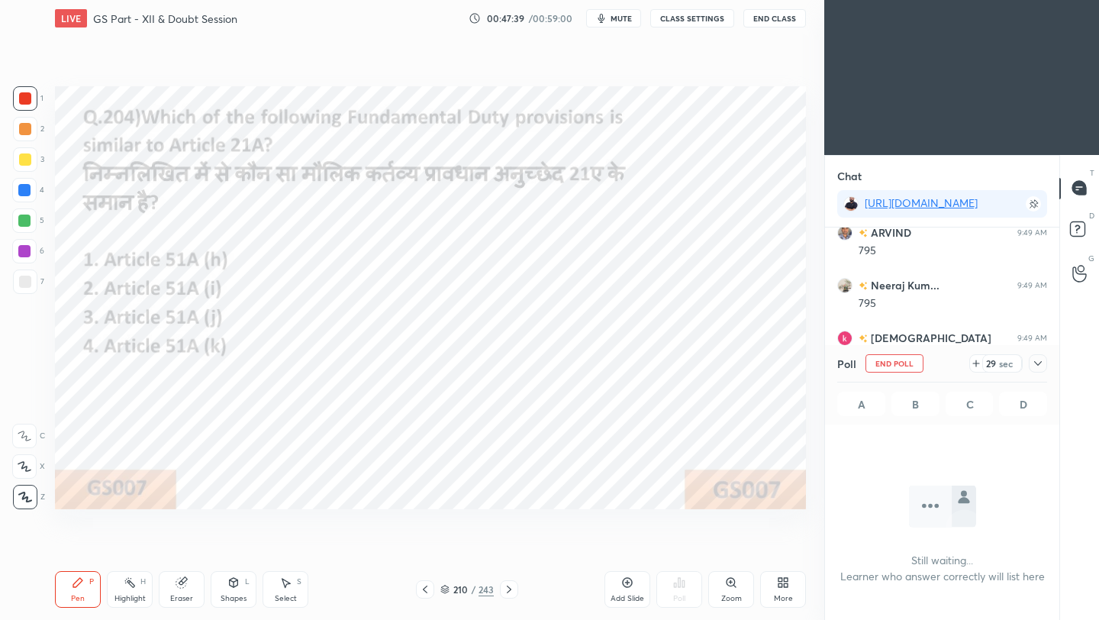
click at [915, 360] on div at bounding box center [1038, 363] width 18 height 18
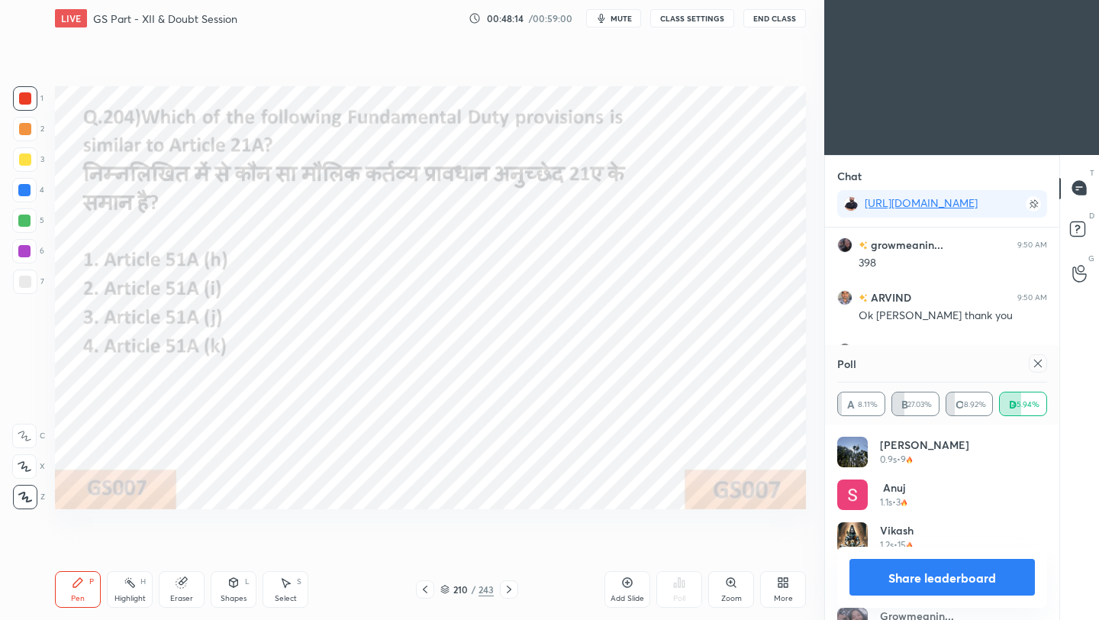
click at [915, 362] on icon at bounding box center [1038, 363] width 12 height 12
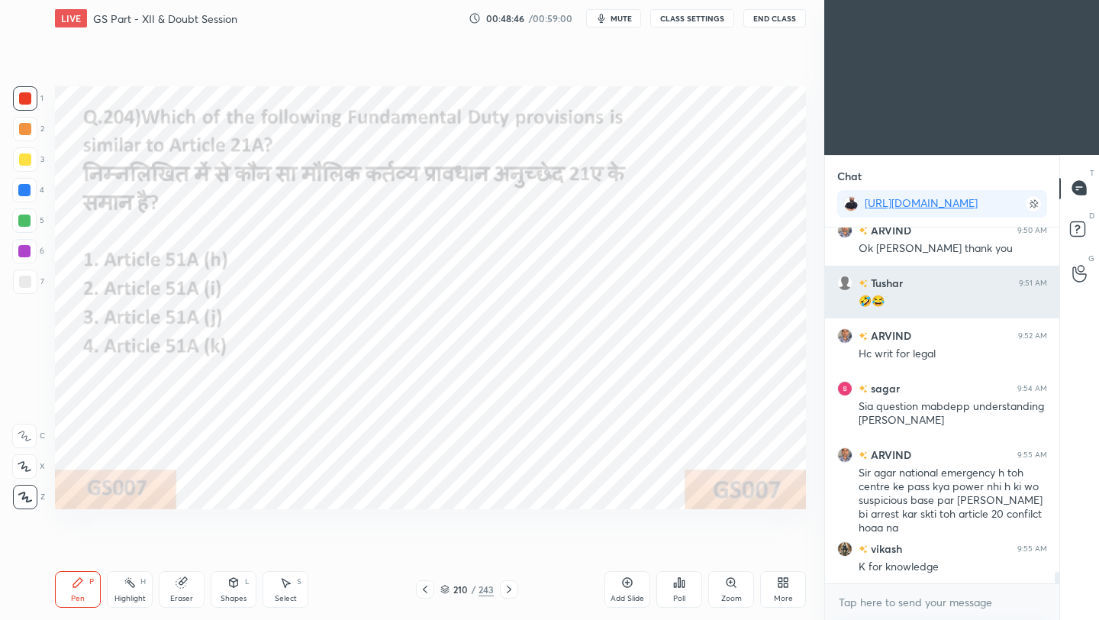
scroll to position [10693, 0]
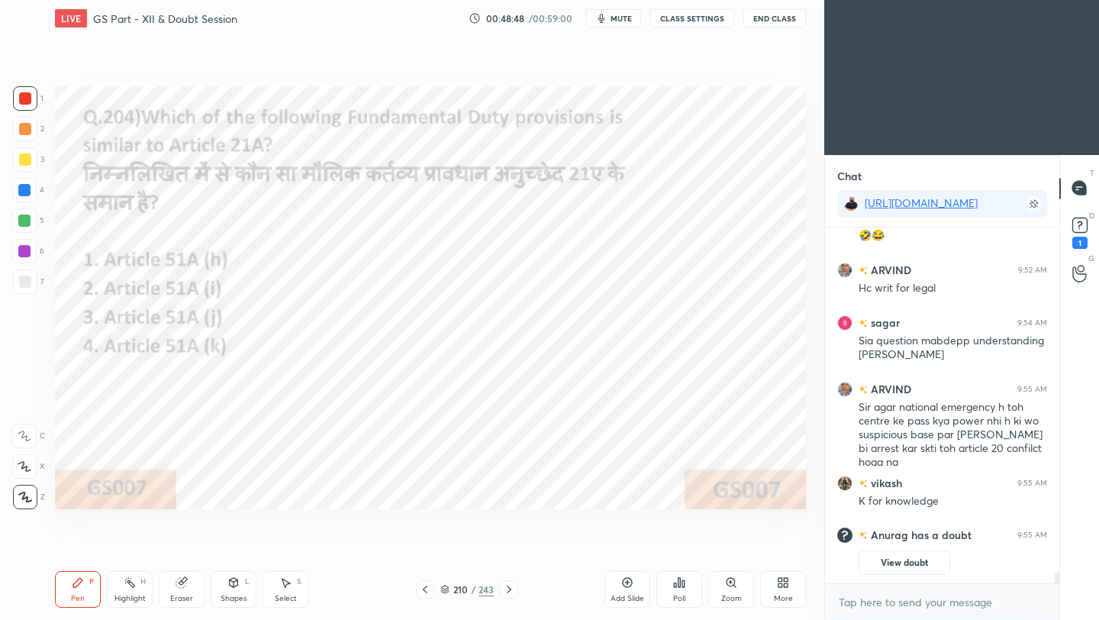
click at [426, 550] on icon at bounding box center [425, 589] width 5 height 8
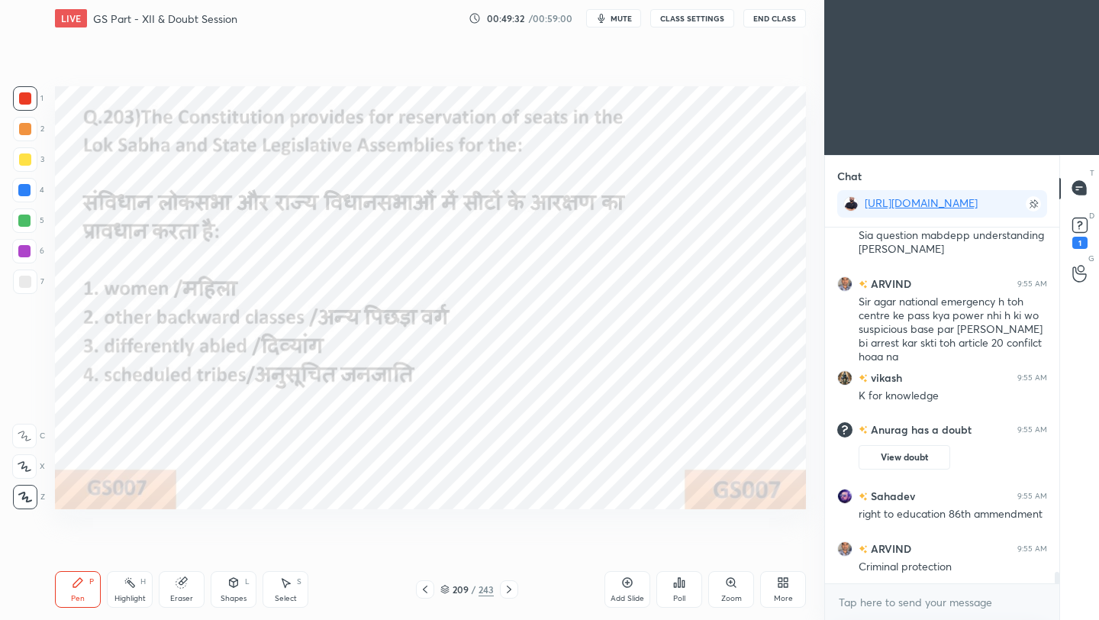
scroll to position [10493, 0]
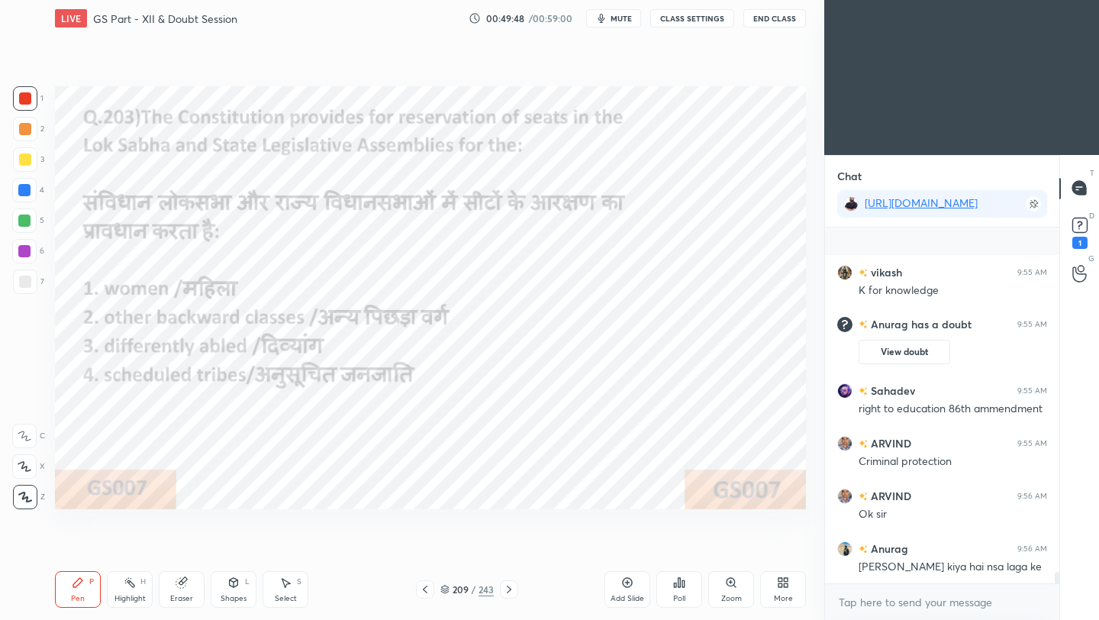
click at [690, 550] on div "Poll" at bounding box center [679, 589] width 46 height 37
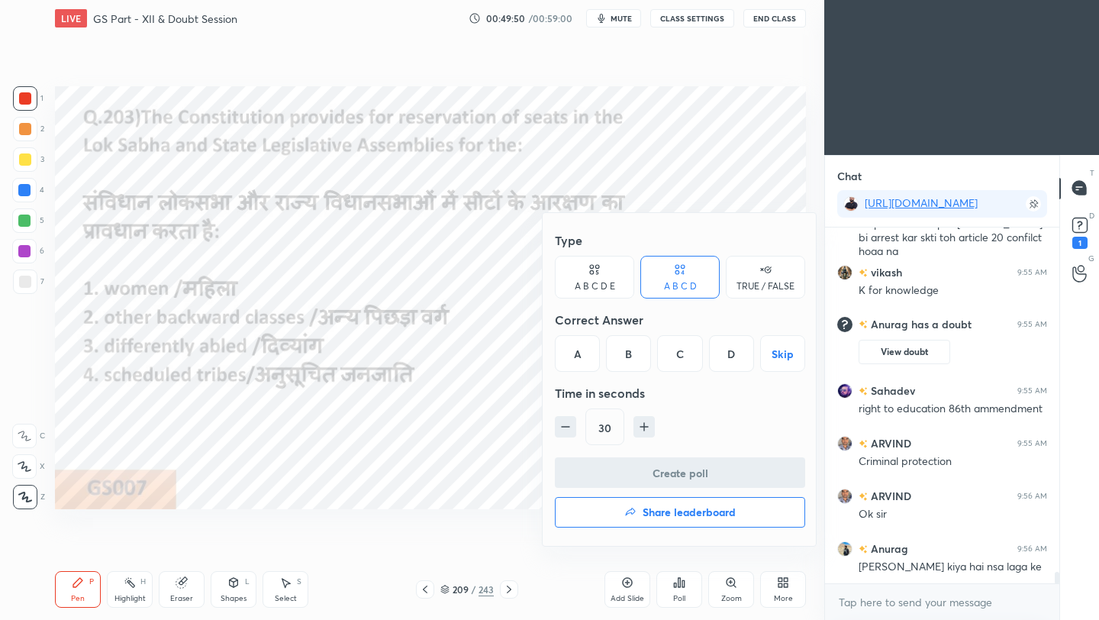
click at [581, 360] on div "A" at bounding box center [577, 353] width 45 height 37
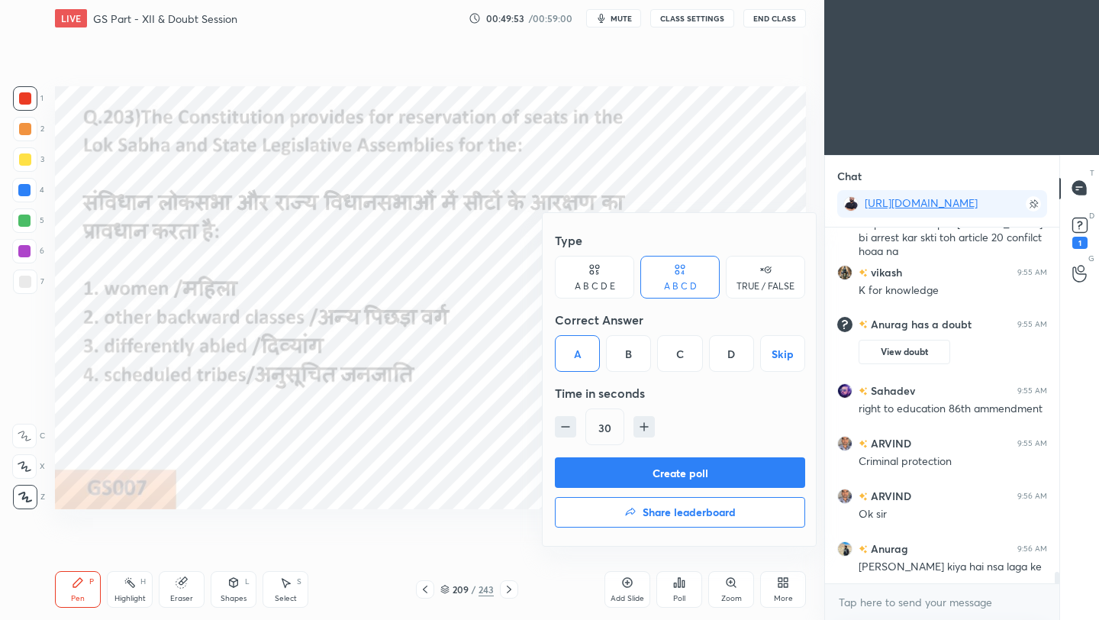
click at [659, 471] on button "Create poll" at bounding box center [680, 472] width 250 height 31
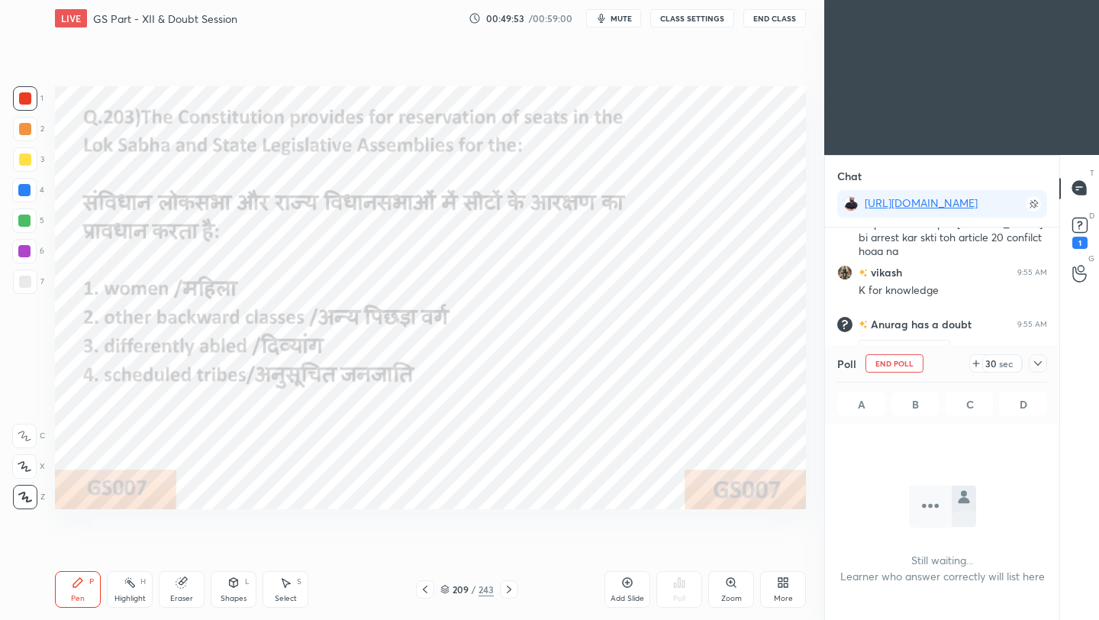
scroll to position [5, 5]
click at [915, 365] on icon at bounding box center [1038, 363] width 12 height 12
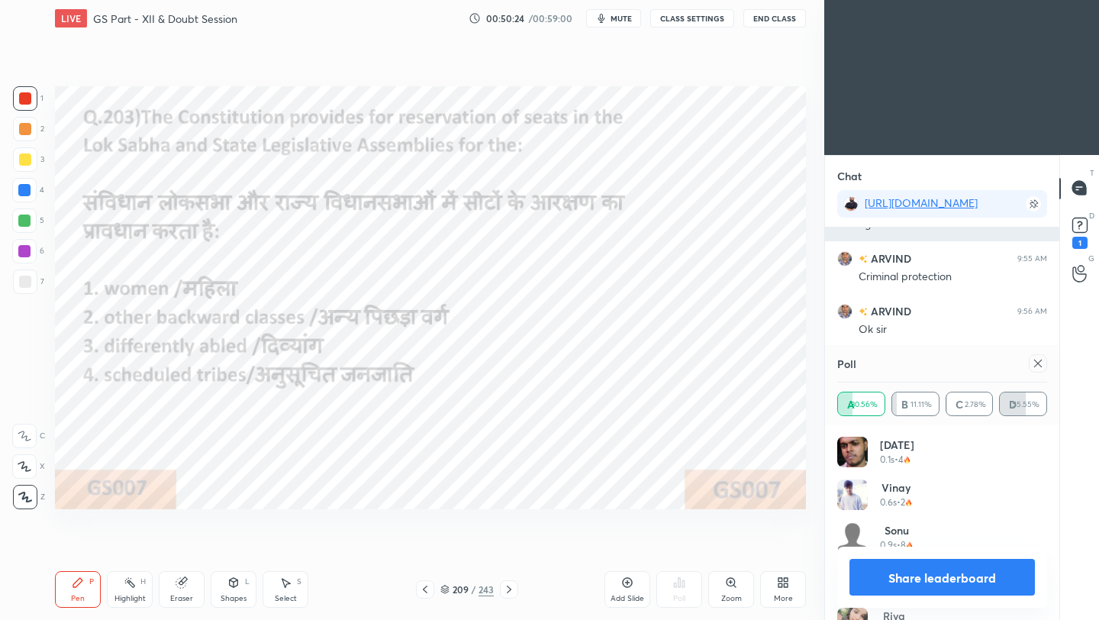
scroll to position [10769, 0]
click at [915, 365] on icon at bounding box center [1038, 363] width 12 height 12
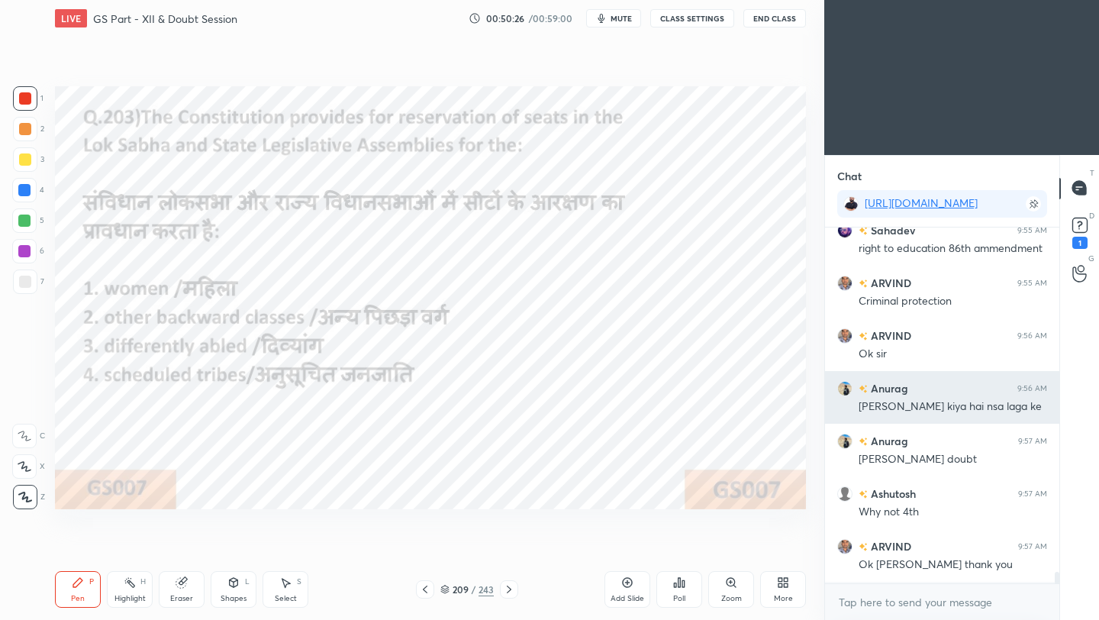
scroll to position [351, 230]
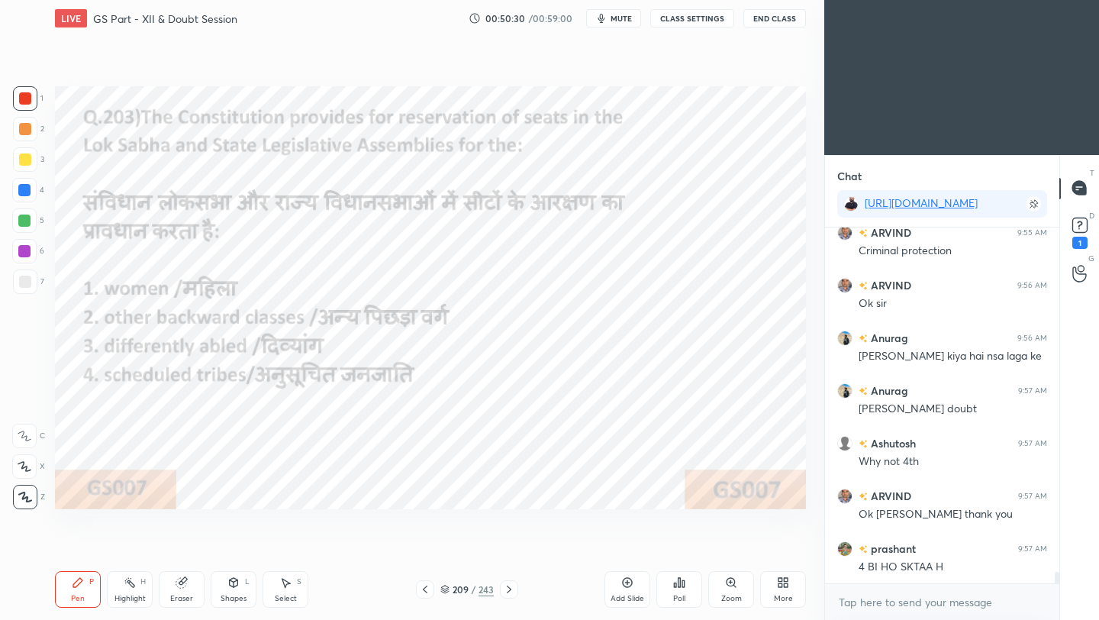
click at [787, 20] on button "End Class" at bounding box center [774, 18] width 63 height 18
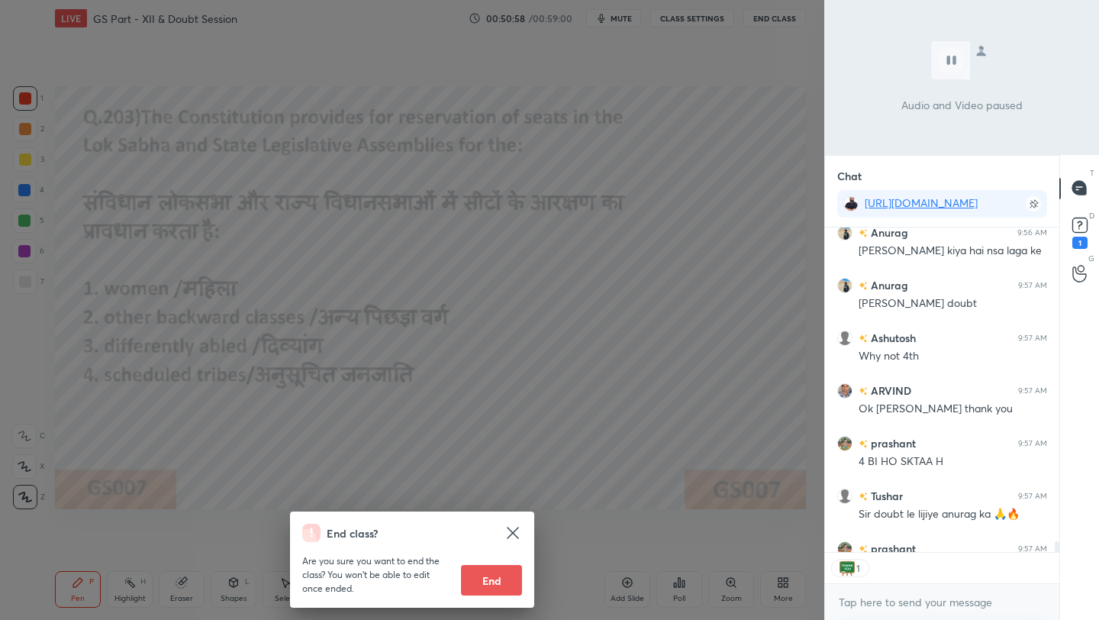
scroll to position [5, 5]
click at [558, 313] on div "End class? Are you sure you want to end the class? You won’t be able to edit on…" at bounding box center [412, 310] width 824 height 620
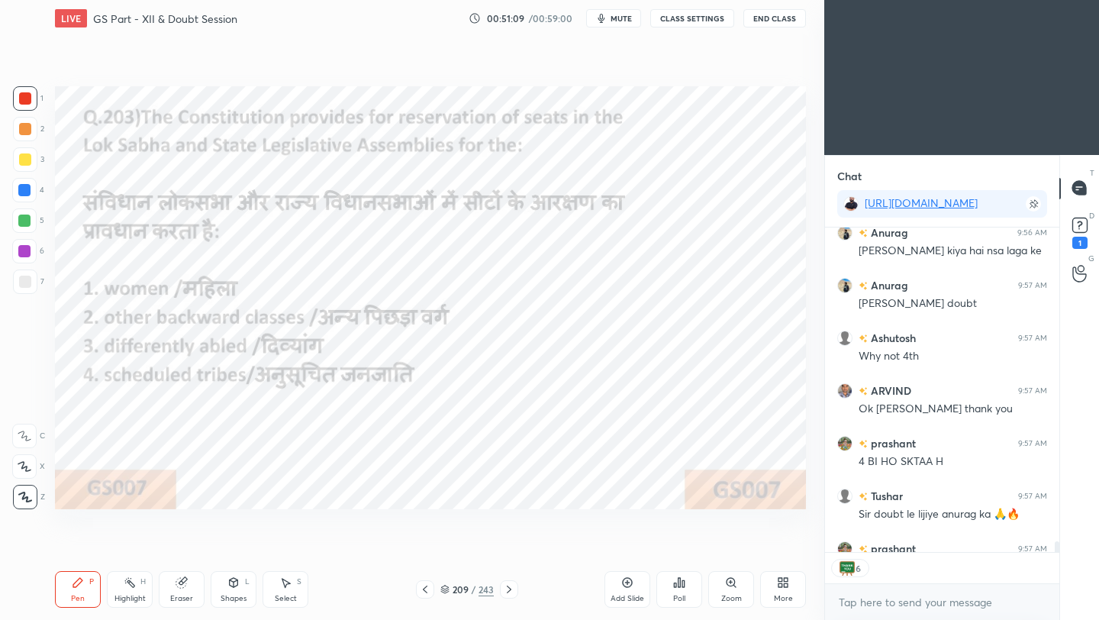
scroll to position [10931, 0]
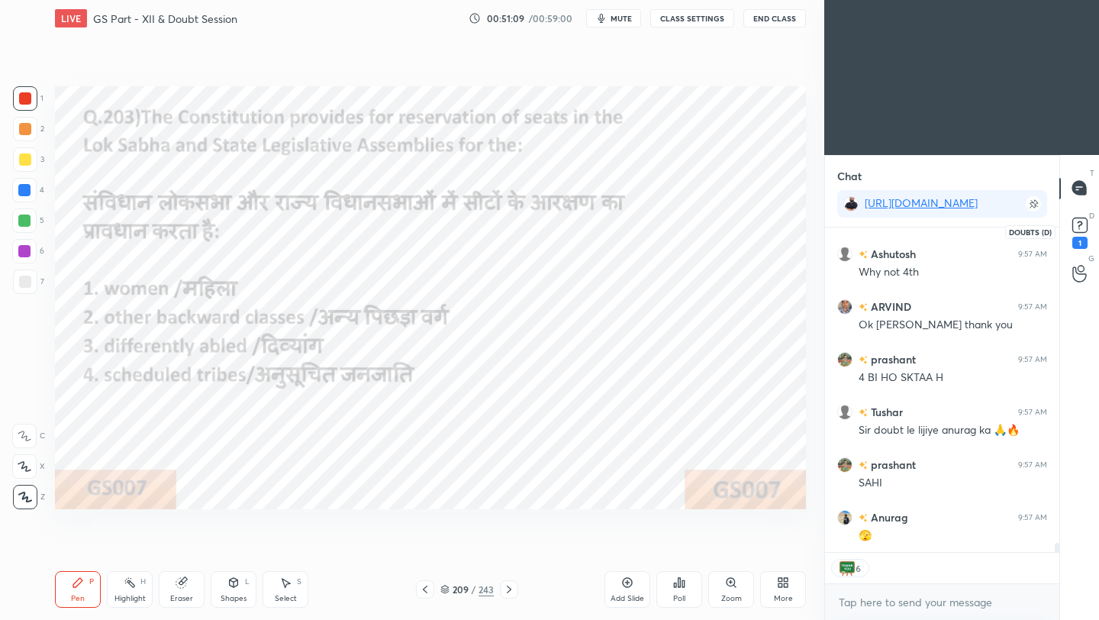
click at [915, 223] on rect at bounding box center [1079, 224] width 14 height 14
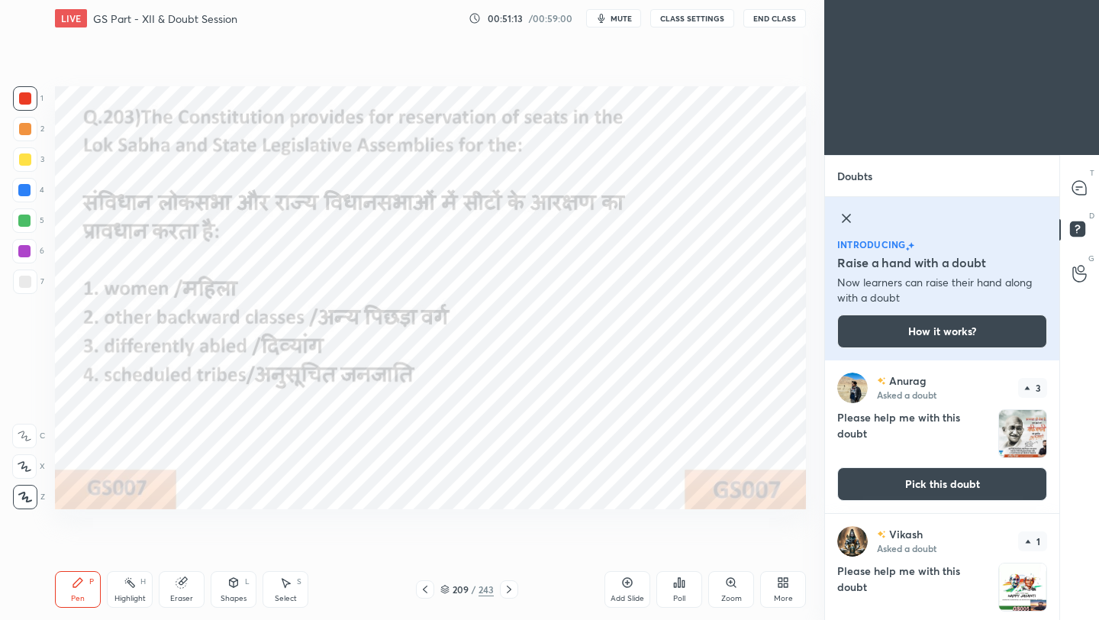
click at [915, 423] on img "grid" at bounding box center [1022, 433] width 47 height 47
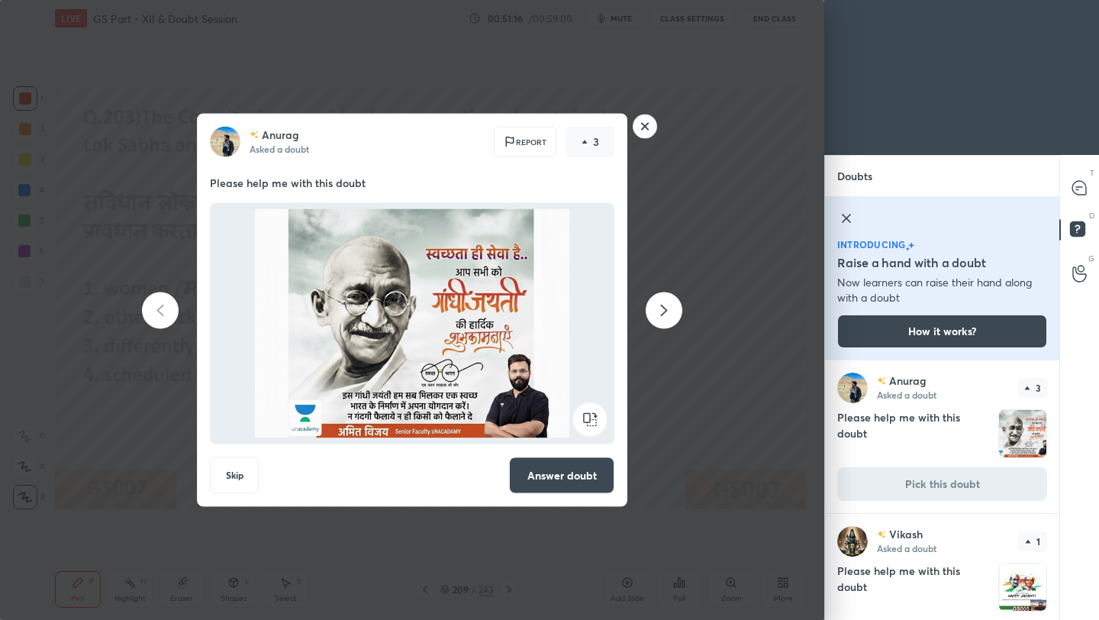
click at [643, 130] on rect at bounding box center [645, 126] width 24 height 24
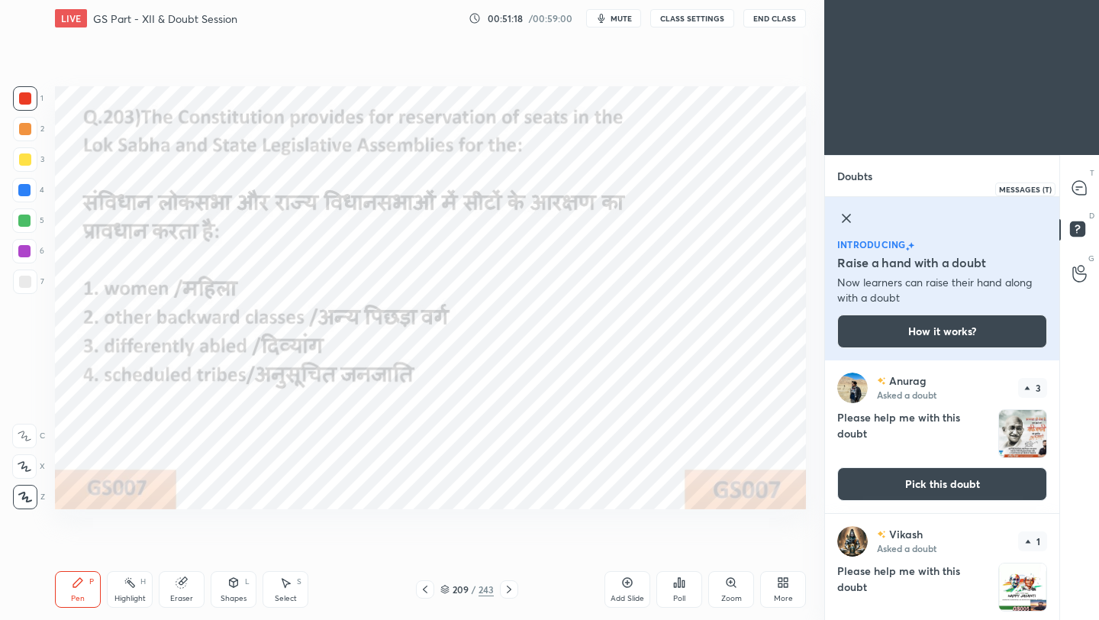
click at [915, 188] on icon at bounding box center [1079, 188] width 14 height 14
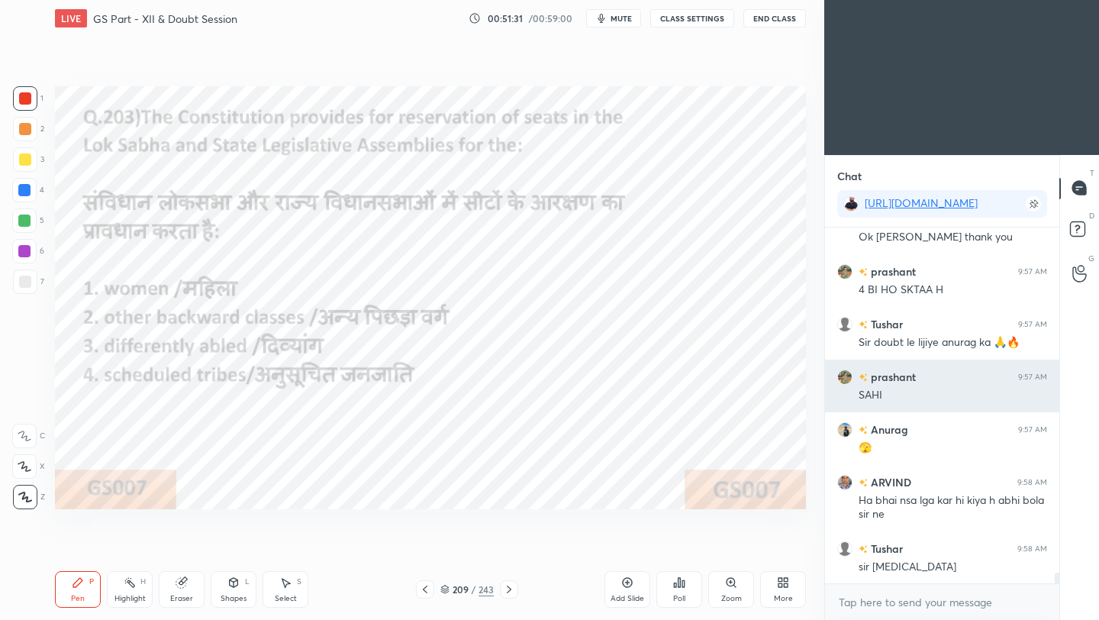
scroll to position [11364, 0]
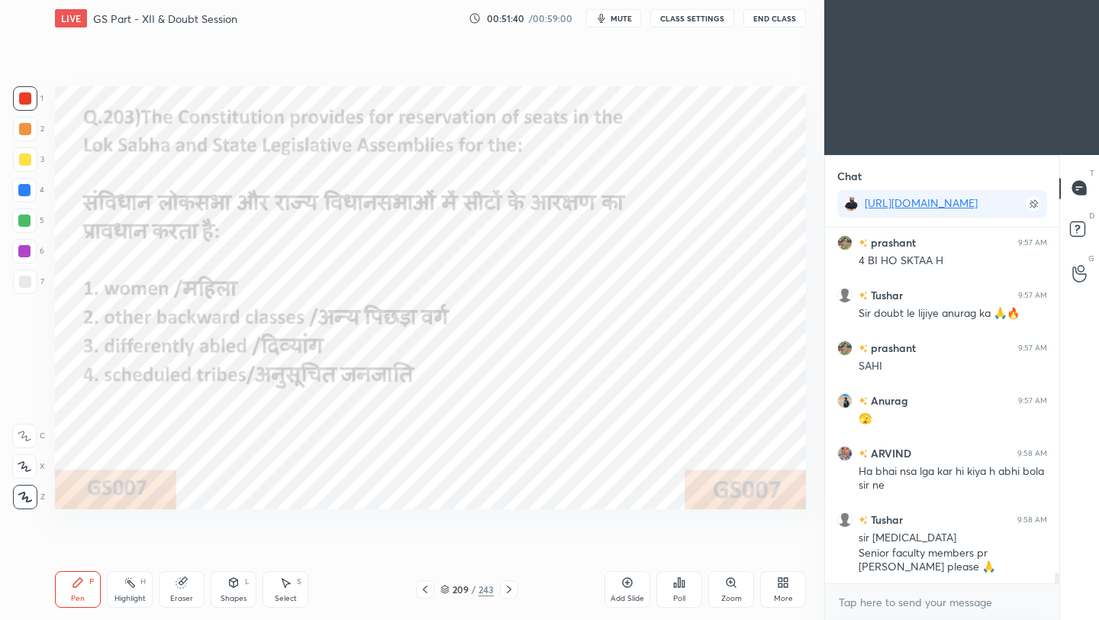
click at [422, 550] on icon at bounding box center [425, 589] width 12 height 12
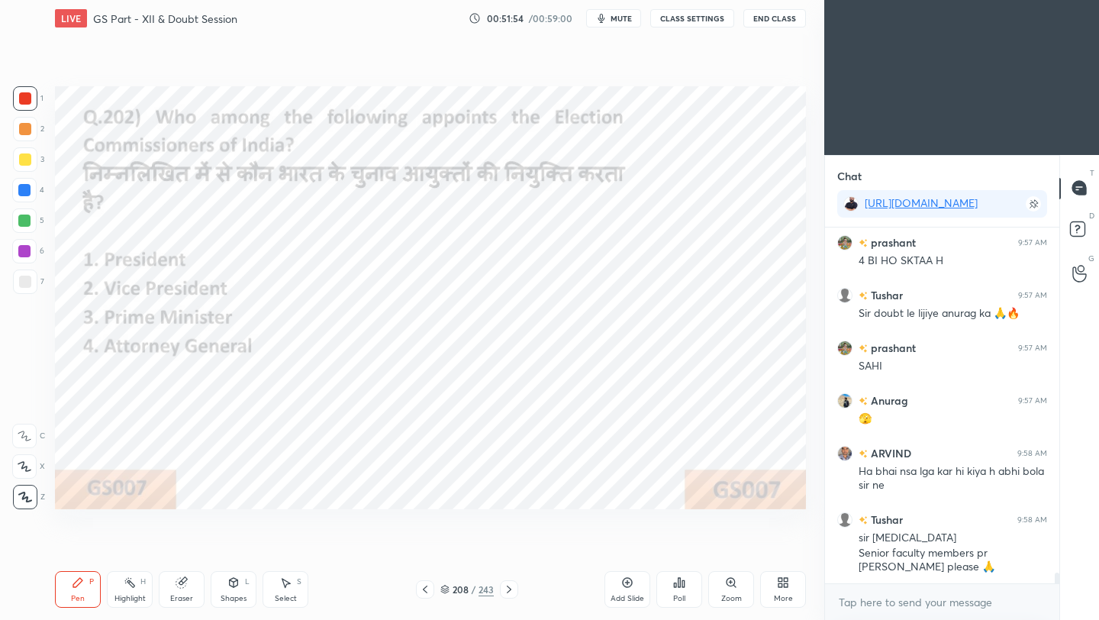
click at [684, 550] on div "Poll" at bounding box center [679, 598] width 12 height 8
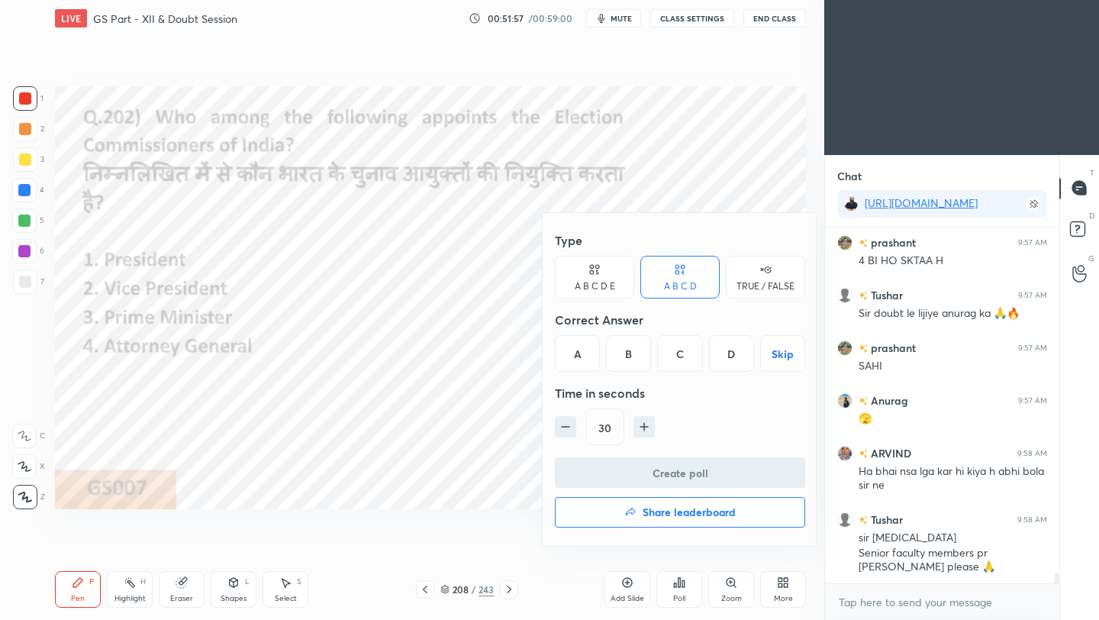
click at [580, 357] on div "A" at bounding box center [577, 353] width 45 height 37
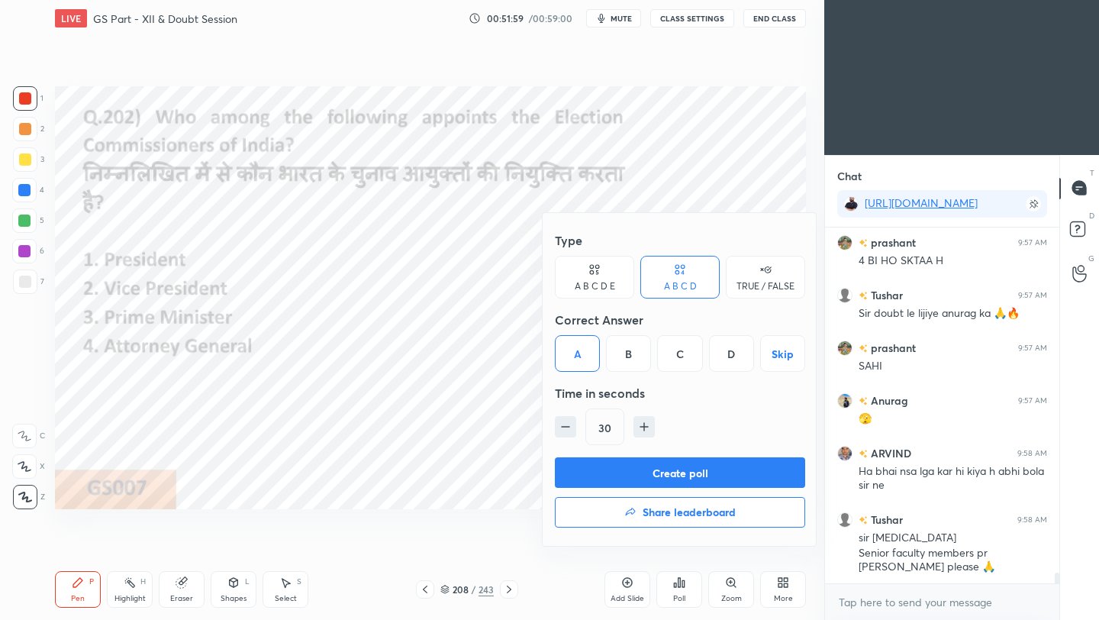
click at [660, 474] on button "Create poll" at bounding box center [680, 472] width 250 height 31
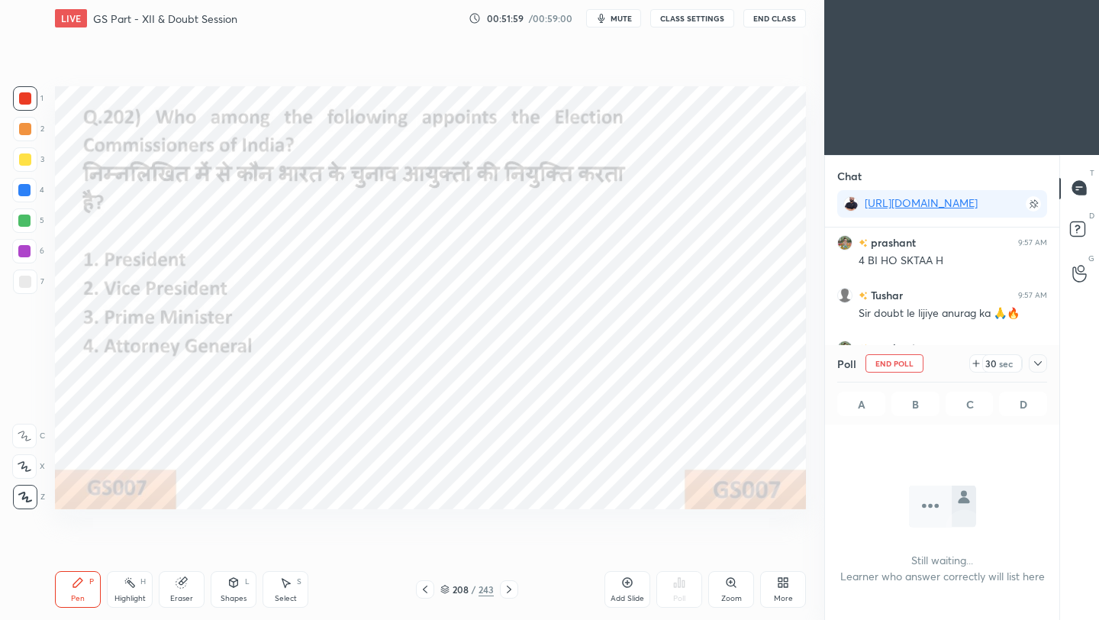
scroll to position [144, 230]
click at [915, 363] on icon at bounding box center [1038, 363] width 8 height 5
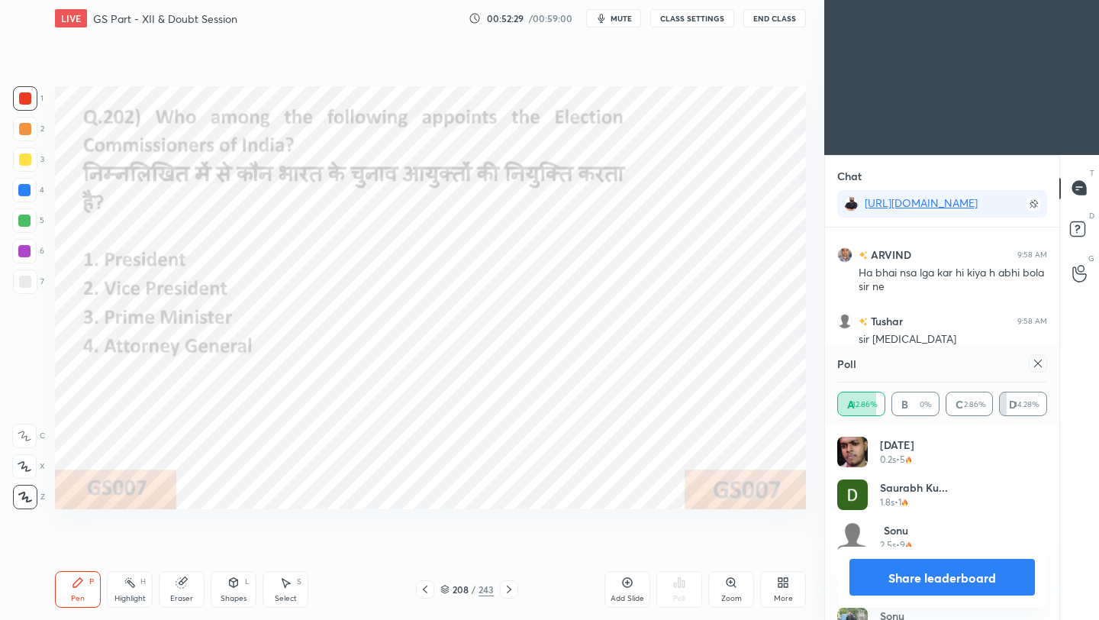
scroll to position [179, 205]
click at [915, 368] on div at bounding box center [1038, 363] width 18 height 18
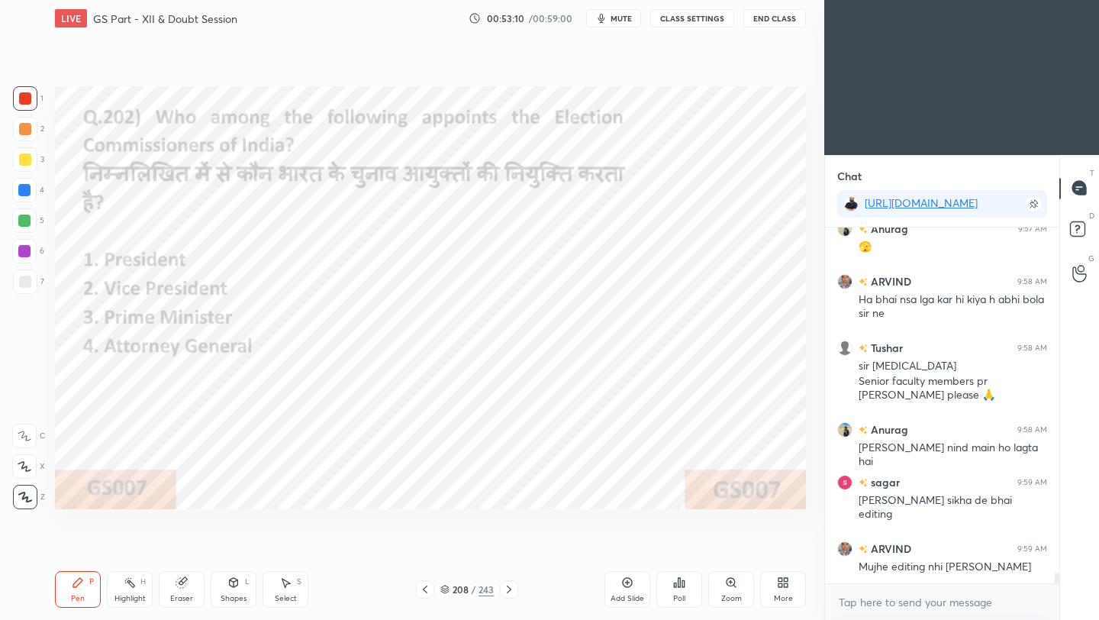
scroll to position [11127, 0]
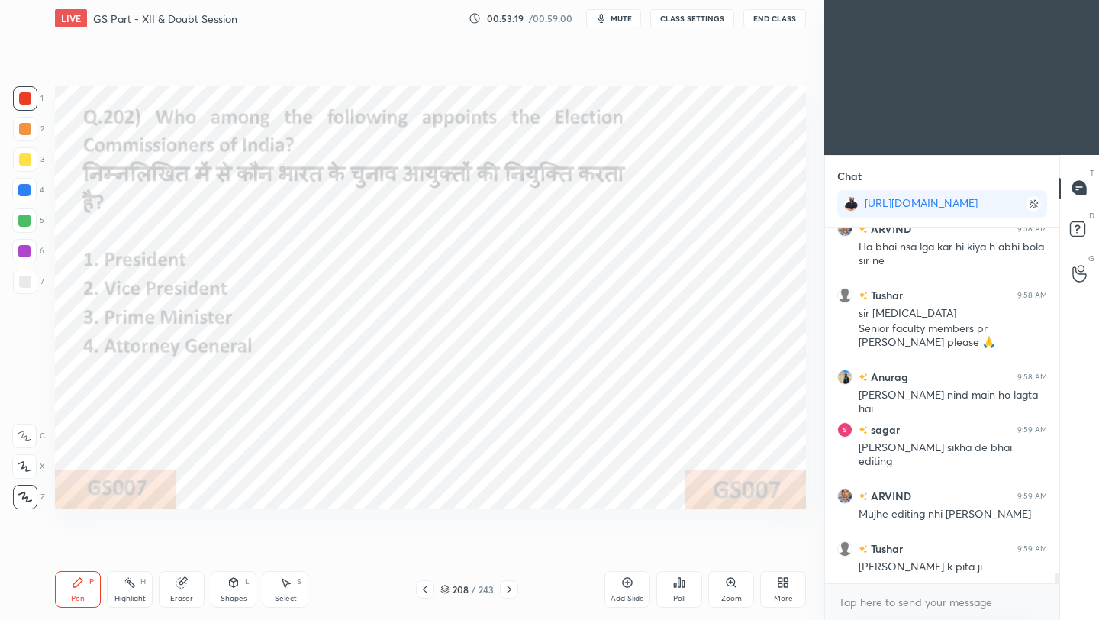
click at [427, 550] on icon at bounding box center [425, 589] width 12 height 12
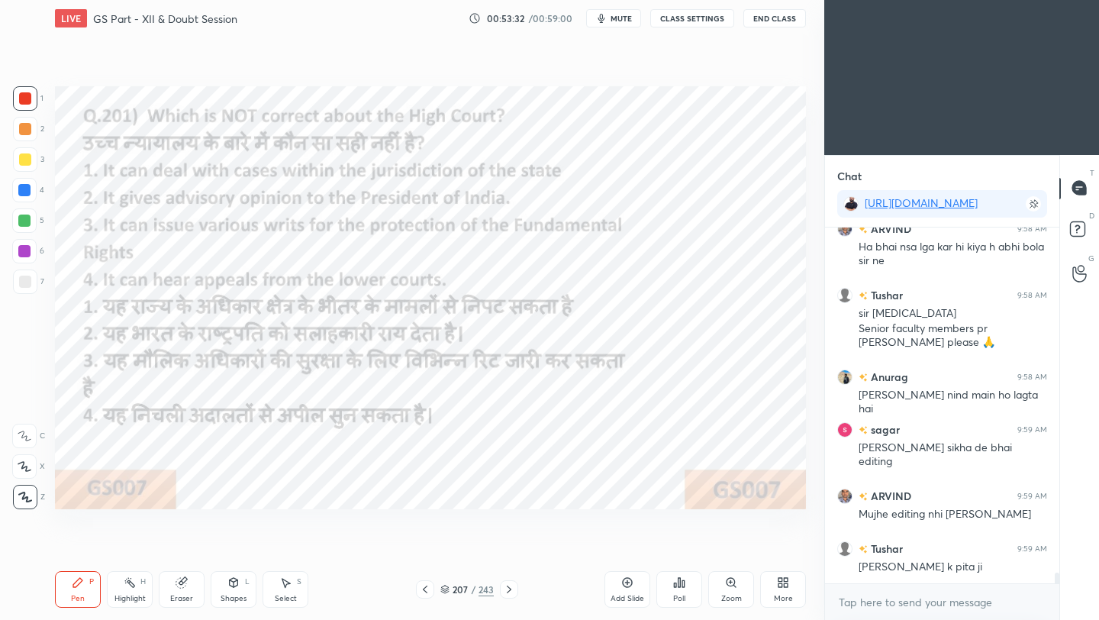
click at [682, 550] on icon at bounding box center [683, 583] width 2 height 7
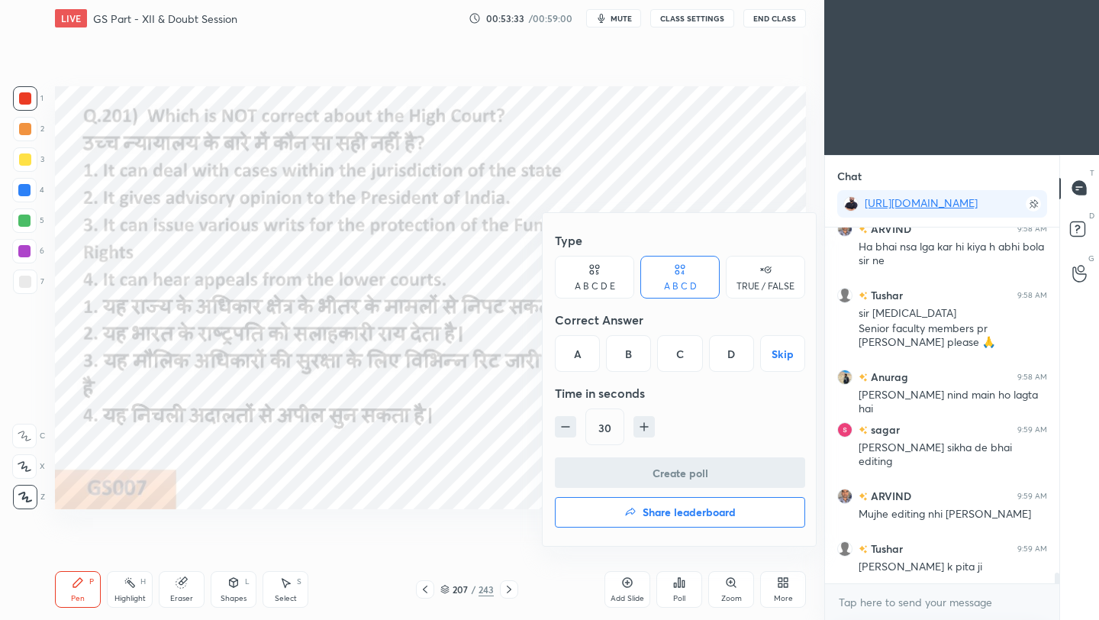
click at [627, 361] on div "B" at bounding box center [628, 353] width 45 height 37
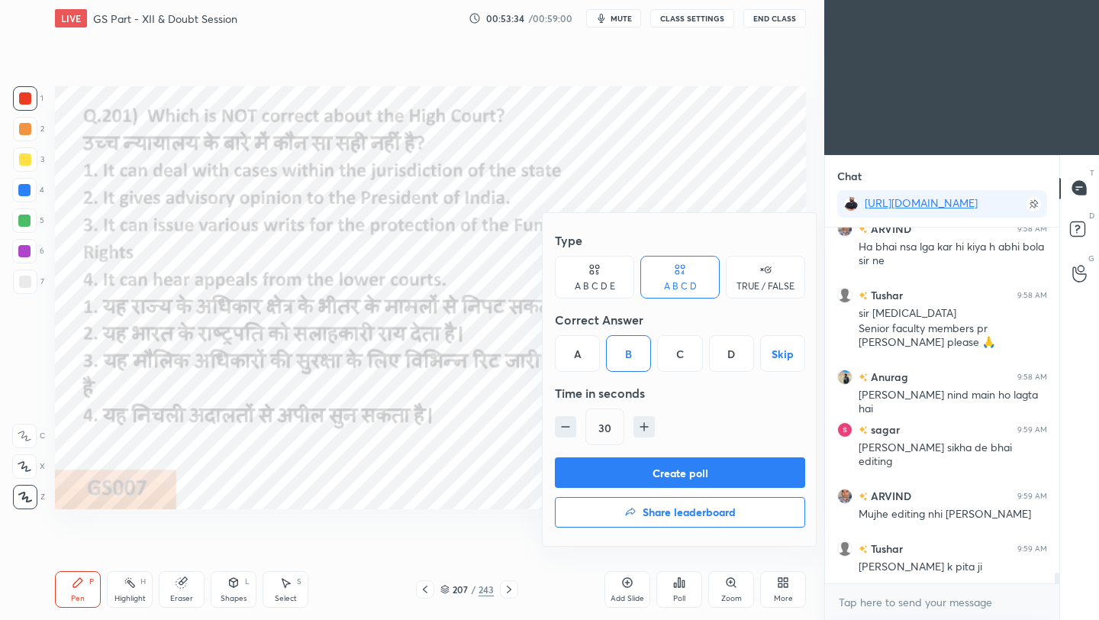
click at [625, 479] on button "Create poll" at bounding box center [680, 472] width 250 height 31
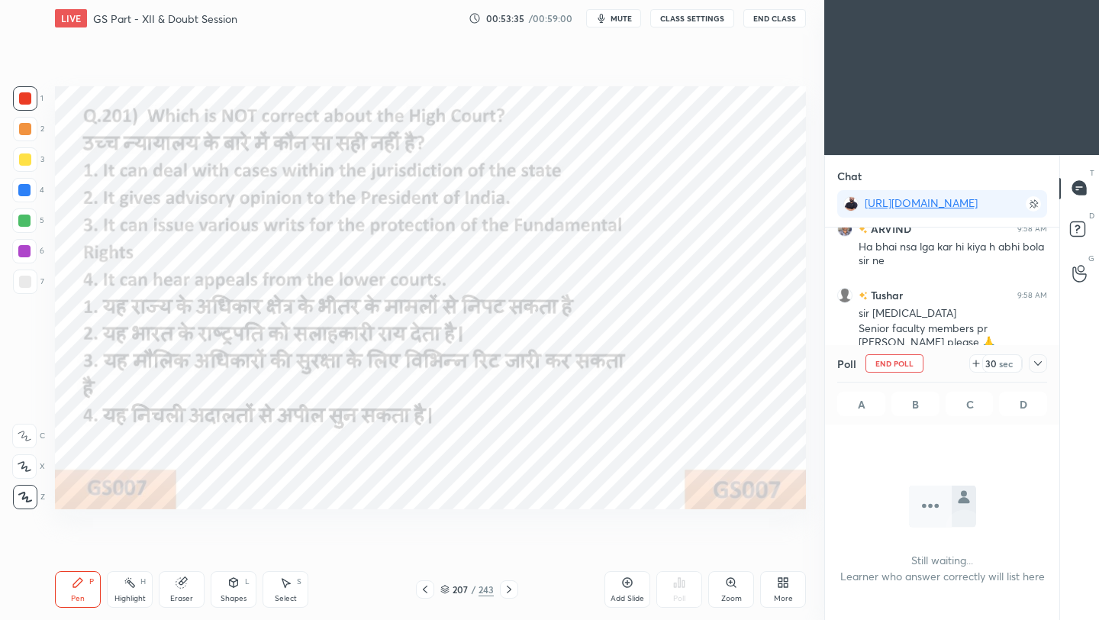
scroll to position [5, 5]
click at [915, 364] on icon at bounding box center [1038, 363] width 12 height 12
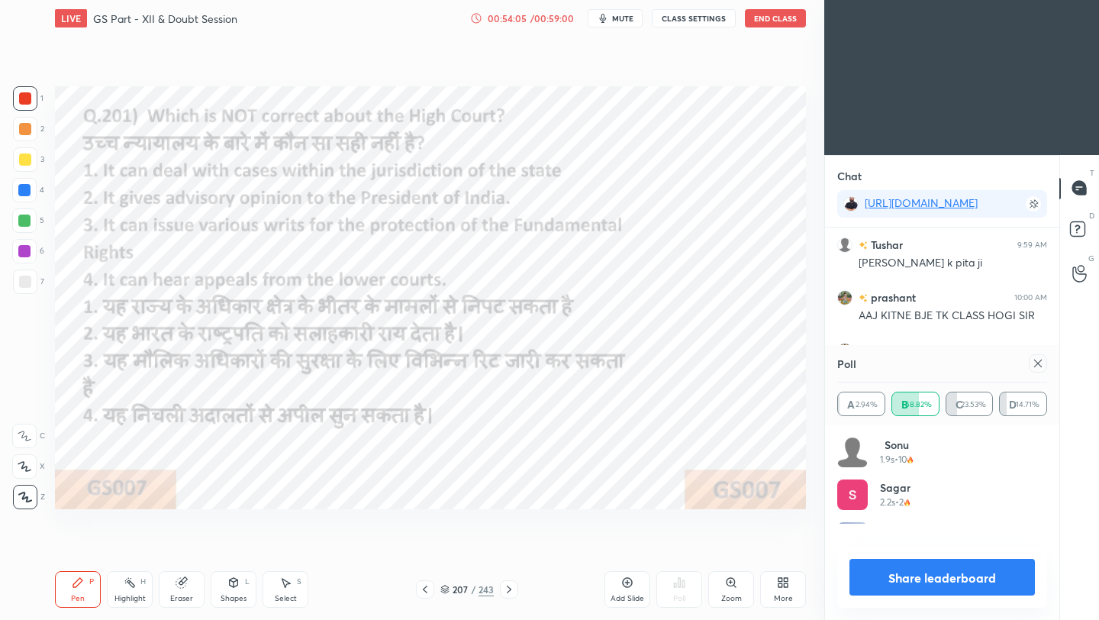
scroll to position [179, 205]
click at [915, 359] on icon at bounding box center [1038, 363] width 12 height 12
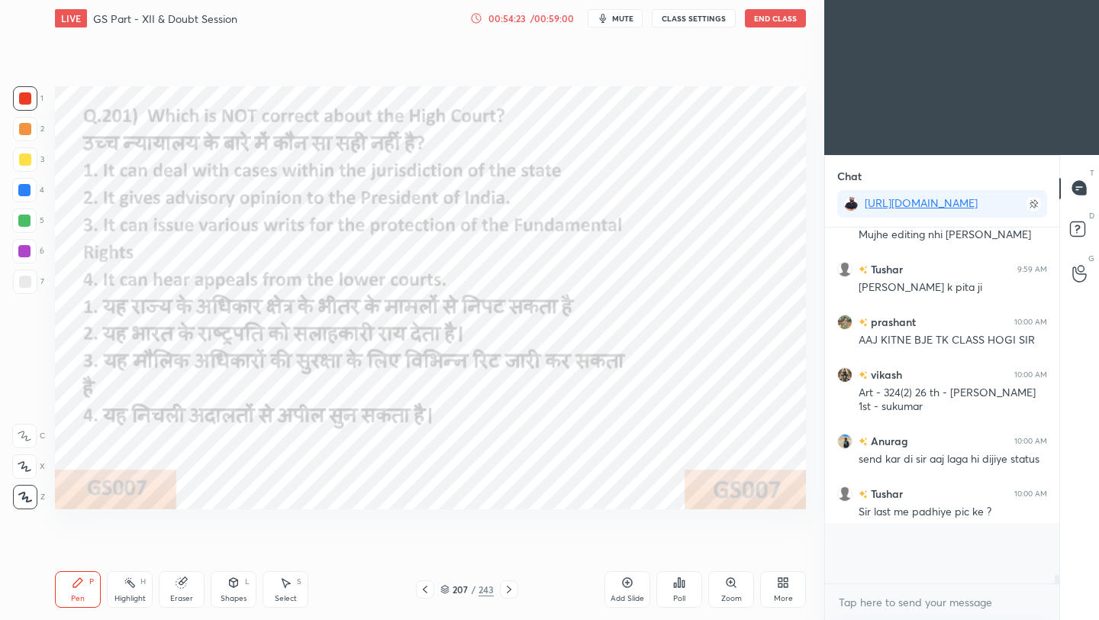
scroll to position [224, 230]
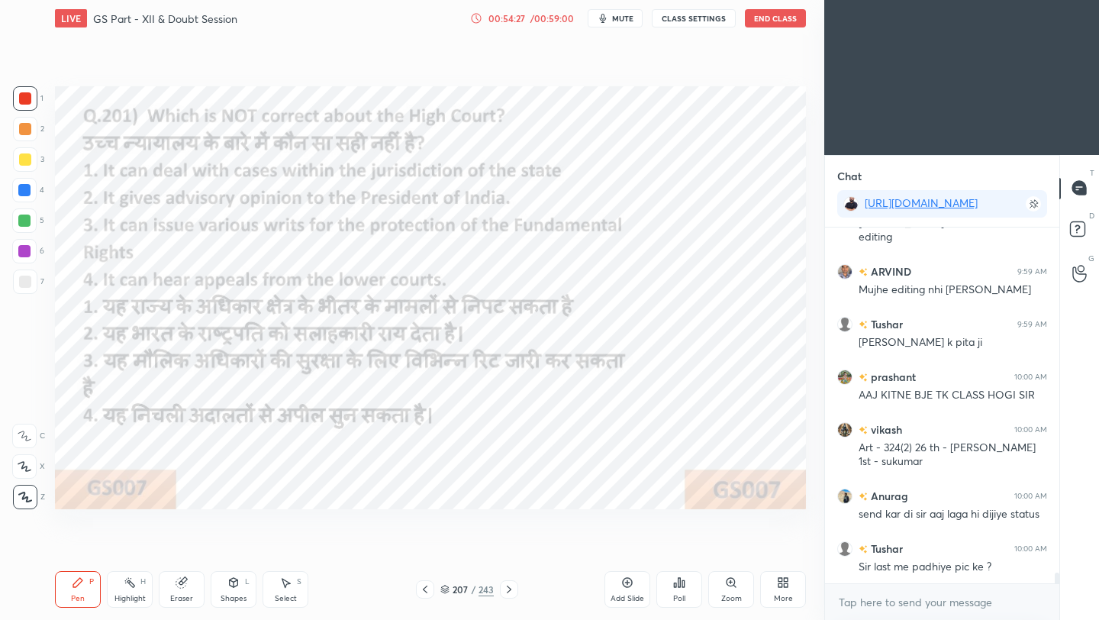
click at [425, 550] on icon at bounding box center [425, 589] width 12 height 12
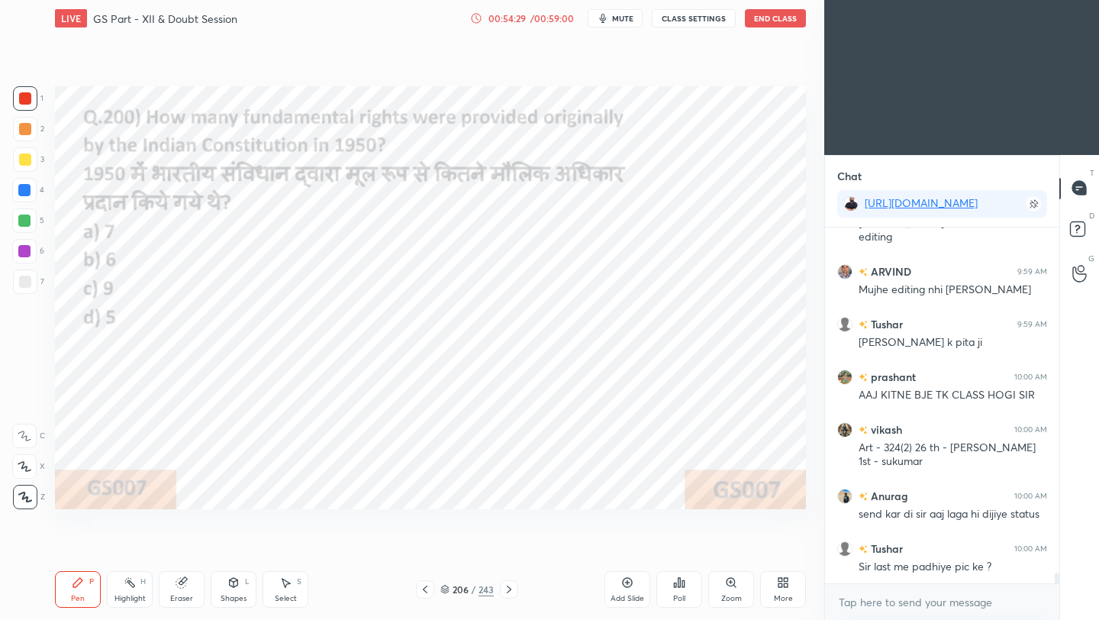
click at [684, 550] on div "Poll" at bounding box center [679, 589] width 46 height 37
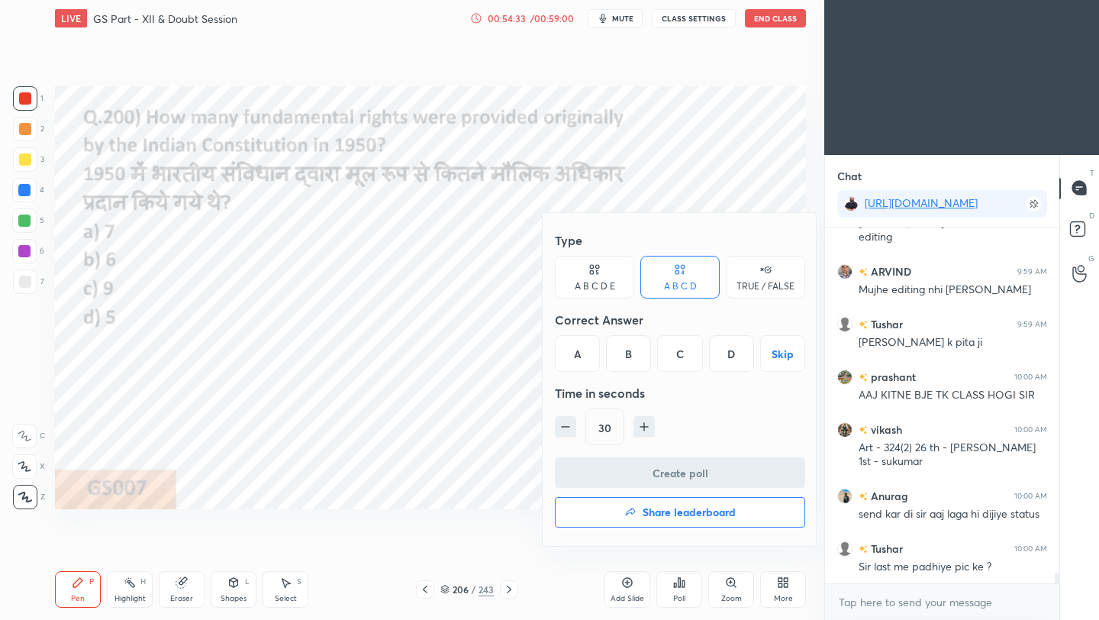
click at [586, 362] on div "A" at bounding box center [577, 353] width 45 height 37
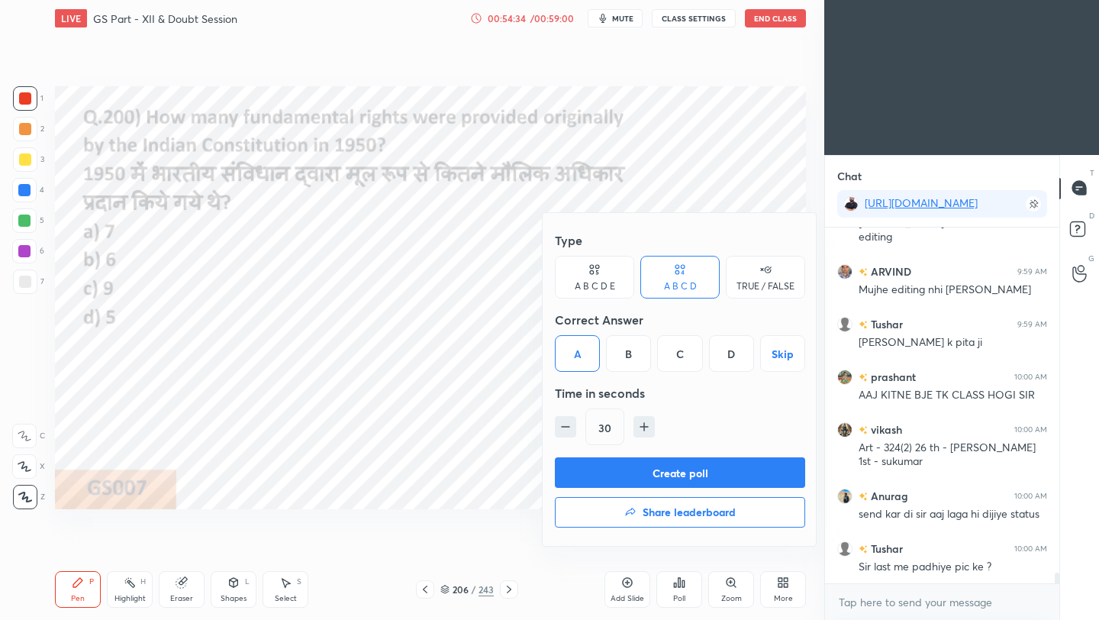
click at [684, 478] on button "Create poll" at bounding box center [680, 472] width 250 height 31
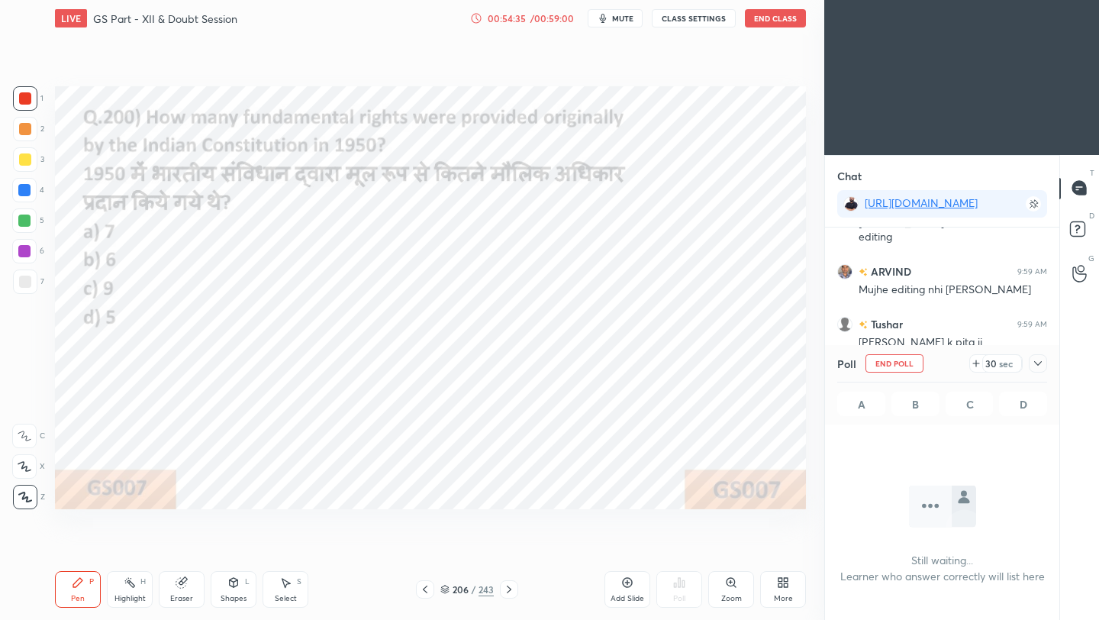
scroll to position [150, 230]
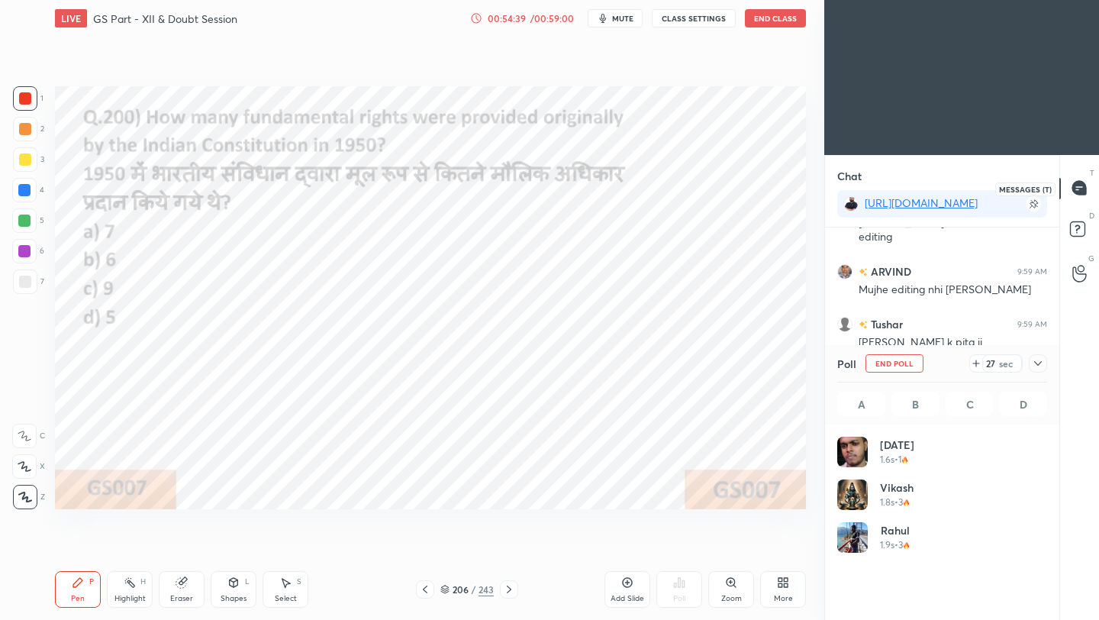
click at [915, 191] on icon at bounding box center [1079, 188] width 14 height 14
click at [915, 234] on rect at bounding box center [1077, 228] width 14 height 14
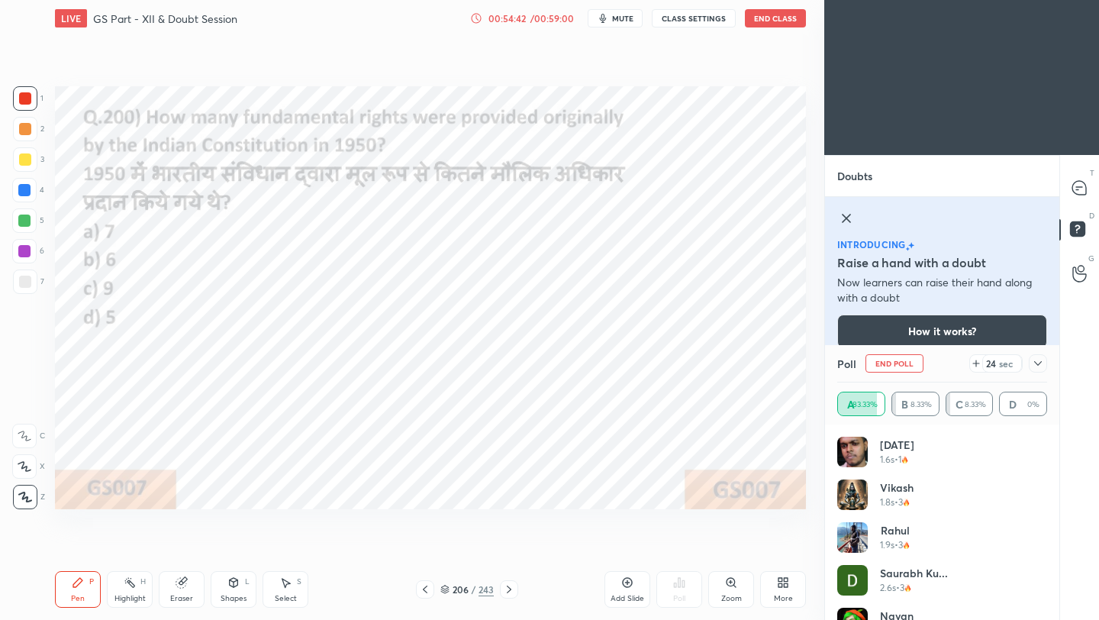
click at [915, 360] on icon at bounding box center [1038, 363] width 12 height 12
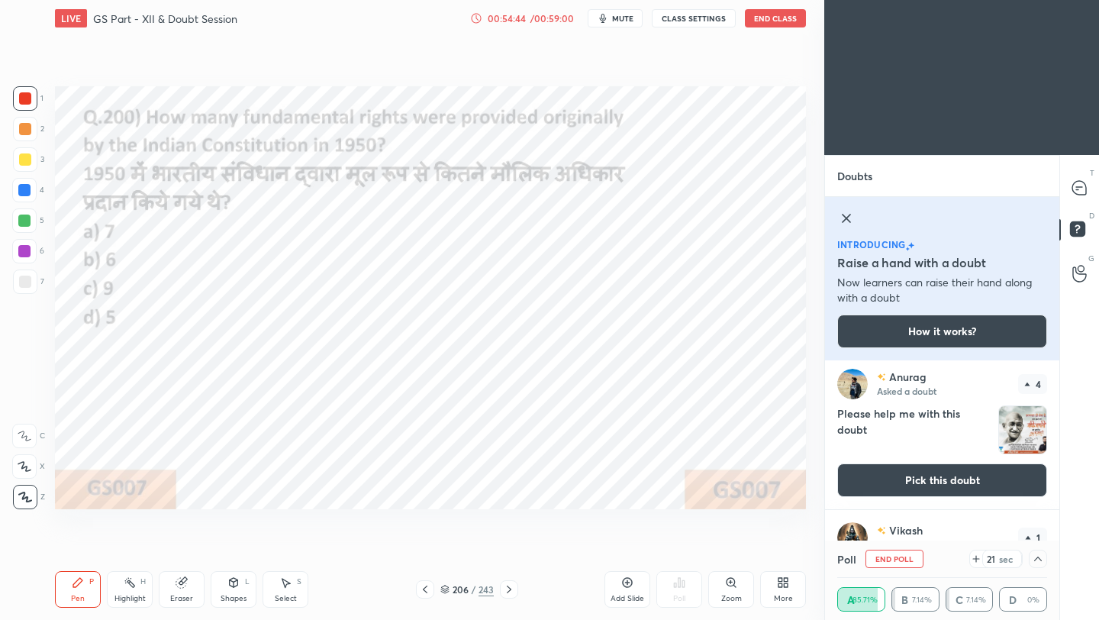
click at [915, 426] on img "grid" at bounding box center [1022, 429] width 47 height 47
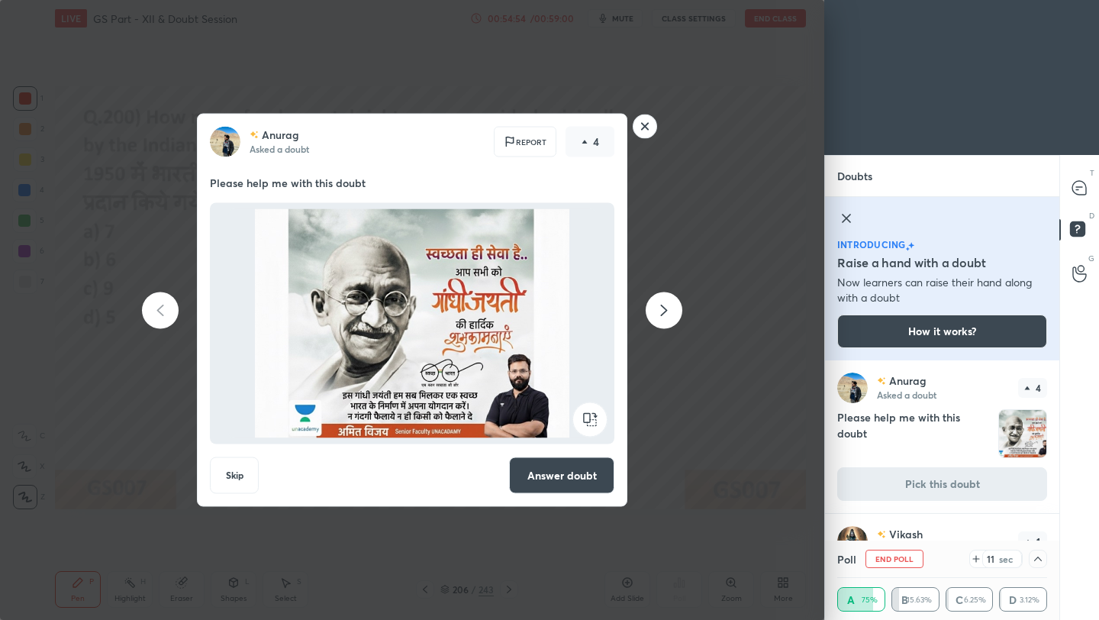
click at [645, 131] on rect at bounding box center [645, 126] width 24 height 24
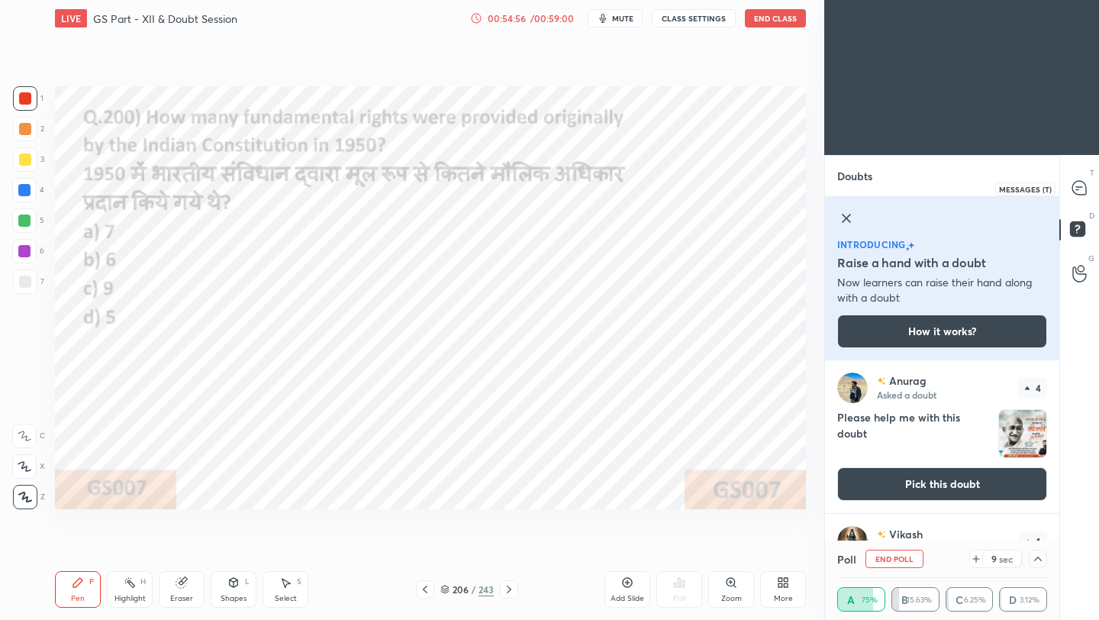
click at [915, 190] on icon at bounding box center [1079, 188] width 14 height 14
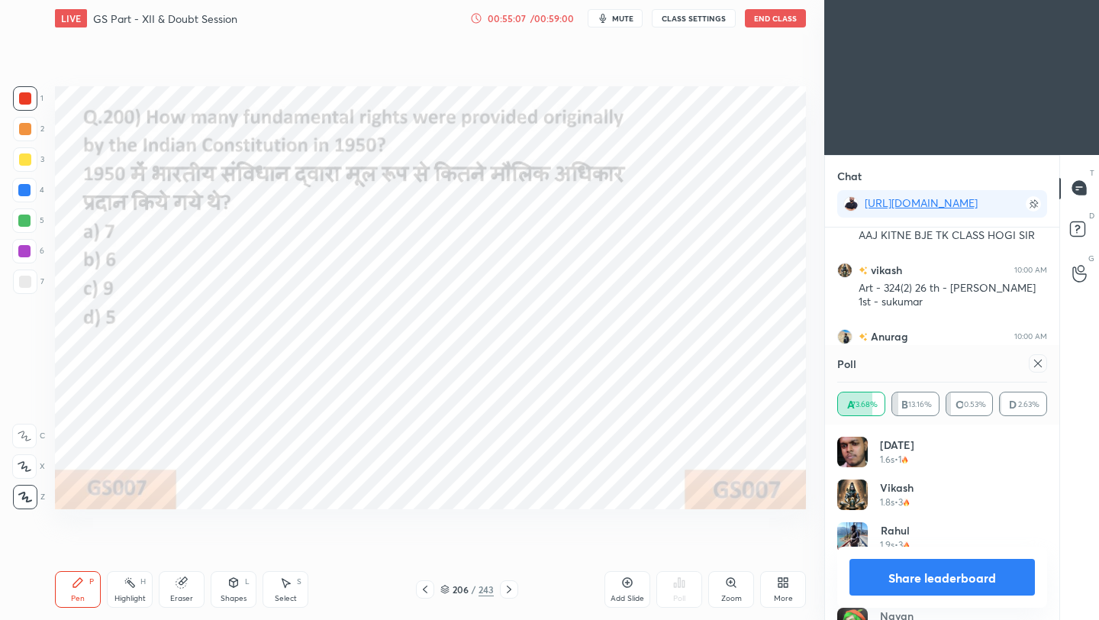
click at [915, 364] on icon at bounding box center [1038, 363] width 12 height 12
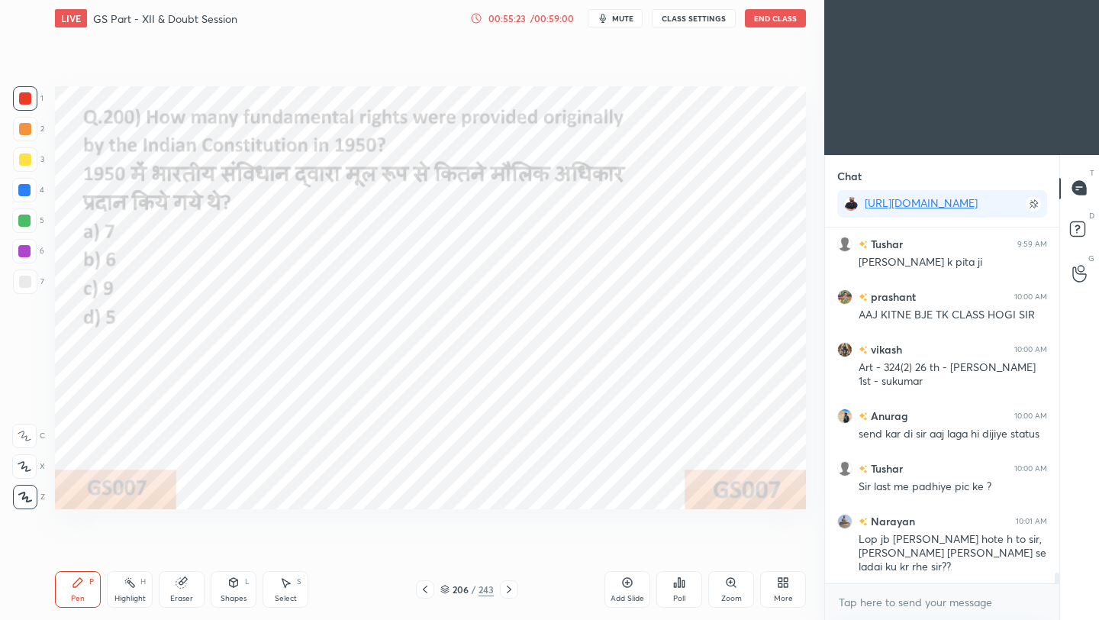
click at [428, 550] on div at bounding box center [425, 589] width 18 height 18
click at [681, 550] on icon at bounding box center [679, 582] width 12 height 12
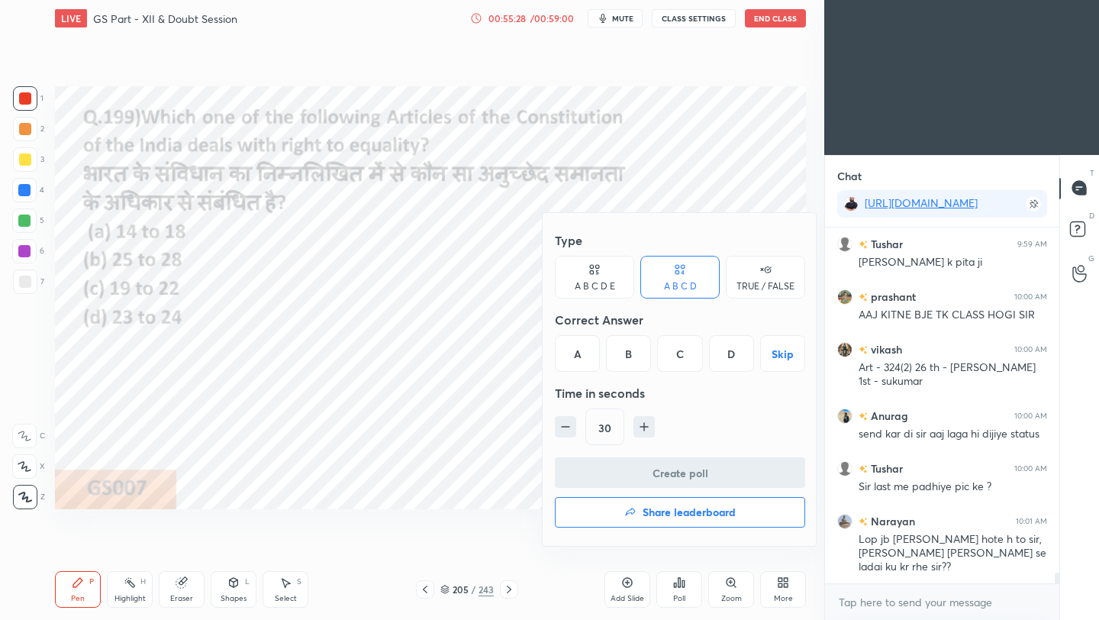
click at [575, 347] on div "A" at bounding box center [577, 353] width 45 height 37
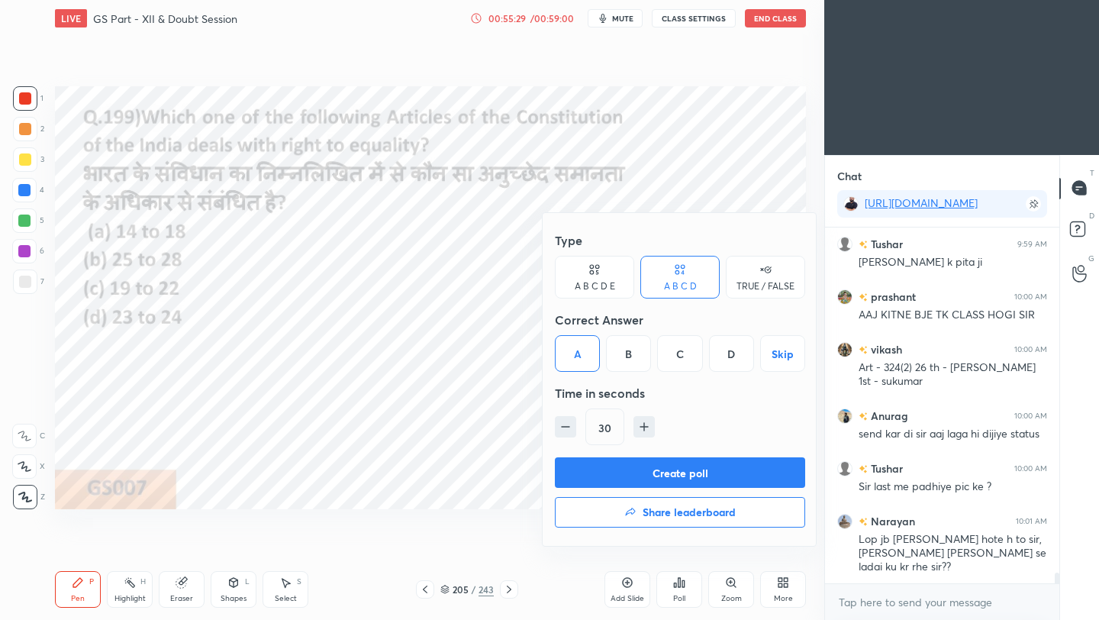
click at [633, 467] on button "Create poll" at bounding box center [680, 472] width 250 height 31
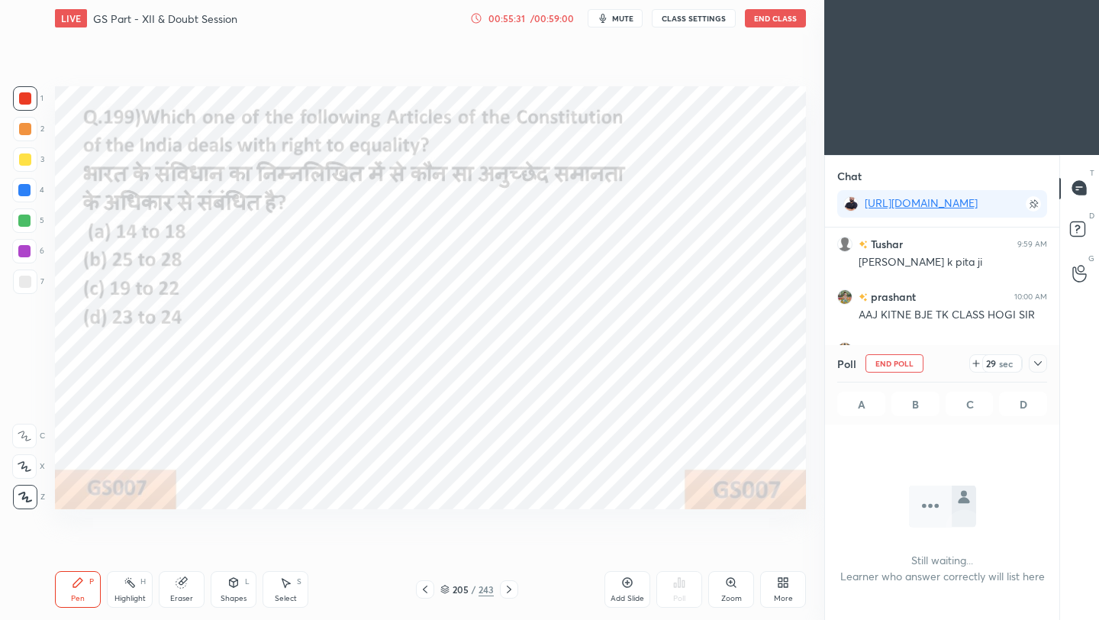
click at [915, 363] on icon at bounding box center [1038, 363] width 12 height 12
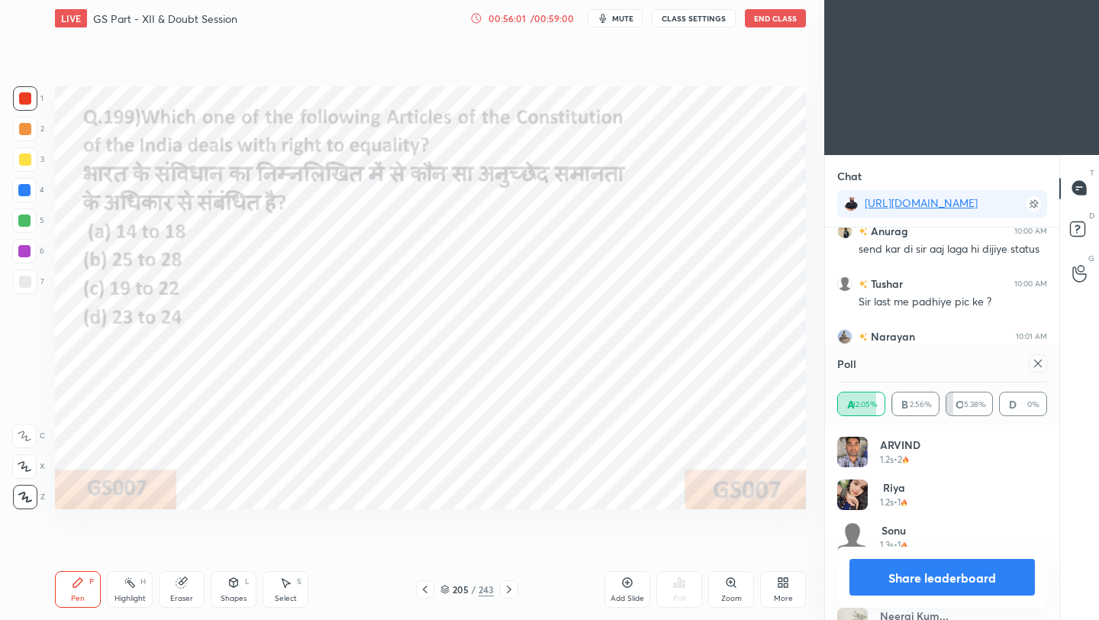
click at [915, 364] on icon at bounding box center [1038, 363] width 12 height 12
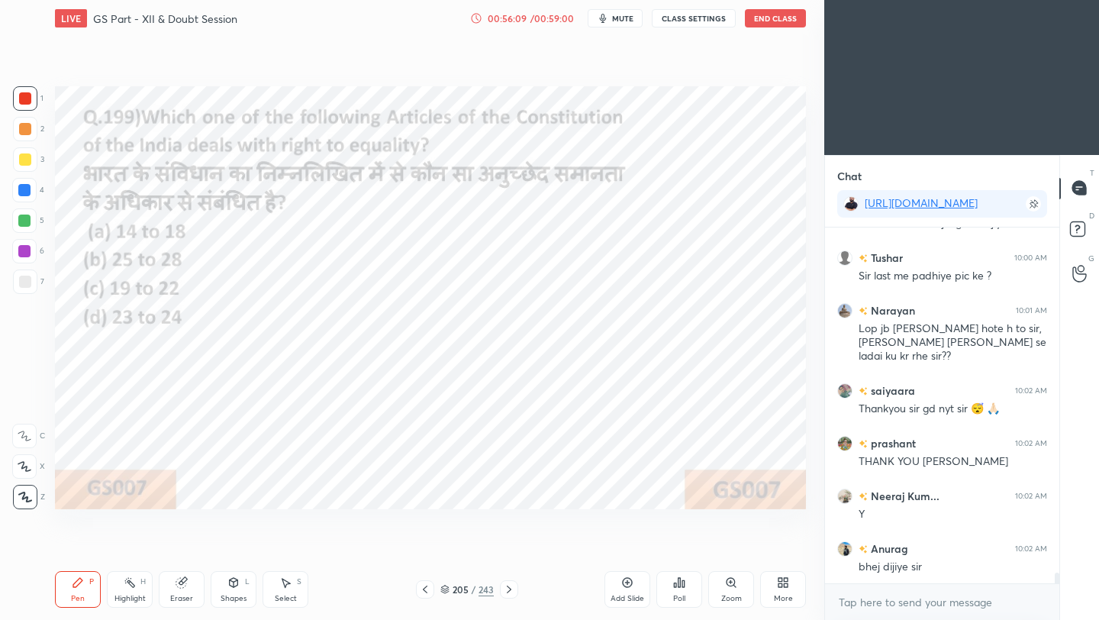
click at [675, 550] on div "Poll" at bounding box center [679, 589] width 46 height 37
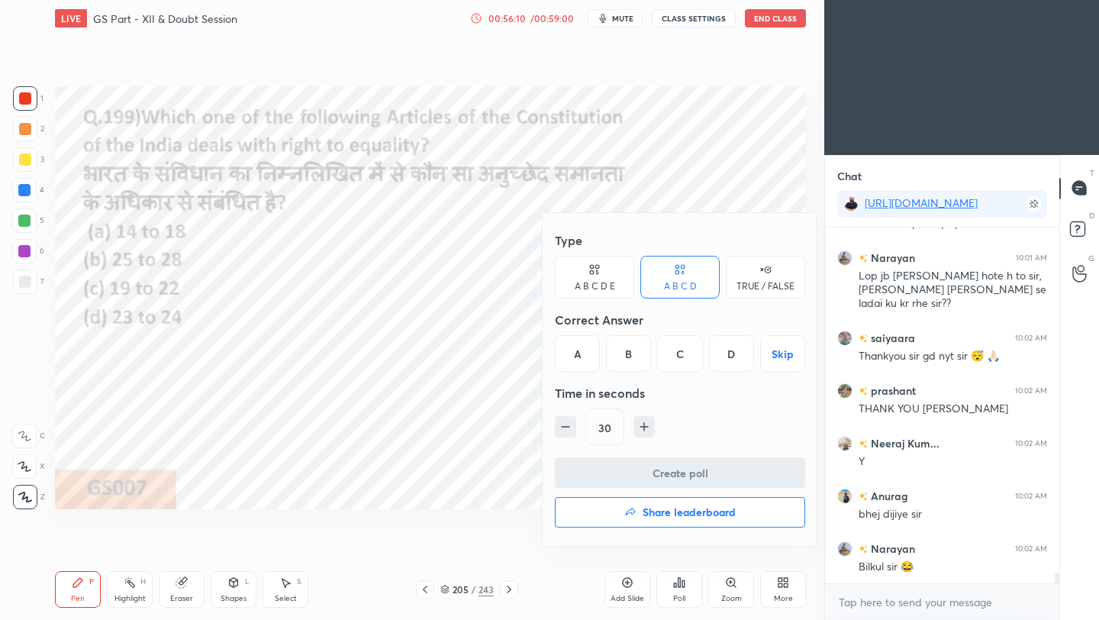
click at [684, 515] on h4 "Share leaderboard" at bounding box center [688, 512] width 93 height 11
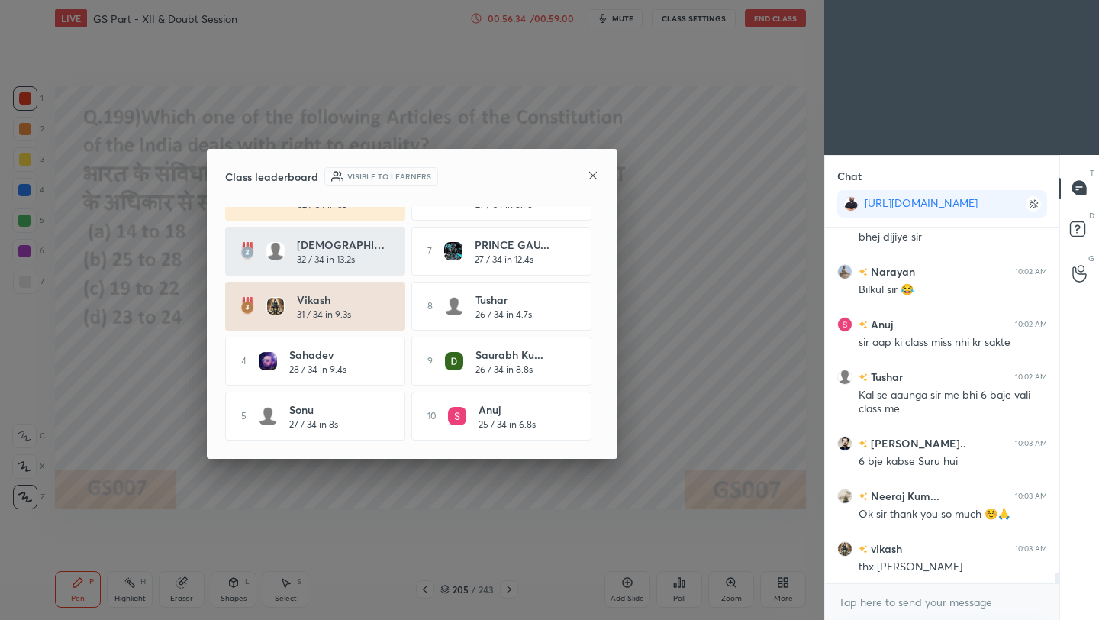
scroll to position [40, 0]
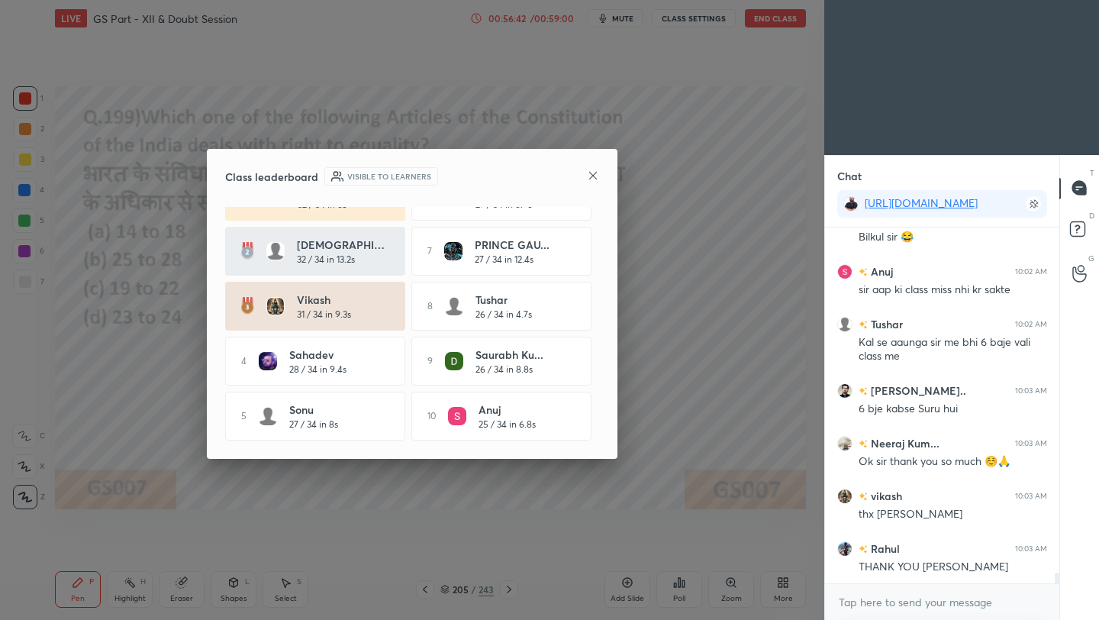
click at [596, 175] on icon at bounding box center [593, 175] width 12 height 12
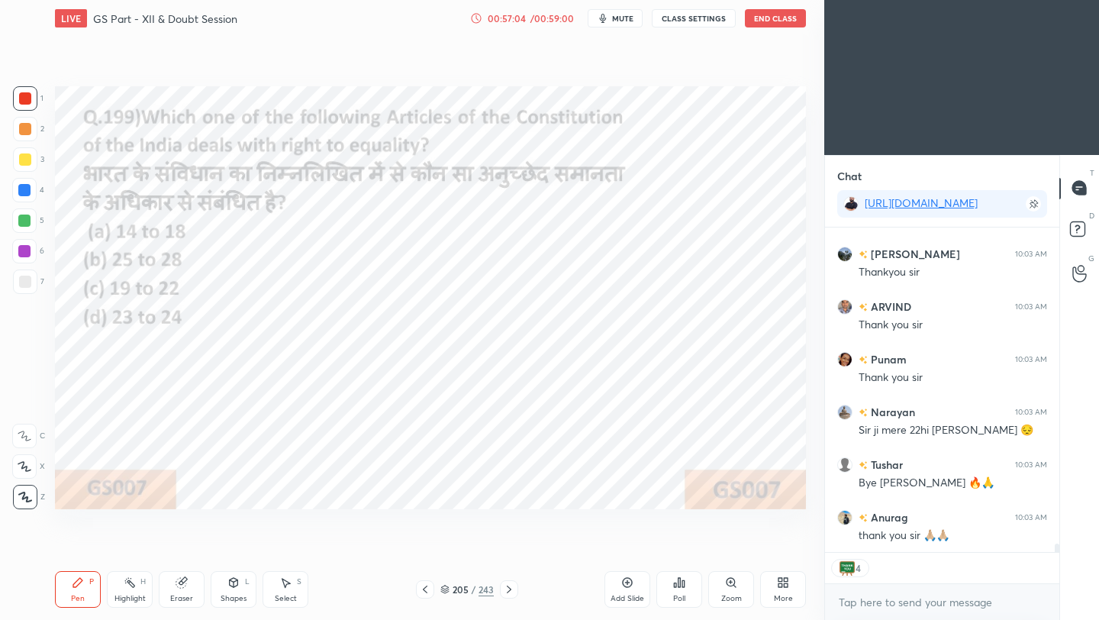
scroll to position [12406, 0]
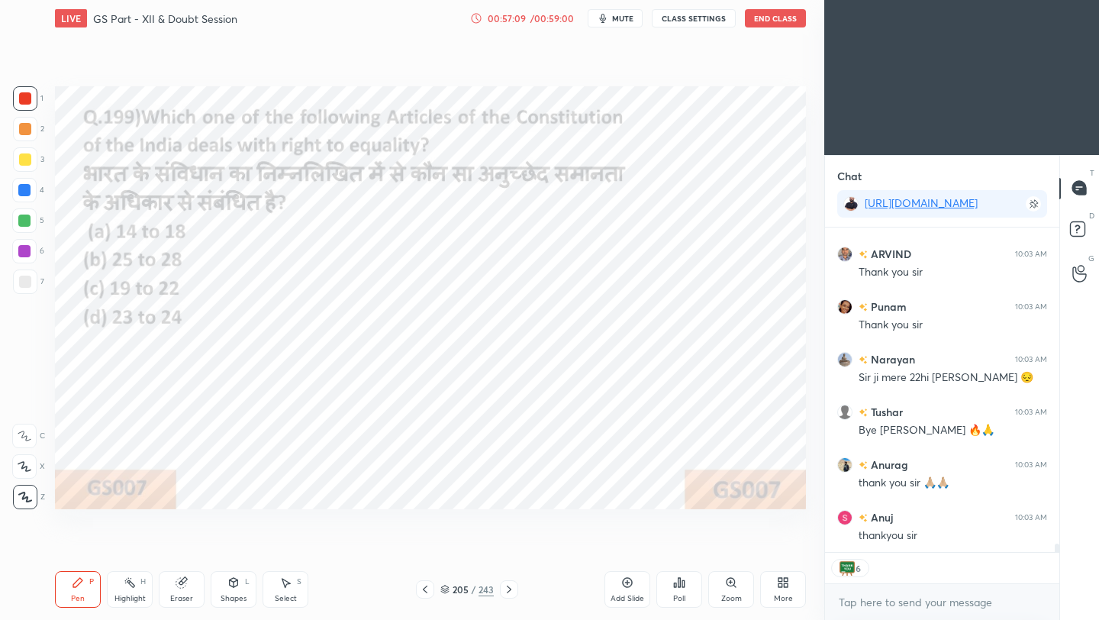
click at [787, 24] on button "End Class" at bounding box center [775, 18] width 61 height 18
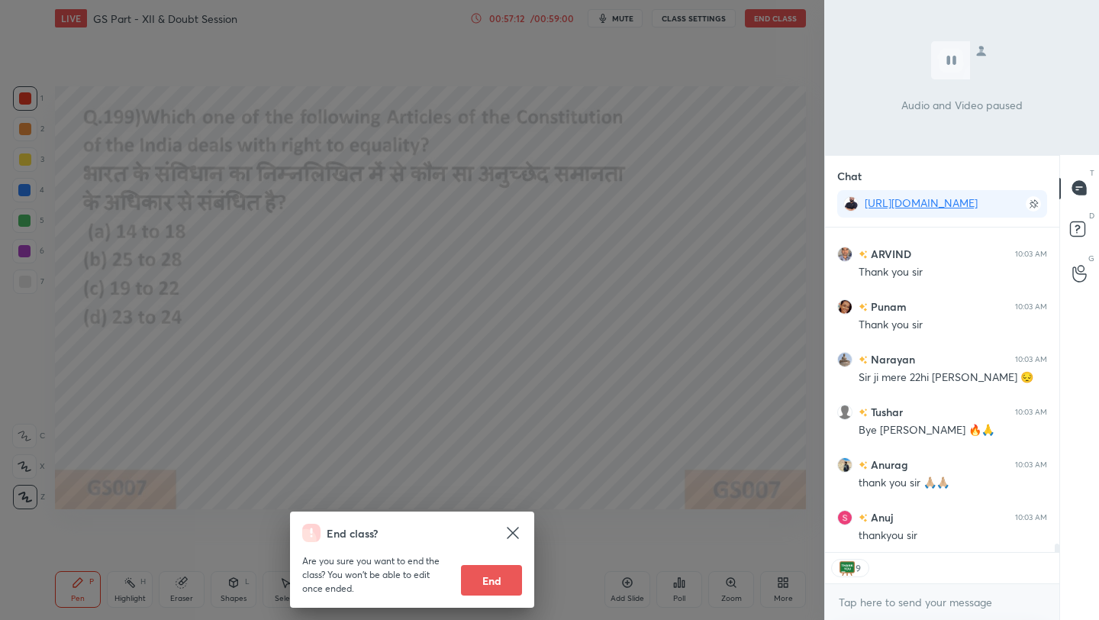
click at [501, 550] on button "End" at bounding box center [491, 580] width 61 height 31
type textarea "x"
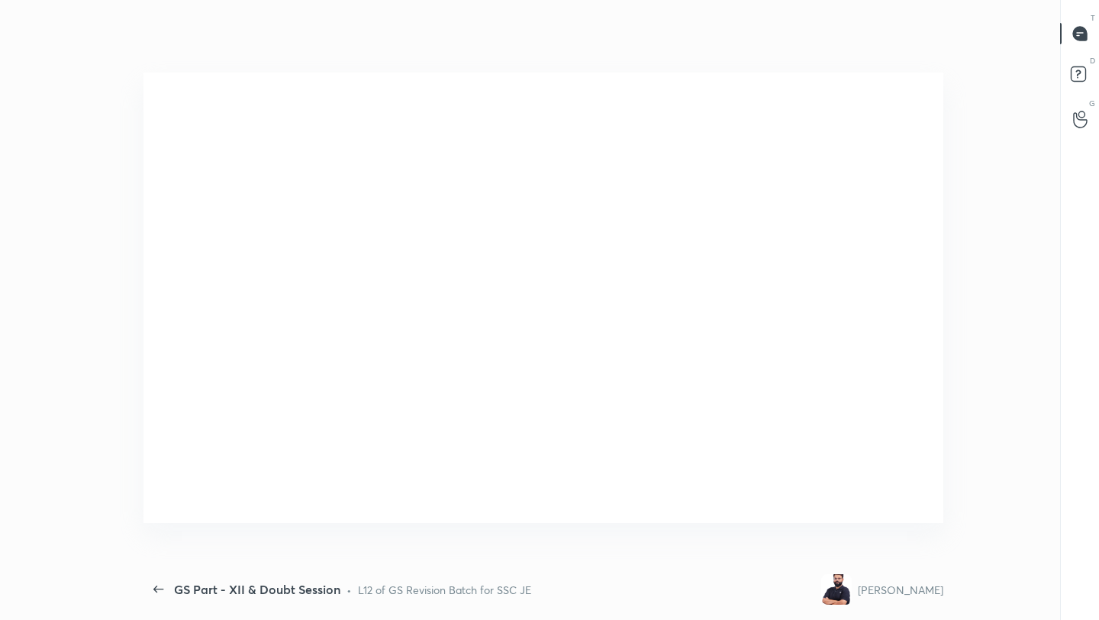
scroll to position [0, 0]
